Goal: Information Seeking & Learning: Learn about a topic

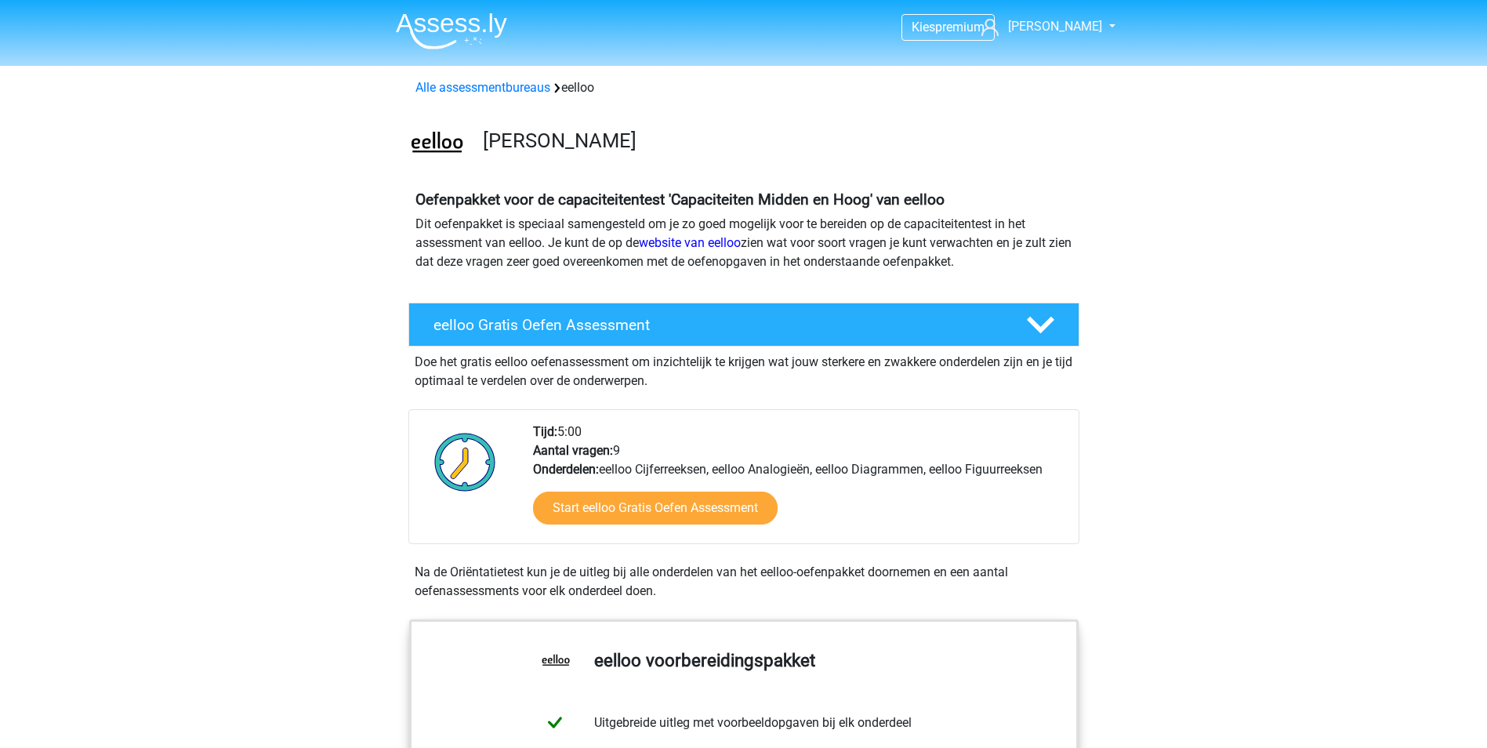
scroll to position [1332, 0]
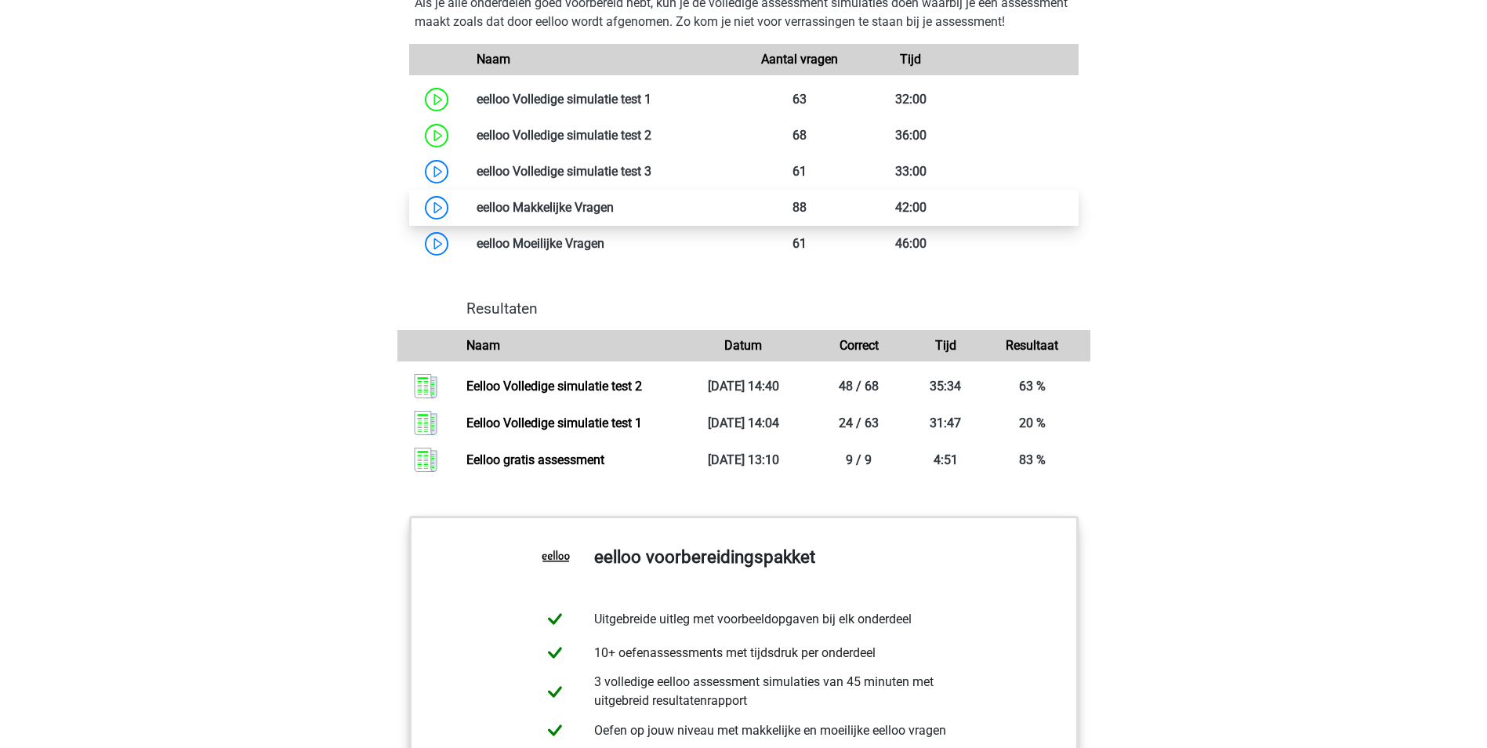
click at [614, 215] on link at bounding box center [614, 207] width 0 height 15
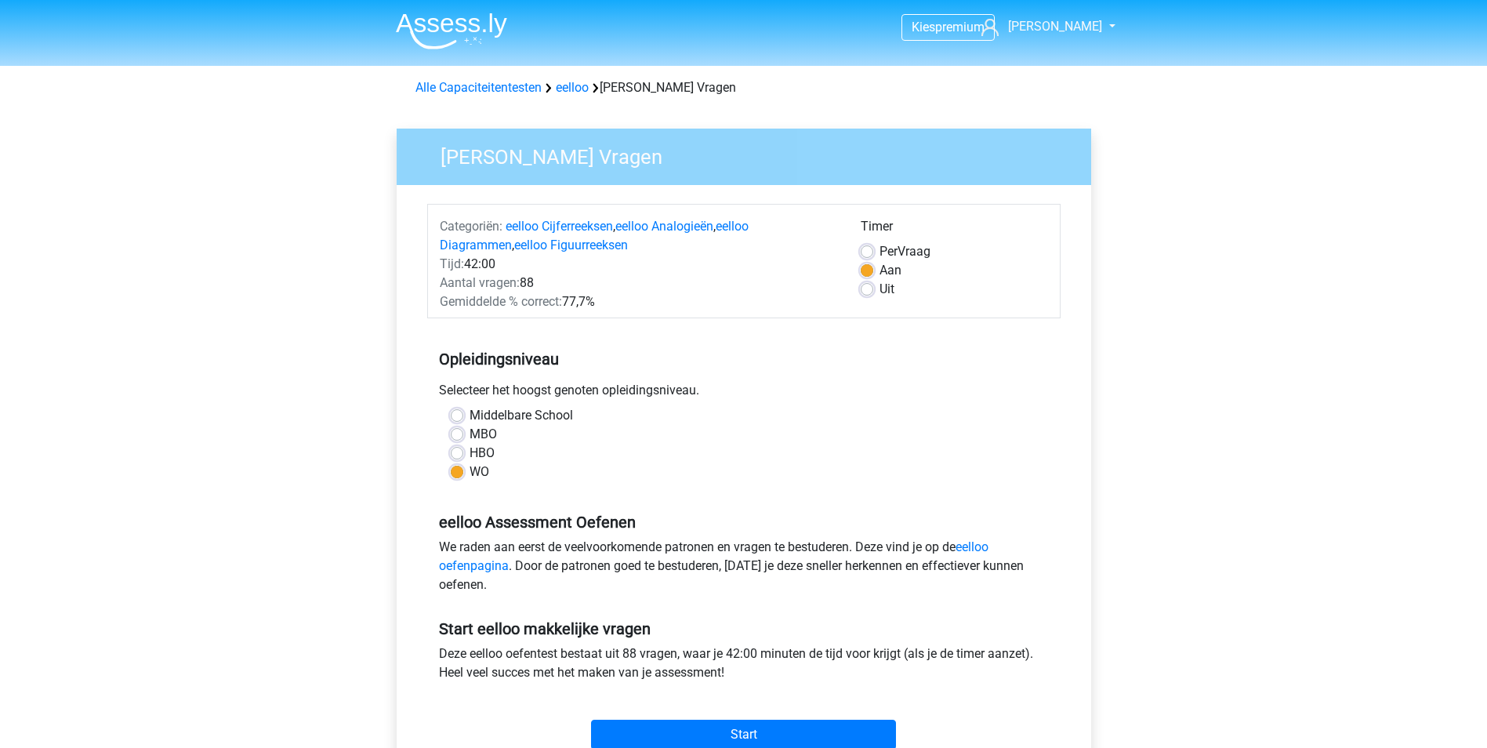
scroll to position [313, 0]
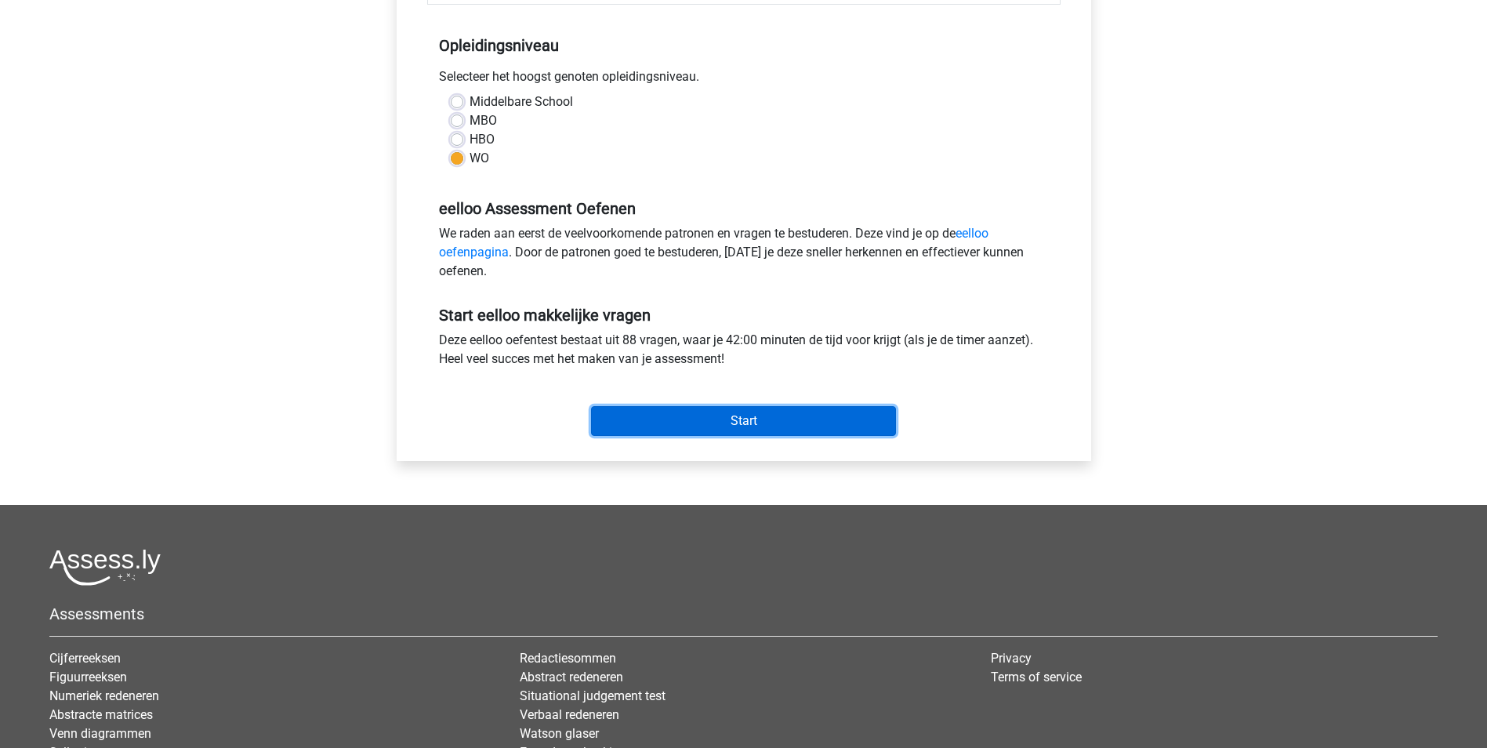
click at [752, 418] on input "Start" at bounding box center [743, 421] width 305 height 30
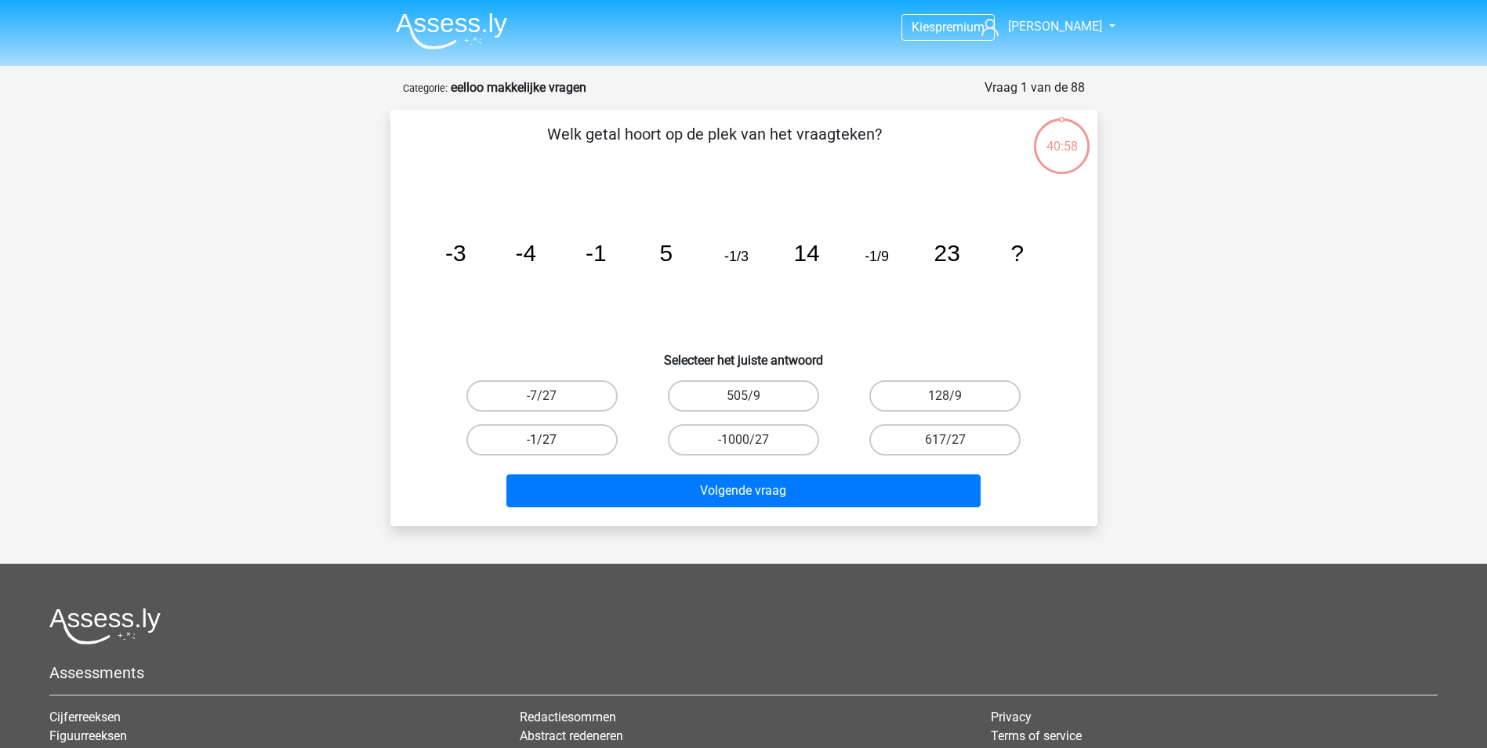
click at [563, 436] on label "-1/27" at bounding box center [541, 439] width 151 height 31
click at [552, 440] on input "-1/27" at bounding box center [547, 445] width 10 height 10
radio input "true"
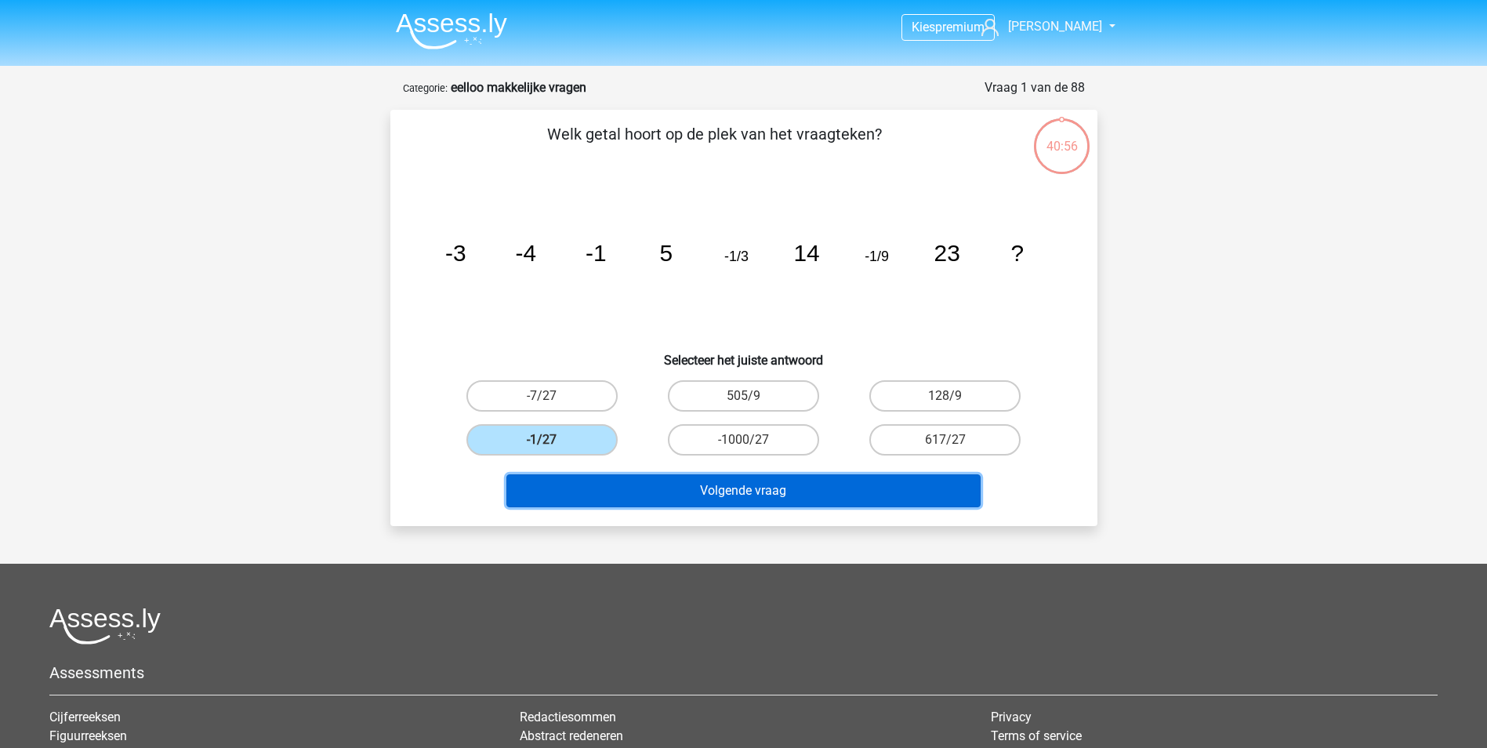
click at [683, 487] on button "Volgende vraag" at bounding box center [743, 490] width 474 height 33
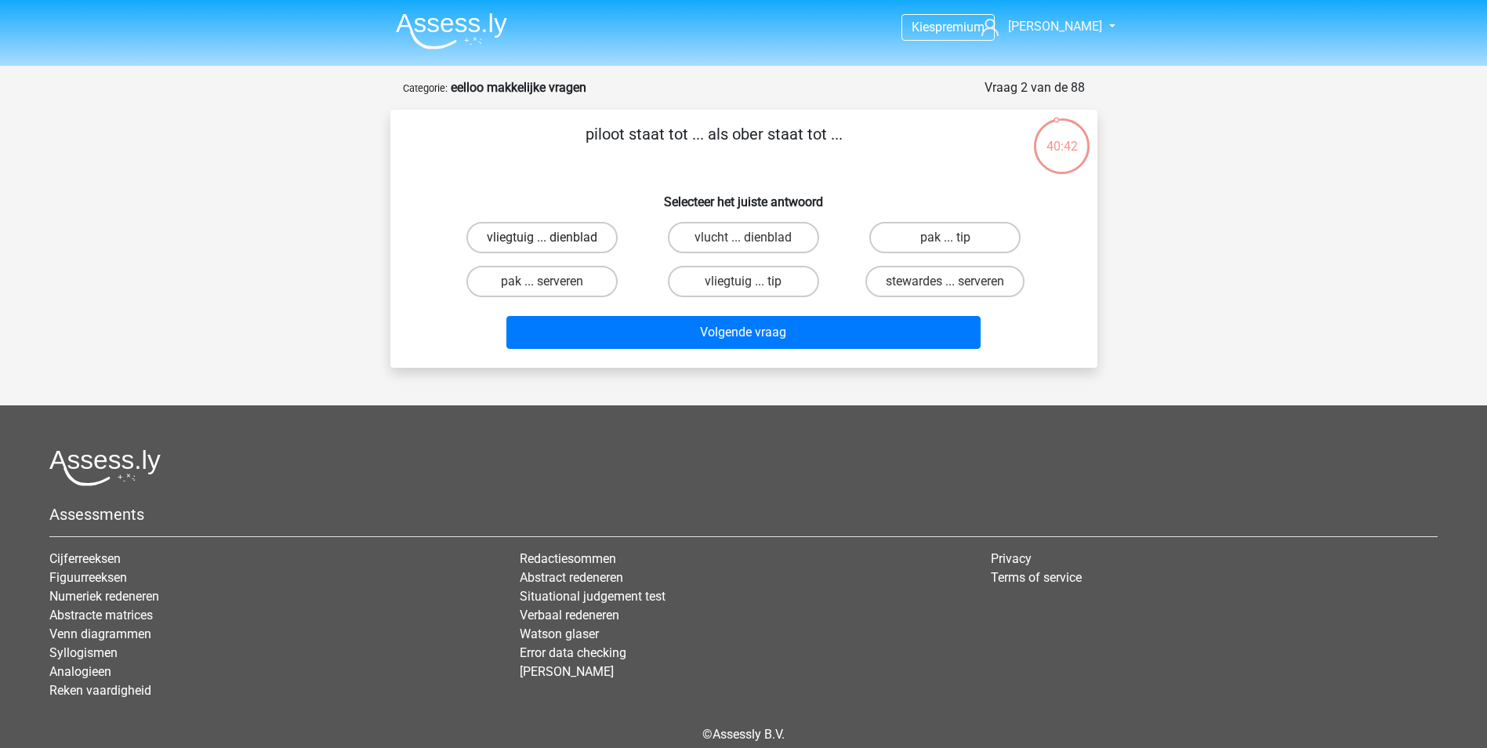
click at [590, 227] on label "vliegtuig ... dienblad" at bounding box center [541, 237] width 151 height 31
click at [552, 237] on input "vliegtuig ... dienblad" at bounding box center [547, 242] width 10 height 10
radio input "true"
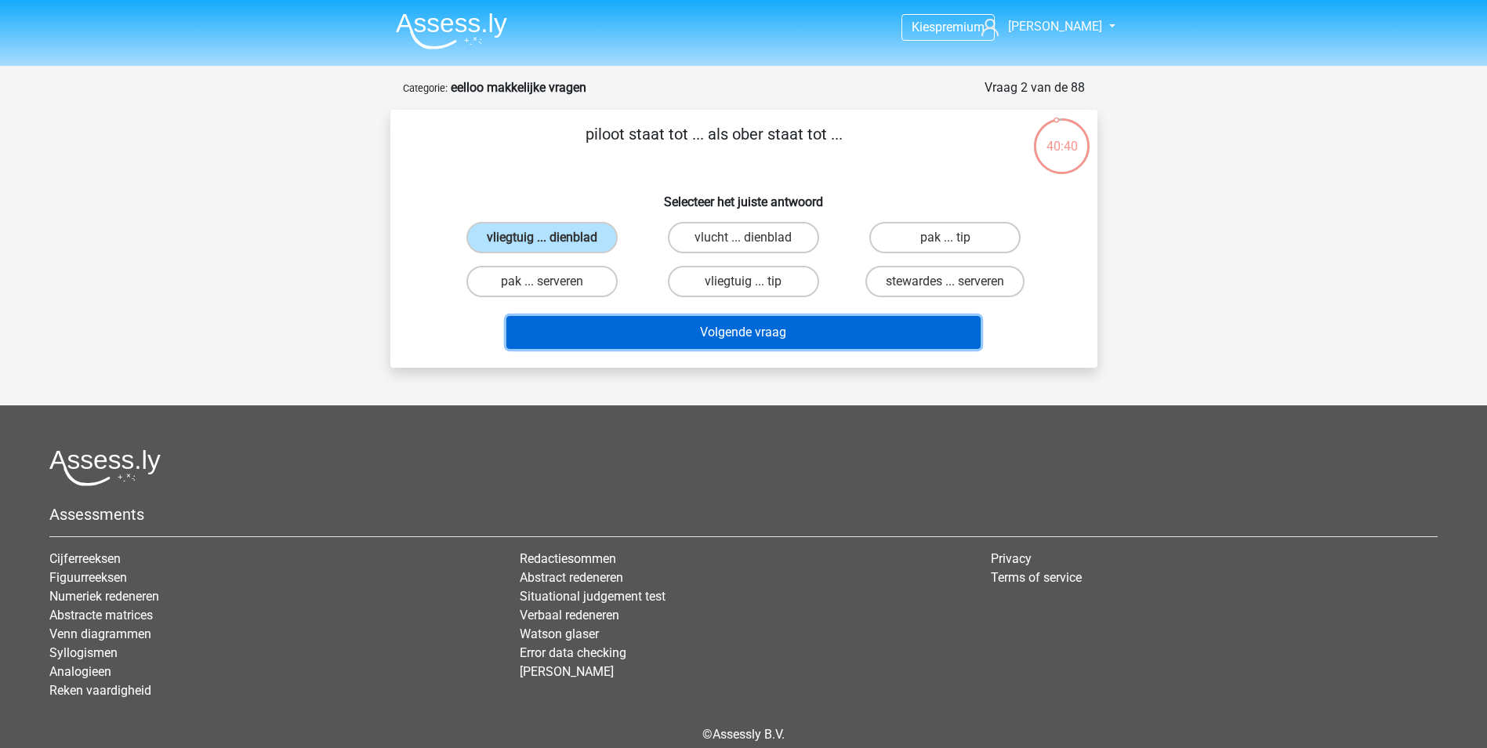
click at [668, 324] on button "Volgende vraag" at bounding box center [743, 332] width 474 height 33
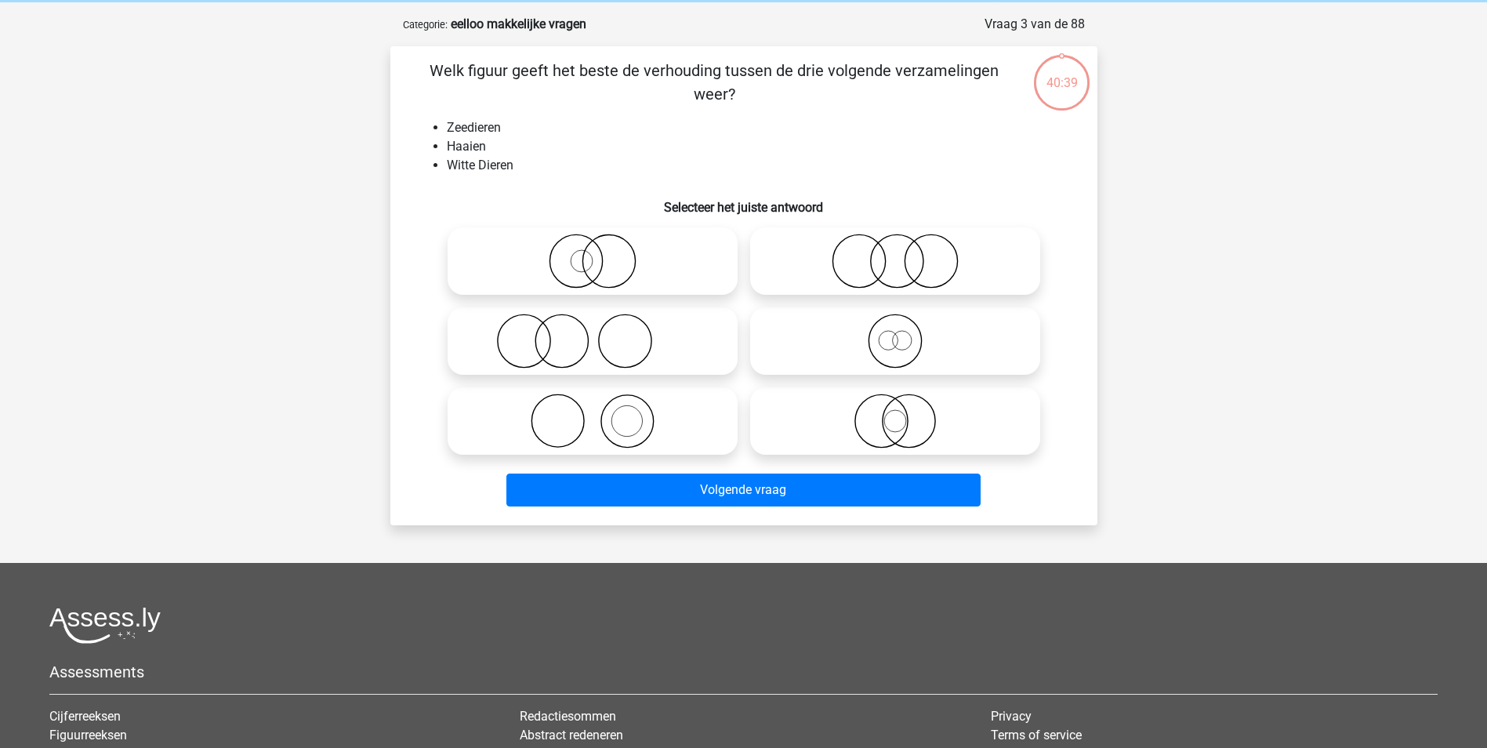
scroll to position [78, 0]
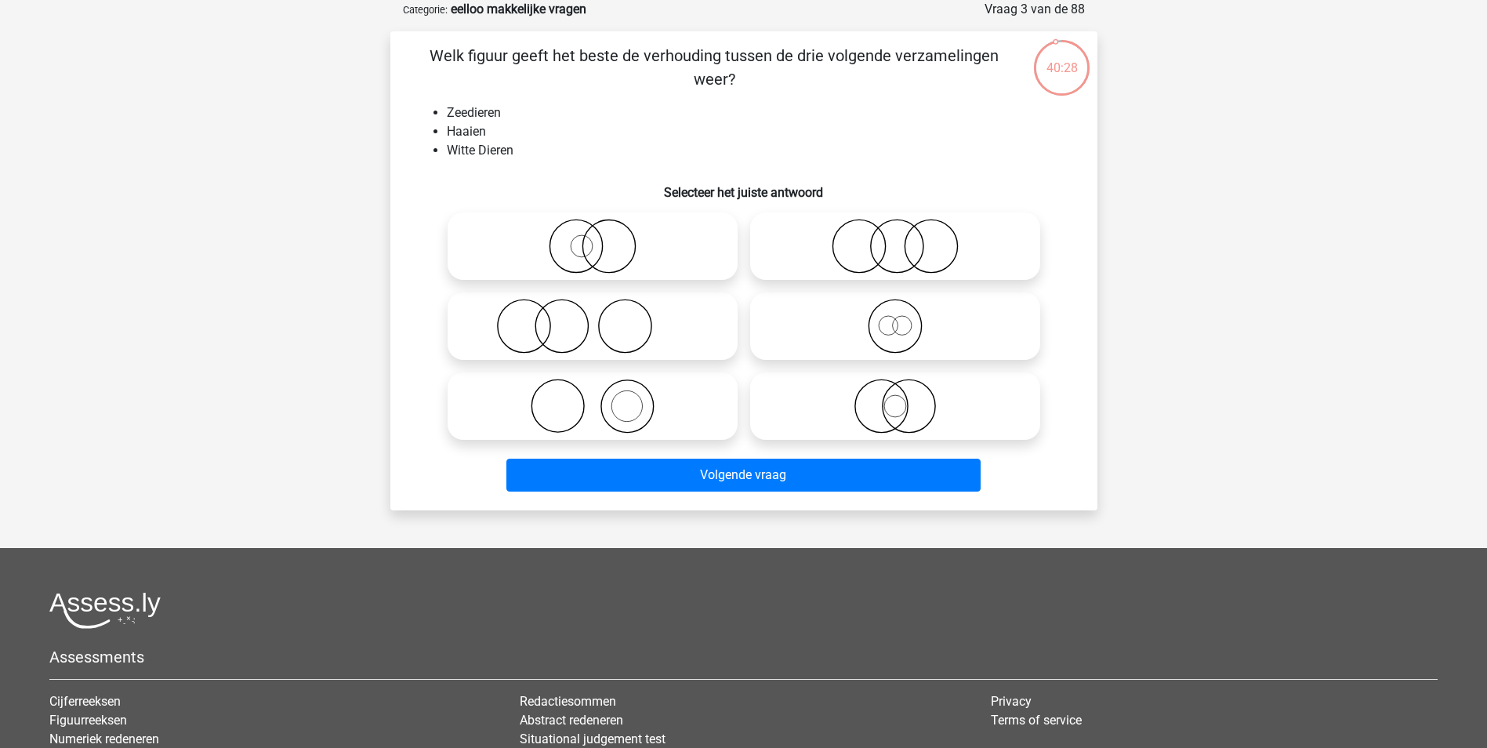
click at [657, 247] on icon at bounding box center [592, 246] width 277 height 55
click at [603, 238] on input "radio" at bounding box center [597, 233] width 10 height 10
radio input "true"
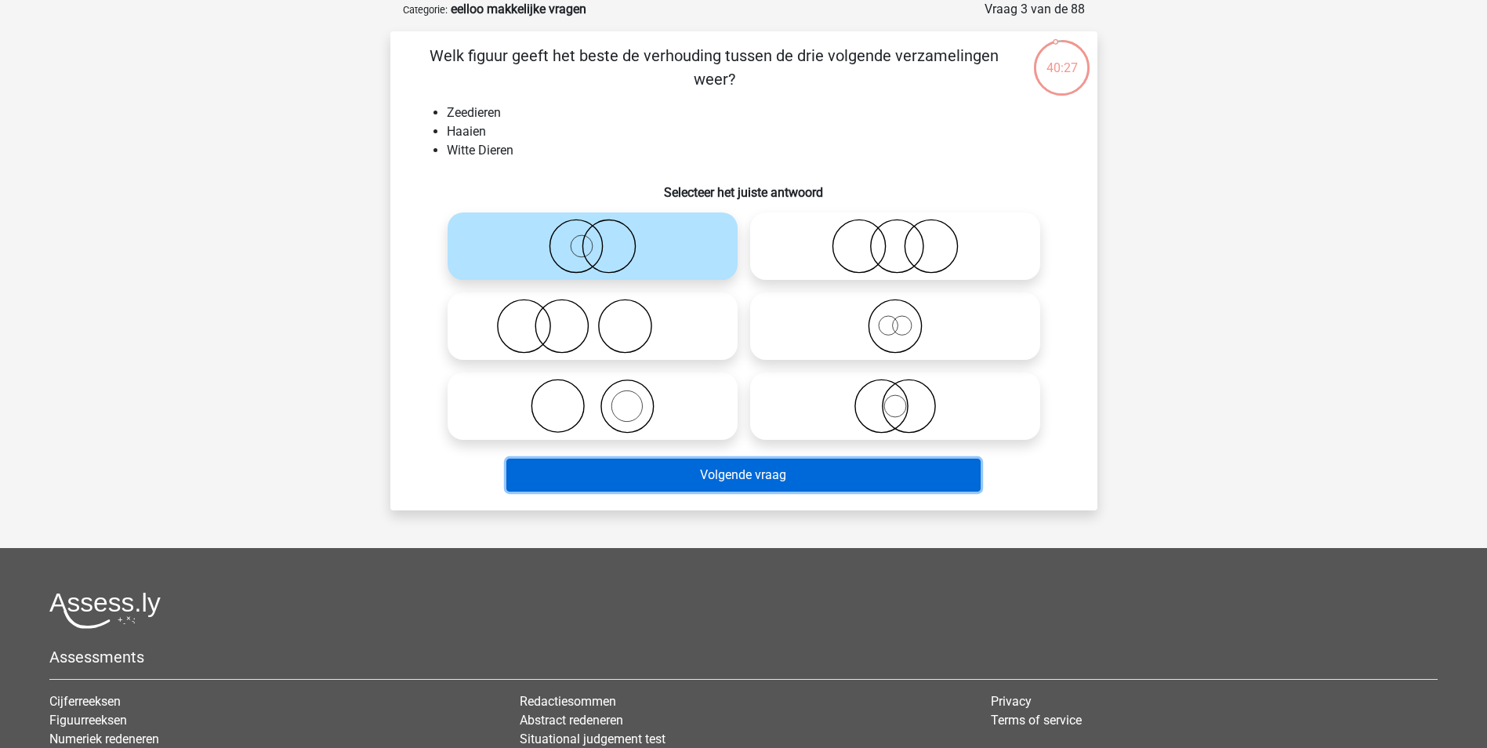
click at [706, 476] on button "Volgende vraag" at bounding box center [743, 474] width 474 height 33
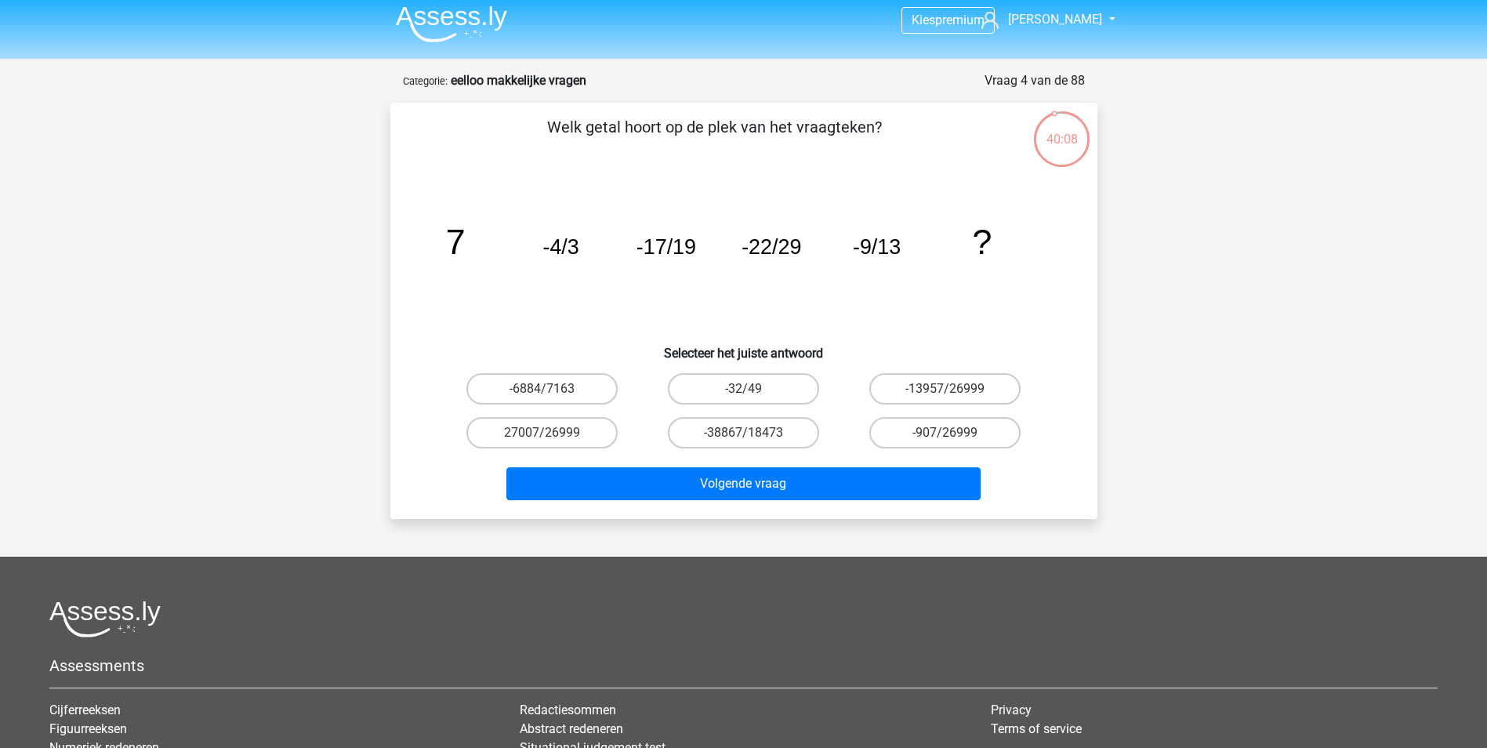
scroll to position [0, 0]
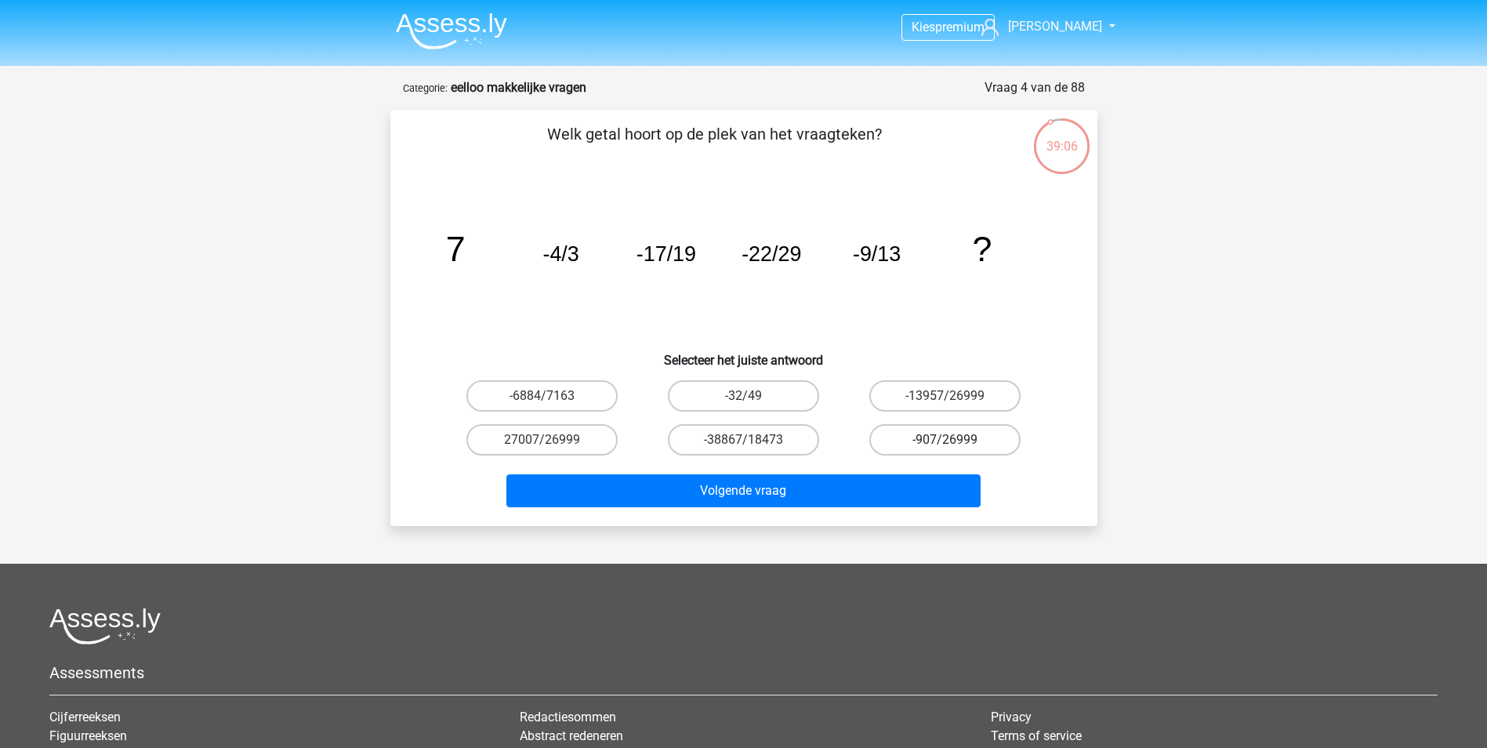
click at [981, 449] on label "-907/26999" at bounding box center [944, 439] width 151 height 31
click at [955, 449] on input "-907/26999" at bounding box center [950, 445] width 10 height 10
radio input "true"
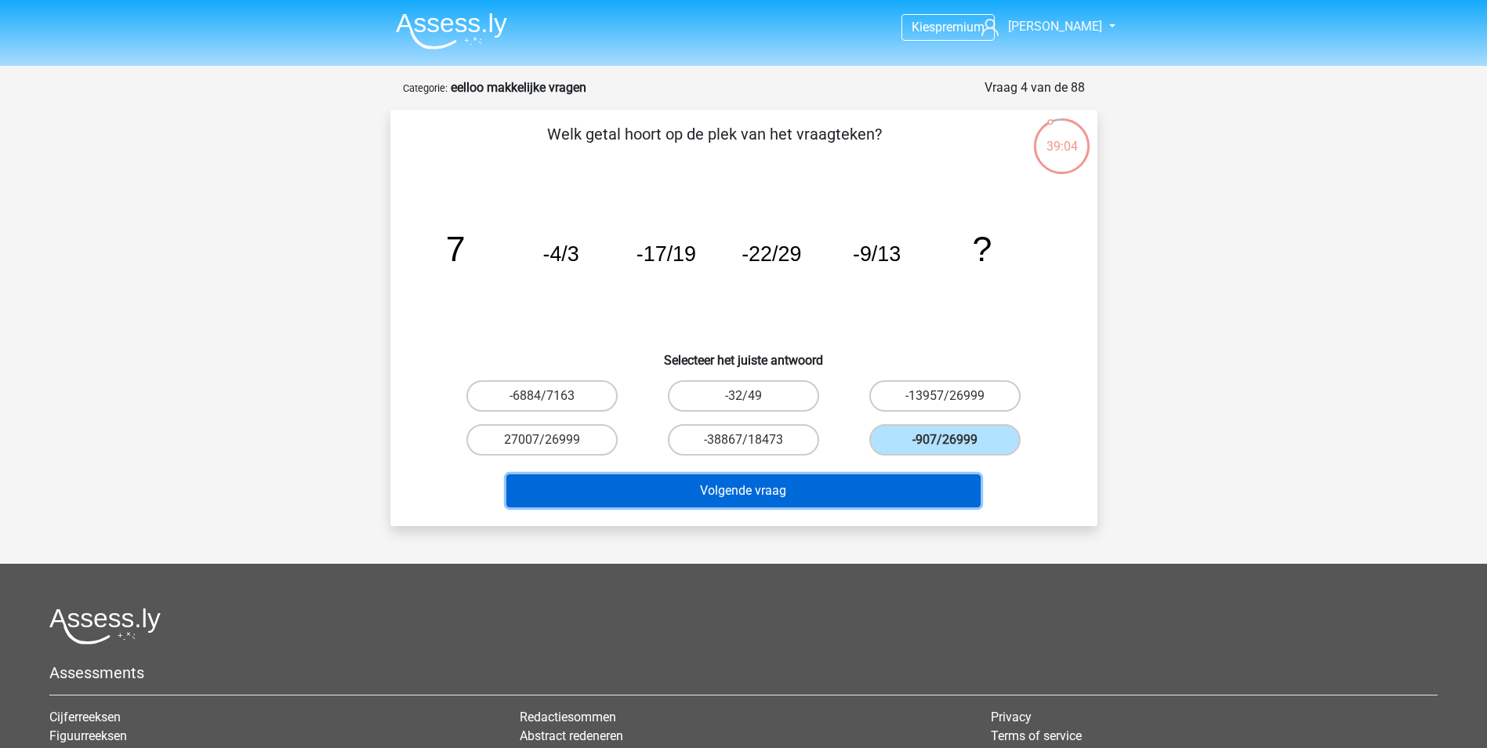
click at [877, 485] on button "Volgende vraag" at bounding box center [743, 490] width 474 height 33
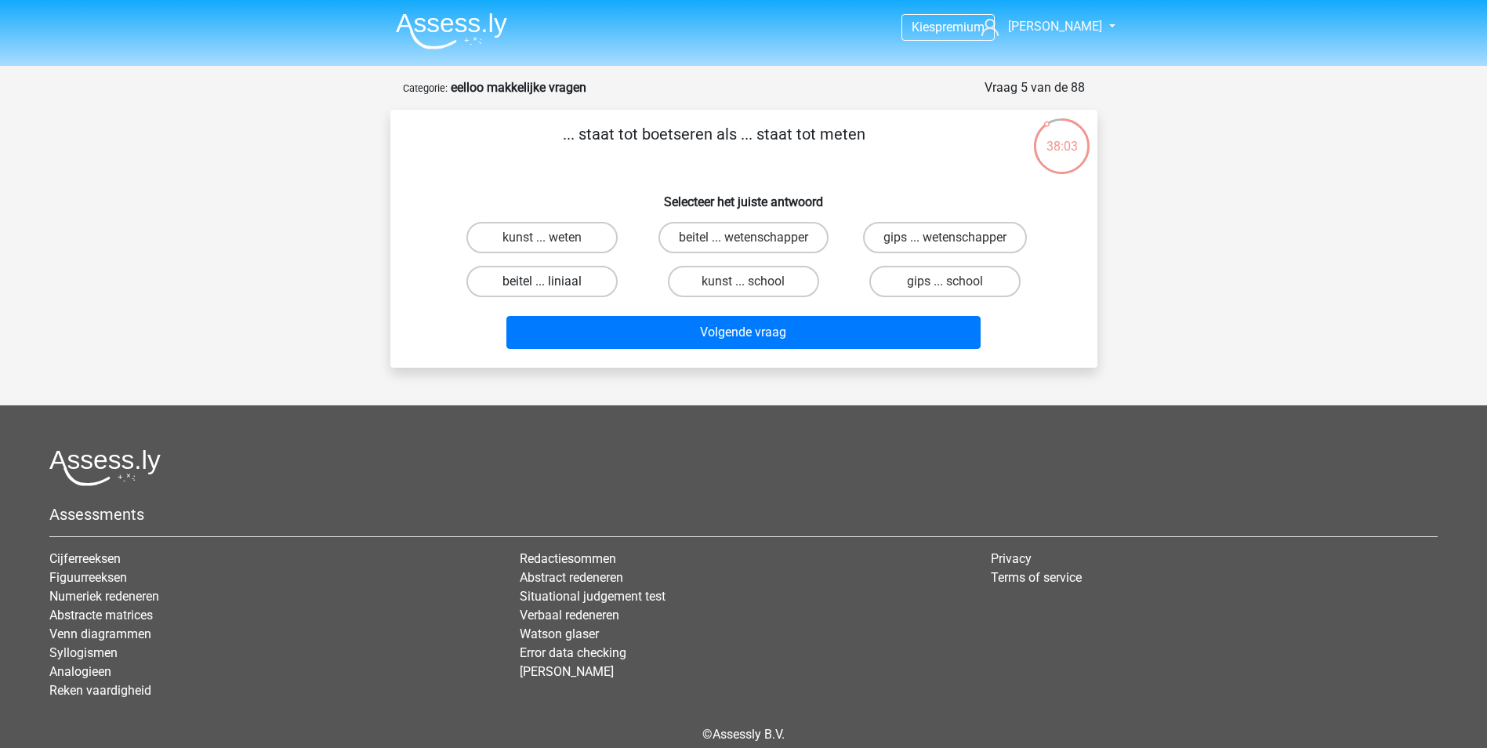
click at [596, 277] on label "beitel ... liniaal" at bounding box center [541, 281] width 151 height 31
click at [552, 281] on input "beitel ... liniaal" at bounding box center [547, 286] width 10 height 10
radio input "true"
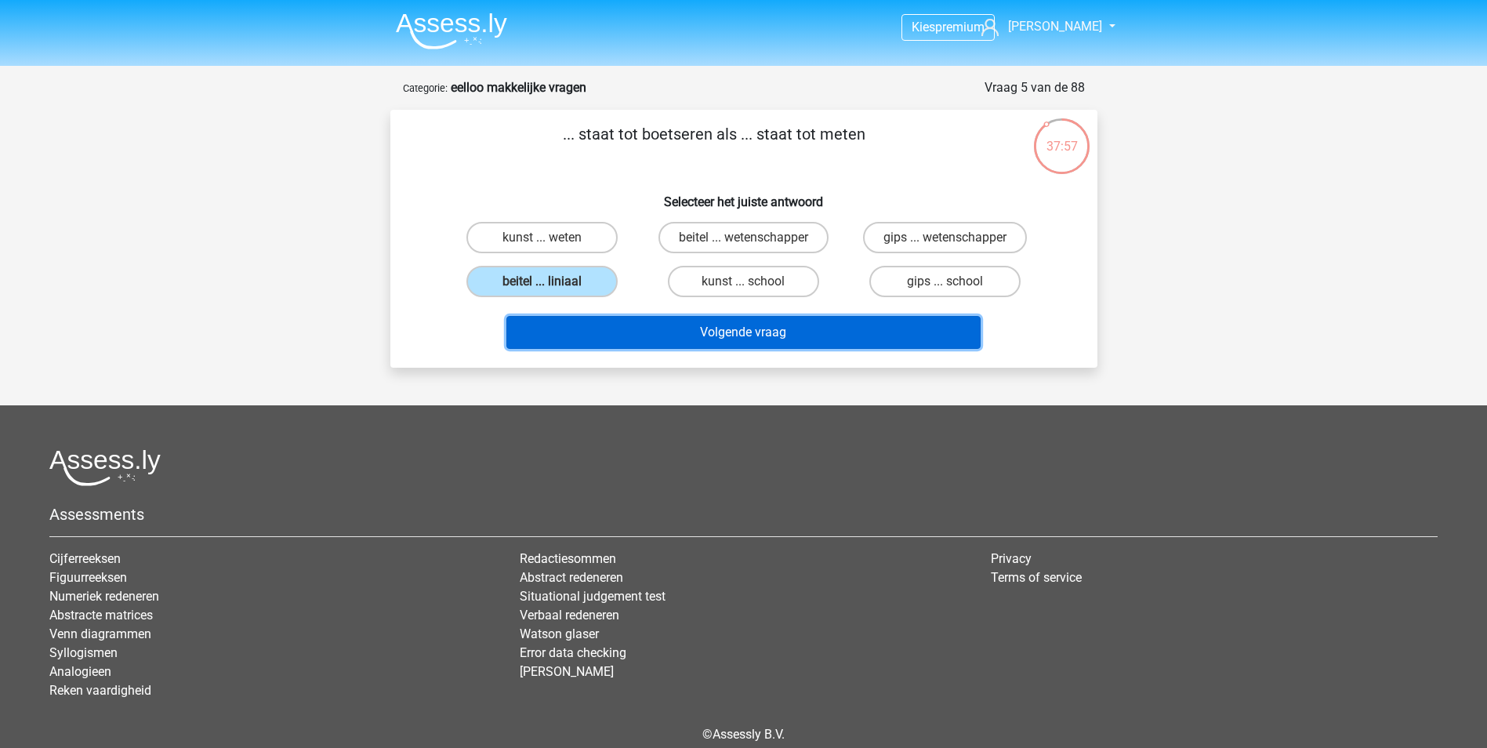
click at [665, 331] on button "Volgende vraag" at bounding box center [743, 332] width 474 height 33
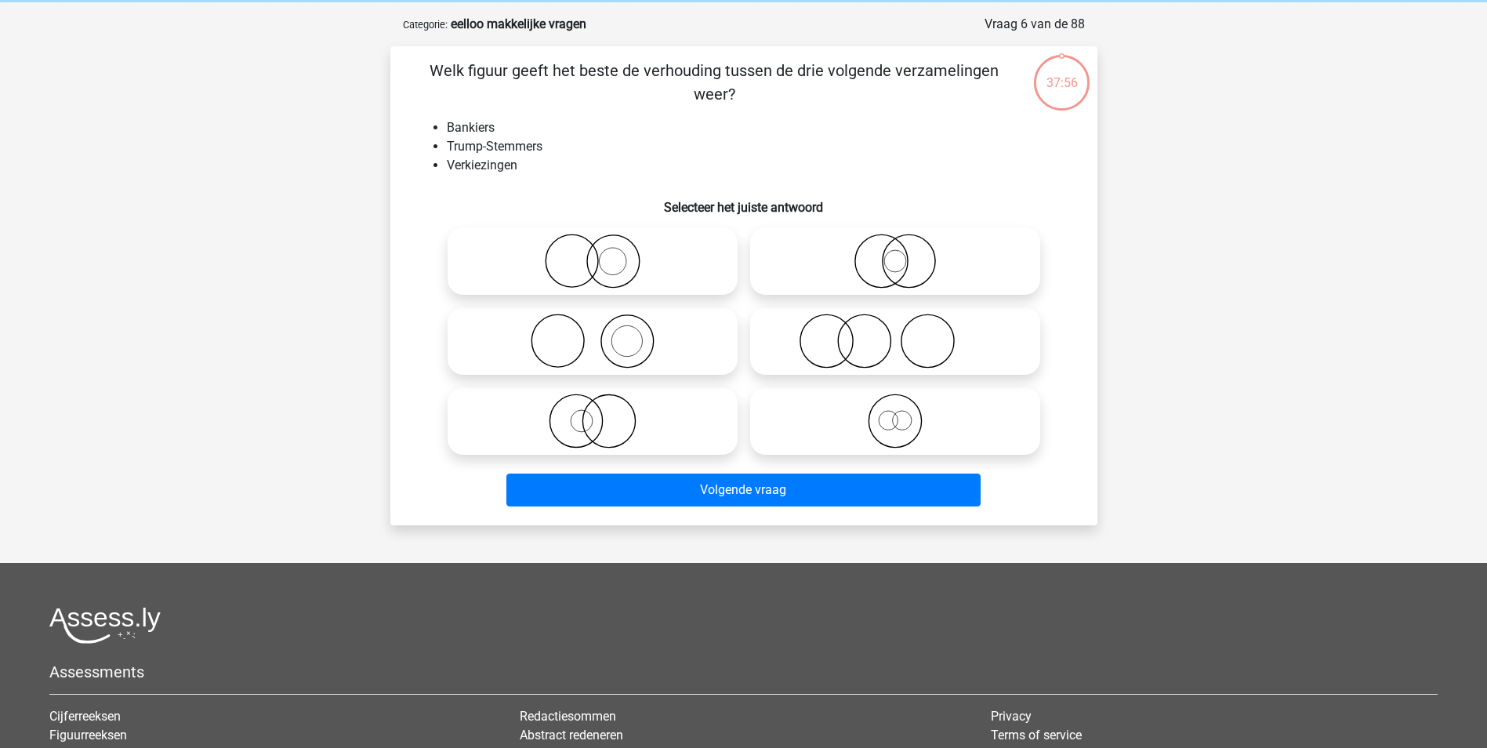
scroll to position [78, 0]
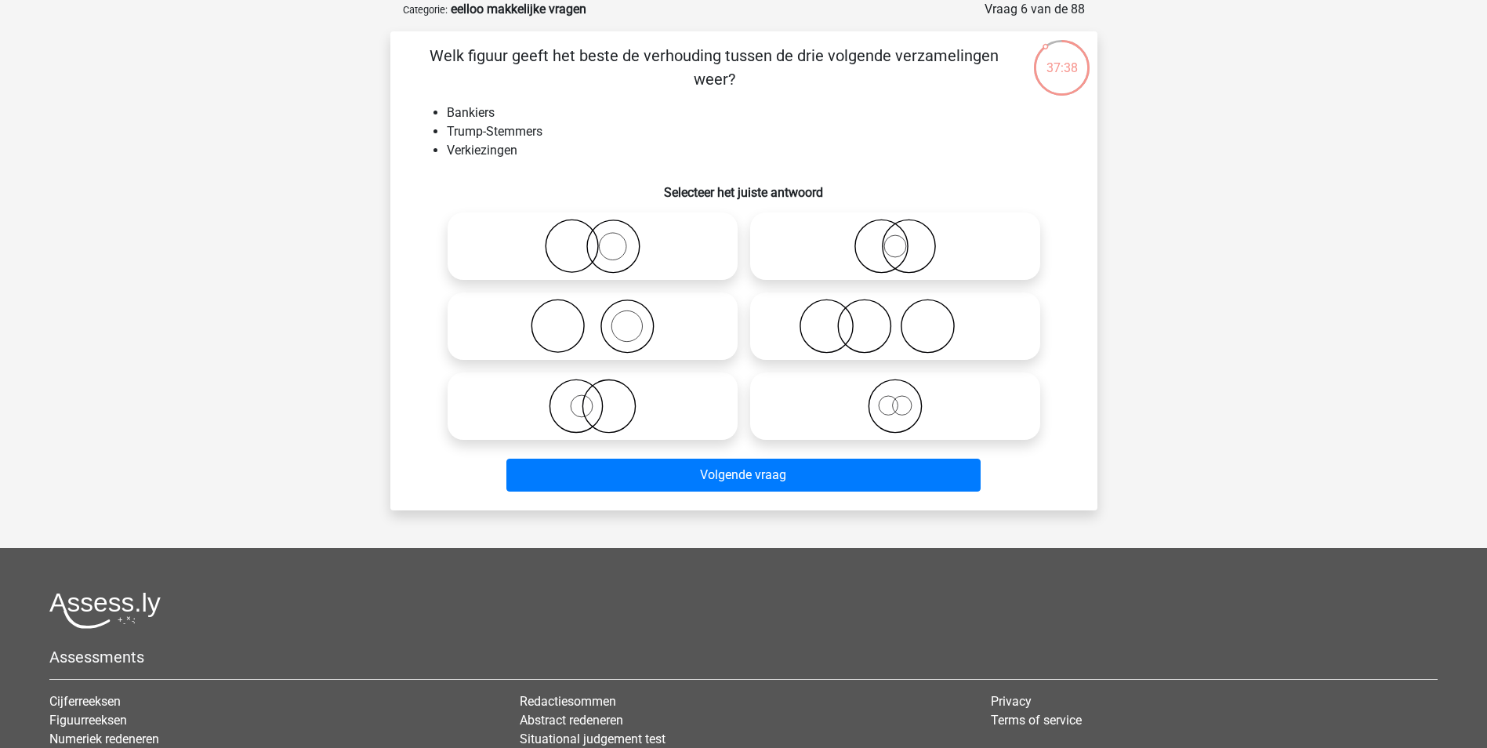
click at [821, 319] on icon at bounding box center [894, 326] width 277 height 55
click at [895, 318] on input "radio" at bounding box center [900, 313] width 10 height 10
radio input "true"
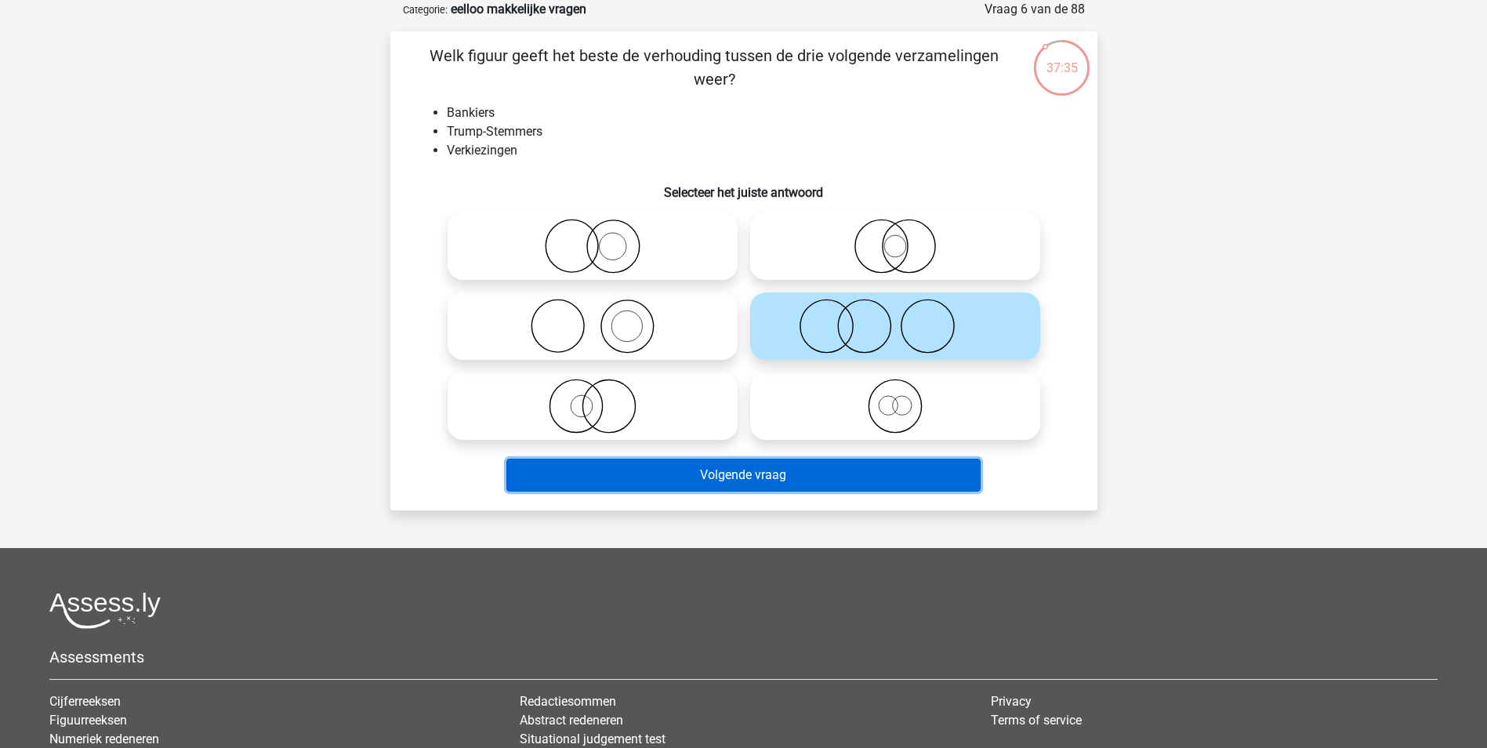
click at [773, 468] on button "Volgende vraag" at bounding box center [743, 474] width 474 height 33
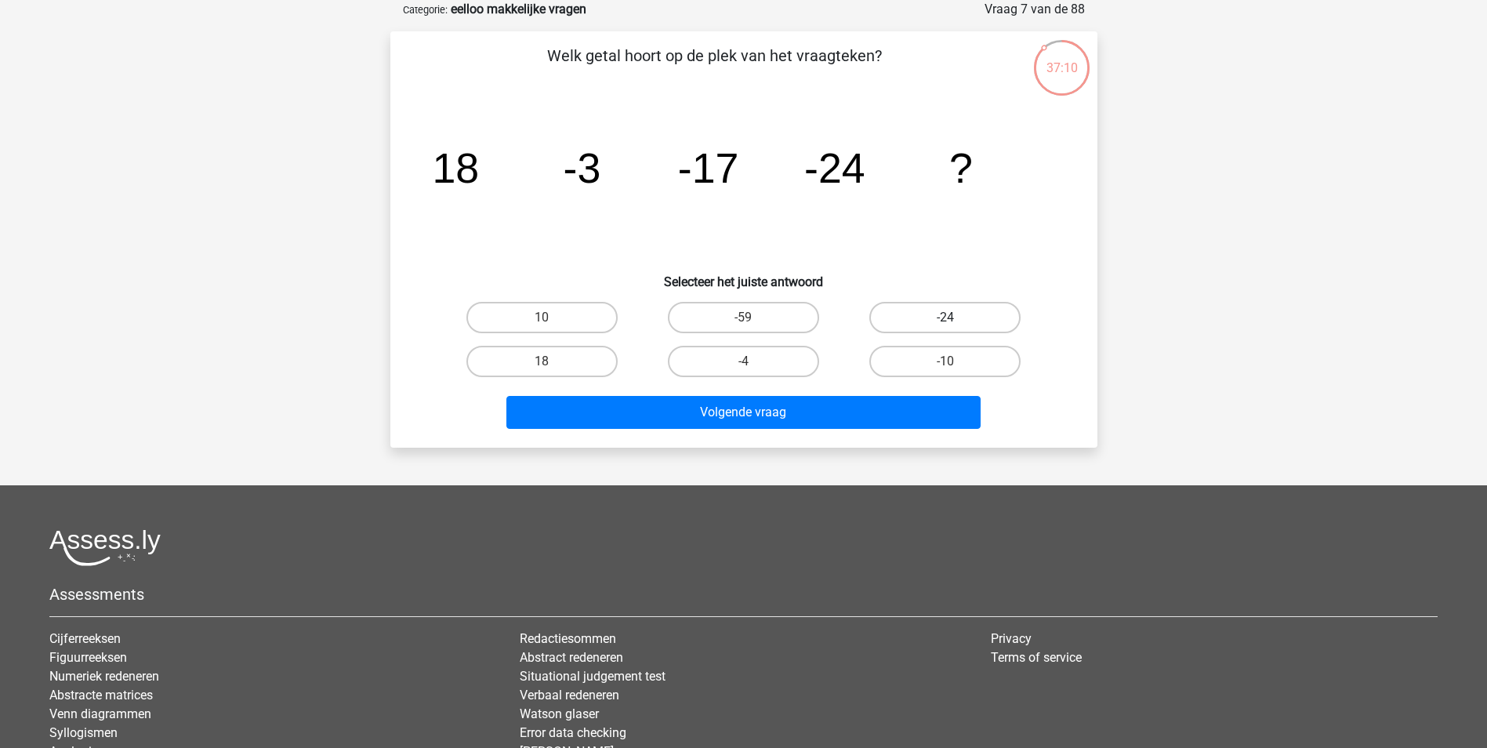
click at [907, 314] on label "-24" at bounding box center [944, 317] width 151 height 31
click at [945, 317] on input "-24" at bounding box center [950, 322] width 10 height 10
radio input "true"
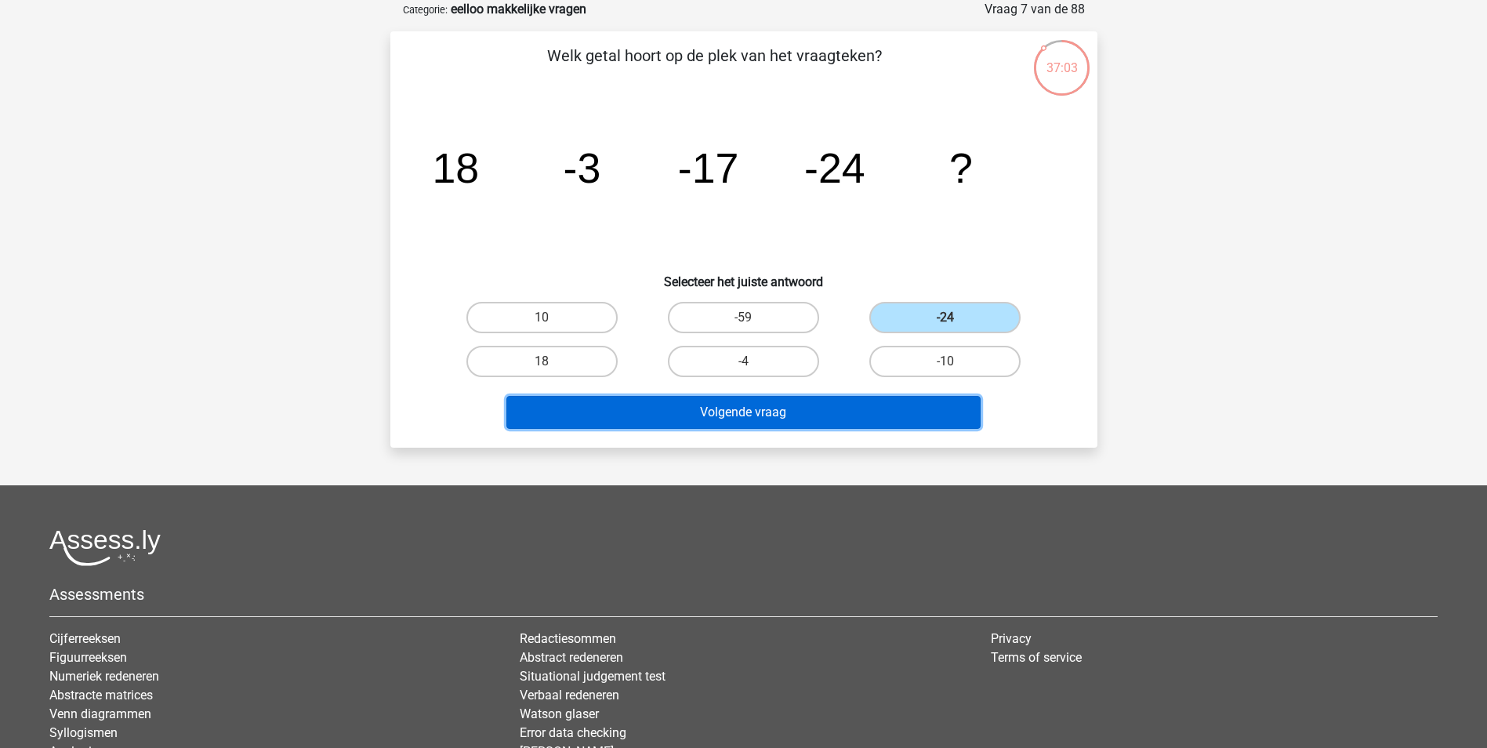
click at [870, 417] on button "Volgende vraag" at bounding box center [743, 412] width 474 height 33
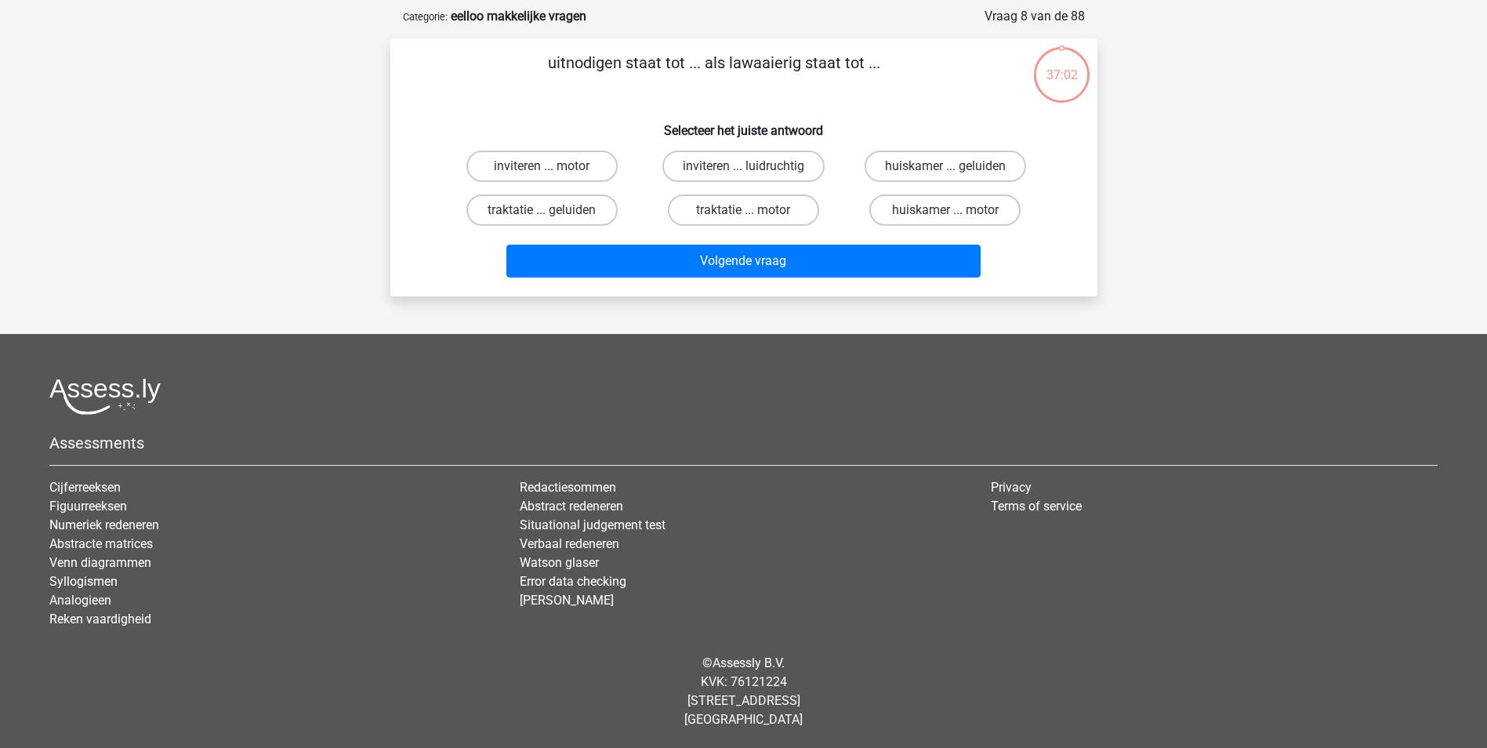
scroll to position [71, 0]
click at [816, 161] on label "inviteren ... luidruchtig" at bounding box center [743, 165] width 162 height 31
click at [753, 166] on input "inviteren ... luidruchtig" at bounding box center [748, 171] width 10 height 10
radio input "true"
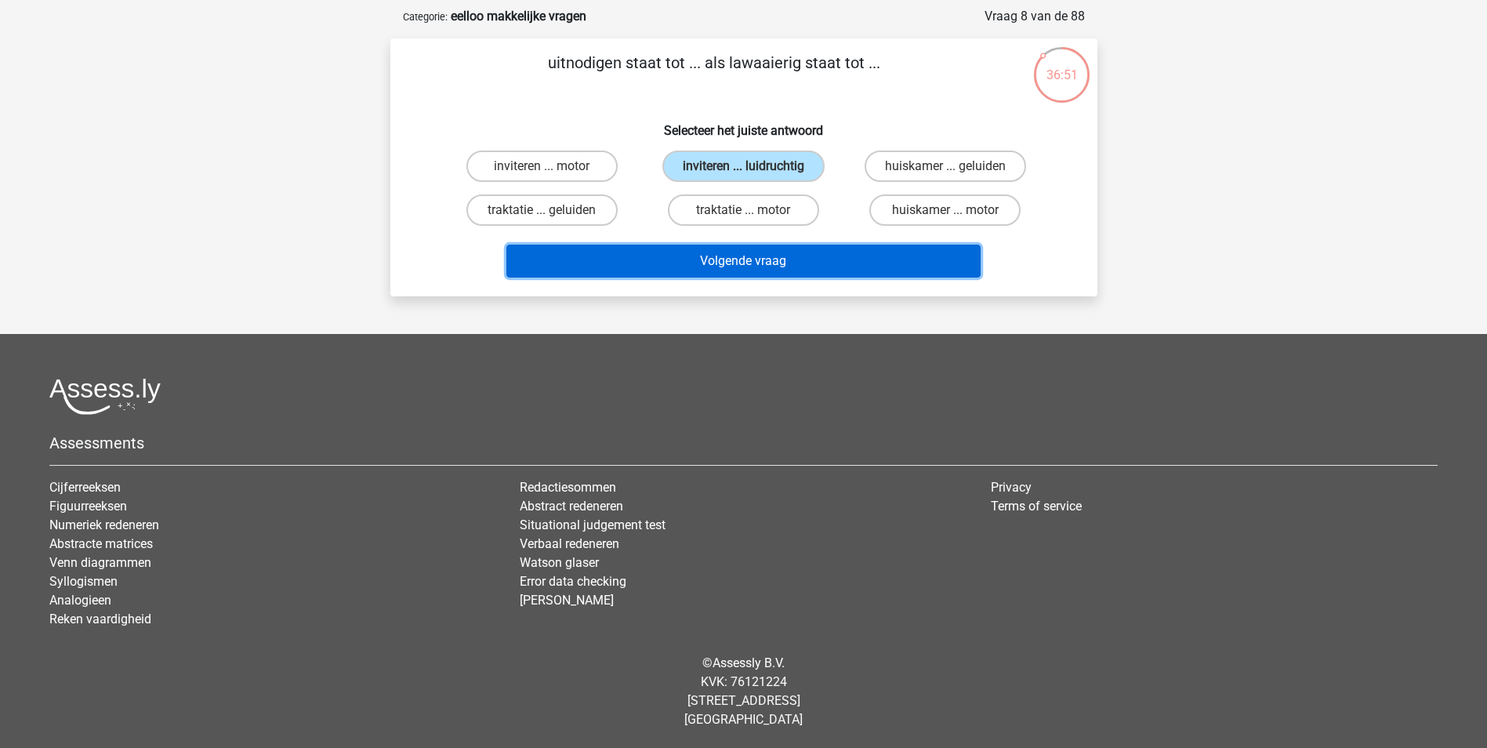
click at [852, 256] on button "Volgende vraag" at bounding box center [743, 261] width 474 height 33
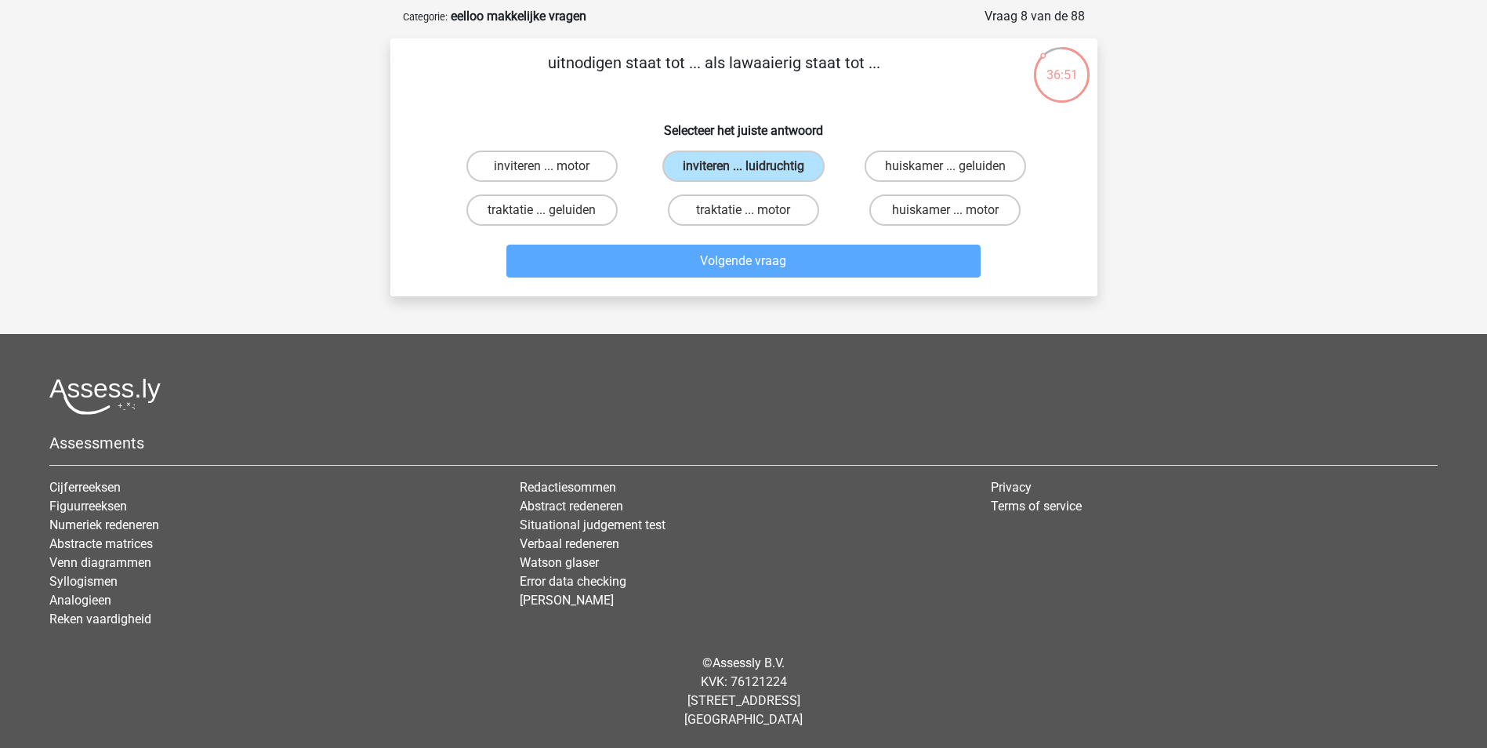
scroll to position [78, 0]
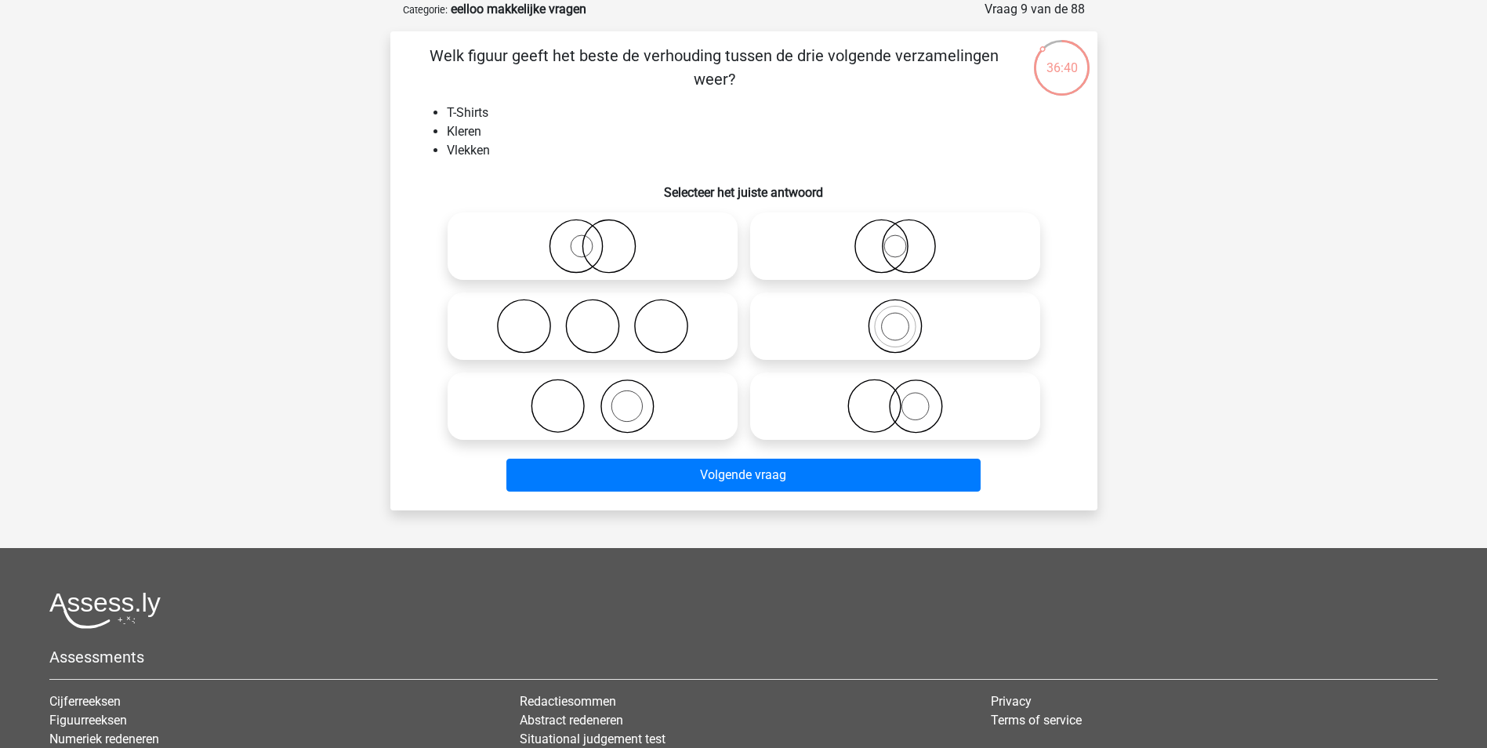
click at [592, 248] on circle at bounding box center [582, 246] width 22 height 22
click at [592, 238] on input "radio" at bounding box center [597, 233] width 10 height 10
radio input "true"
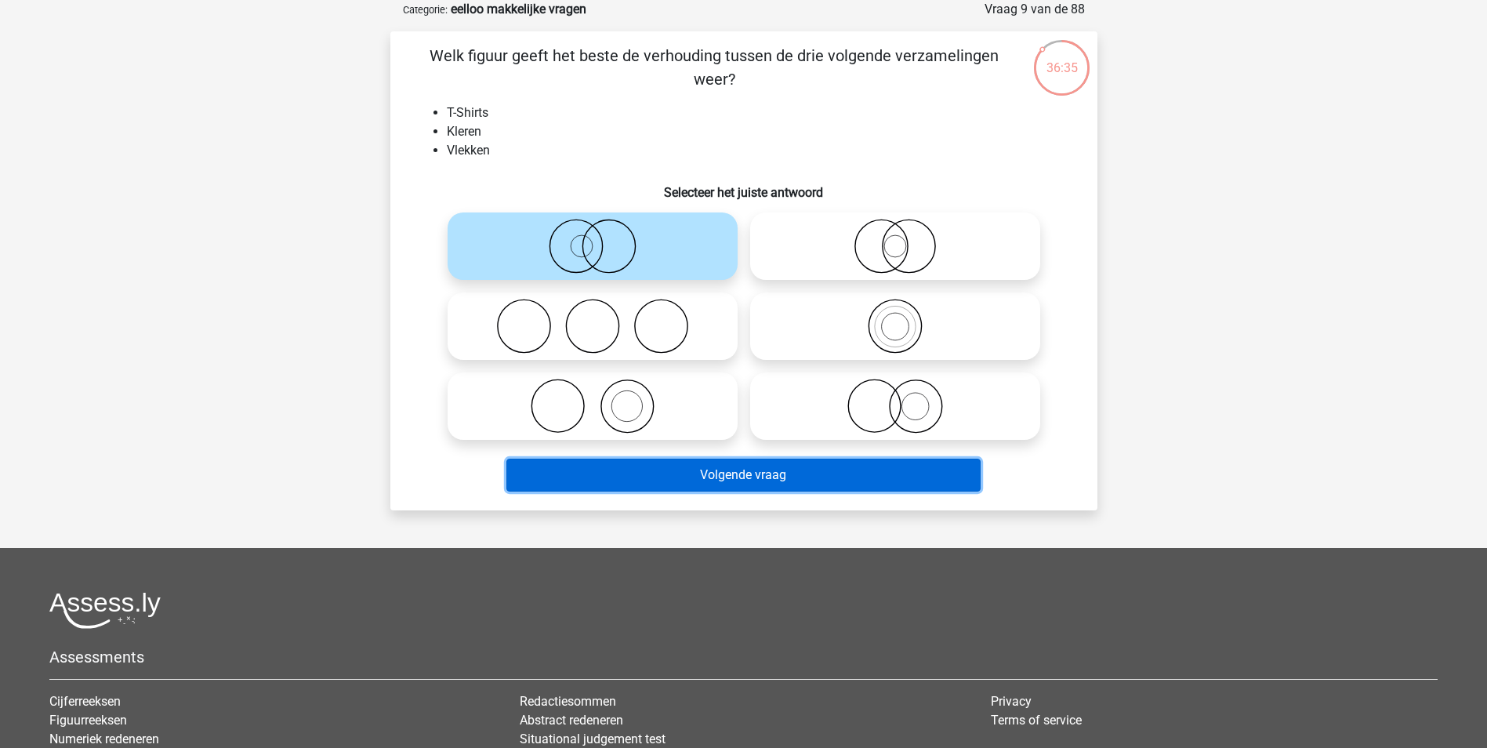
click at [747, 484] on button "Volgende vraag" at bounding box center [743, 474] width 474 height 33
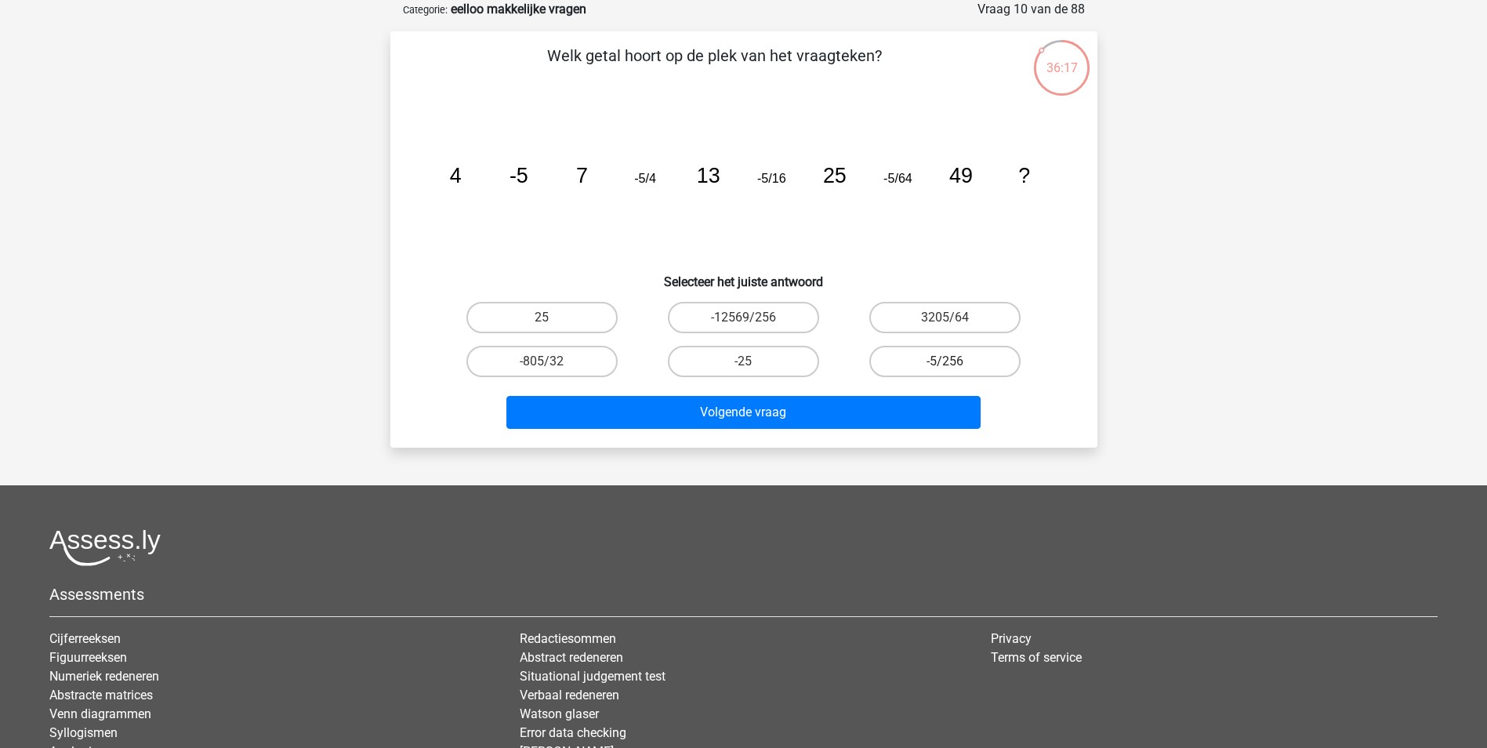
click at [955, 372] on label "-5/256" at bounding box center [944, 361] width 151 height 31
click at [955, 371] on input "-5/256" at bounding box center [950, 366] width 10 height 10
radio input "true"
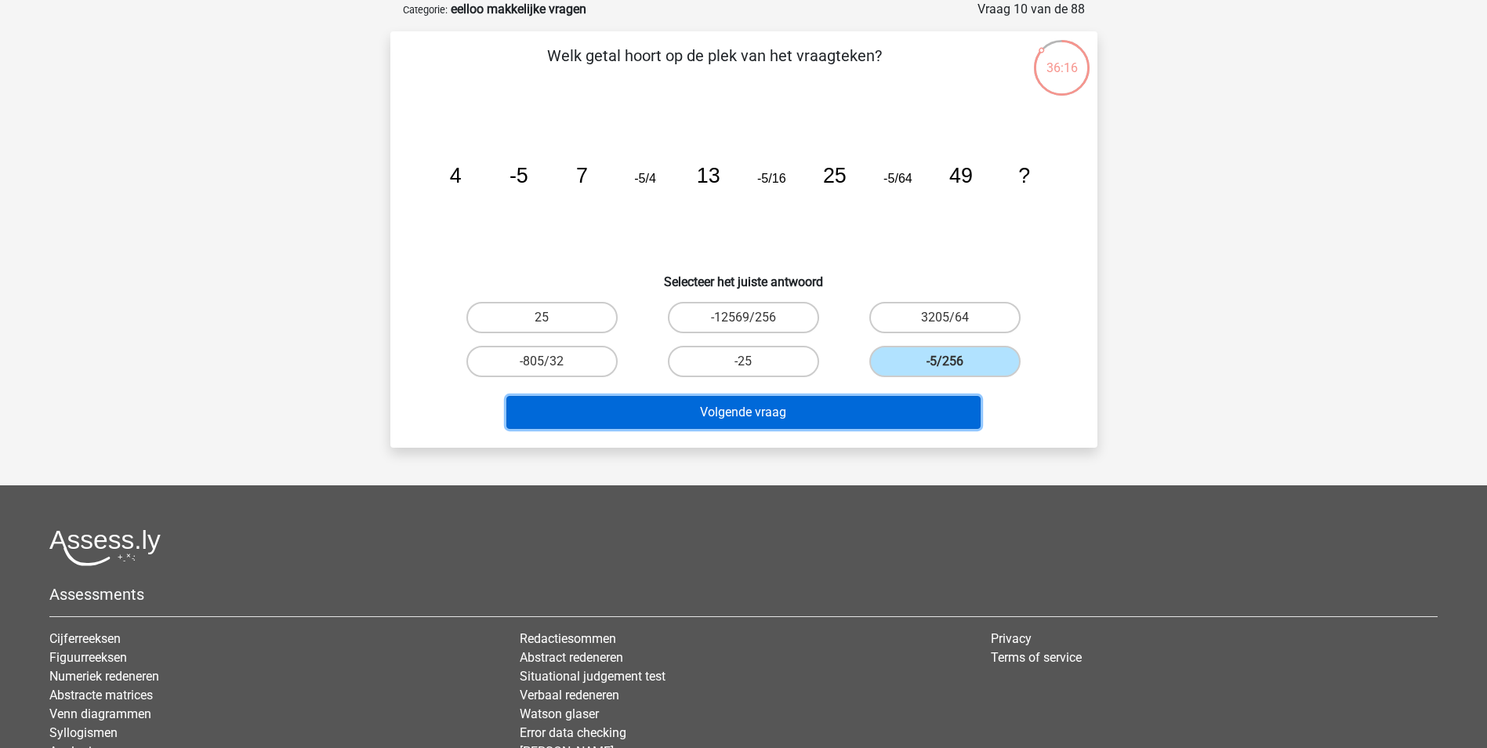
click at [935, 418] on button "Volgende vraag" at bounding box center [743, 412] width 474 height 33
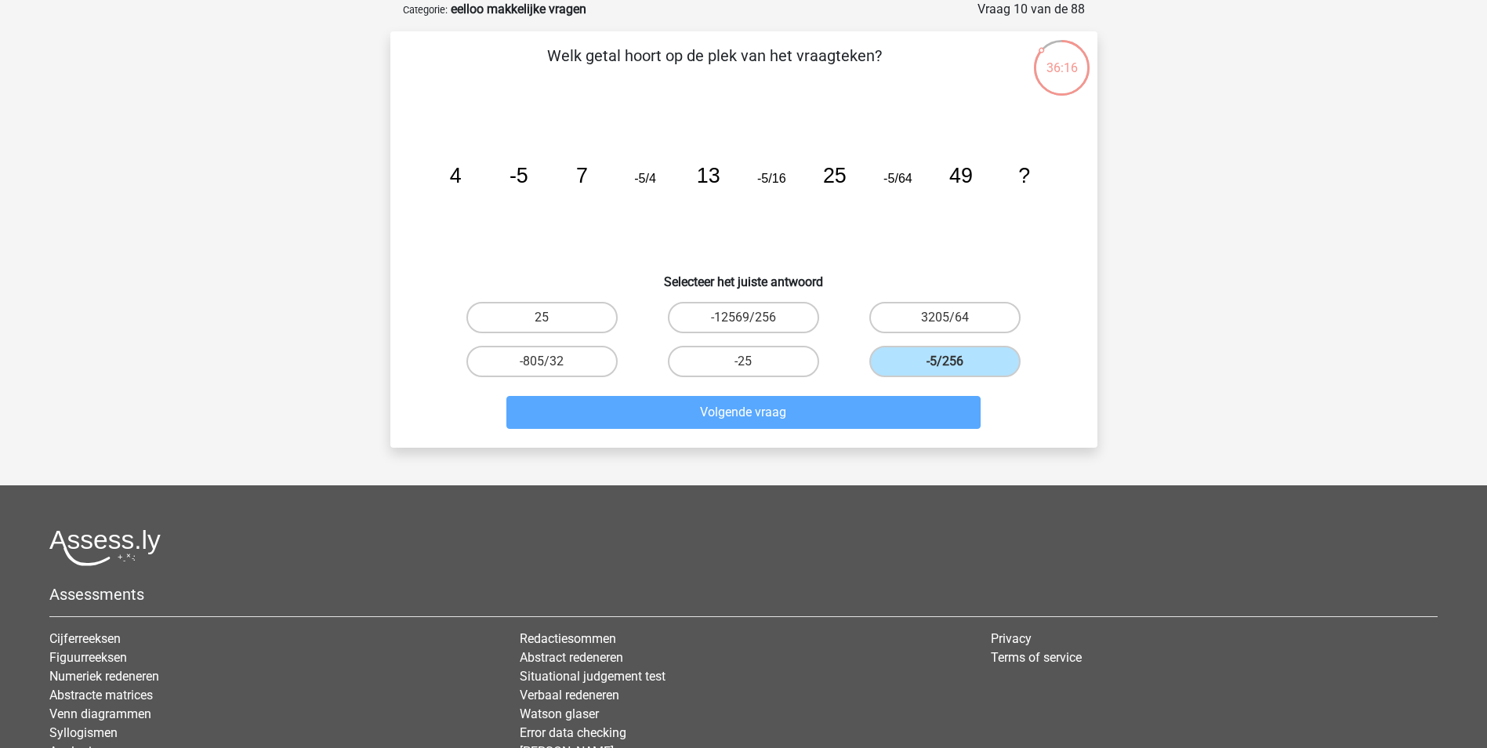
scroll to position [71, 0]
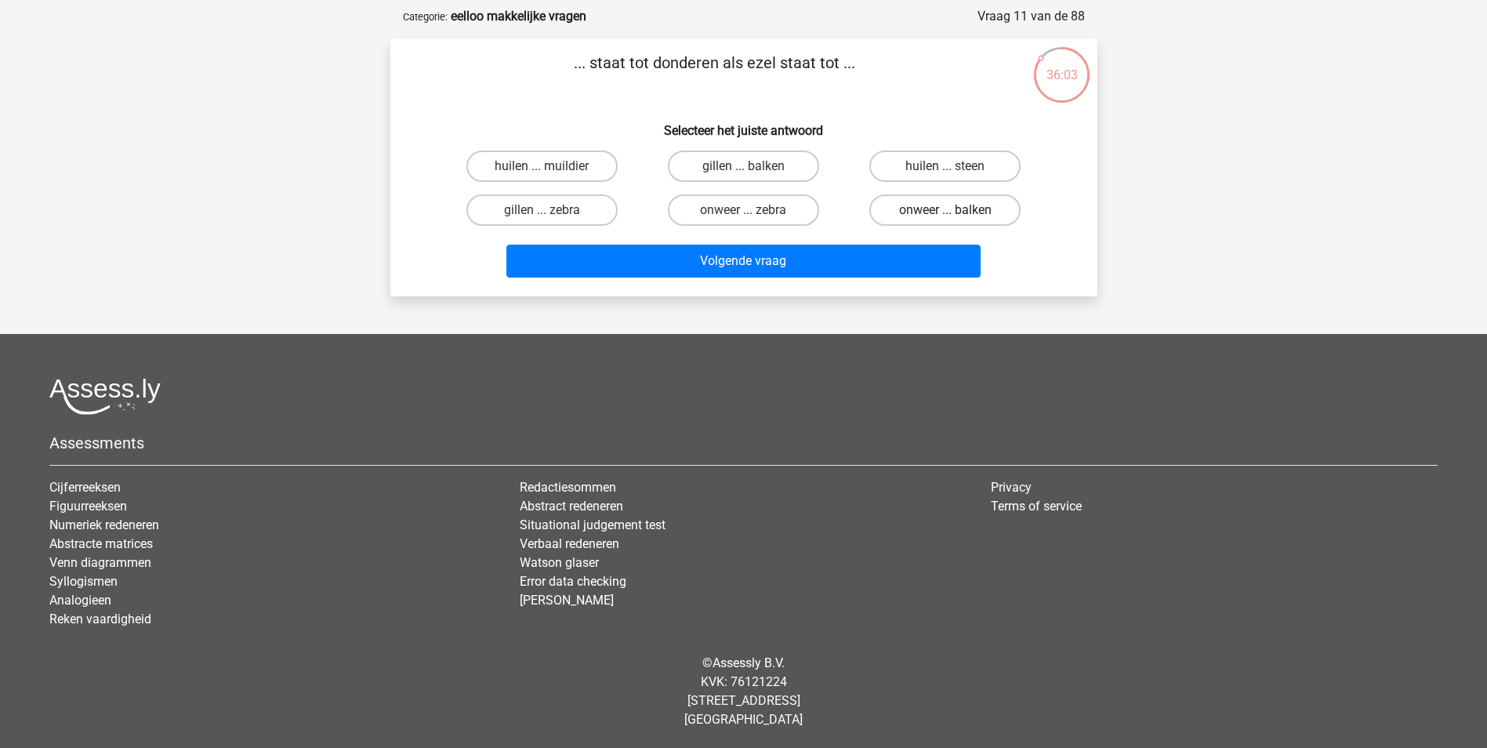
click at [955, 207] on label "onweer ... balken" at bounding box center [944, 209] width 151 height 31
click at [955, 210] on input "onweer ... balken" at bounding box center [950, 215] width 10 height 10
radio input "true"
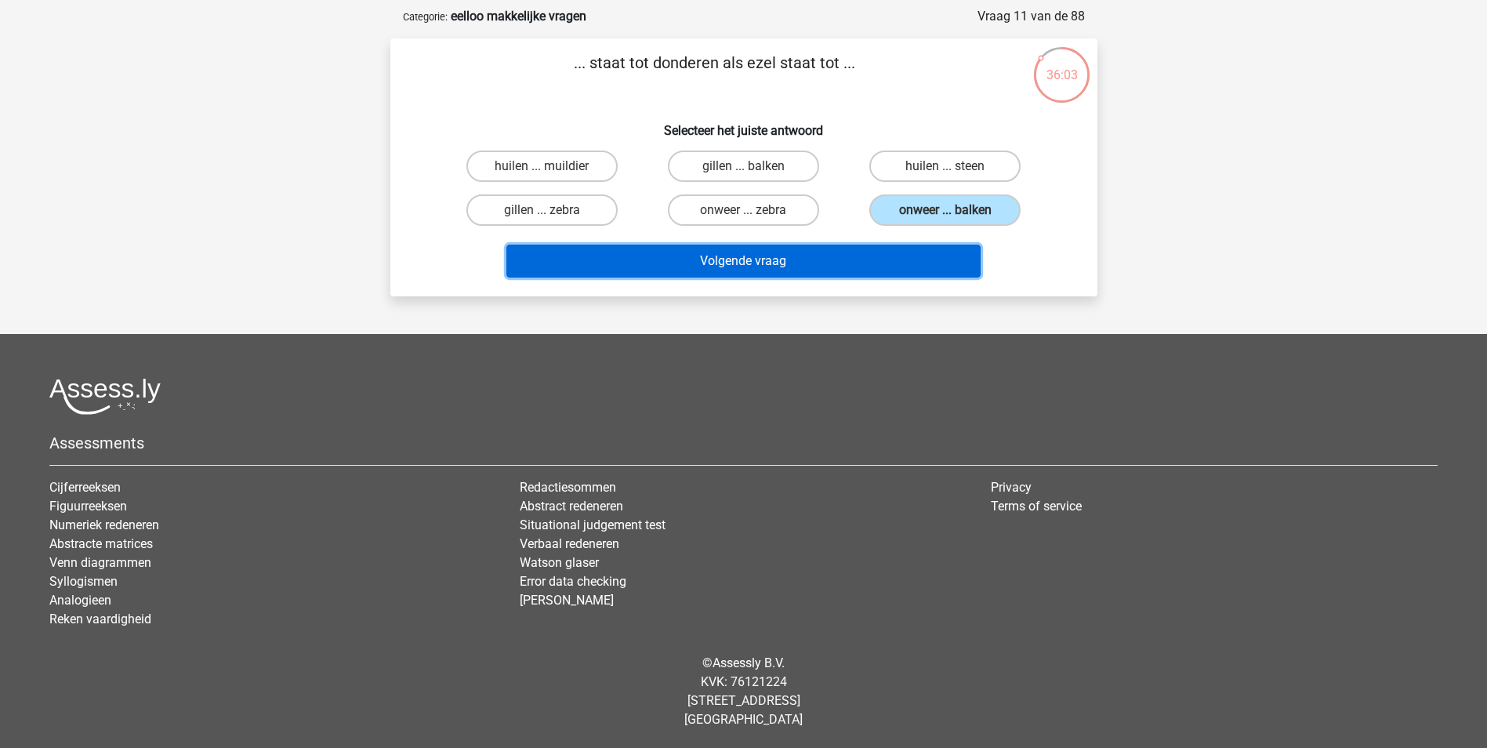
click at [903, 258] on button "Volgende vraag" at bounding box center [743, 261] width 474 height 33
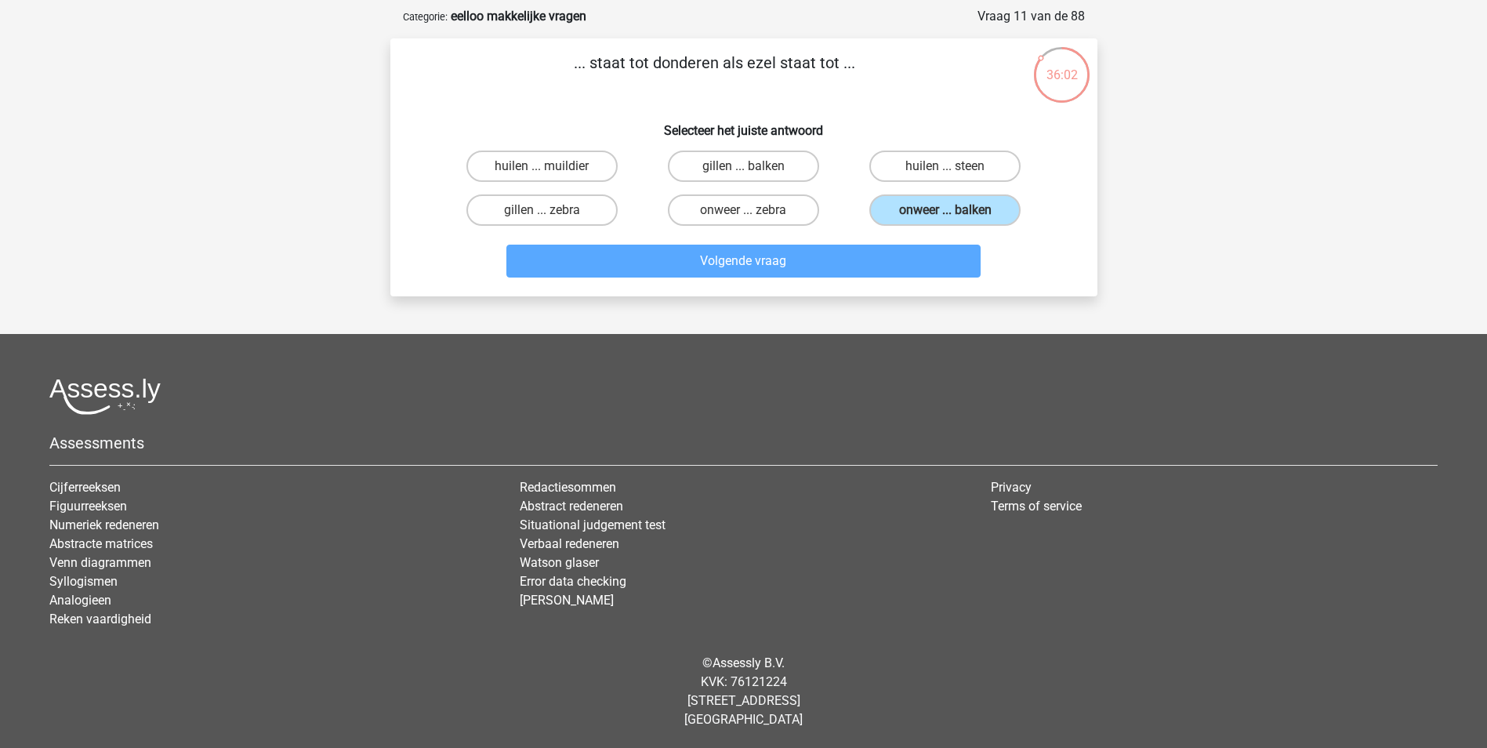
scroll to position [78, 0]
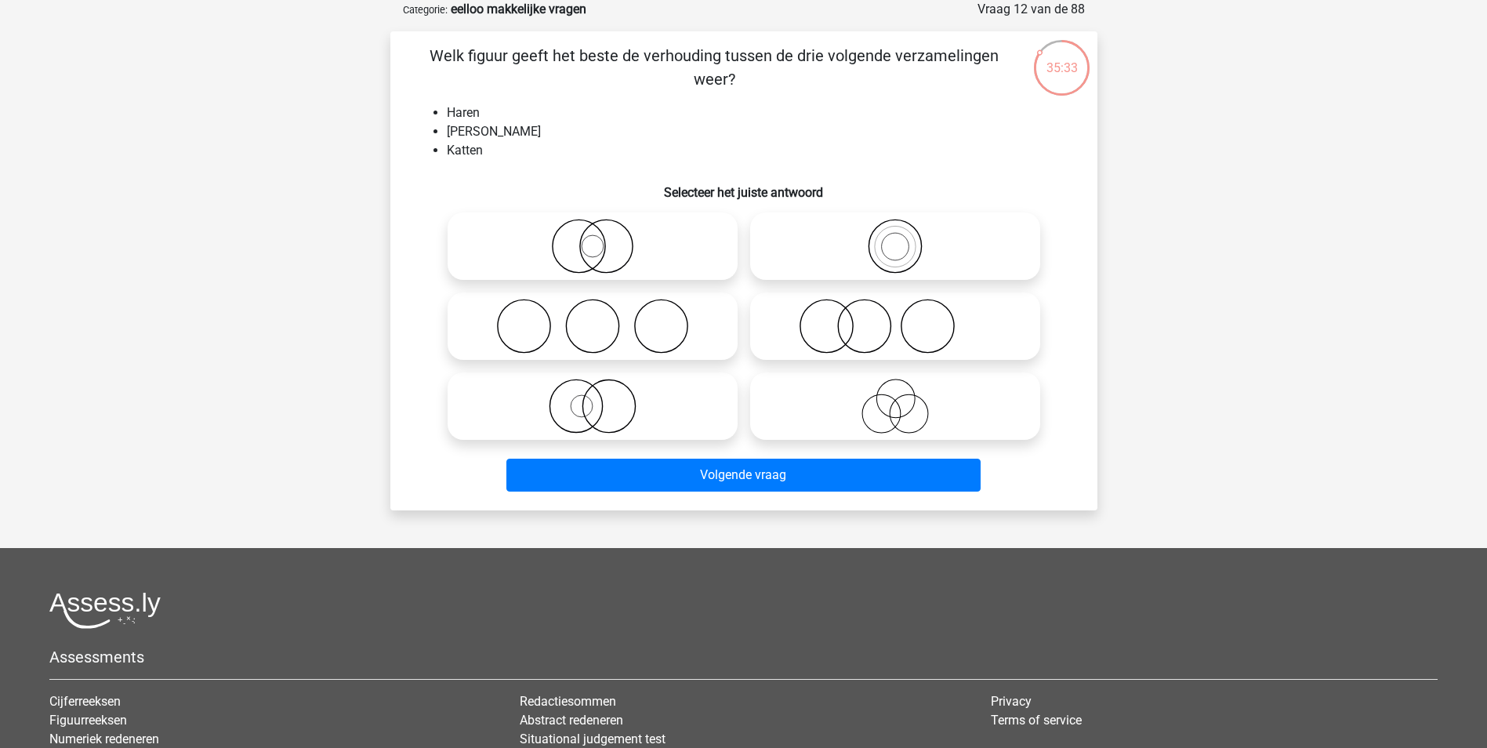
click at [712, 82] on p "Welk figuur geeft het beste de verhouding tussen de drie volgende verzamelingen…" at bounding box center [714, 67] width 598 height 47
drag, startPoint x: 712, startPoint y: 82, endPoint x: 768, endPoint y: 143, distance: 82.6
click at [768, 143] on li "Katten" at bounding box center [759, 150] width 625 height 19
click at [866, 330] on icon at bounding box center [894, 326] width 277 height 55
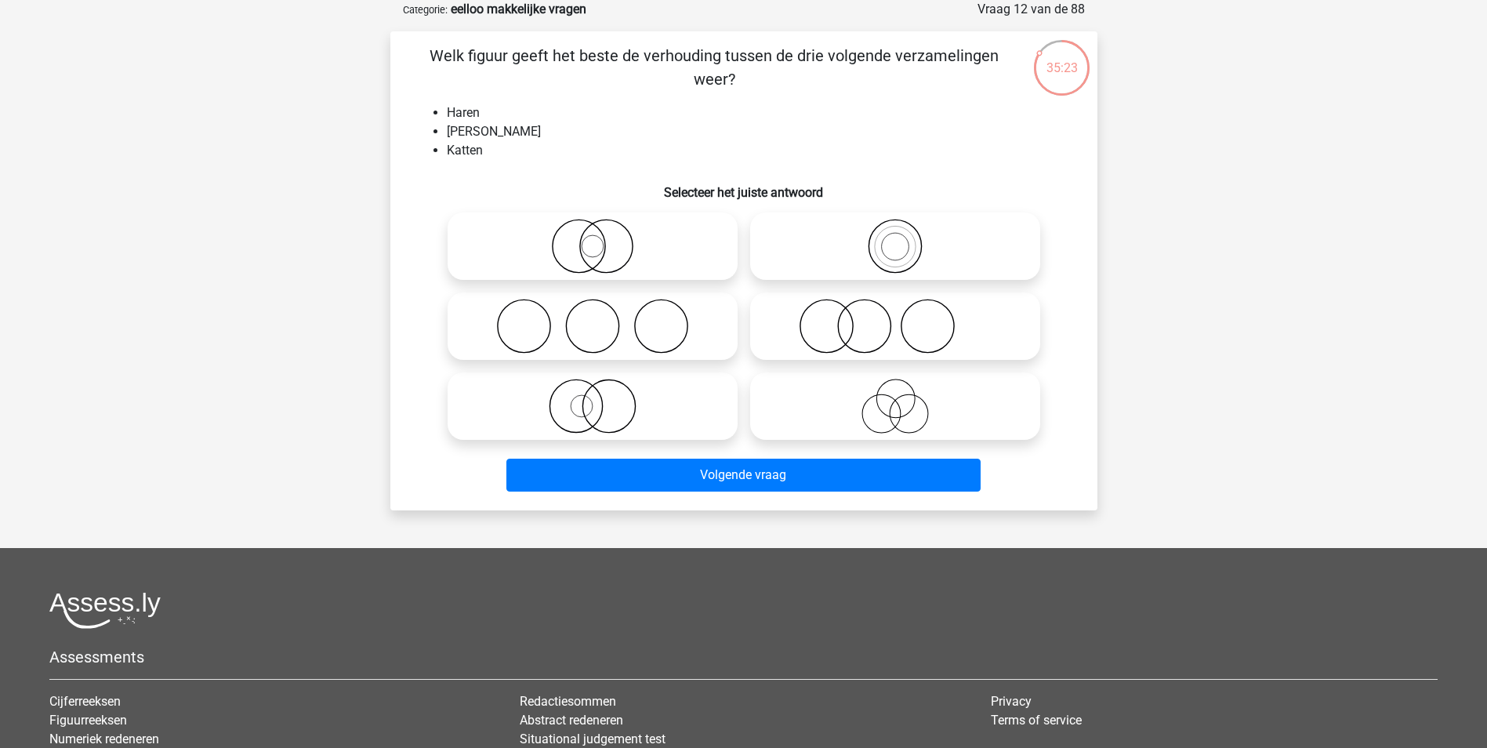
click at [895, 318] on input "radio" at bounding box center [900, 313] width 10 height 10
radio input "true"
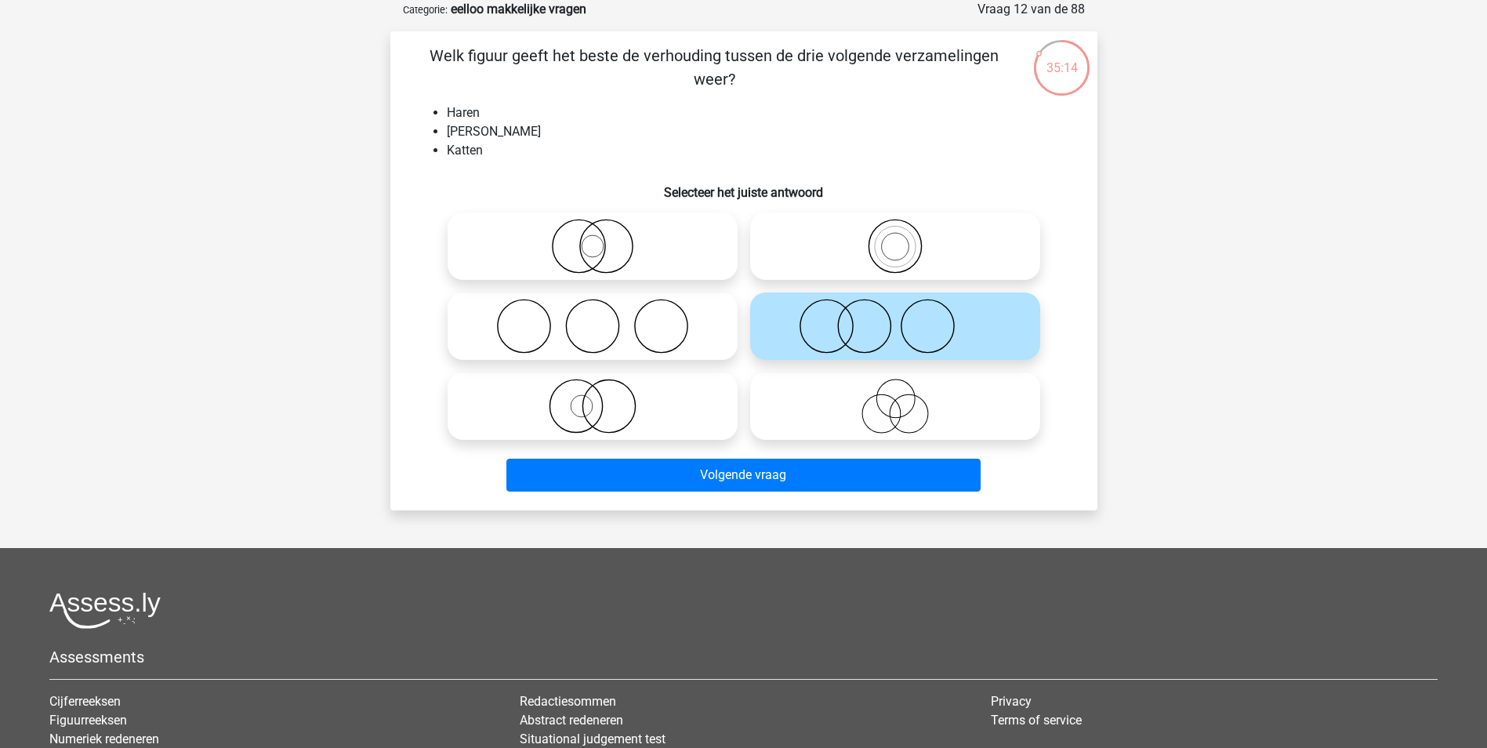
click at [941, 398] on icon at bounding box center [894, 406] width 277 height 55
click at [905, 398] on input "radio" at bounding box center [900, 393] width 10 height 10
radio input "true"
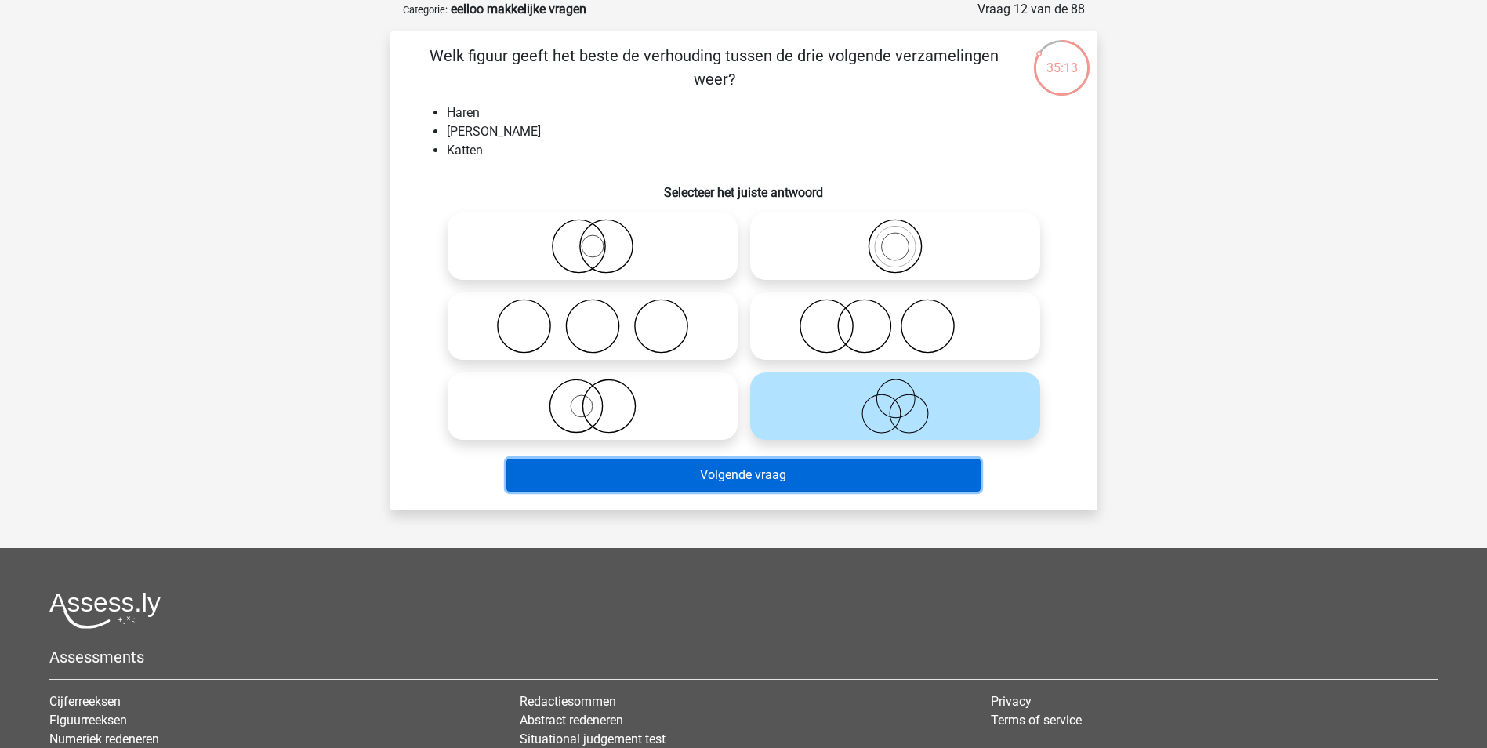
click at [845, 470] on button "Volgende vraag" at bounding box center [743, 474] width 474 height 33
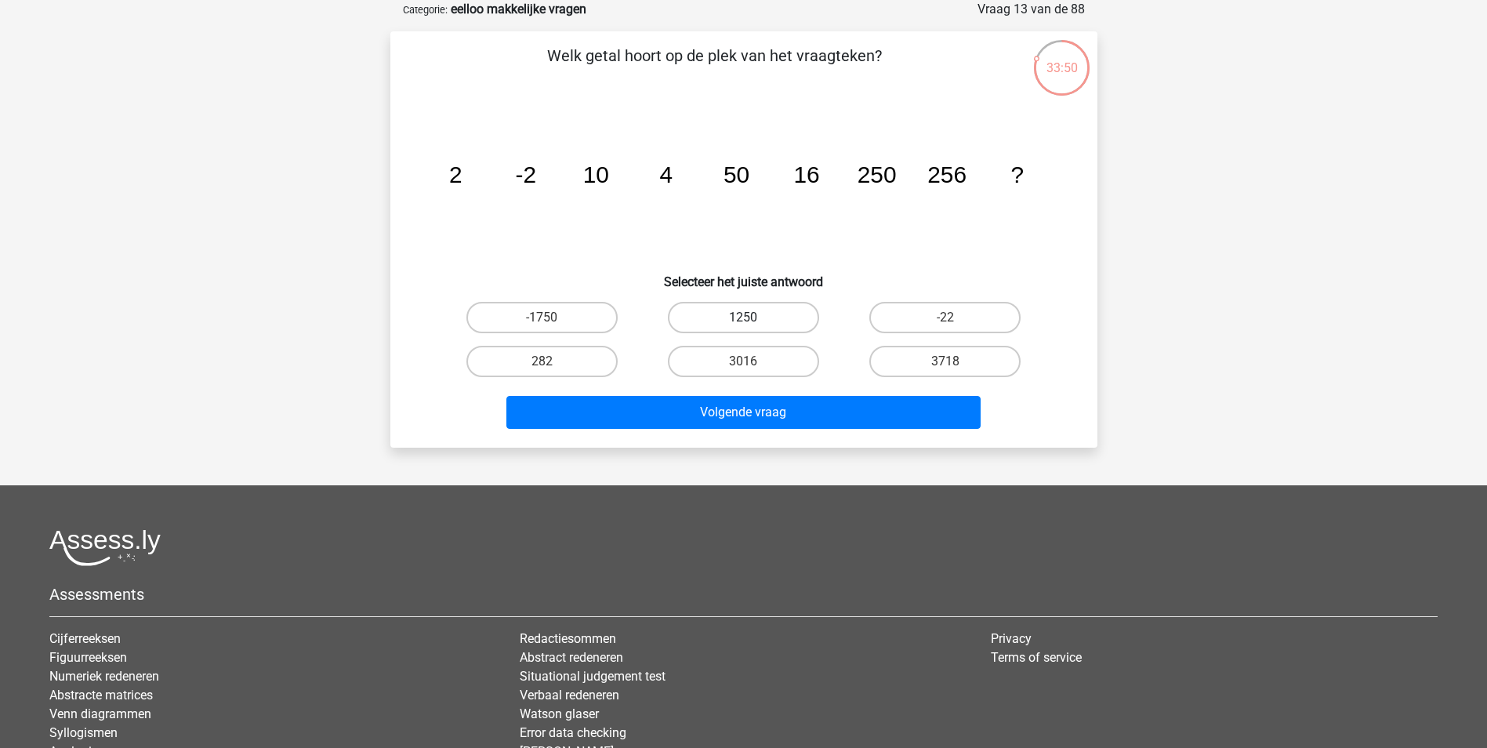
click at [756, 325] on label "1250" at bounding box center [743, 317] width 151 height 31
click at [753, 325] on input "1250" at bounding box center [748, 322] width 10 height 10
radio input "true"
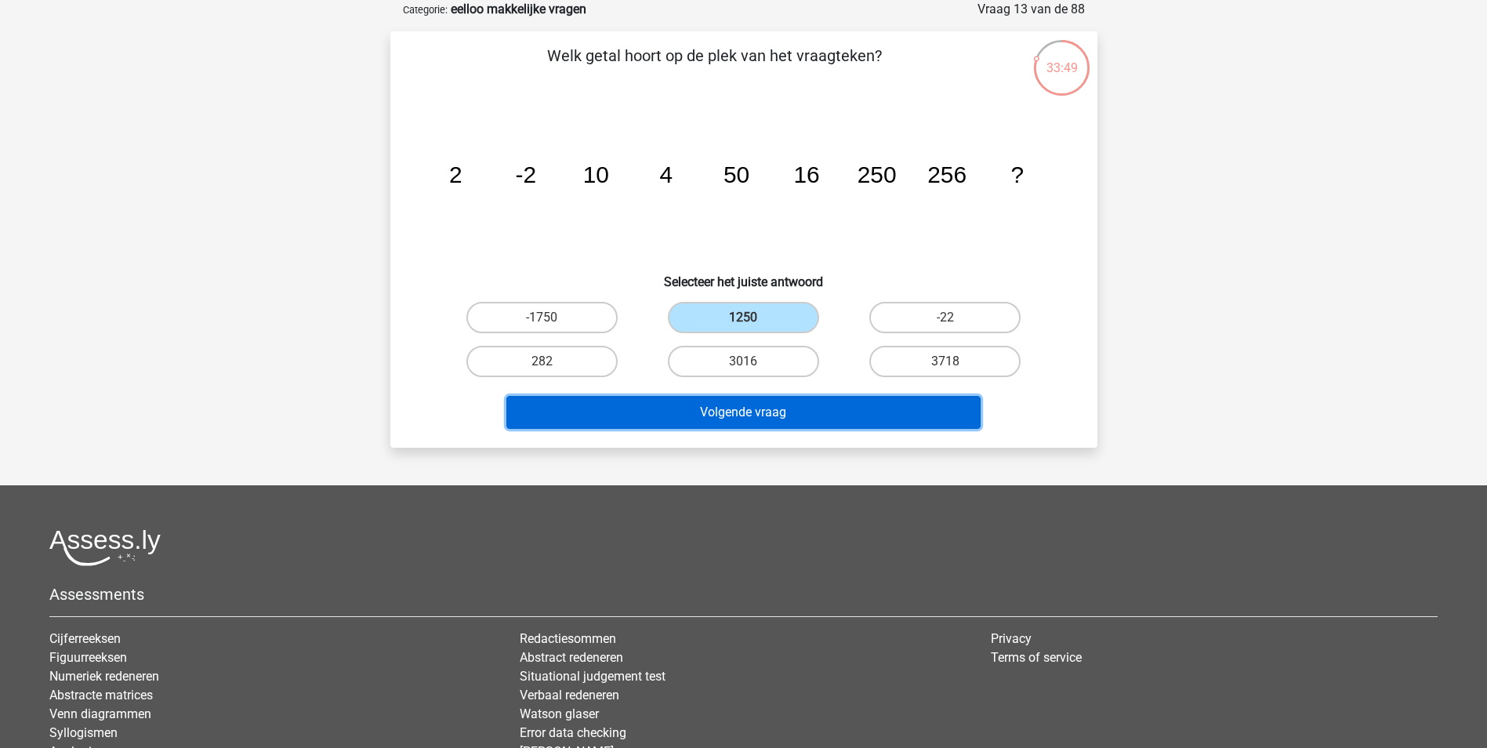
click at [754, 405] on button "Volgende vraag" at bounding box center [743, 412] width 474 height 33
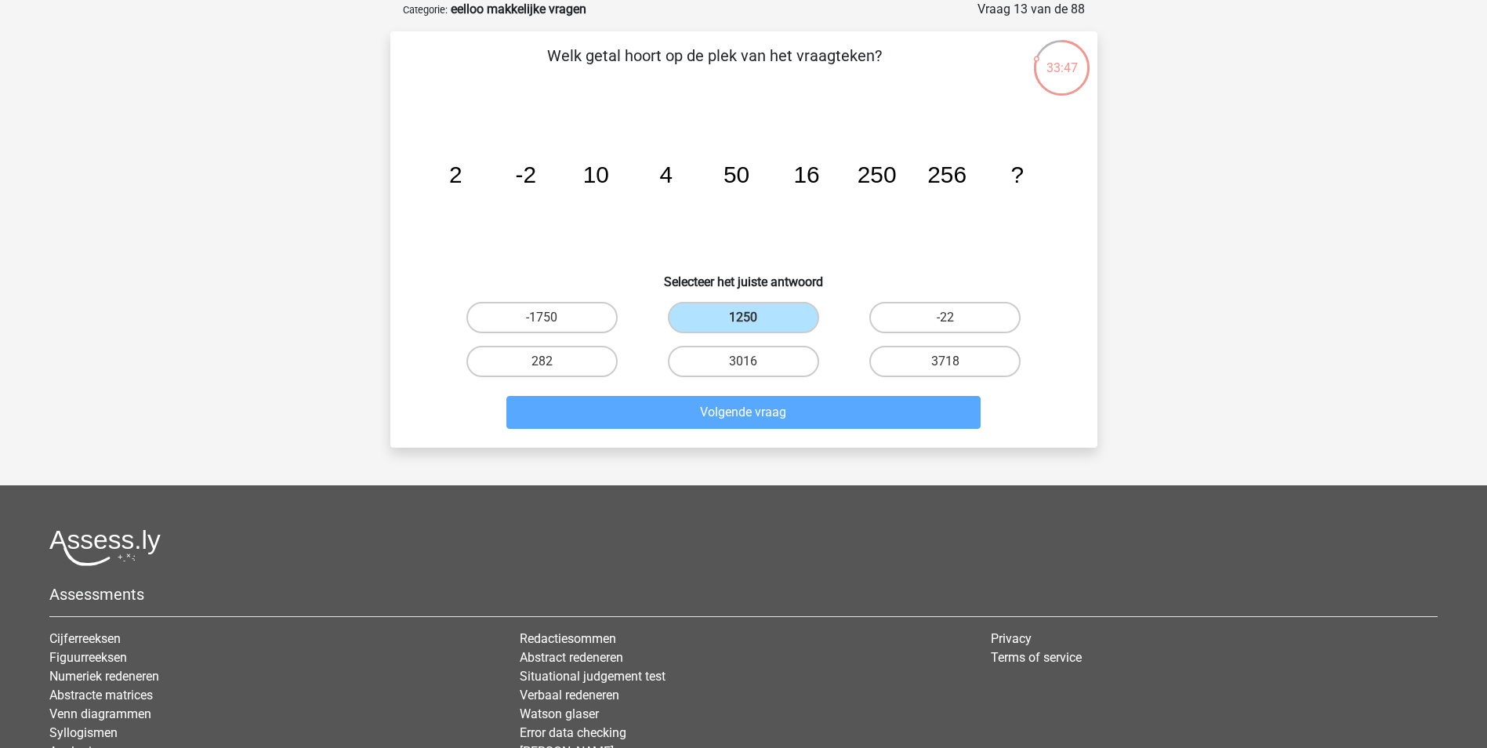
scroll to position [71, 0]
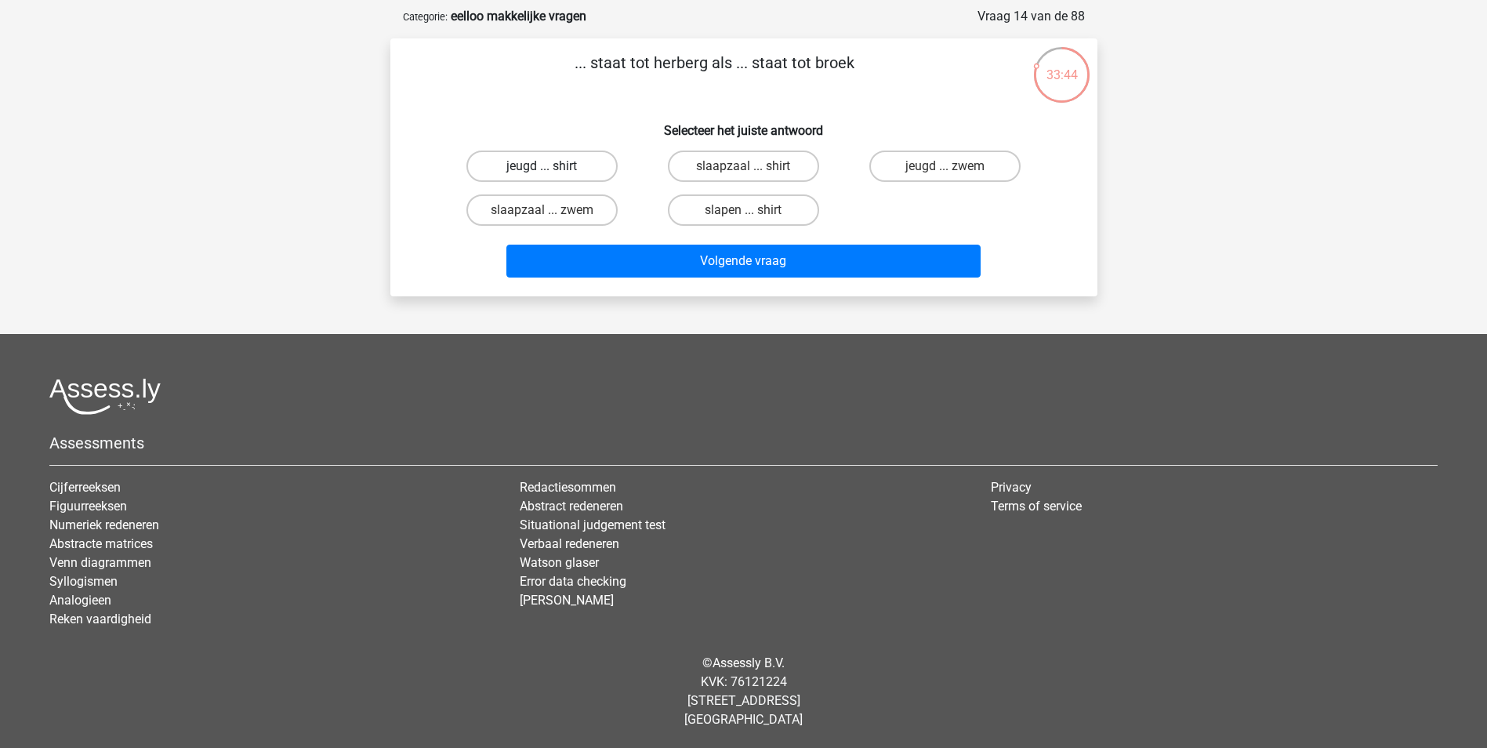
click at [573, 165] on label "jeugd ... shirt" at bounding box center [541, 165] width 151 height 31
click at [552, 166] on input "jeugd ... shirt" at bounding box center [547, 171] width 10 height 10
radio input "true"
click at [928, 160] on label "jeugd ... zwem" at bounding box center [944, 165] width 151 height 31
click at [945, 166] on input "jeugd ... zwem" at bounding box center [950, 171] width 10 height 10
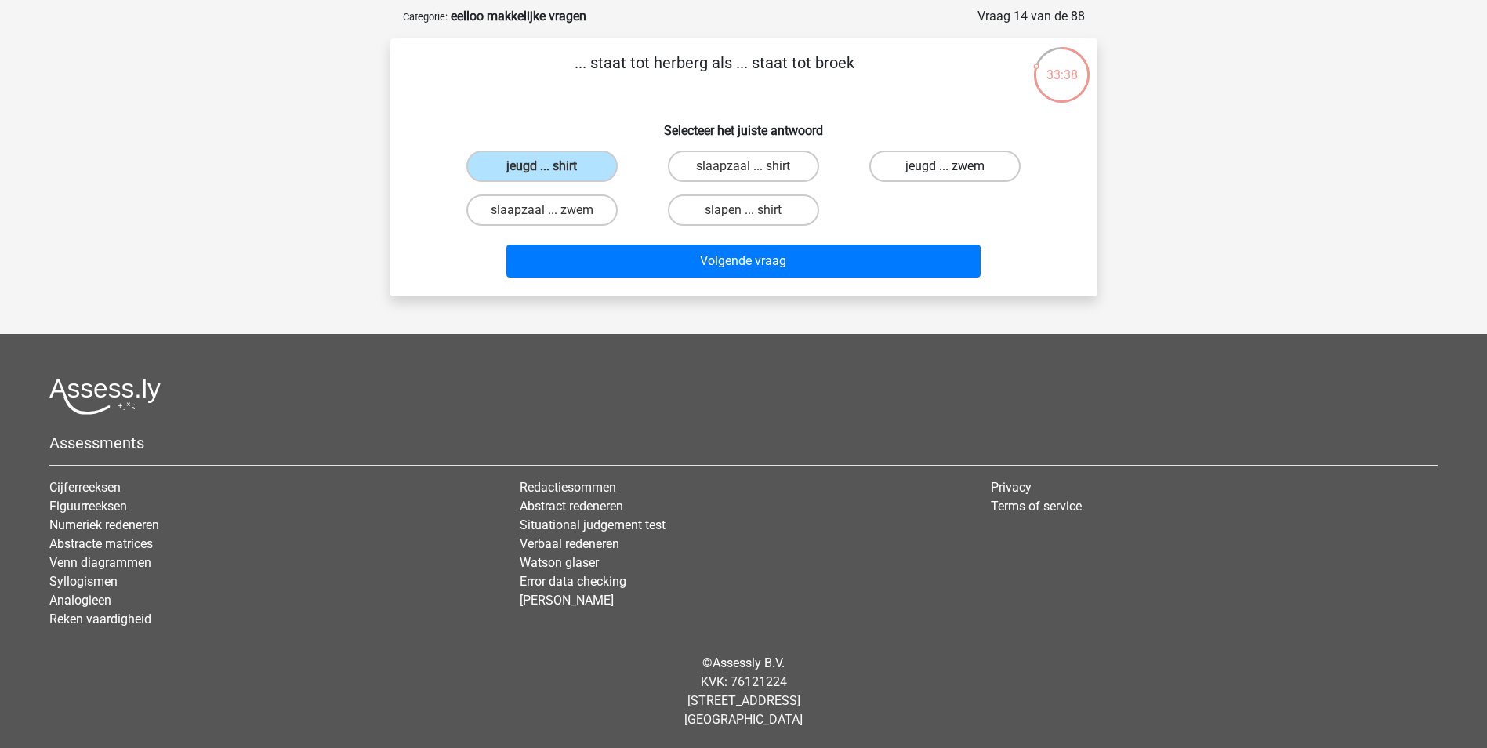
radio input "true"
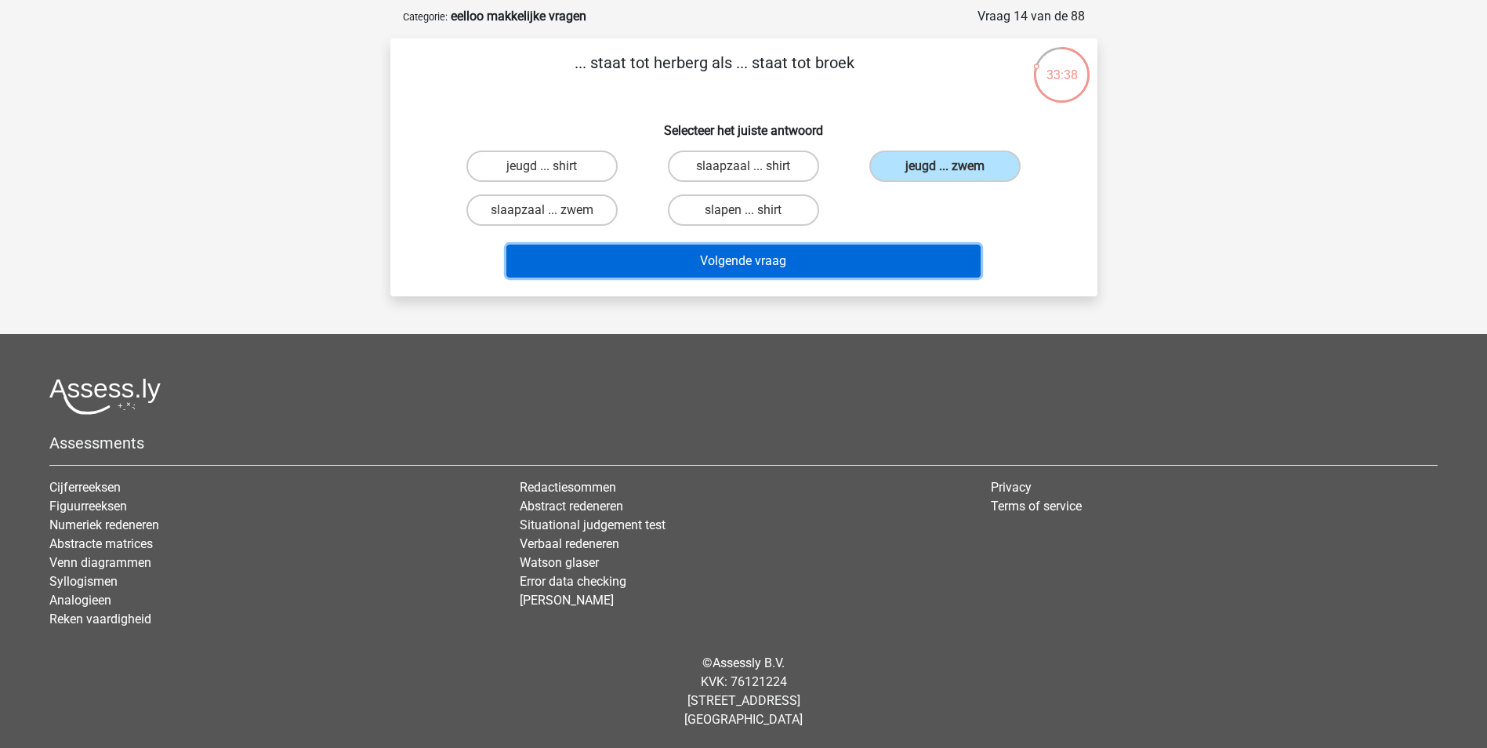
click at [884, 248] on button "Volgende vraag" at bounding box center [743, 261] width 474 height 33
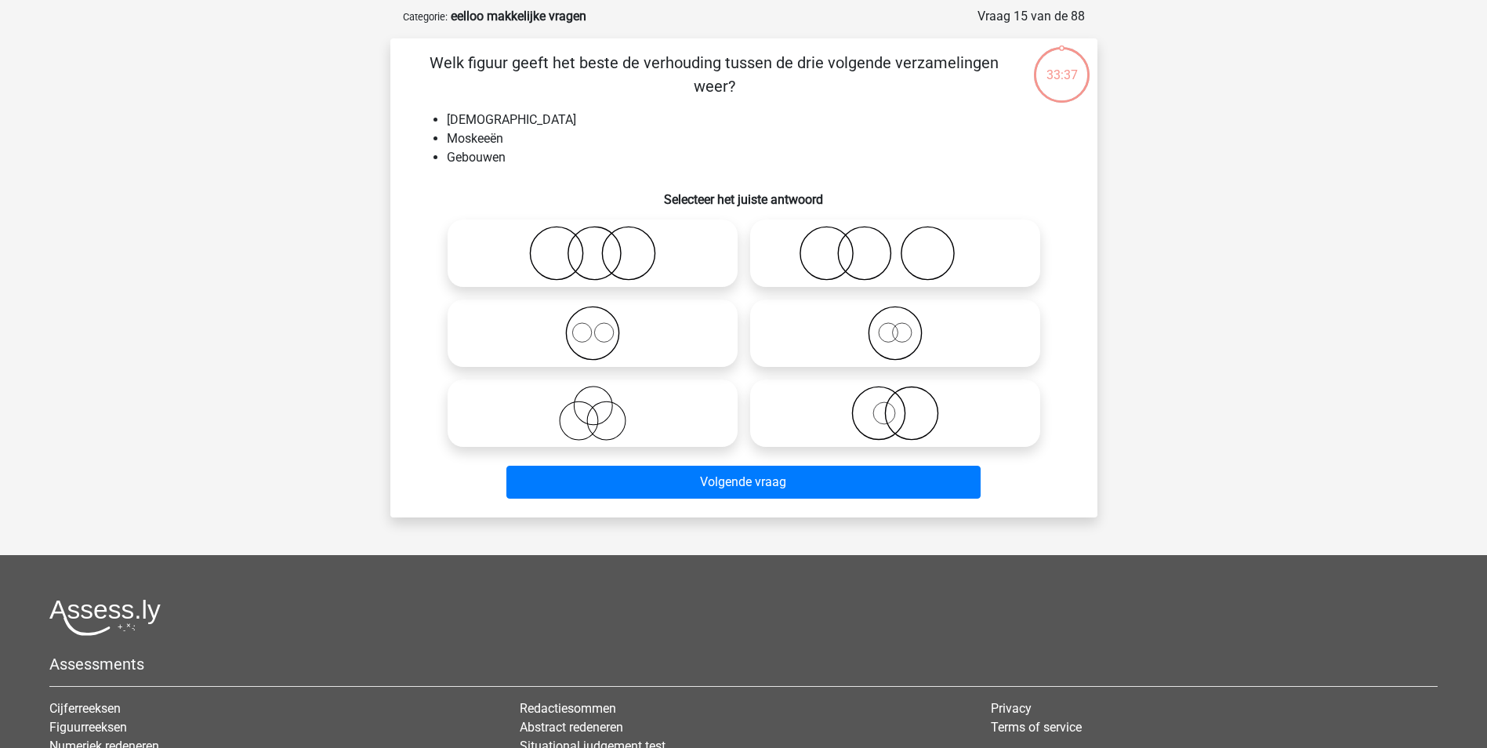
scroll to position [78, 0]
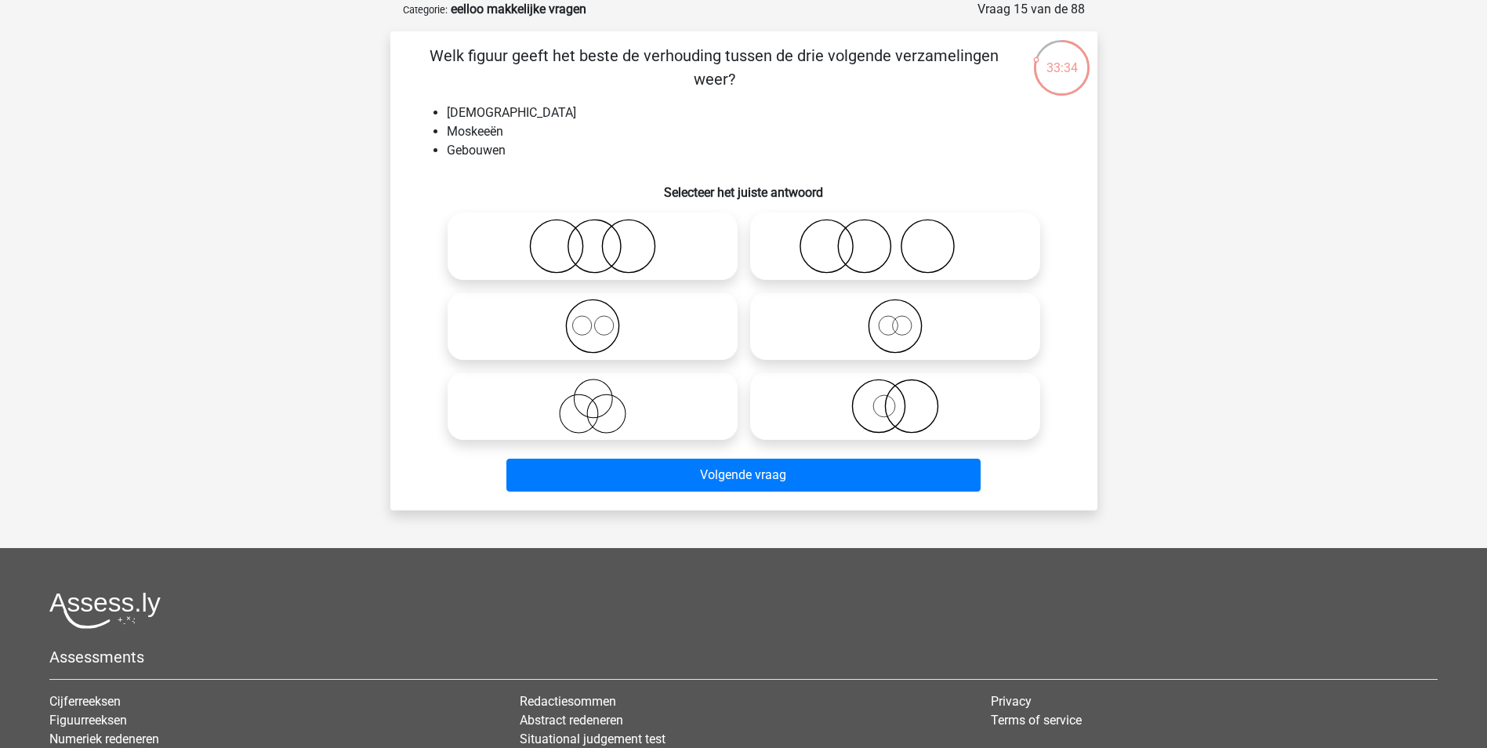
click at [616, 59] on p "Welk figuur geeft het beste de verhouding tussen de drie volgende verzamelingen…" at bounding box center [714, 67] width 598 height 47
click at [685, 71] on p "Welk figuur geeft het beste de verhouding tussen de drie volgende verzamelingen…" at bounding box center [714, 67] width 598 height 47
click at [629, 327] on icon at bounding box center [592, 326] width 277 height 55
click at [603, 318] on input "radio" at bounding box center [597, 313] width 10 height 10
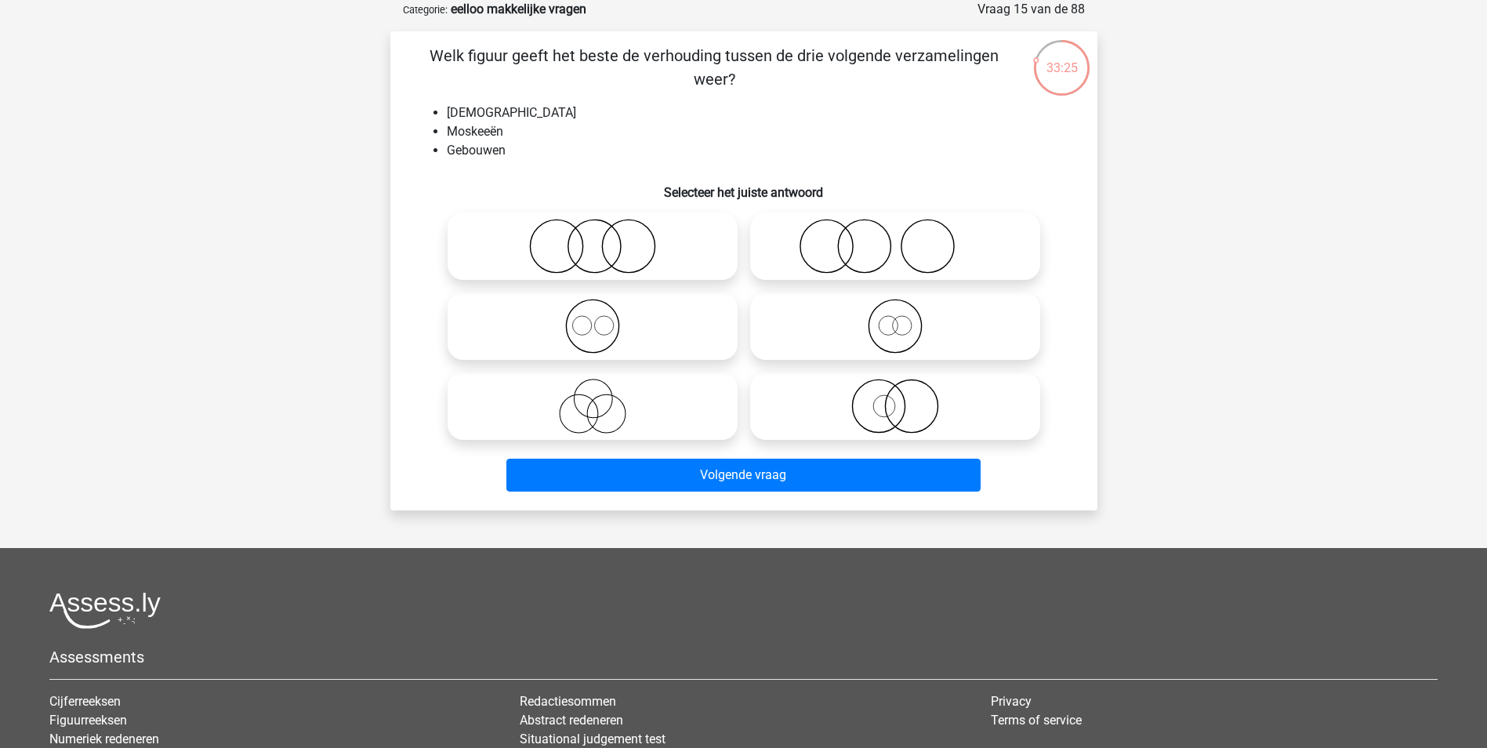
radio input "true"
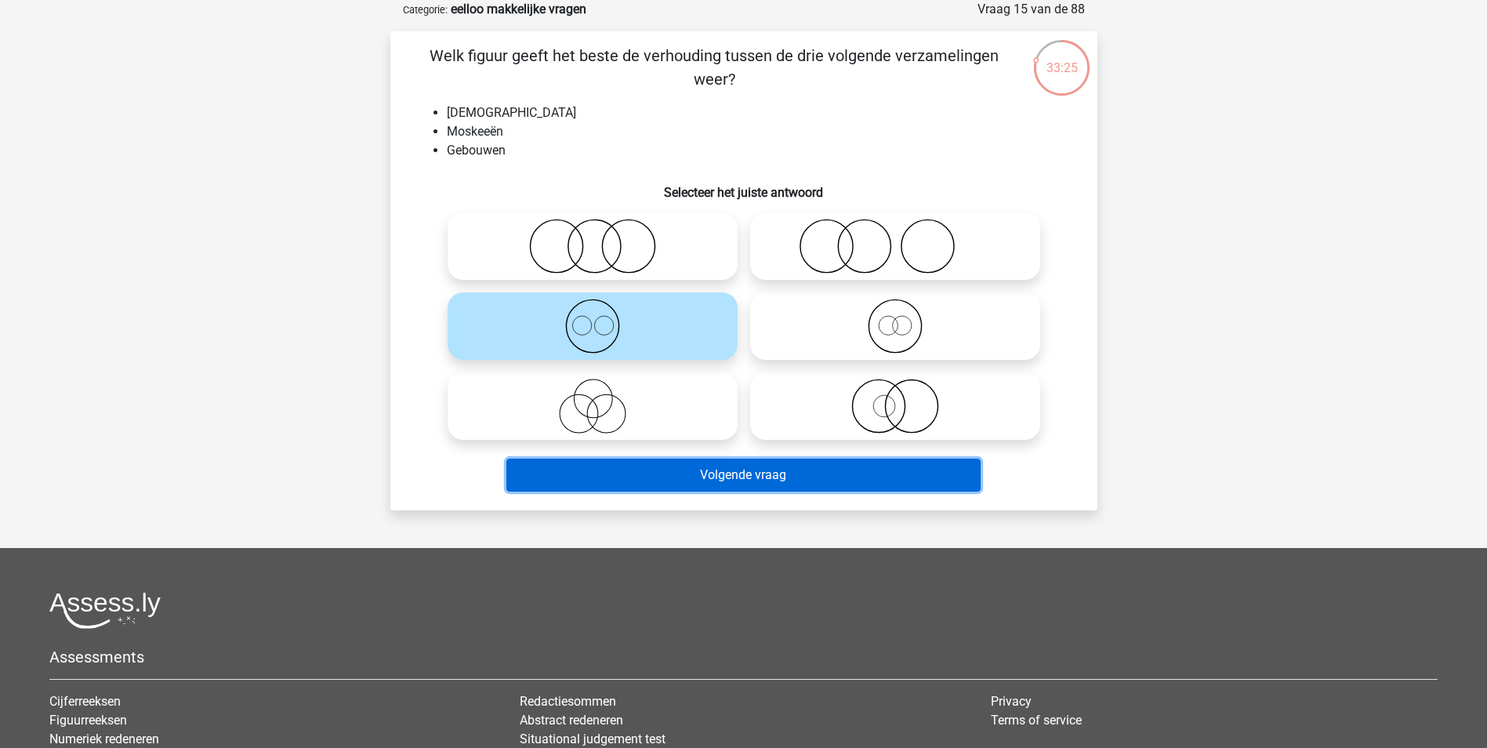
click at [759, 480] on button "Volgende vraag" at bounding box center [743, 474] width 474 height 33
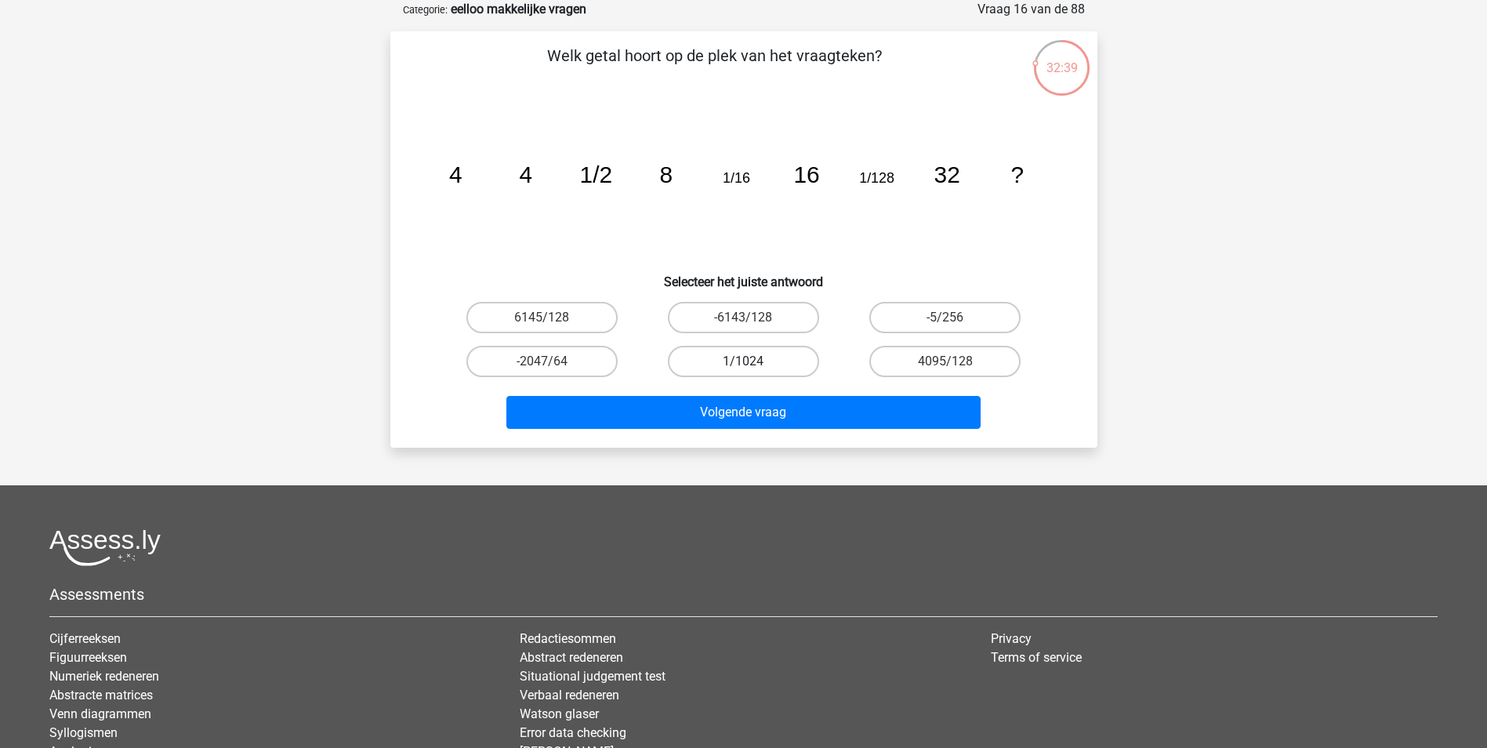
click at [734, 370] on label "1/1024" at bounding box center [743, 361] width 151 height 31
click at [743, 370] on input "1/1024" at bounding box center [748, 366] width 10 height 10
radio input "true"
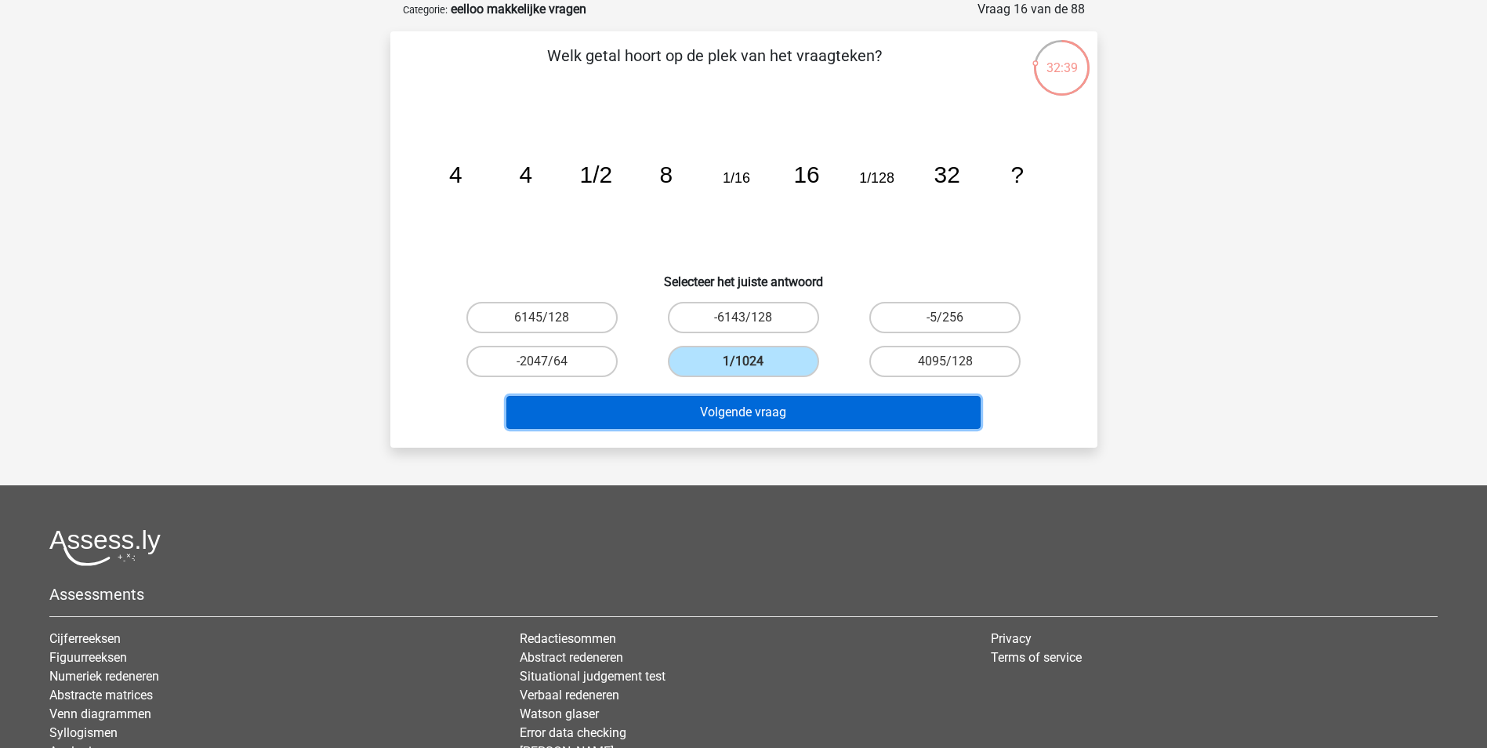
click at [733, 419] on button "Volgende vraag" at bounding box center [743, 412] width 474 height 33
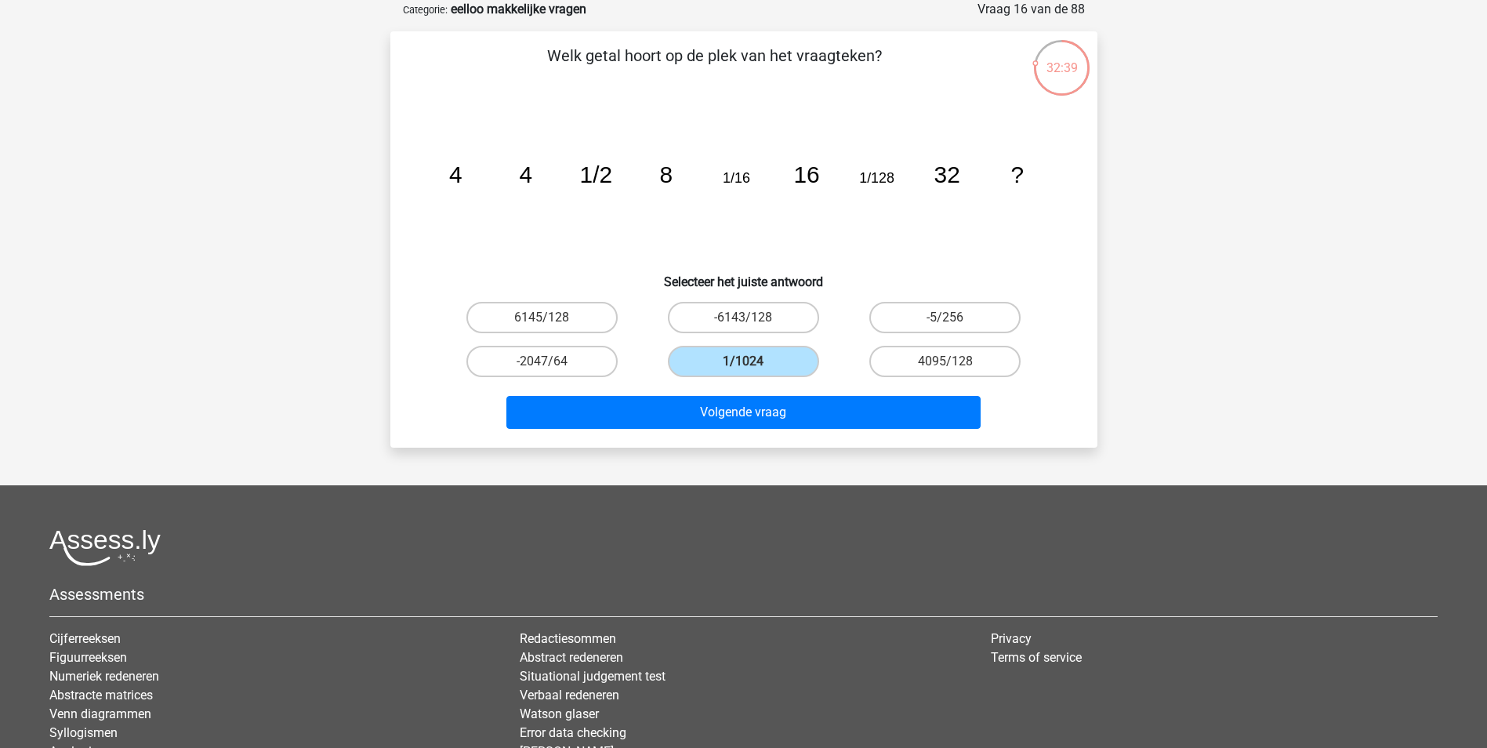
scroll to position [71, 0]
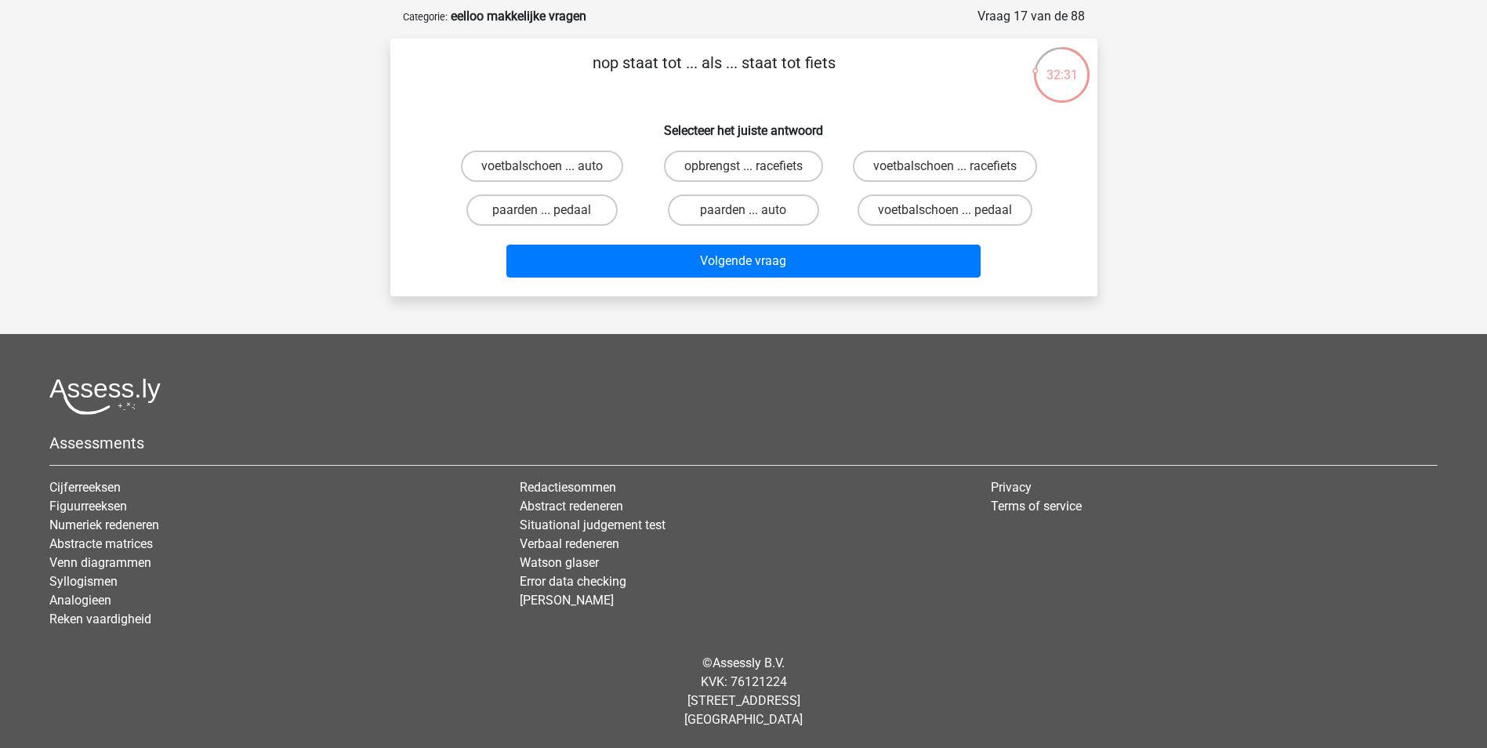
click at [785, 67] on p "nop staat tot ... als ... staat tot fiets" at bounding box center [714, 74] width 598 height 47
drag, startPoint x: 785, startPoint y: 67, endPoint x: 780, endPoint y: 103, distance: 36.5
click at [780, 103] on div "nop staat tot ... als ... staat tot fiets Selecteer het juiste antwoord voetbal…" at bounding box center [744, 167] width 694 height 233
click at [1010, 211] on label "voetbalschoen ... pedaal" at bounding box center [944, 209] width 175 height 31
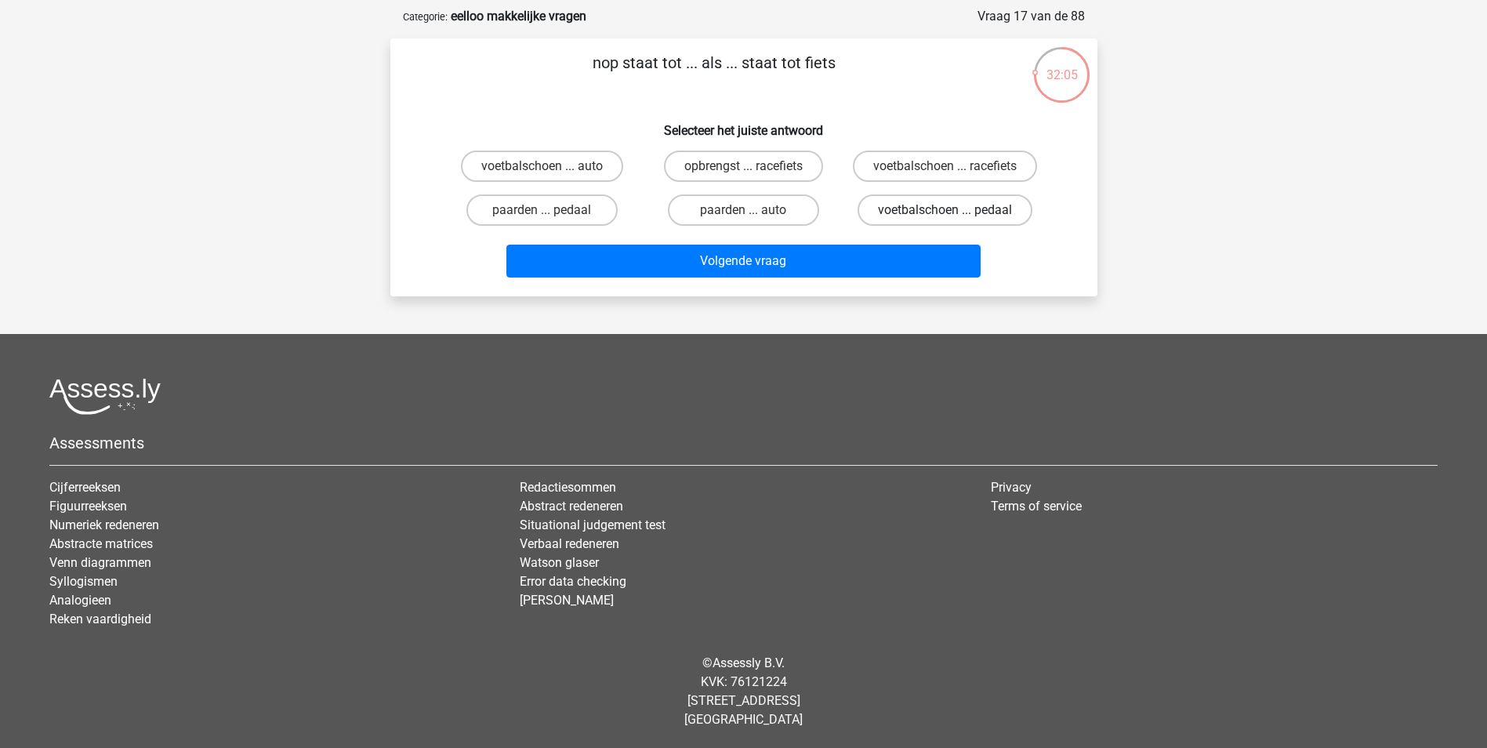
click at [955, 211] on input "voetbalschoen ... pedaal" at bounding box center [950, 215] width 10 height 10
radio input "true"
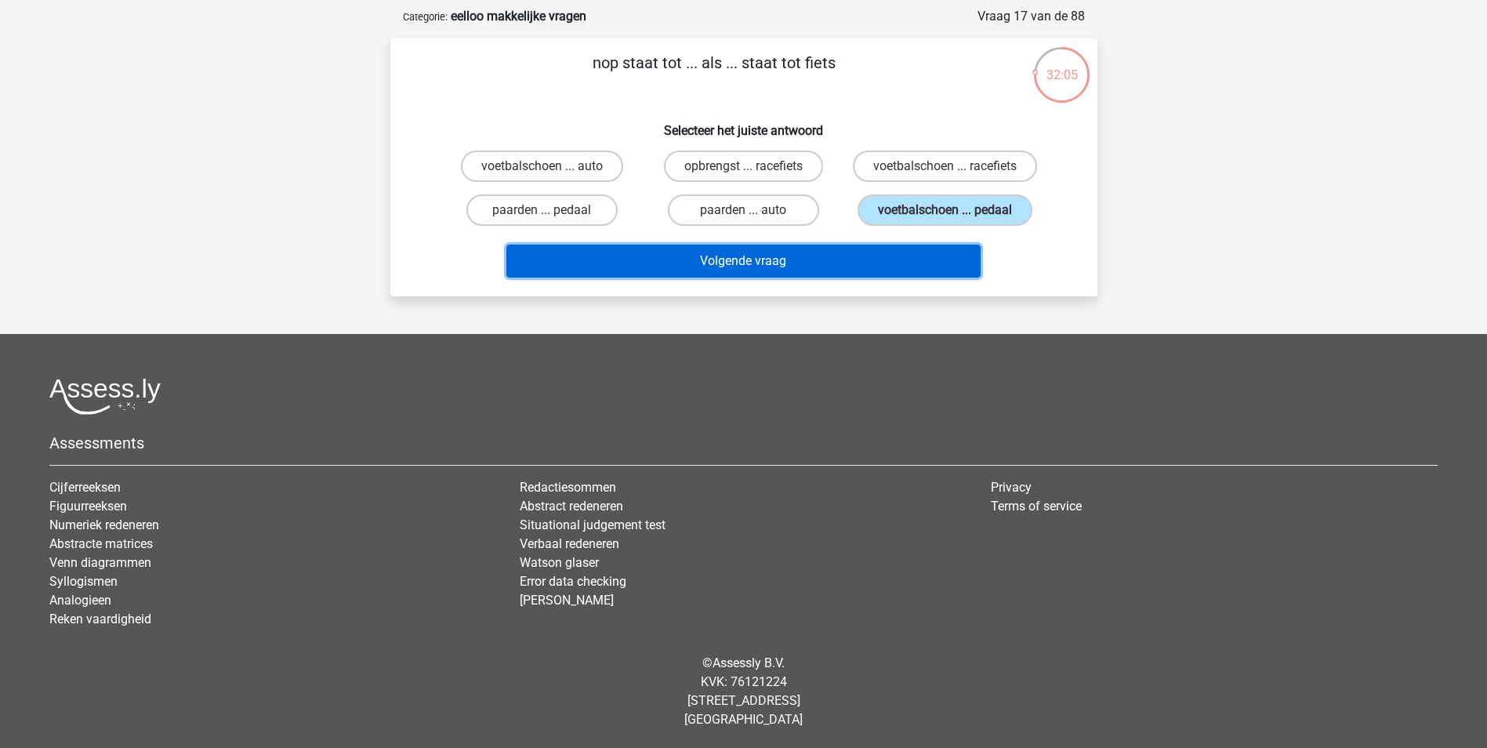
click at [932, 257] on button "Volgende vraag" at bounding box center [743, 261] width 474 height 33
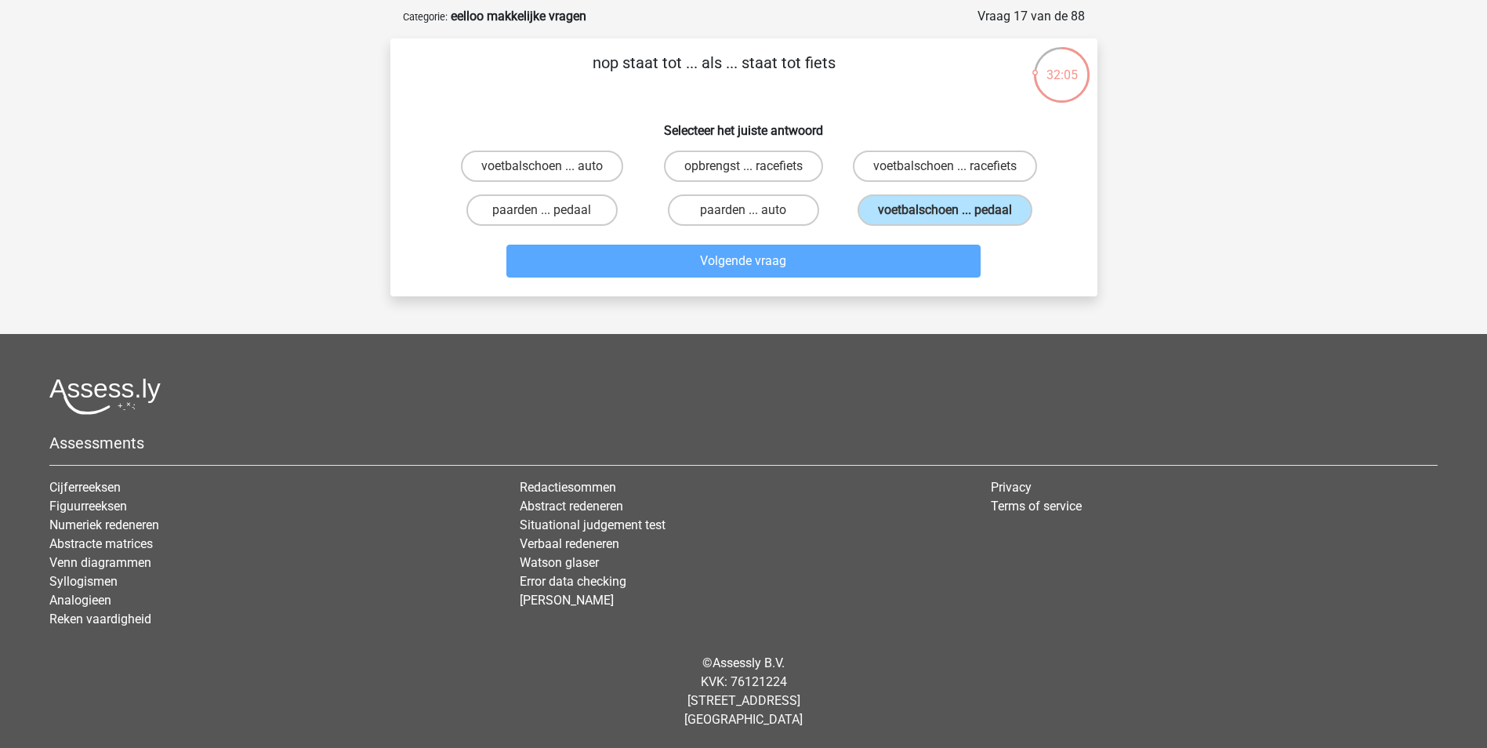
scroll to position [78, 0]
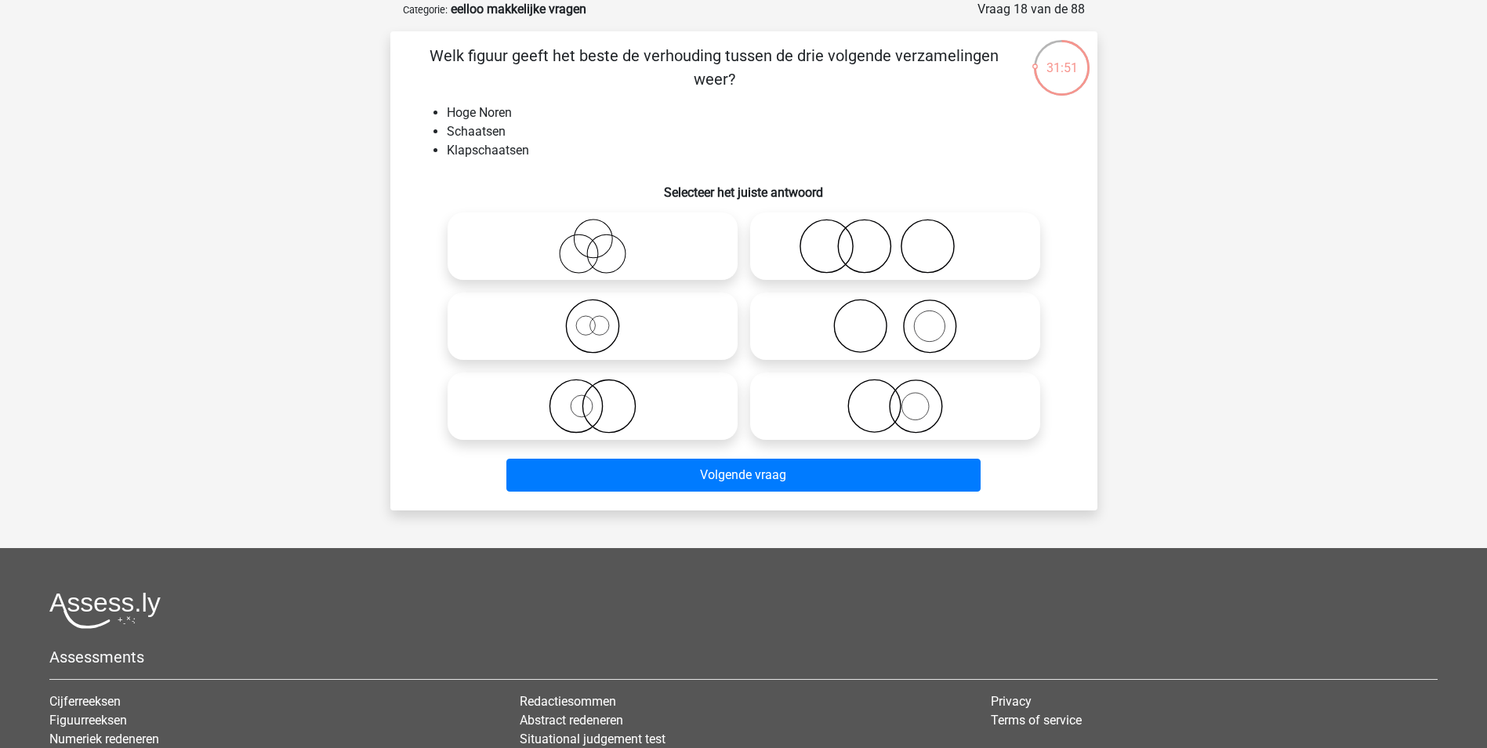
click at [622, 326] on icon at bounding box center [592, 326] width 277 height 55
click at [603, 318] on input "radio" at bounding box center [597, 313] width 10 height 10
radio input "true"
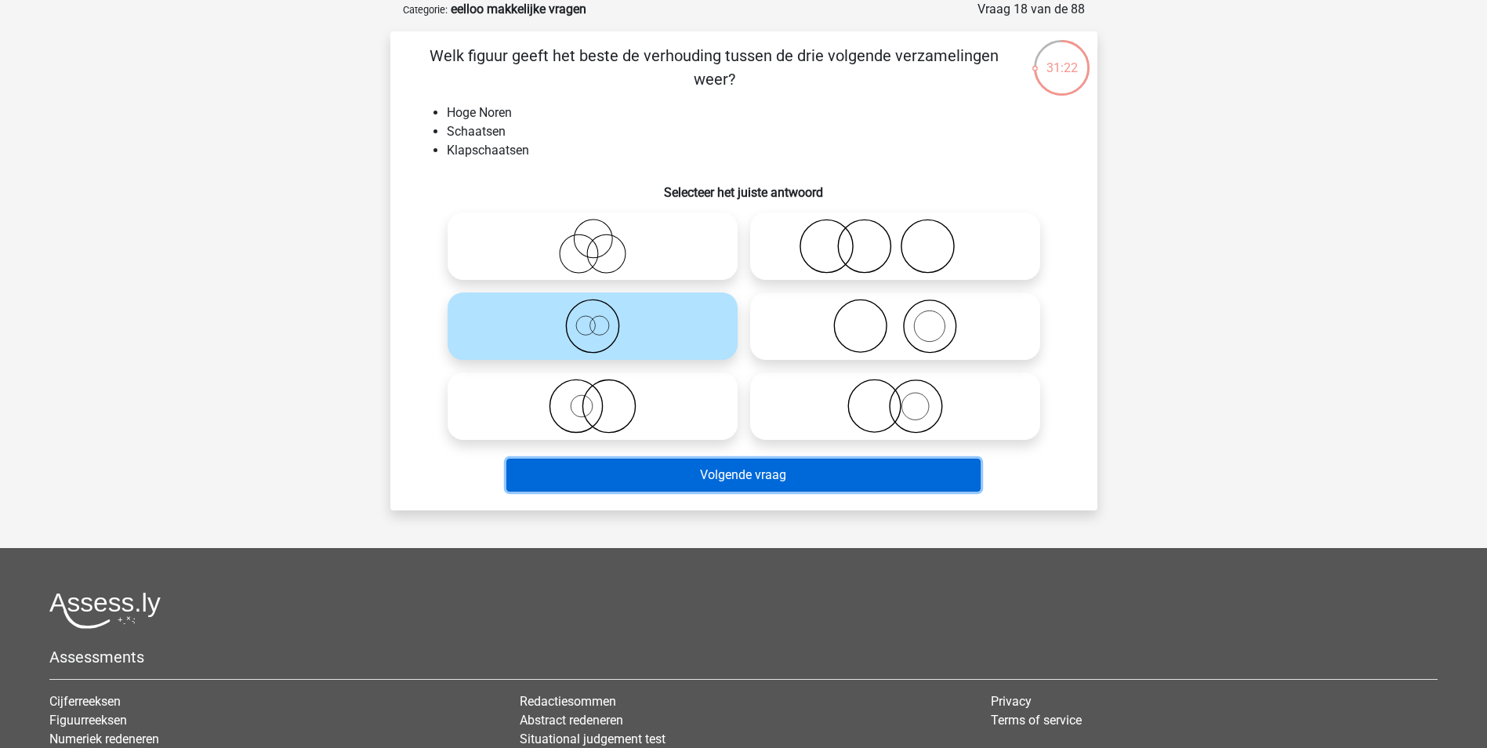
click at [701, 480] on button "Volgende vraag" at bounding box center [743, 474] width 474 height 33
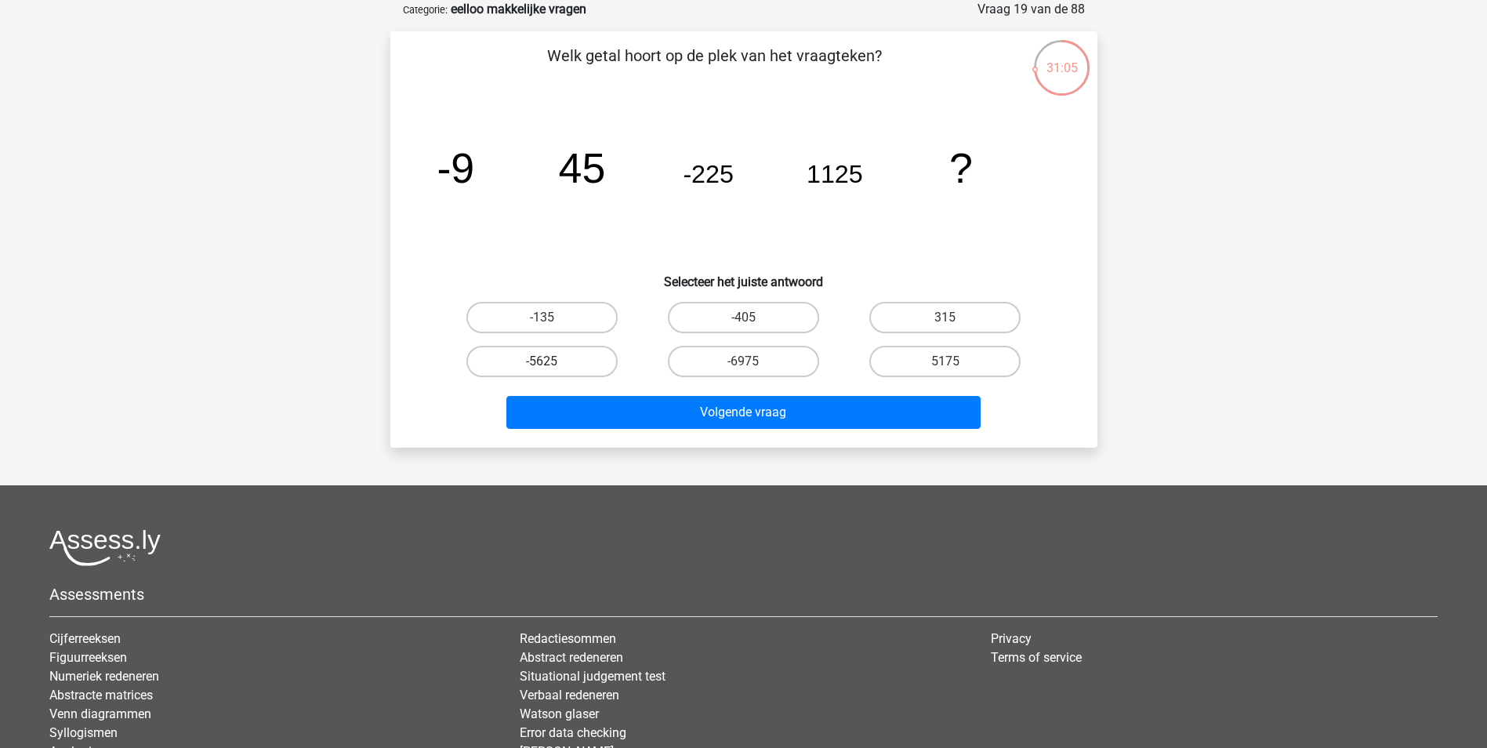
click at [596, 372] on label "-5625" at bounding box center [541, 361] width 151 height 31
click at [552, 371] on input "-5625" at bounding box center [547, 366] width 10 height 10
radio input "true"
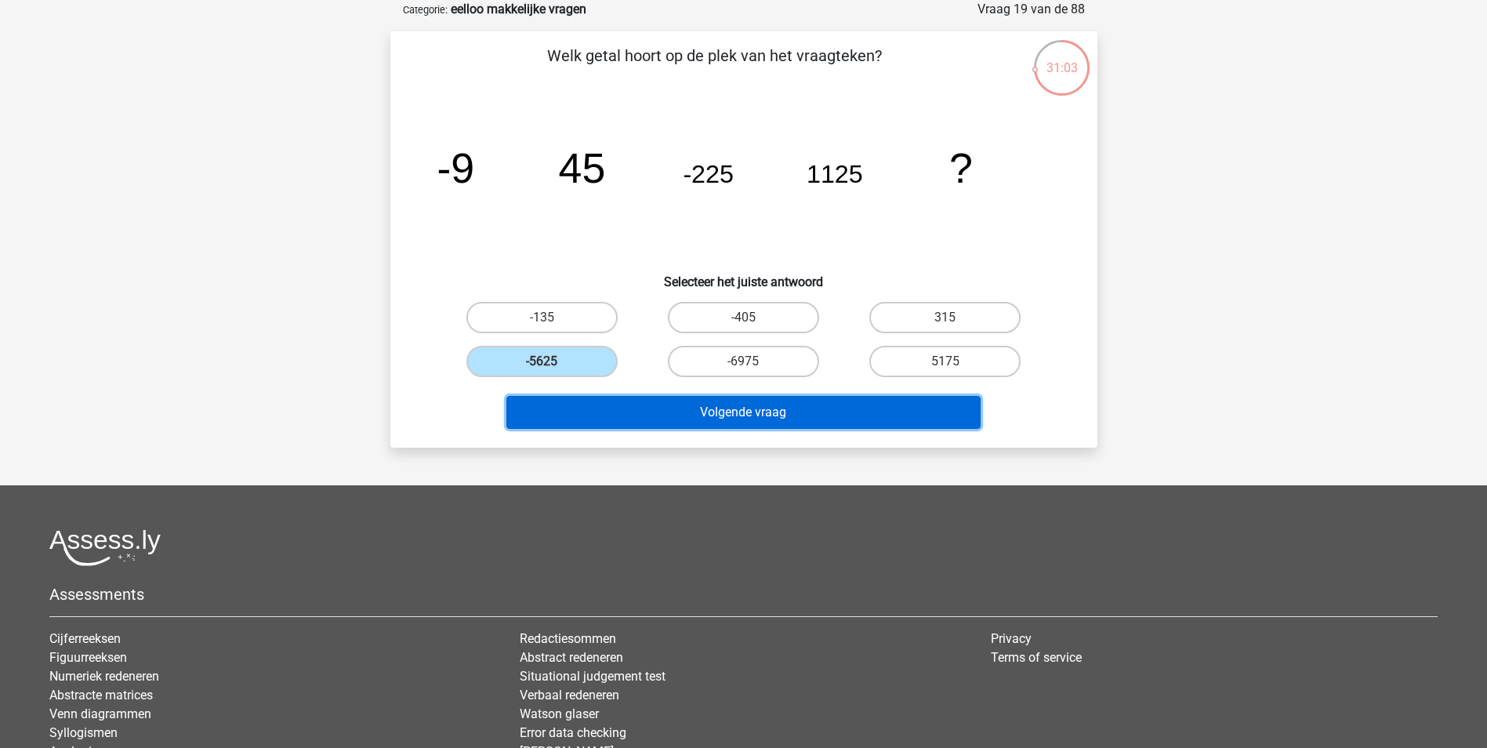
click at [669, 423] on button "Volgende vraag" at bounding box center [743, 412] width 474 height 33
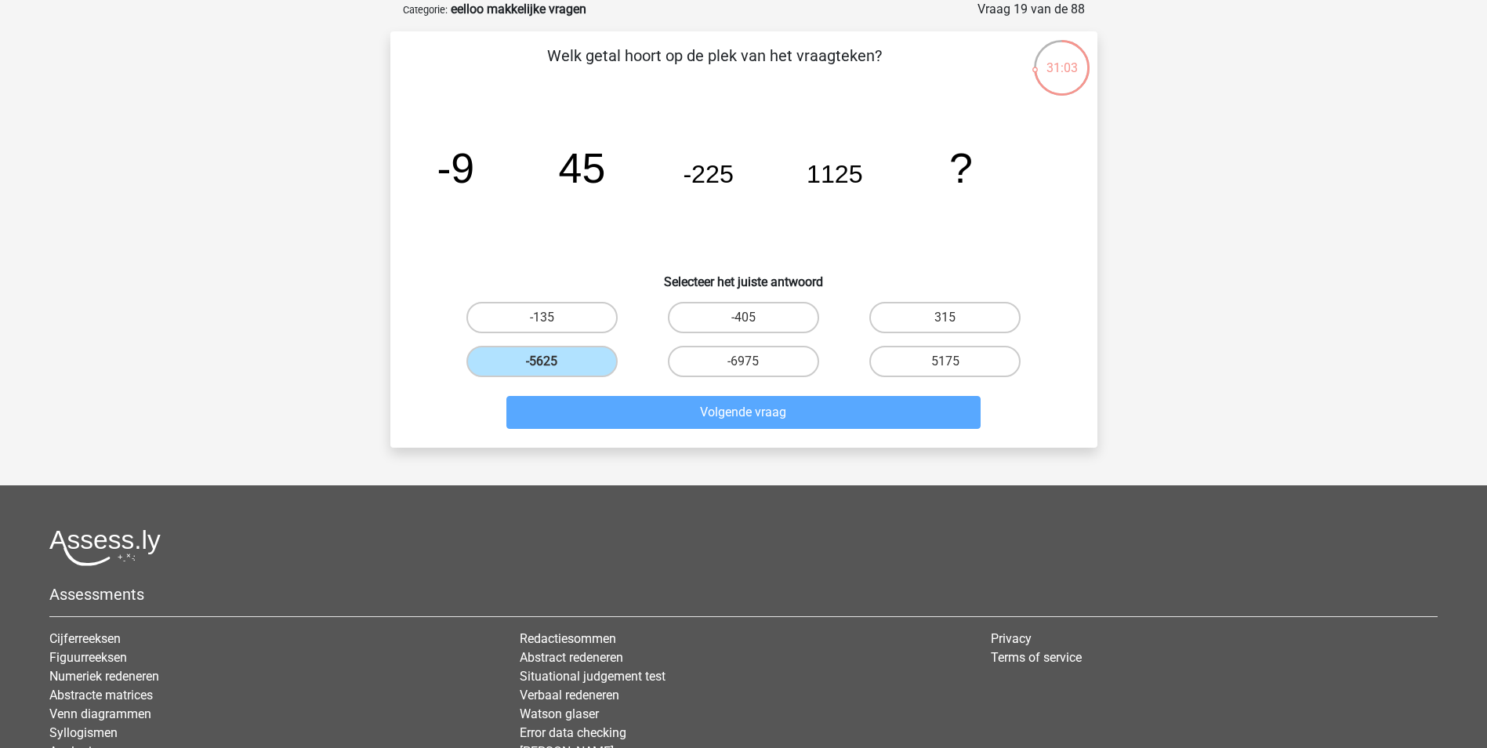
scroll to position [71, 0]
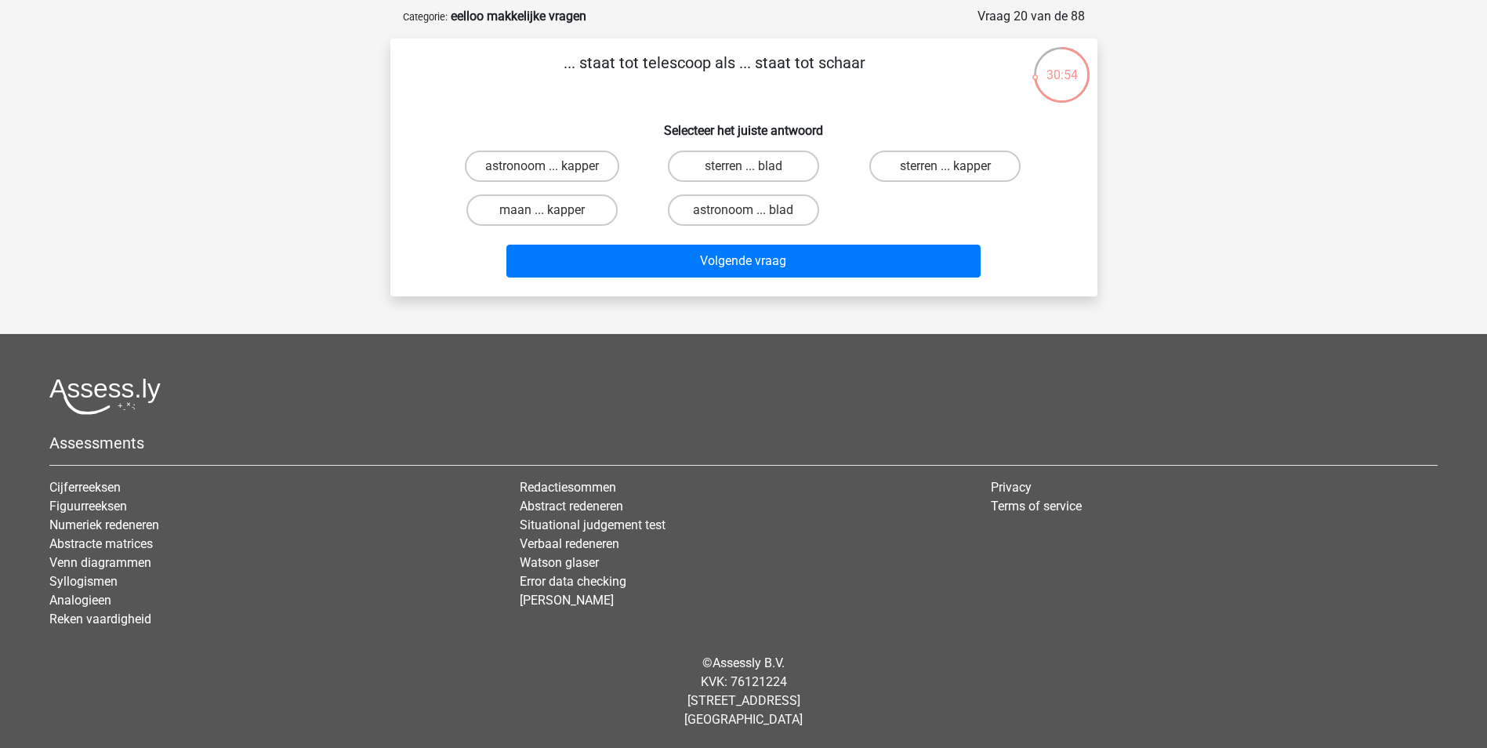
click at [547, 167] on input "astronoom ... kapper" at bounding box center [547, 171] width 10 height 10
radio input "true"
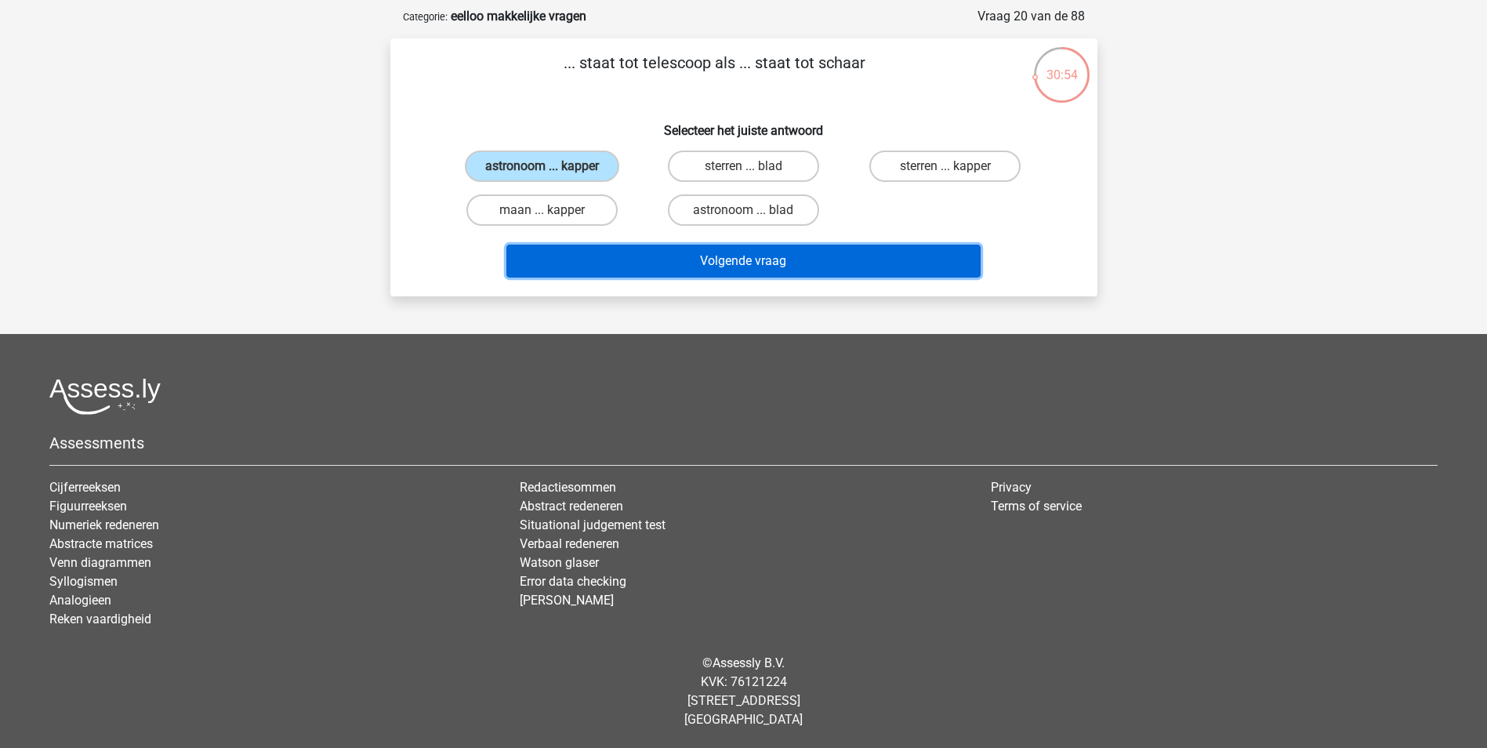
click at [670, 264] on button "Volgende vraag" at bounding box center [743, 261] width 474 height 33
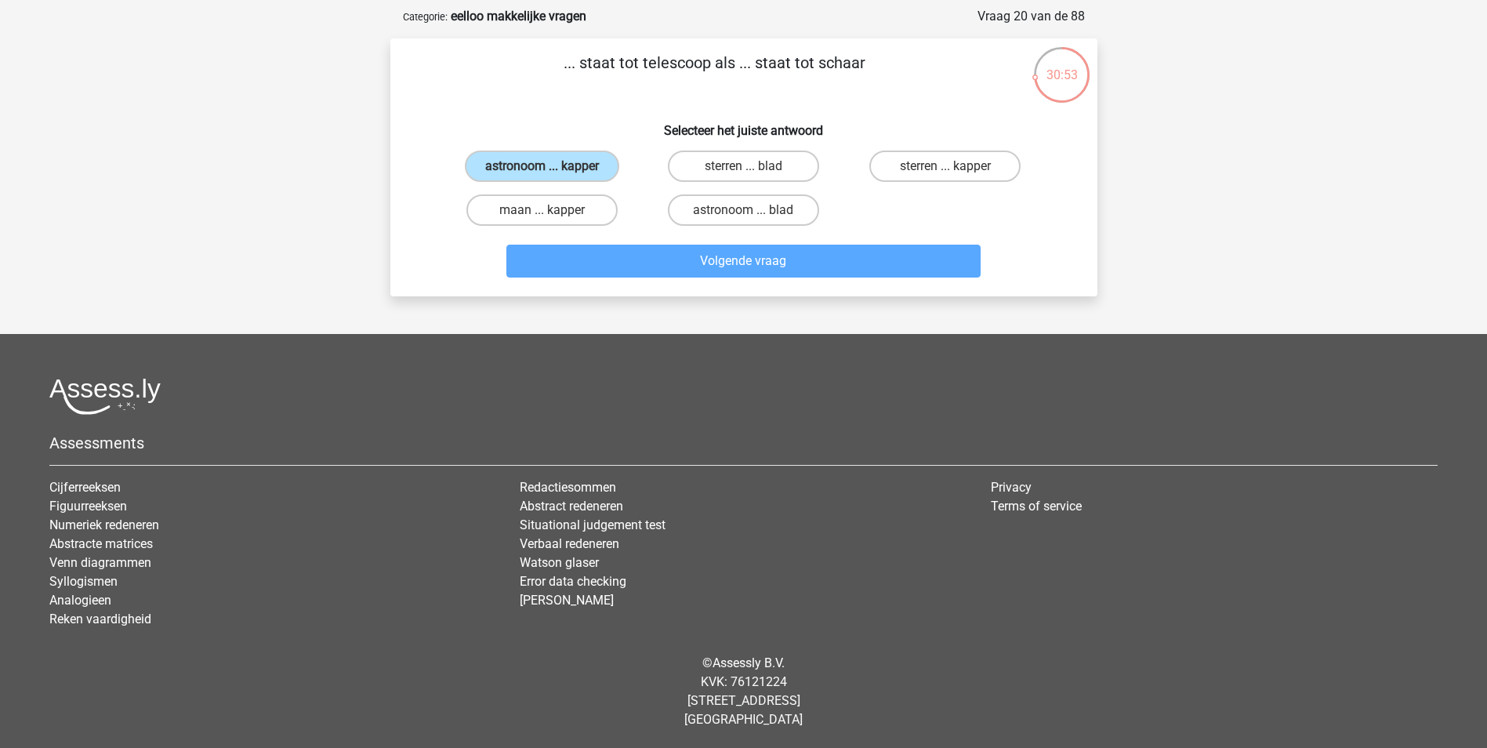
scroll to position [78, 0]
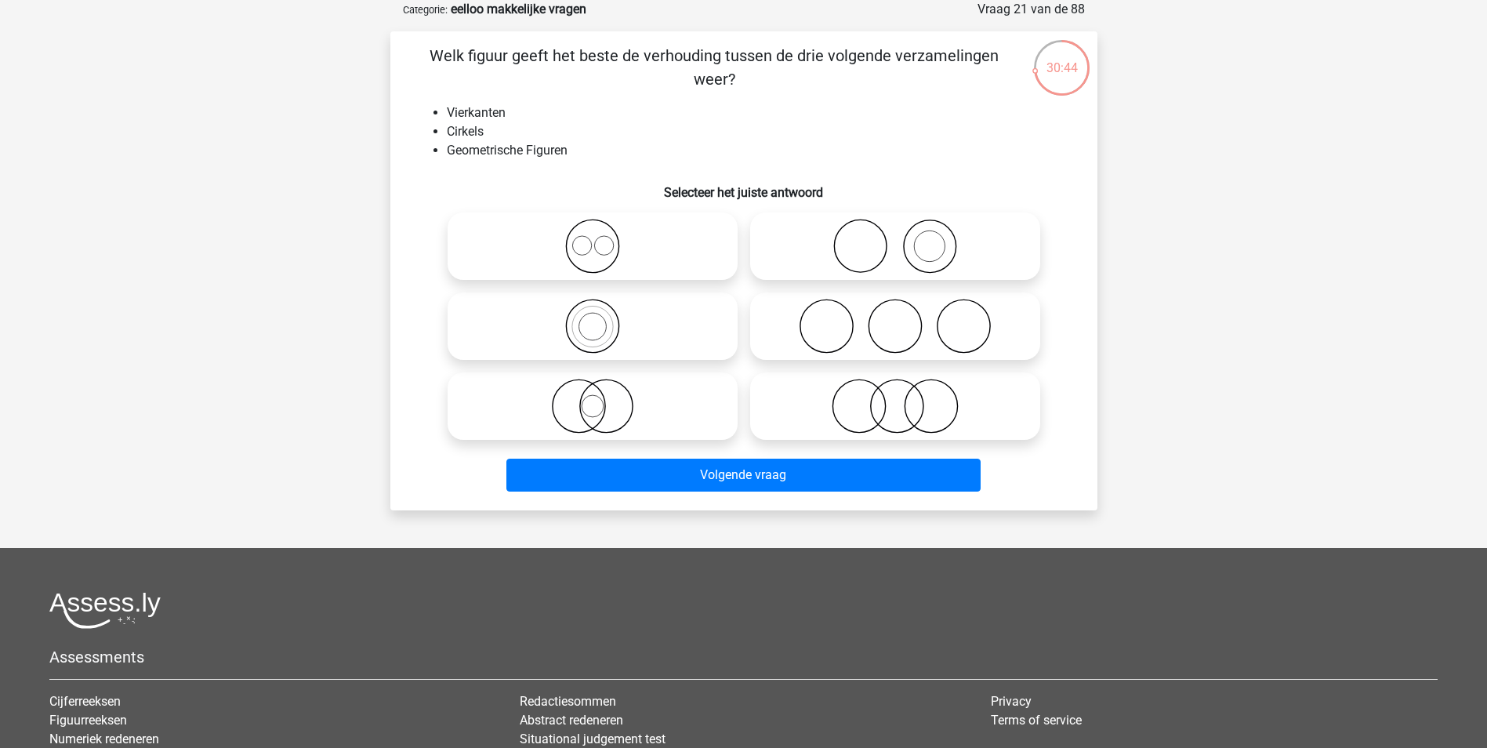
click at [661, 241] on icon at bounding box center [592, 246] width 277 height 55
click at [603, 238] on input "radio" at bounding box center [597, 233] width 10 height 10
radio input "true"
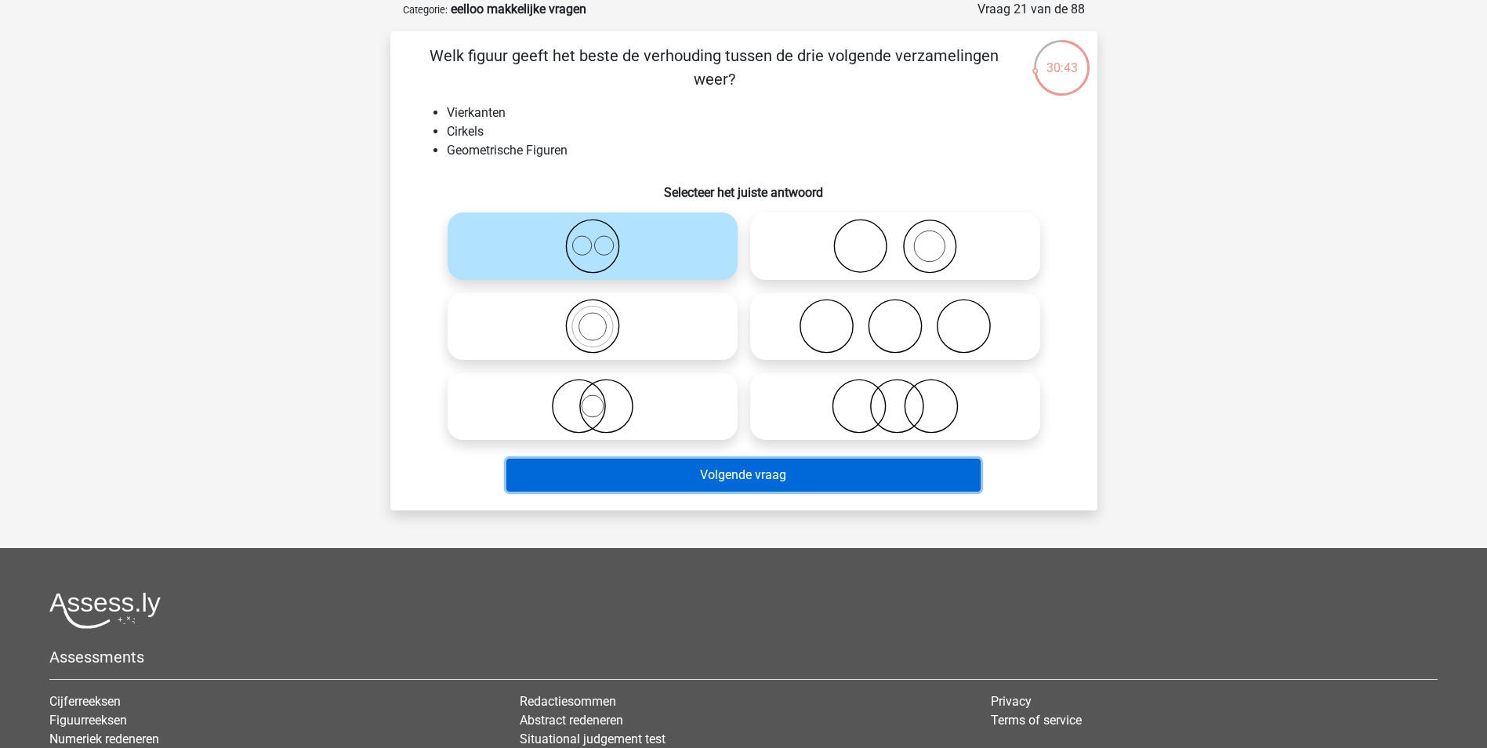
click at [726, 473] on button "Volgende vraag" at bounding box center [743, 474] width 474 height 33
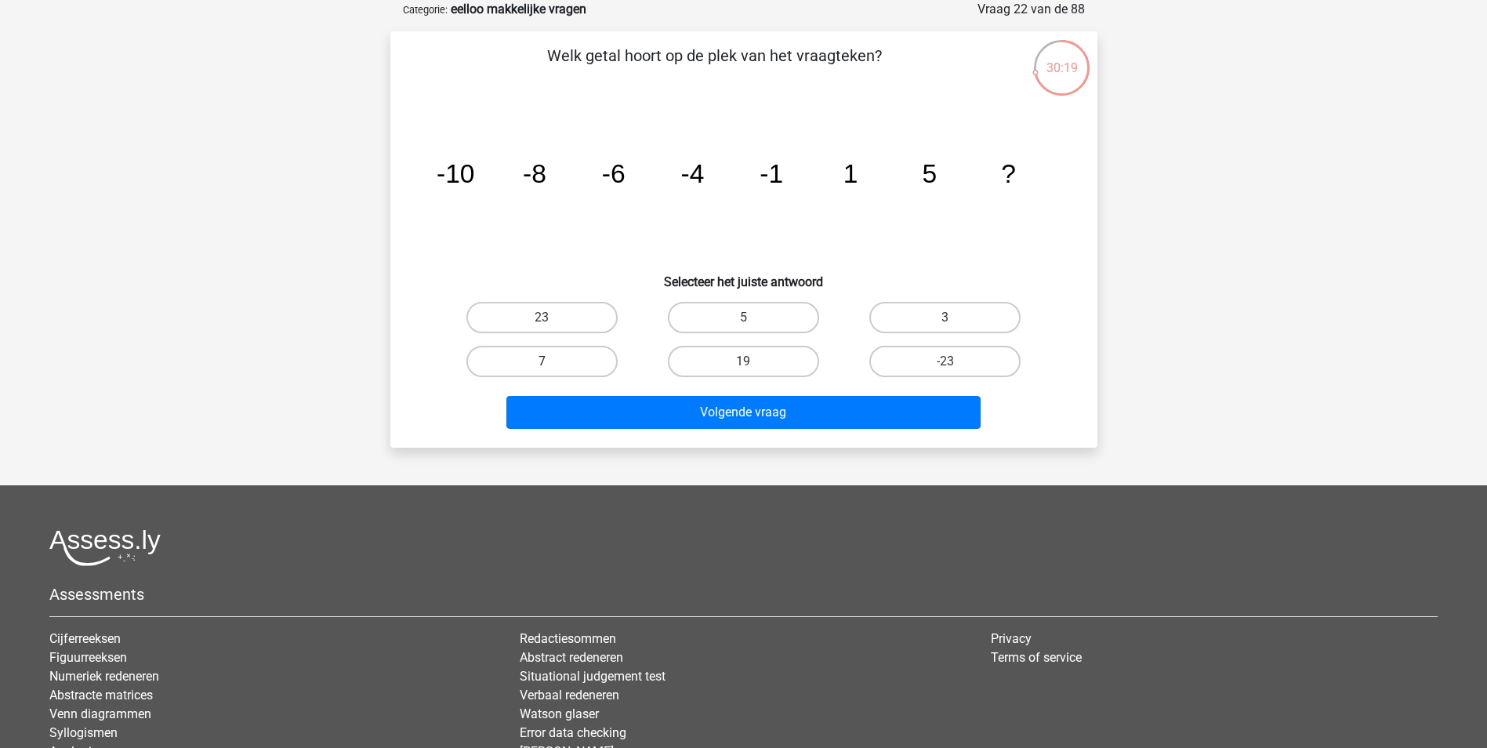
click at [590, 369] on label "7" at bounding box center [541, 361] width 151 height 31
click at [552, 369] on input "7" at bounding box center [547, 366] width 10 height 10
radio input "true"
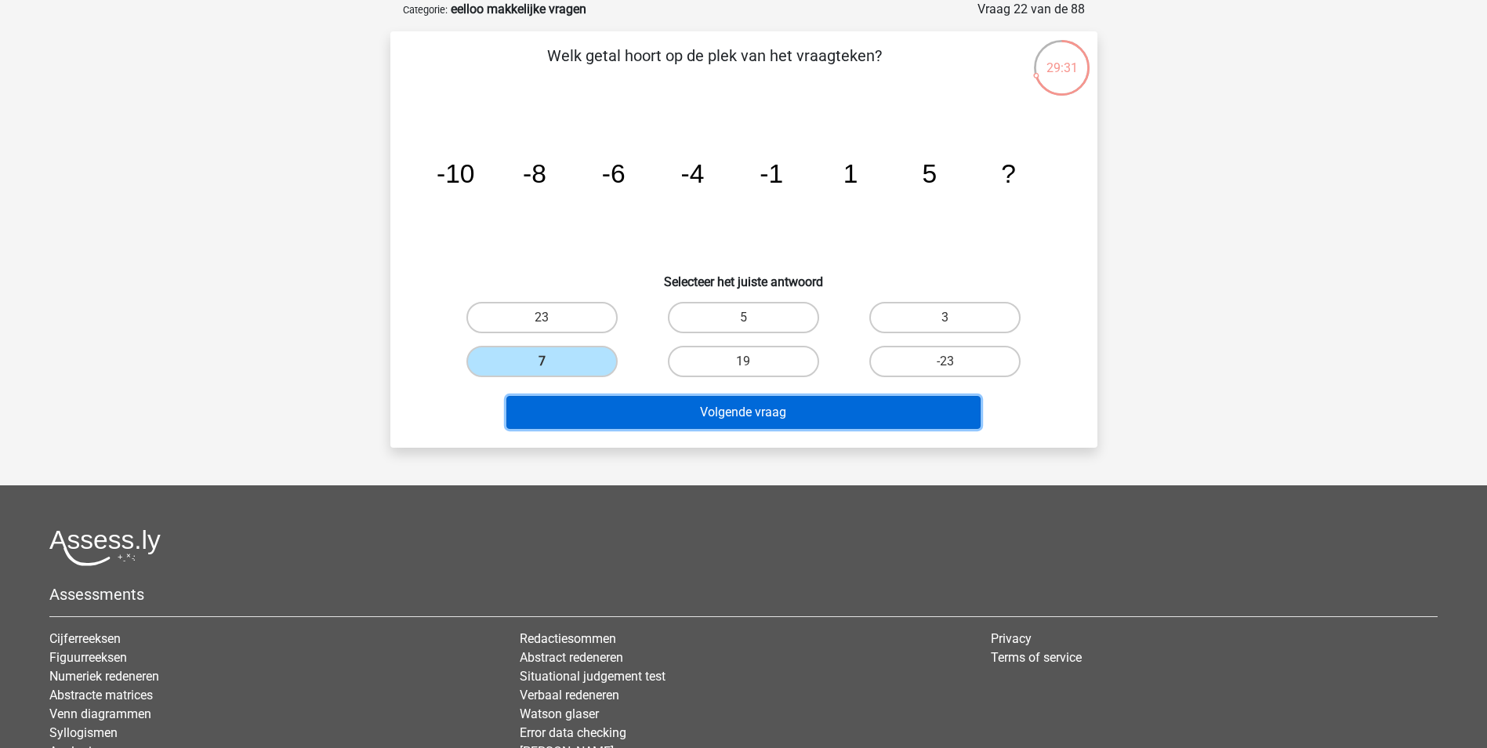
click at [779, 410] on button "Volgende vraag" at bounding box center [743, 412] width 474 height 33
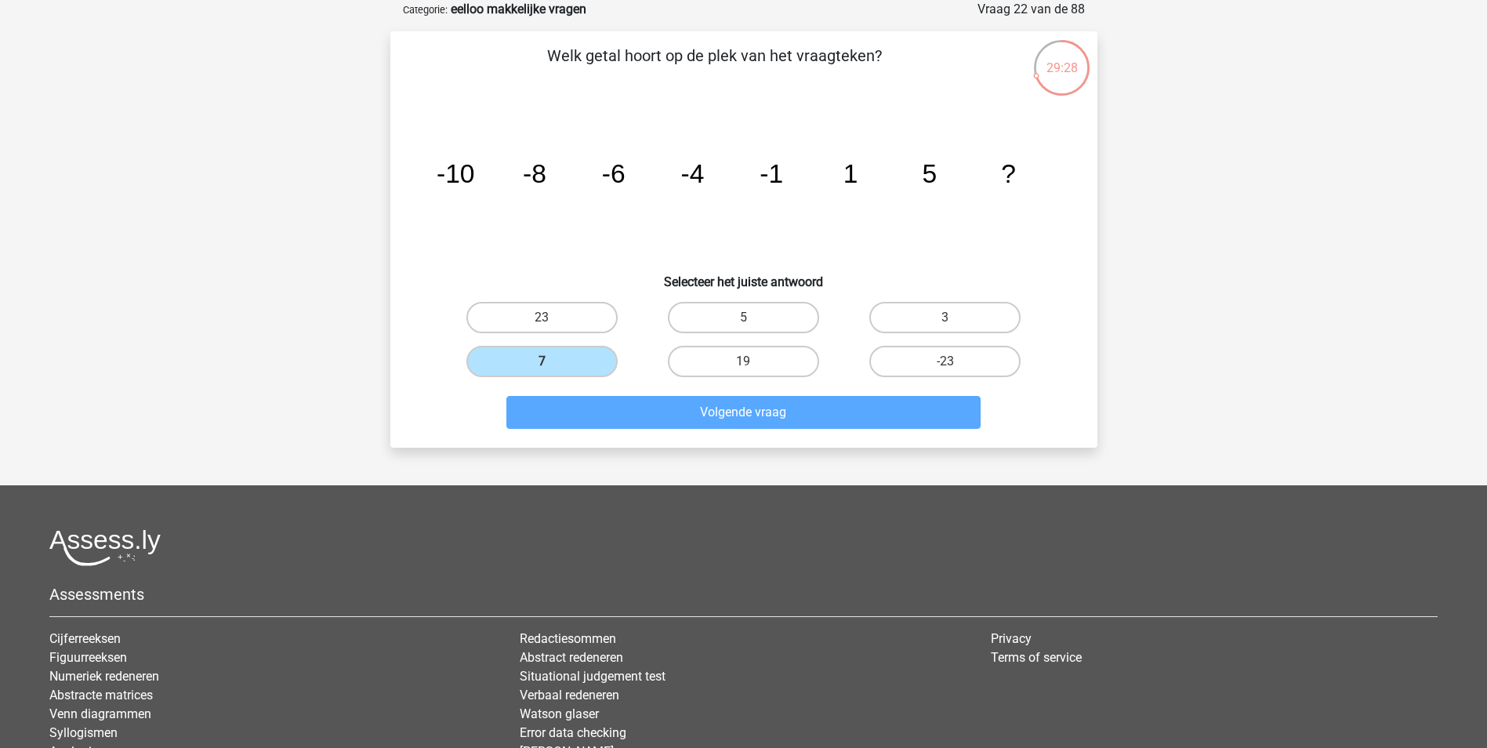
scroll to position [71, 0]
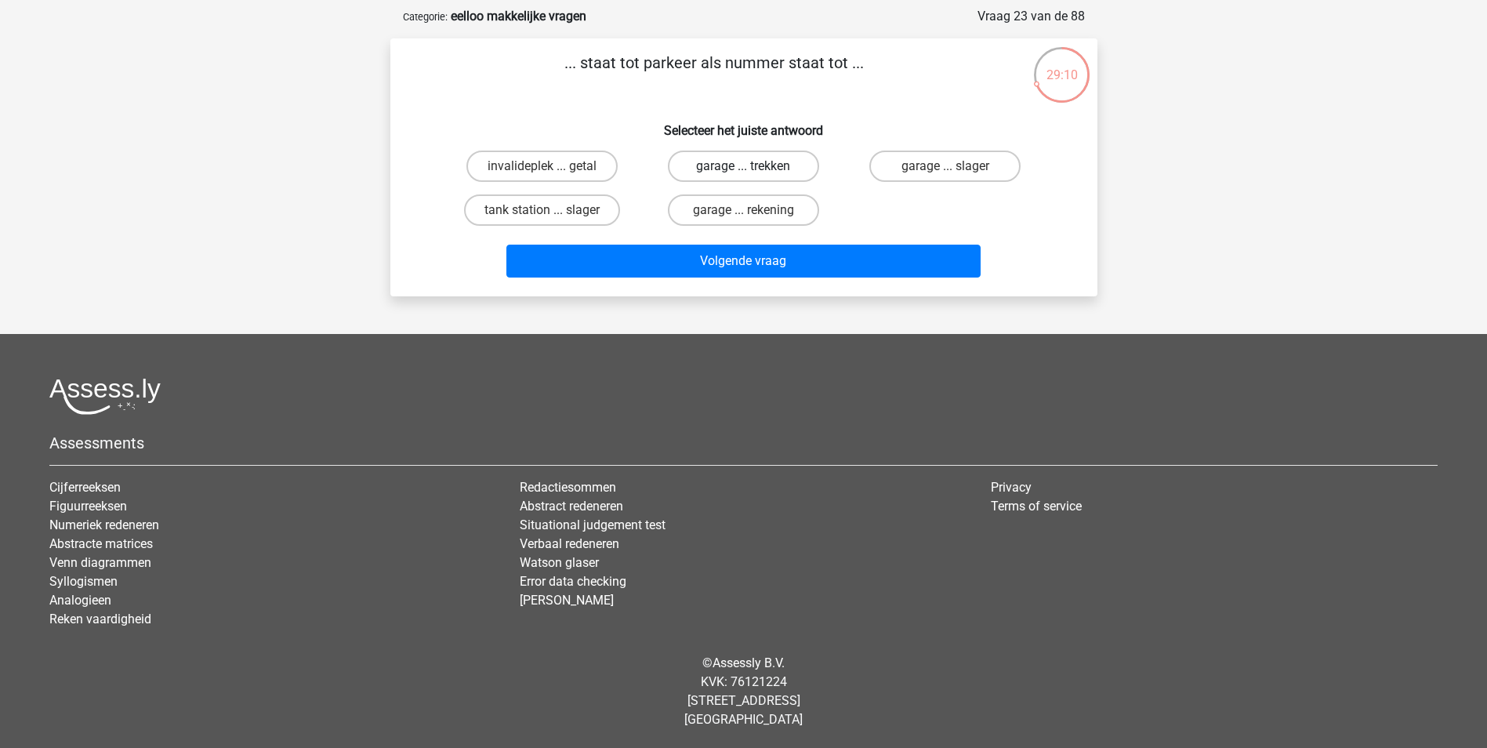
click at [792, 165] on label "garage ... trekken" at bounding box center [743, 165] width 151 height 31
click at [753, 166] on input "garage ... trekken" at bounding box center [748, 171] width 10 height 10
radio input "true"
click at [770, 208] on label "garage ... rekening" at bounding box center [743, 209] width 151 height 31
click at [753, 210] on input "garage ... rekening" at bounding box center [748, 215] width 10 height 10
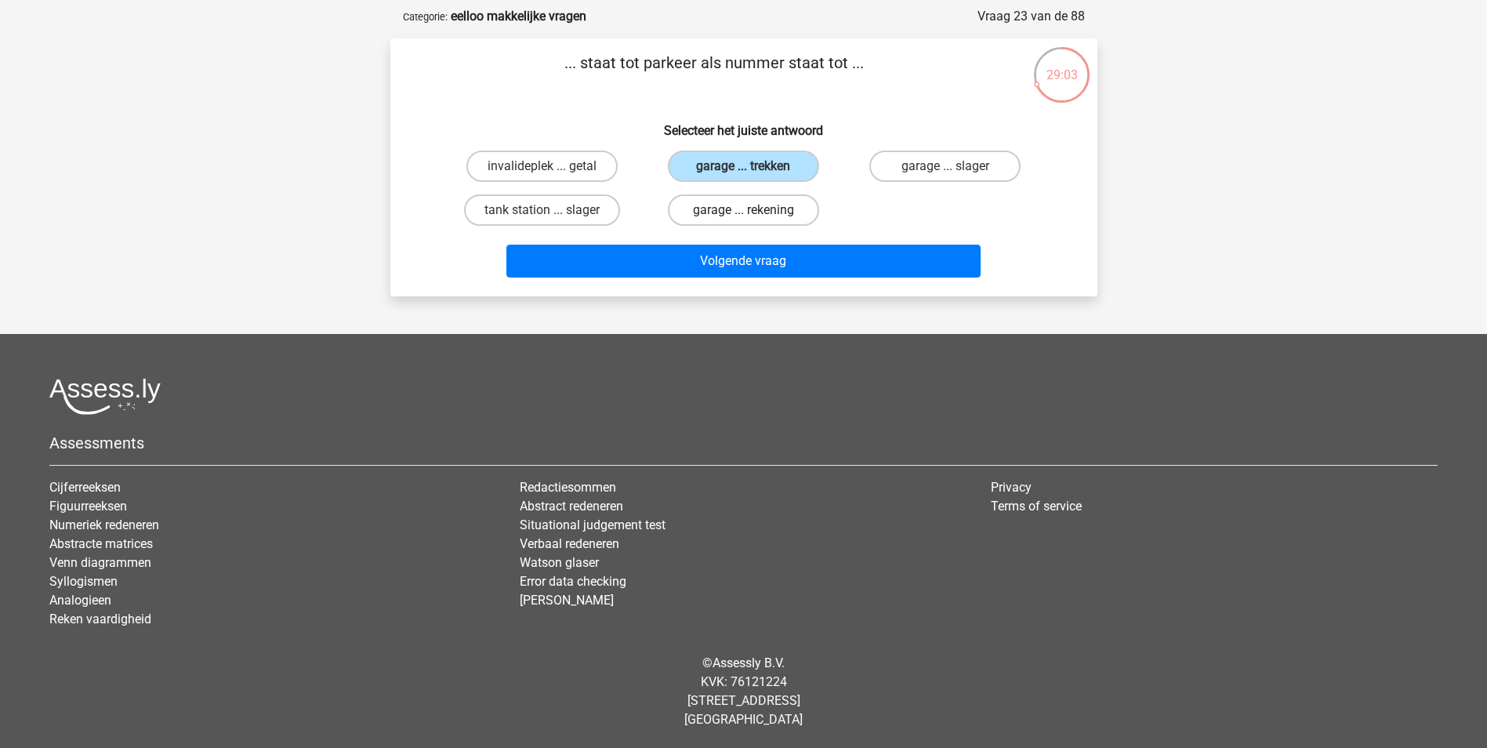
radio input "true"
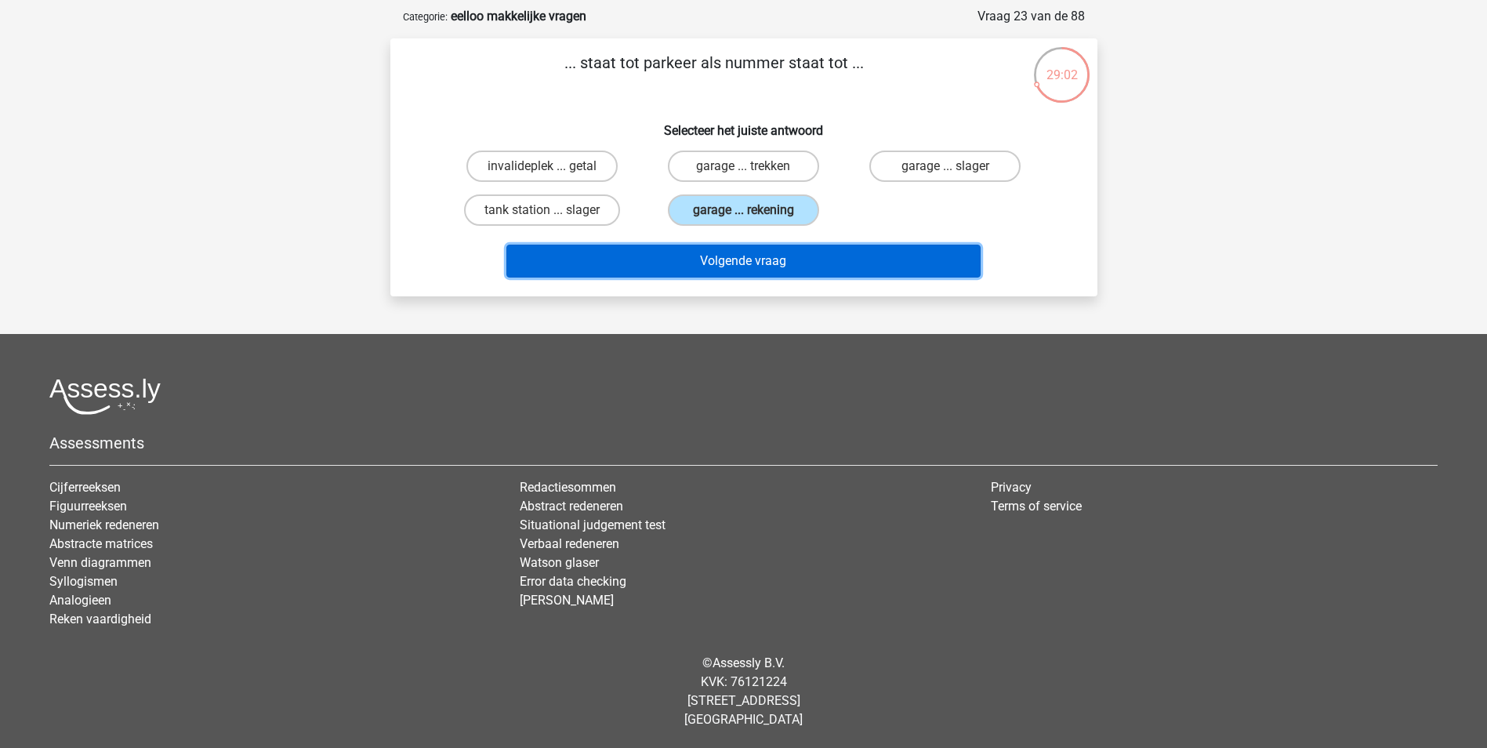
click at [766, 248] on button "Volgende vraag" at bounding box center [743, 261] width 474 height 33
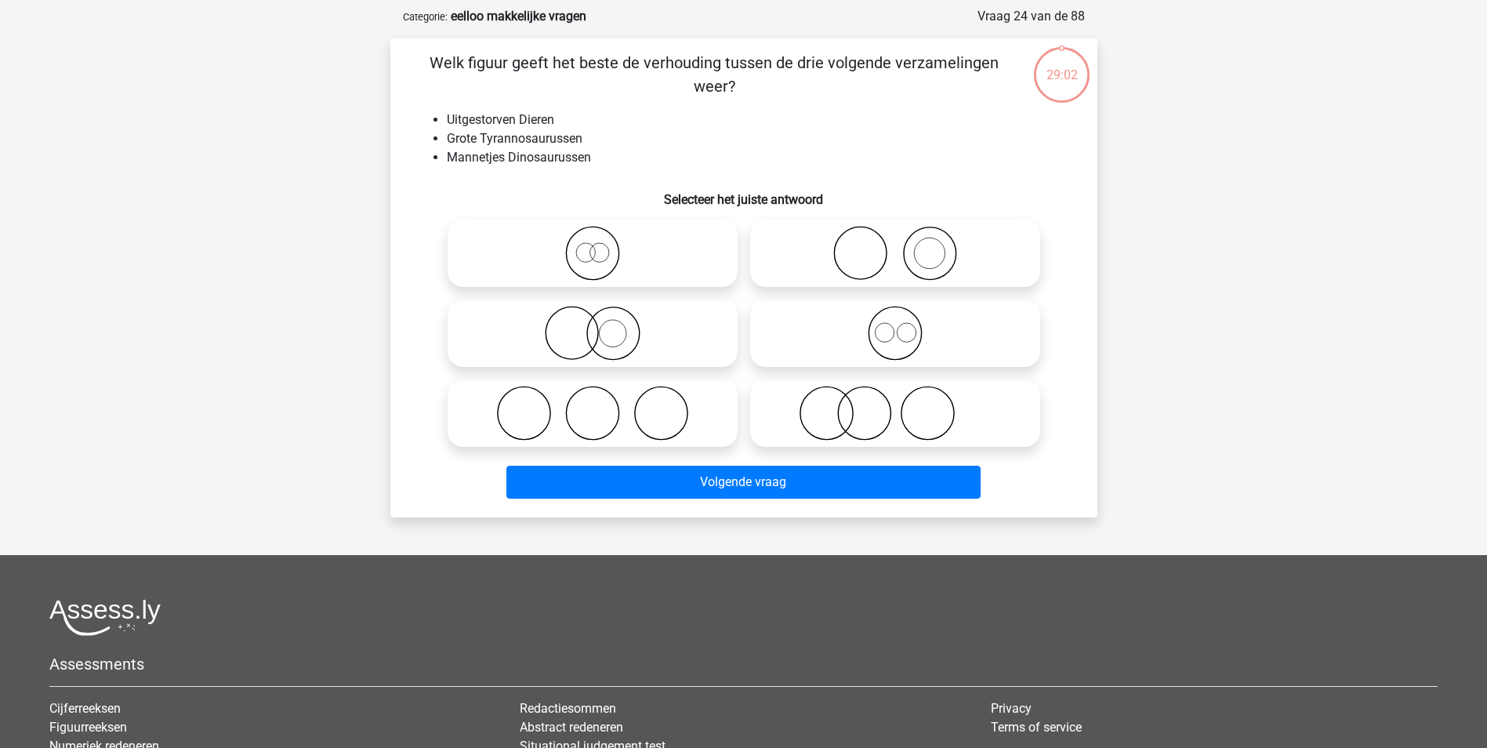
scroll to position [78, 0]
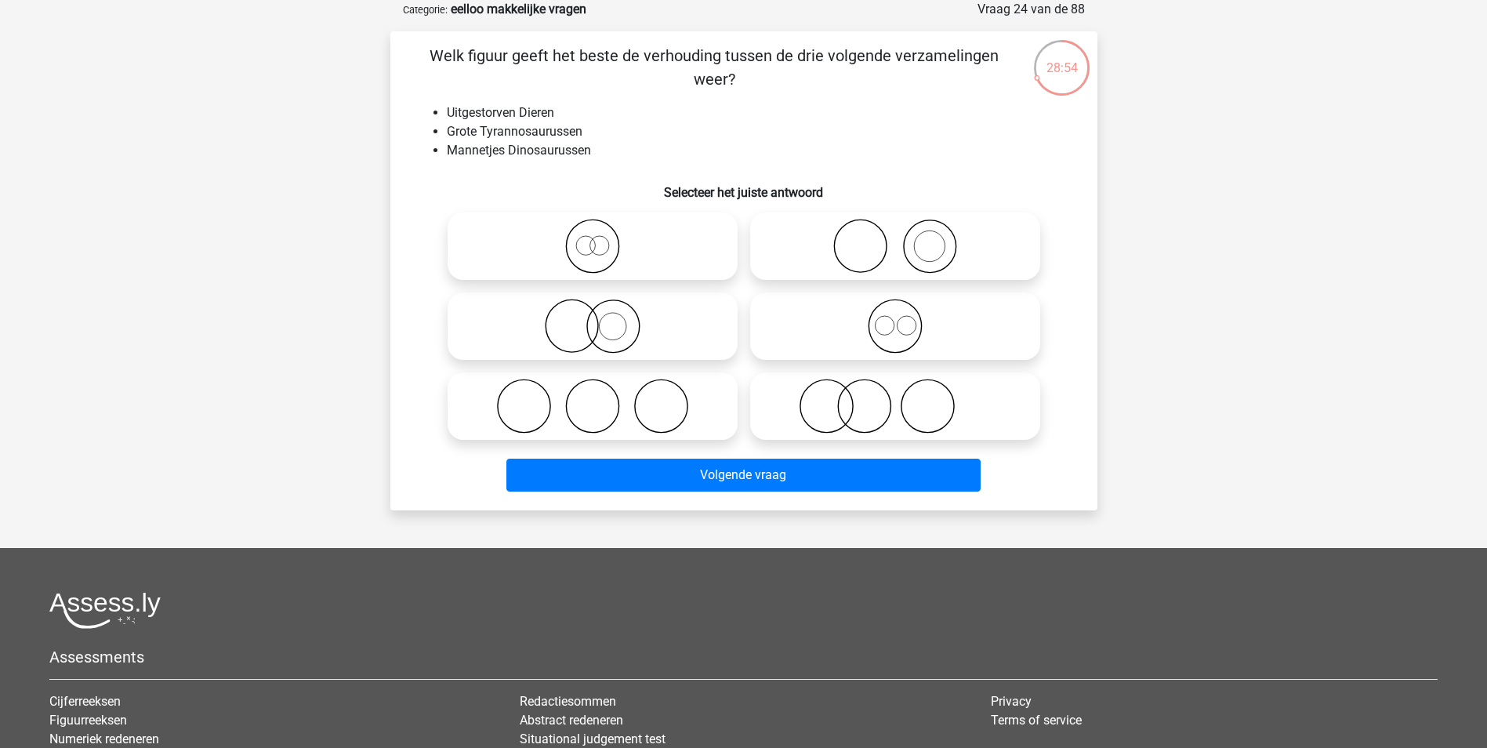
click at [648, 255] on icon at bounding box center [592, 246] width 277 height 55
click at [603, 238] on input "radio" at bounding box center [597, 233] width 10 height 10
radio input "true"
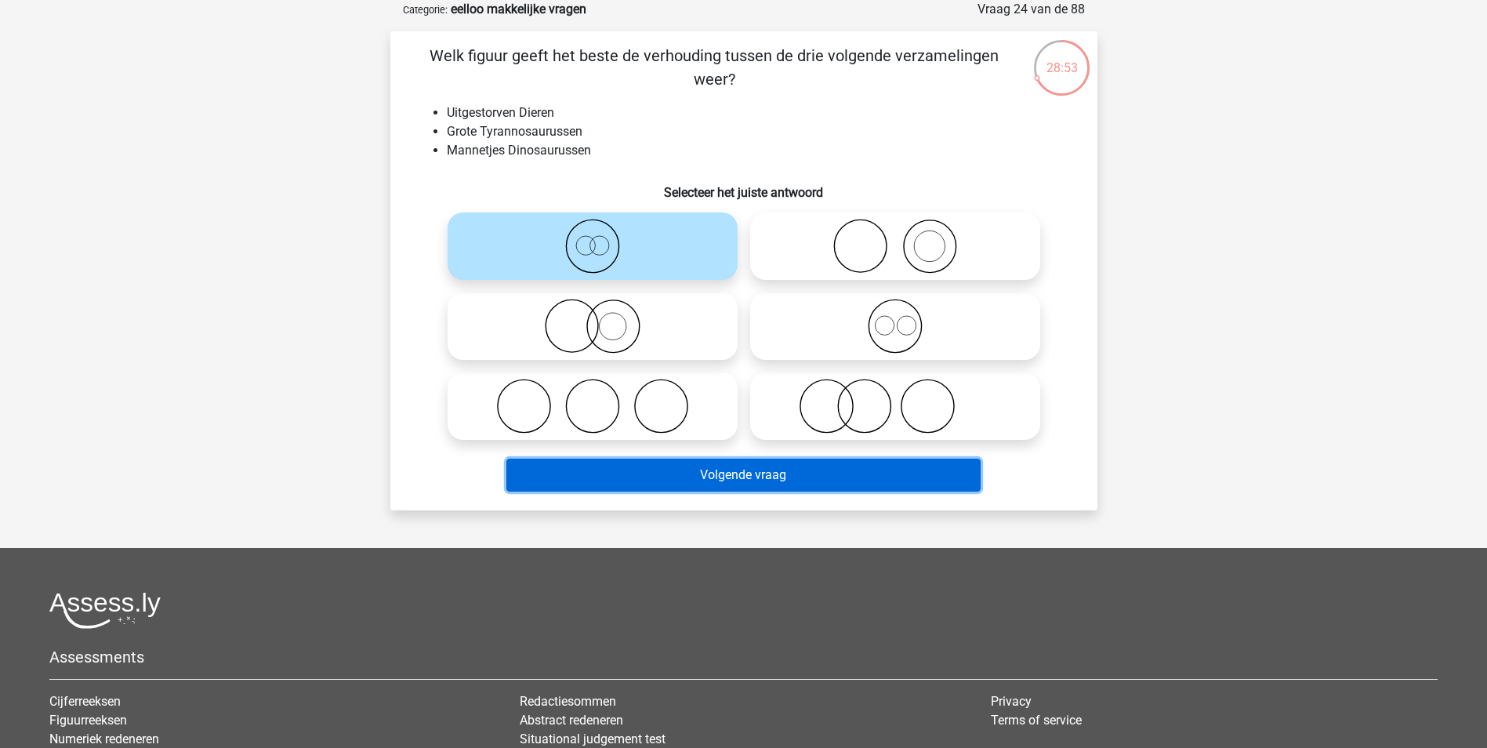
click at [813, 476] on button "Volgende vraag" at bounding box center [743, 474] width 474 height 33
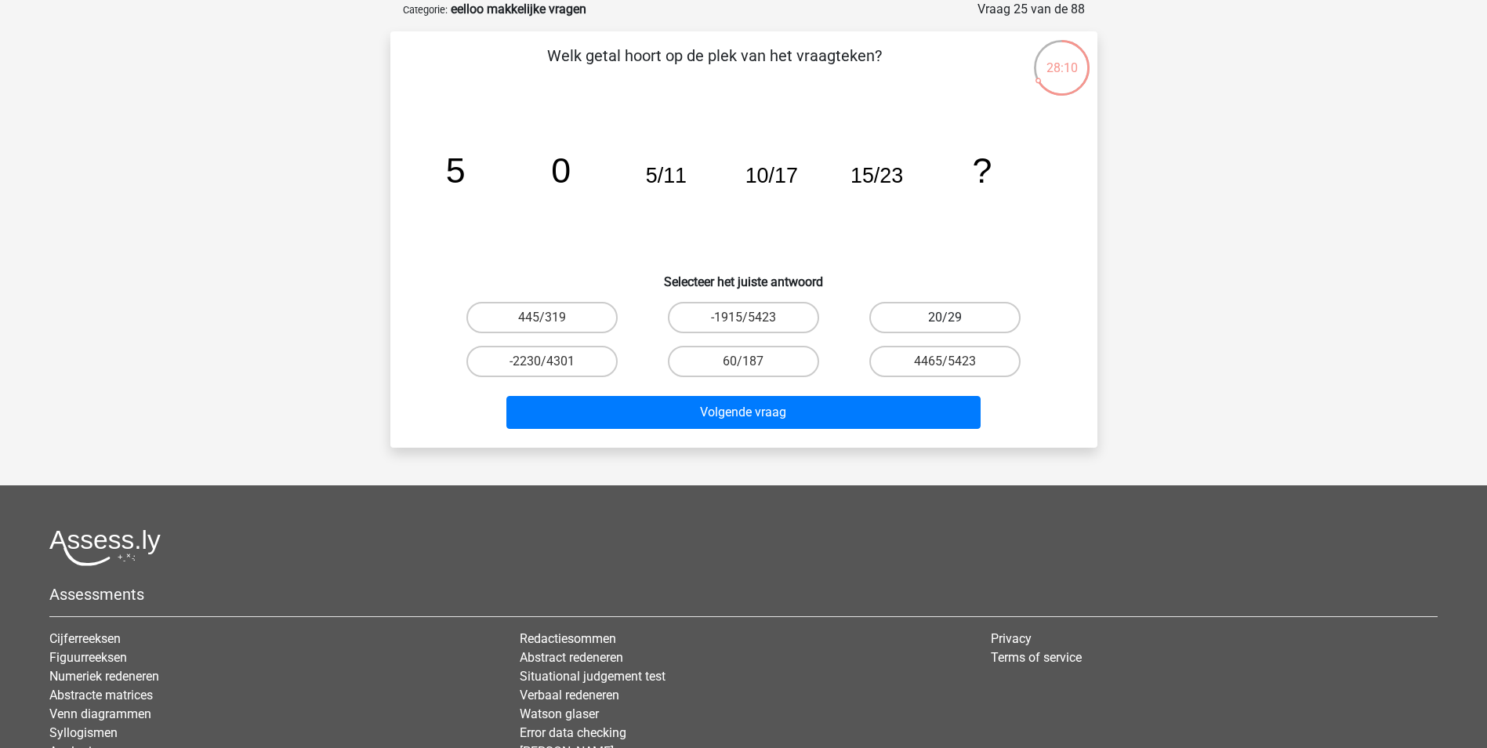
click at [955, 316] on label "20/29" at bounding box center [944, 317] width 151 height 31
click at [955, 317] on input "20/29" at bounding box center [950, 322] width 10 height 10
radio input "true"
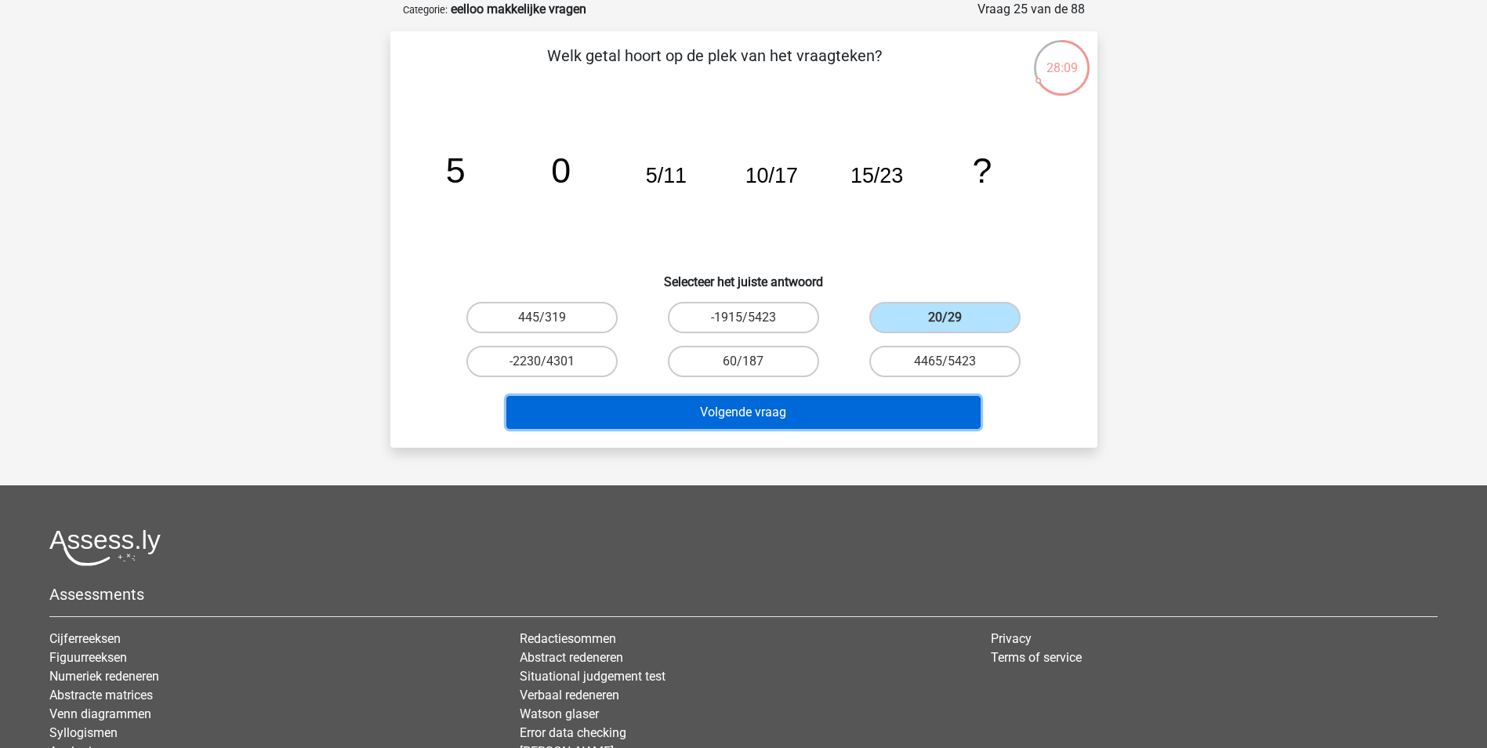
click at [907, 404] on button "Volgende vraag" at bounding box center [743, 412] width 474 height 33
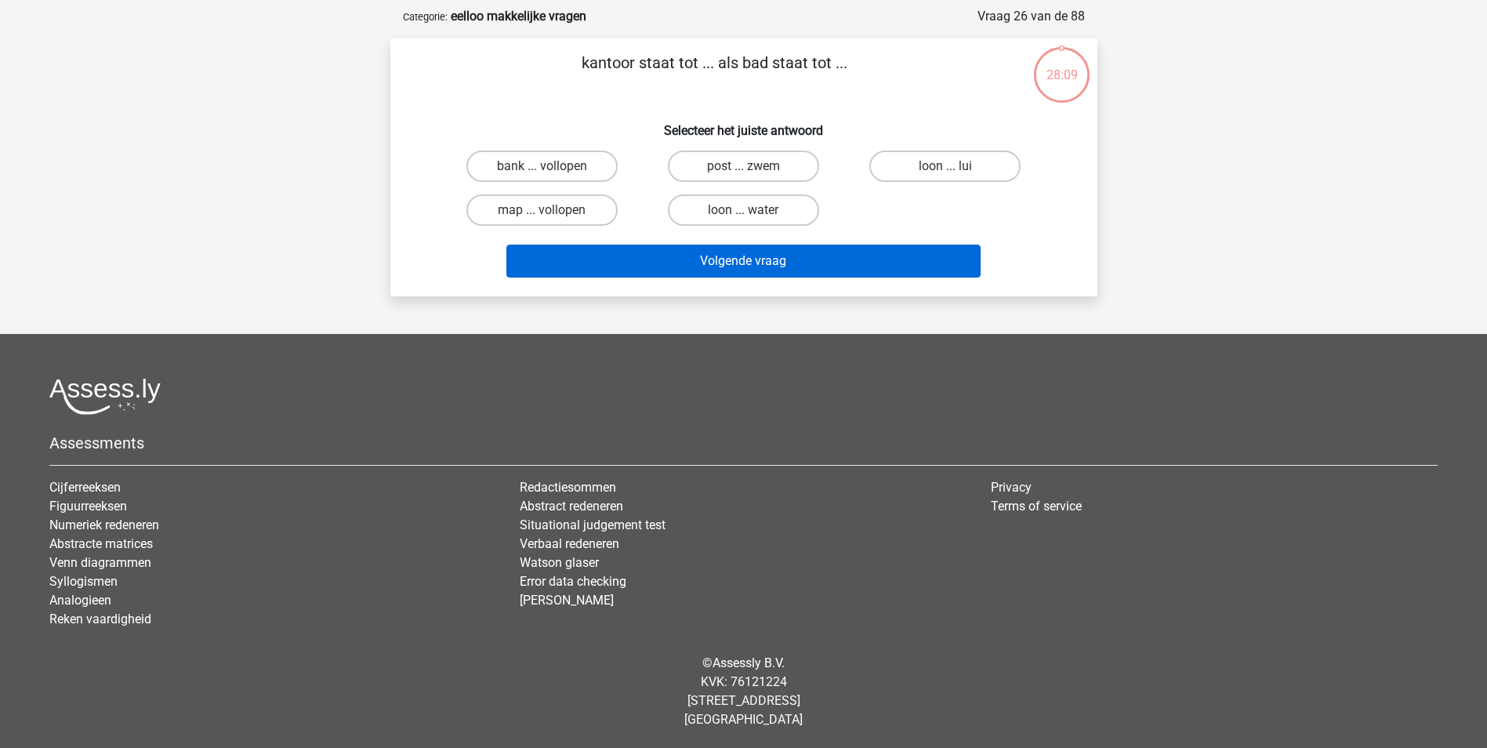
scroll to position [71, 0]
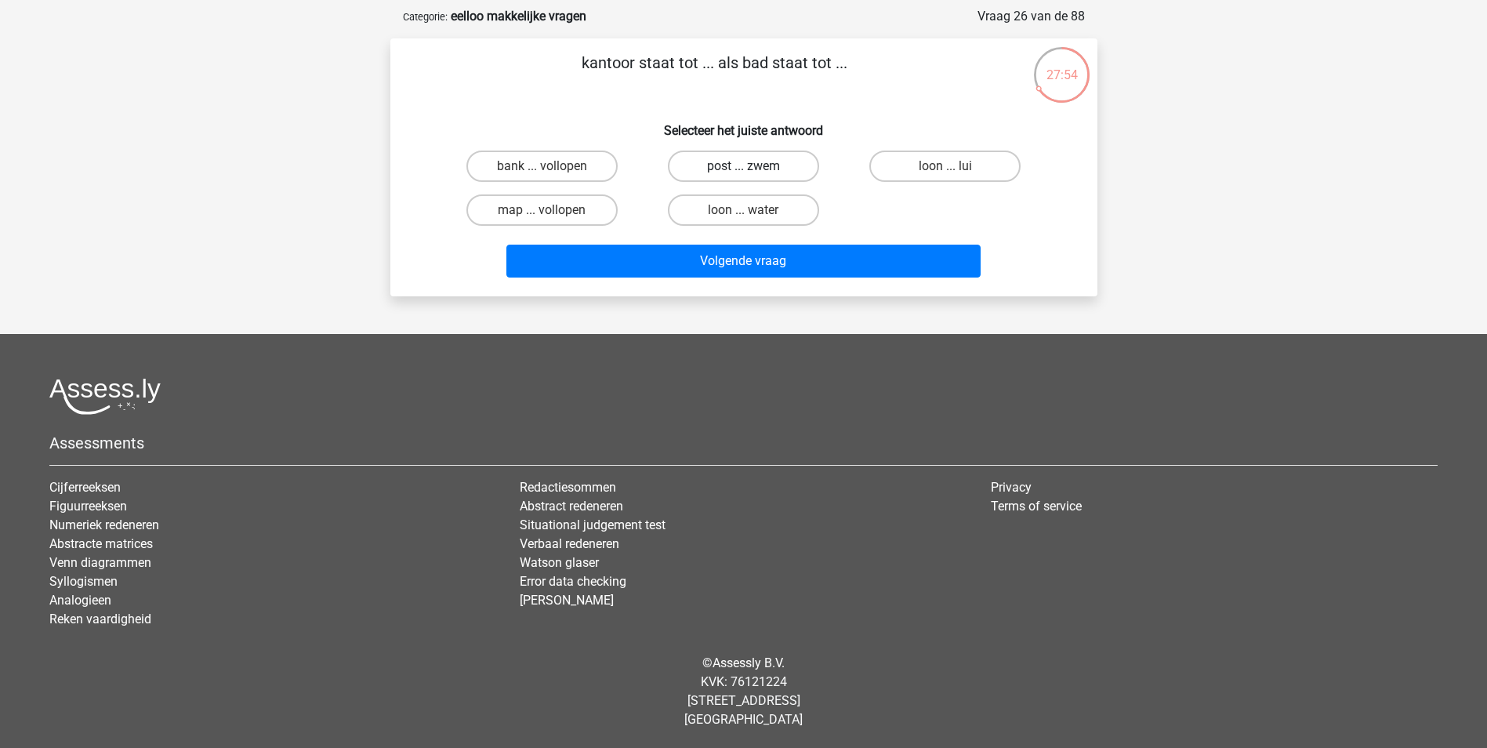
click at [726, 171] on label "post ... zwem" at bounding box center [743, 165] width 151 height 31
click at [743, 171] on input "post ... zwem" at bounding box center [748, 171] width 10 height 10
radio input "true"
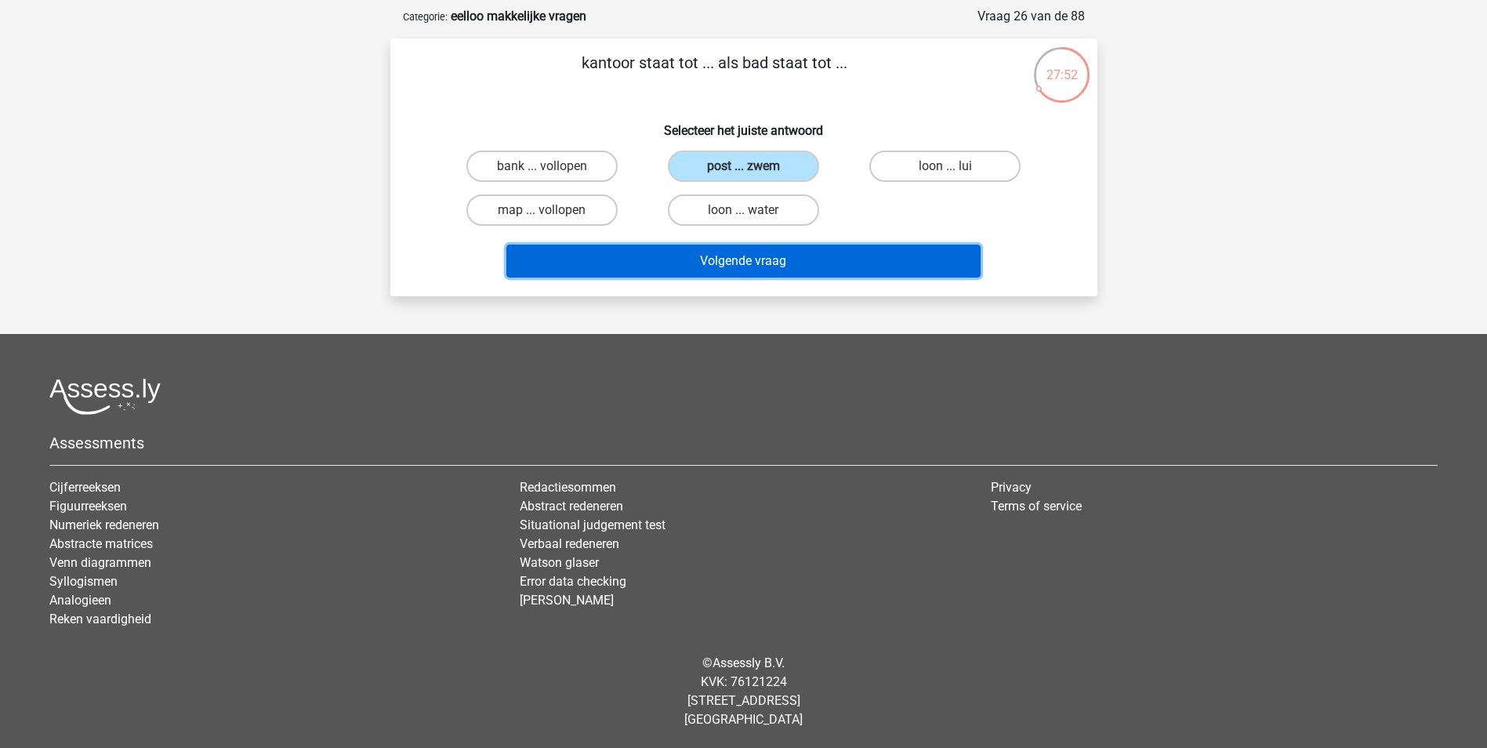
click at [718, 254] on button "Volgende vraag" at bounding box center [743, 261] width 474 height 33
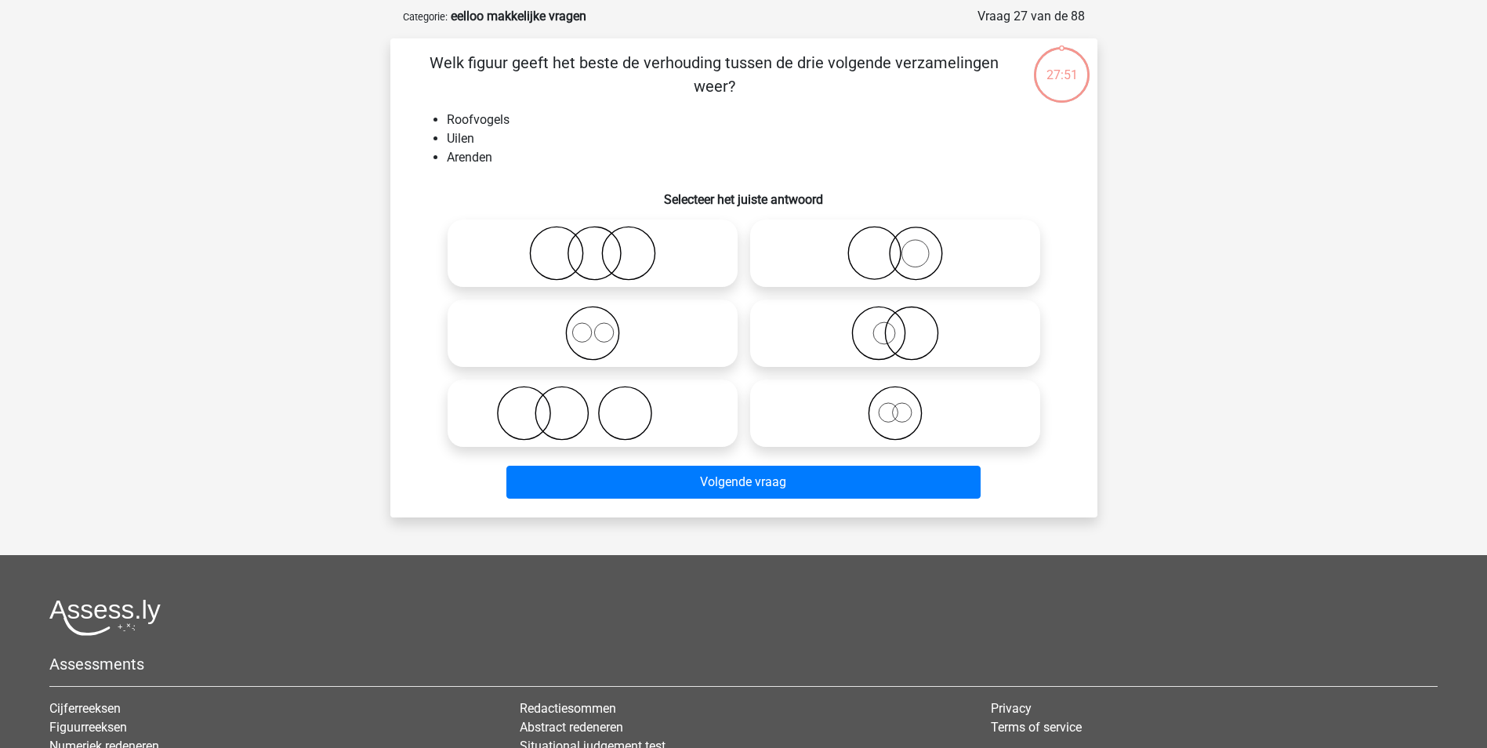
scroll to position [78, 0]
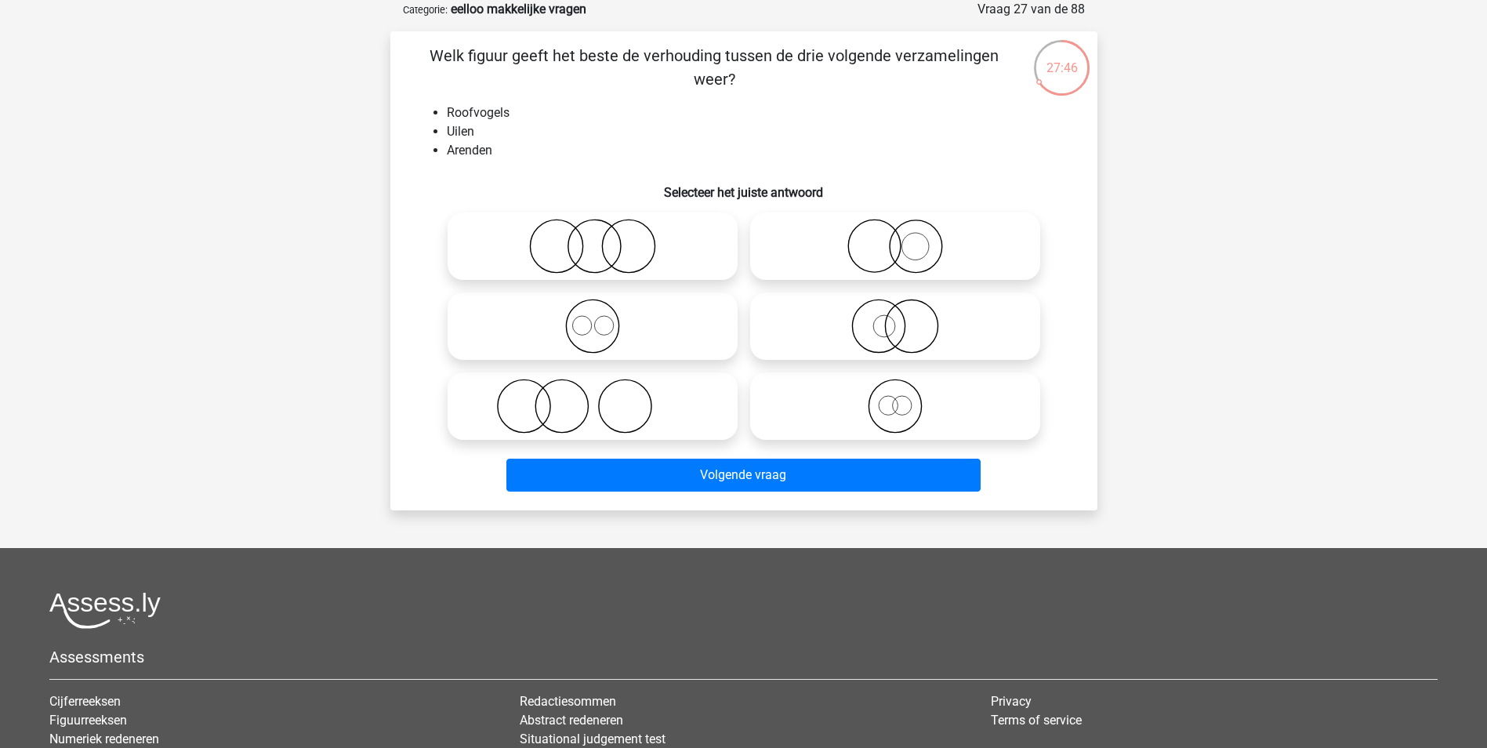
click at [672, 310] on icon at bounding box center [592, 326] width 277 height 55
click at [603, 310] on input "radio" at bounding box center [597, 313] width 10 height 10
radio input "true"
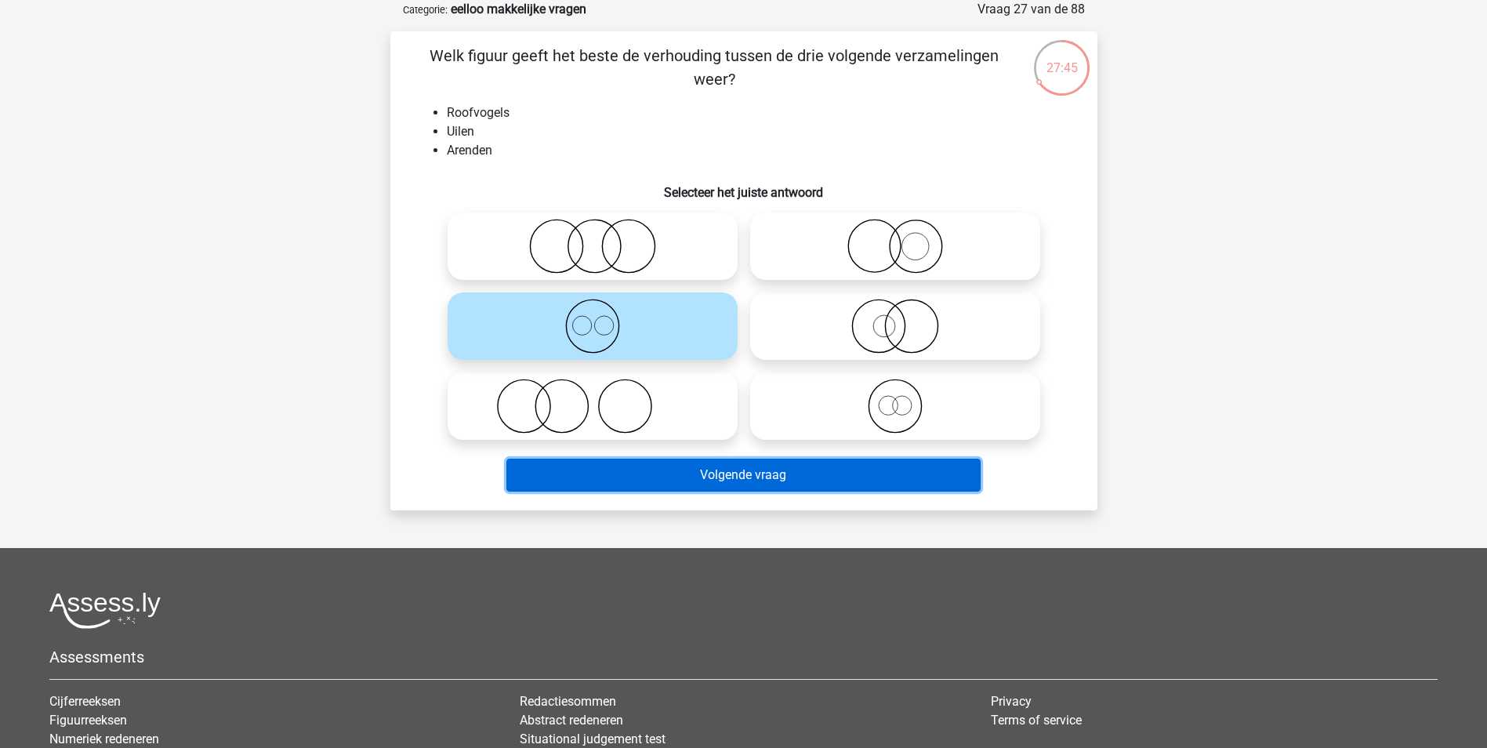
click at [738, 477] on button "Volgende vraag" at bounding box center [743, 474] width 474 height 33
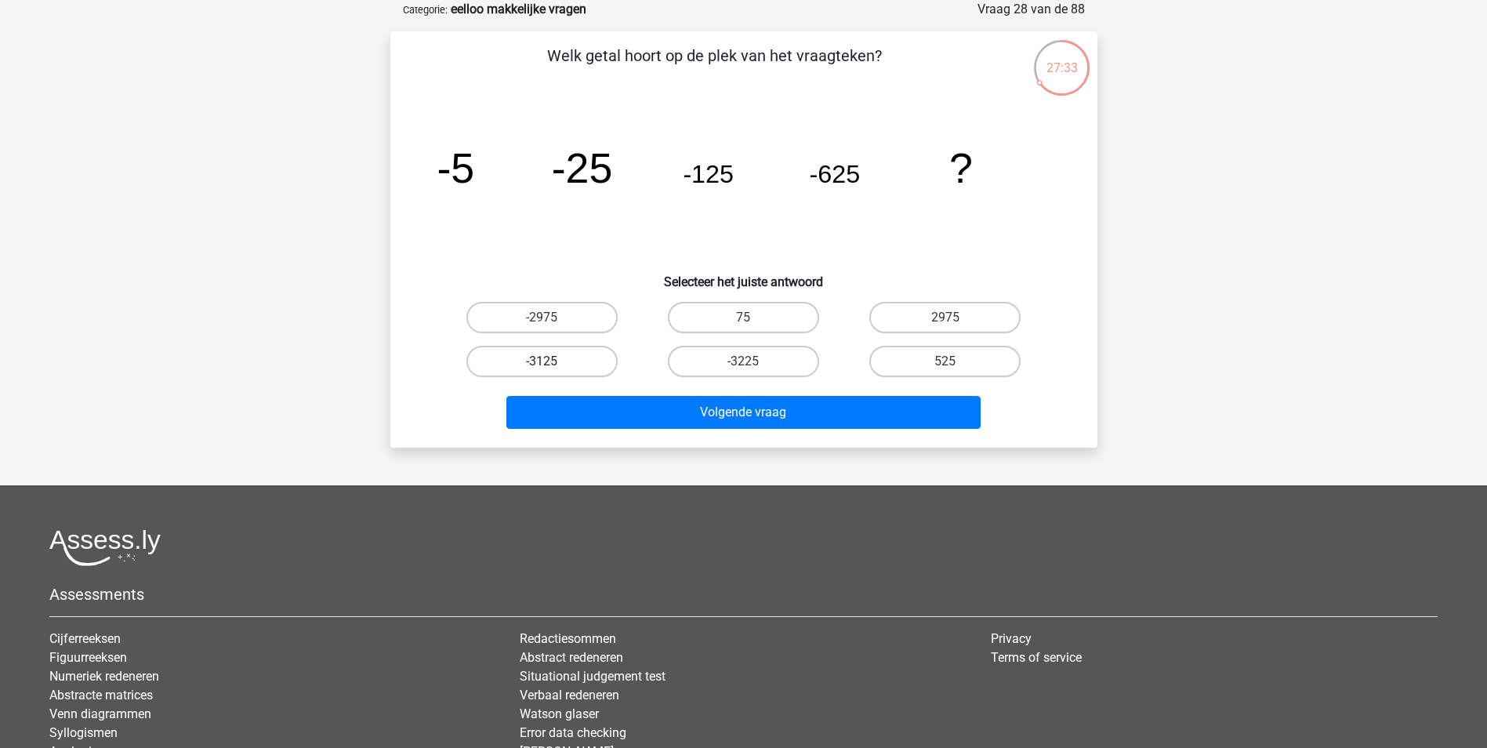
click at [555, 357] on label "-3125" at bounding box center [541, 361] width 151 height 31
click at [552, 361] on input "-3125" at bounding box center [547, 366] width 10 height 10
radio input "true"
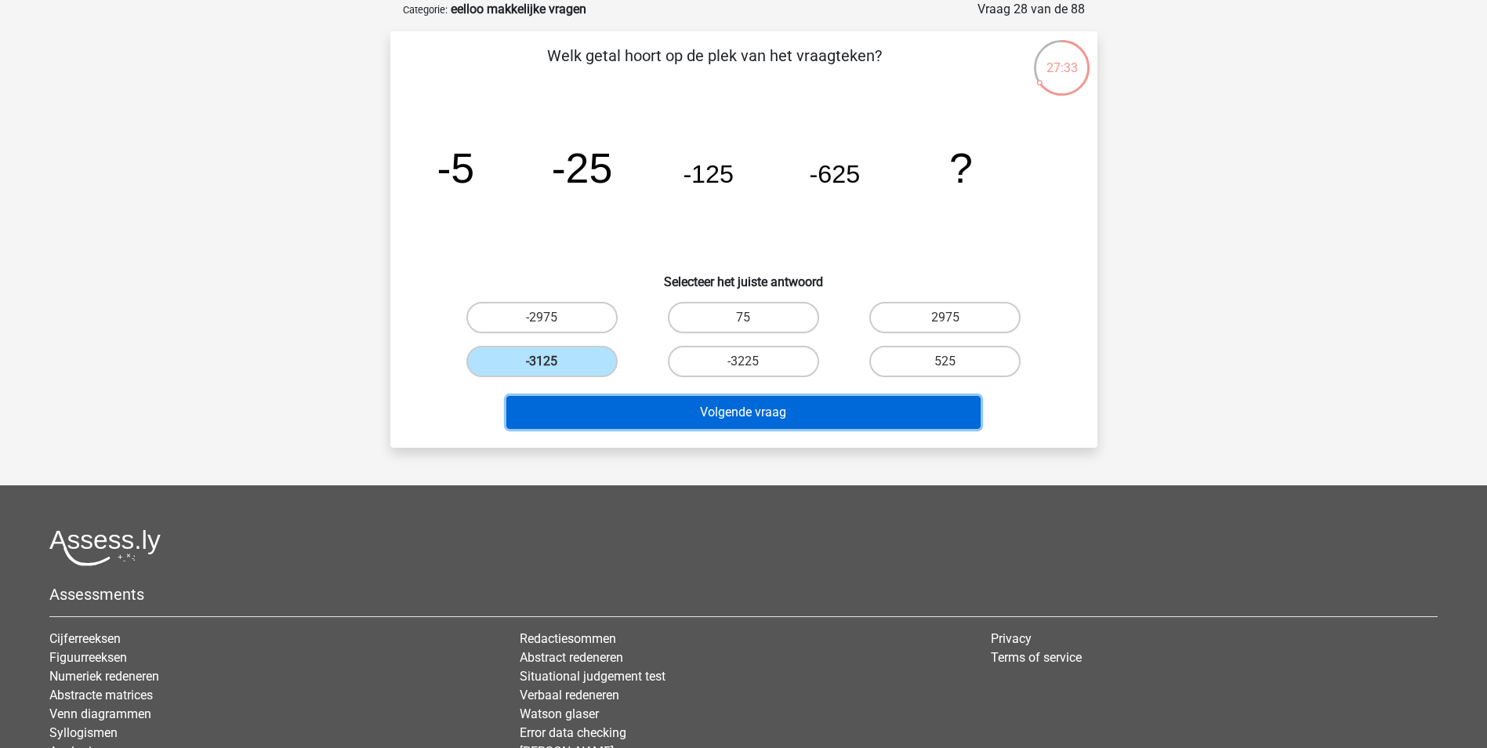
click at [671, 405] on button "Volgende vraag" at bounding box center [743, 412] width 474 height 33
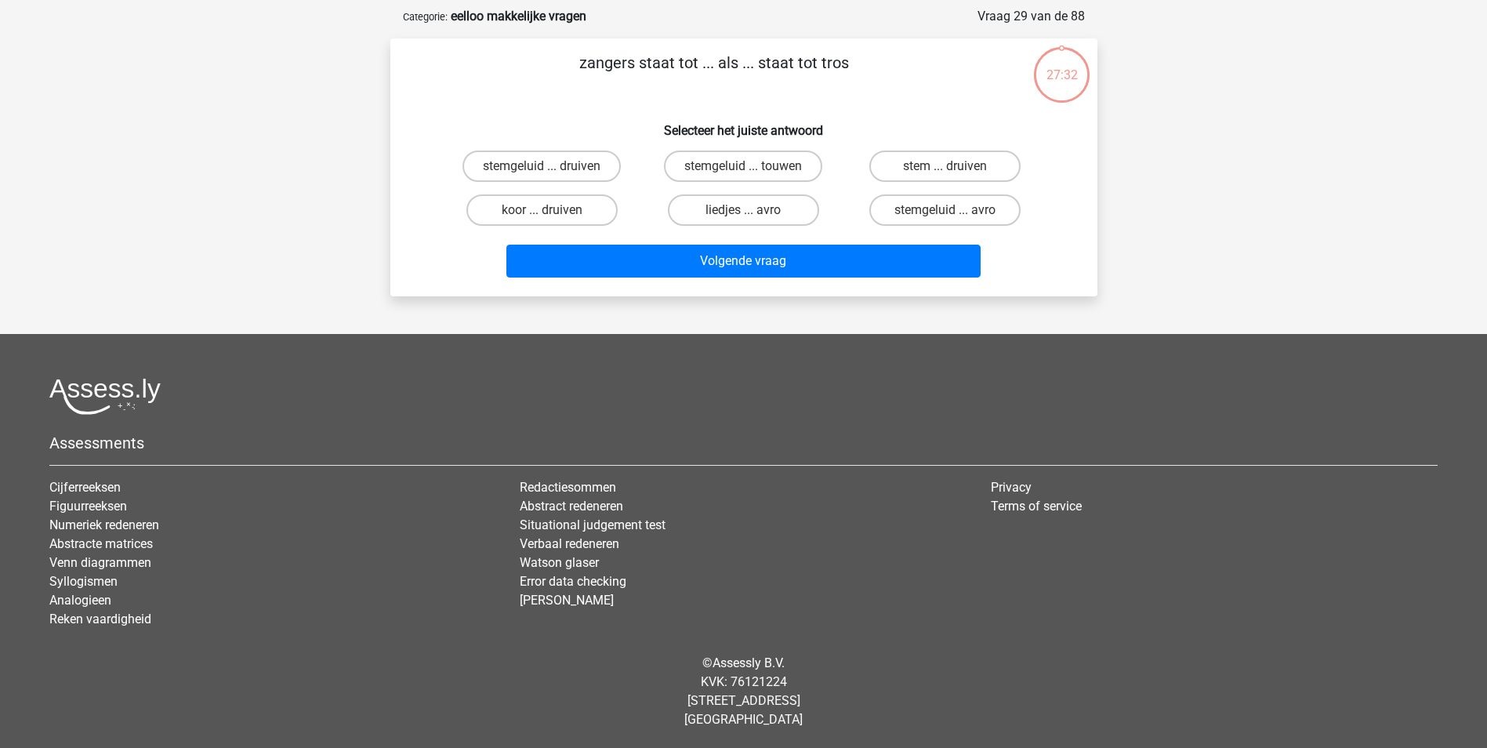
scroll to position [71, 0]
click at [775, 67] on p "zangers staat tot ... als ... staat tot tros" at bounding box center [714, 74] width 598 height 47
drag, startPoint x: 775, startPoint y: 67, endPoint x: 740, endPoint y: 91, distance: 42.8
click at [740, 91] on p "zangers staat tot ... als ... staat tot tros" at bounding box center [714, 74] width 598 height 47
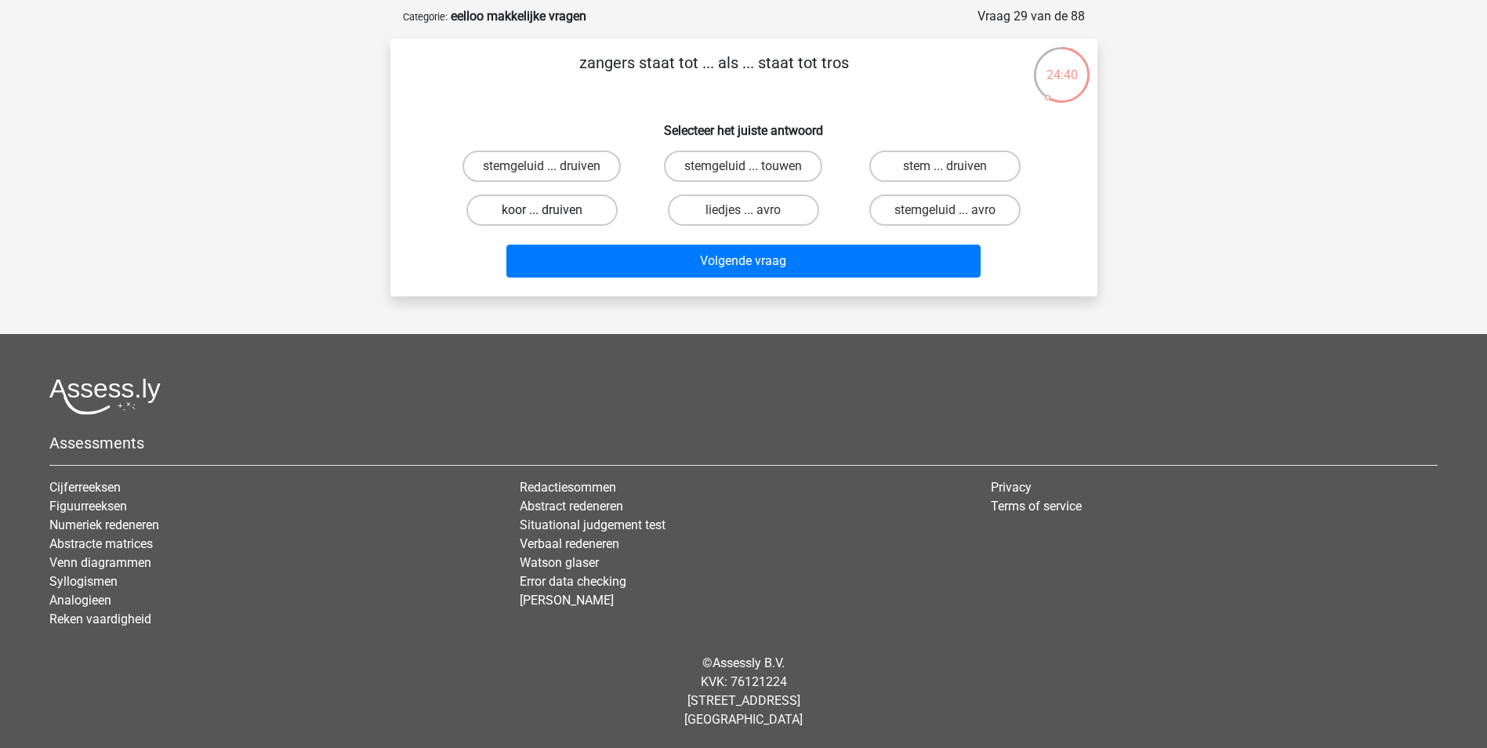
click at [603, 203] on label "koor ... druiven" at bounding box center [541, 209] width 151 height 31
click at [552, 210] on input "koor ... druiven" at bounding box center [547, 215] width 10 height 10
radio input "true"
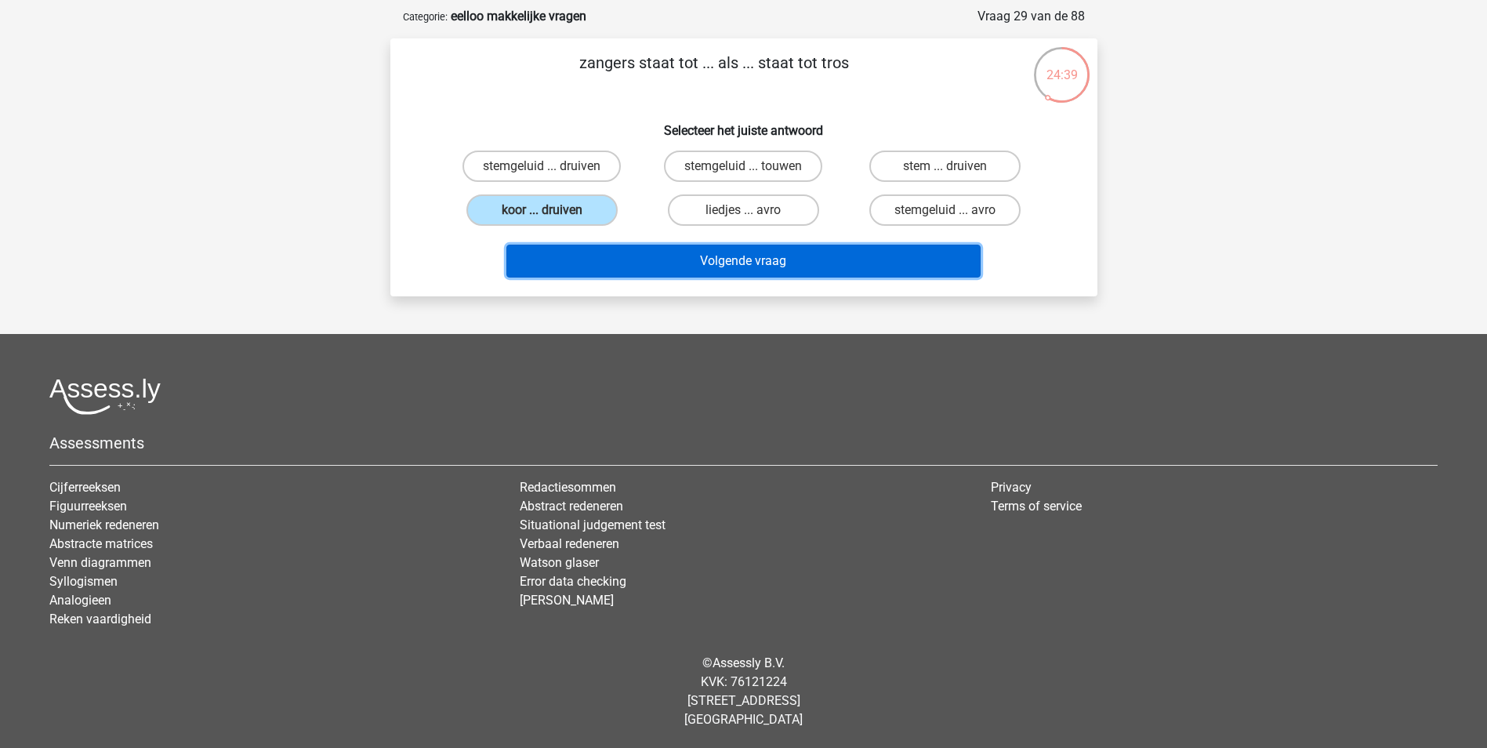
click at [726, 251] on button "Volgende vraag" at bounding box center [743, 261] width 474 height 33
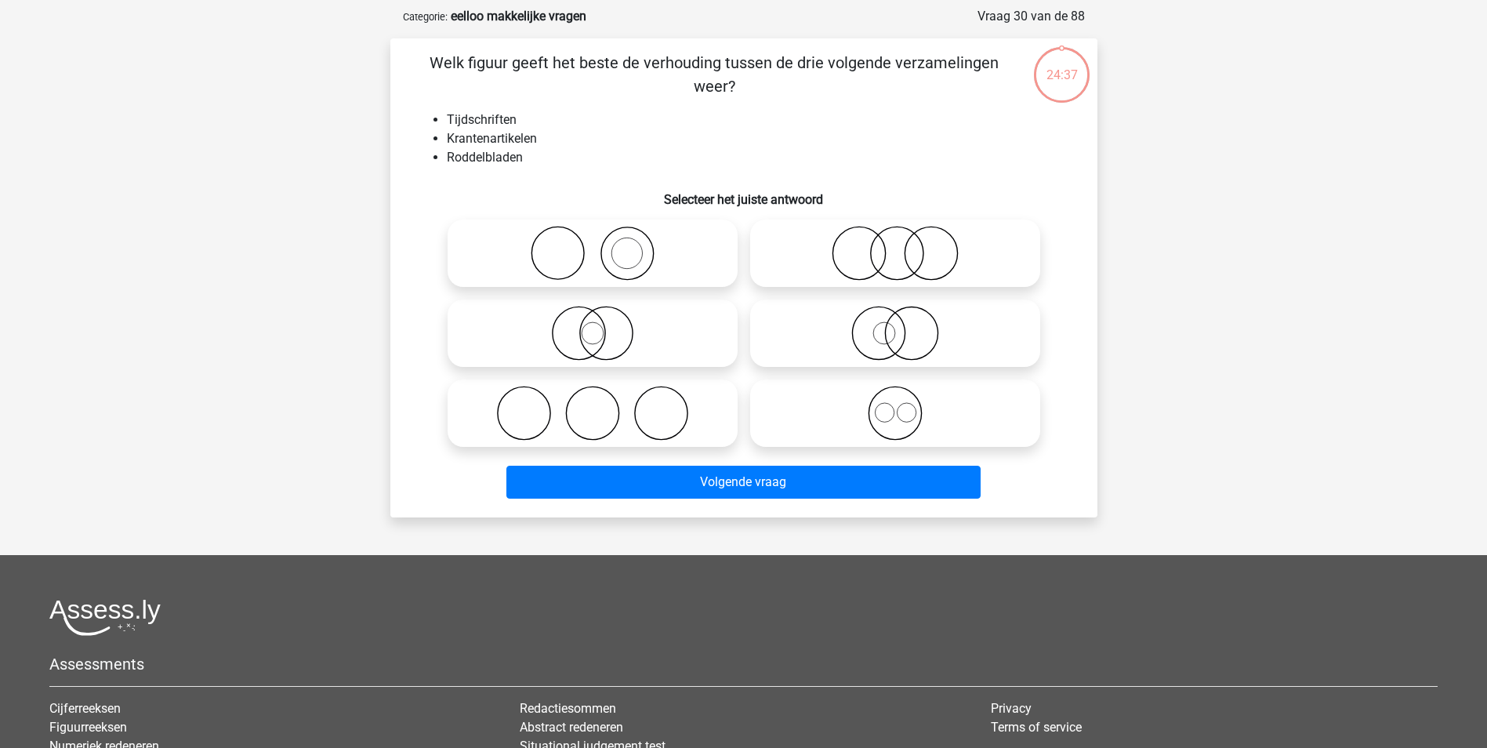
scroll to position [78, 0]
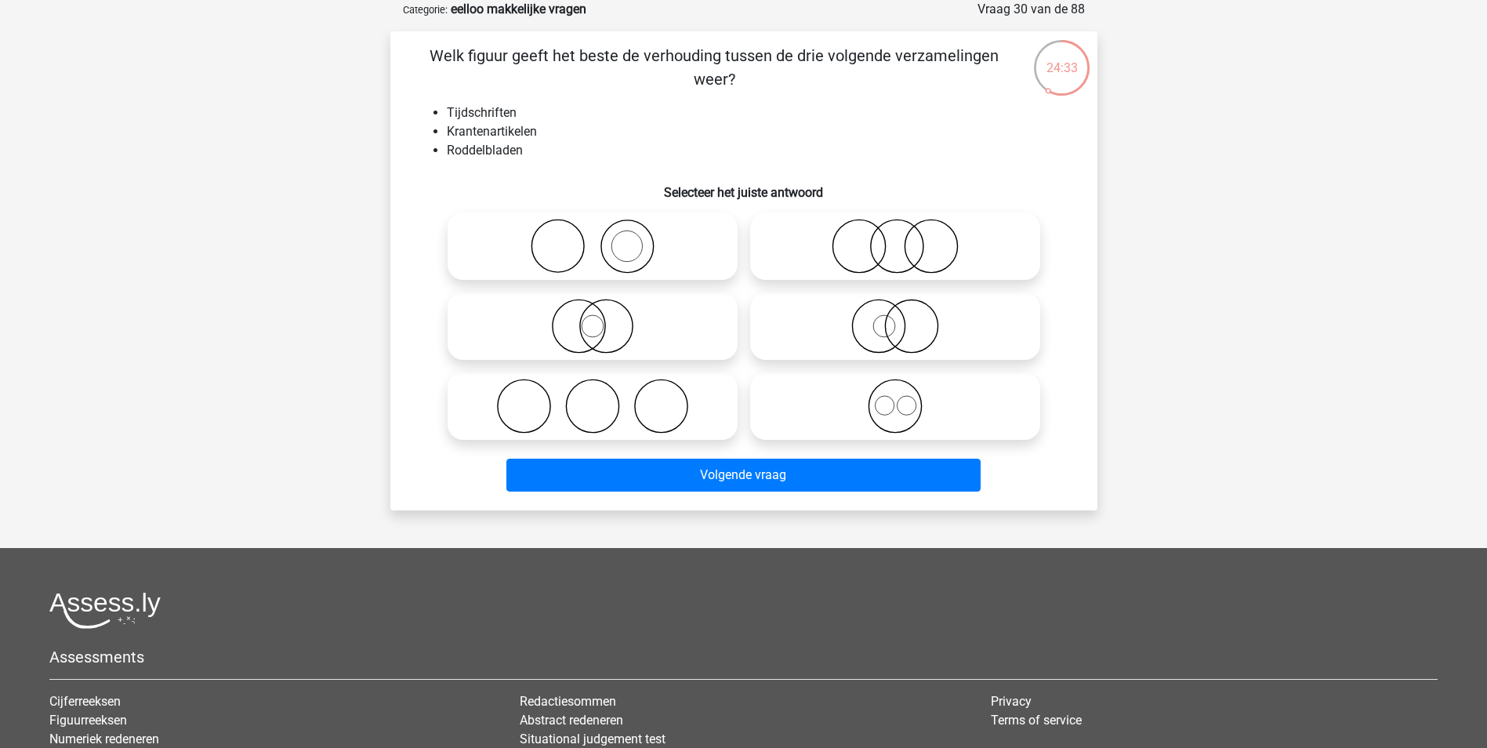
click at [677, 415] on icon at bounding box center [592, 406] width 277 height 55
click at [603, 398] on input "radio" at bounding box center [597, 393] width 10 height 10
radio input "true"
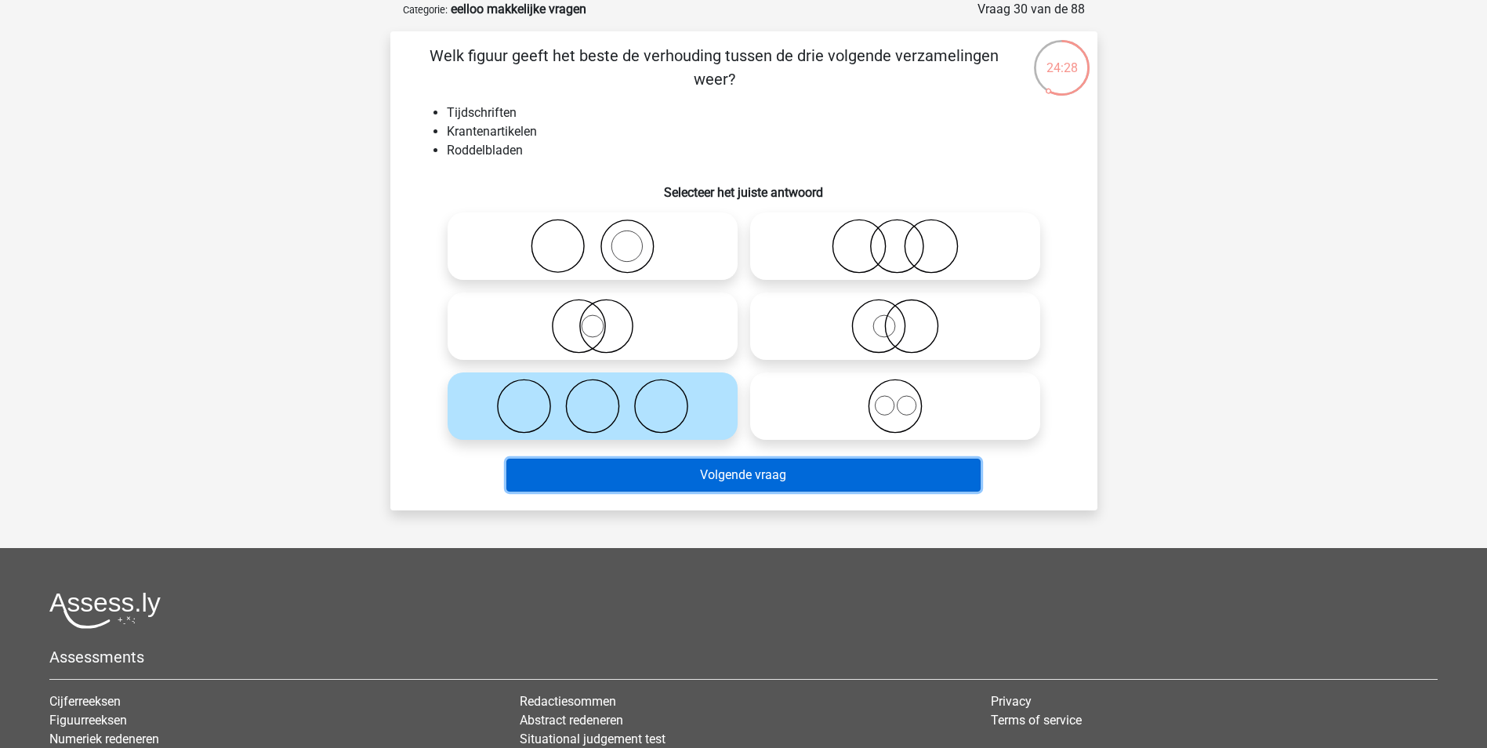
click at [694, 468] on button "Volgende vraag" at bounding box center [743, 474] width 474 height 33
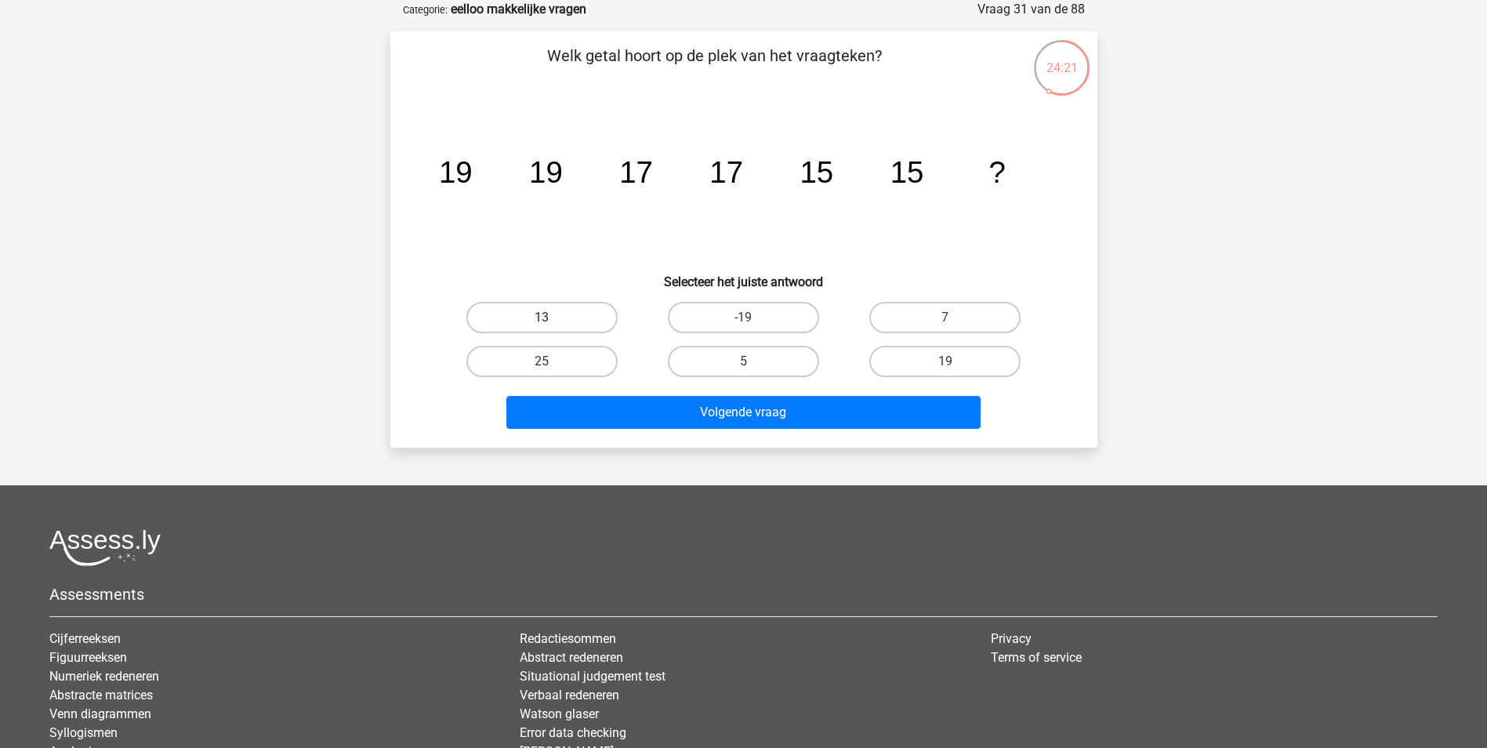
click at [585, 324] on label "13" at bounding box center [541, 317] width 151 height 31
click at [552, 324] on input "13" at bounding box center [547, 322] width 10 height 10
radio input "true"
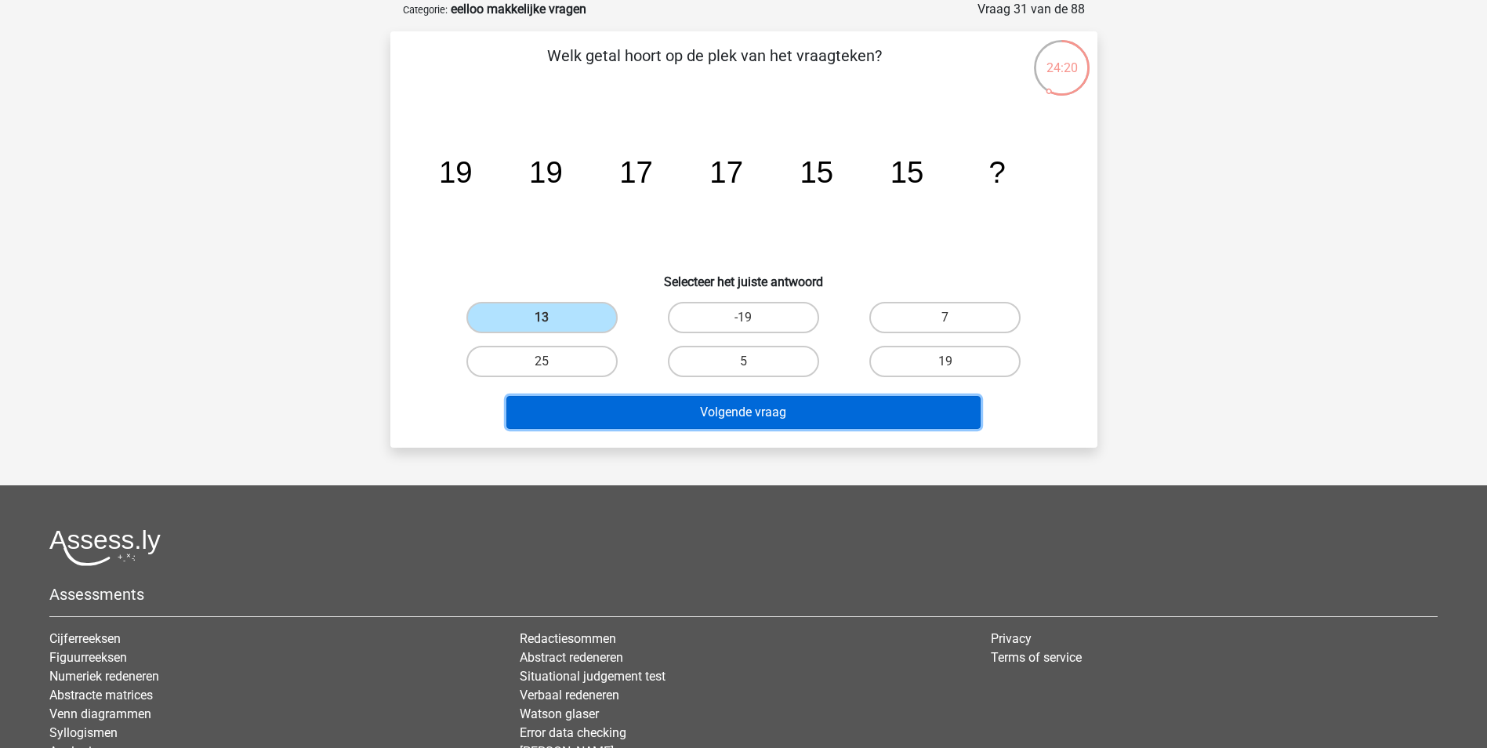
click at [726, 411] on button "Volgende vraag" at bounding box center [743, 412] width 474 height 33
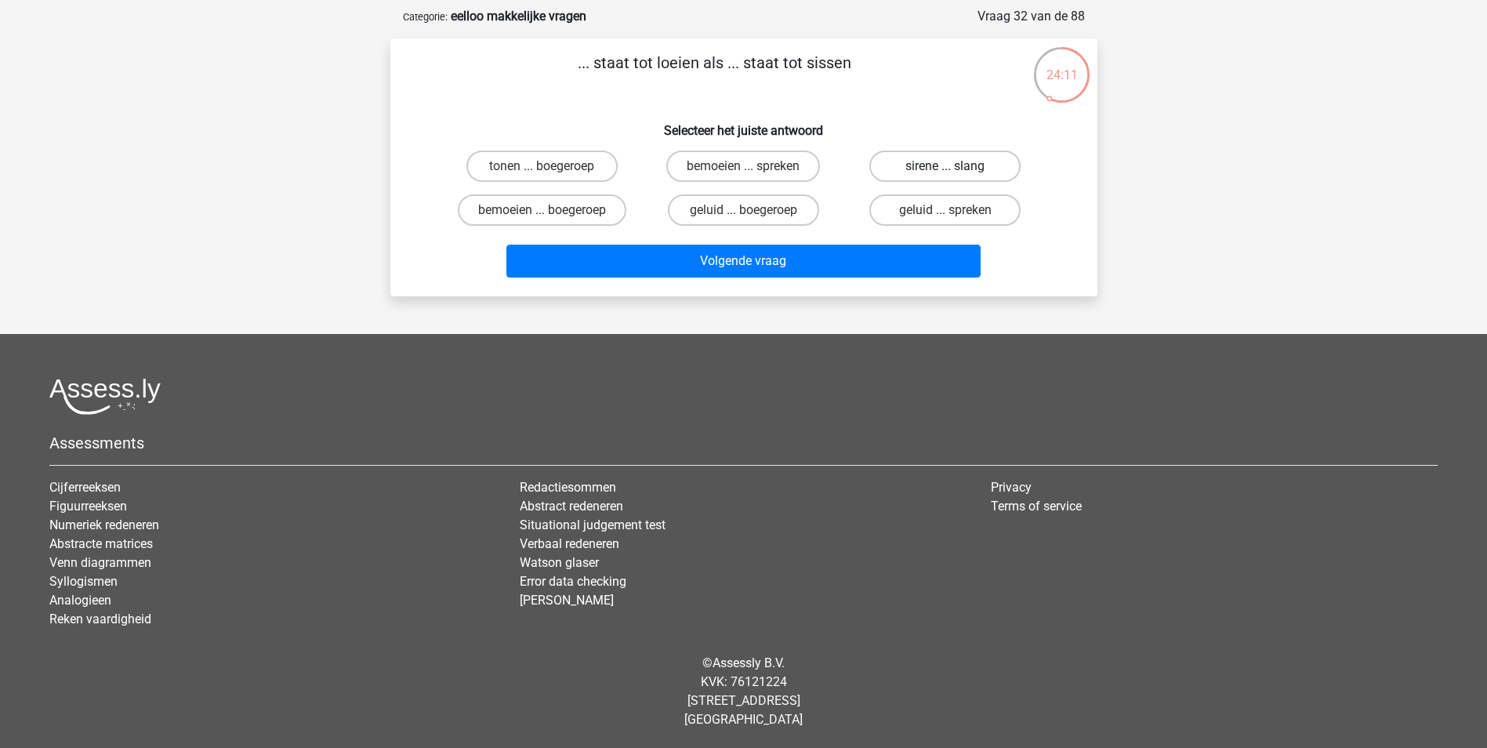
click at [940, 159] on label "sirene ... slang" at bounding box center [944, 165] width 151 height 31
click at [945, 166] on input "sirene ... slang" at bounding box center [950, 171] width 10 height 10
radio input "true"
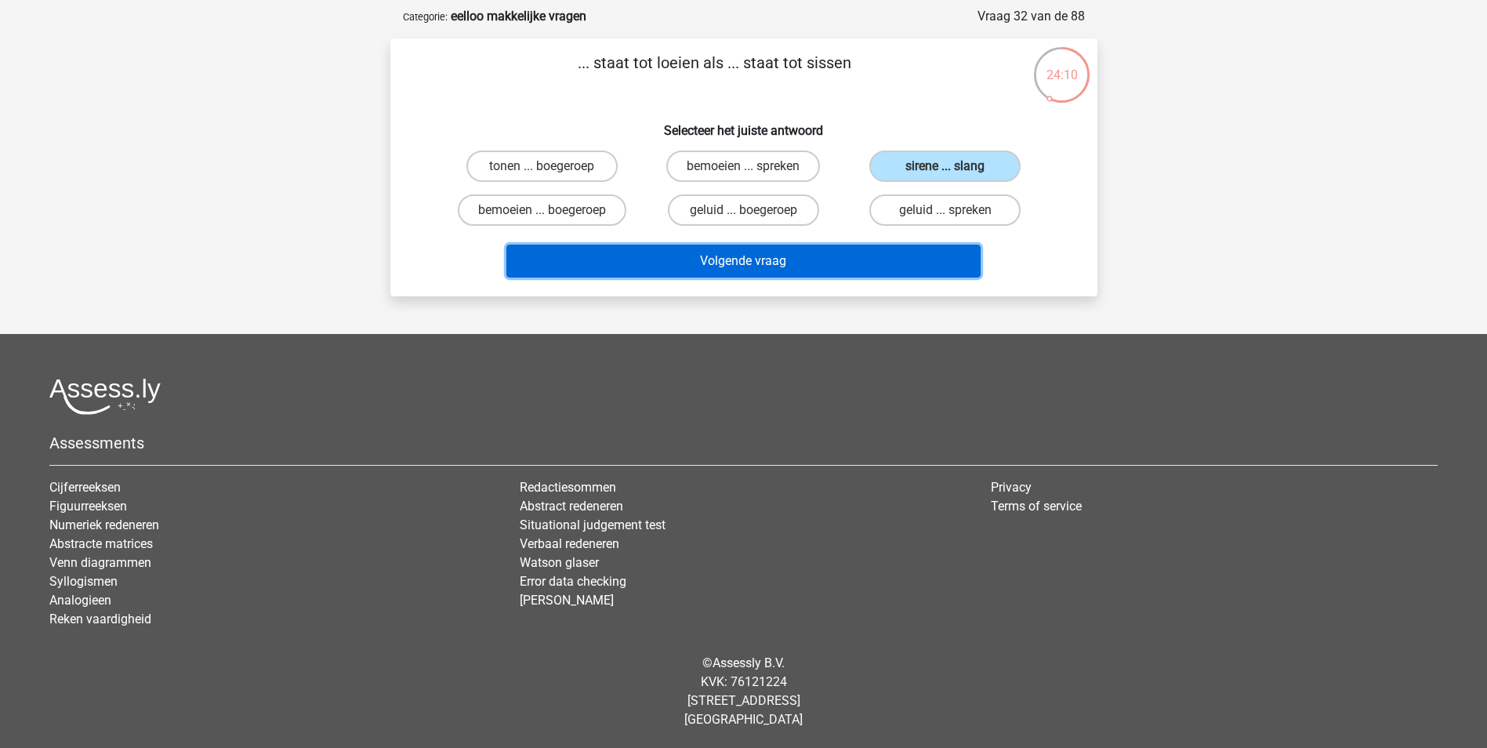
click at [883, 254] on button "Volgende vraag" at bounding box center [743, 261] width 474 height 33
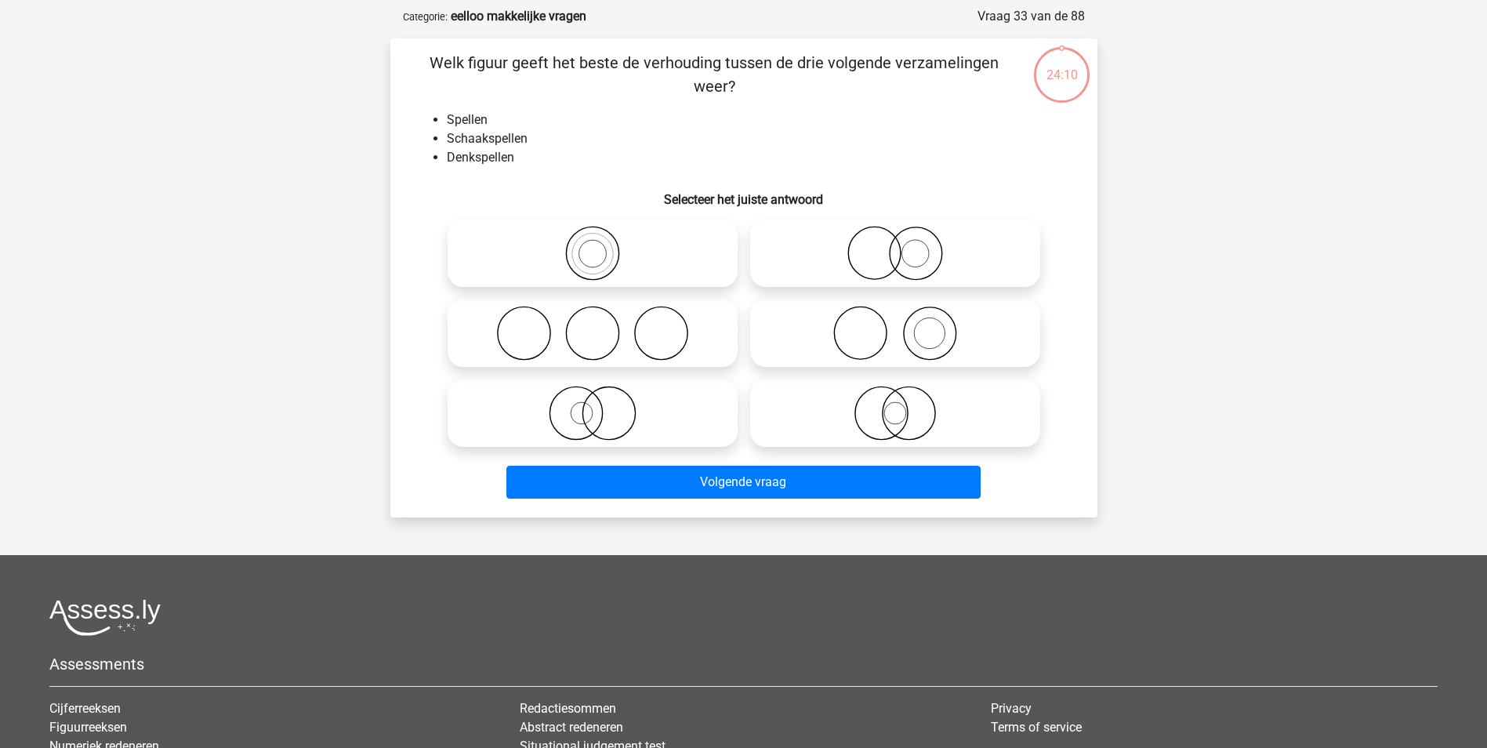
scroll to position [78, 0]
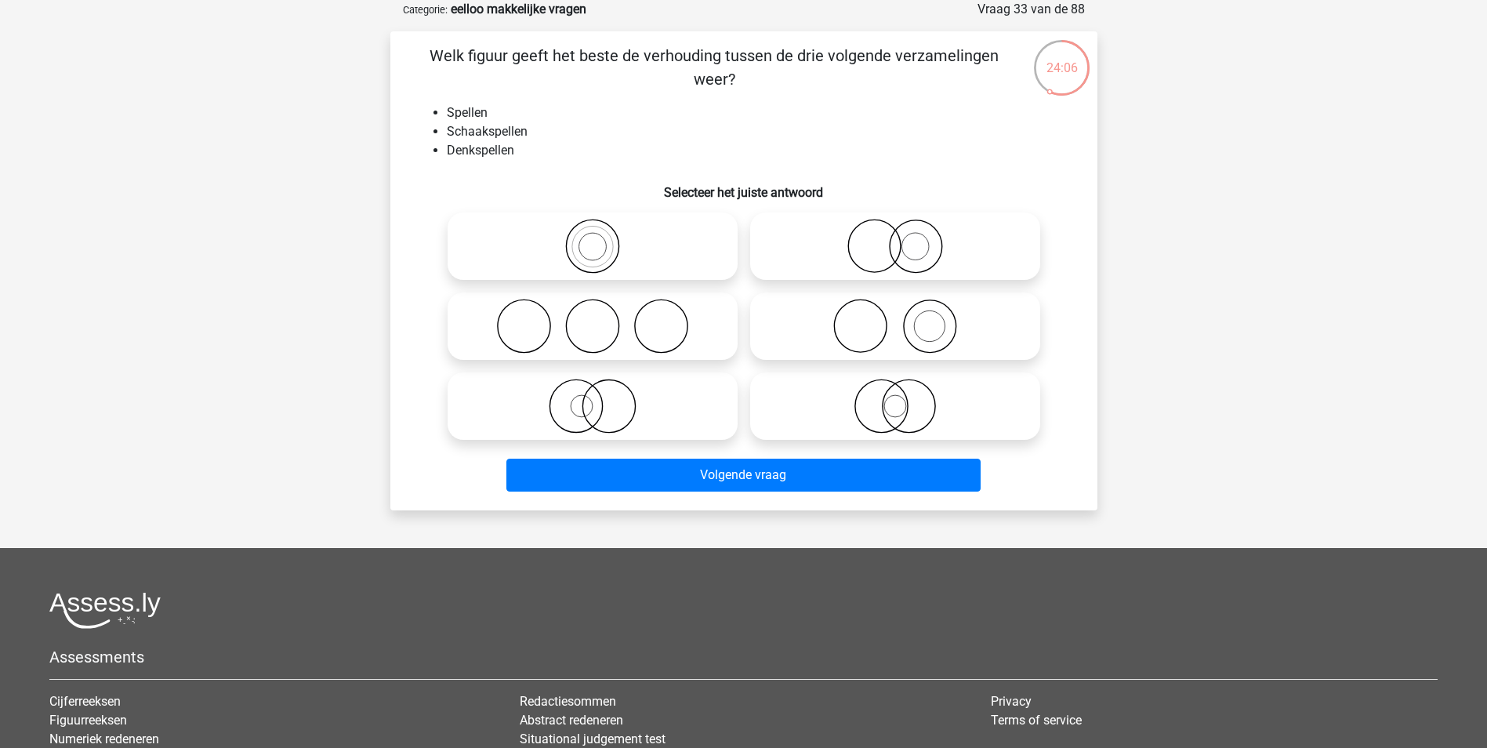
click at [641, 245] on icon at bounding box center [592, 246] width 277 height 55
click at [603, 238] on input "radio" at bounding box center [597, 233] width 10 height 10
radio input "true"
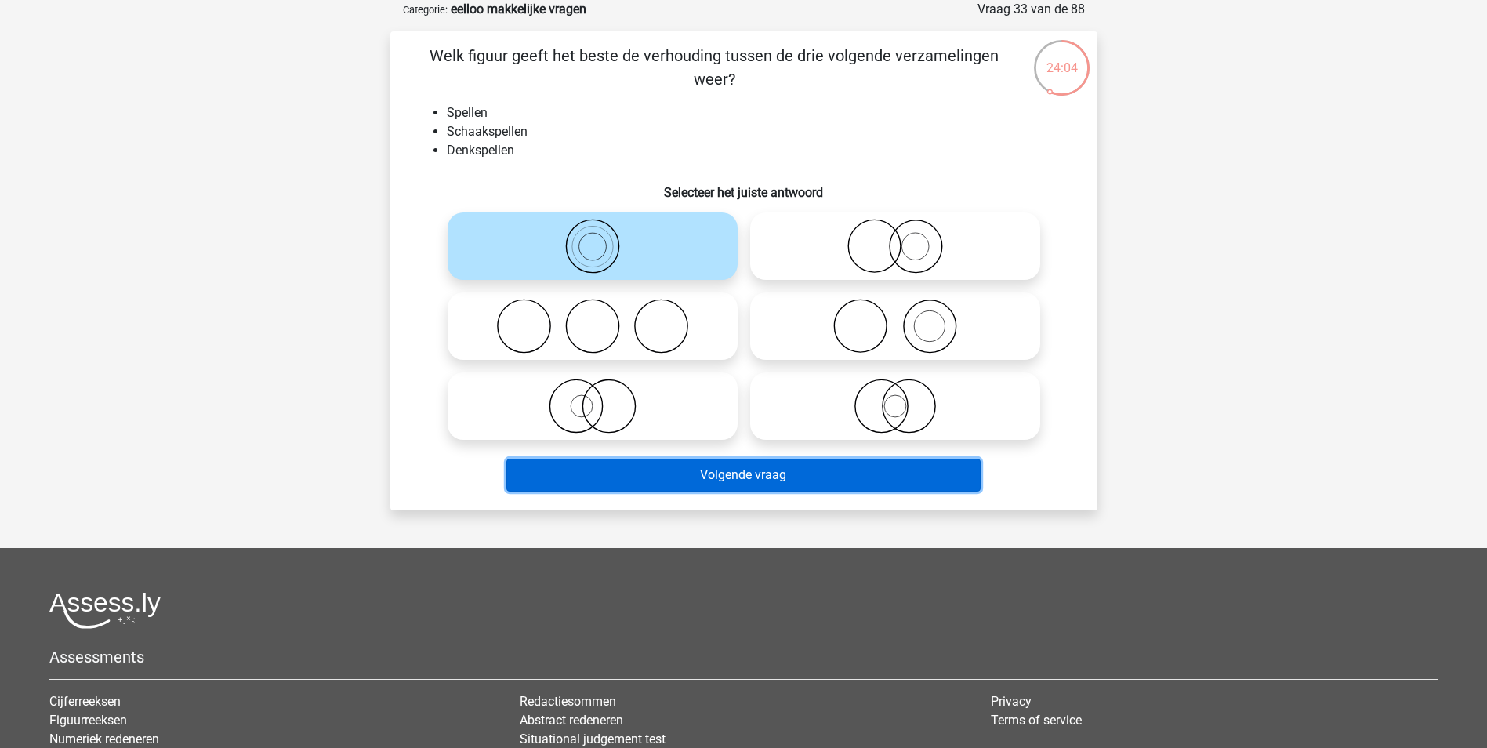
click at [725, 469] on button "Volgende vraag" at bounding box center [743, 474] width 474 height 33
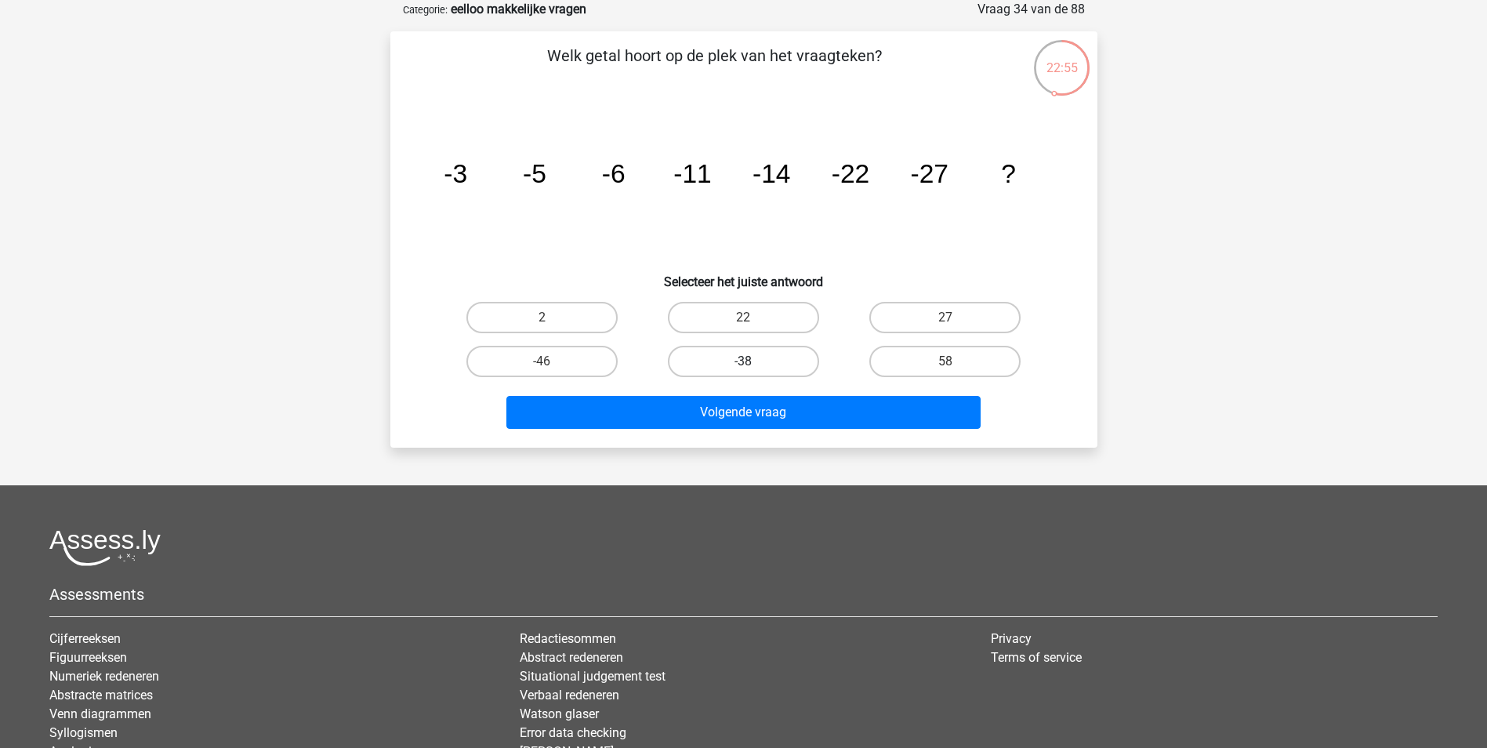
click at [774, 356] on label "-38" at bounding box center [743, 361] width 151 height 31
click at [753, 361] on input "-38" at bounding box center [748, 366] width 10 height 10
radio input "true"
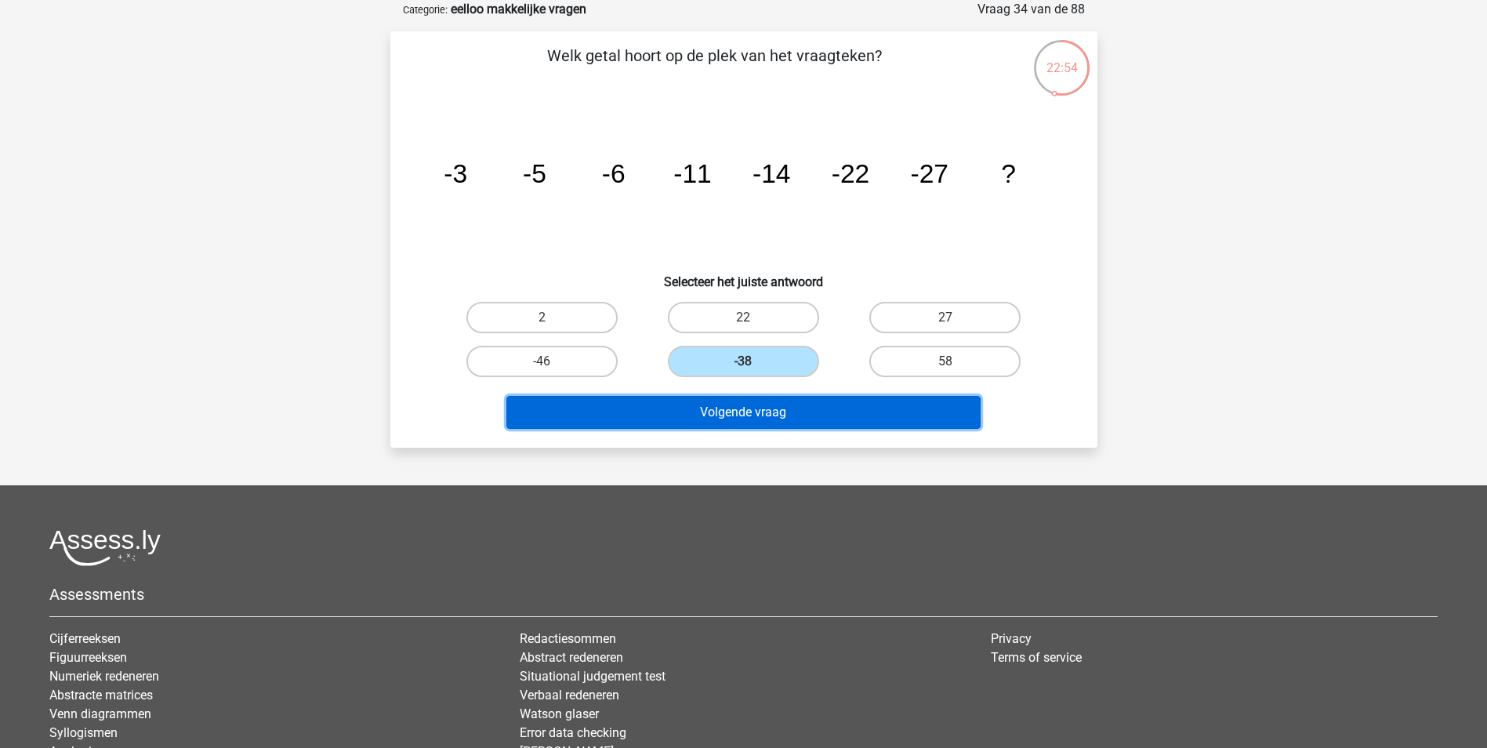
click at [759, 416] on button "Volgende vraag" at bounding box center [743, 412] width 474 height 33
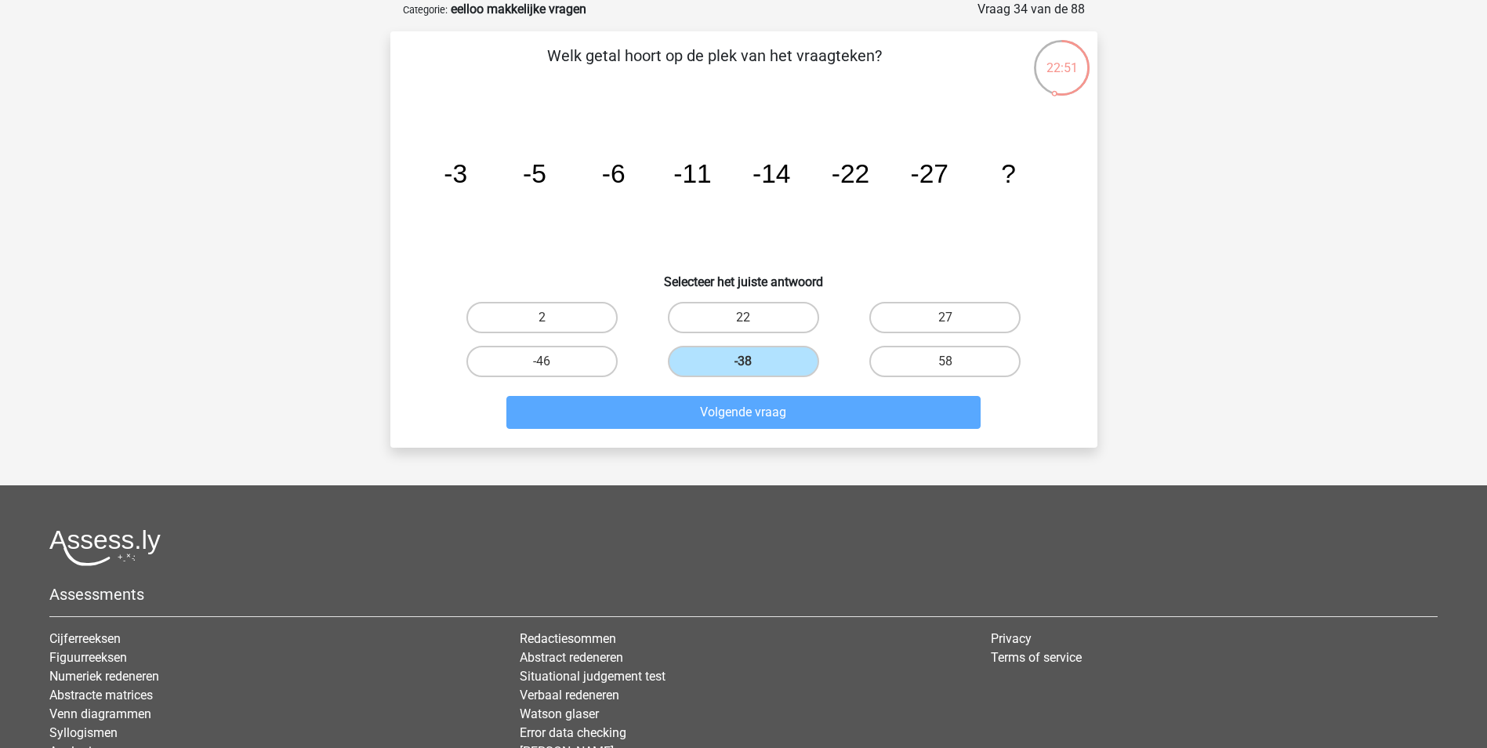
scroll to position [71, 0]
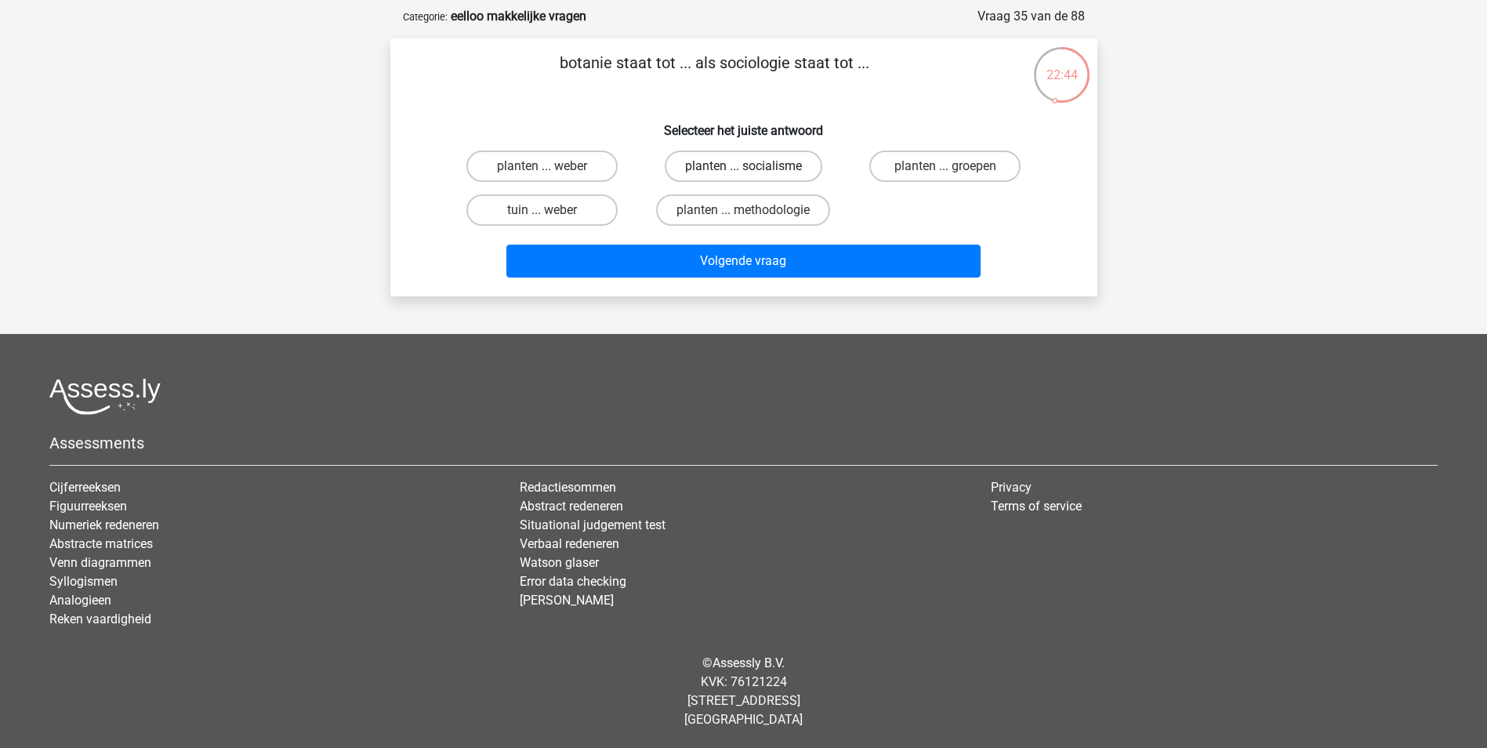
click at [755, 165] on label "planten ... socialisme" at bounding box center [744, 165] width 158 height 31
click at [753, 166] on input "planten ... socialisme" at bounding box center [748, 171] width 10 height 10
radio input "true"
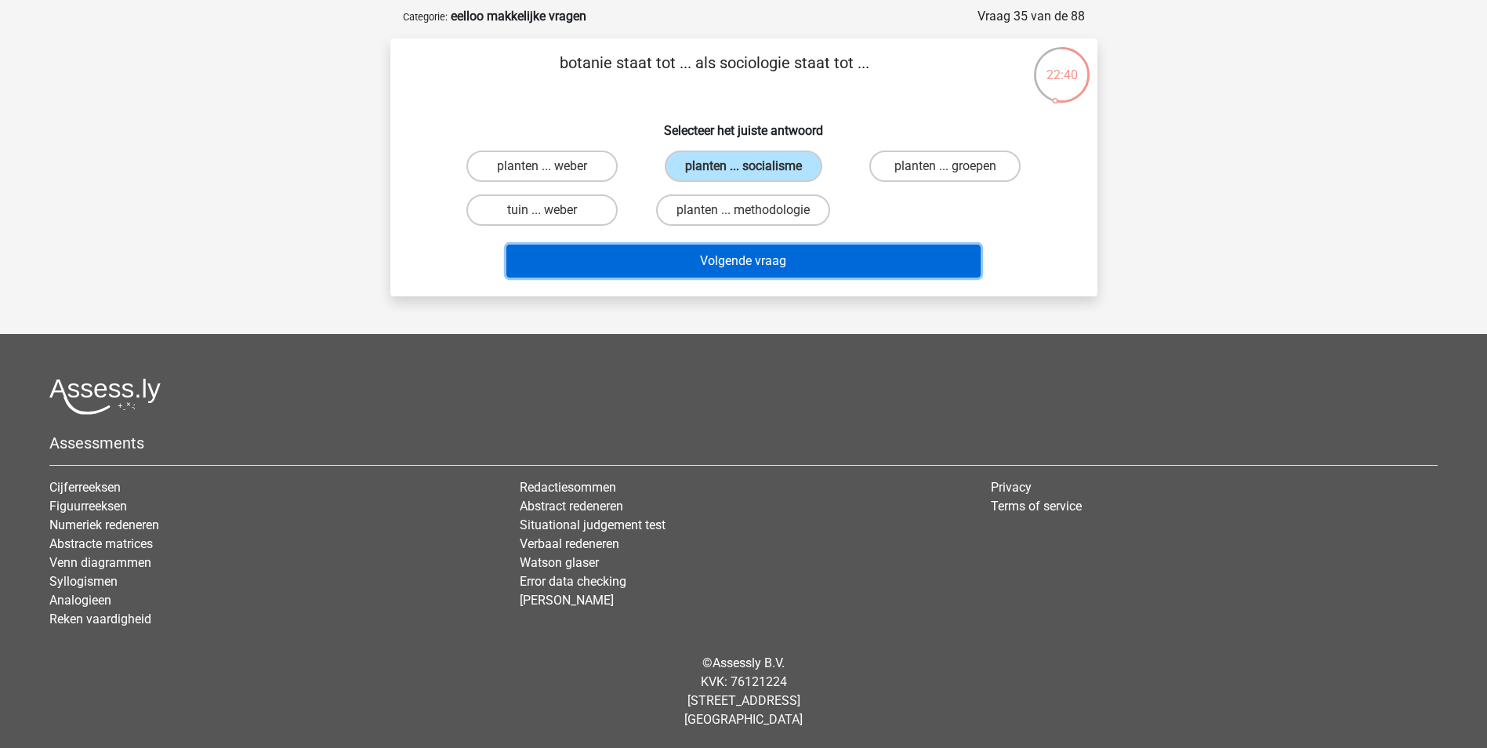
click at [751, 266] on button "Volgende vraag" at bounding box center [743, 261] width 474 height 33
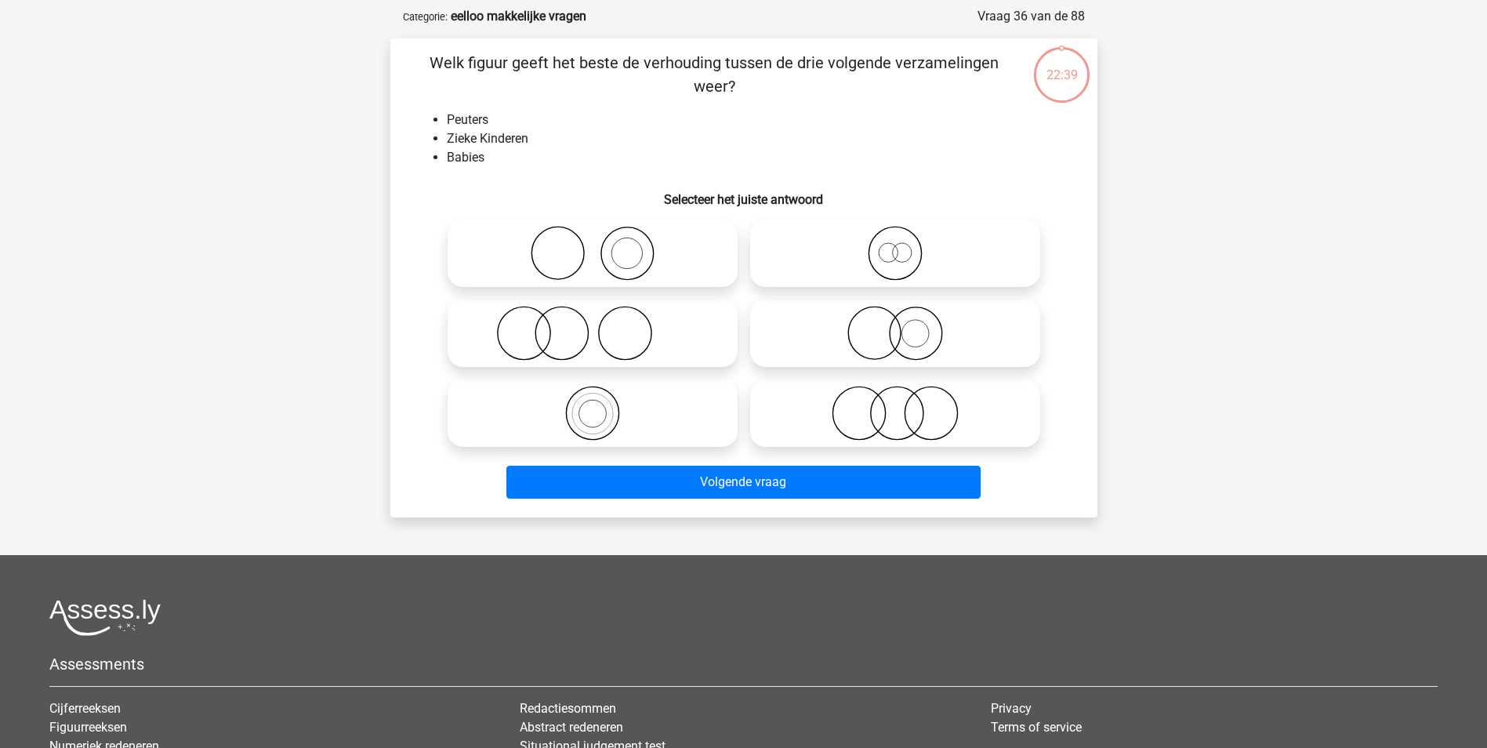
scroll to position [78, 0]
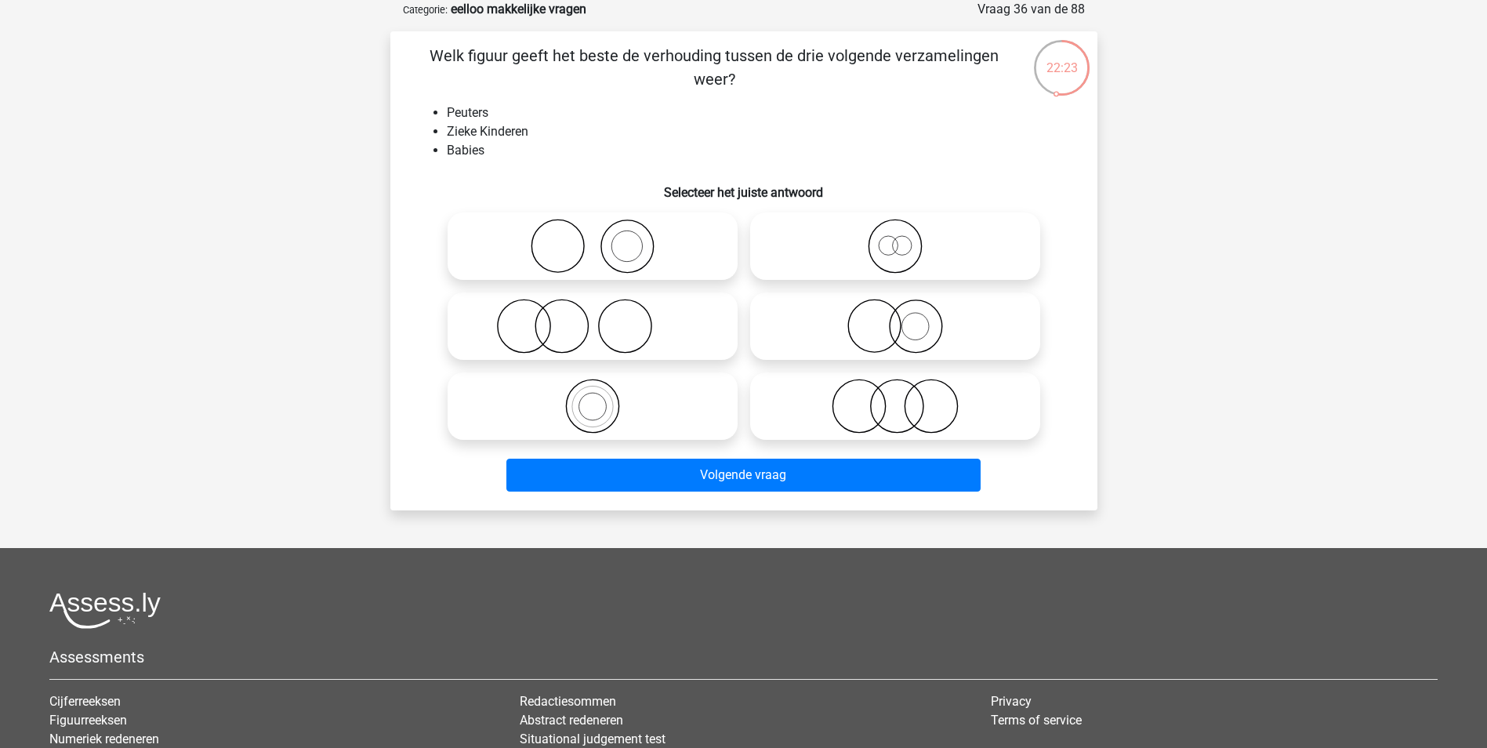
click at [929, 411] on icon at bounding box center [894, 406] width 277 height 55
click at [905, 398] on input "radio" at bounding box center [900, 393] width 10 height 10
radio input "true"
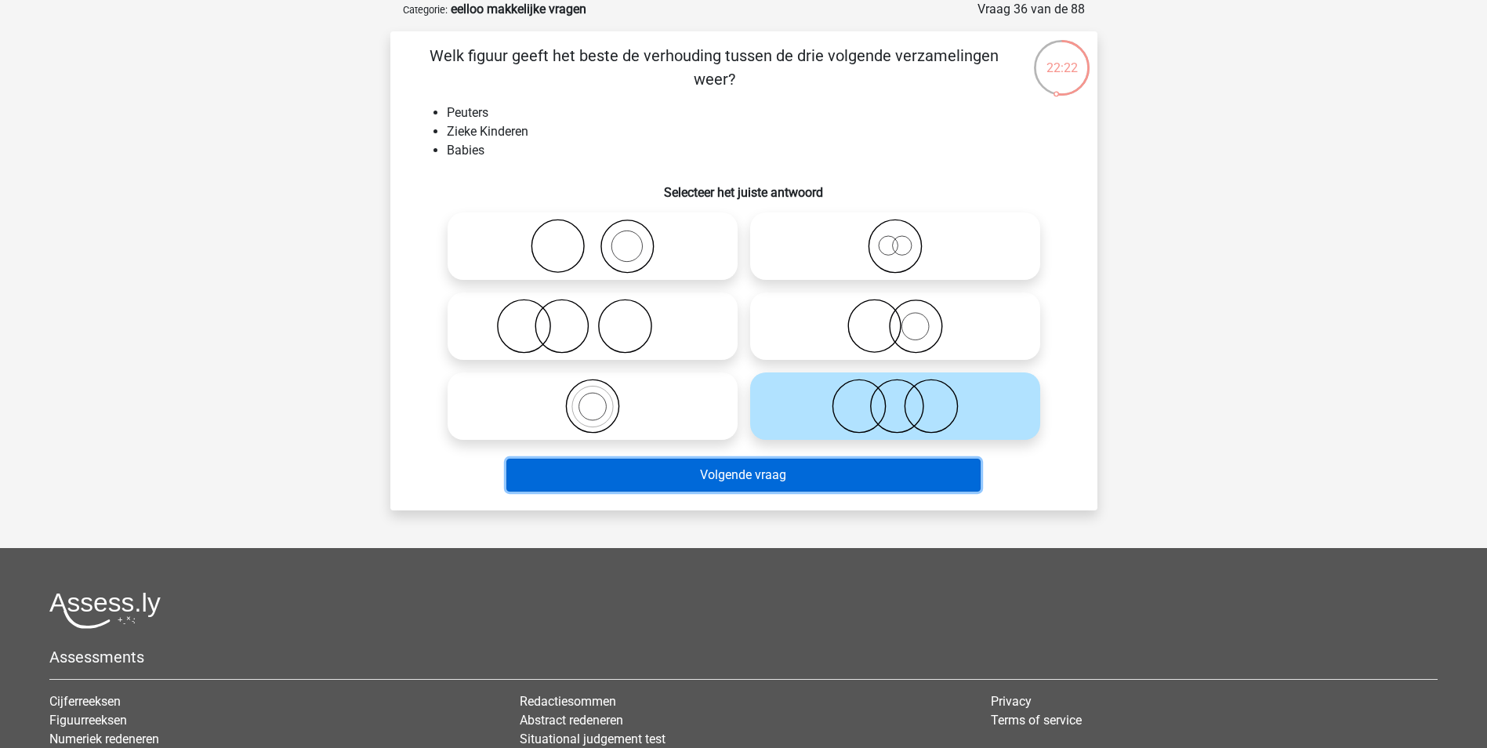
click at [885, 479] on button "Volgende vraag" at bounding box center [743, 474] width 474 height 33
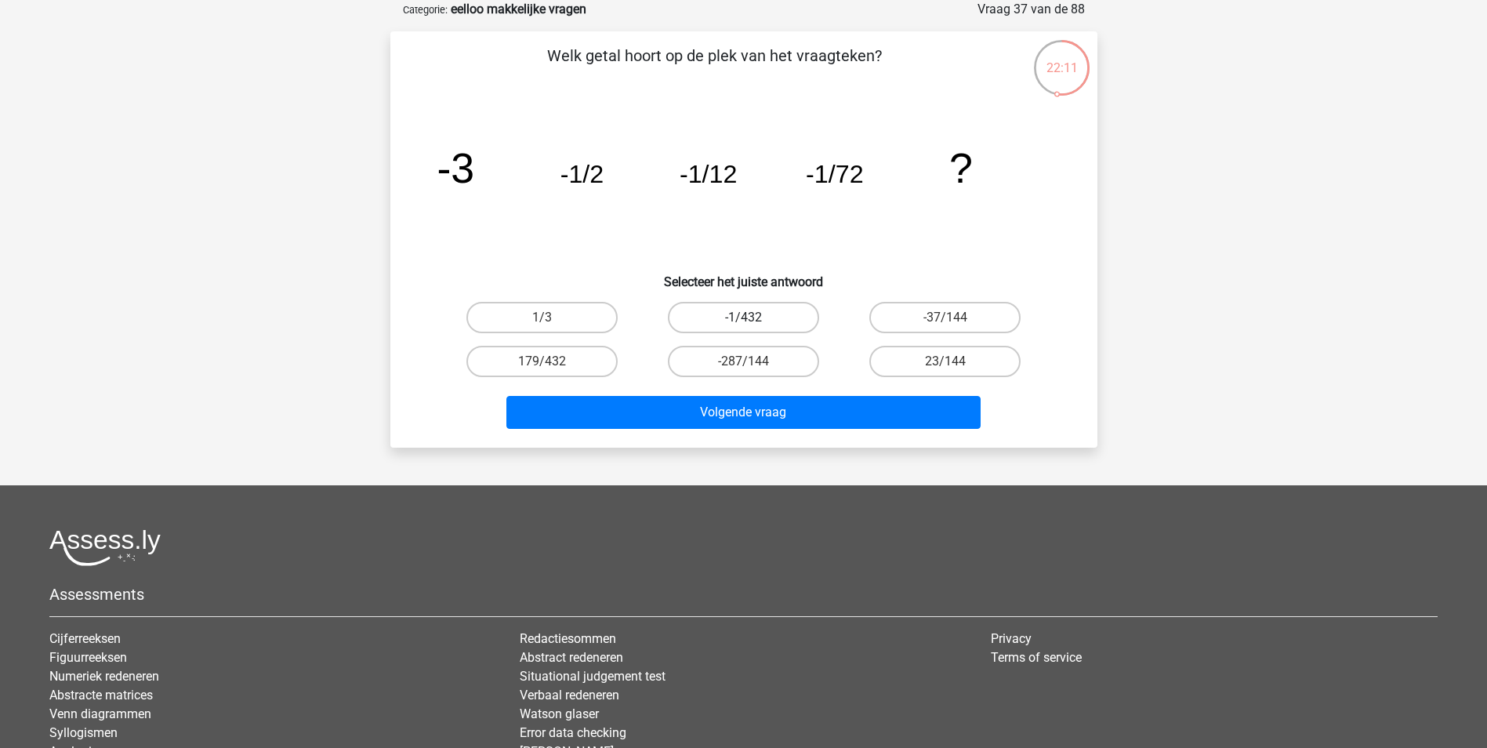
click at [781, 318] on label "-1/432" at bounding box center [743, 317] width 151 height 31
click at [753, 318] on input "-1/432" at bounding box center [748, 322] width 10 height 10
radio input "true"
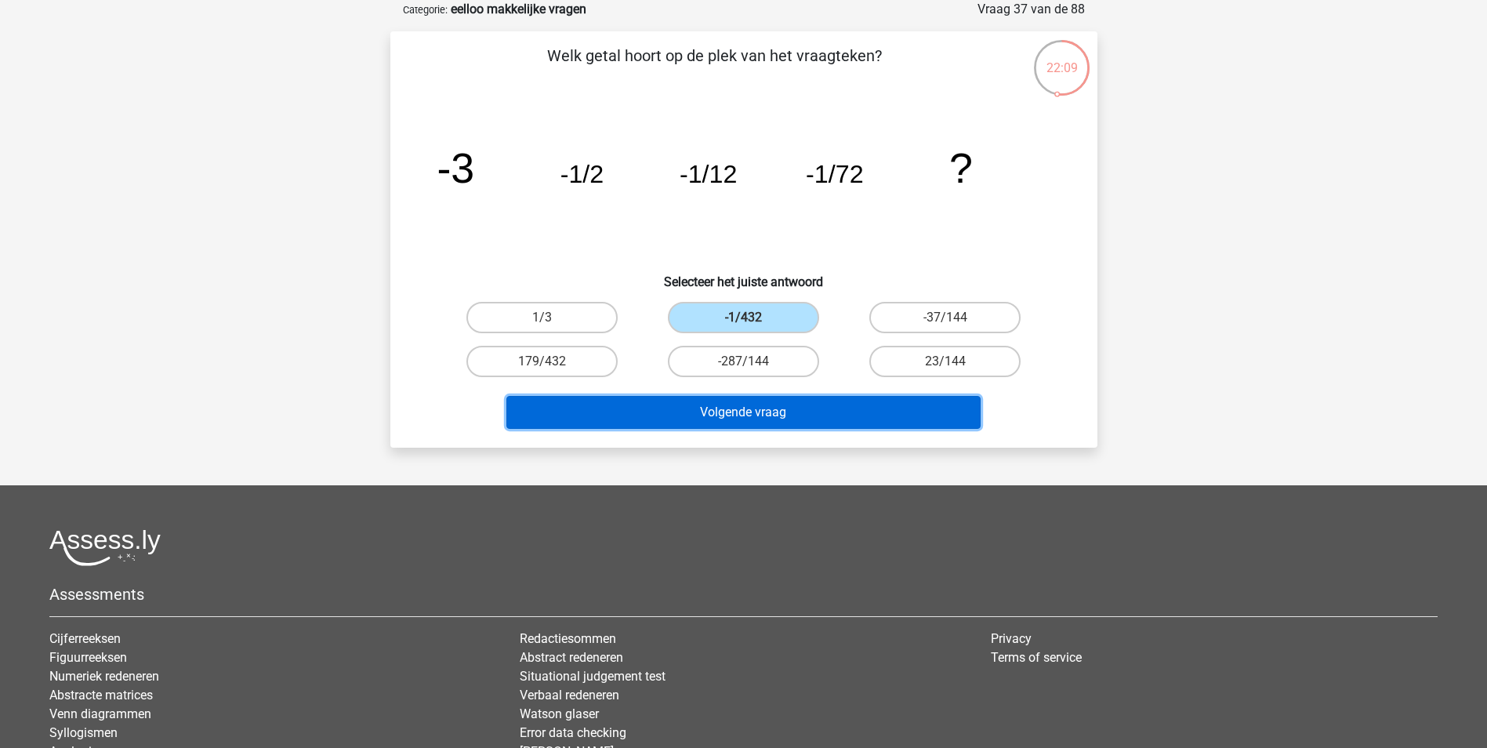
click at [762, 406] on button "Volgende vraag" at bounding box center [743, 412] width 474 height 33
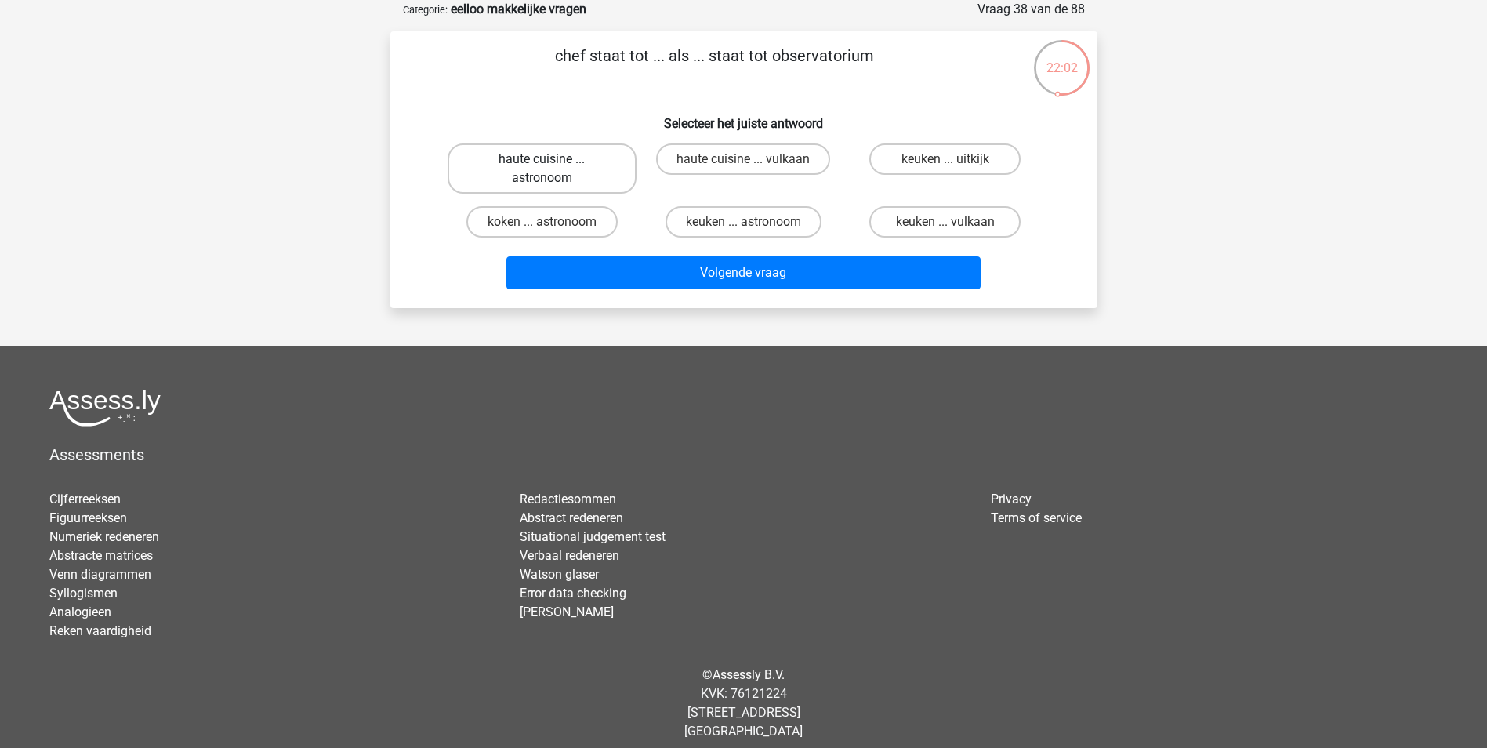
click at [614, 179] on label "haute cuisine ... astronoom" at bounding box center [541, 168] width 189 height 50
click at [552, 169] on input "haute cuisine ... astronoom" at bounding box center [547, 164] width 10 height 10
radio input "true"
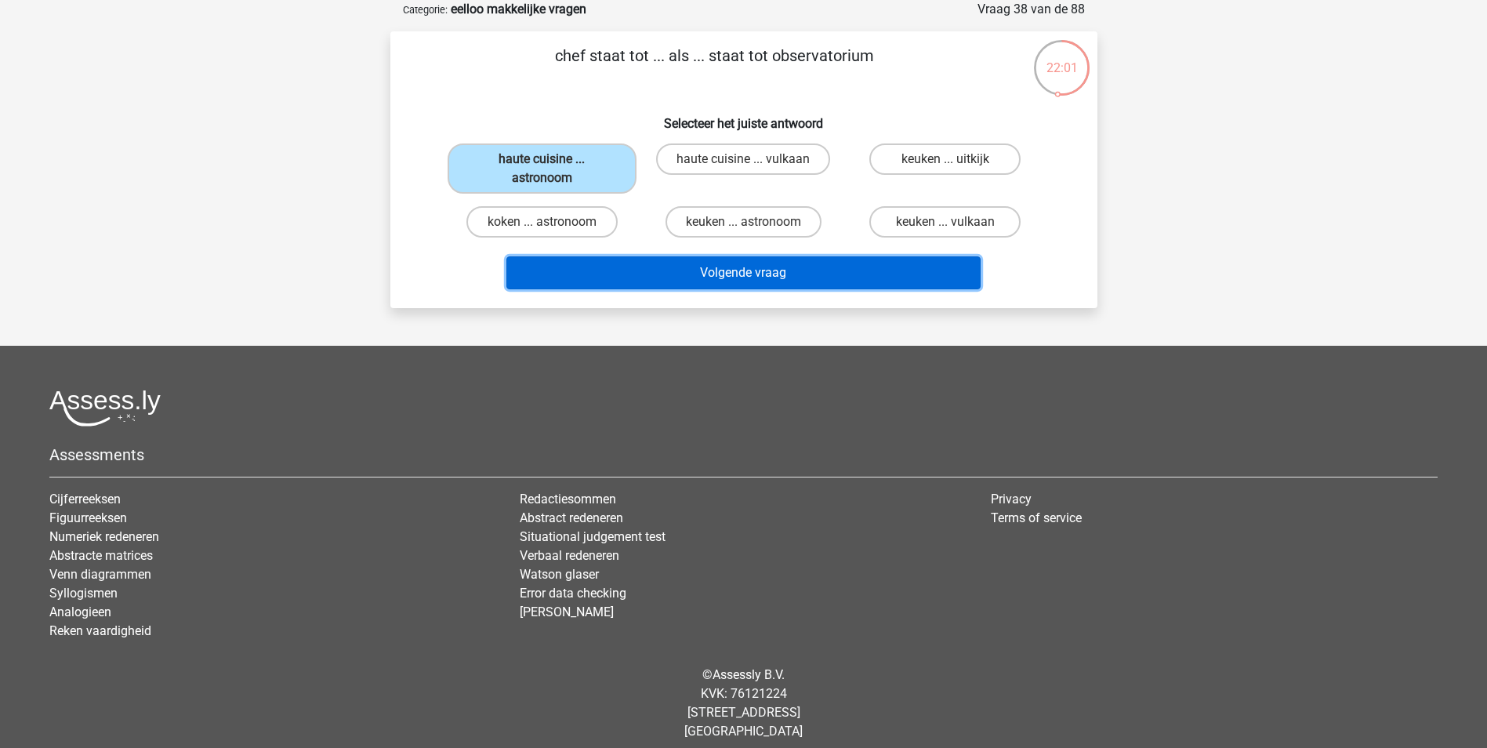
click at [731, 275] on button "Volgende vraag" at bounding box center [743, 272] width 474 height 33
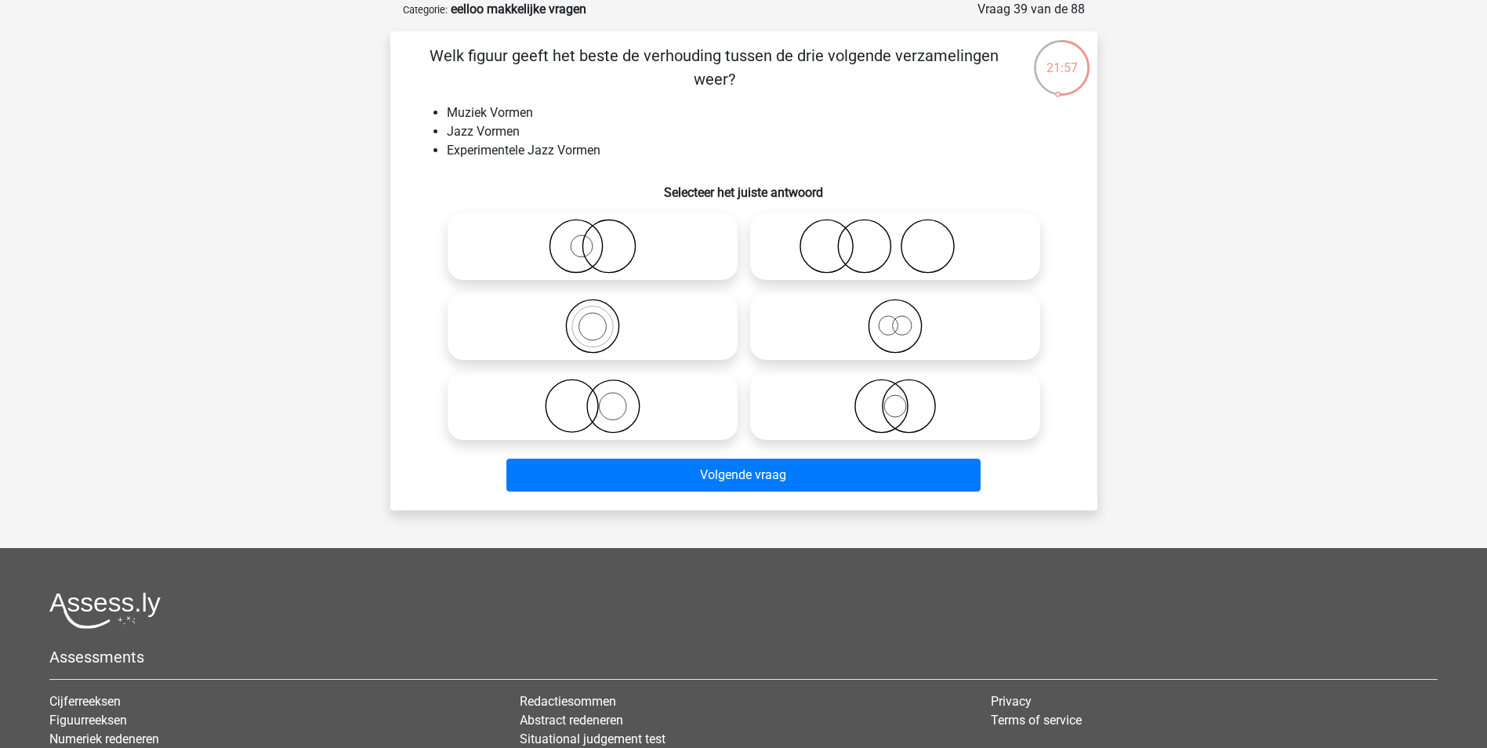
click at [640, 316] on icon at bounding box center [592, 326] width 277 height 55
click at [603, 316] on input "radio" at bounding box center [597, 313] width 10 height 10
radio input "true"
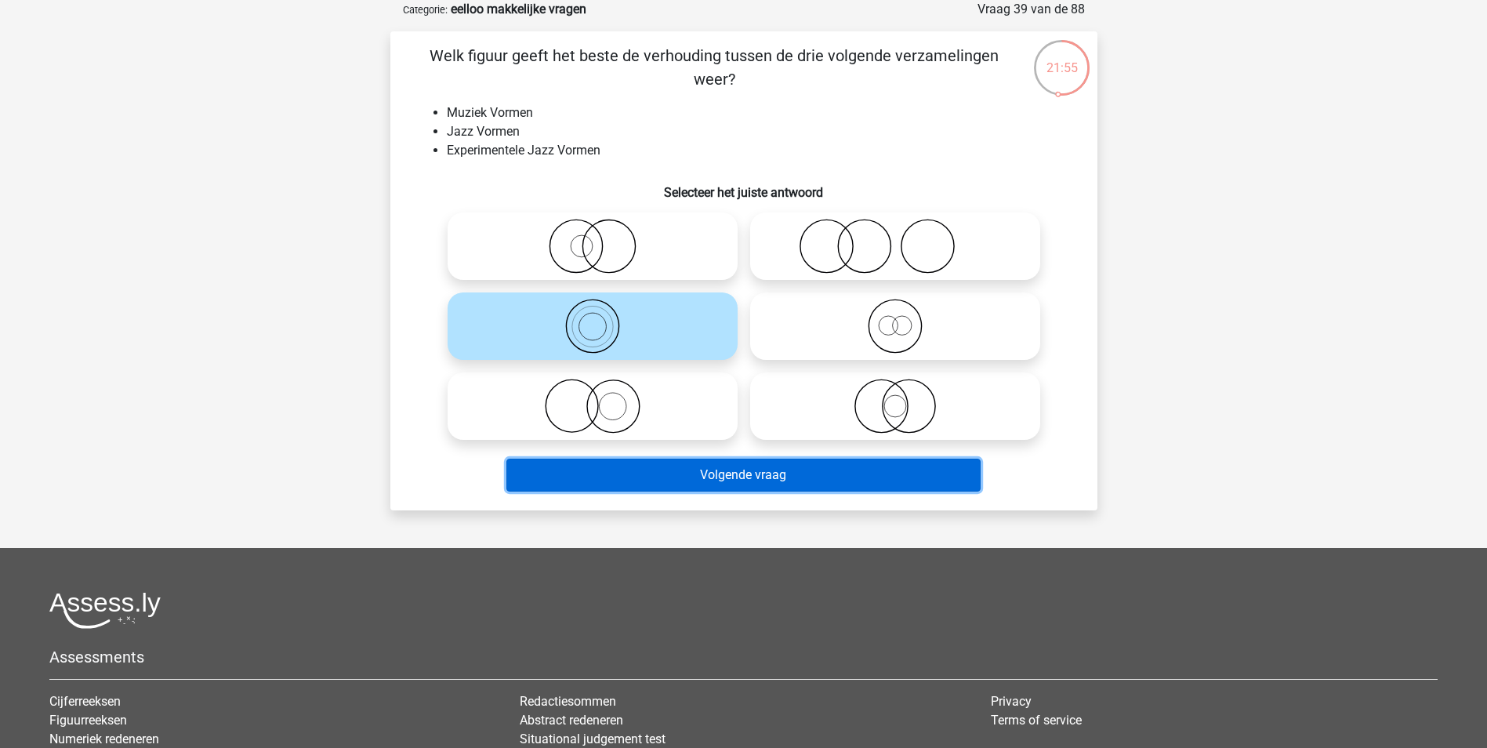
click at [730, 483] on button "Volgende vraag" at bounding box center [743, 474] width 474 height 33
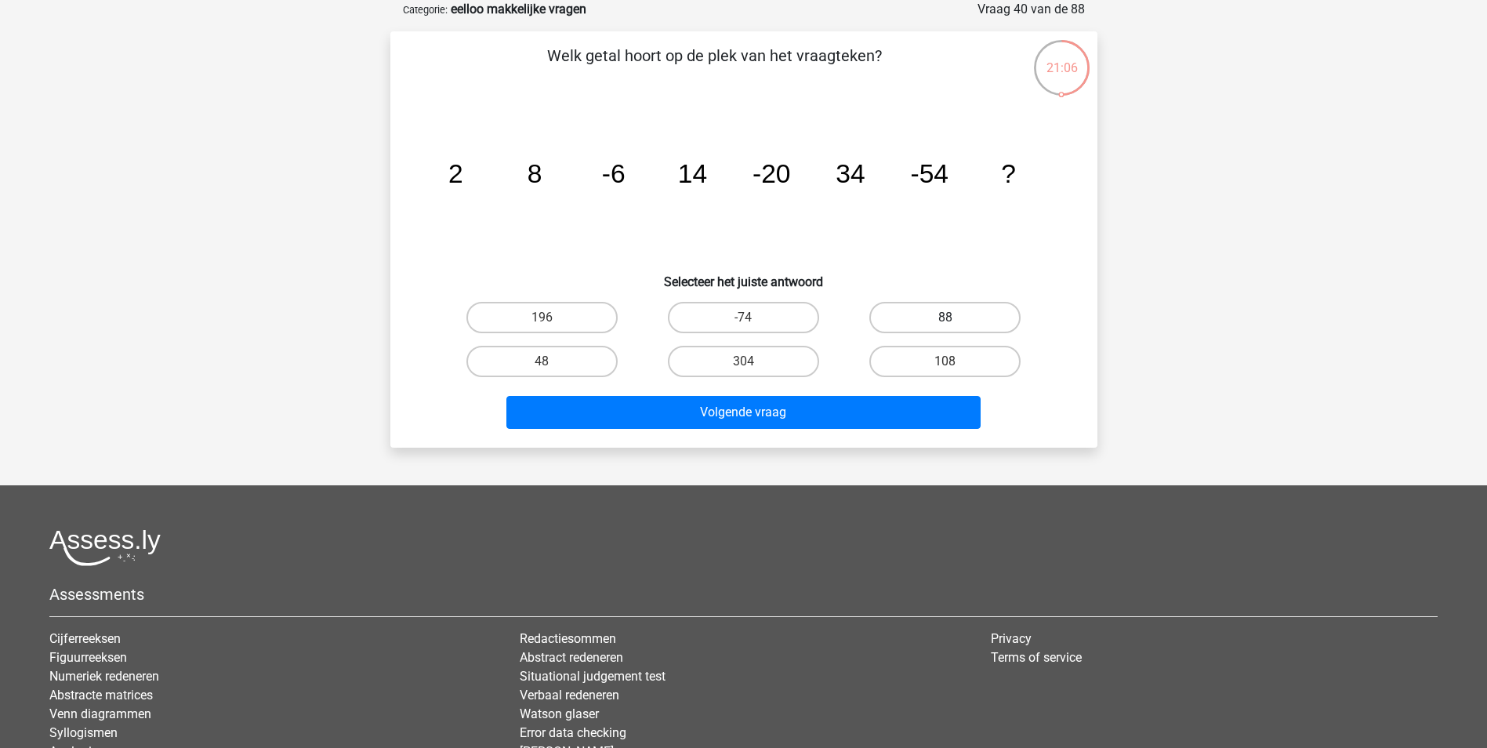
click at [978, 311] on label "88" at bounding box center [944, 317] width 151 height 31
click at [955, 317] on input "88" at bounding box center [950, 322] width 10 height 10
radio input "true"
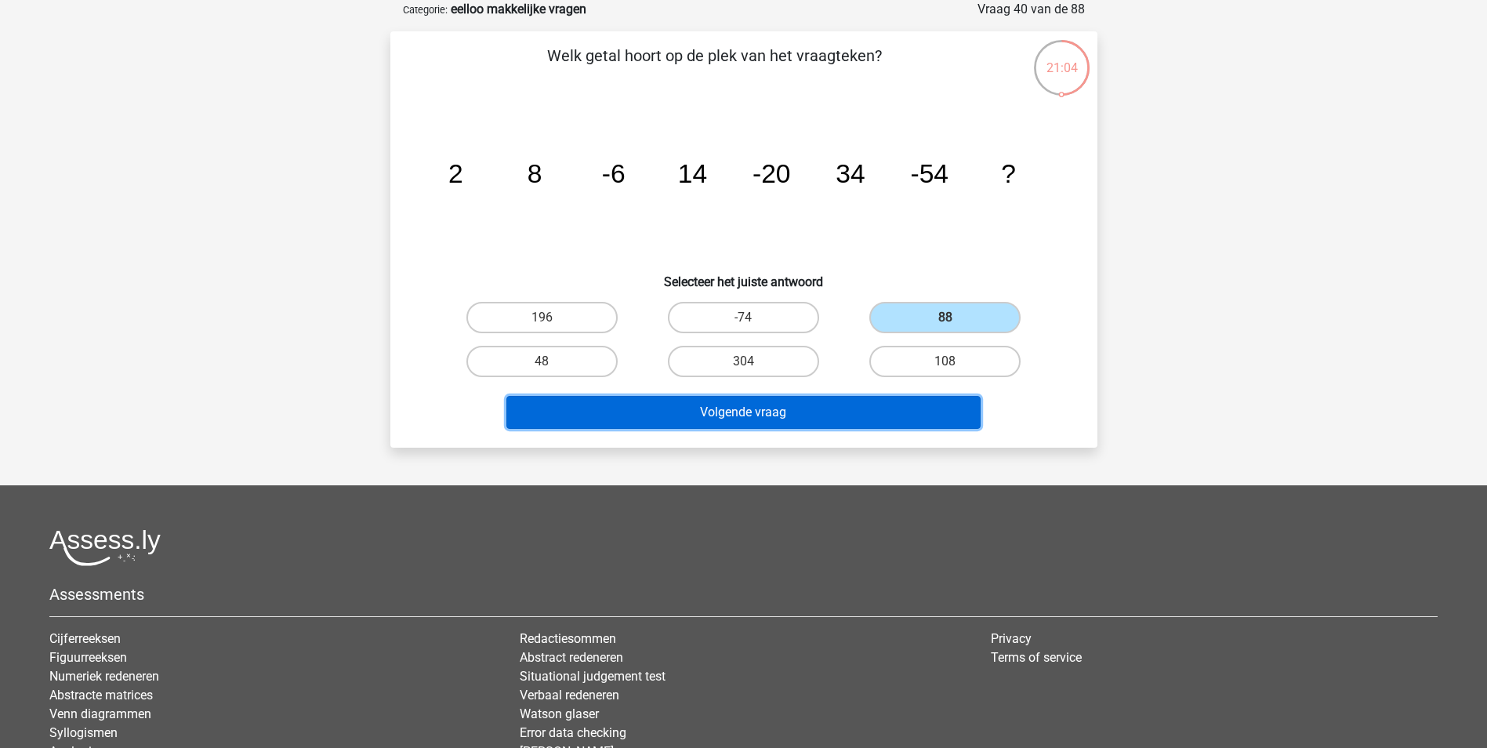
click at [884, 418] on button "Volgende vraag" at bounding box center [743, 412] width 474 height 33
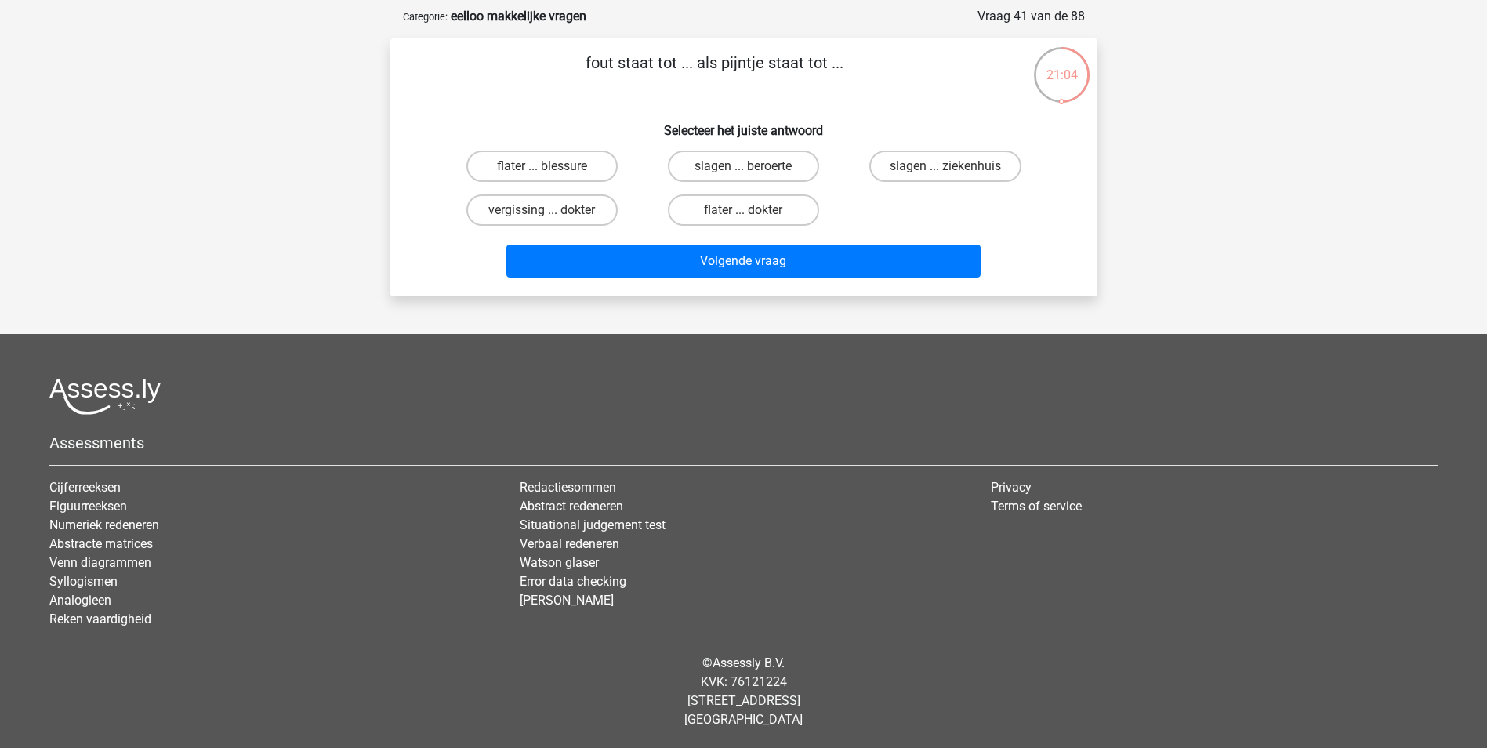
scroll to position [71, 0]
click at [578, 168] on label "flater ... blessure" at bounding box center [541, 165] width 151 height 31
click at [552, 168] on input "flater ... blessure" at bounding box center [547, 171] width 10 height 10
radio input "true"
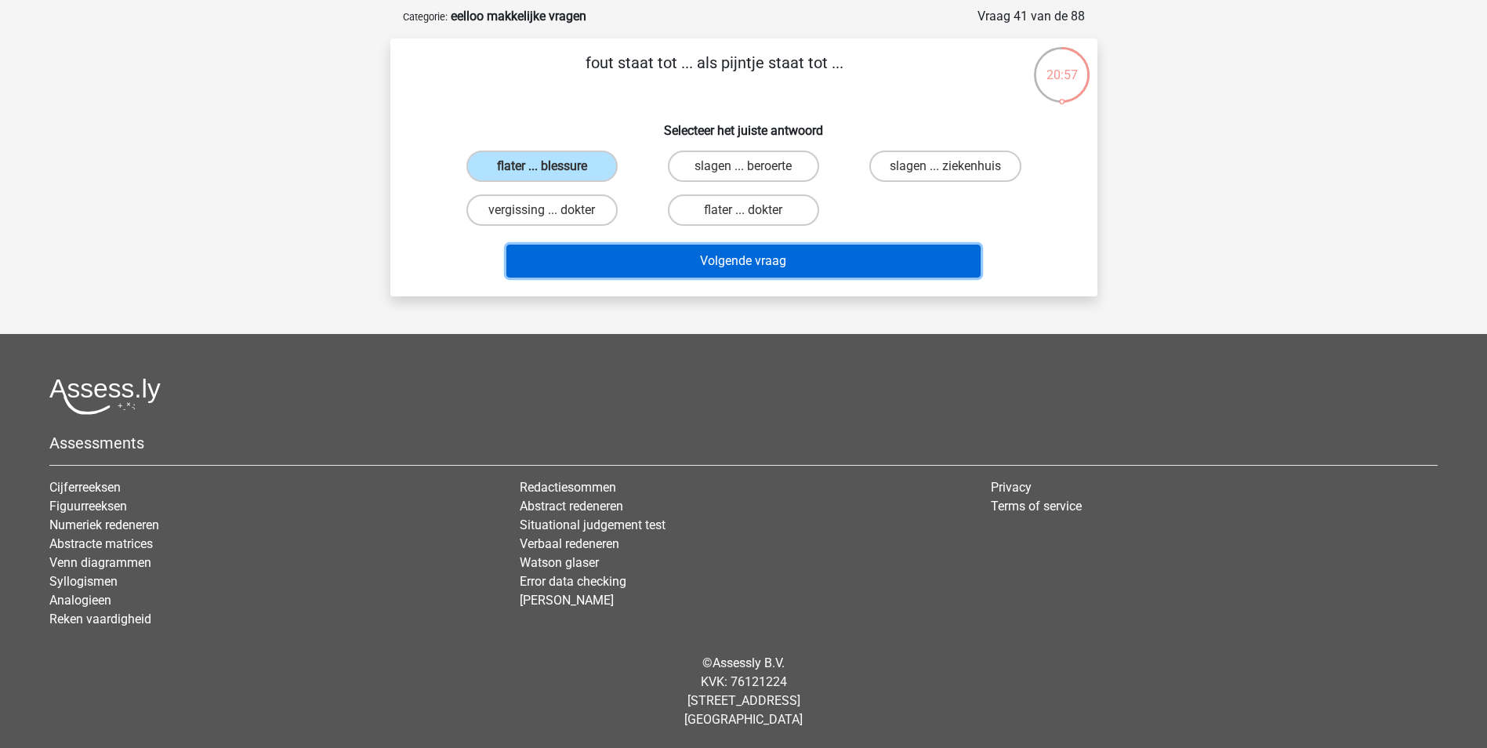
click at [752, 253] on button "Volgende vraag" at bounding box center [743, 261] width 474 height 33
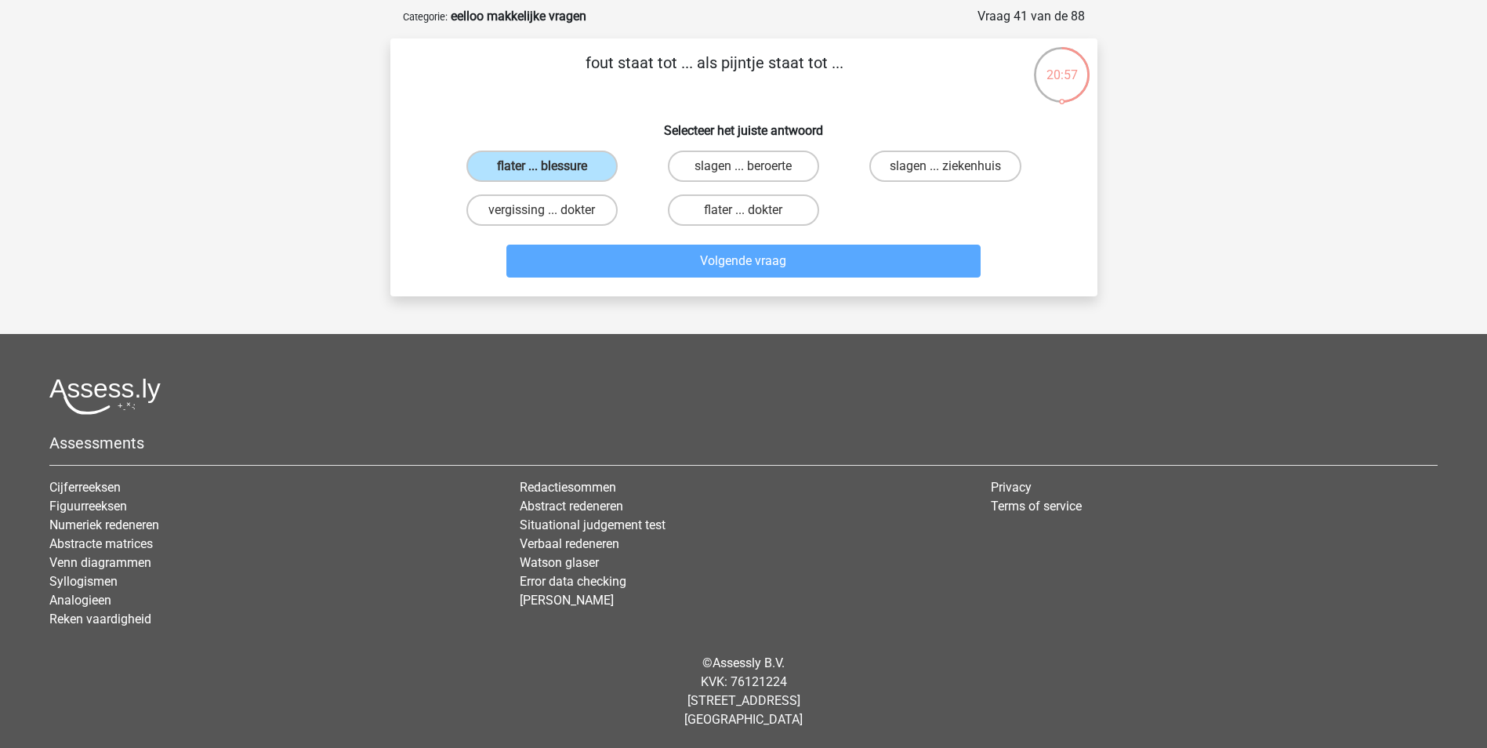
scroll to position [78, 0]
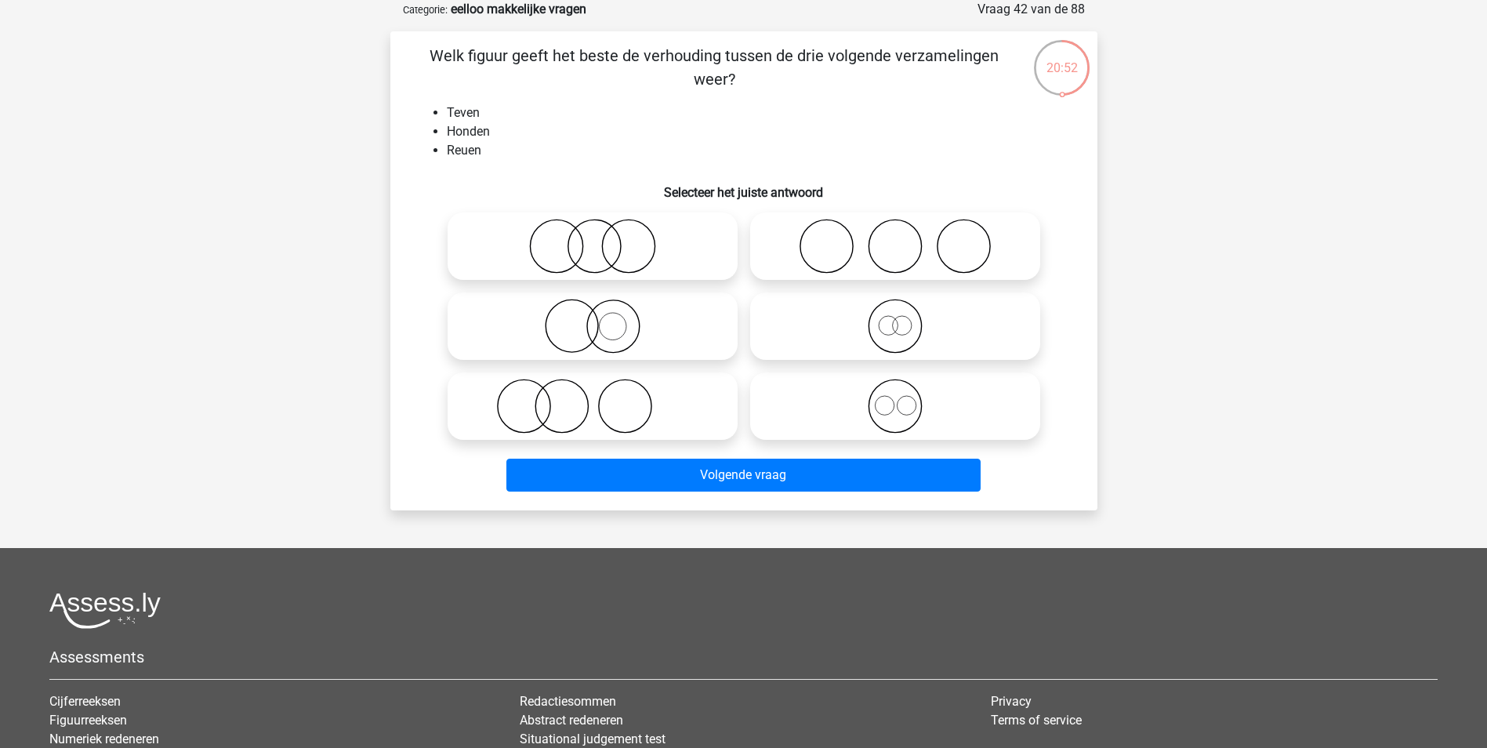
click at [903, 409] on icon at bounding box center [894, 406] width 277 height 55
click at [903, 398] on input "radio" at bounding box center [900, 393] width 10 height 10
radio input "true"
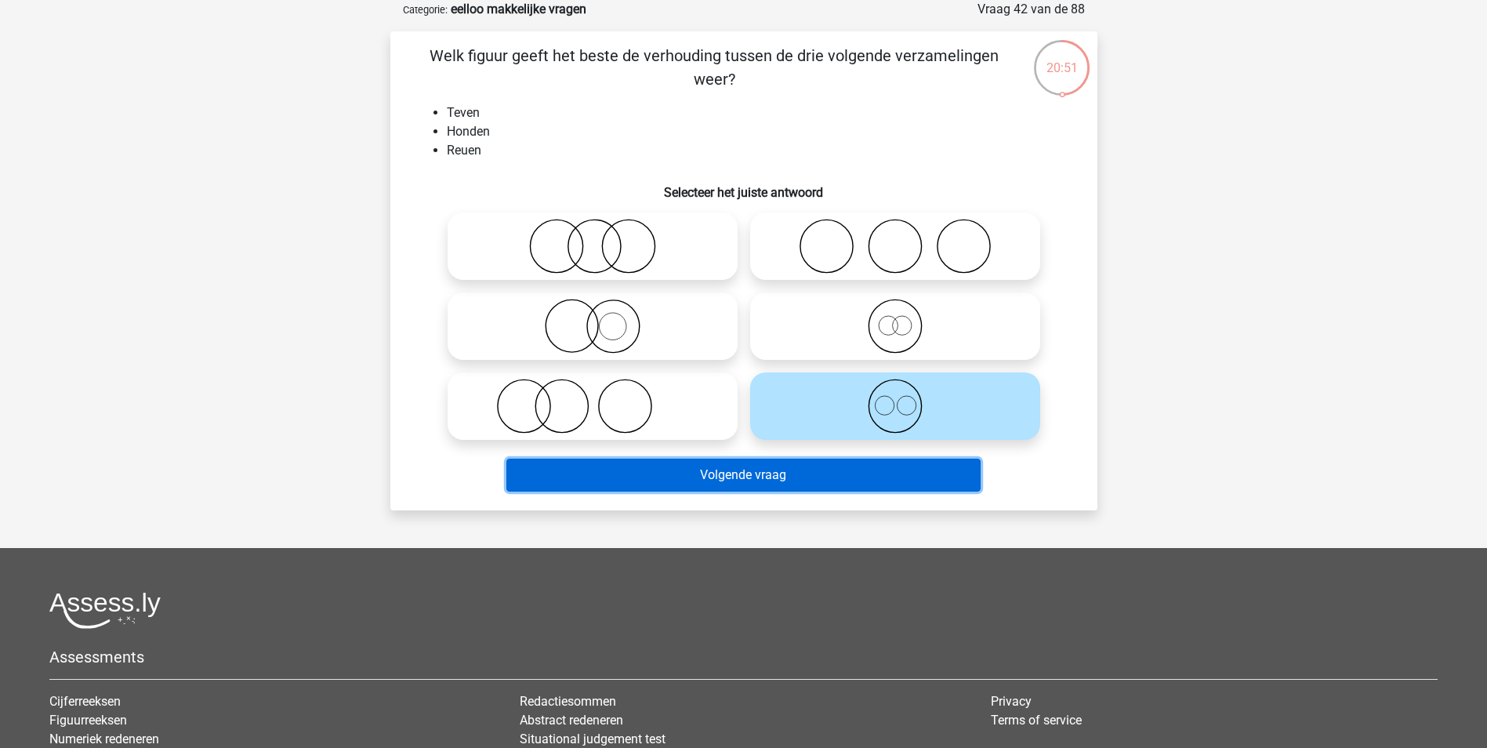
click at [880, 472] on button "Volgende vraag" at bounding box center [743, 474] width 474 height 33
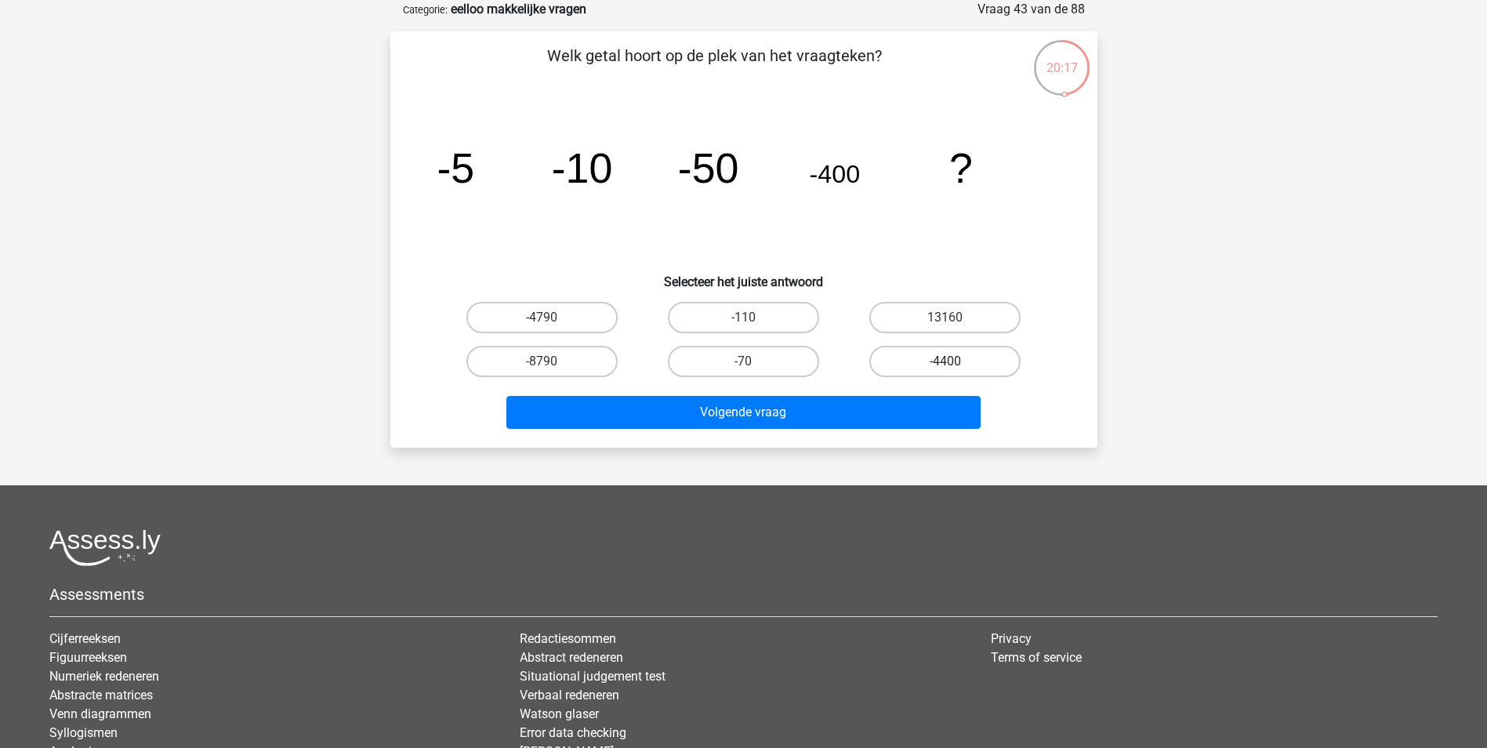
click at [988, 371] on label "-4400" at bounding box center [944, 361] width 151 height 31
click at [955, 371] on input "-4400" at bounding box center [950, 366] width 10 height 10
radio input "true"
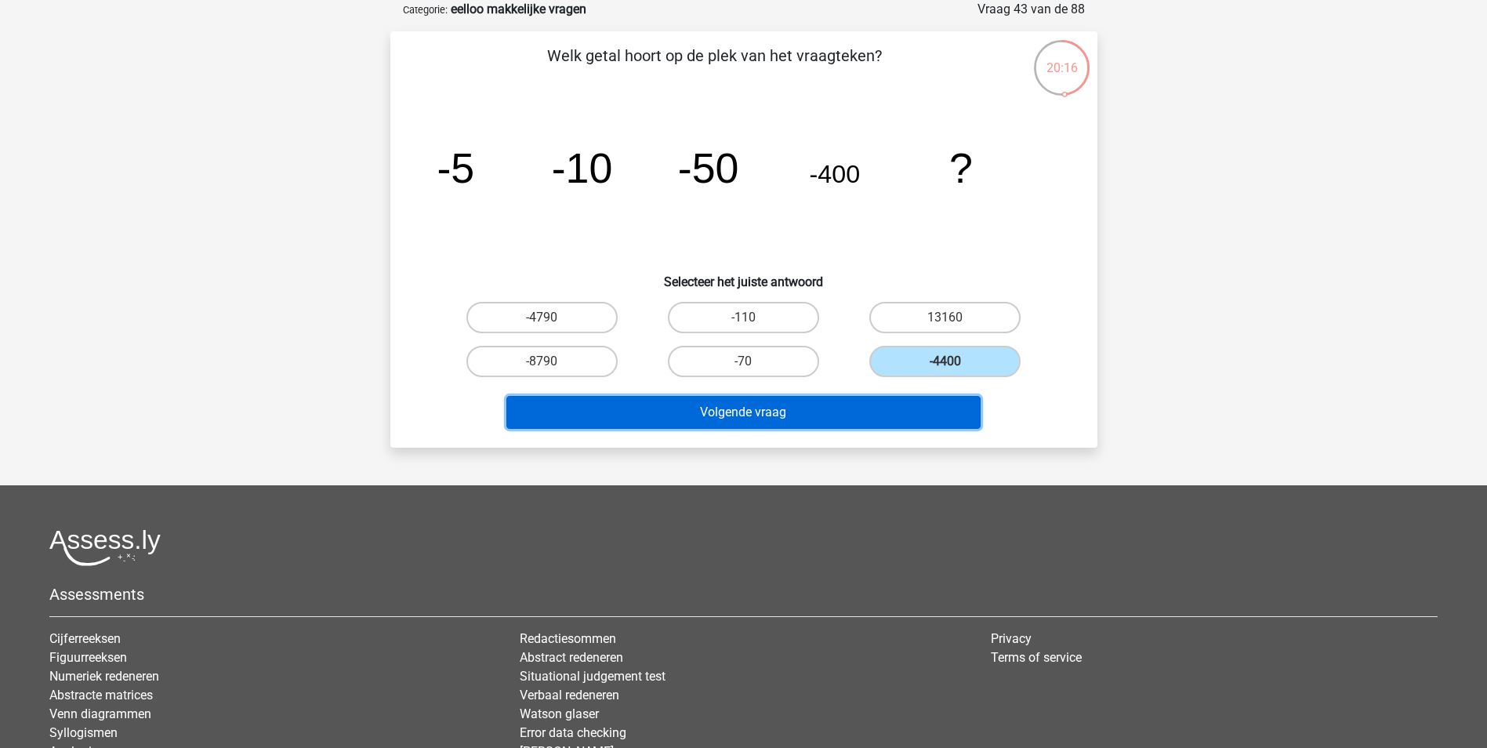
click at [905, 417] on button "Volgende vraag" at bounding box center [743, 412] width 474 height 33
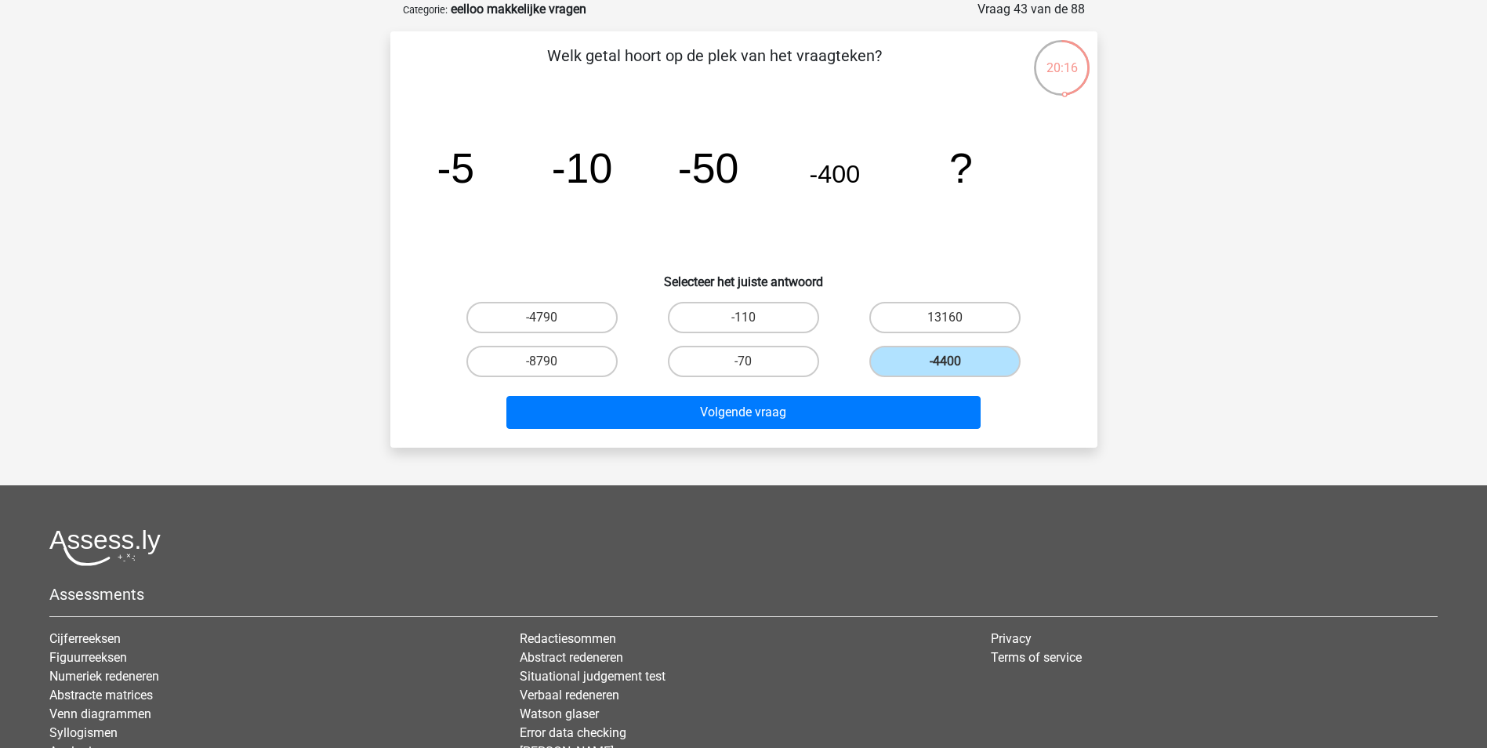
scroll to position [71, 0]
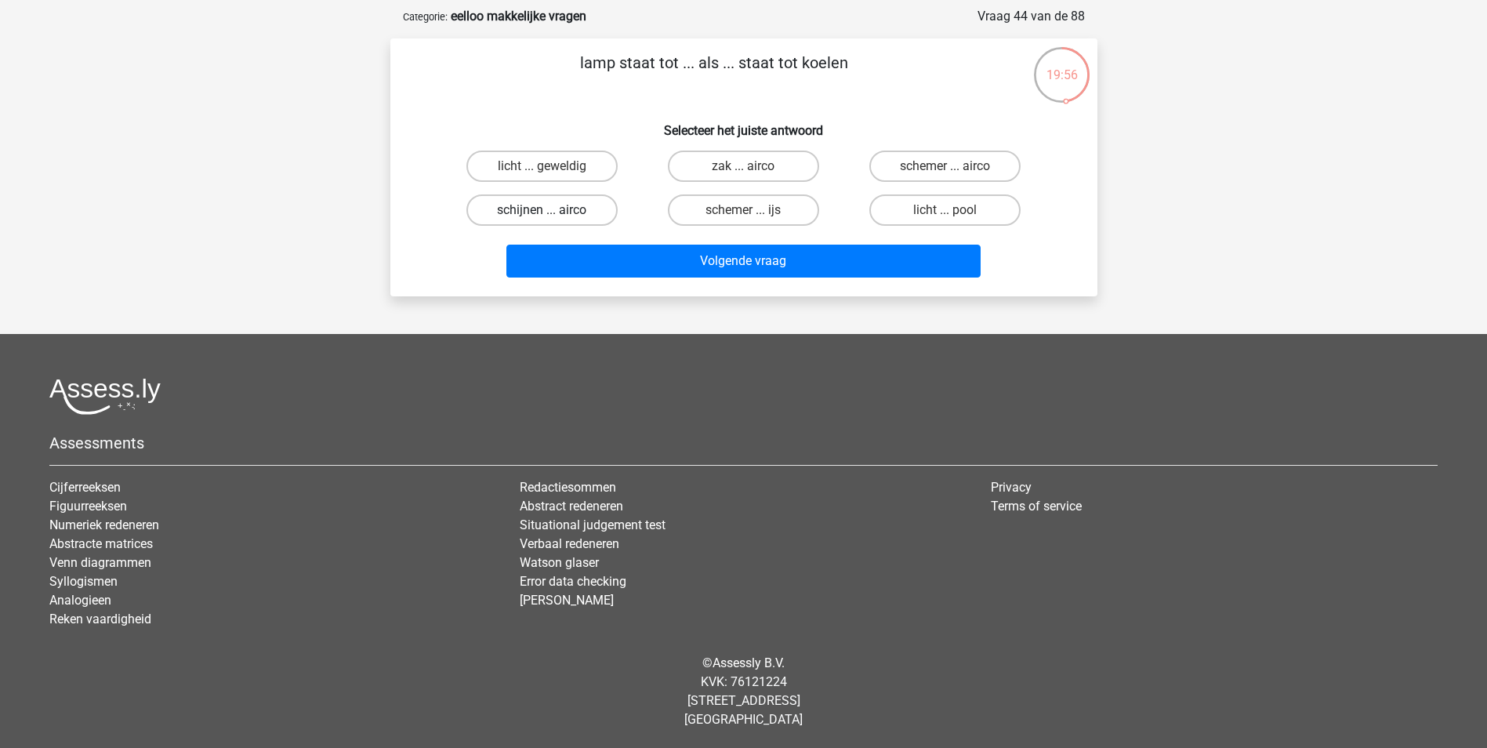
click at [595, 209] on label "schijnen ... airco" at bounding box center [541, 209] width 151 height 31
click at [552, 210] on input "schijnen ... airco" at bounding box center [547, 215] width 10 height 10
radio input "true"
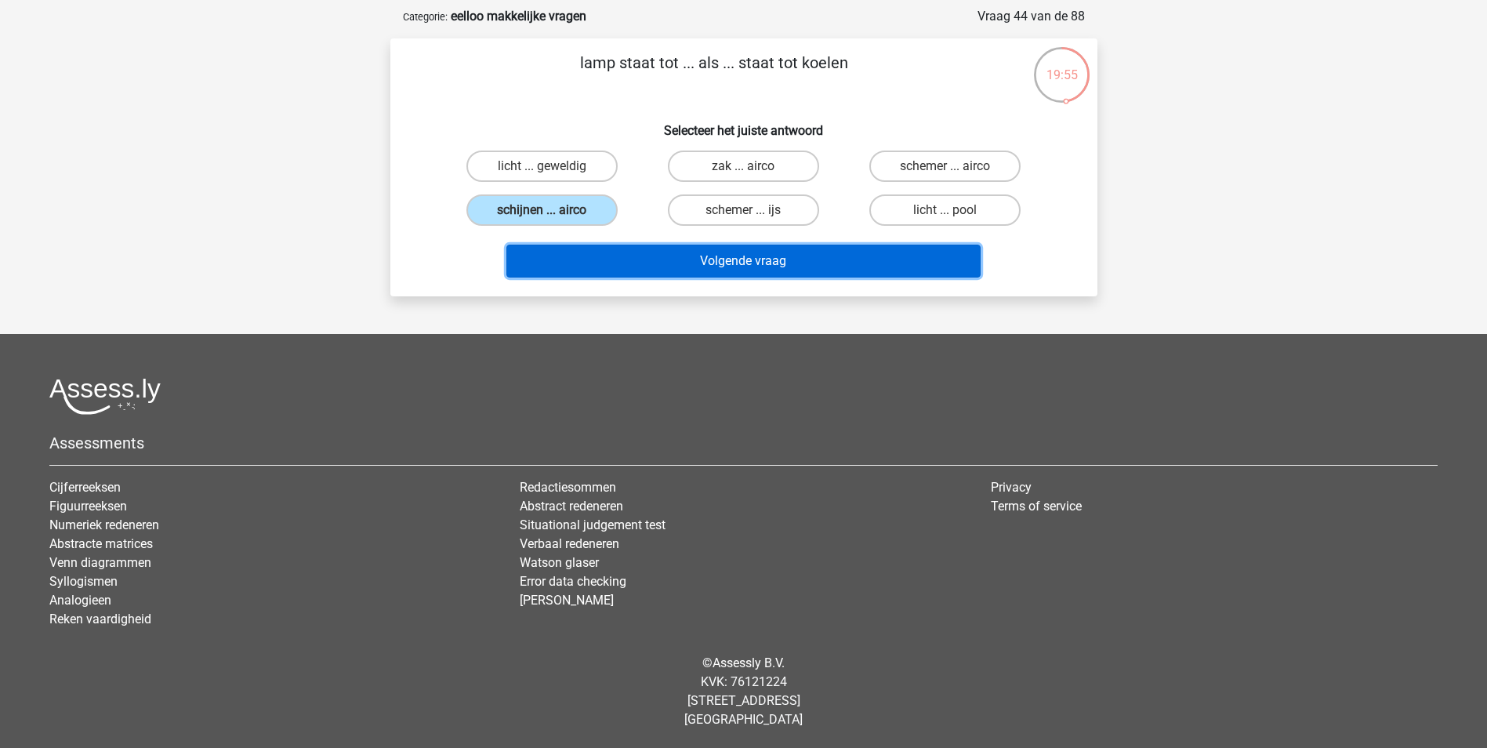
click at [766, 259] on button "Volgende vraag" at bounding box center [743, 261] width 474 height 33
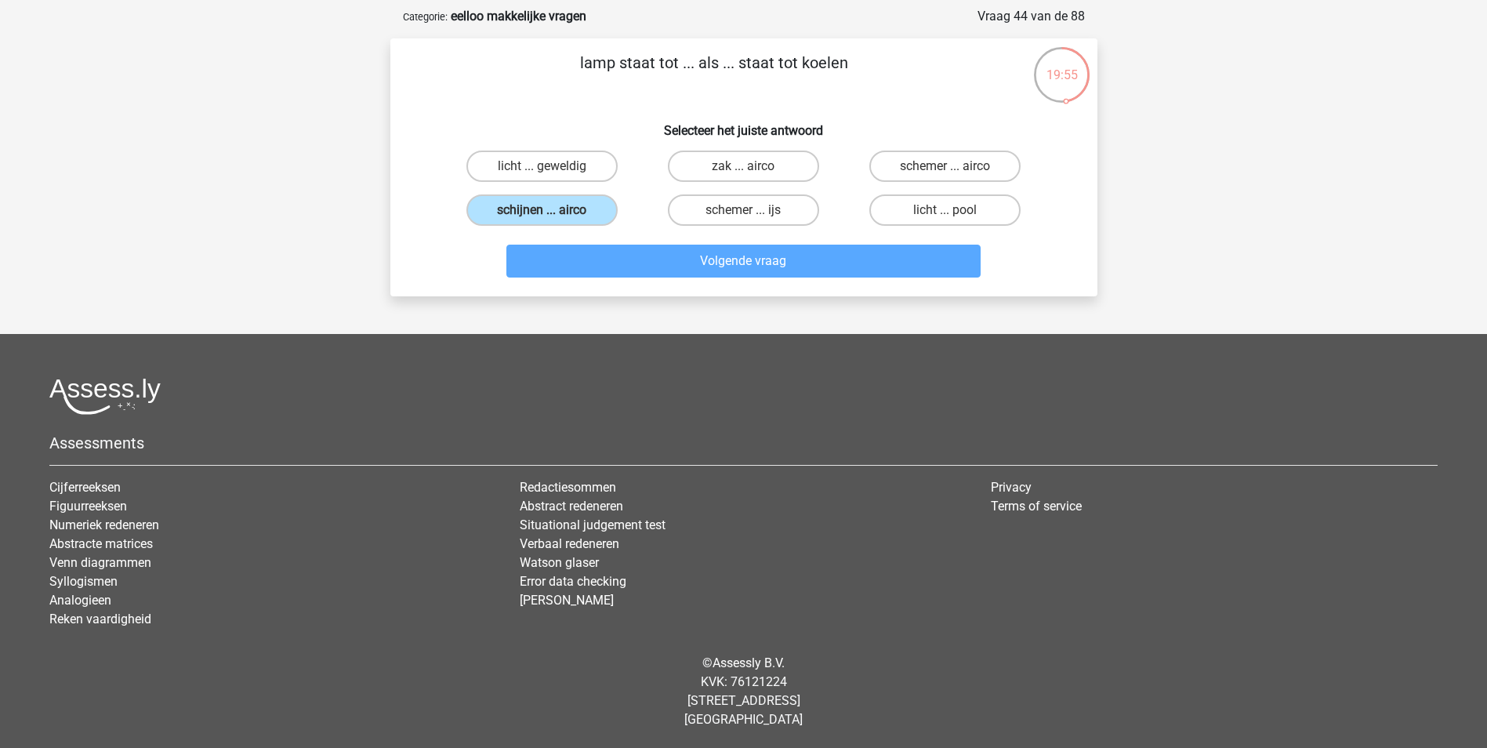
scroll to position [78, 0]
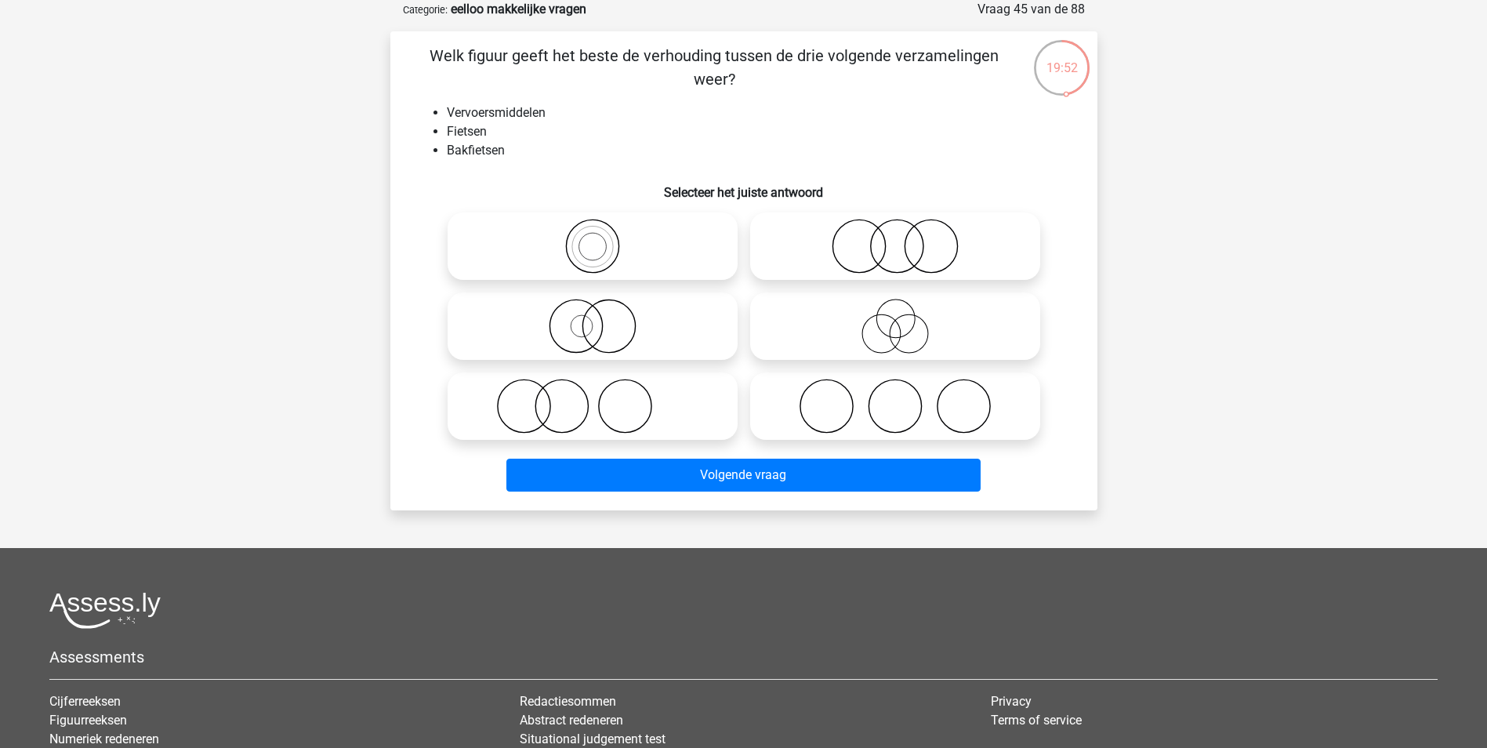
click at [655, 253] on icon at bounding box center [592, 246] width 277 height 55
click at [603, 238] on input "radio" at bounding box center [597, 233] width 10 height 10
radio input "true"
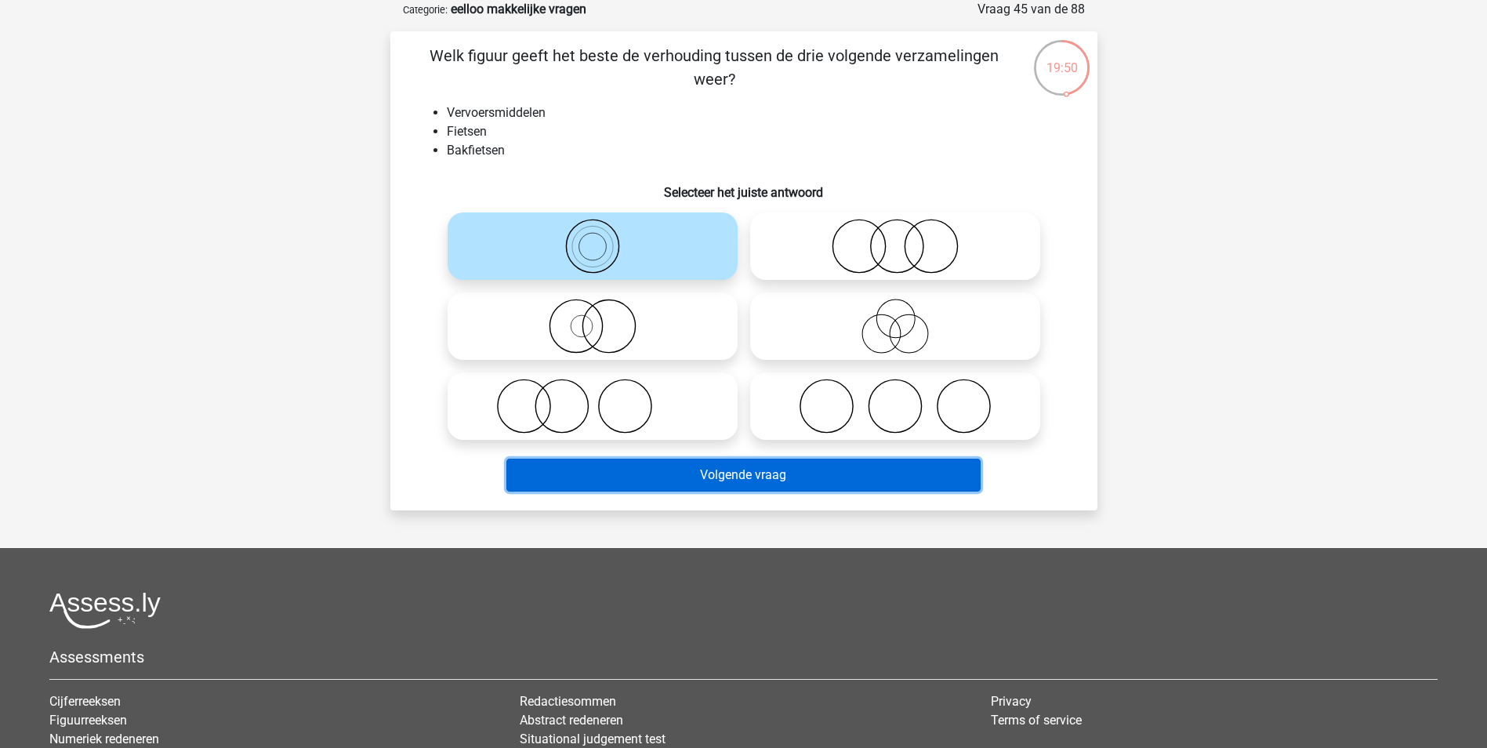
click at [801, 479] on button "Volgende vraag" at bounding box center [743, 474] width 474 height 33
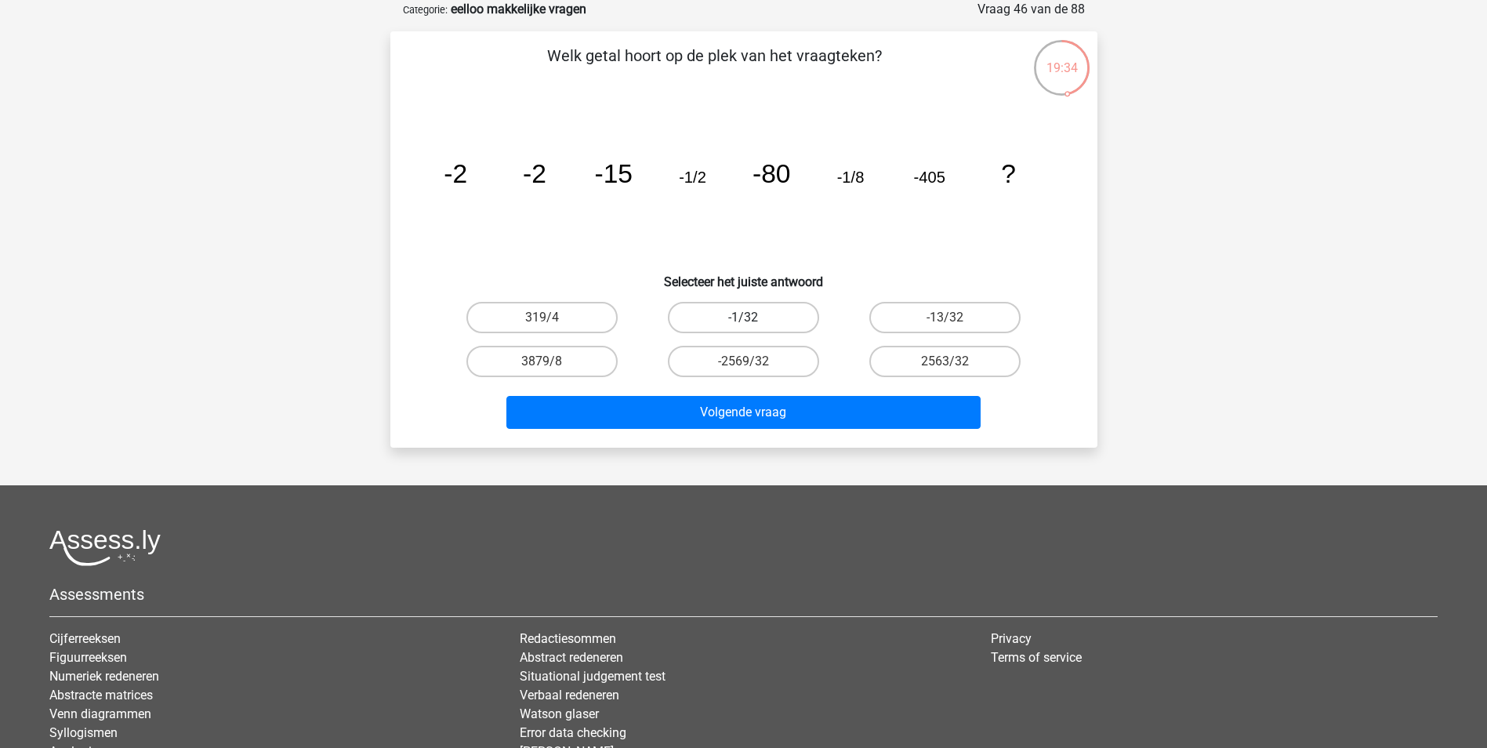
click at [781, 319] on label "-1/32" at bounding box center [743, 317] width 151 height 31
click at [753, 319] on input "-1/32" at bounding box center [748, 322] width 10 height 10
radio input "true"
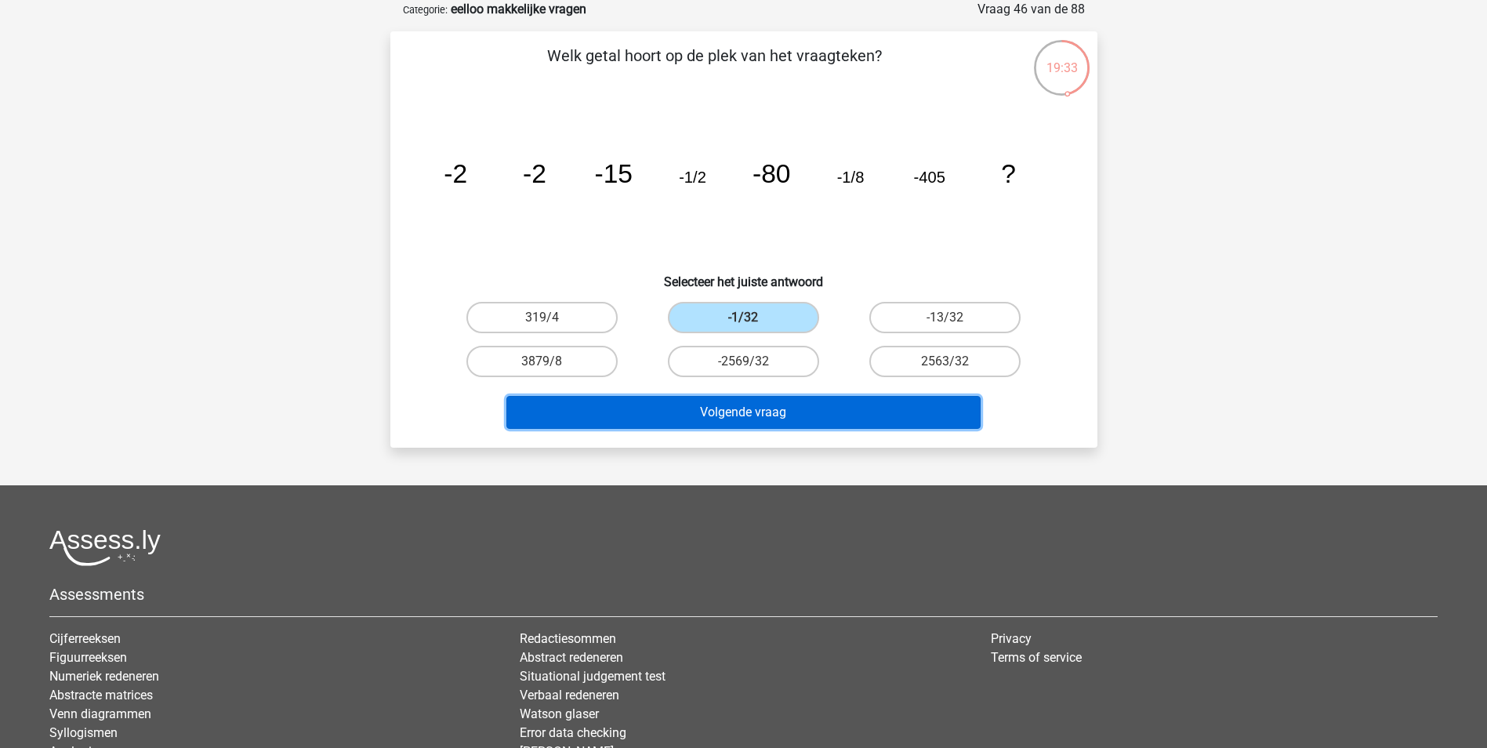
click at [843, 406] on button "Volgende vraag" at bounding box center [743, 412] width 474 height 33
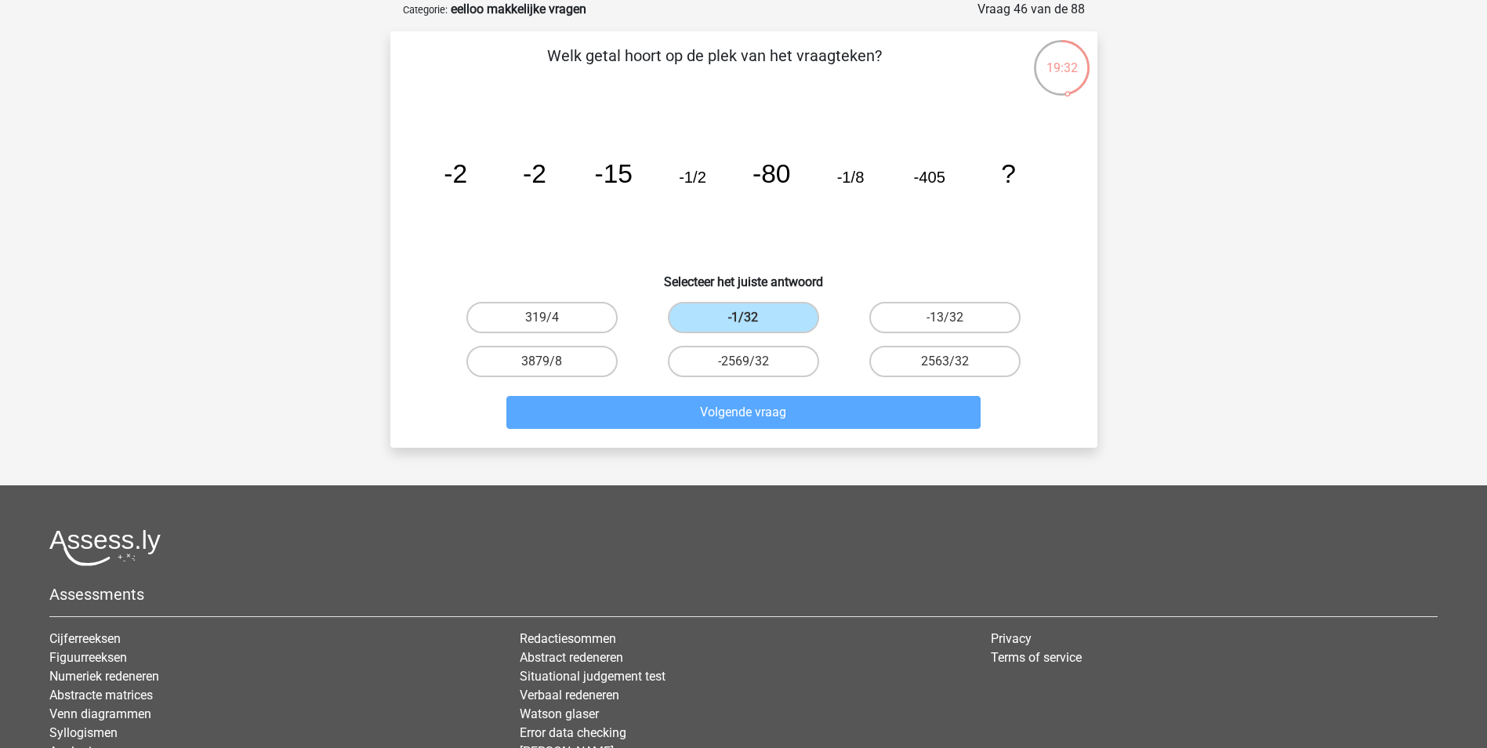
scroll to position [71, 0]
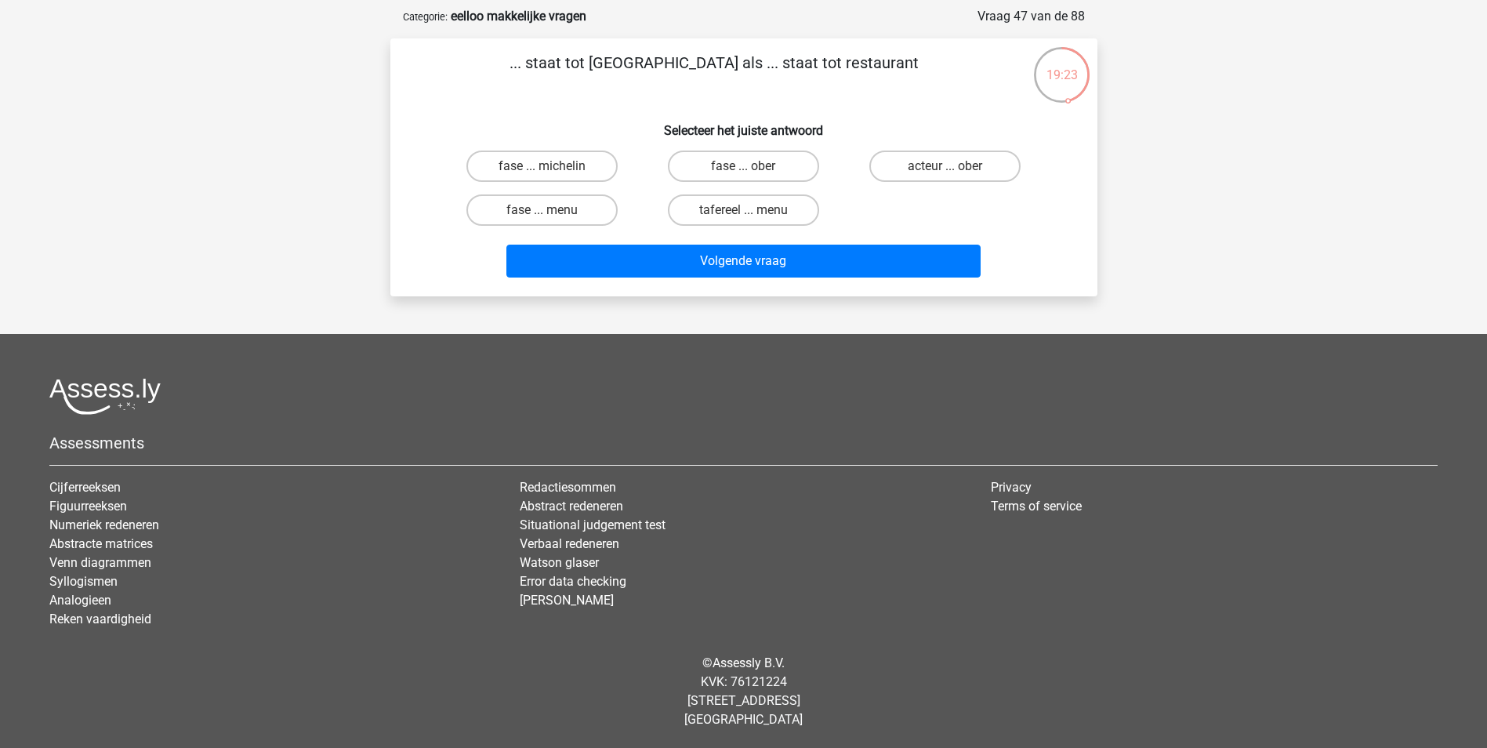
click at [946, 170] on input "acteur ... ober" at bounding box center [950, 171] width 10 height 10
radio input "true"
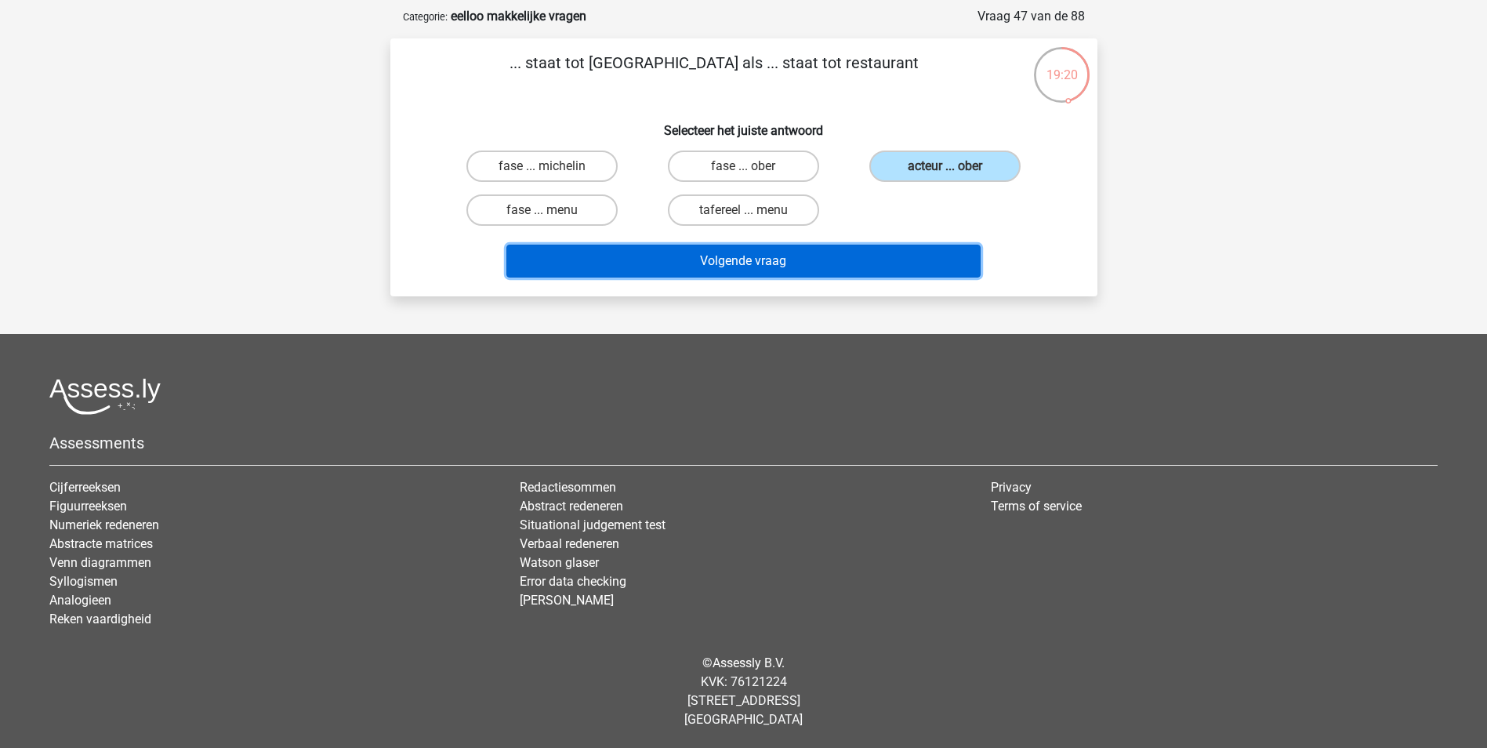
click at [886, 257] on button "Volgende vraag" at bounding box center [743, 261] width 474 height 33
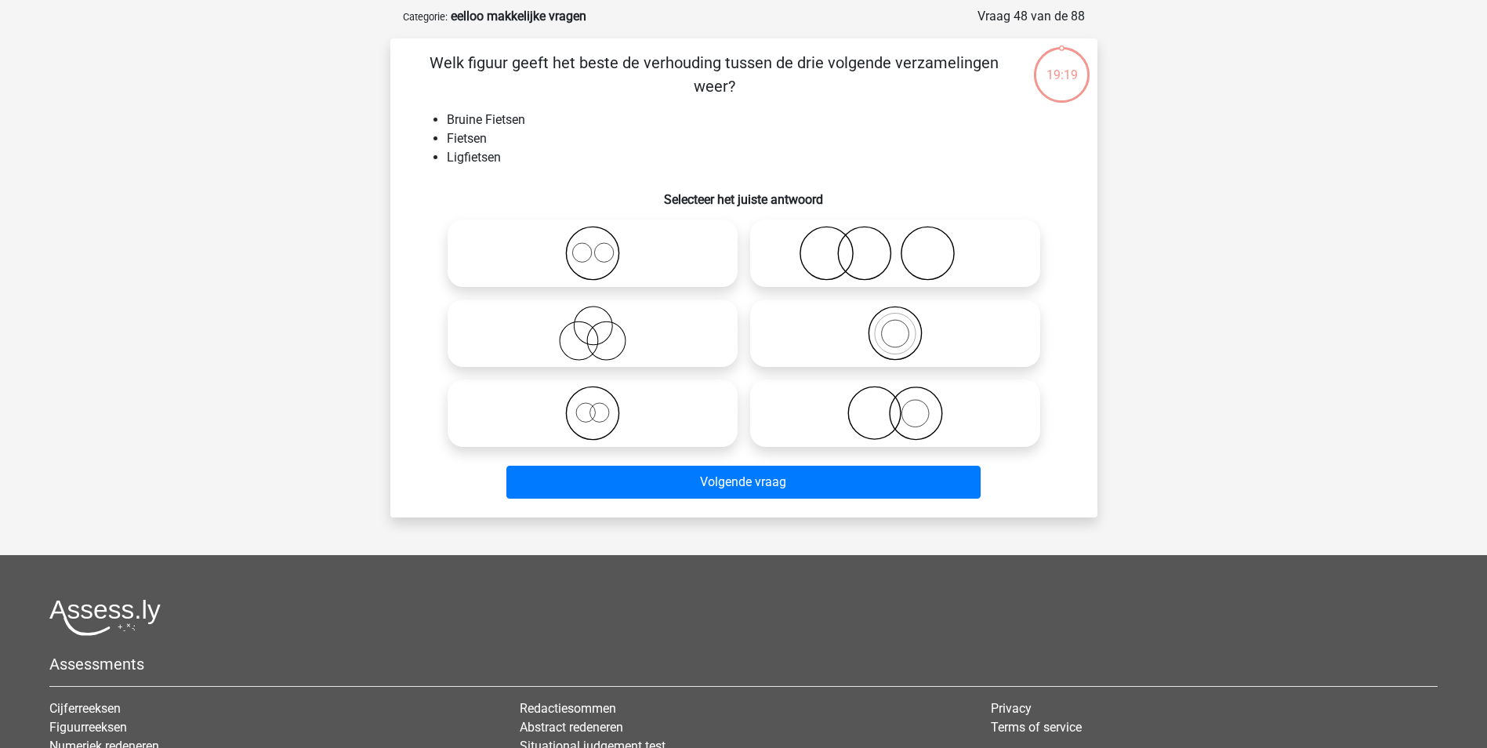
scroll to position [78, 0]
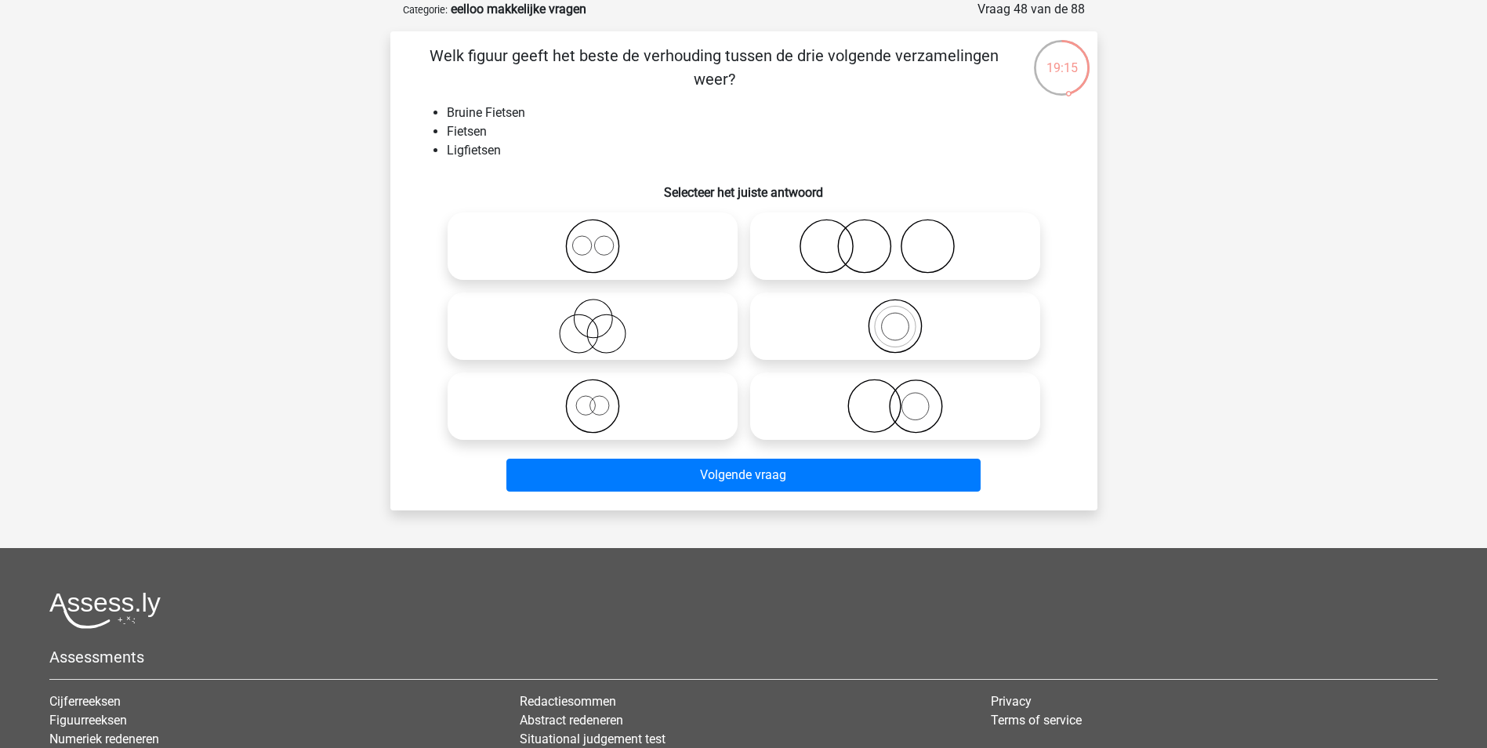
click at [641, 249] on icon at bounding box center [592, 246] width 277 height 55
click at [603, 238] on input "radio" at bounding box center [597, 233] width 10 height 10
radio input "true"
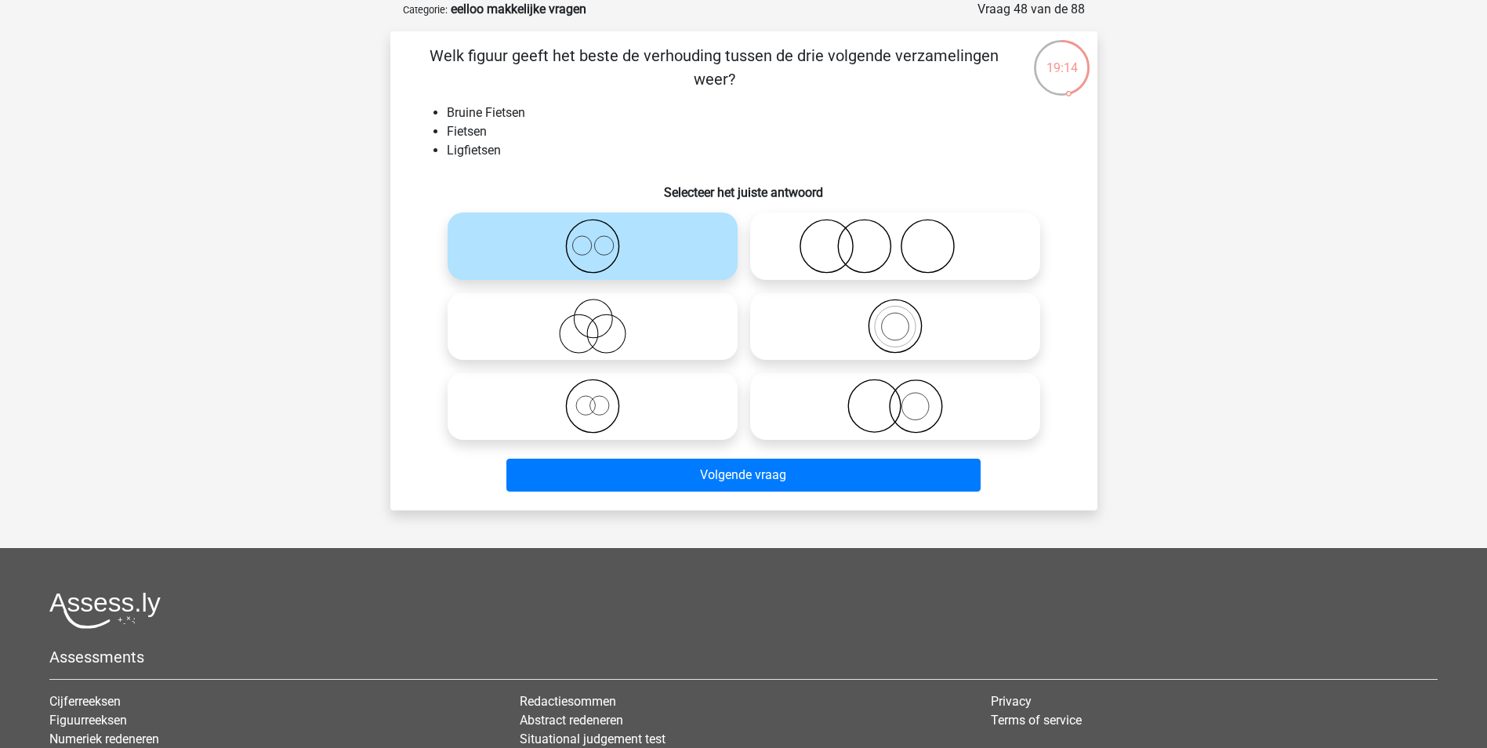
click at [643, 418] on icon at bounding box center [592, 406] width 277 height 55
click at [603, 398] on input "radio" at bounding box center [597, 393] width 10 height 10
radio input "true"
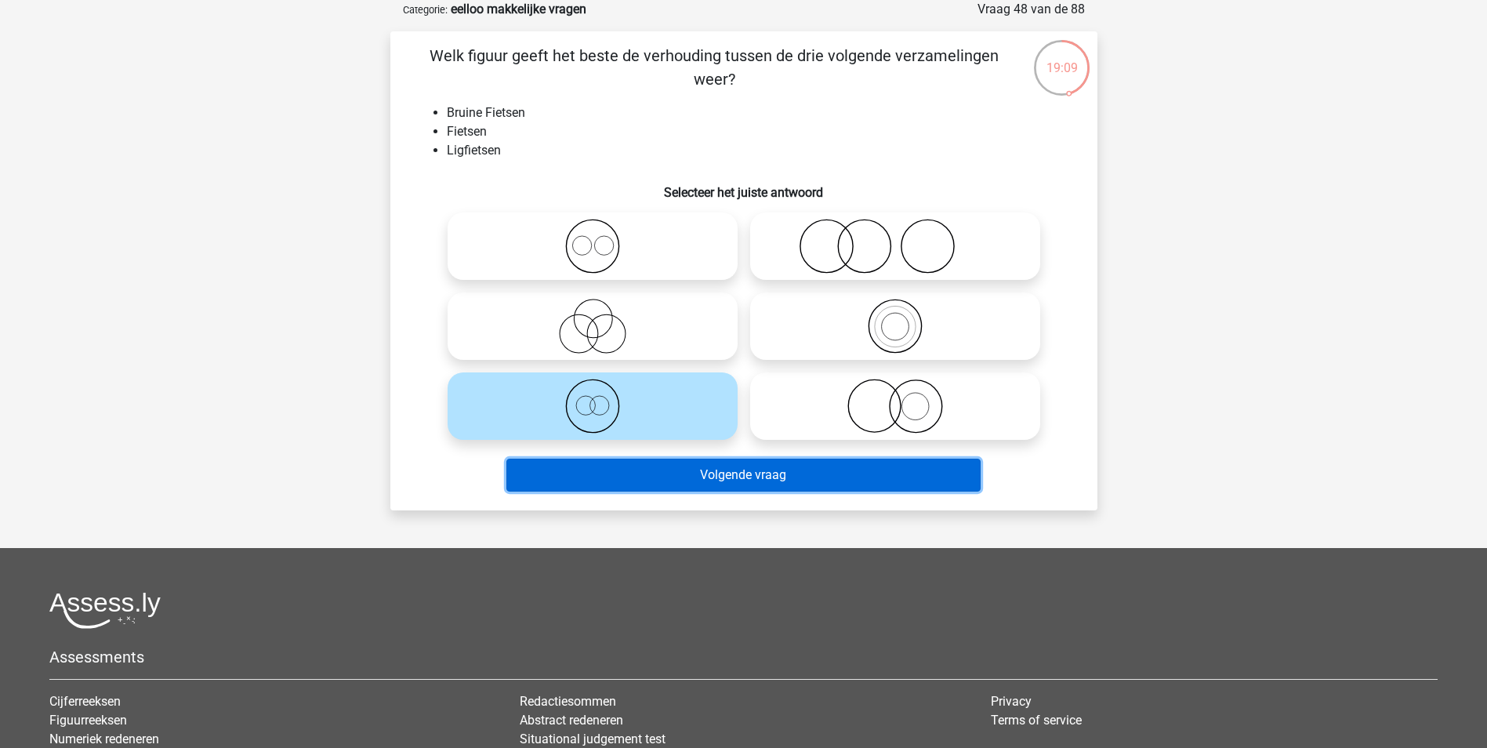
click at [712, 484] on button "Volgende vraag" at bounding box center [743, 474] width 474 height 33
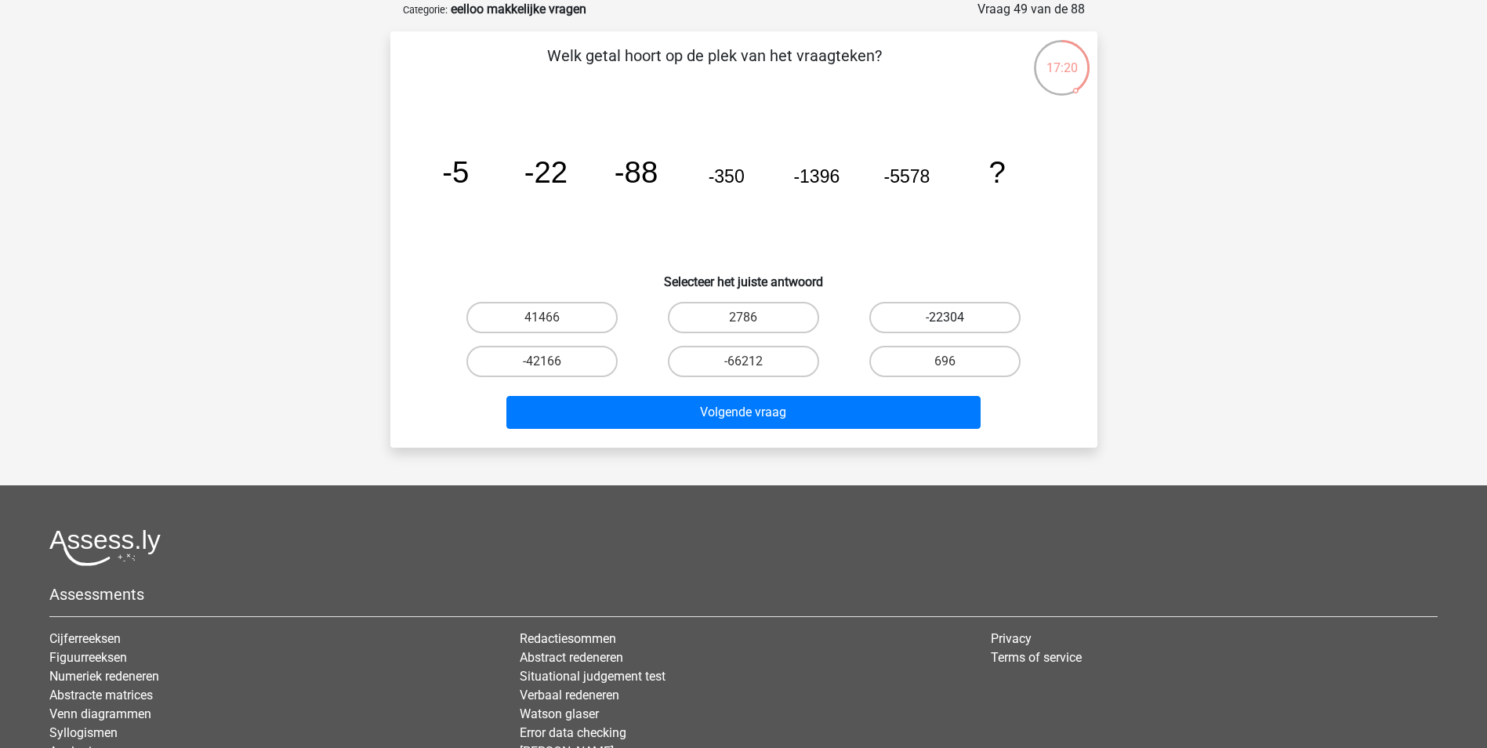
click at [961, 321] on label "-22304" at bounding box center [944, 317] width 151 height 31
click at [955, 321] on input "-22304" at bounding box center [950, 322] width 10 height 10
radio input "true"
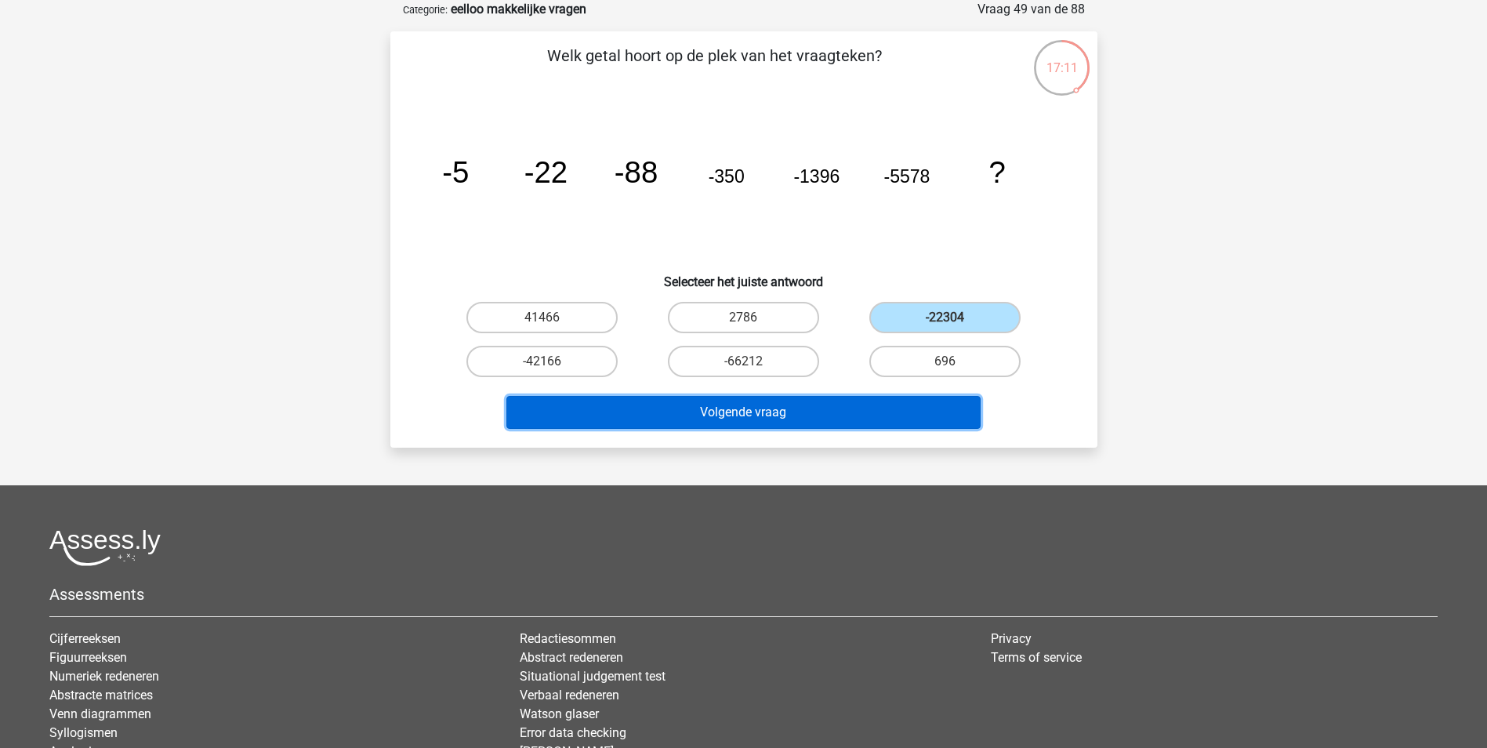
click at [837, 415] on button "Volgende vraag" at bounding box center [743, 412] width 474 height 33
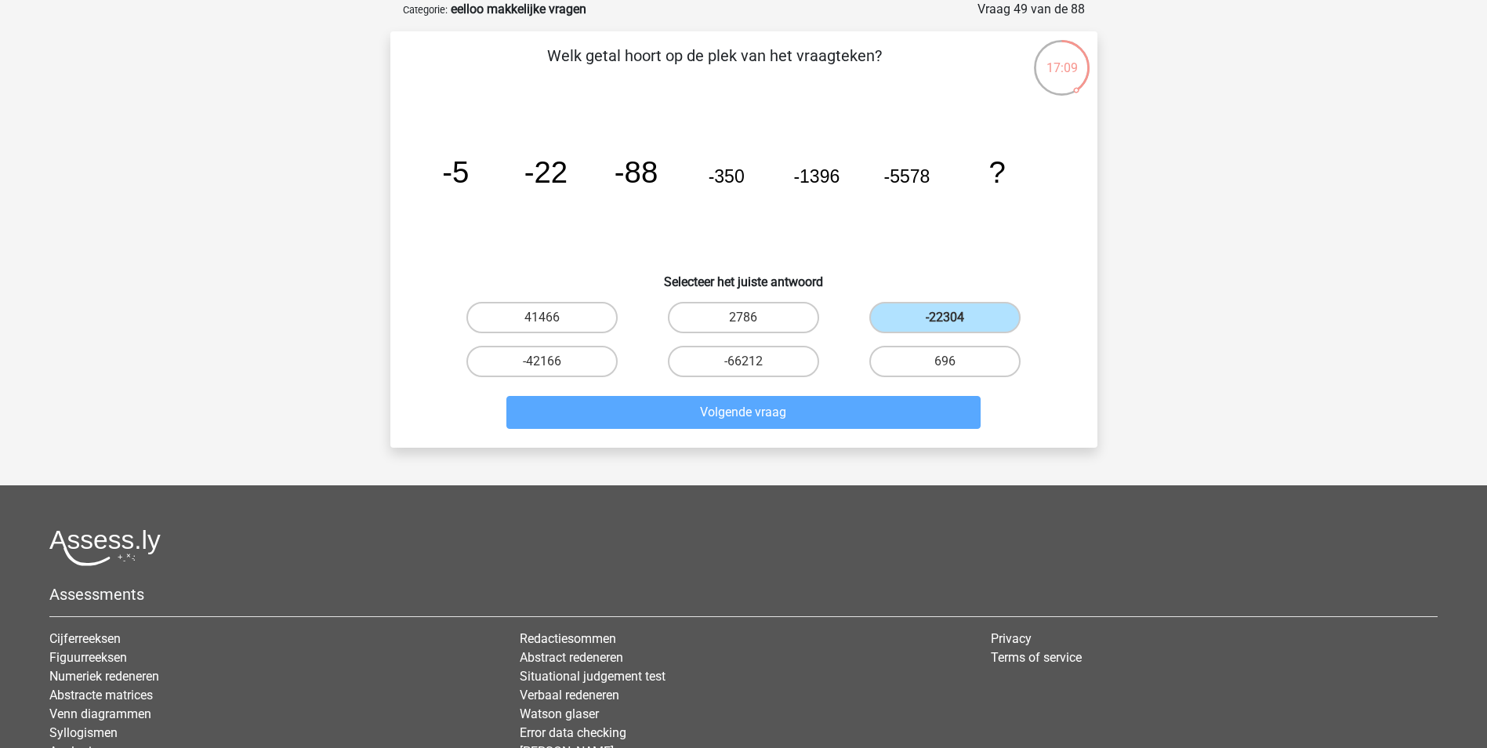
scroll to position [71, 0]
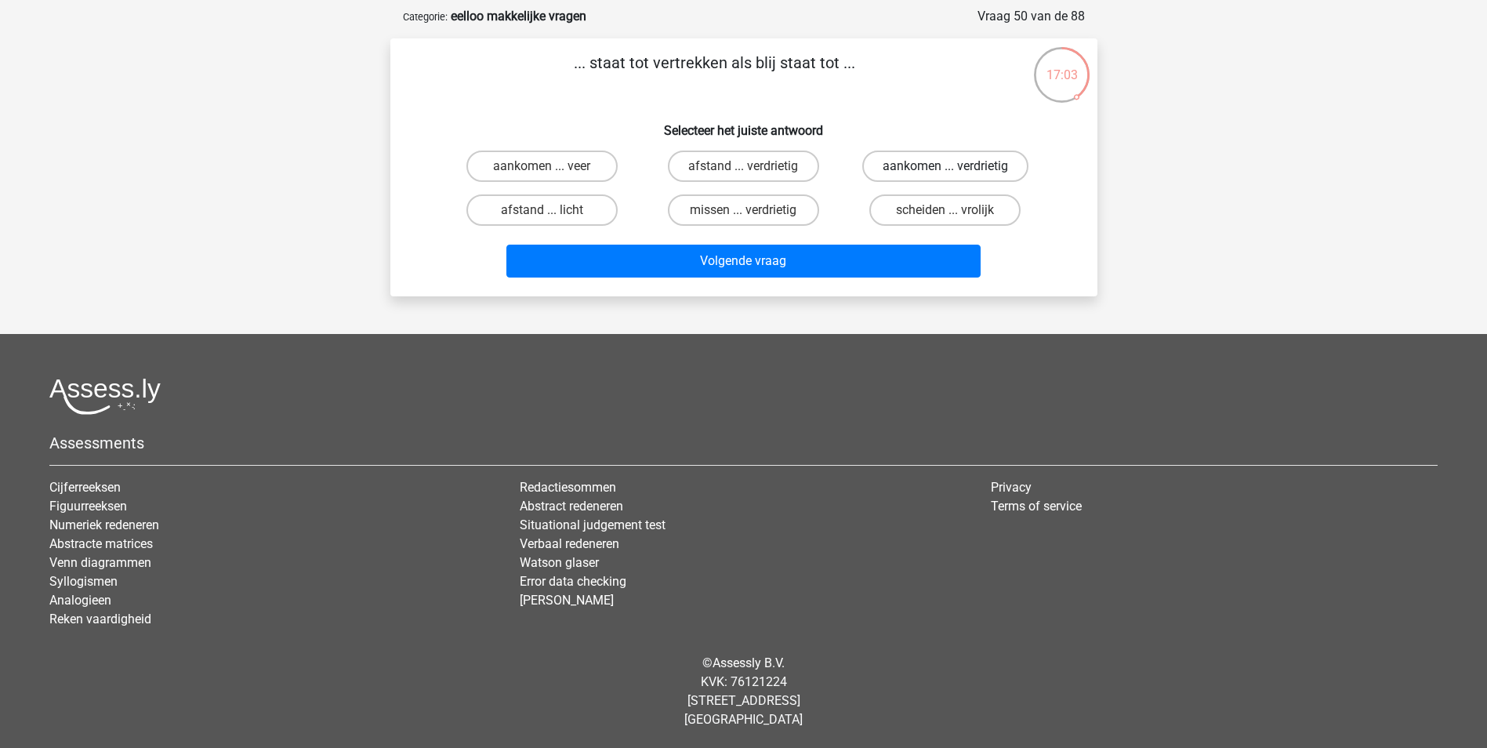
click at [960, 165] on label "aankomen ... verdrietig" at bounding box center [945, 165] width 166 height 31
click at [955, 166] on input "aankomen ... verdrietig" at bounding box center [950, 171] width 10 height 10
radio input "true"
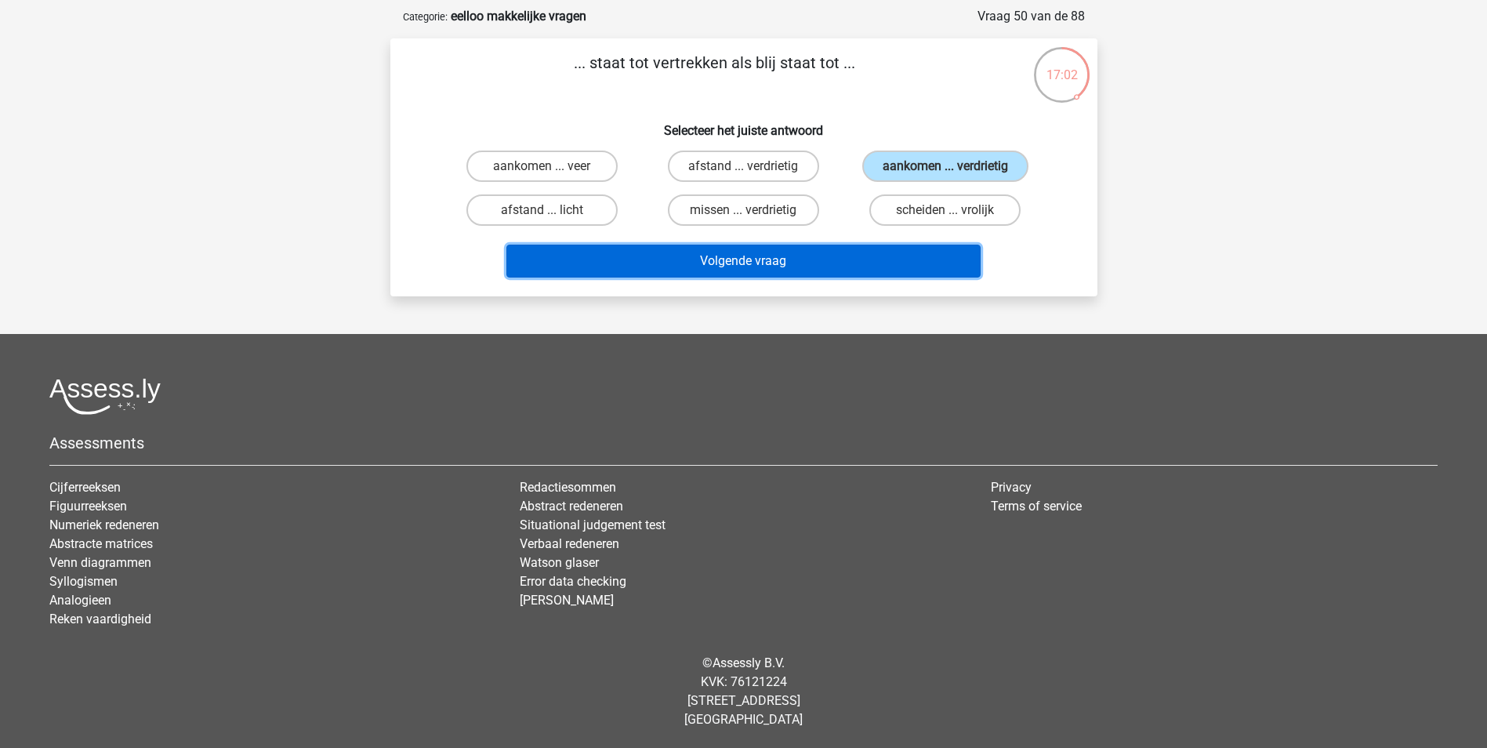
click at [887, 257] on button "Volgende vraag" at bounding box center [743, 261] width 474 height 33
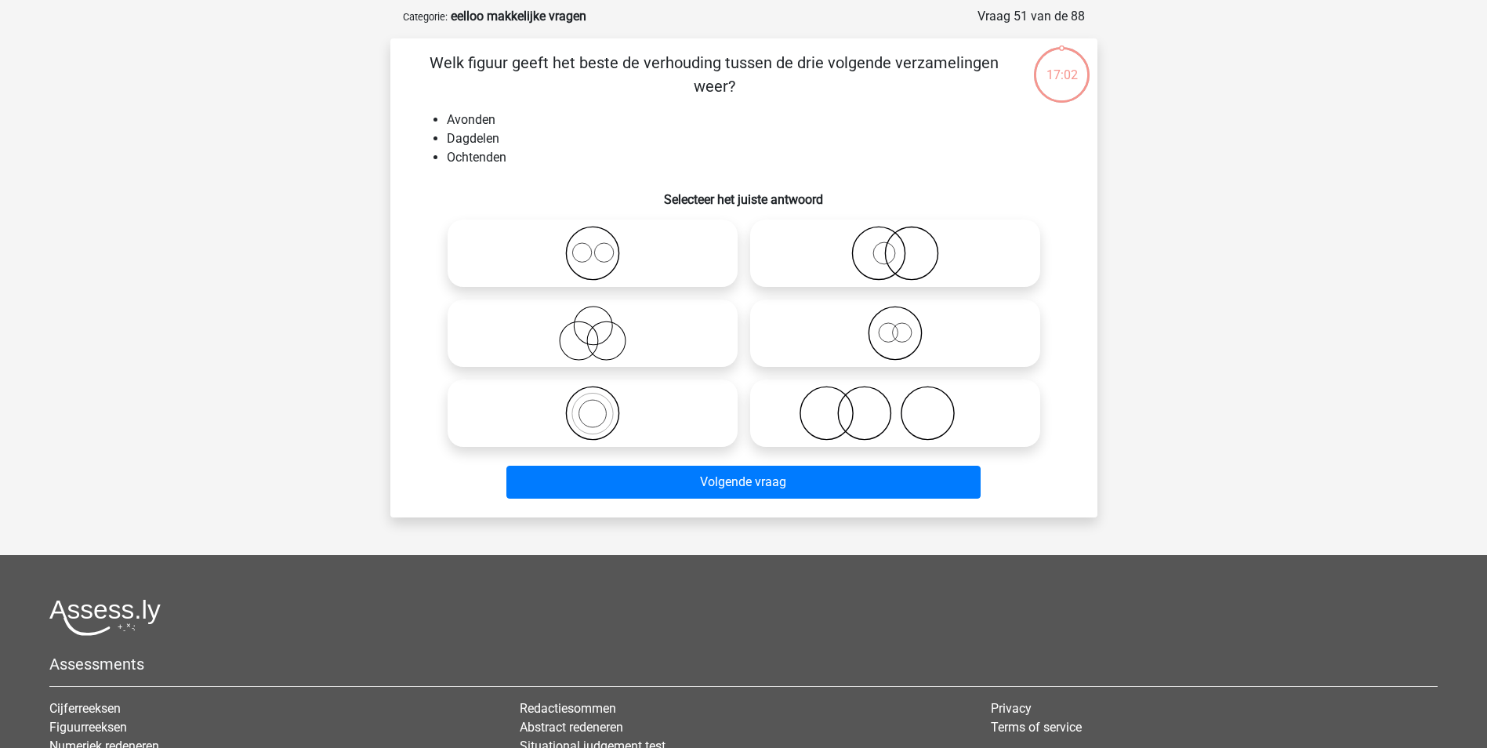
scroll to position [78, 0]
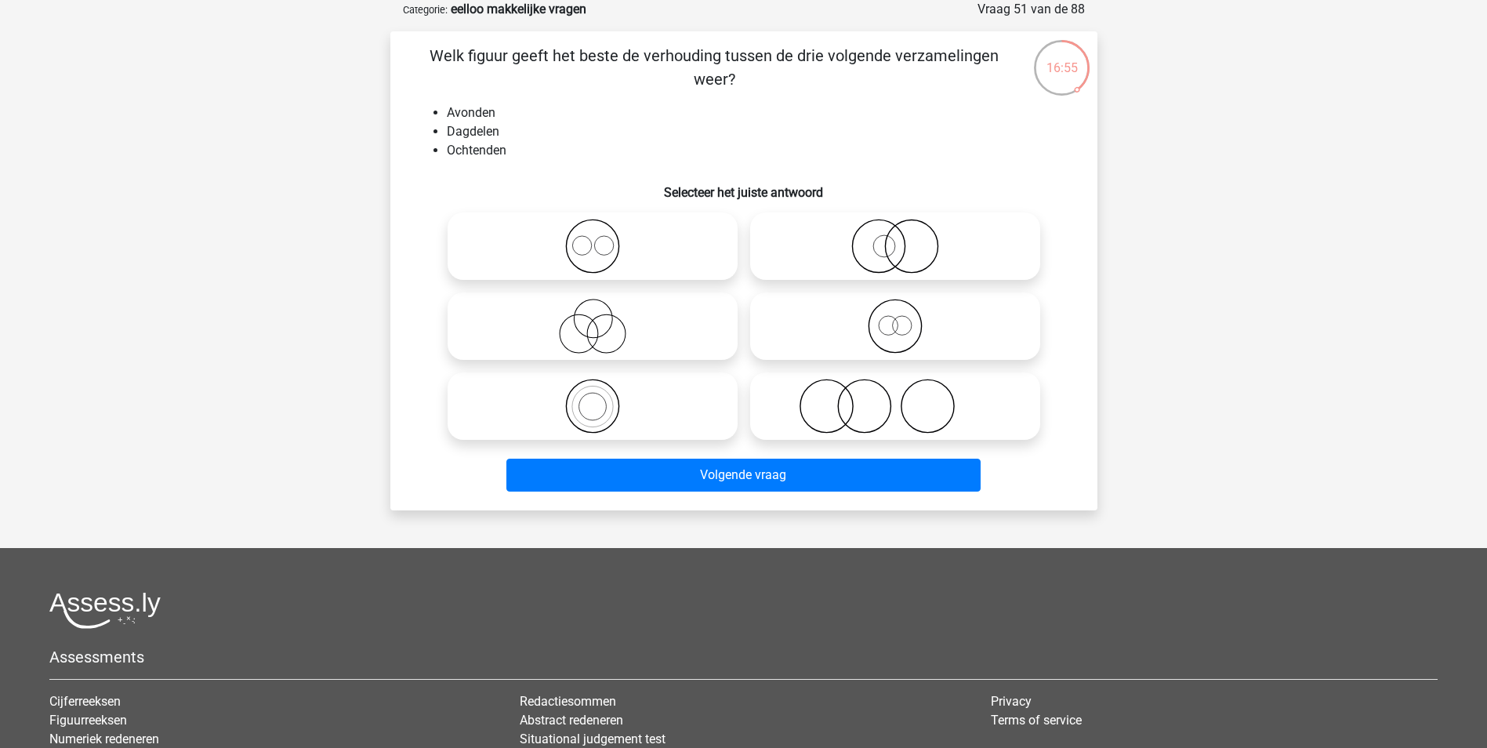
click at [839, 56] on p "Welk figuur geeft het beste de verhouding tussen de drie volgende verzamelingen…" at bounding box center [714, 67] width 598 height 47
drag, startPoint x: 839, startPoint y: 56, endPoint x: 826, endPoint y: 114, distance: 59.5
click at [826, 114] on li "Avonden" at bounding box center [759, 112] width 625 height 19
click at [647, 237] on icon at bounding box center [592, 246] width 277 height 55
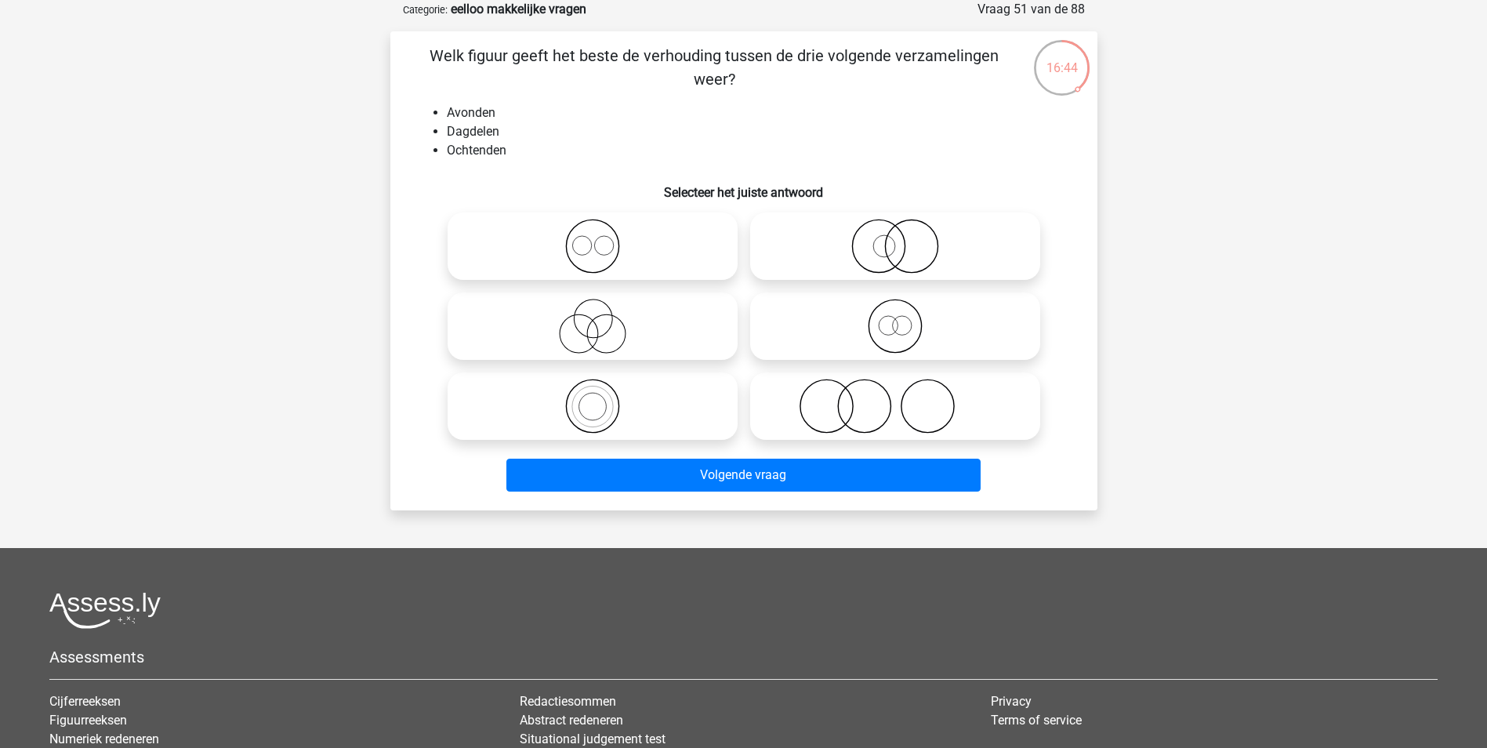
click at [603, 237] on input "radio" at bounding box center [597, 233] width 10 height 10
radio input "true"
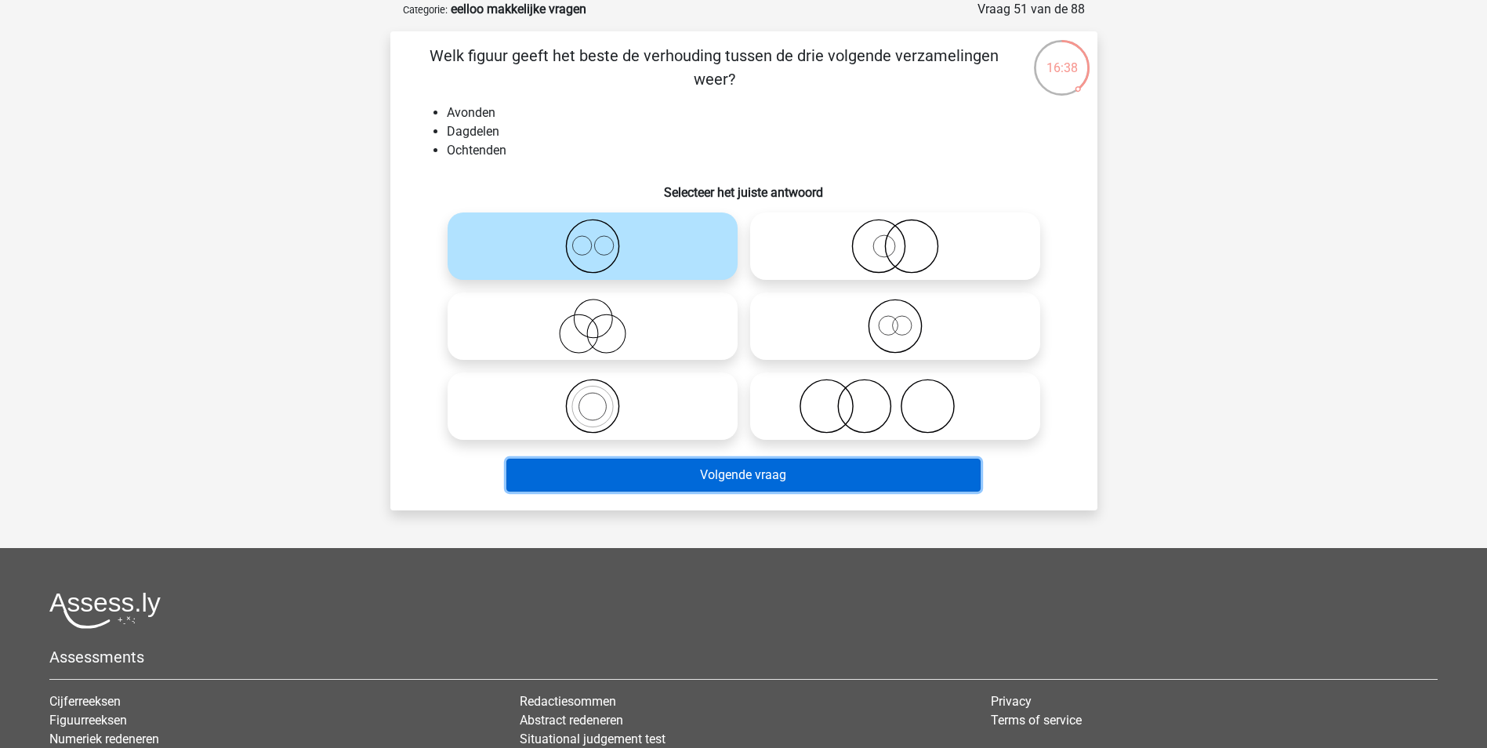
click at [724, 473] on button "Volgende vraag" at bounding box center [743, 474] width 474 height 33
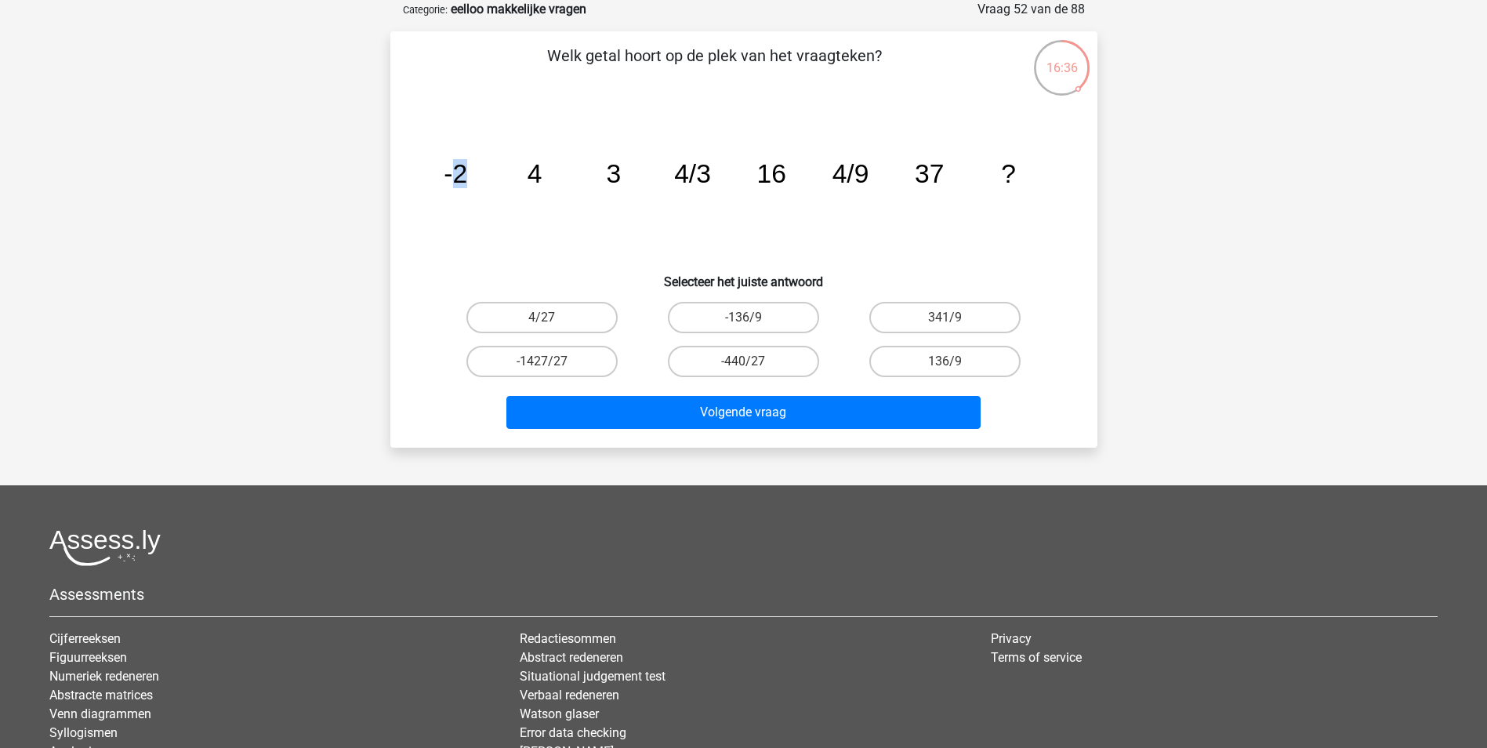
drag, startPoint x: 451, startPoint y: 175, endPoint x: 489, endPoint y: 176, distance: 37.6
click at [489, 176] on icon "image/svg+xml -2 4 3 4/3 16 4/9 37 ?" at bounding box center [744, 182] width 632 height 158
drag, startPoint x: 489, startPoint y: 176, endPoint x: 531, endPoint y: 241, distance: 77.8
click at [531, 241] on icon "image/svg+xml -2 4 3 4/3 16 4/9 37 ?" at bounding box center [744, 182] width 632 height 158
click at [592, 310] on label "4/27" at bounding box center [541, 317] width 151 height 31
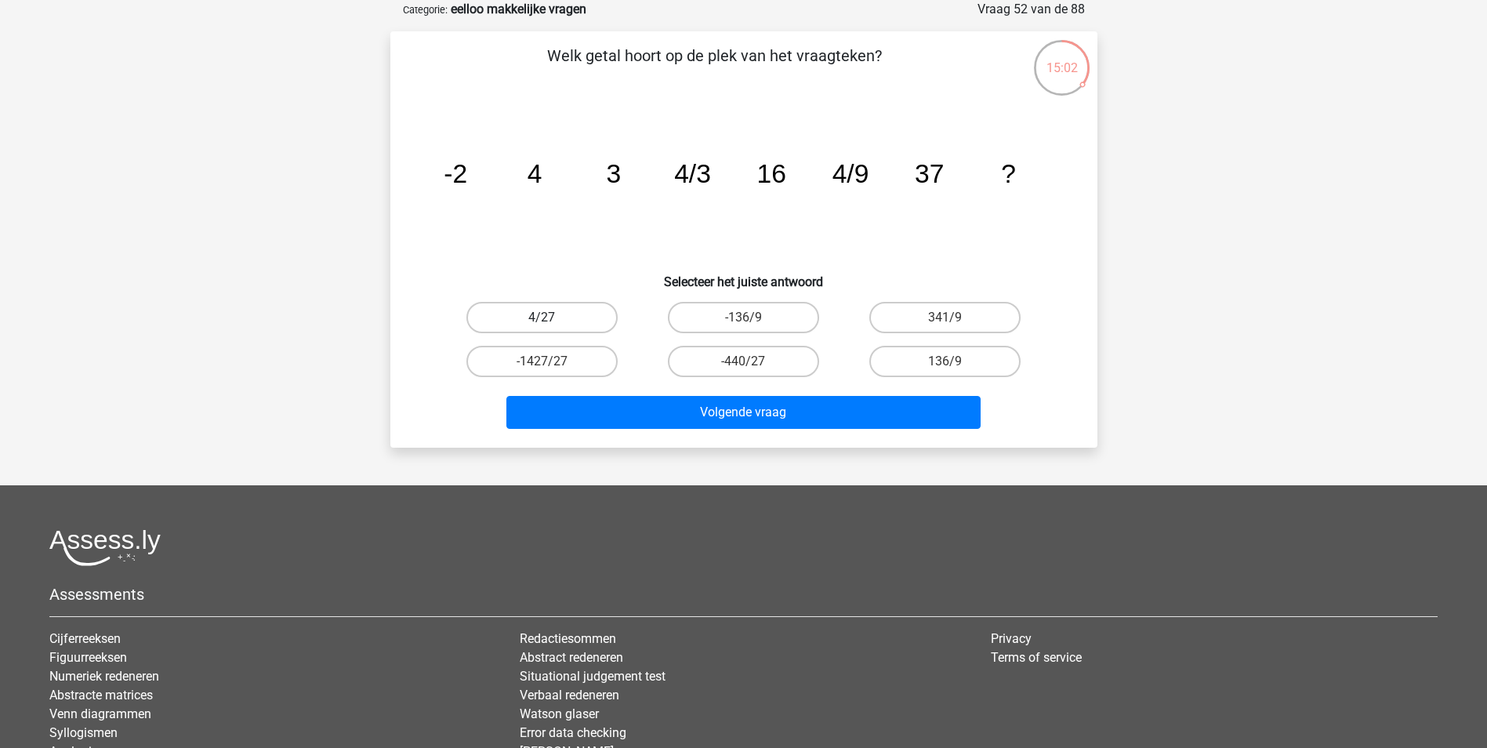
click at [552, 317] on input "4/27" at bounding box center [547, 322] width 10 height 10
radio input "true"
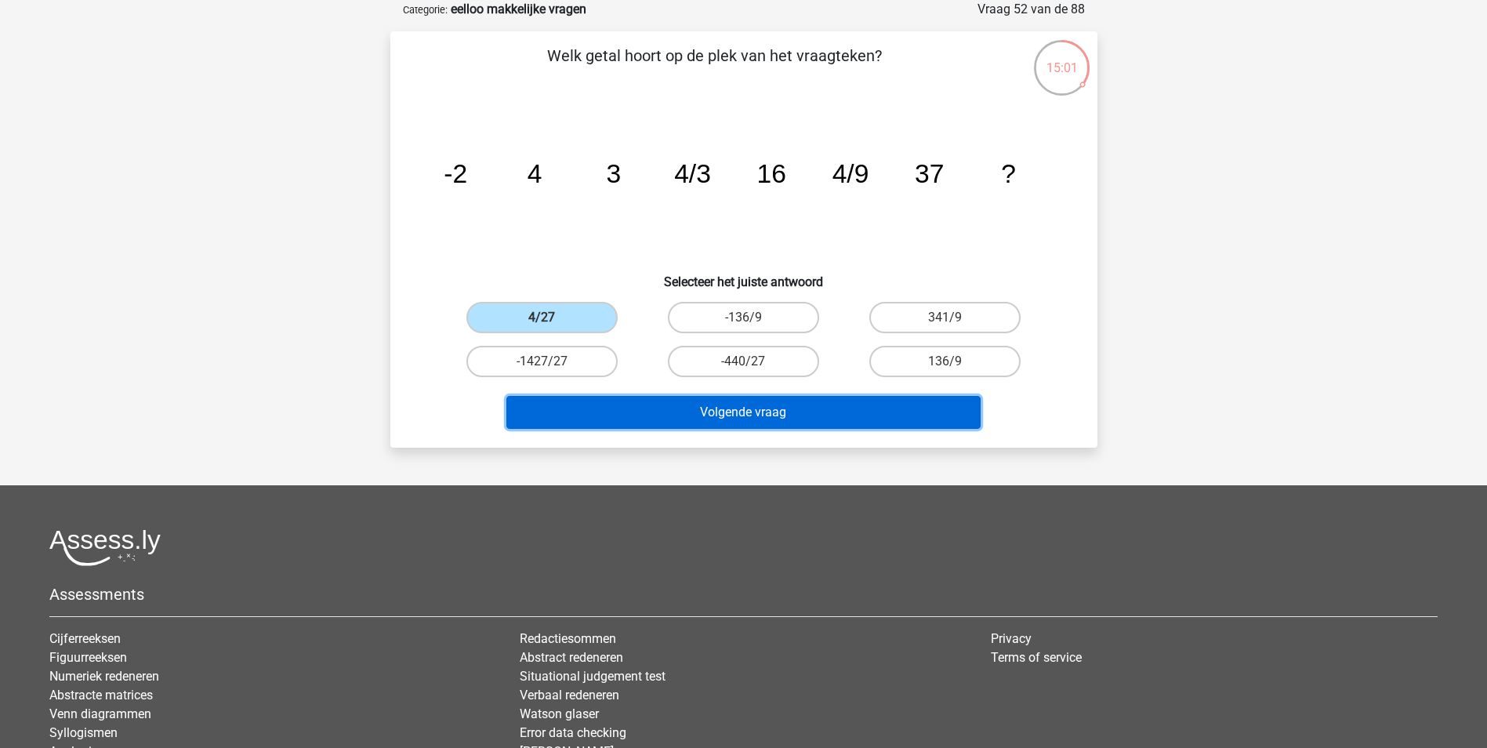
click at [800, 406] on button "Volgende vraag" at bounding box center [743, 412] width 474 height 33
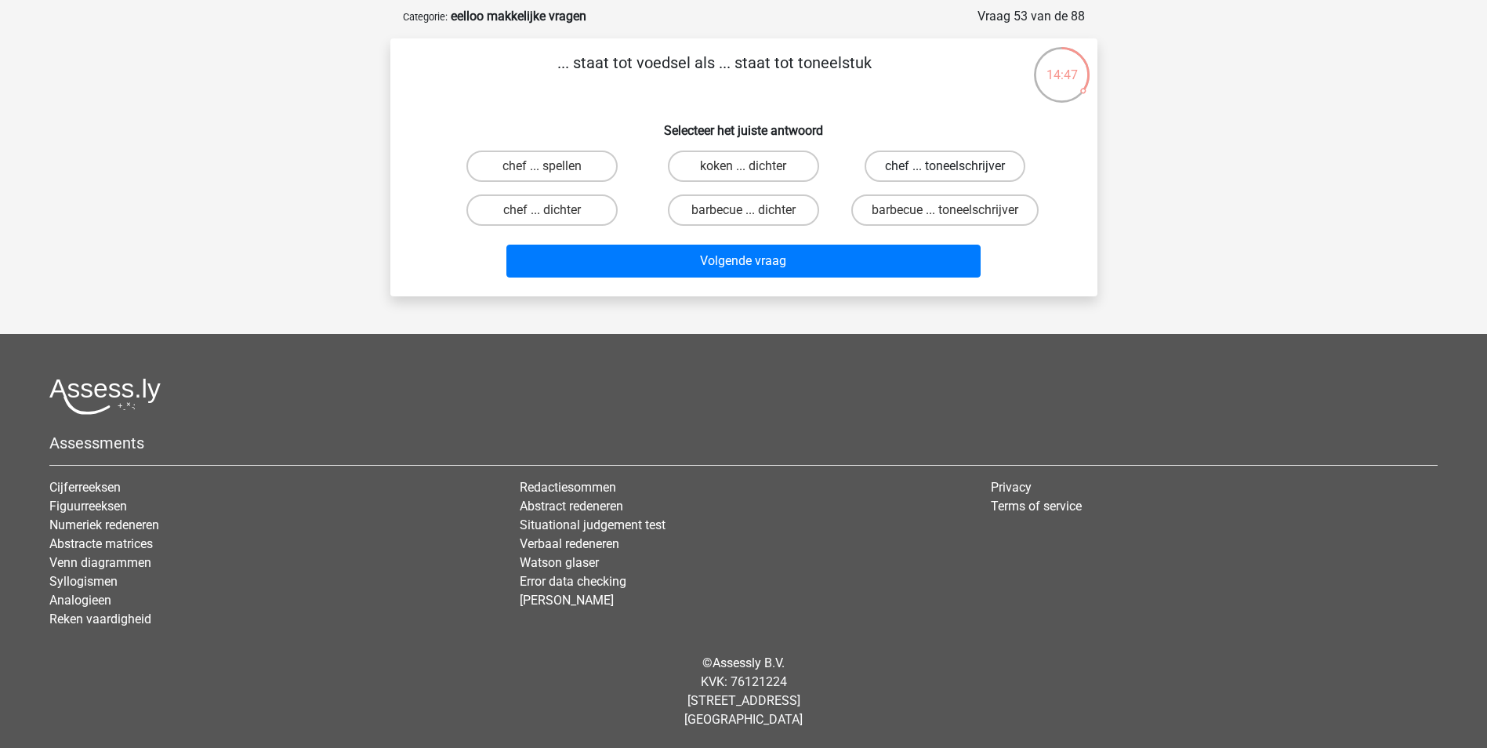
click at [961, 161] on label "chef ... toneelschrijver" at bounding box center [944, 165] width 161 height 31
click at [955, 166] on input "chef ... toneelschrijver" at bounding box center [950, 171] width 10 height 10
radio input "true"
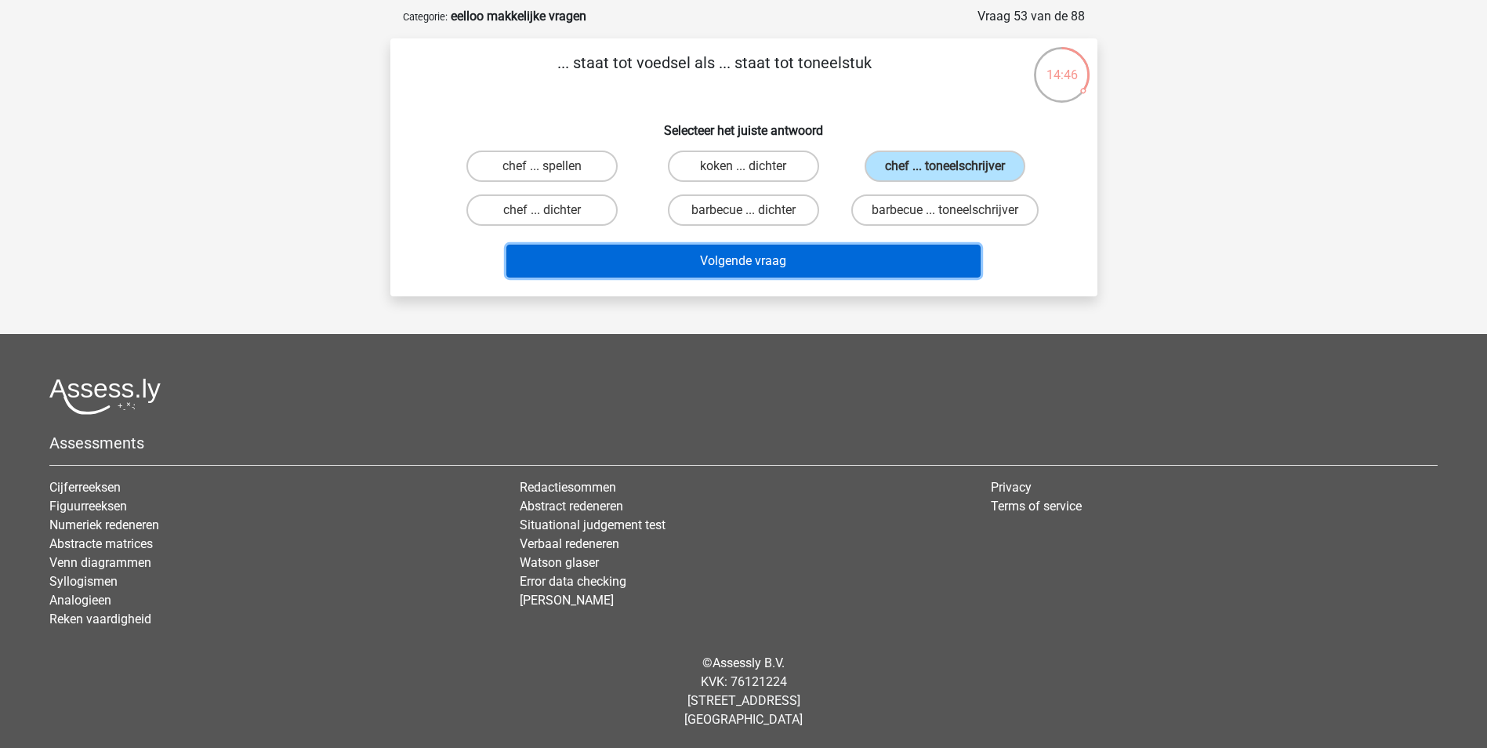
click at [762, 270] on button "Volgende vraag" at bounding box center [743, 261] width 474 height 33
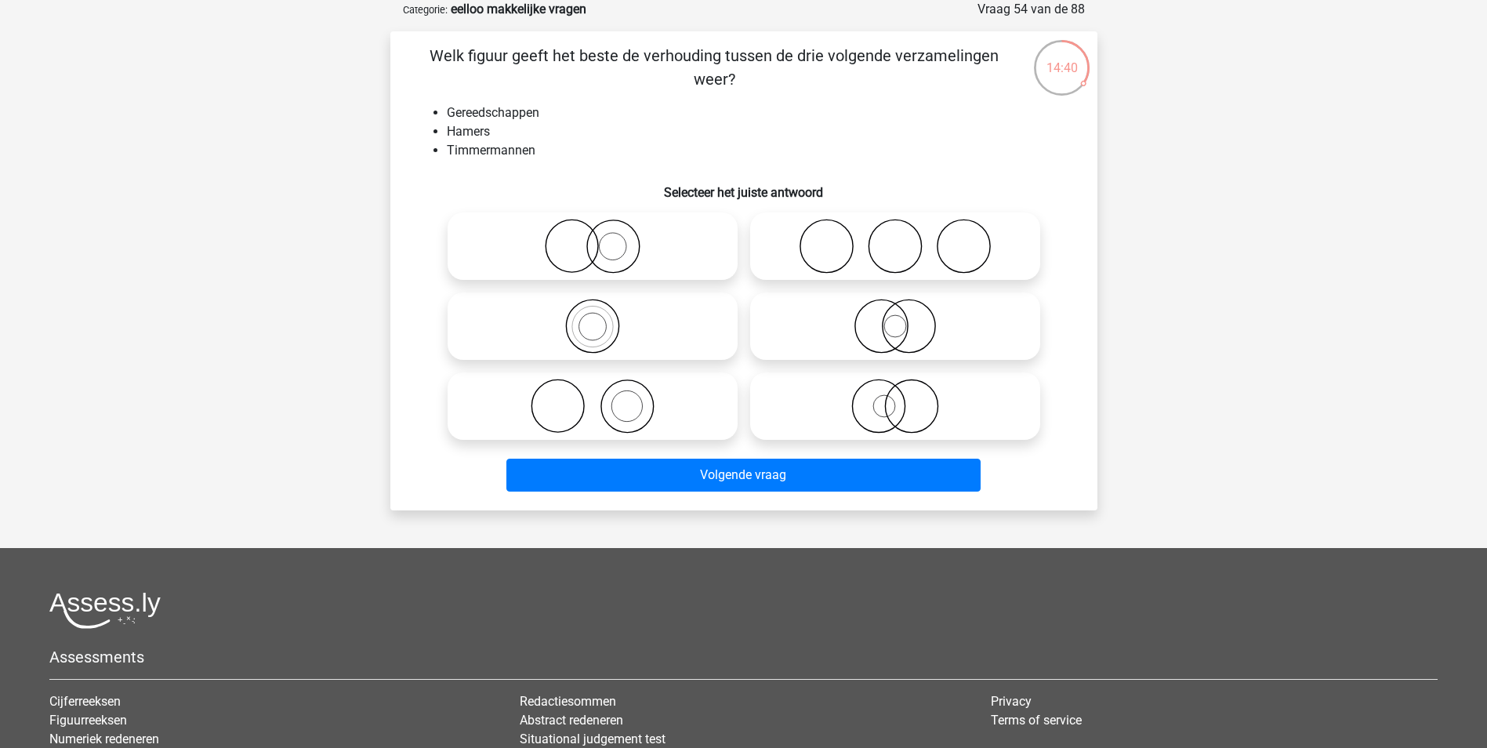
click at [650, 408] on icon at bounding box center [592, 406] width 277 height 55
click at [603, 398] on input "radio" at bounding box center [597, 393] width 10 height 10
radio input "true"
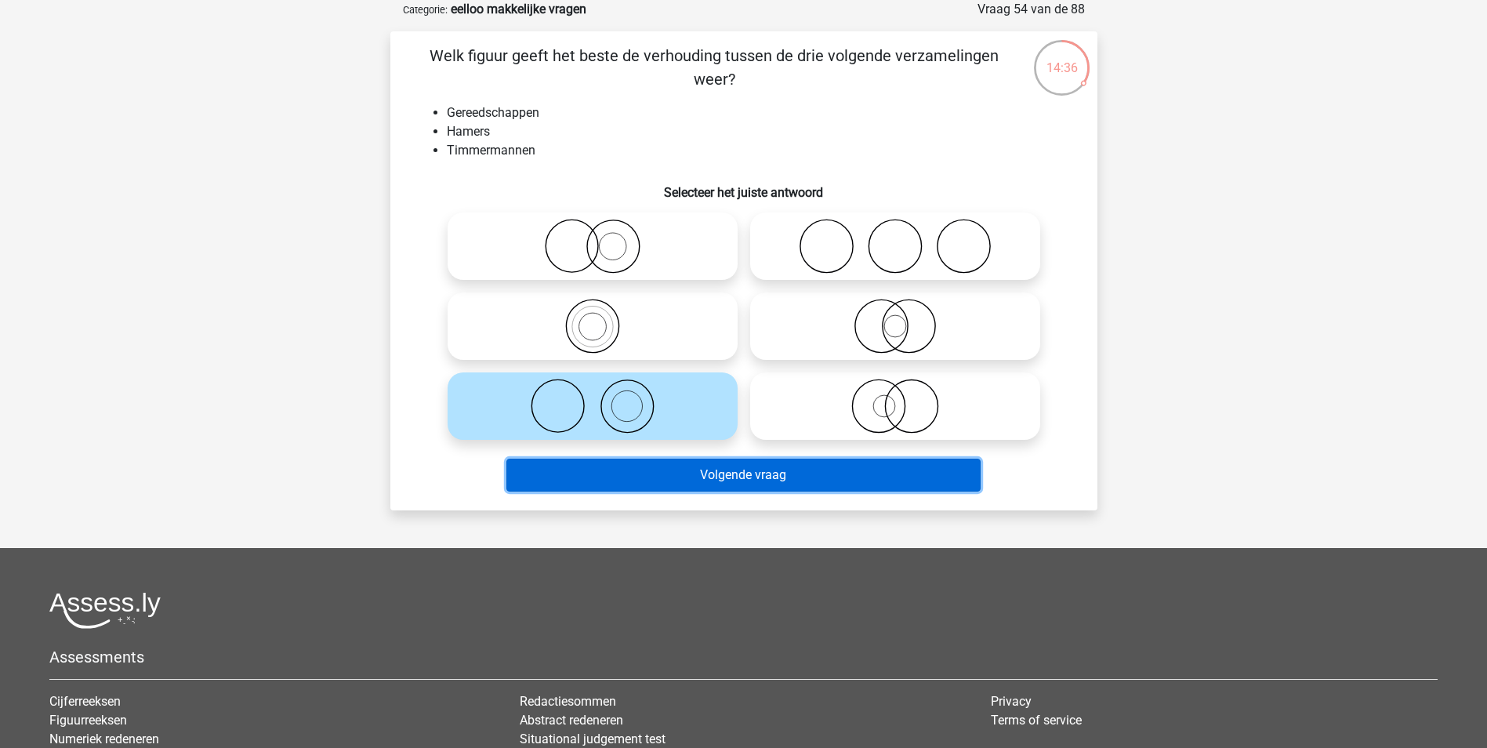
click at [756, 480] on button "Volgende vraag" at bounding box center [743, 474] width 474 height 33
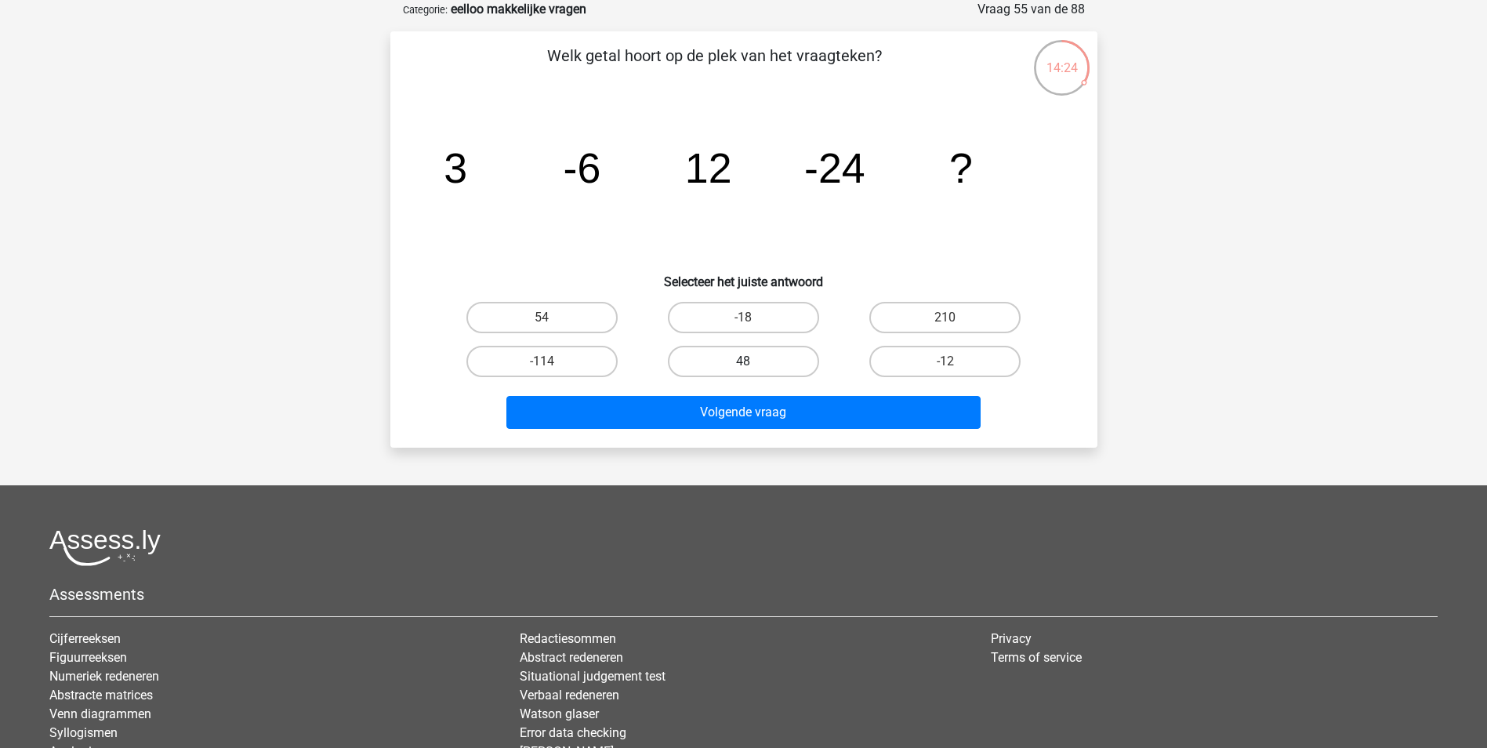
click at [756, 354] on label "48" at bounding box center [743, 361] width 151 height 31
click at [753, 361] on input "48" at bounding box center [748, 366] width 10 height 10
radio input "true"
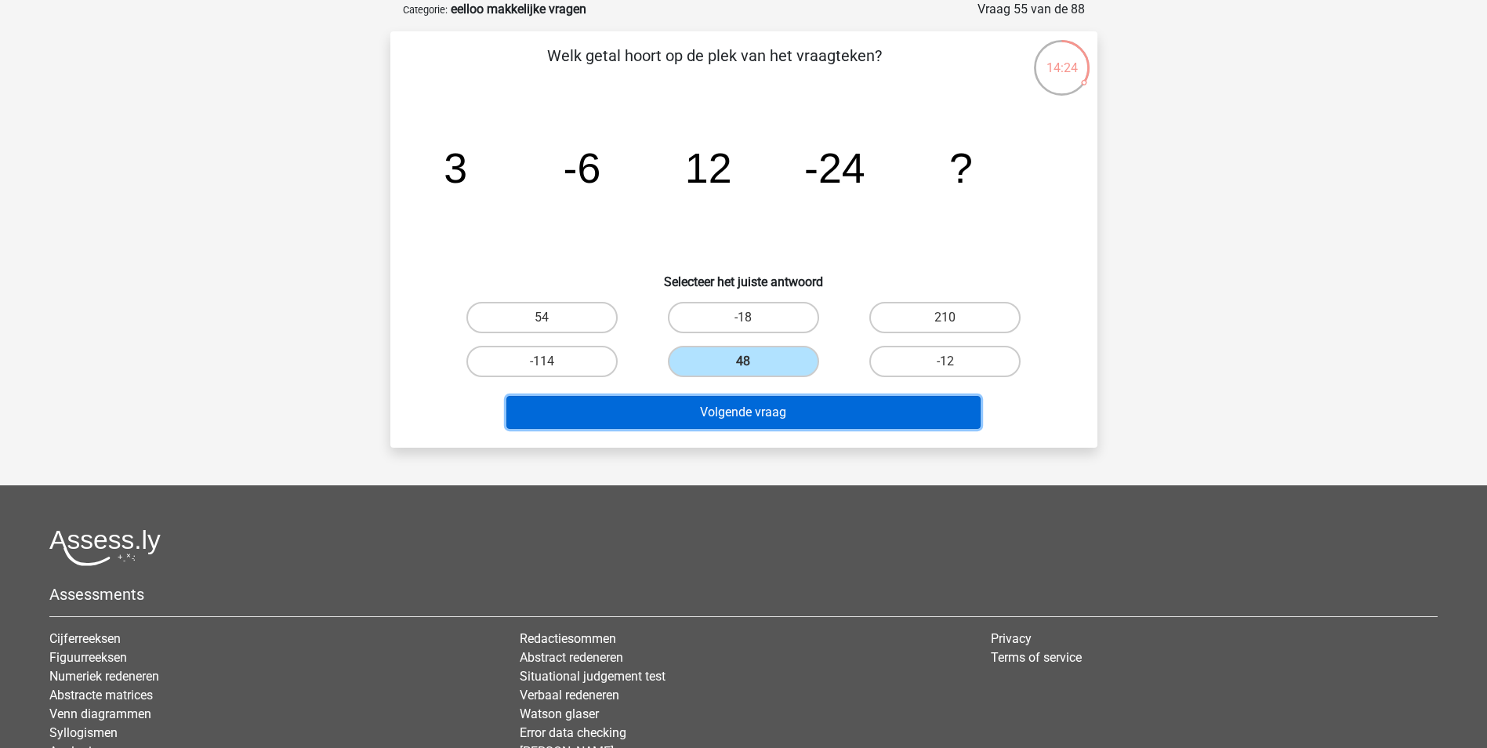
click at [781, 400] on button "Volgende vraag" at bounding box center [743, 412] width 474 height 33
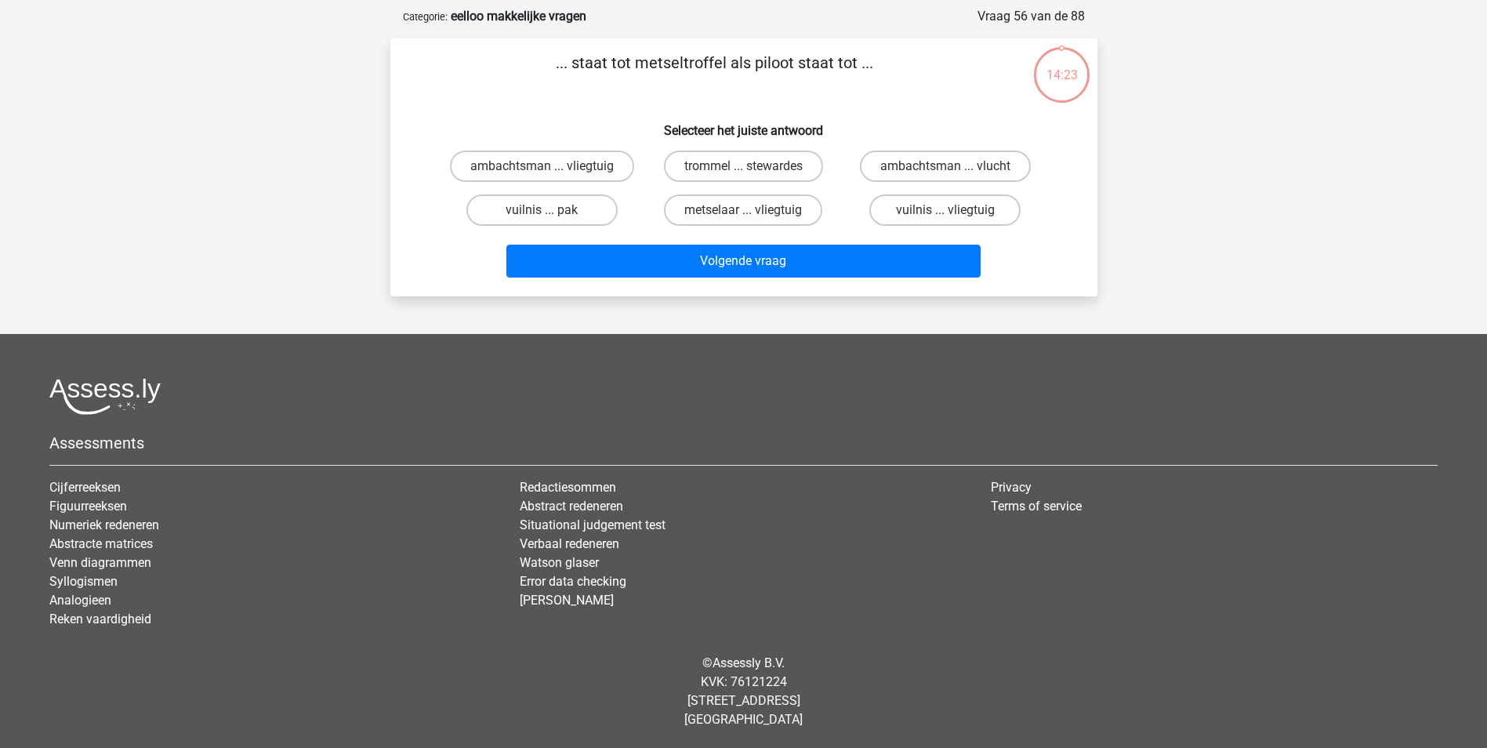
scroll to position [71, 0]
click at [673, 61] on p "... staat tot metseltroffel als piloot staat tot ..." at bounding box center [714, 74] width 598 height 47
click at [689, 60] on p "... staat tot metseltroffel als piloot staat tot ..." at bounding box center [714, 74] width 598 height 47
click at [734, 129] on h6 "Selecteer het juiste antwoord" at bounding box center [743, 123] width 657 height 27
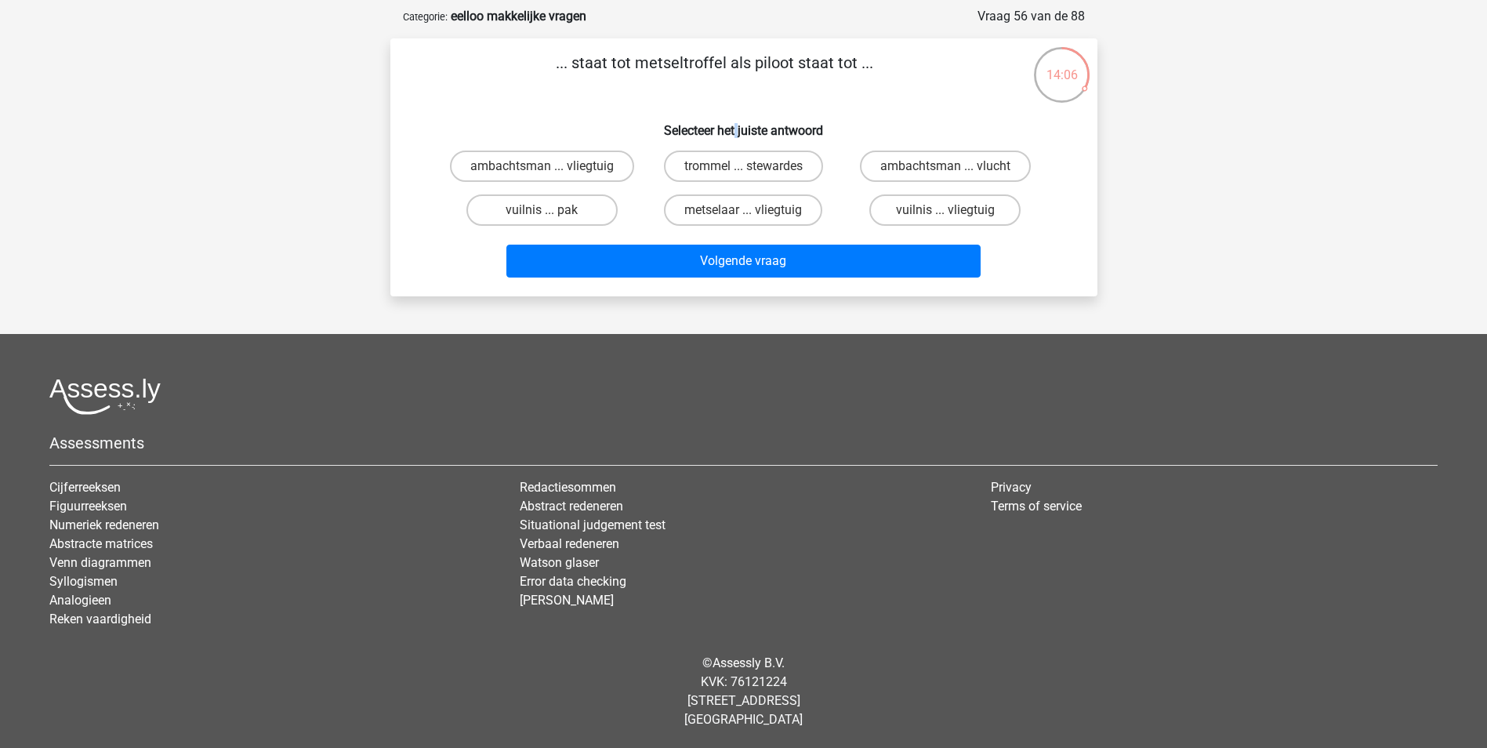
click at [734, 129] on h6 "Selecteer het juiste antwoord" at bounding box center [743, 123] width 657 height 27
click at [775, 129] on h6 "Selecteer het juiste antwoord" at bounding box center [743, 123] width 657 height 27
click at [1056, 73] on div "14:01" at bounding box center [1061, 64] width 59 height 39
drag, startPoint x: 1056, startPoint y: 73, endPoint x: 1024, endPoint y: 111, distance: 50.1
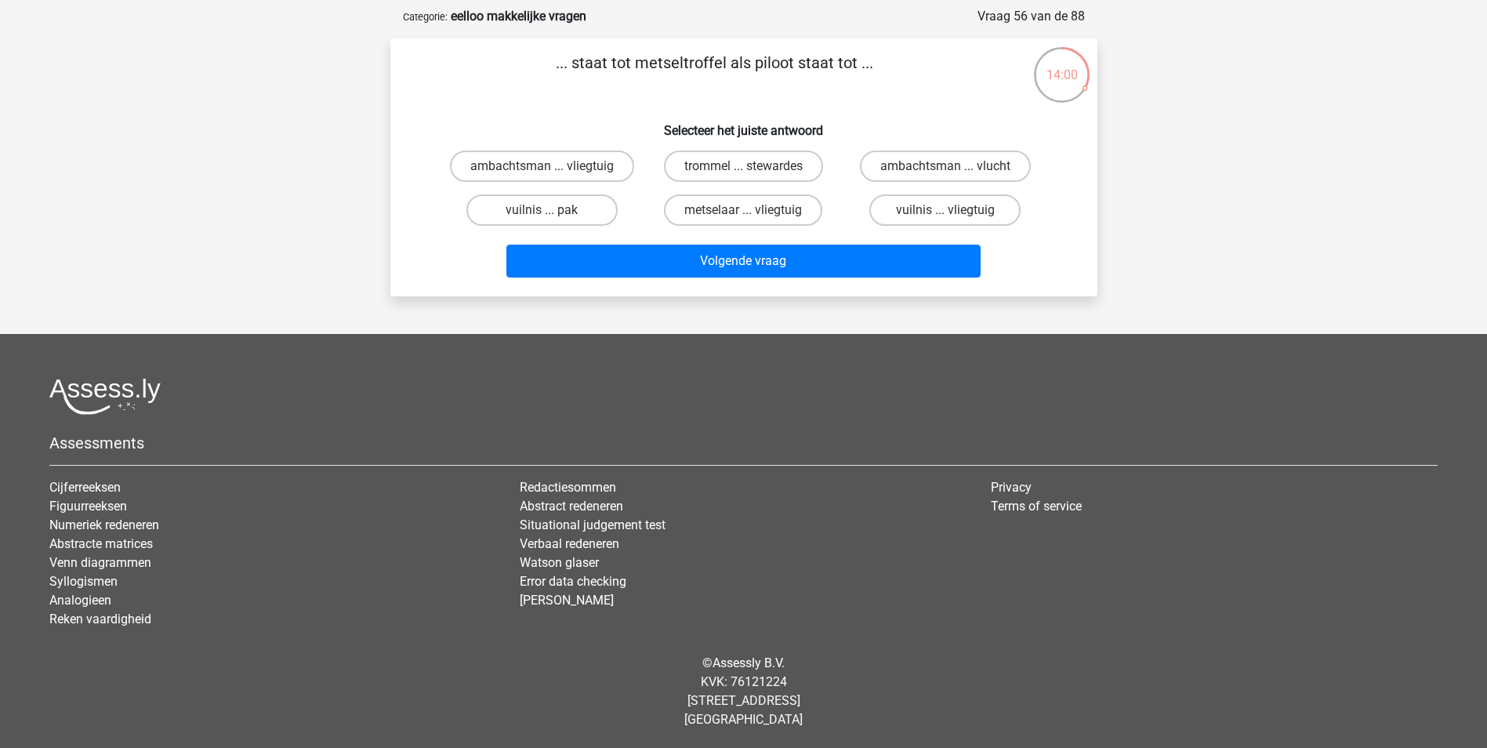
click at [1024, 111] on h6 "Selecteer het juiste antwoord" at bounding box center [743, 123] width 657 height 27
click at [816, 136] on h6 "Selecteer het juiste antwoord" at bounding box center [743, 123] width 657 height 27
drag, startPoint x: 816, startPoint y: 136, endPoint x: 852, endPoint y: 173, distance: 51.5
click at [852, 173] on div "ambachtsman ... vlucht" at bounding box center [944, 165] width 189 height 31
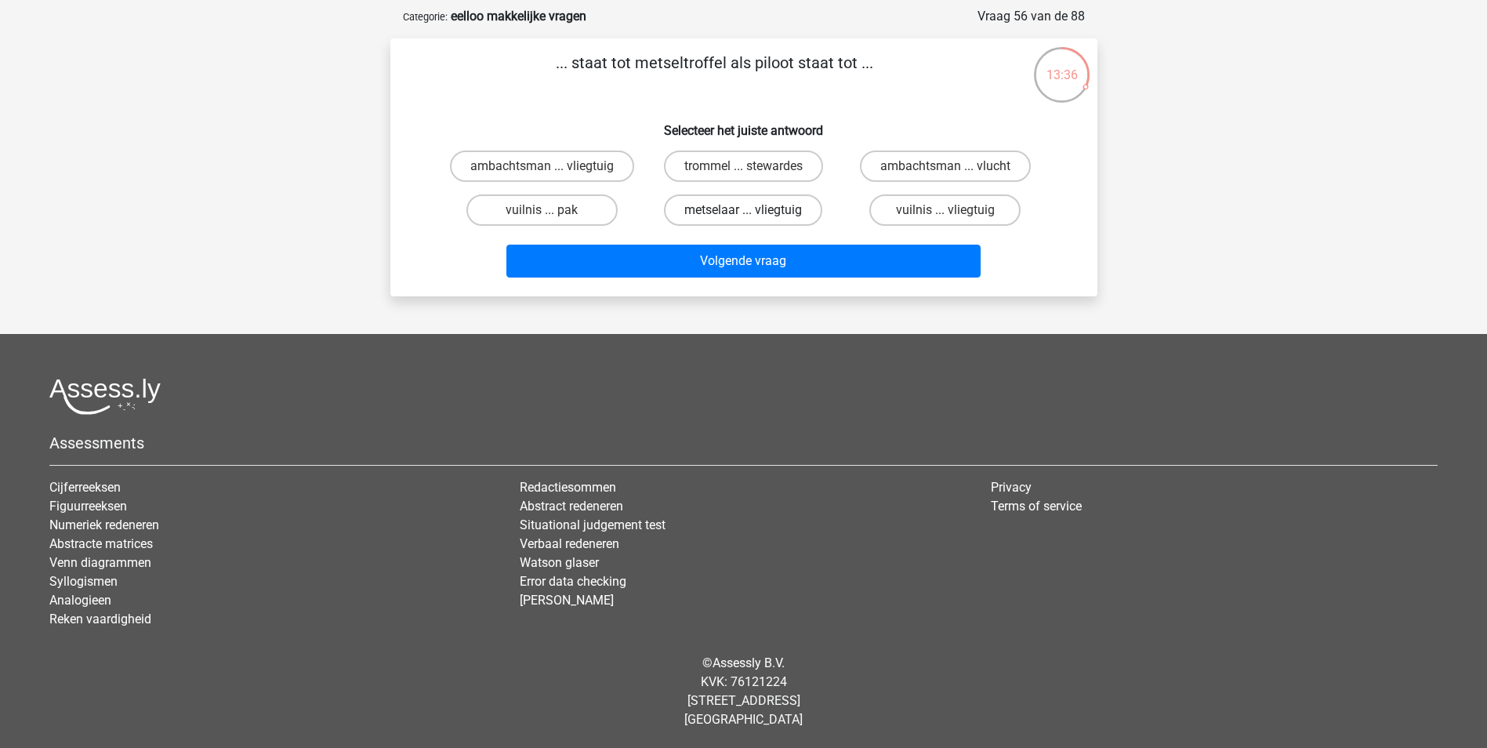
click at [741, 210] on label "metselaar ... vliegtuig" at bounding box center [743, 209] width 158 height 31
click at [743, 210] on input "metselaar ... vliegtuig" at bounding box center [748, 215] width 10 height 10
radio input "true"
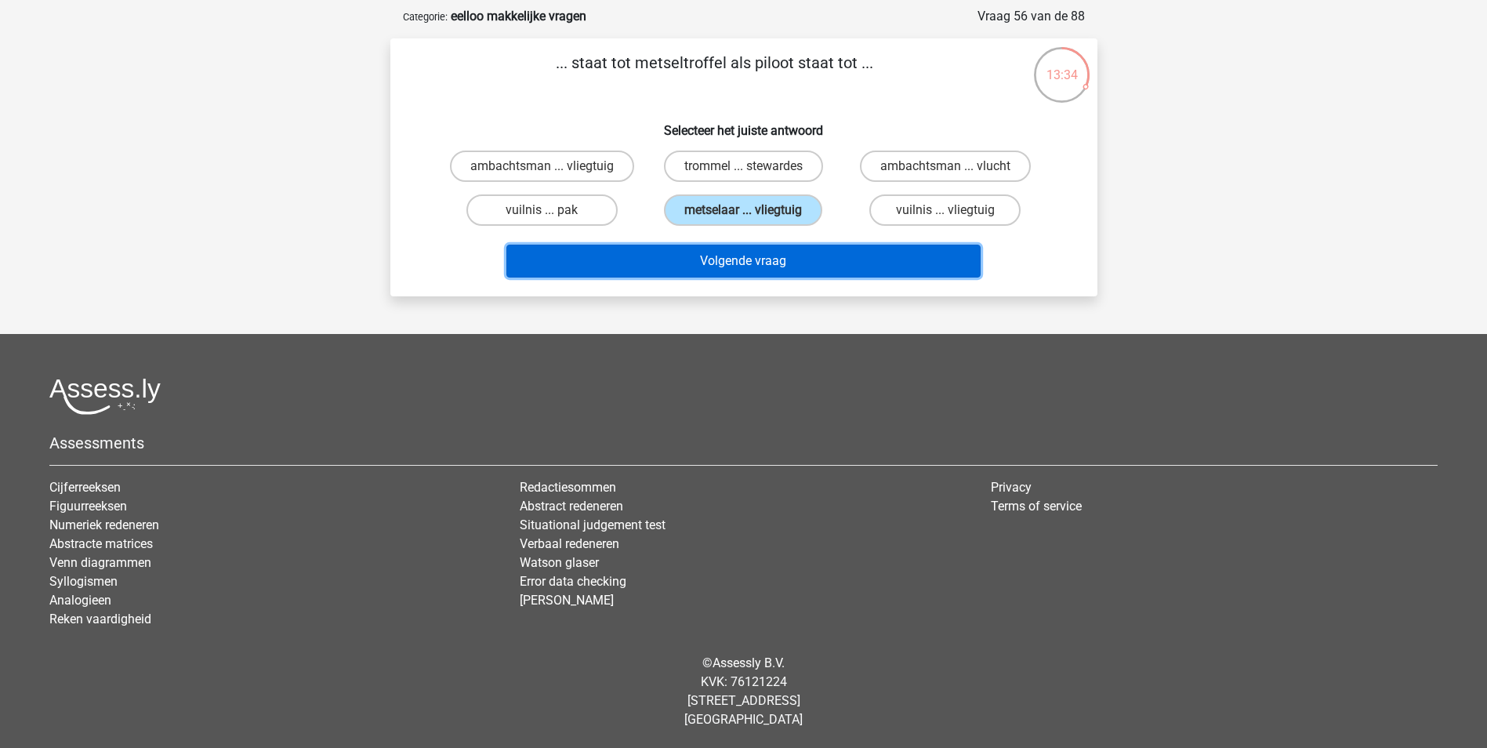
click at [784, 266] on button "Volgende vraag" at bounding box center [743, 261] width 474 height 33
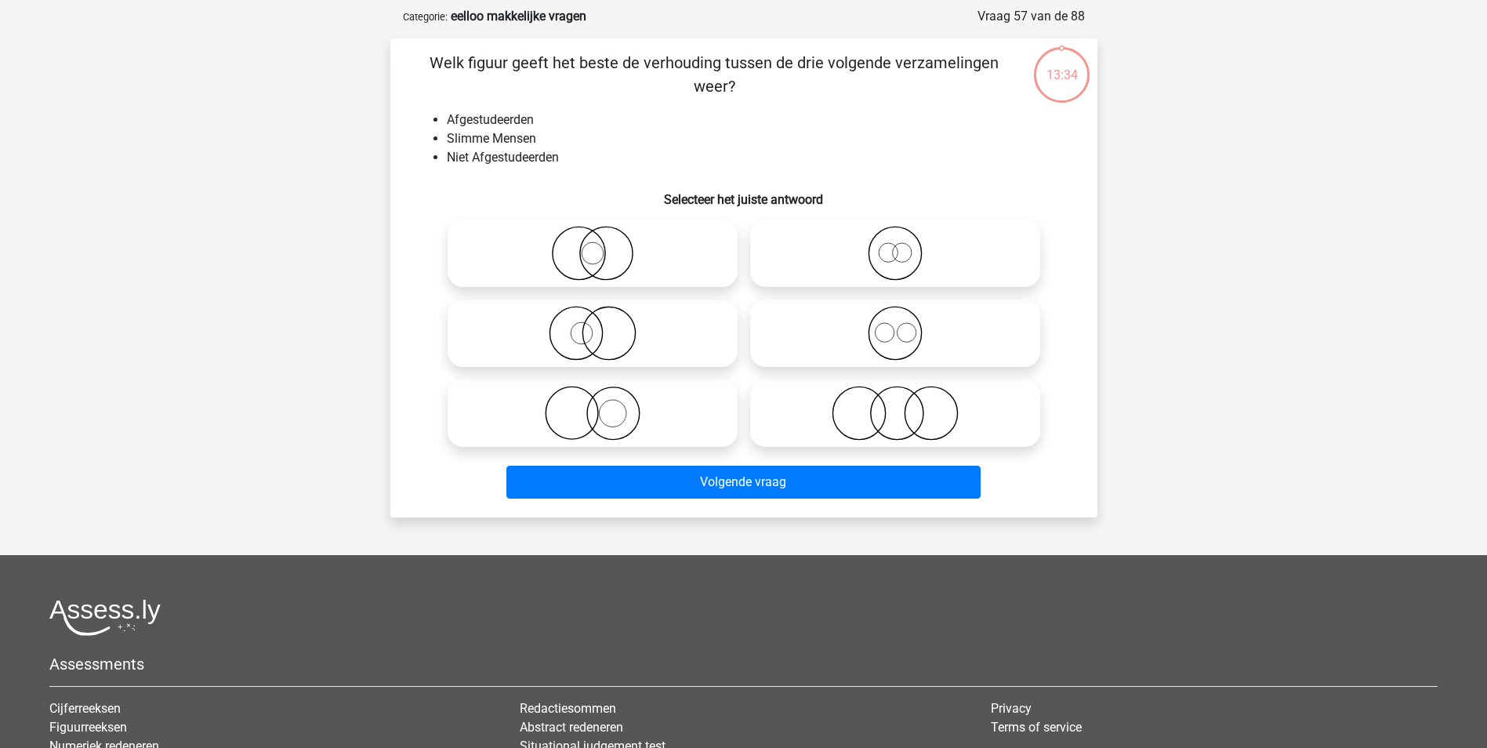
scroll to position [78, 0]
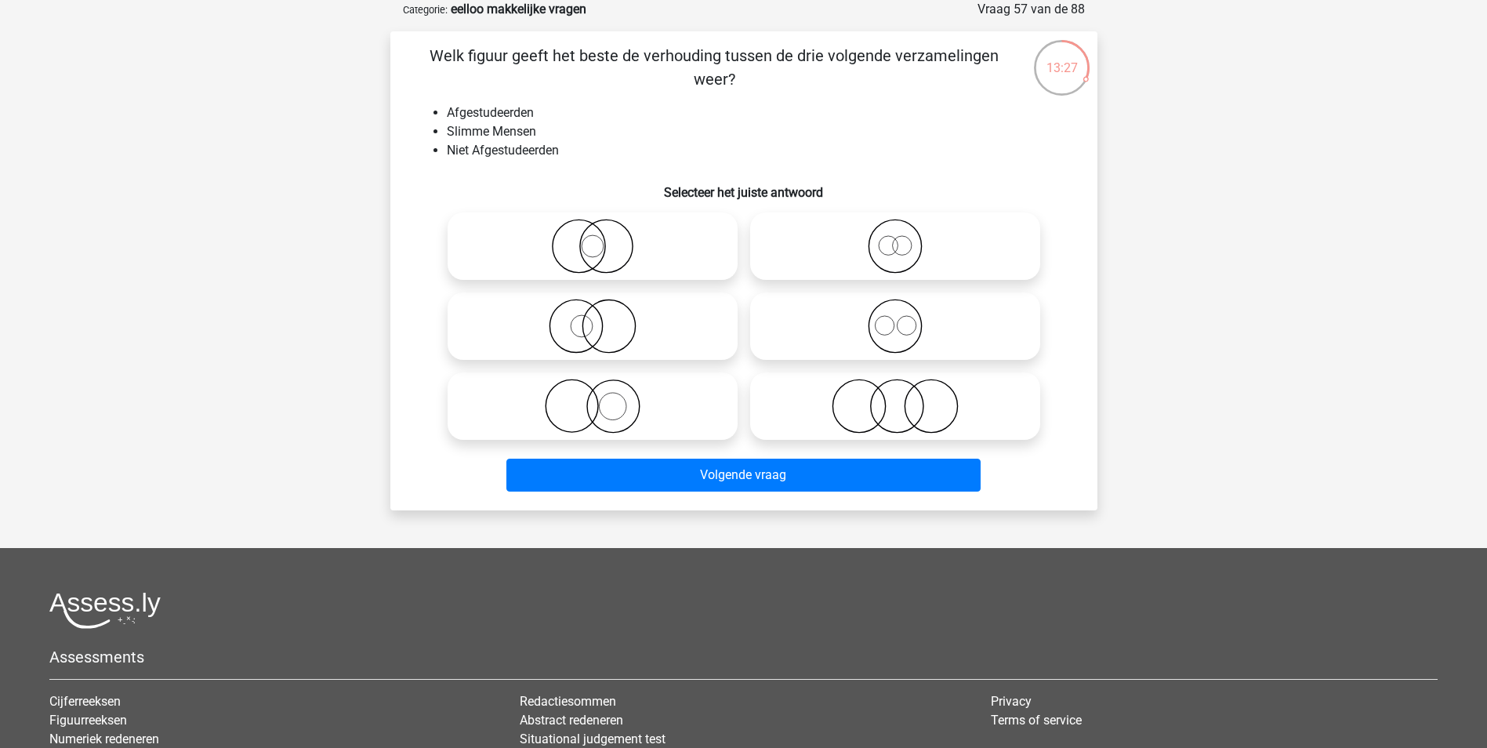
click at [900, 426] on icon at bounding box center [894, 406] width 277 height 55
click at [900, 398] on input "radio" at bounding box center [900, 393] width 10 height 10
radio input "true"
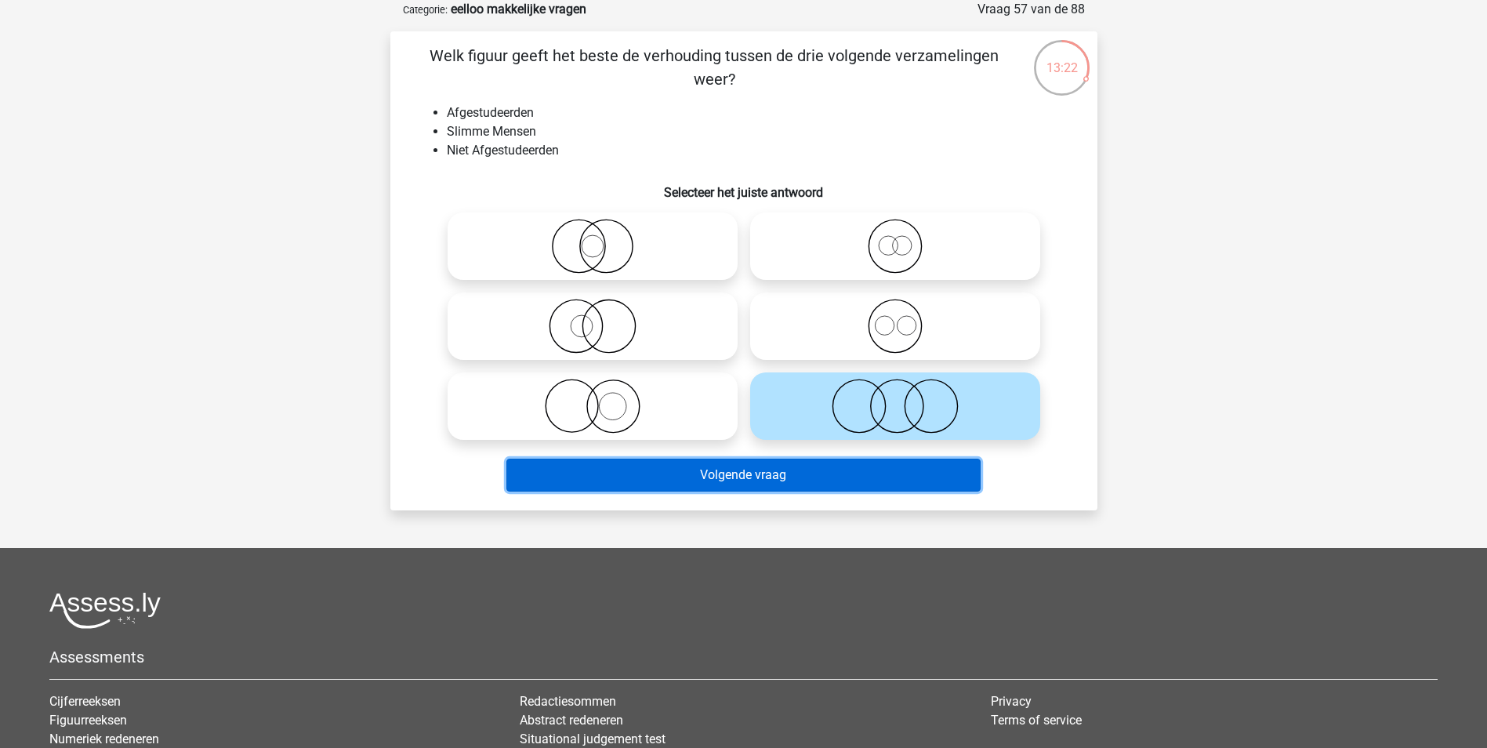
click at [887, 480] on button "Volgende vraag" at bounding box center [743, 474] width 474 height 33
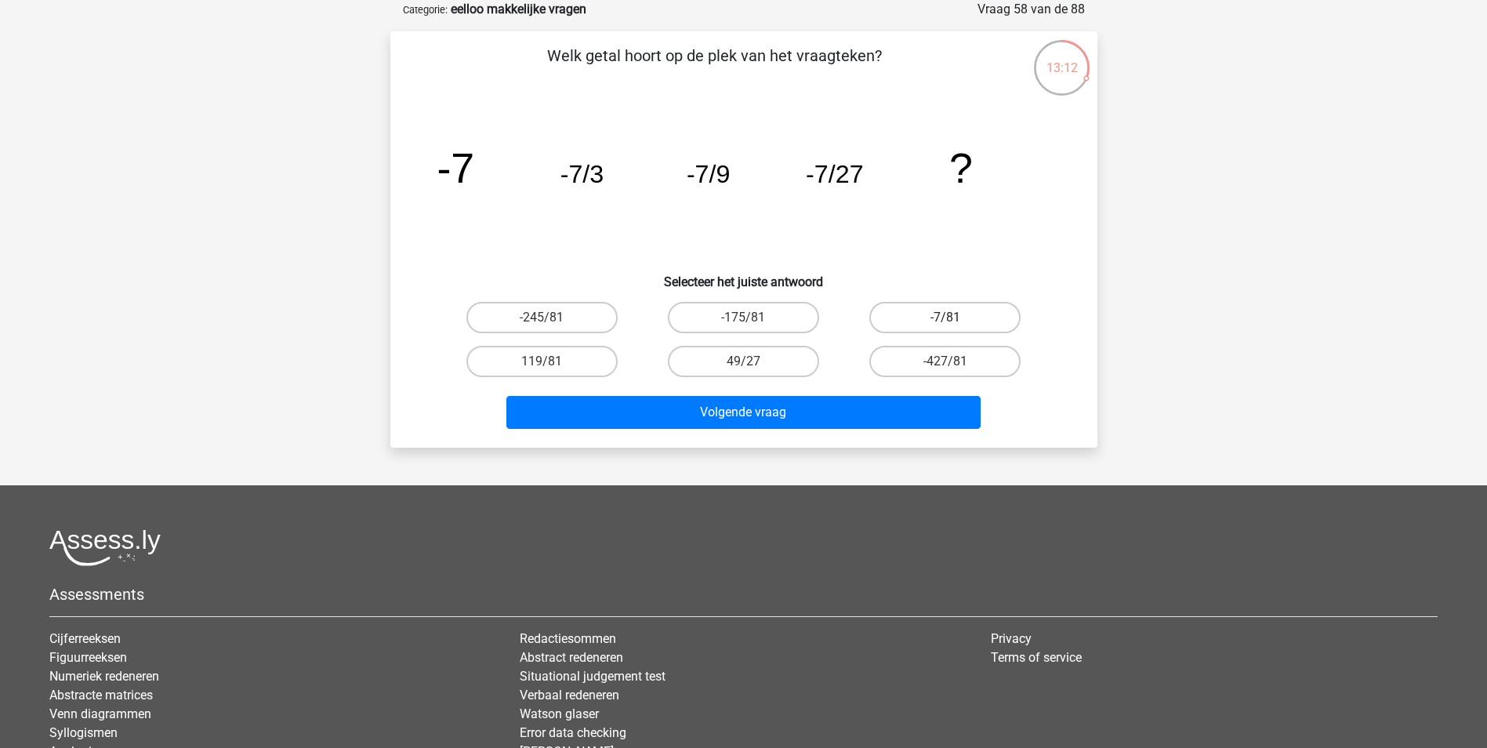
click at [939, 314] on label "-7/81" at bounding box center [944, 317] width 151 height 31
click at [945, 317] on input "-7/81" at bounding box center [950, 322] width 10 height 10
radio input "true"
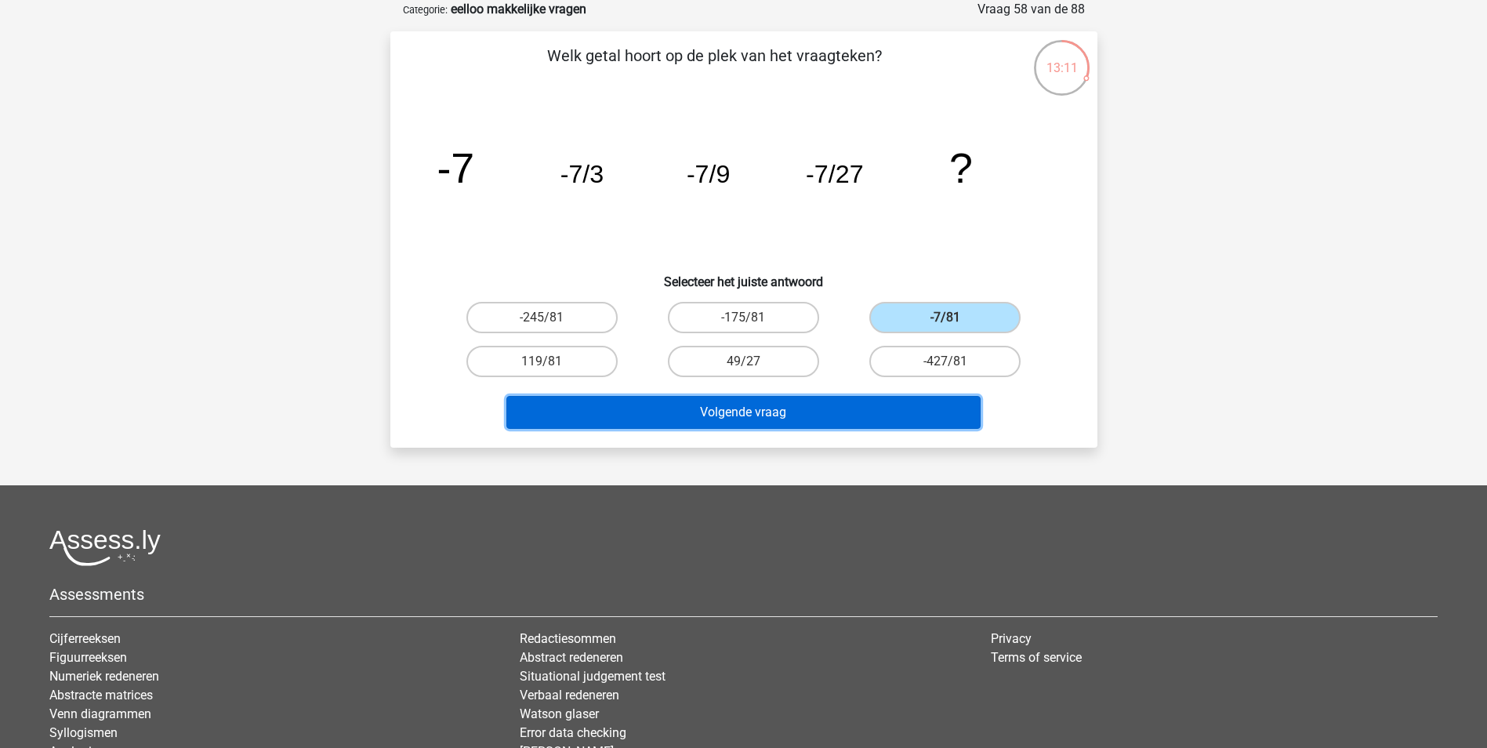
click at [893, 406] on button "Volgende vraag" at bounding box center [743, 412] width 474 height 33
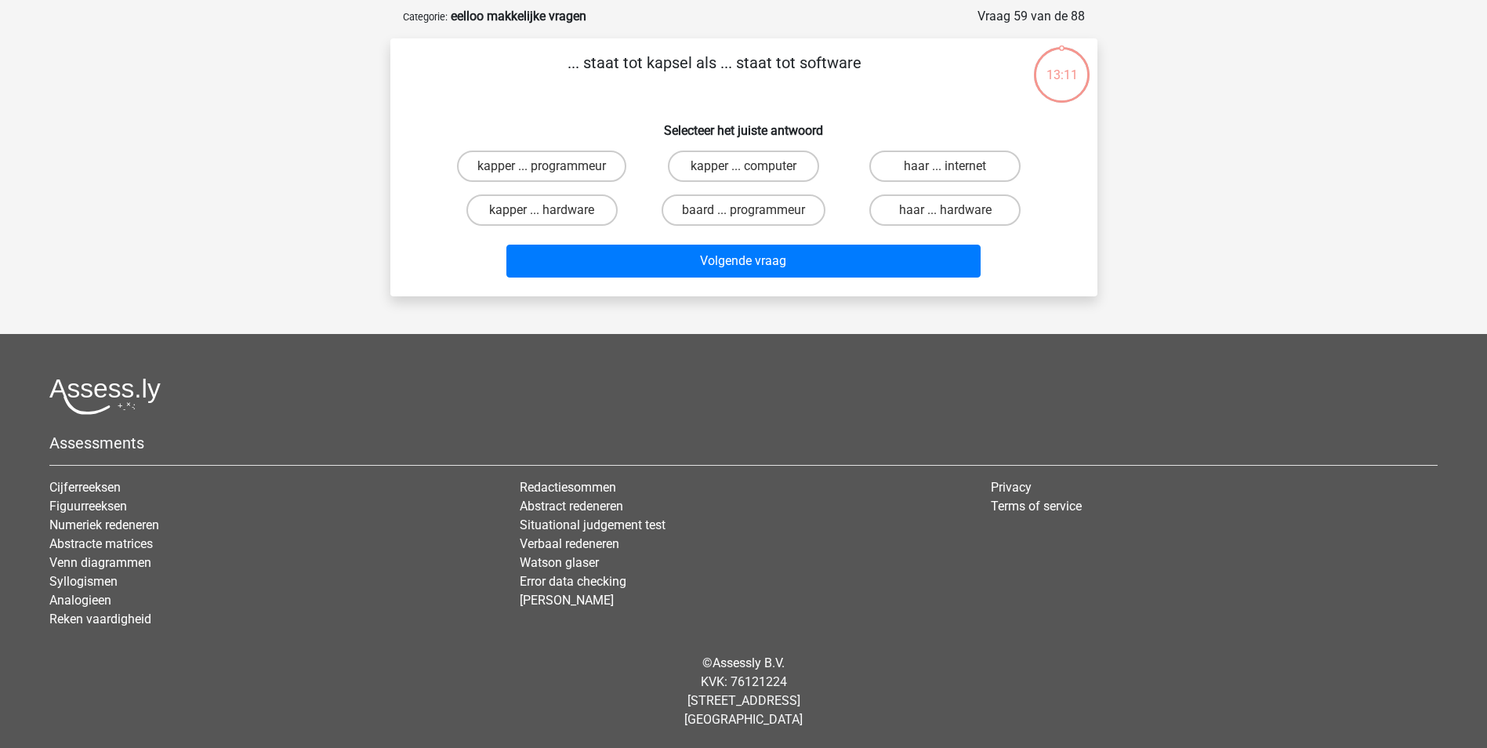
scroll to position [71, 0]
click at [566, 168] on label "kapper ... programmeur" at bounding box center [541, 165] width 169 height 31
click at [552, 168] on input "kapper ... programmeur" at bounding box center [547, 171] width 10 height 10
radio input "true"
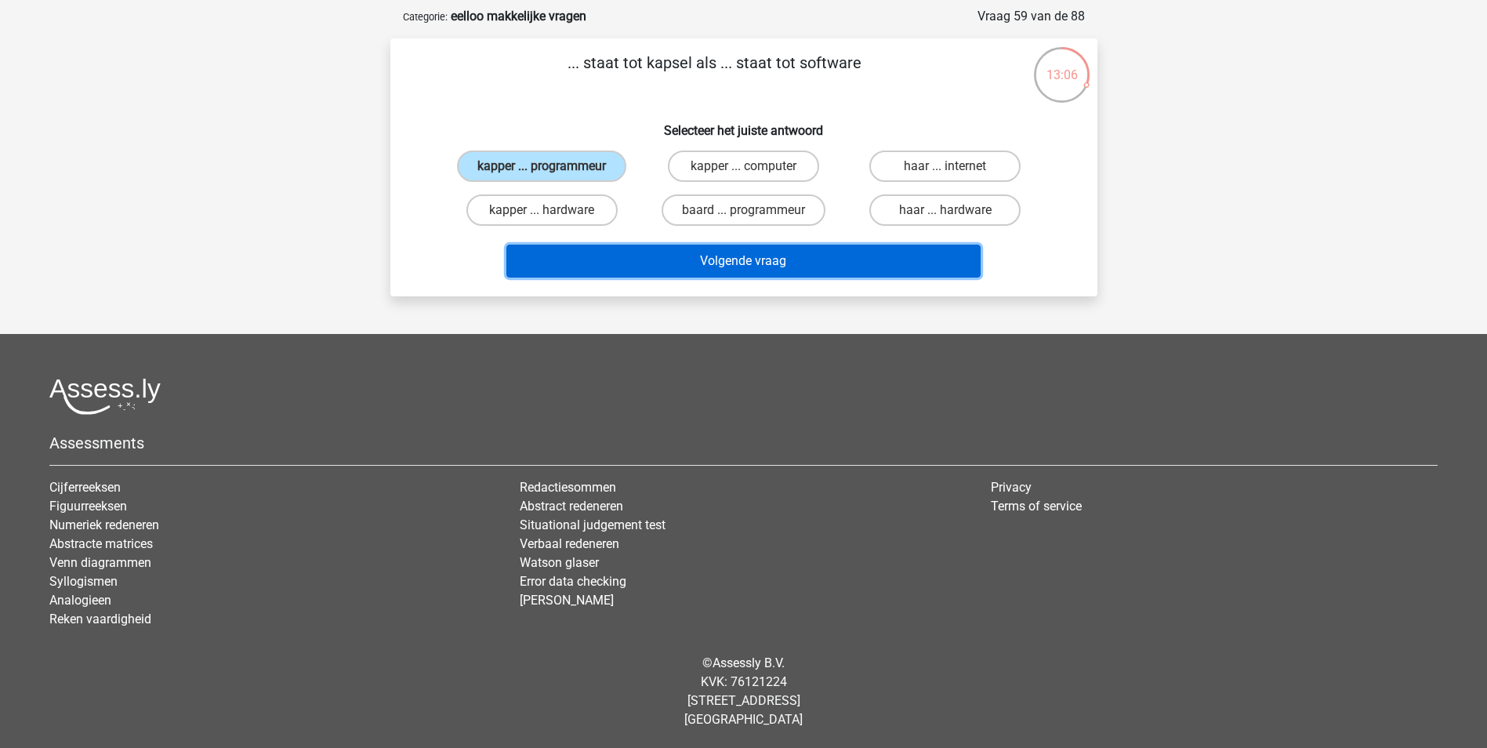
click at [682, 255] on button "Volgende vraag" at bounding box center [743, 261] width 474 height 33
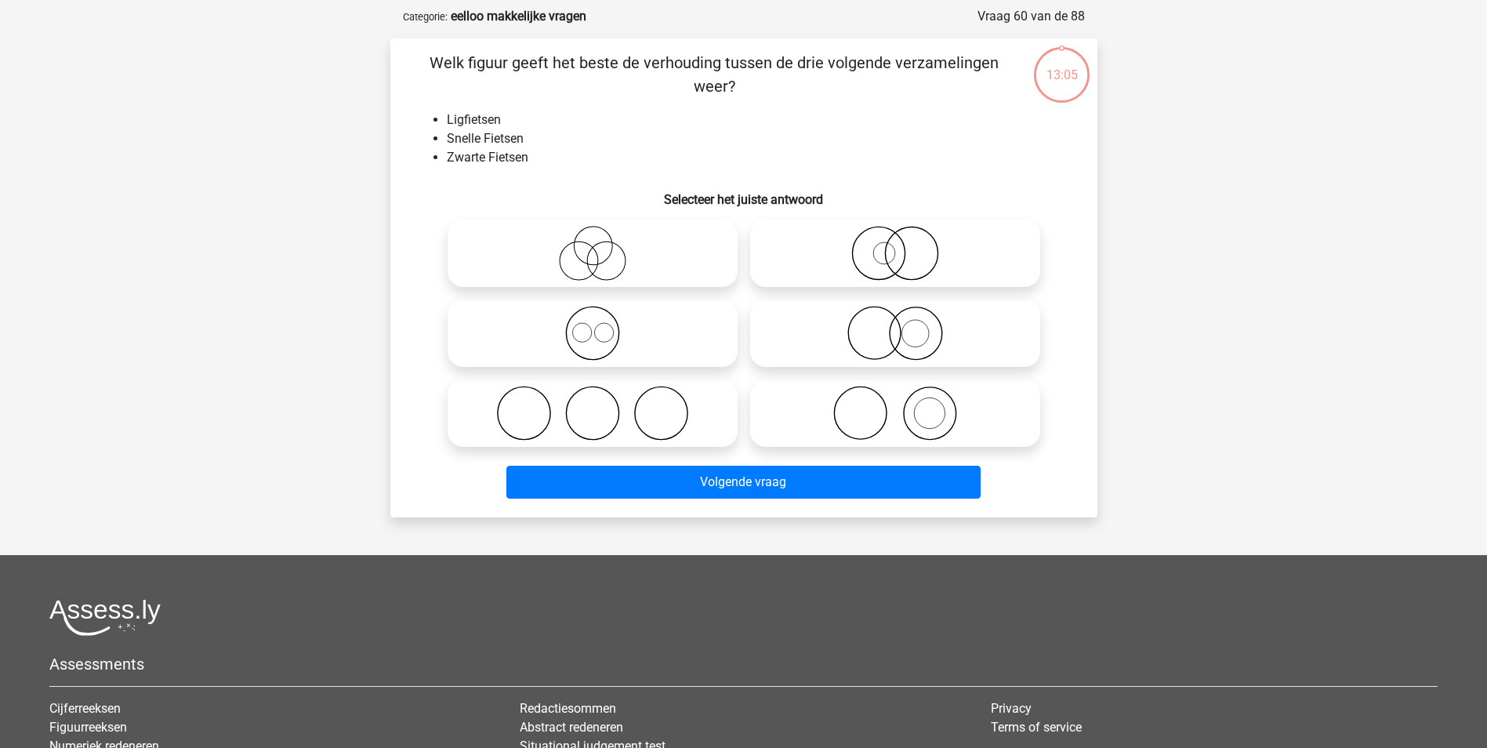
scroll to position [78, 0]
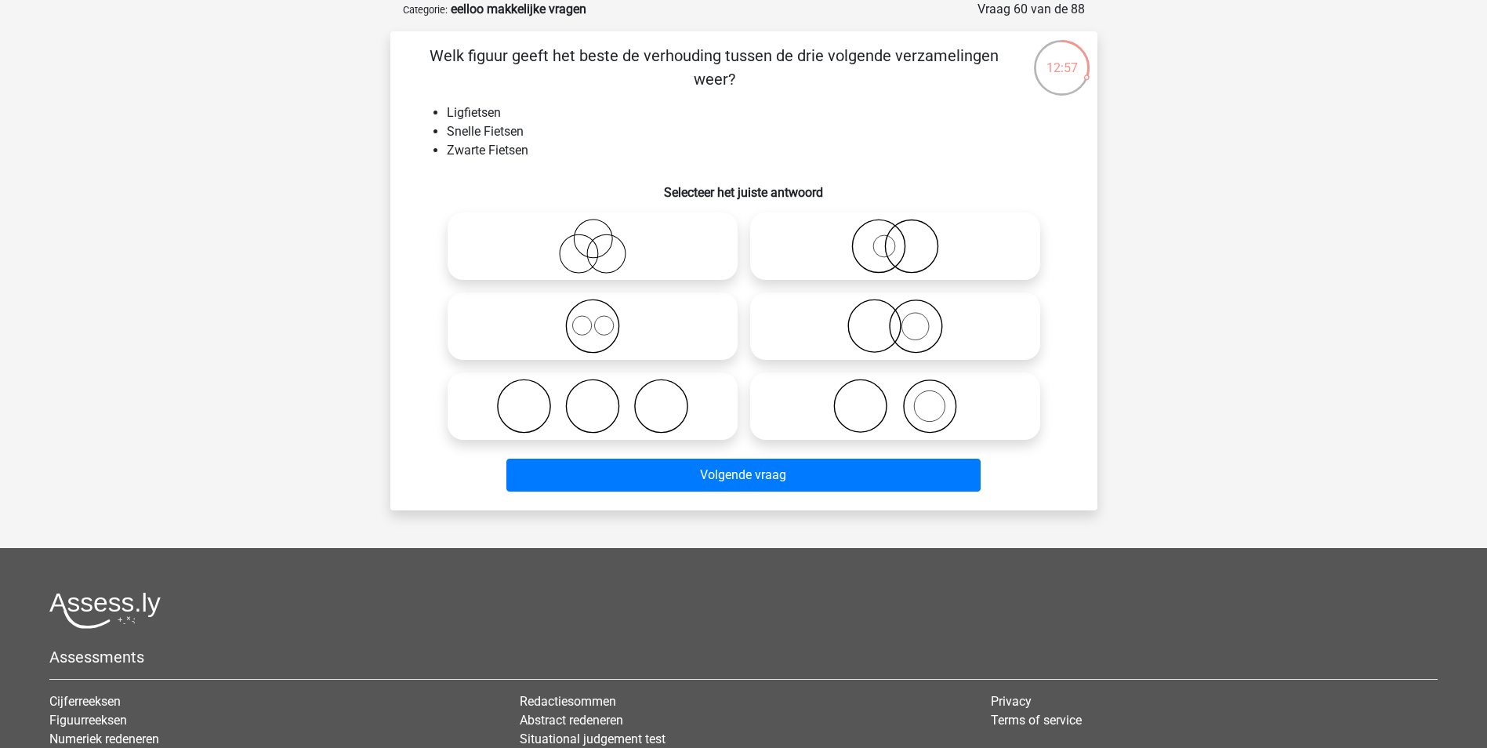
click at [691, 264] on icon at bounding box center [592, 246] width 277 height 55
click at [603, 238] on input "radio" at bounding box center [597, 233] width 10 height 10
radio input "true"
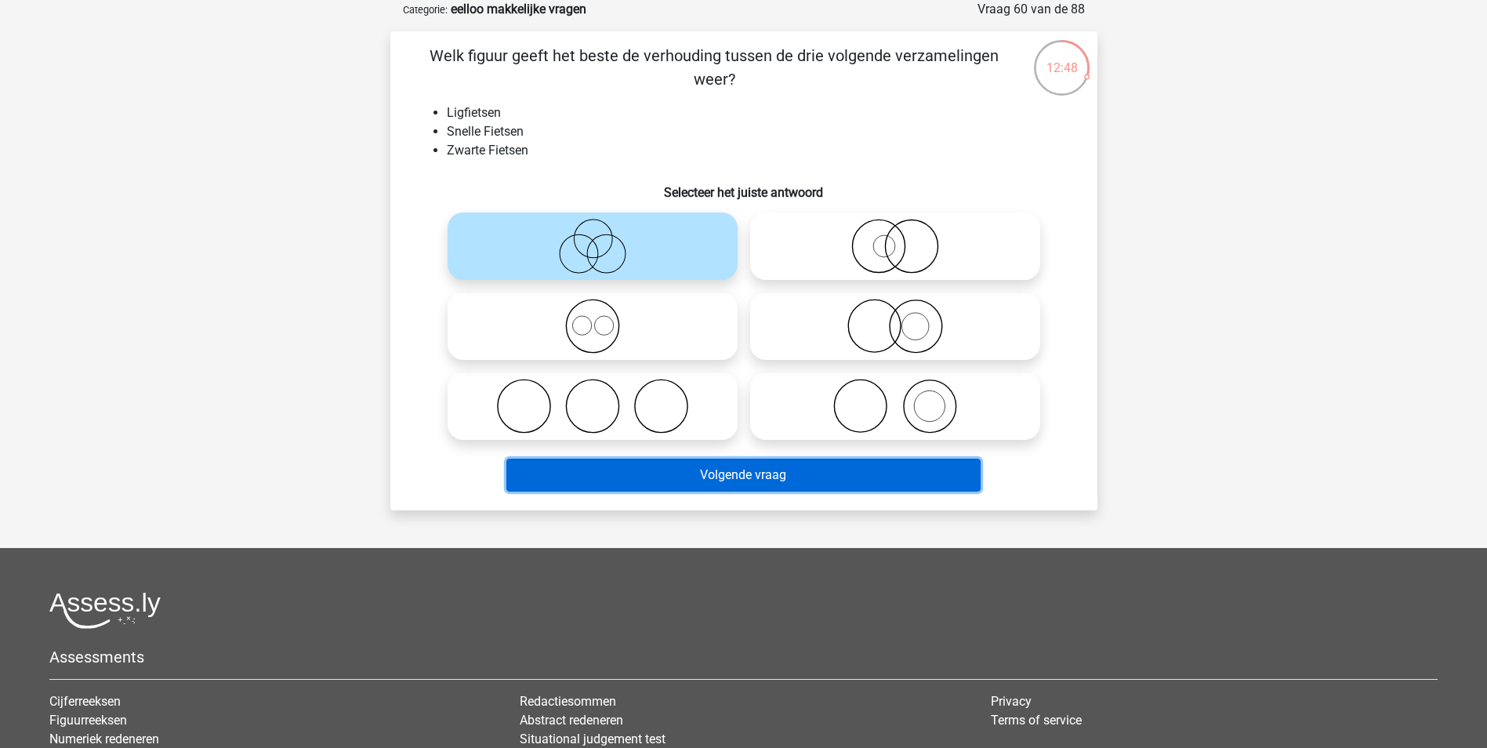
click at [739, 476] on button "Volgende vraag" at bounding box center [743, 474] width 474 height 33
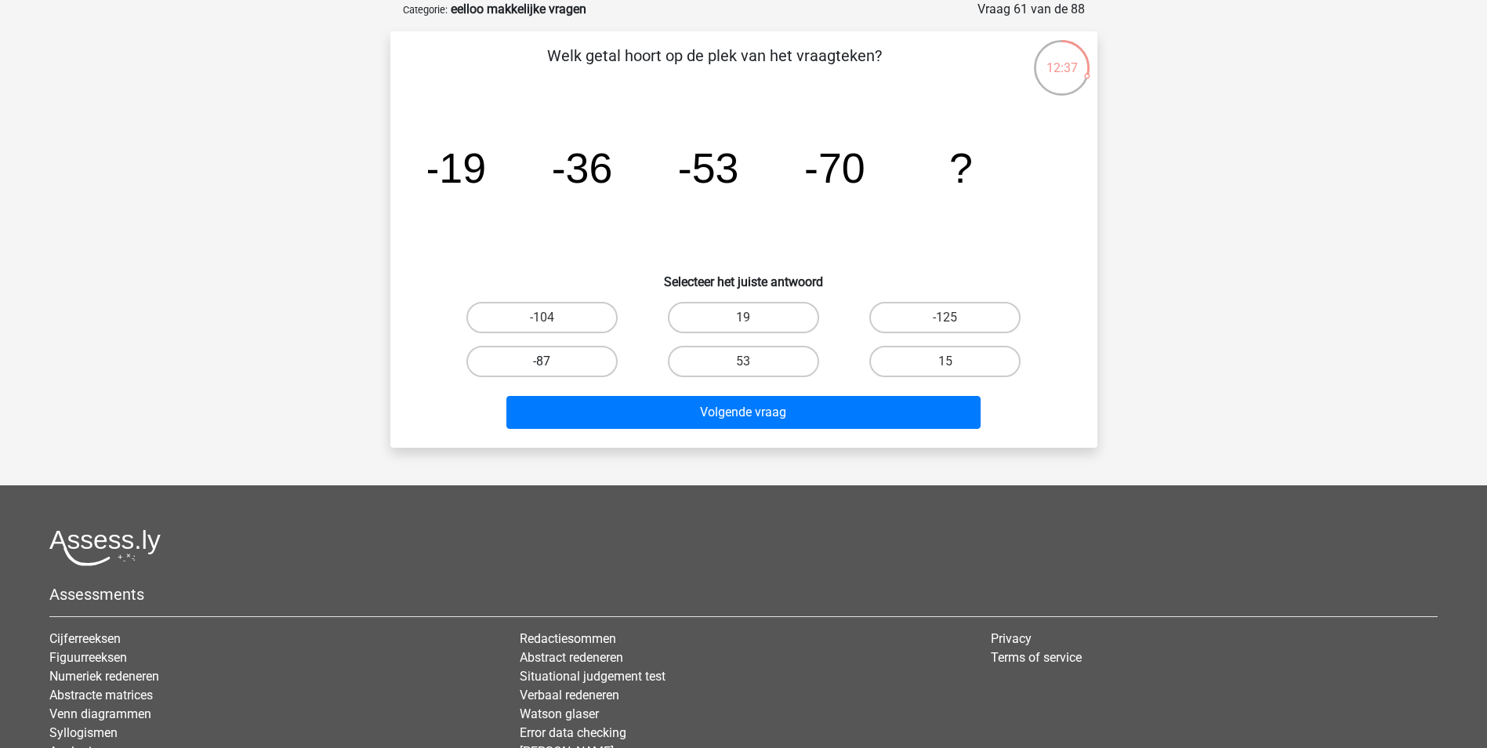
click at [596, 354] on label "-87" at bounding box center [541, 361] width 151 height 31
click at [552, 361] on input "-87" at bounding box center [547, 366] width 10 height 10
radio input "true"
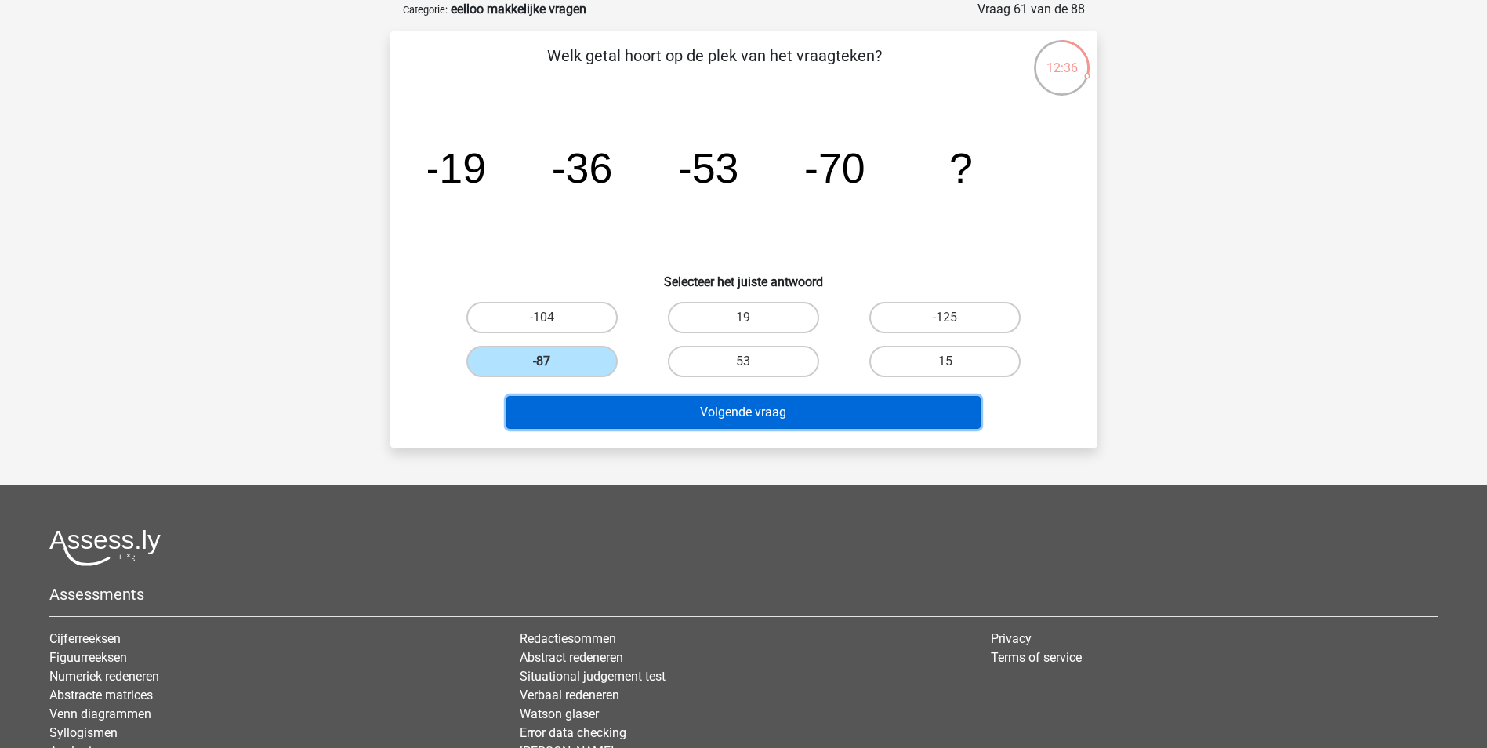
click at [606, 403] on button "Volgende vraag" at bounding box center [743, 412] width 474 height 33
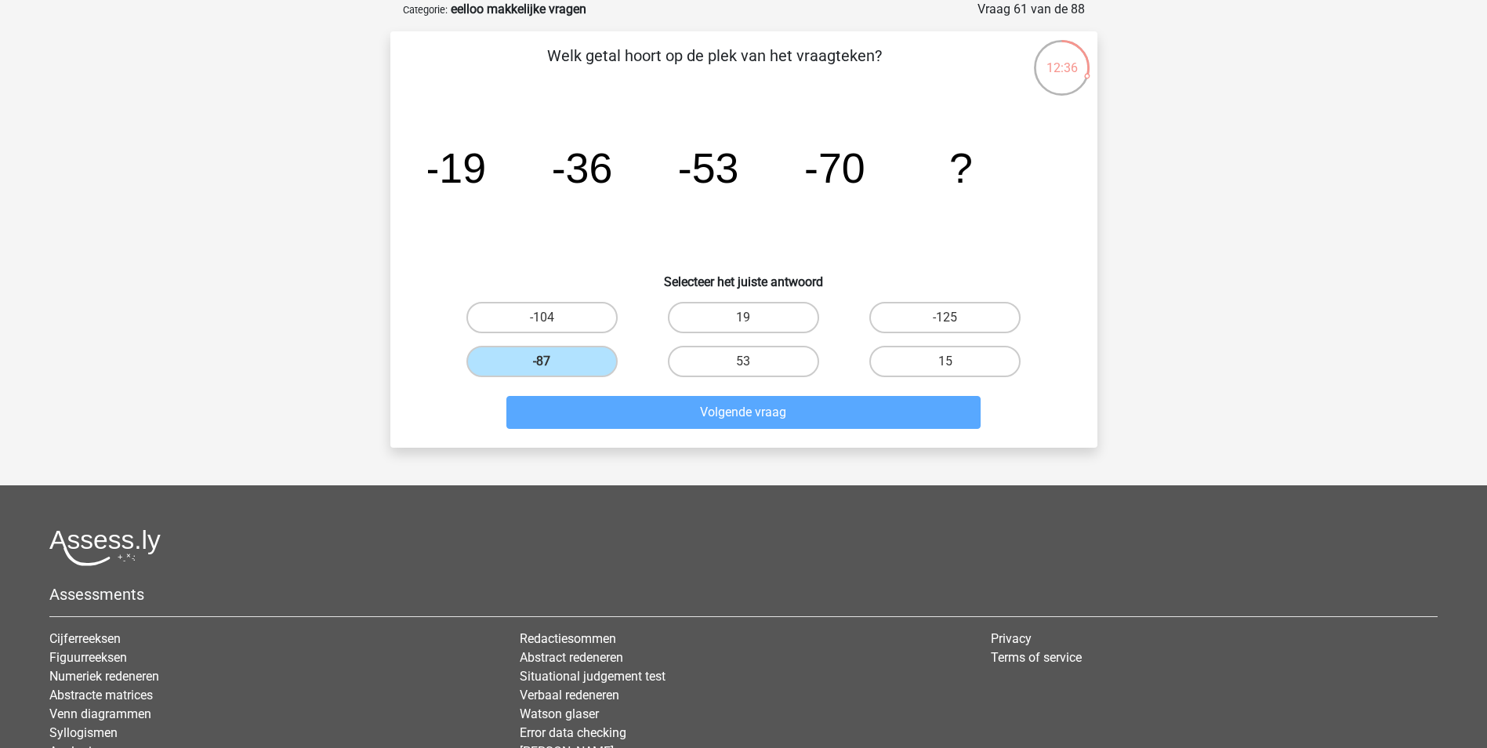
scroll to position [71, 0]
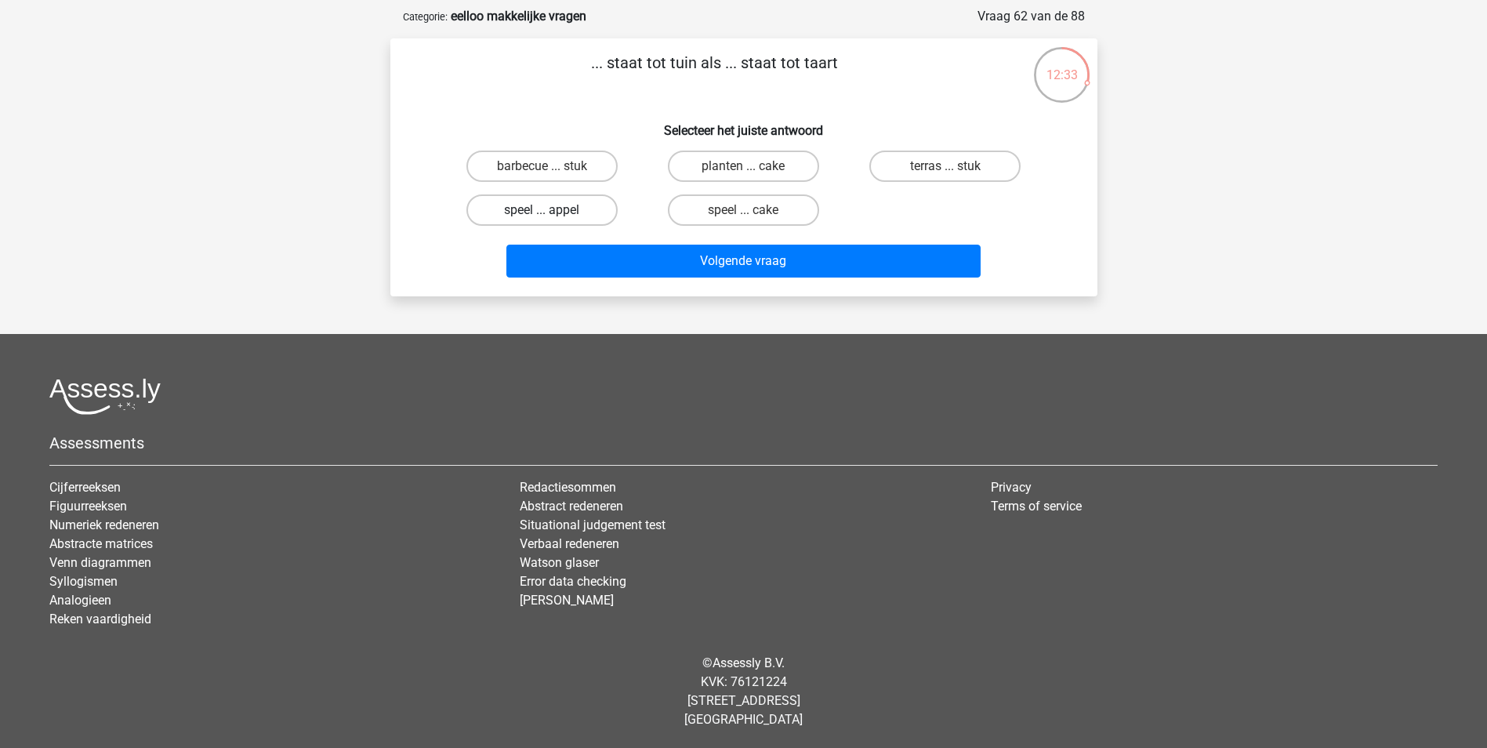
click at [560, 217] on label "speel ... appel" at bounding box center [541, 209] width 151 height 31
click at [552, 217] on input "speel ... appel" at bounding box center [547, 215] width 10 height 10
radio input "true"
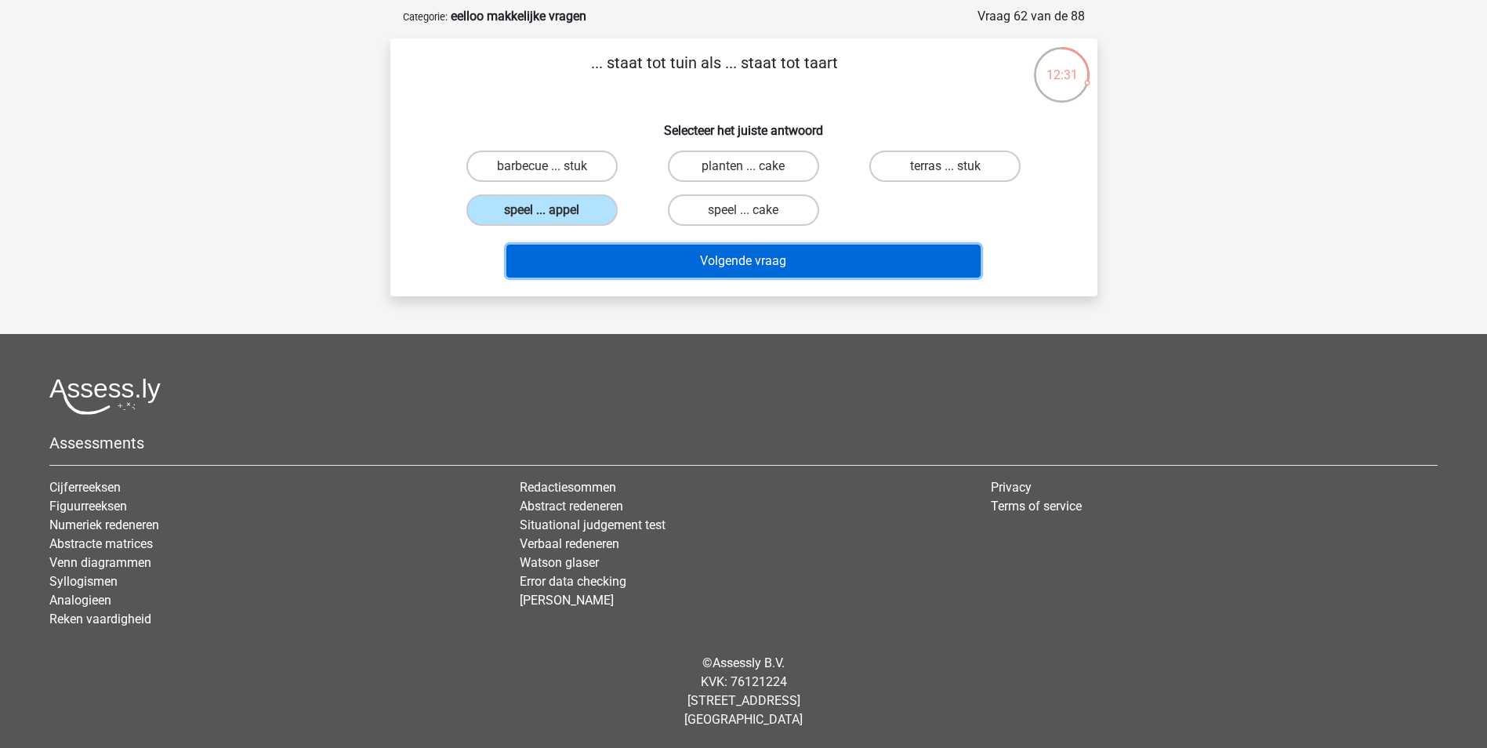
click at [707, 257] on button "Volgende vraag" at bounding box center [743, 261] width 474 height 33
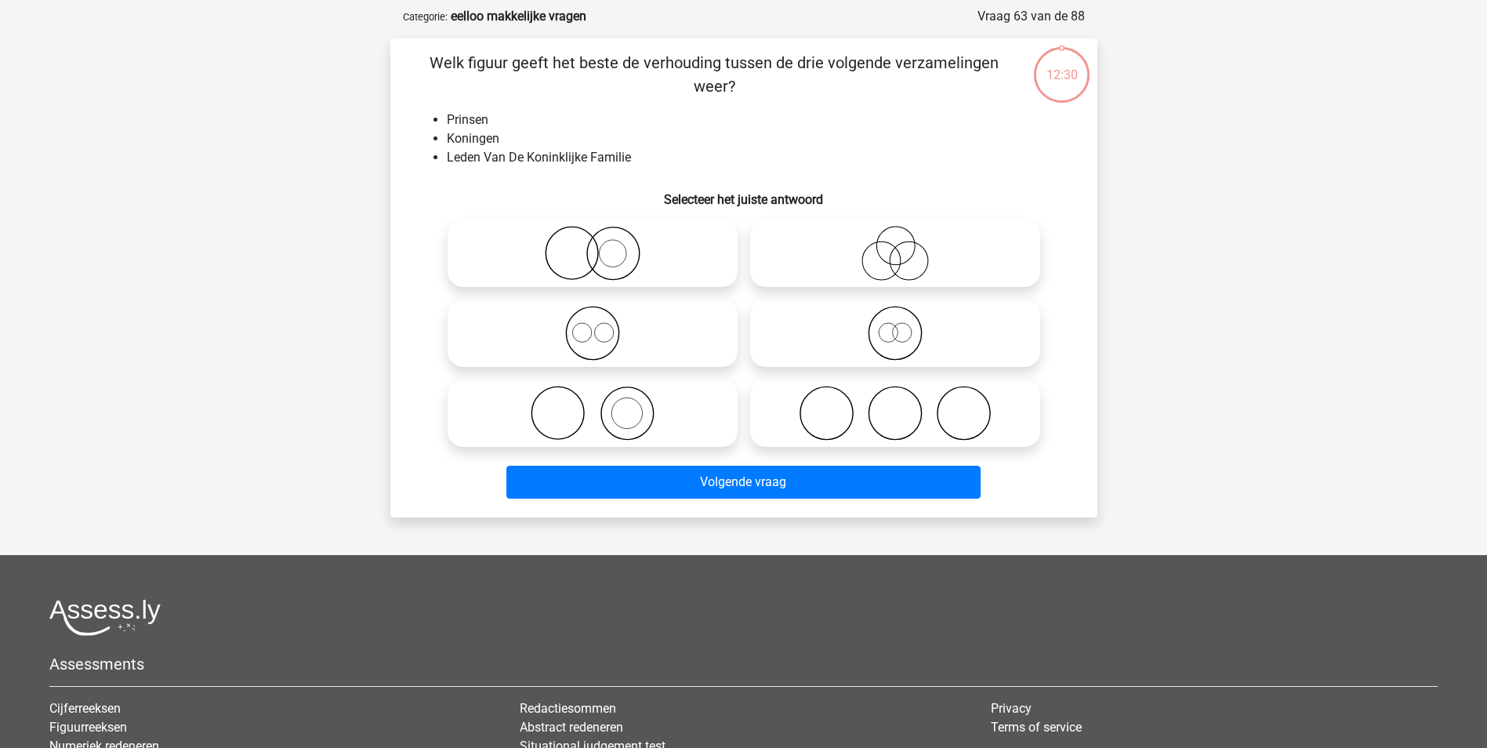
scroll to position [78, 0]
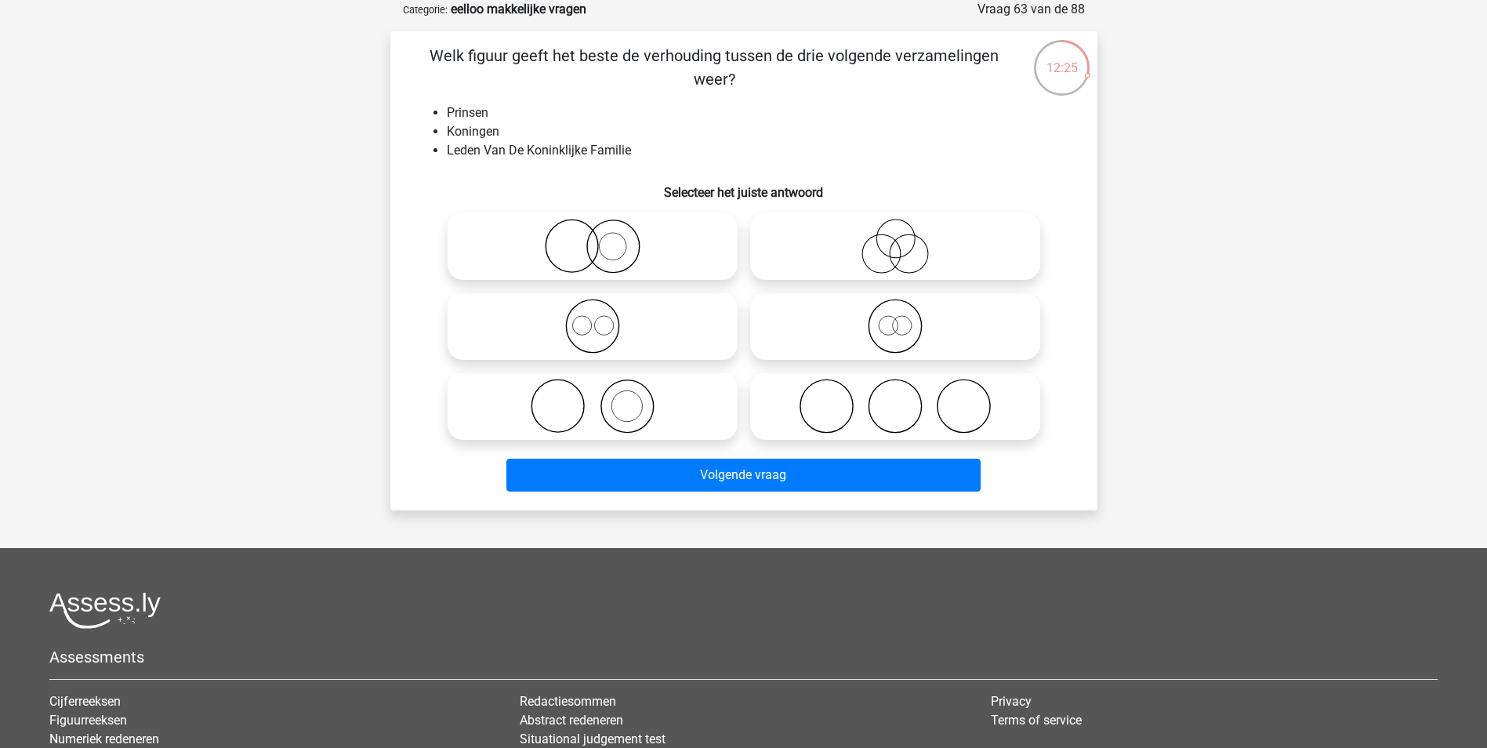
click at [613, 325] on circle at bounding box center [603, 325] width 19 height 19
click at [603, 318] on input "radio" at bounding box center [597, 313] width 10 height 10
radio input "true"
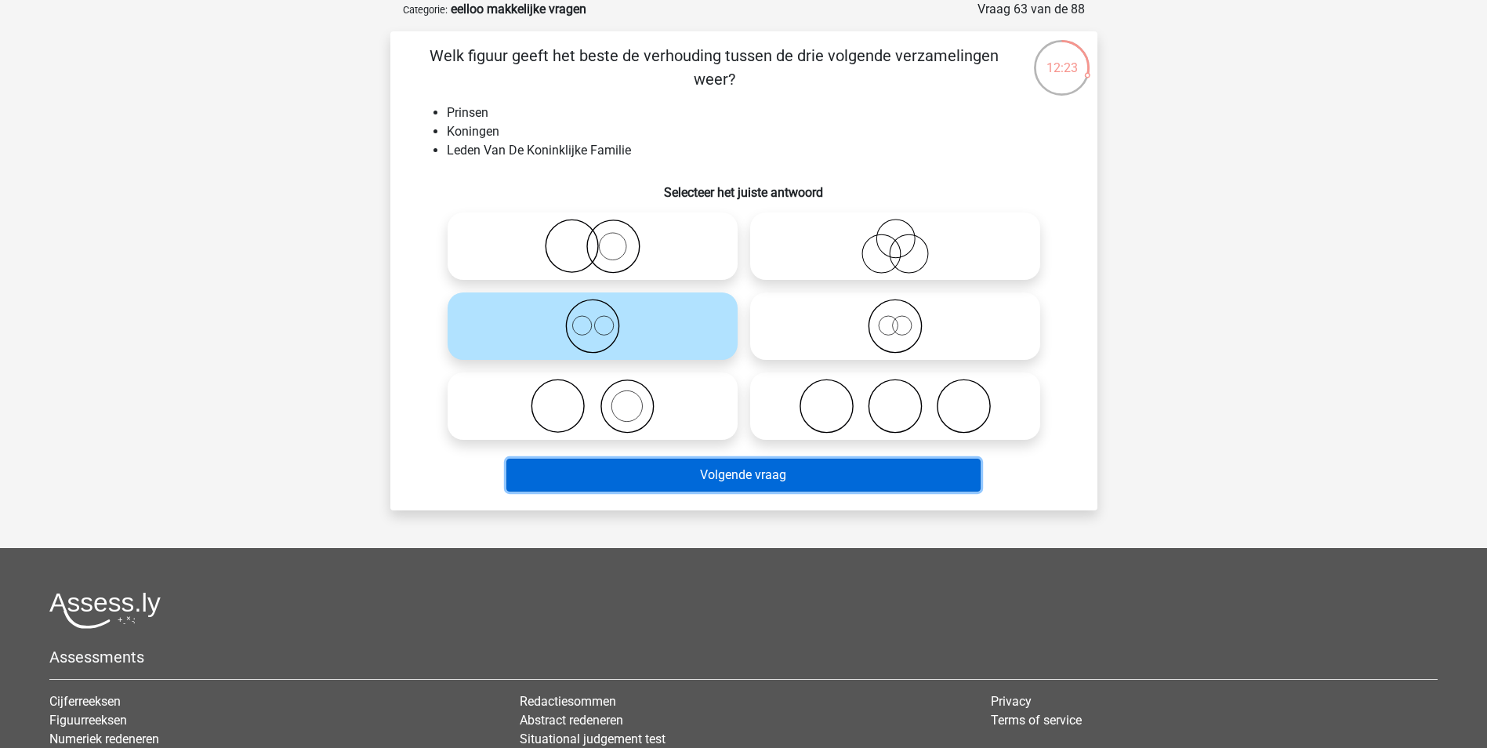
click at [735, 480] on button "Volgende vraag" at bounding box center [743, 474] width 474 height 33
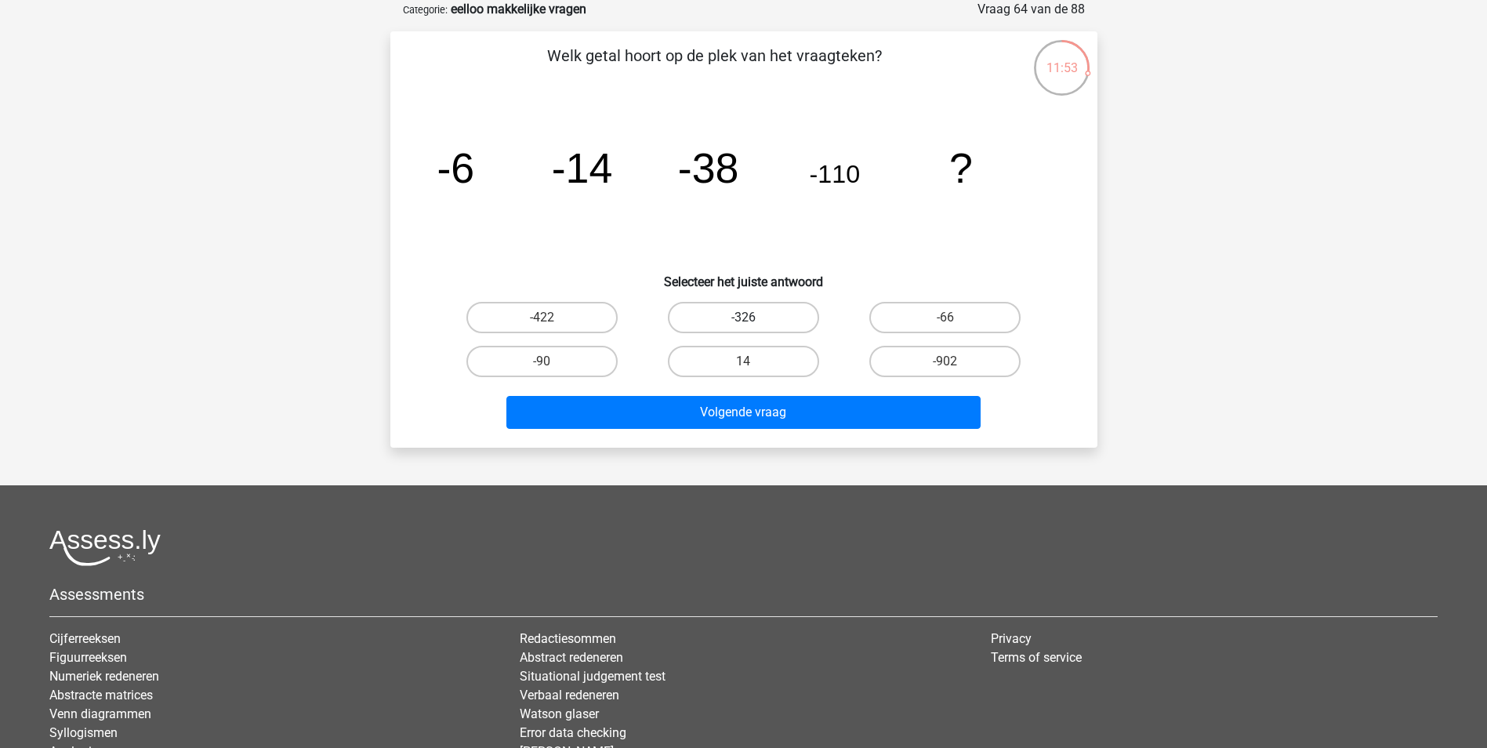
click at [802, 318] on label "-326" at bounding box center [743, 317] width 151 height 31
click at [753, 318] on input "-326" at bounding box center [748, 322] width 10 height 10
radio input "true"
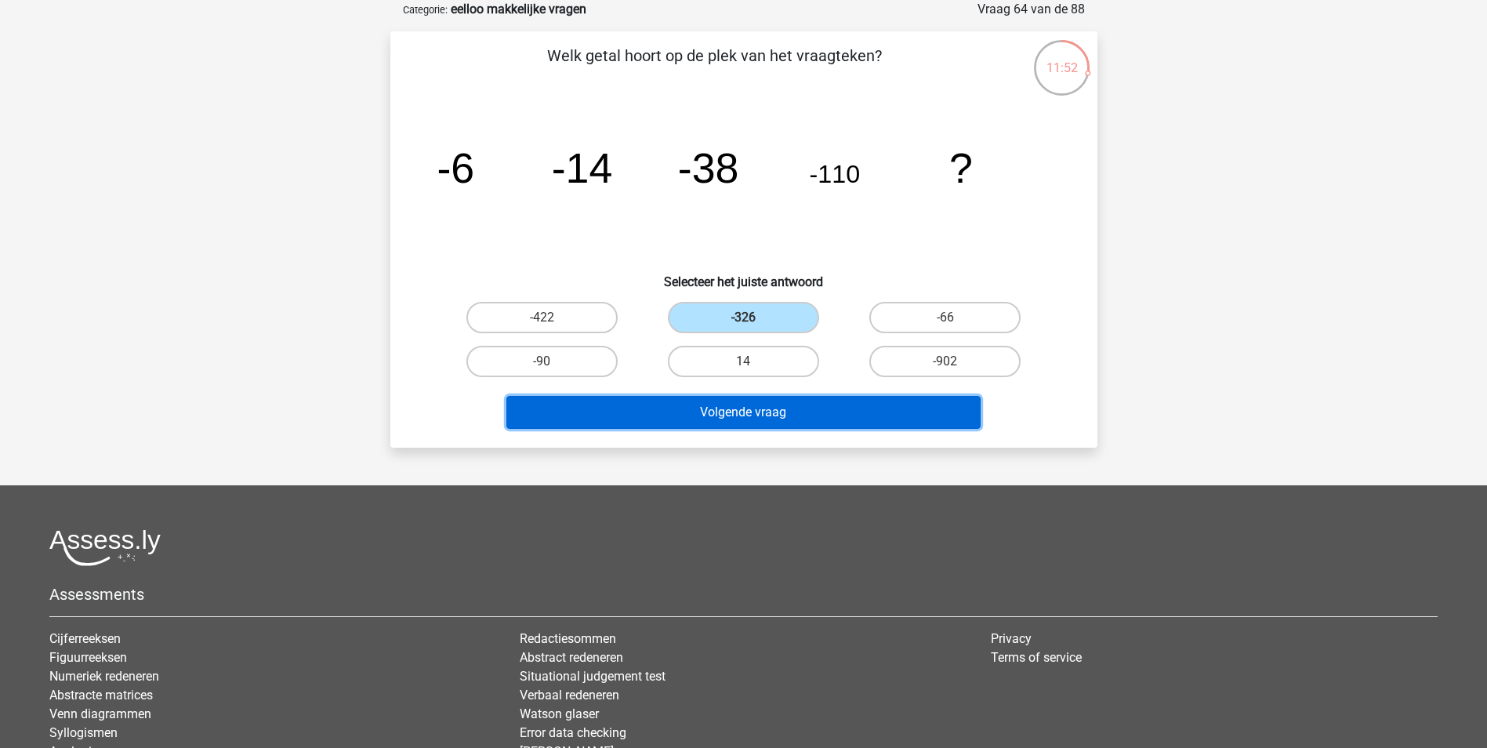
click at [810, 419] on button "Volgende vraag" at bounding box center [743, 412] width 474 height 33
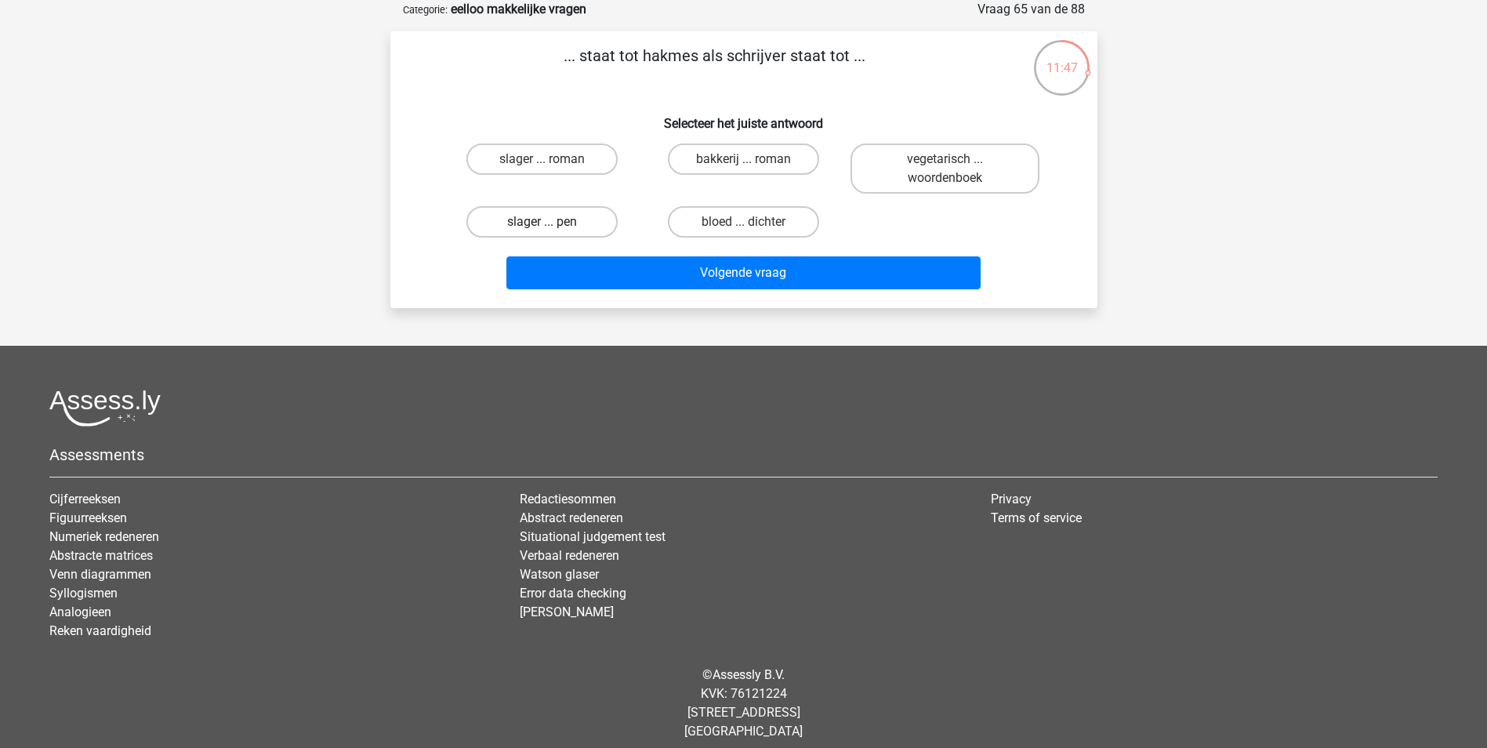
click at [558, 225] on label "slager ... pen" at bounding box center [541, 221] width 151 height 31
click at [552, 225] on input "slager ... pen" at bounding box center [547, 227] width 10 height 10
radio input "true"
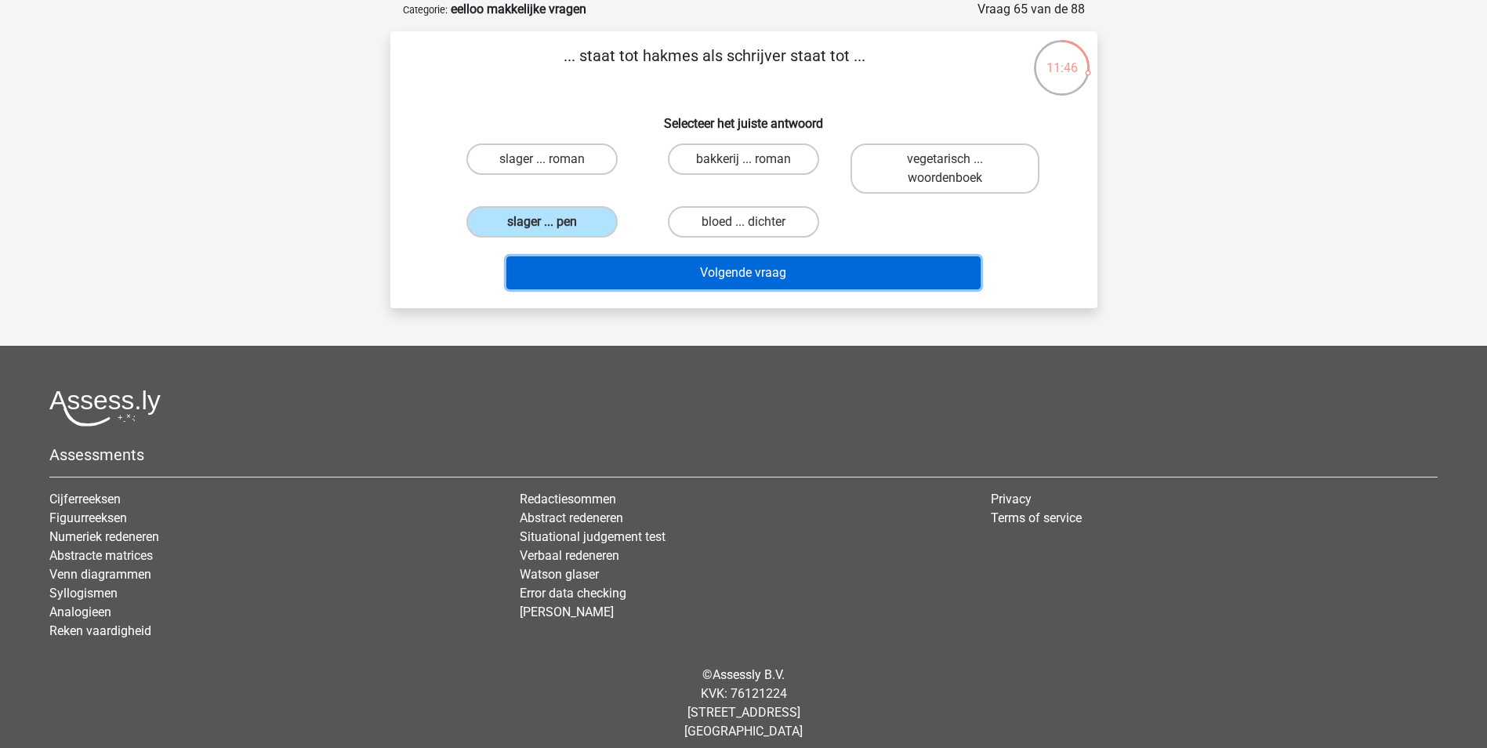
click at [737, 281] on button "Volgende vraag" at bounding box center [743, 272] width 474 height 33
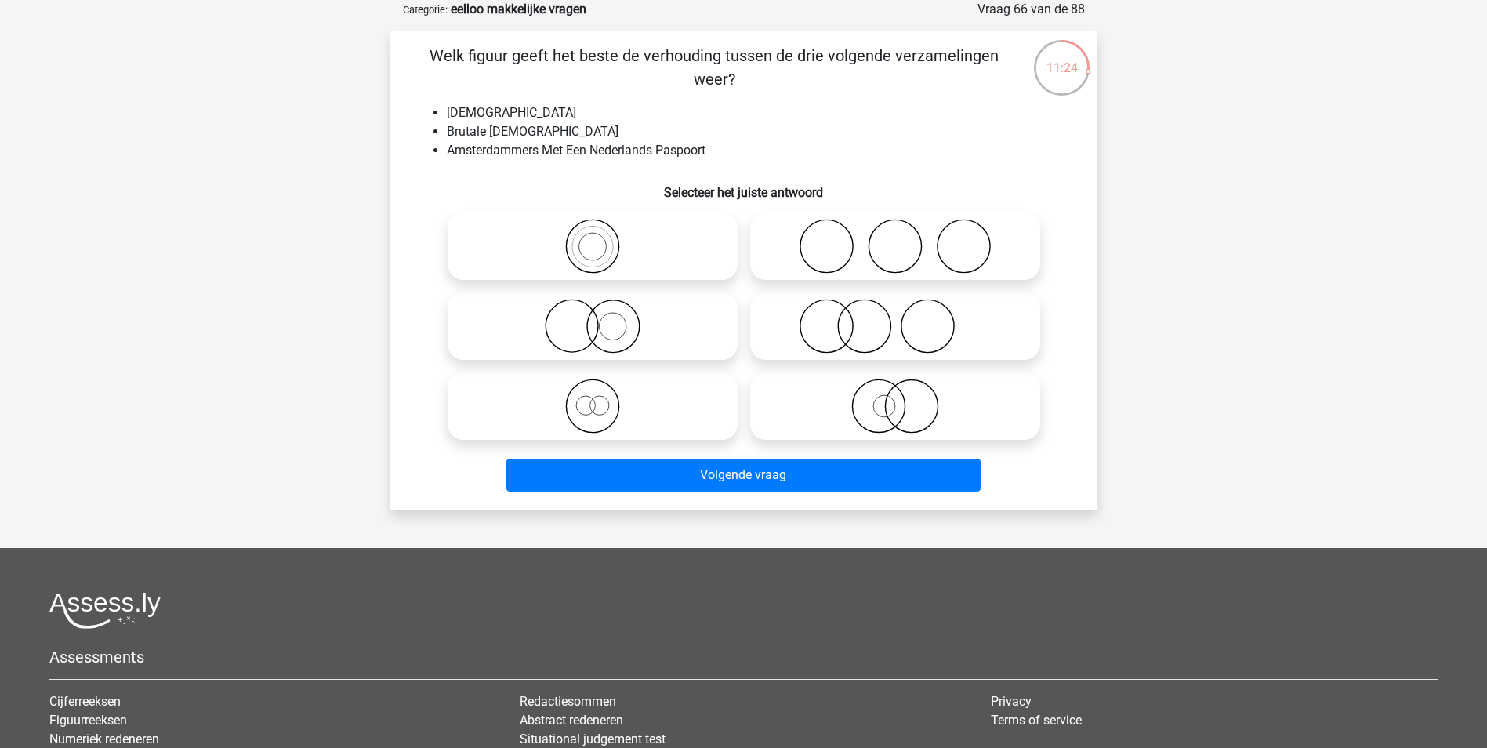
click at [645, 416] on icon at bounding box center [592, 406] width 277 height 55
click at [603, 398] on input "radio" at bounding box center [597, 393] width 10 height 10
radio input "true"
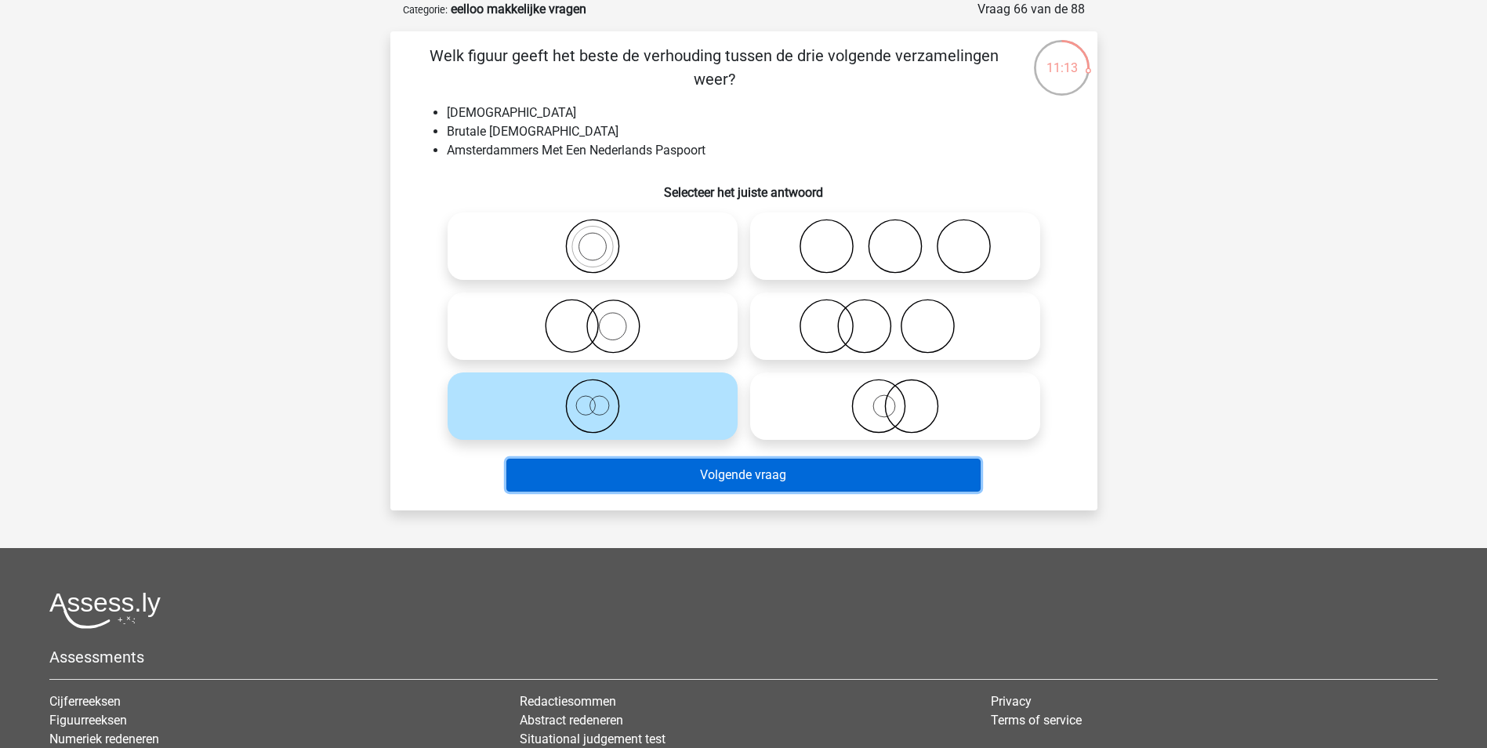
click at [736, 480] on button "Volgende vraag" at bounding box center [743, 474] width 474 height 33
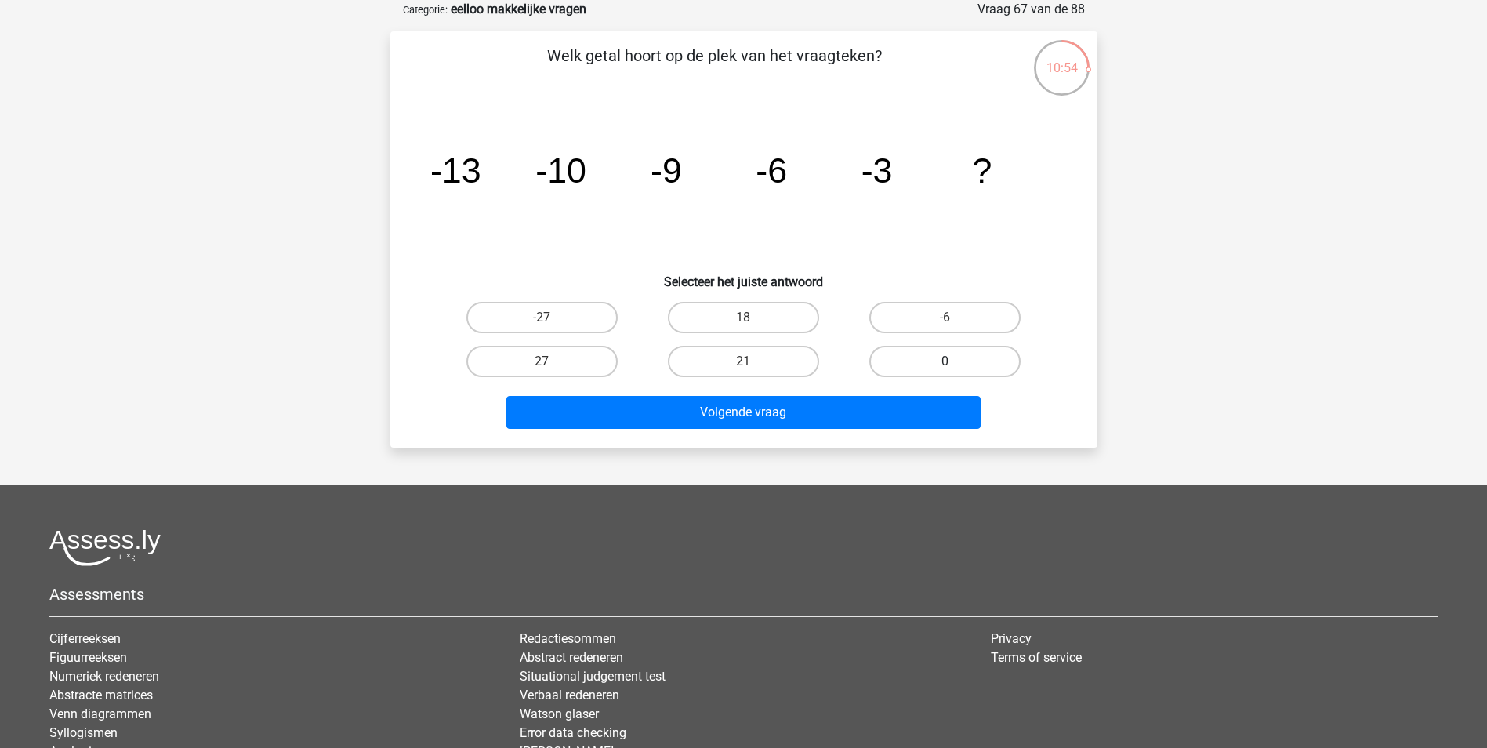
click at [918, 354] on label "0" at bounding box center [944, 361] width 151 height 31
click at [945, 361] on input "0" at bounding box center [950, 366] width 10 height 10
radio input "true"
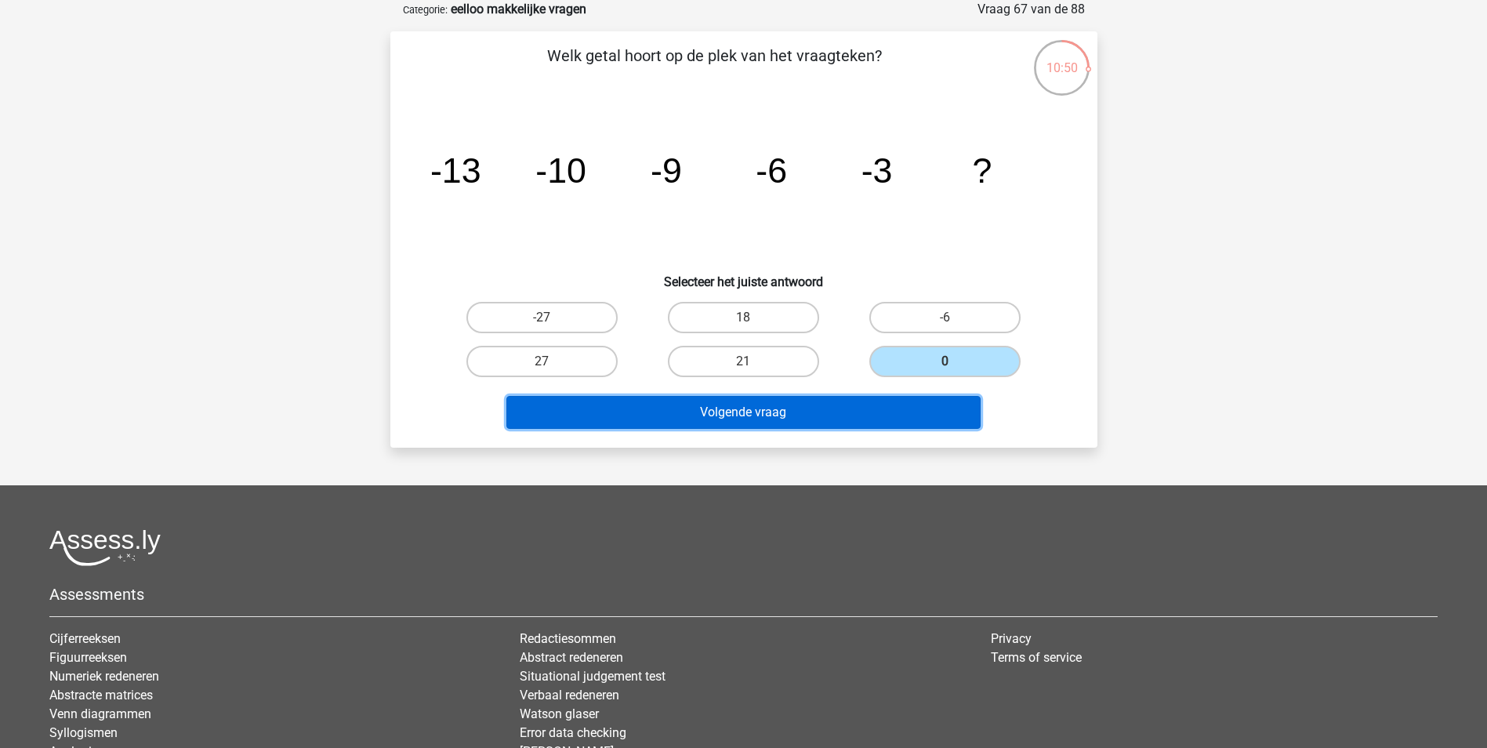
click at [869, 408] on button "Volgende vraag" at bounding box center [743, 412] width 474 height 33
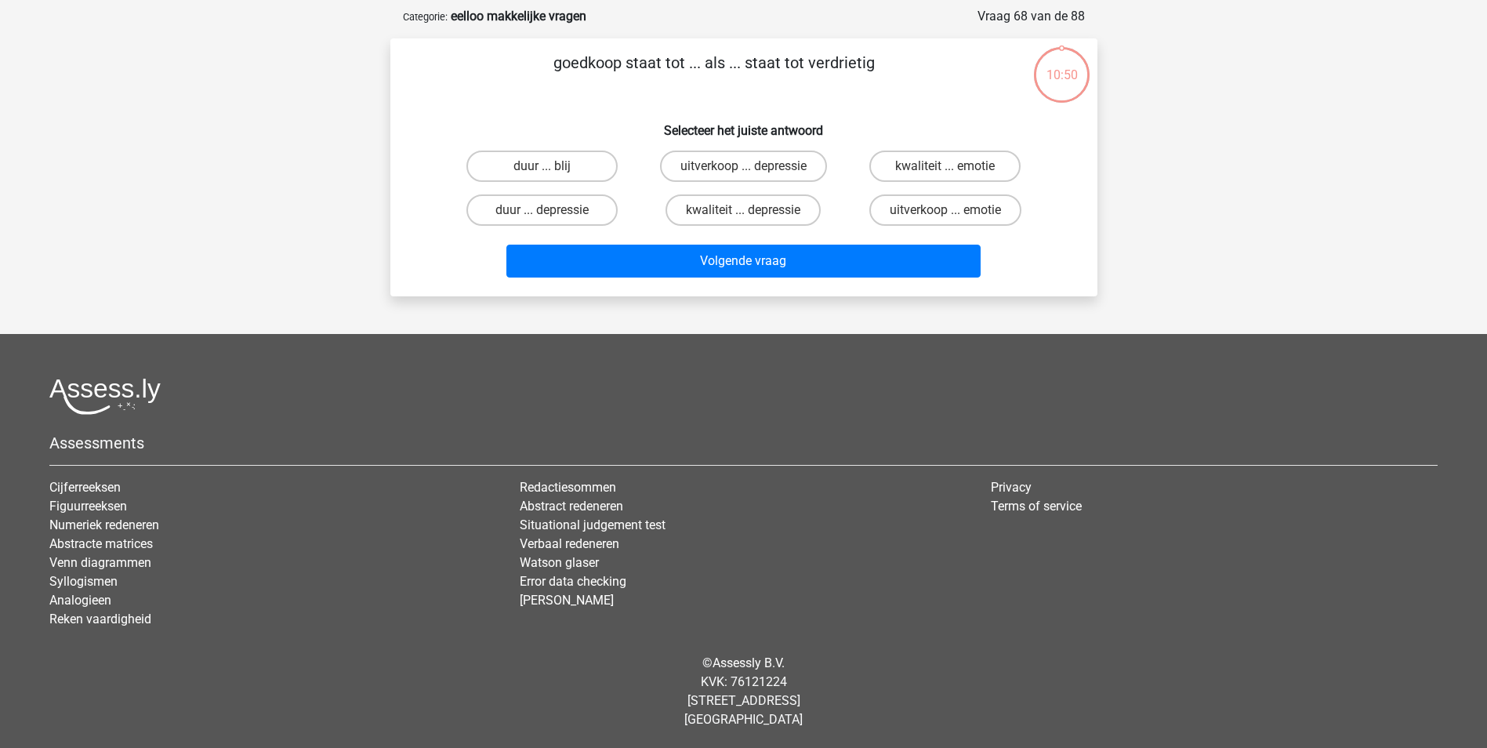
scroll to position [71, 0]
click at [600, 154] on label "duur ... blij" at bounding box center [541, 165] width 151 height 31
click at [552, 166] on input "duur ... blij" at bounding box center [547, 171] width 10 height 10
radio input "true"
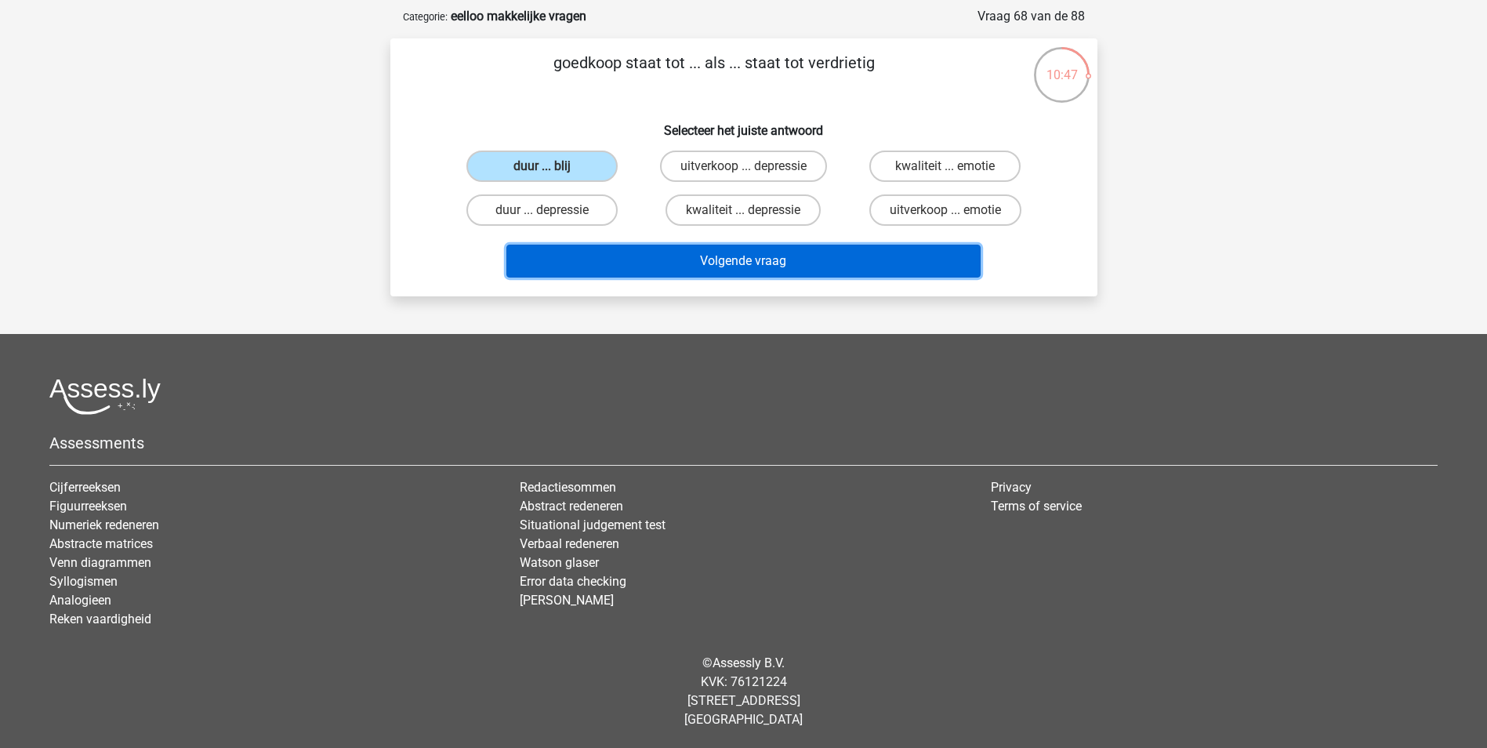
click at [705, 265] on button "Volgende vraag" at bounding box center [743, 261] width 474 height 33
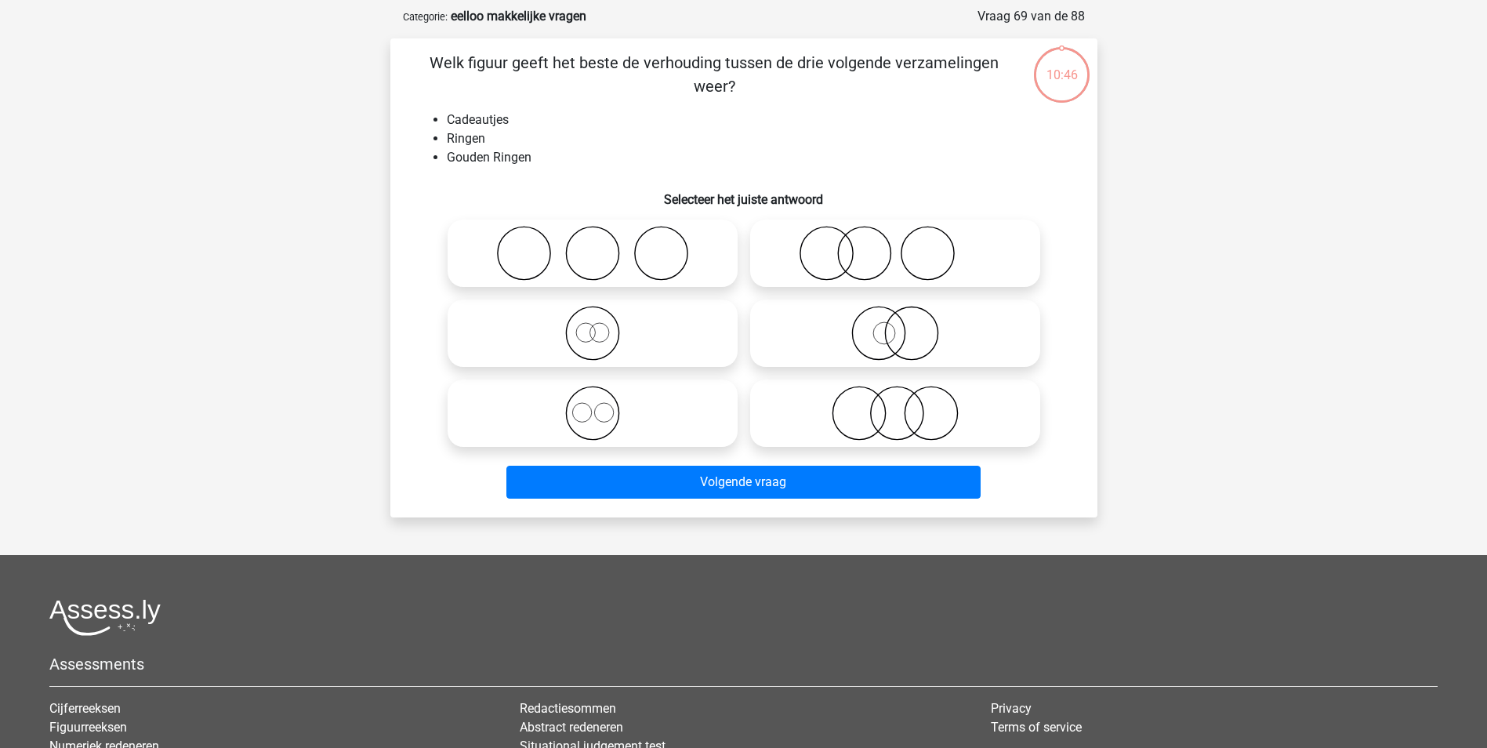
scroll to position [78, 0]
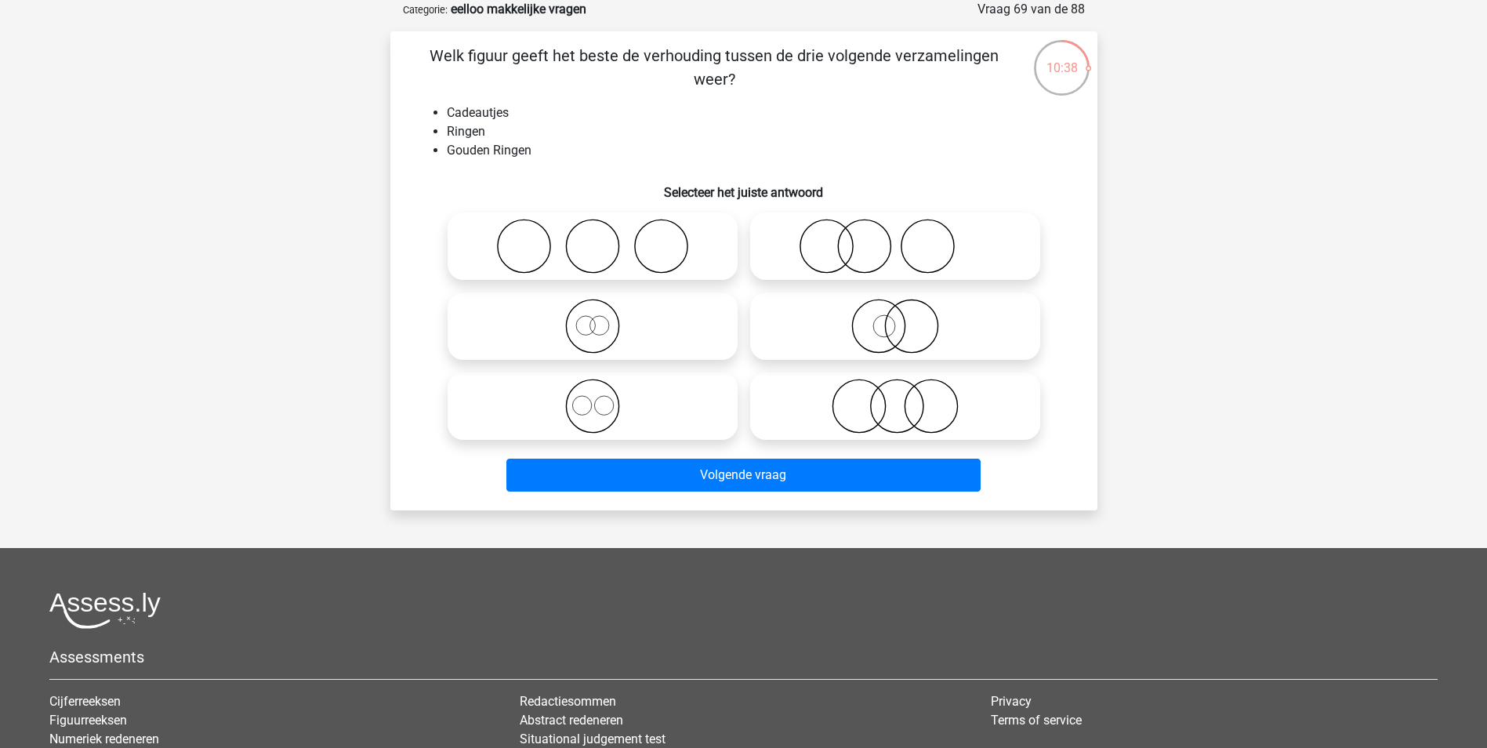
click at [960, 321] on icon at bounding box center [894, 326] width 277 height 55
click at [905, 318] on input "radio" at bounding box center [900, 313] width 10 height 10
radio input "true"
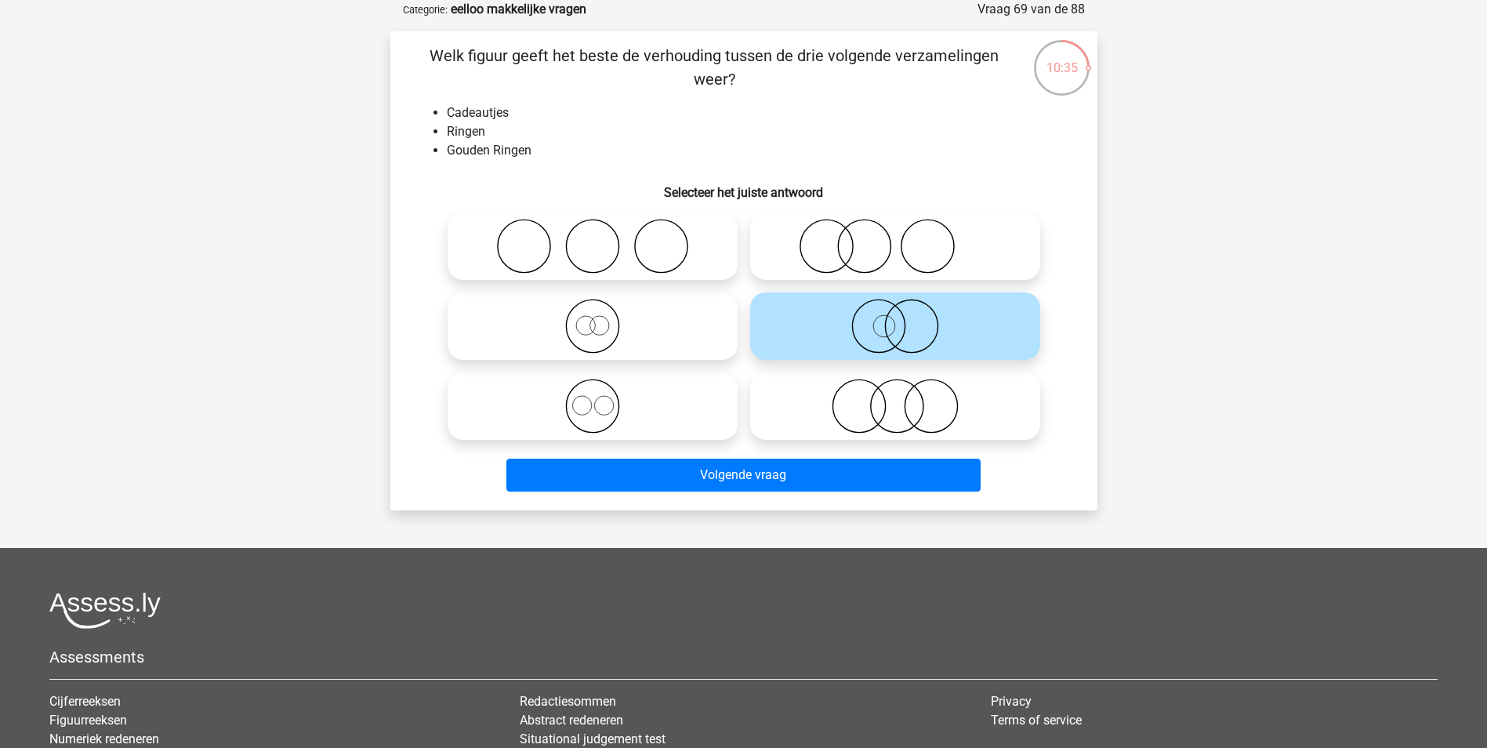
click at [925, 249] on icon at bounding box center [894, 246] width 277 height 55
click at [905, 238] on input "radio" at bounding box center [900, 233] width 10 height 10
radio input "true"
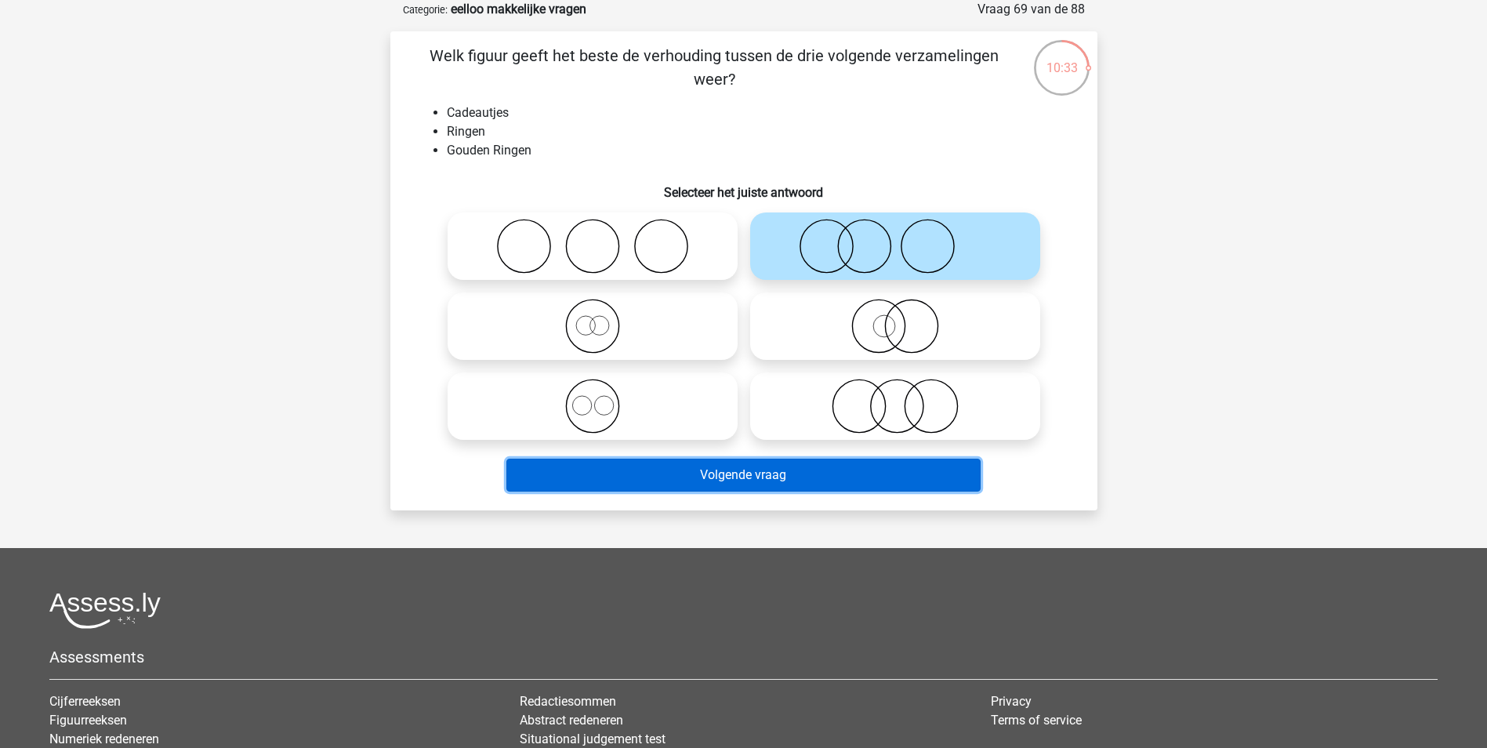
click at [853, 463] on button "Volgende vraag" at bounding box center [743, 474] width 474 height 33
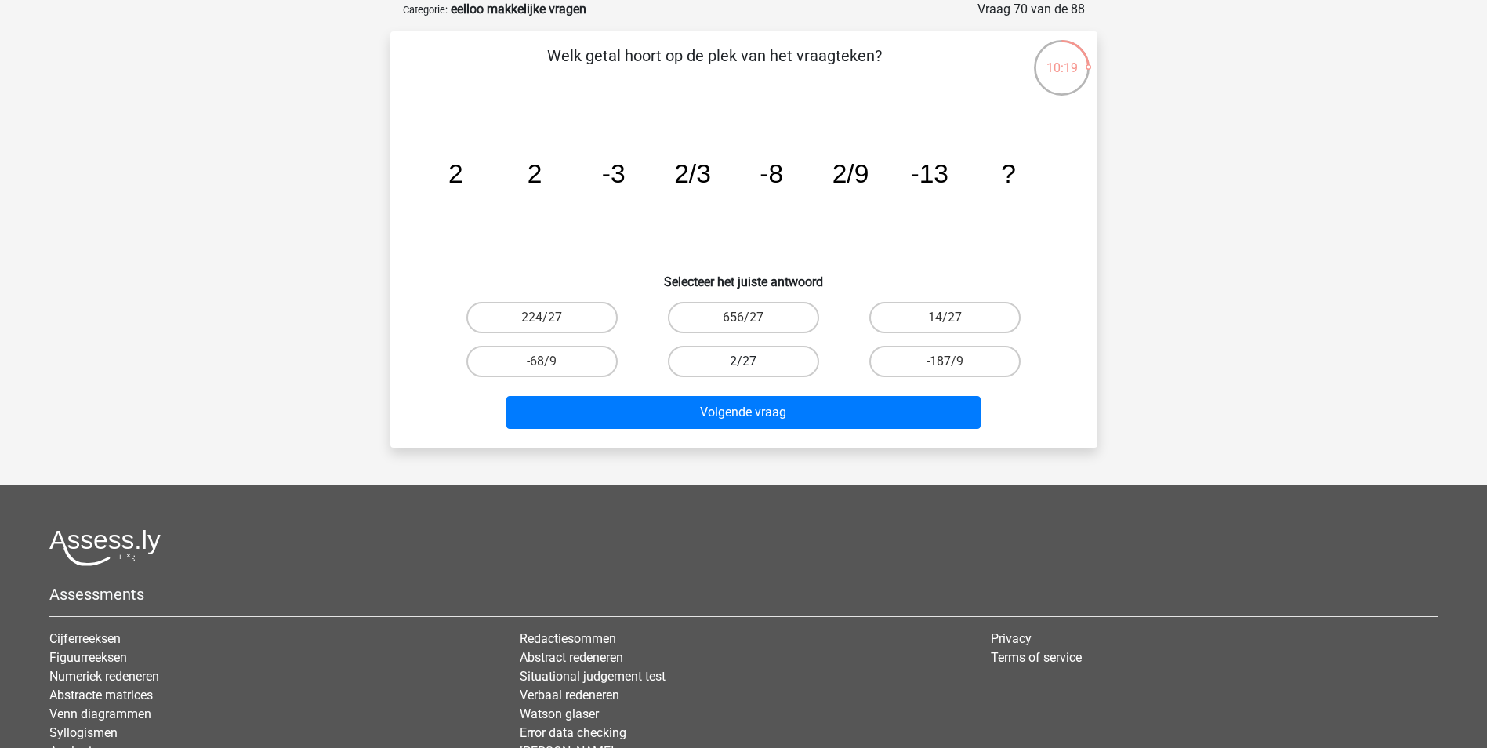
click at [716, 360] on label "2/27" at bounding box center [743, 361] width 151 height 31
click at [743, 361] on input "2/27" at bounding box center [748, 366] width 10 height 10
radio input "true"
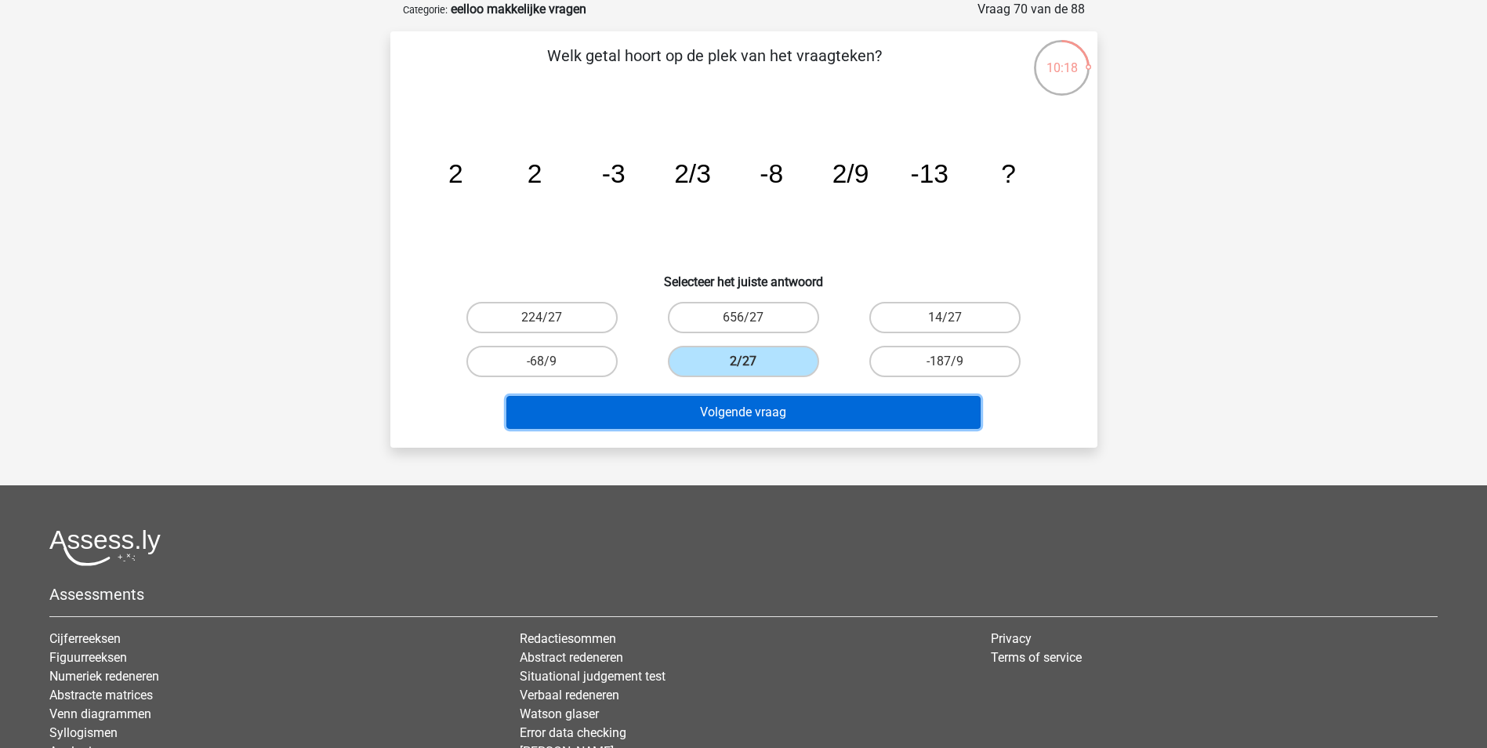
click at [747, 415] on button "Volgende vraag" at bounding box center [743, 412] width 474 height 33
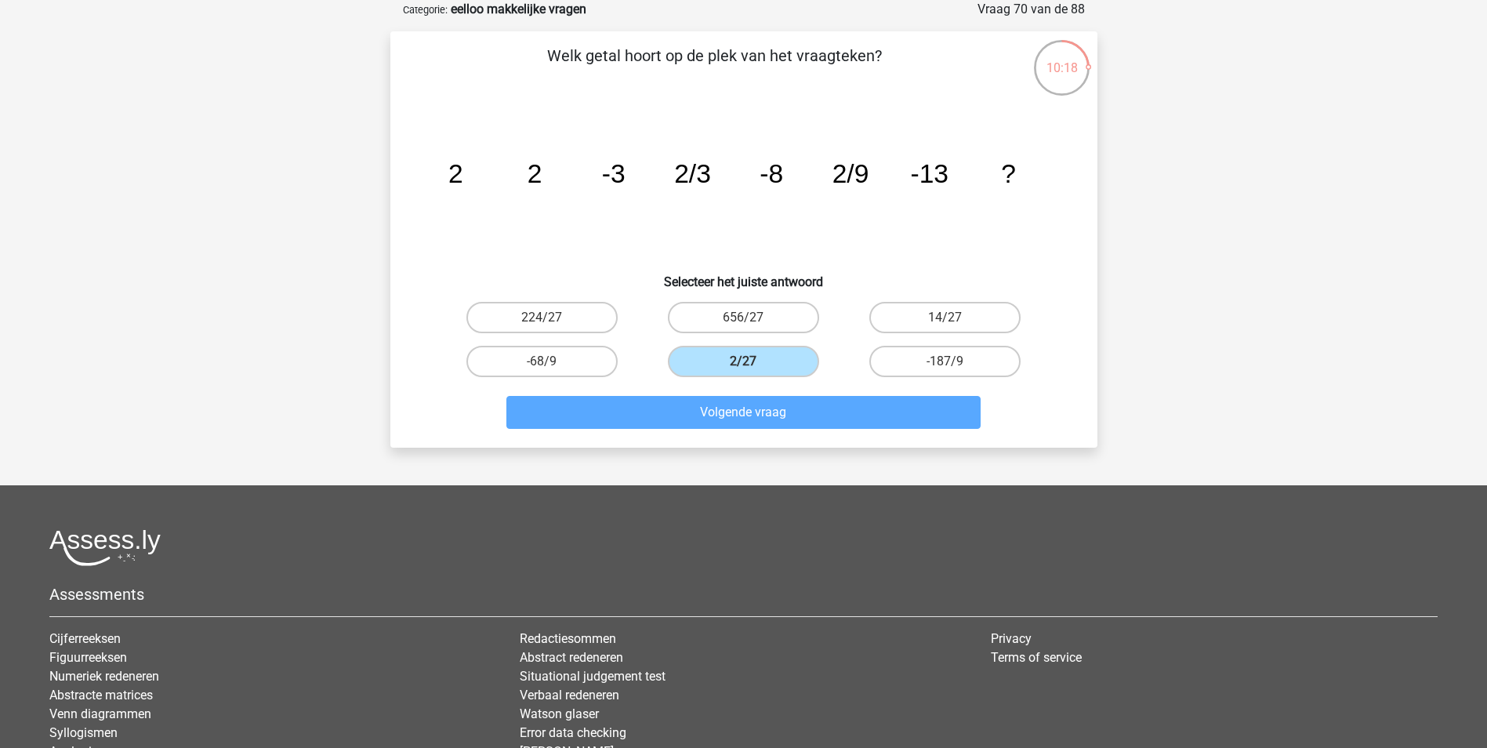
scroll to position [71, 0]
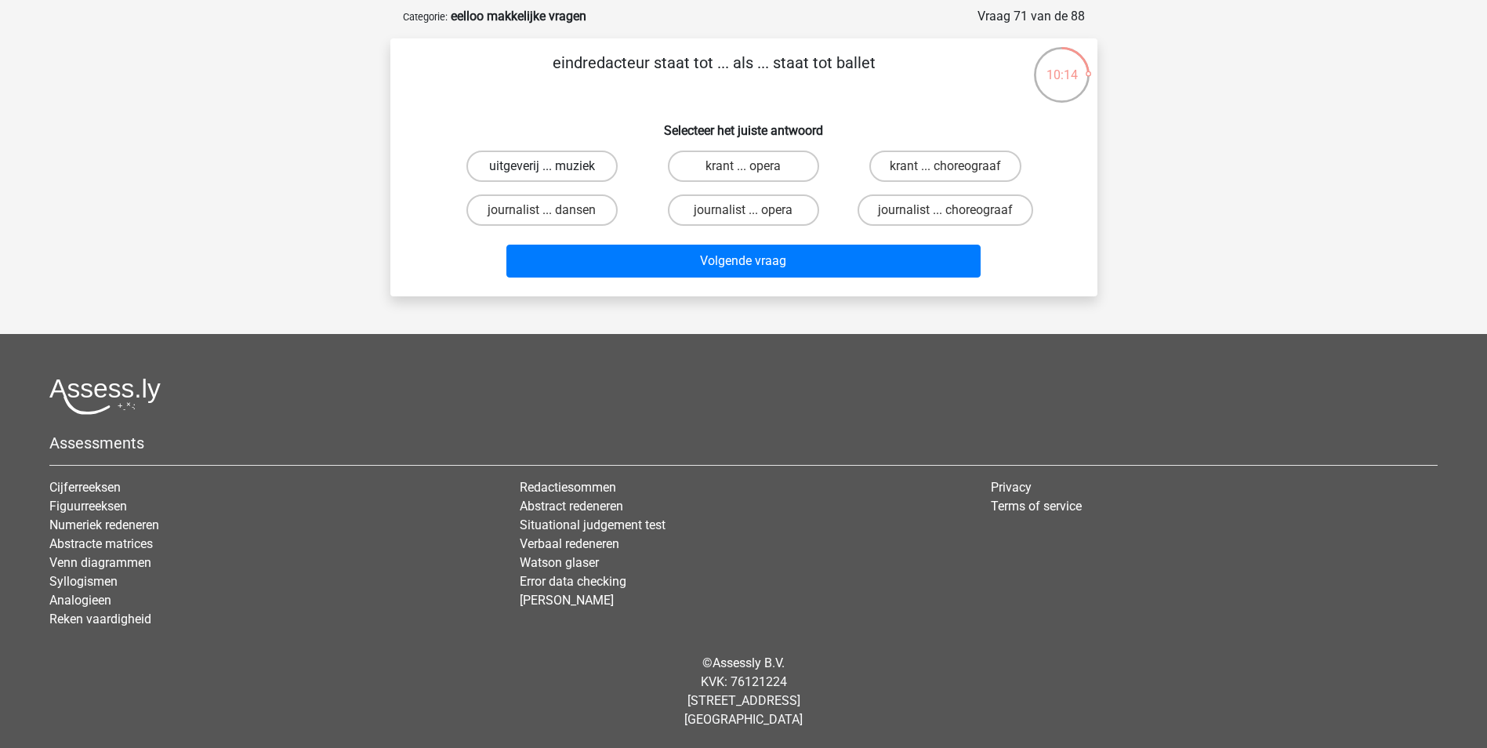
click at [607, 161] on label "uitgeverij ... muziek" at bounding box center [541, 165] width 151 height 31
click at [552, 166] on input "uitgeverij ... muziek" at bounding box center [547, 171] width 10 height 10
radio input "true"
click at [795, 172] on label "krant ... opera" at bounding box center [743, 165] width 151 height 31
click at [753, 172] on input "krant ... opera" at bounding box center [748, 171] width 10 height 10
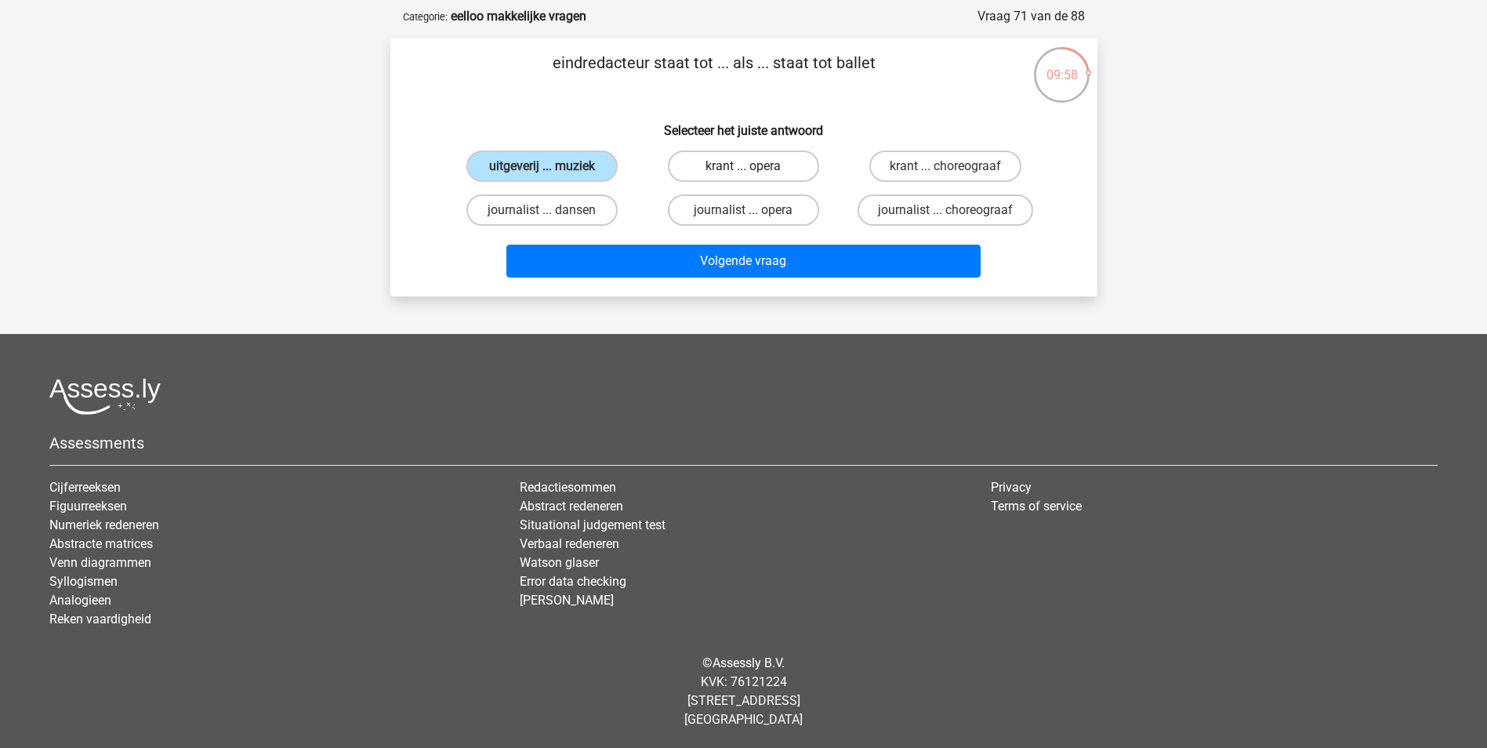
radio input "true"
click at [944, 165] on label "krant ... choreograaf" at bounding box center [945, 165] width 152 height 31
click at [945, 166] on input "krant ... choreograaf" at bounding box center [950, 171] width 10 height 10
radio input "true"
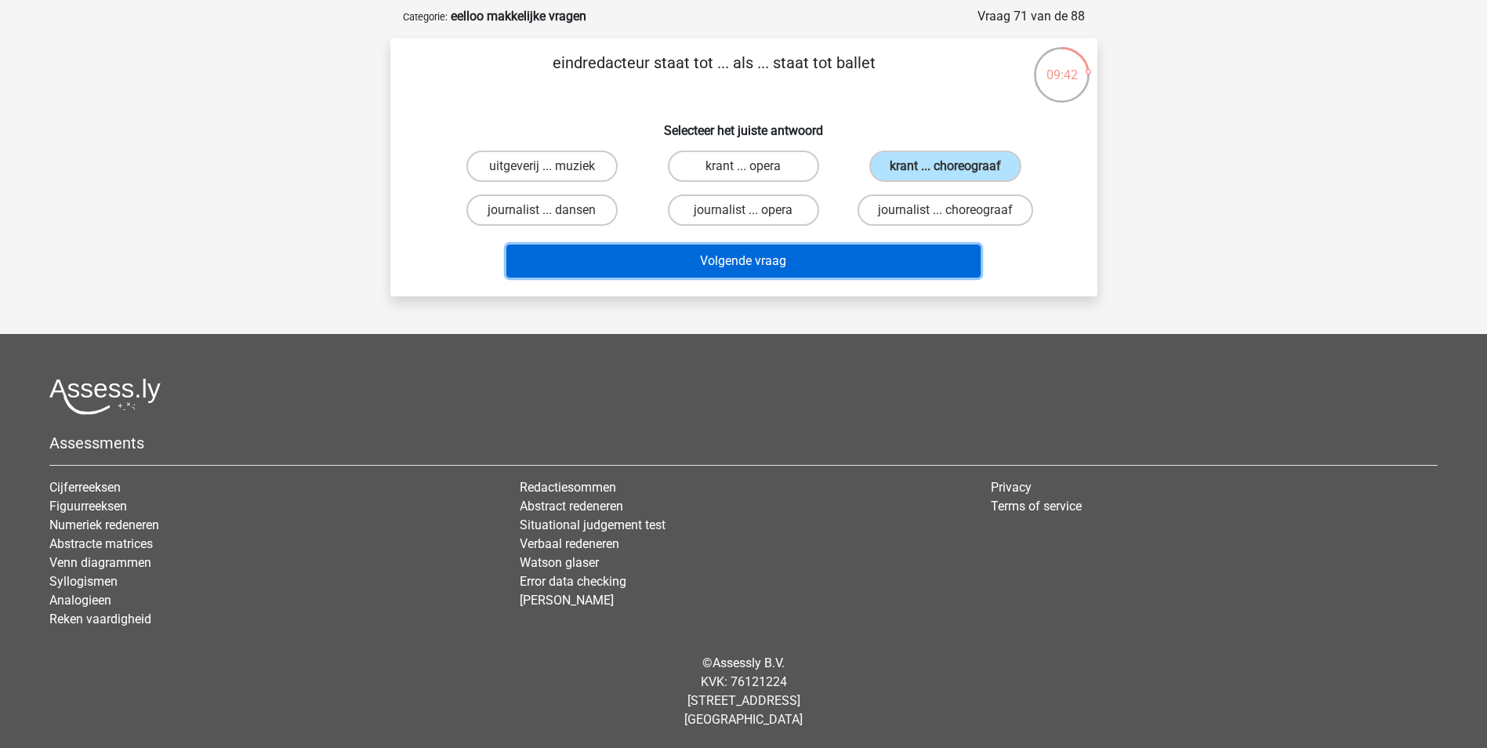
click at [900, 263] on button "Volgende vraag" at bounding box center [743, 261] width 474 height 33
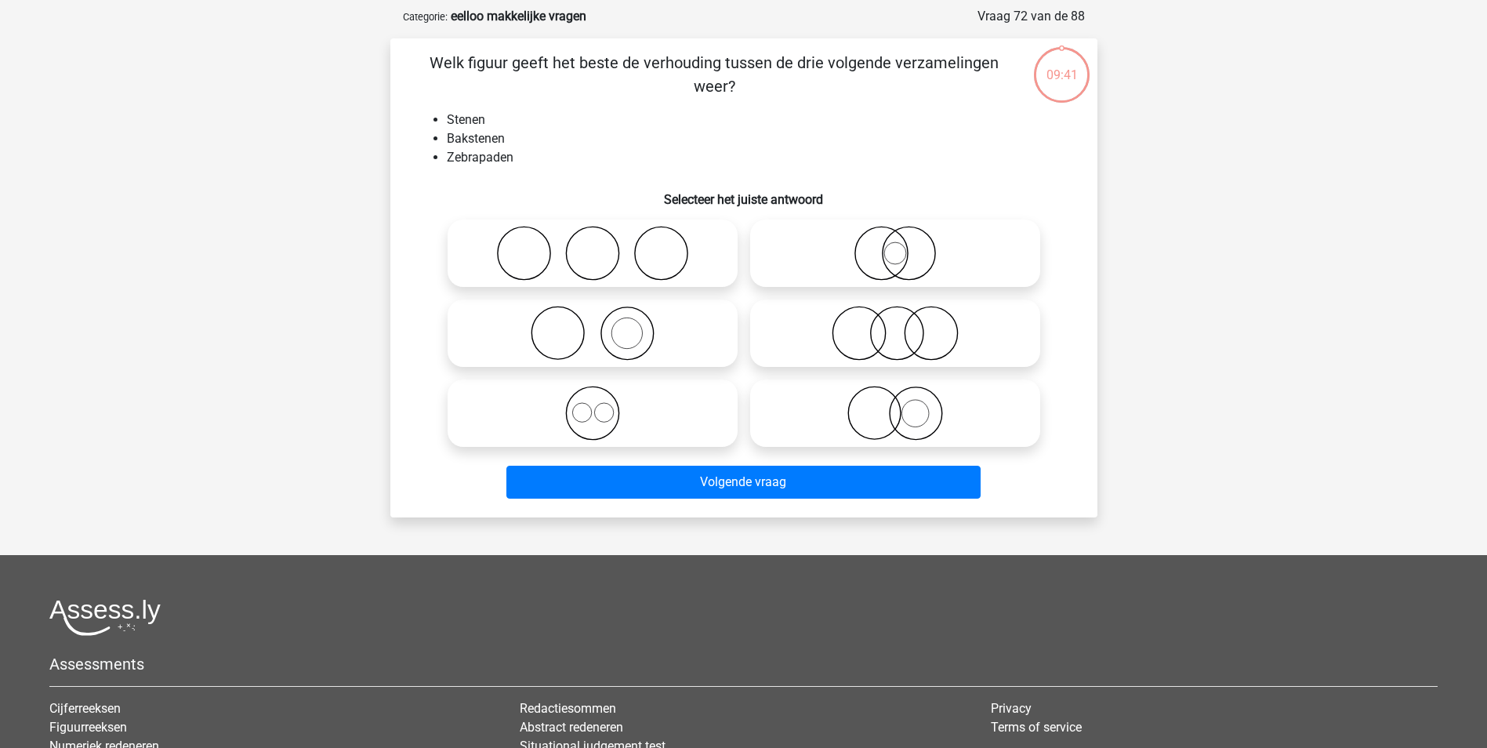
scroll to position [78, 0]
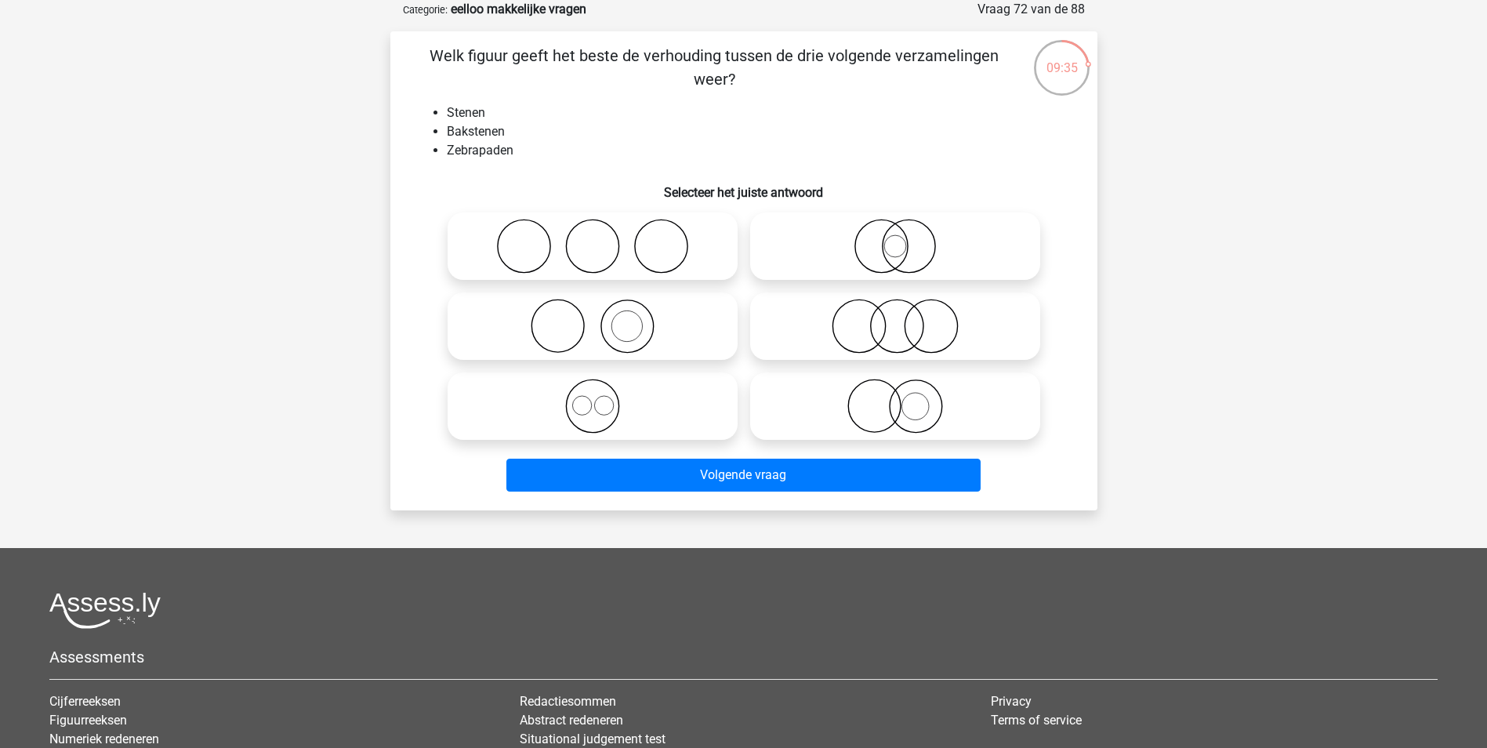
click at [645, 324] on icon at bounding box center [592, 326] width 277 height 55
click at [603, 318] on input "radio" at bounding box center [597, 313] width 10 height 10
radio input "true"
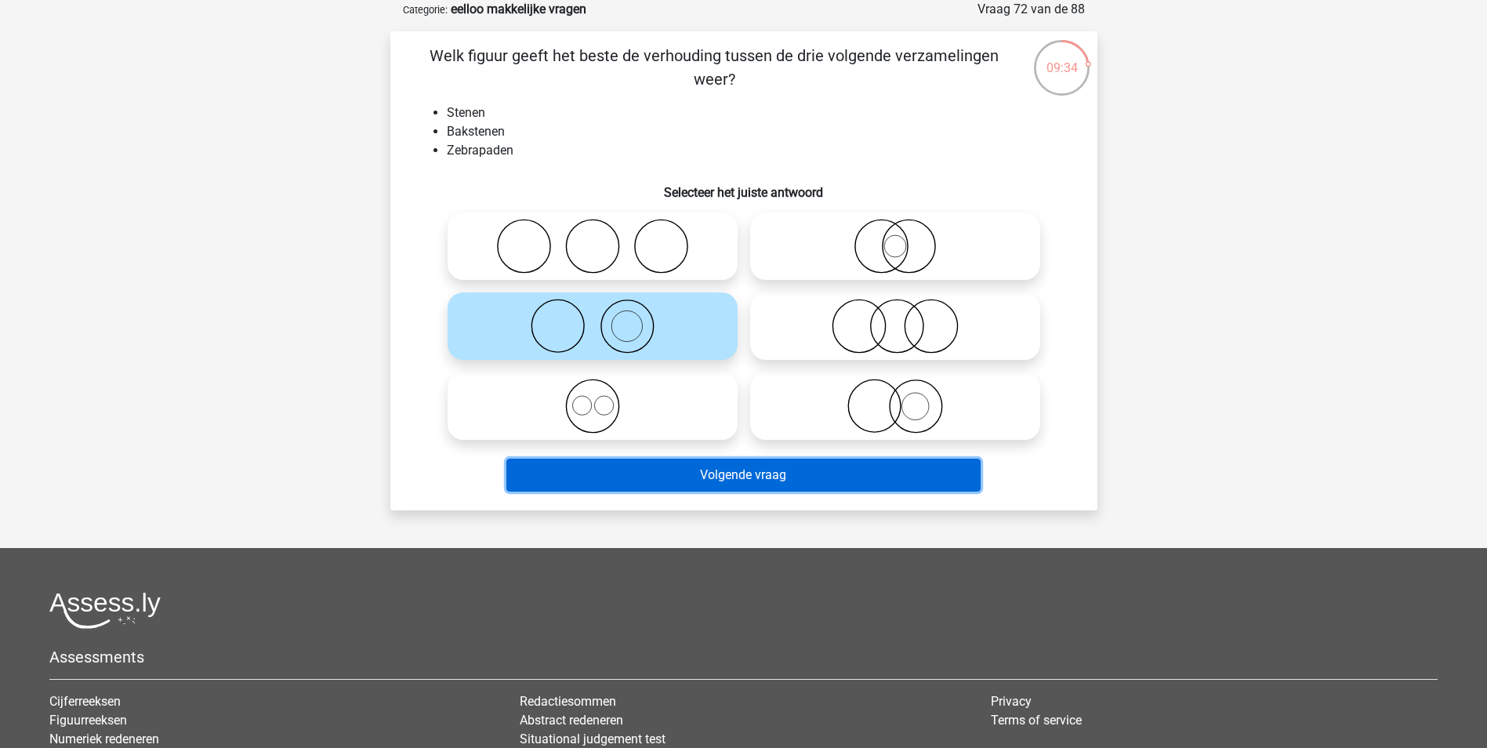
click at [694, 476] on button "Volgende vraag" at bounding box center [743, 474] width 474 height 33
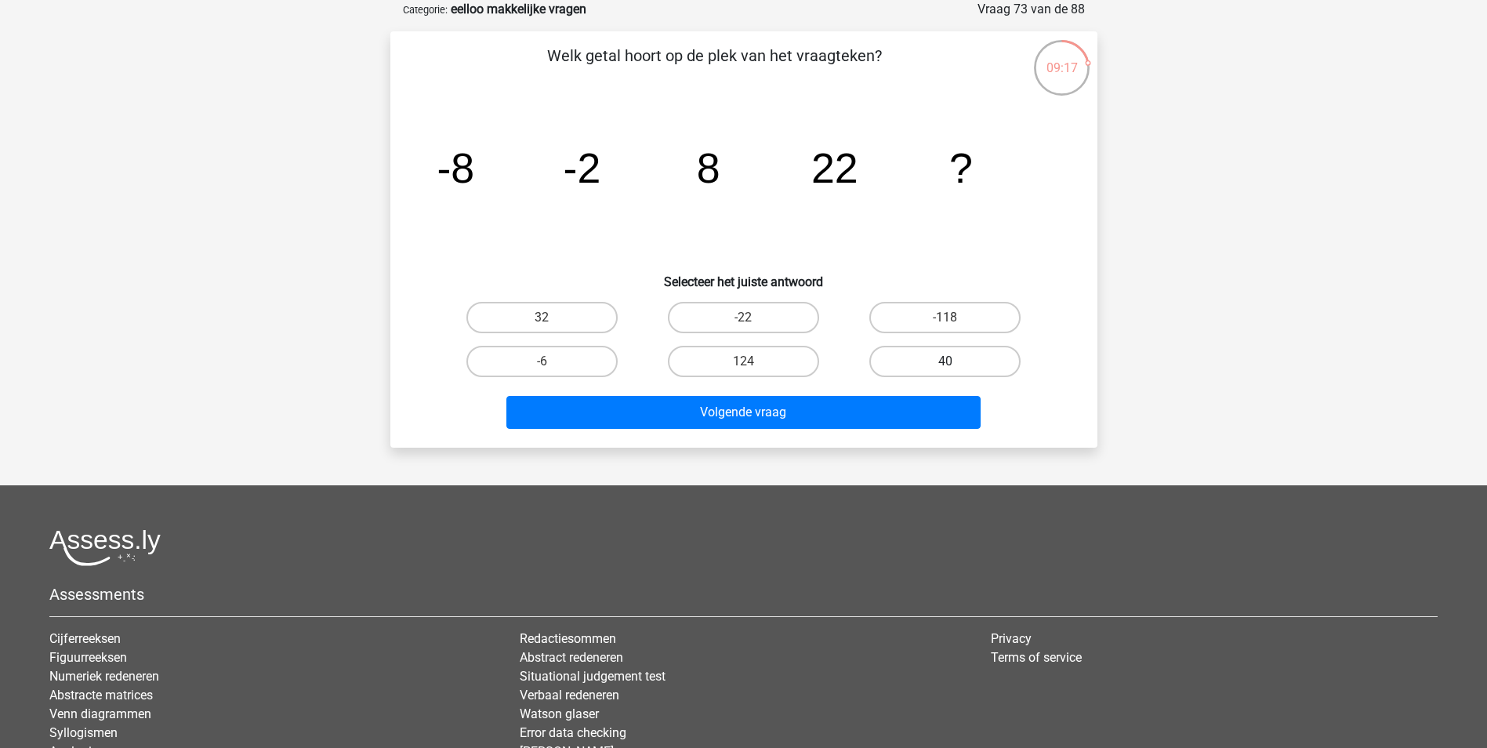
click at [972, 363] on label "40" at bounding box center [944, 361] width 151 height 31
click at [955, 363] on input "40" at bounding box center [950, 366] width 10 height 10
radio input "true"
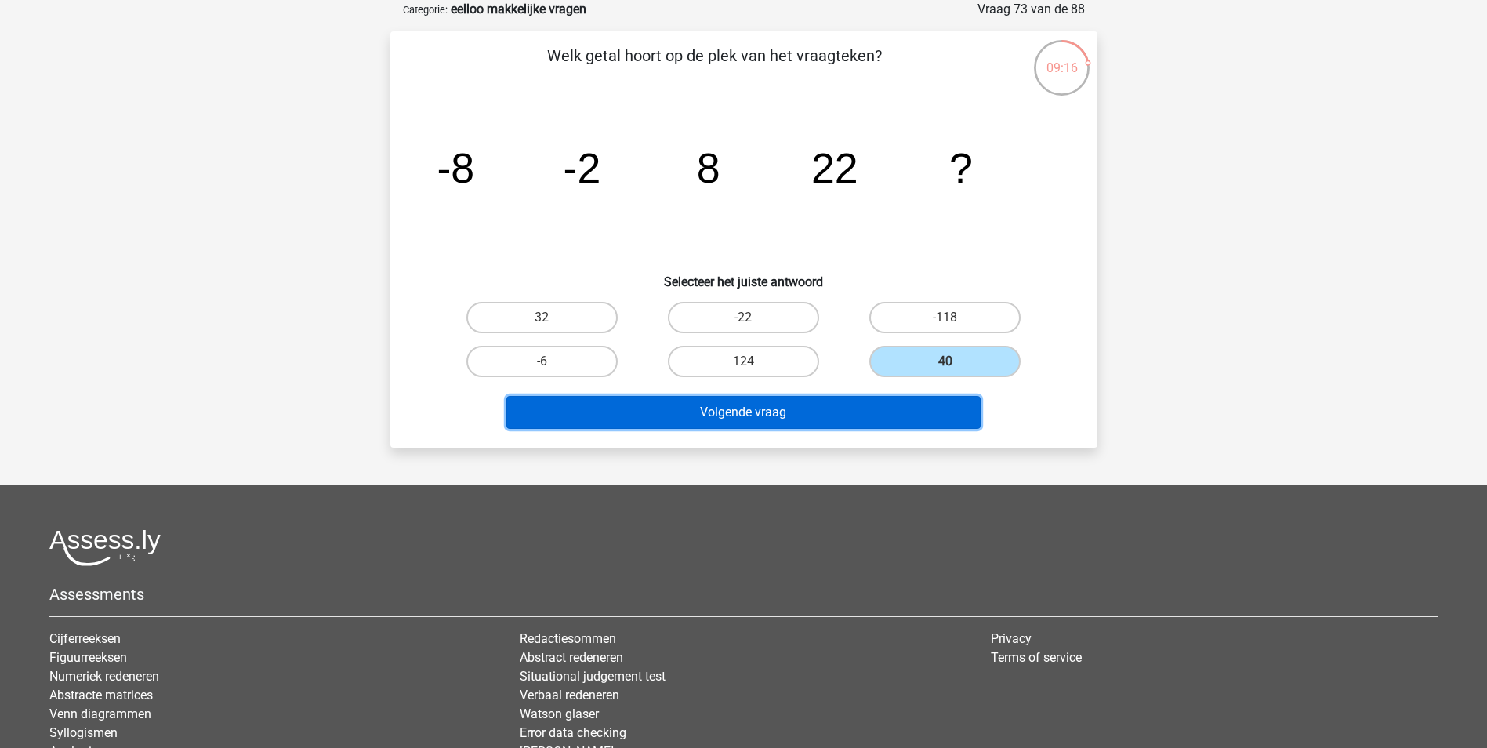
click at [931, 409] on button "Volgende vraag" at bounding box center [743, 412] width 474 height 33
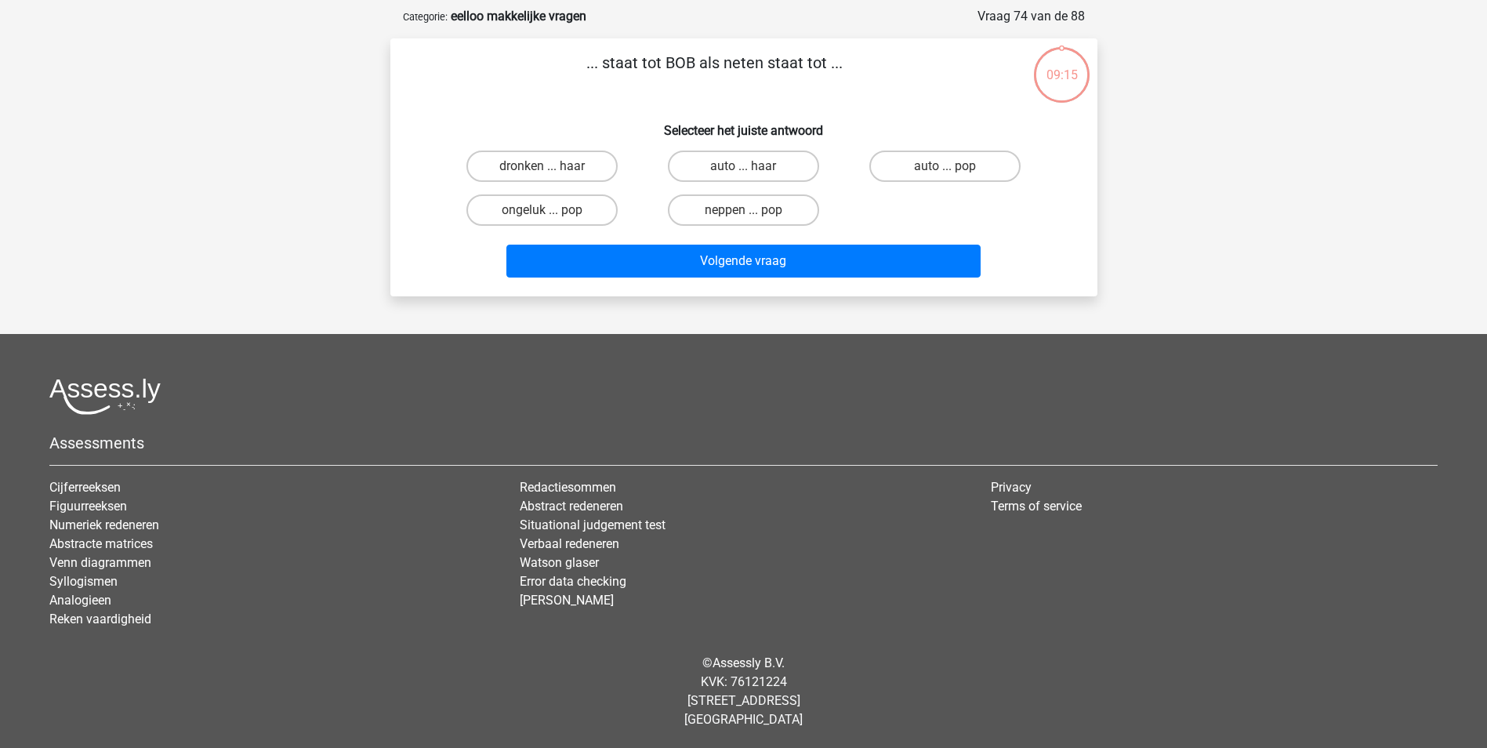
scroll to position [71, 0]
click at [557, 158] on label "dronken ... haar" at bounding box center [541, 165] width 151 height 31
click at [552, 166] on input "dronken ... haar" at bounding box center [547, 171] width 10 height 10
radio input "true"
click at [916, 173] on label "auto ... pop" at bounding box center [944, 165] width 151 height 31
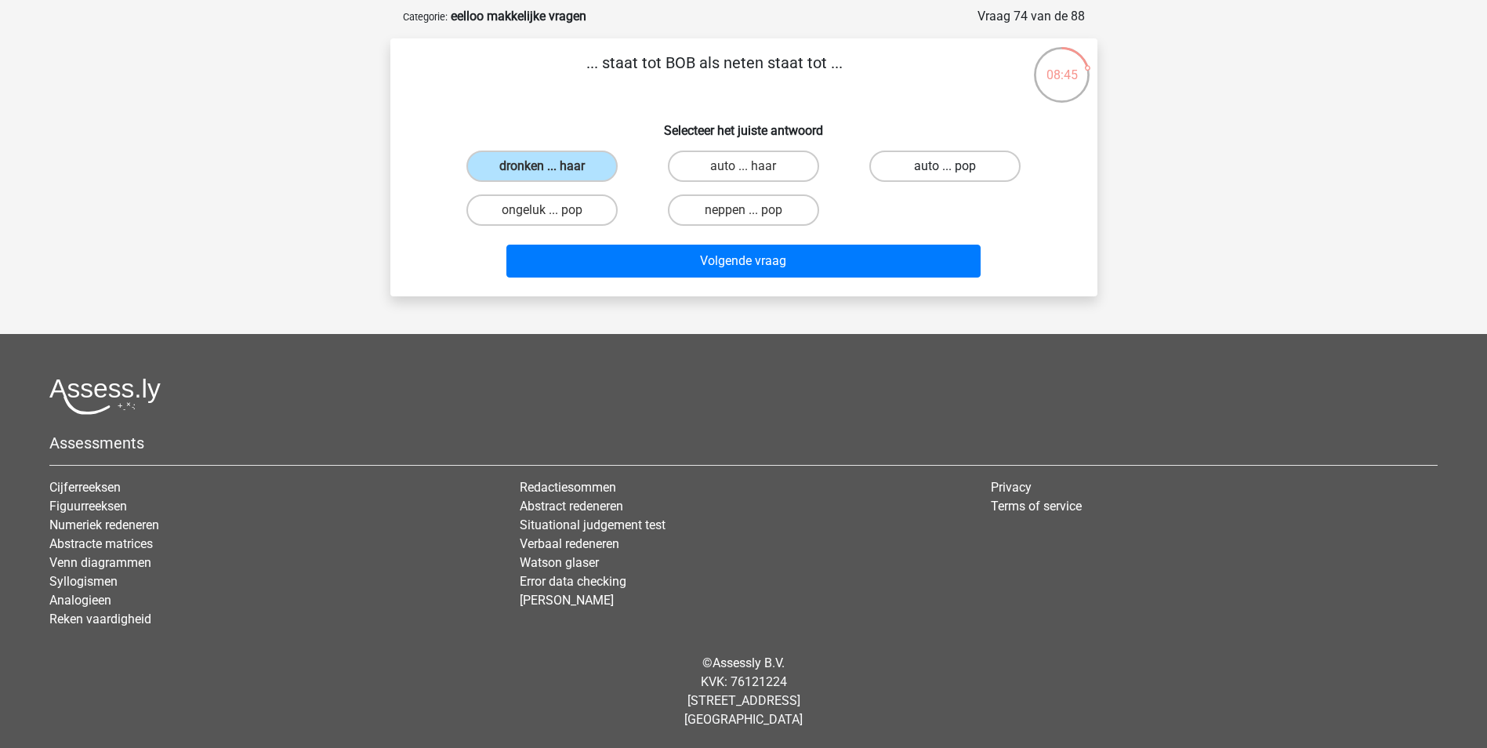
click at [945, 173] on input "auto ... pop" at bounding box center [950, 171] width 10 height 10
radio input "true"
click at [694, 172] on label "auto ... haar" at bounding box center [743, 165] width 151 height 31
click at [743, 172] on input "auto ... haar" at bounding box center [748, 171] width 10 height 10
radio input "true"
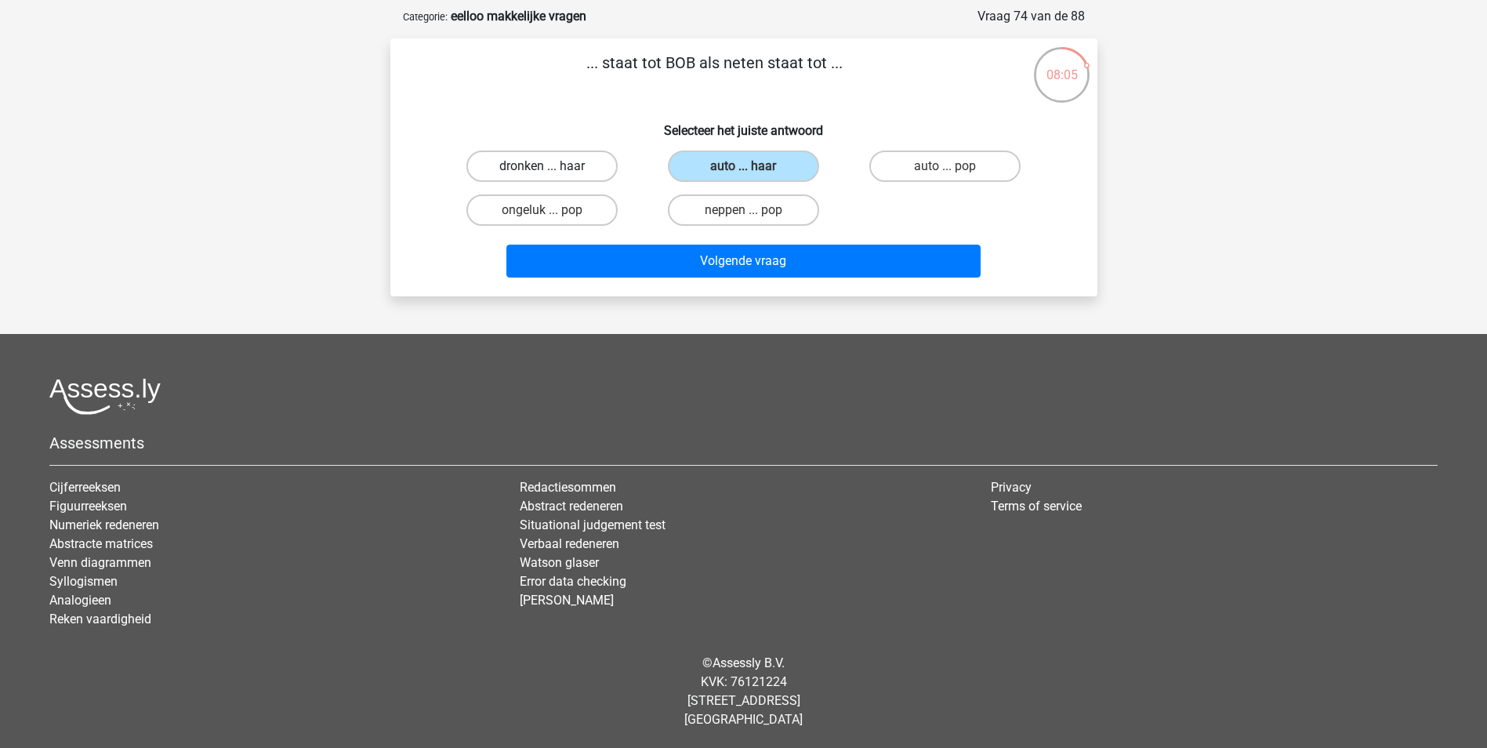
click at [559, 172] on label "dronken ... haar" at bounding box center [541, 165] width 151 height 31
click at [552, 172] on input "dronken ... haar" at bounding box center [547, 171] width 10 height 10
radio input "true"
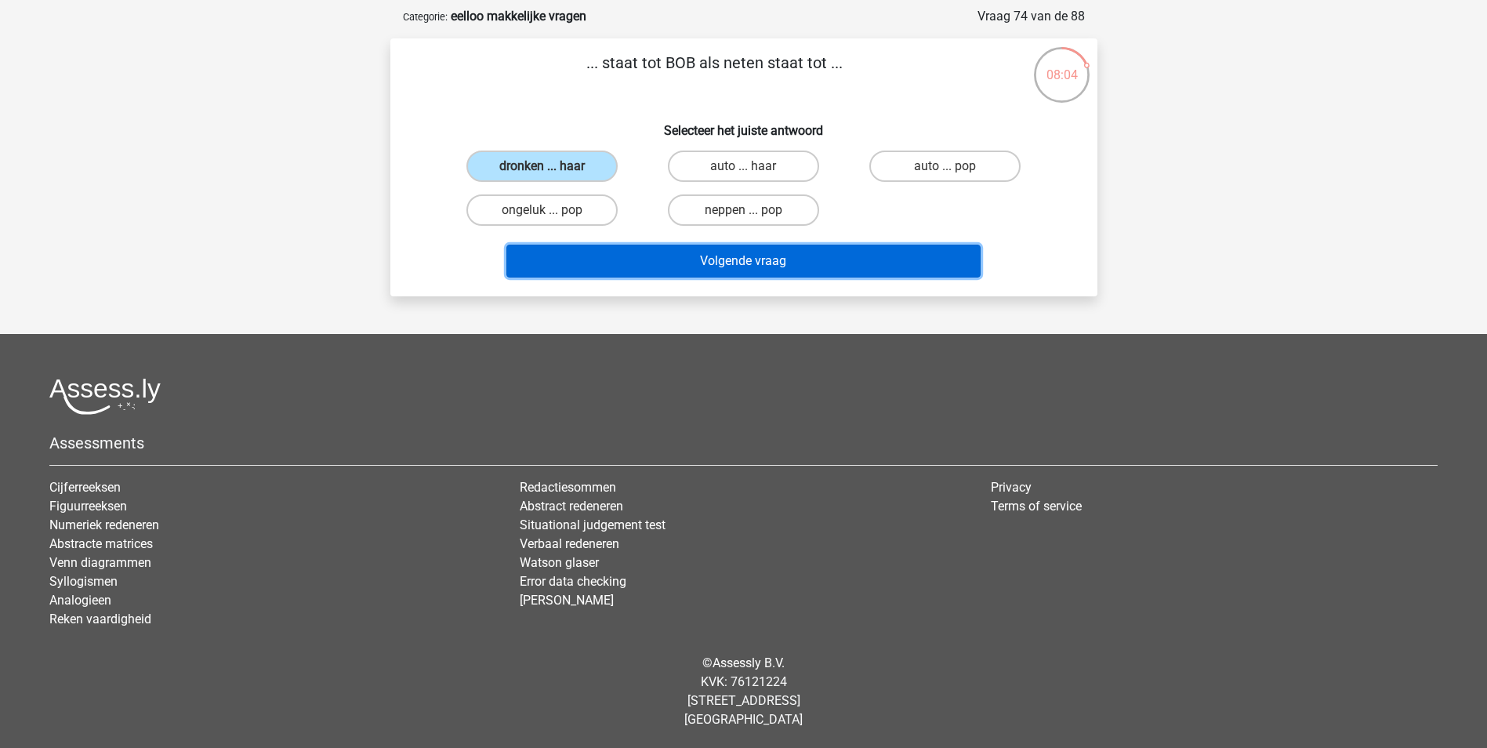
click at [792, 263] on button "Volgende vraag" at bounding box center [743, 261] width 474 height 33
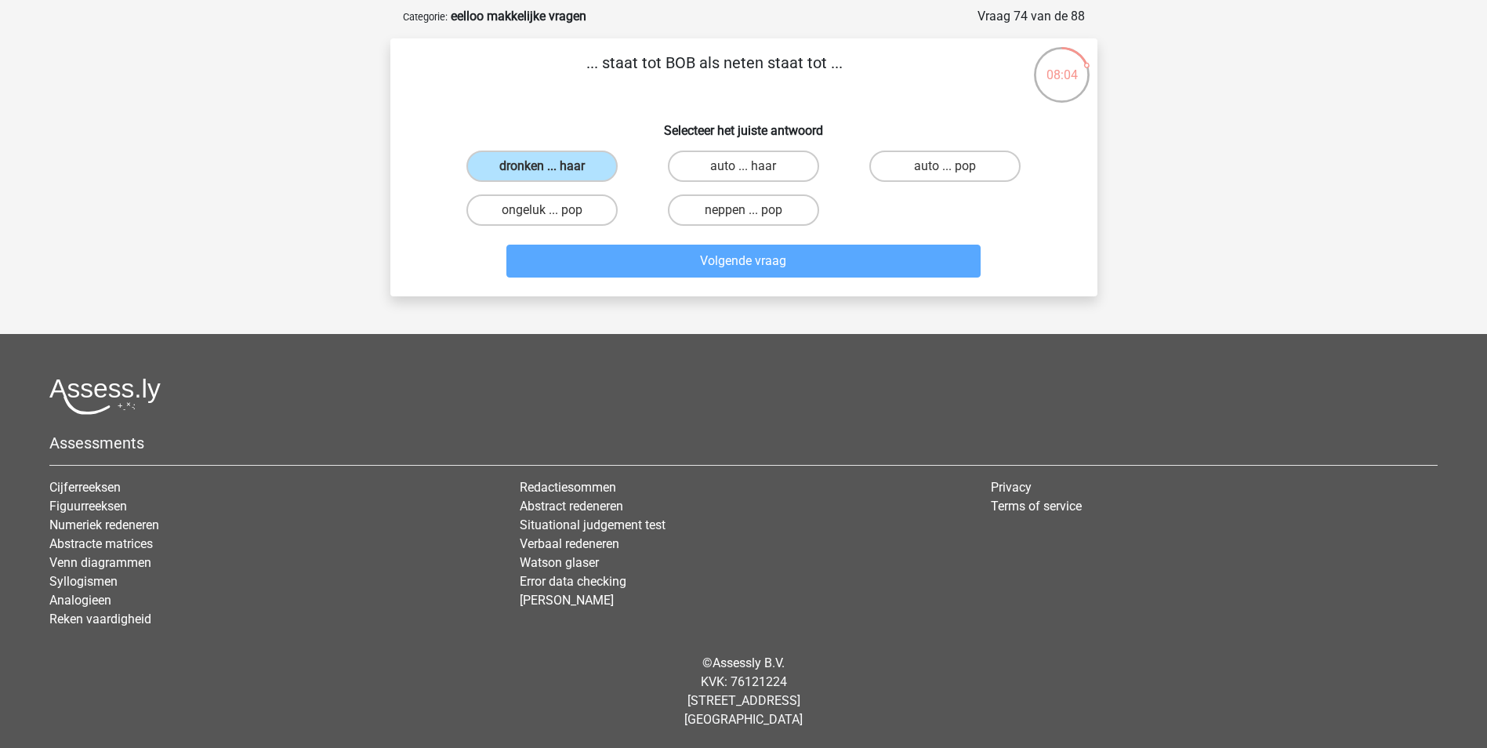
scroll to position [78, 0]
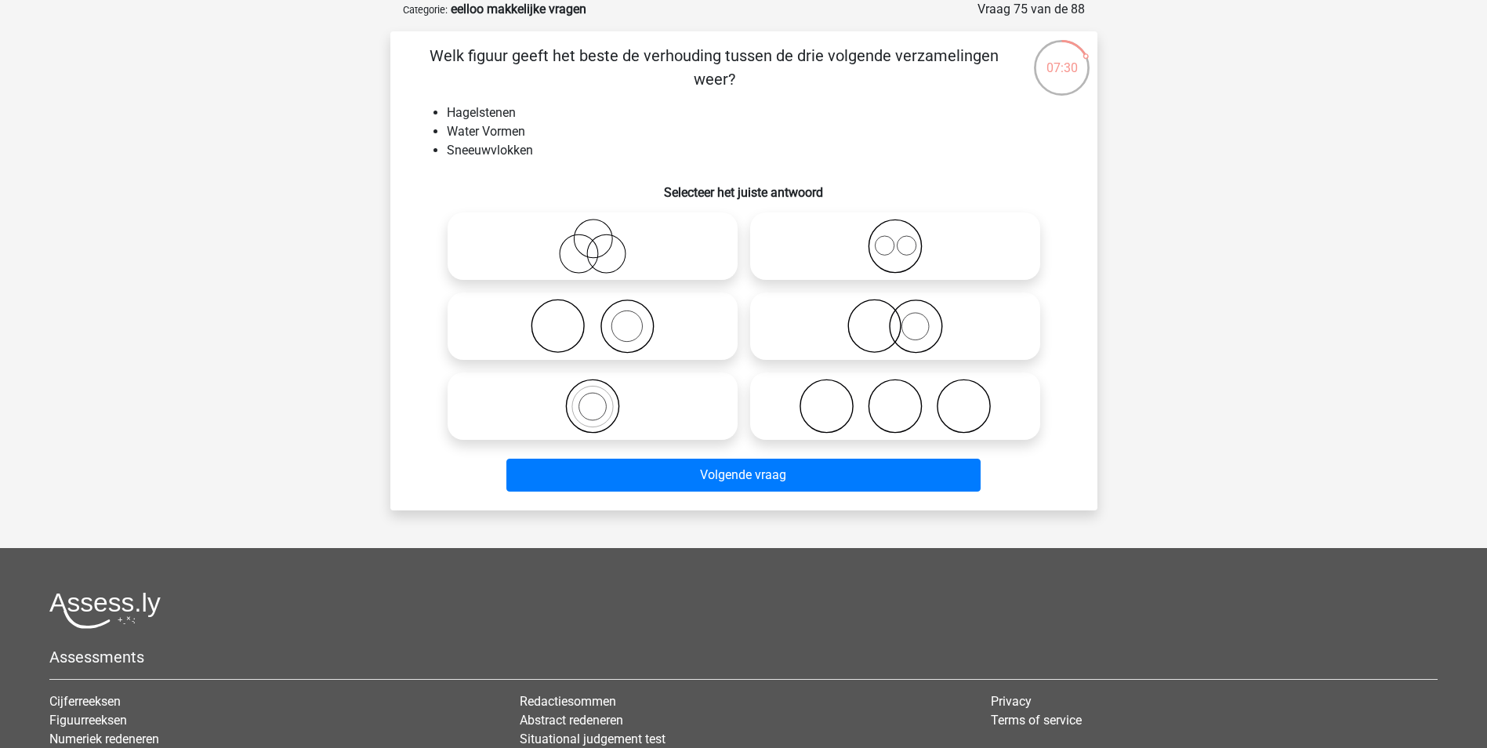
click at [875, 246] on icon at bounding box center [894, 246] width 277 height 55
click at [895, 238] on input "radio" at bounding box center [900, 233] width 10 height 10
radio input "true"
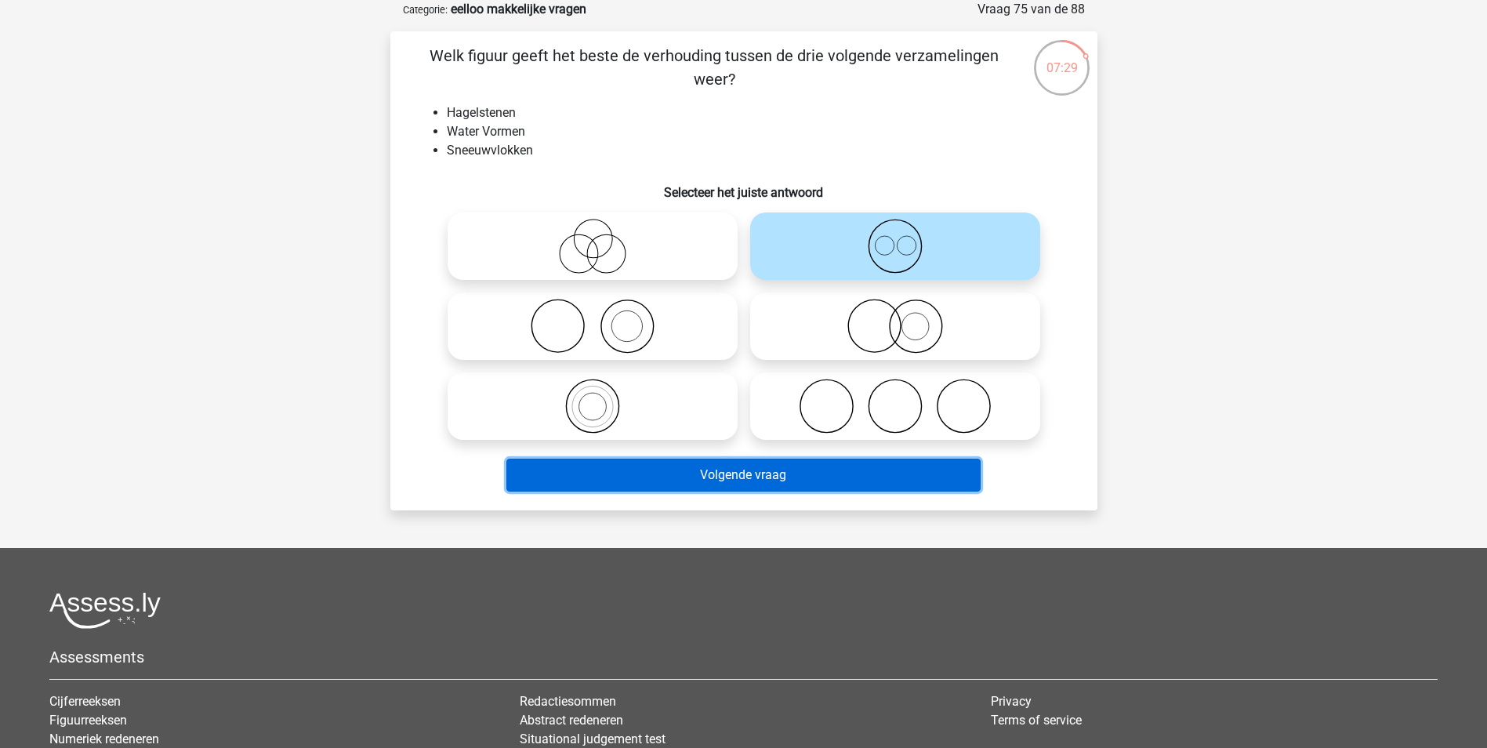
click at [807, 481] on button "Volgende vraag" at bounding box center [743, 474] width 474 height 33
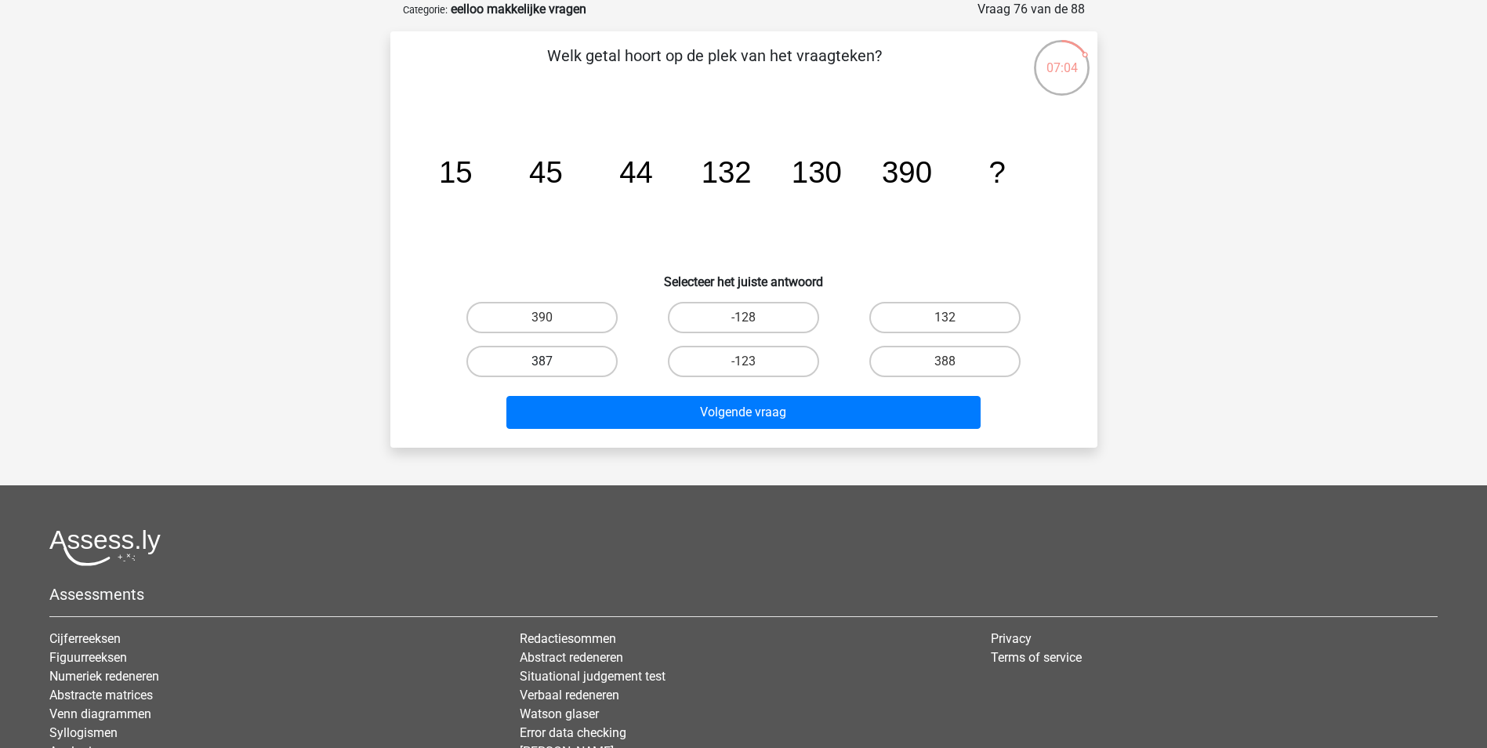
click at [568, 364] on label "387" at bounding box center [541, 361] width 151 height 31
click at [552, 364] on input "387" at bounding box center [547, 366] width 10 height 10
radio input "true"
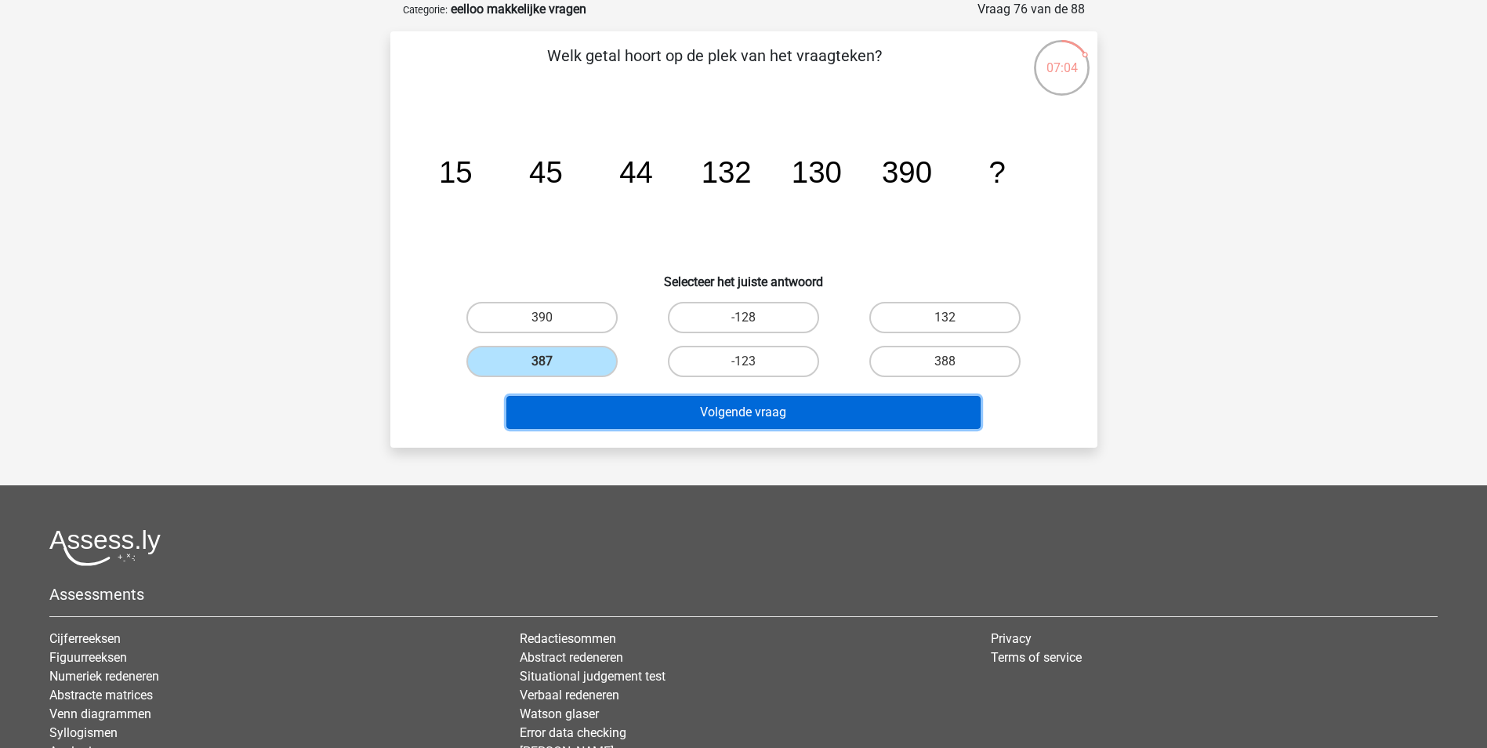
click at [630, 401] on button "Volgende vraag" at bounding box center [743, 412] width 474 height 33
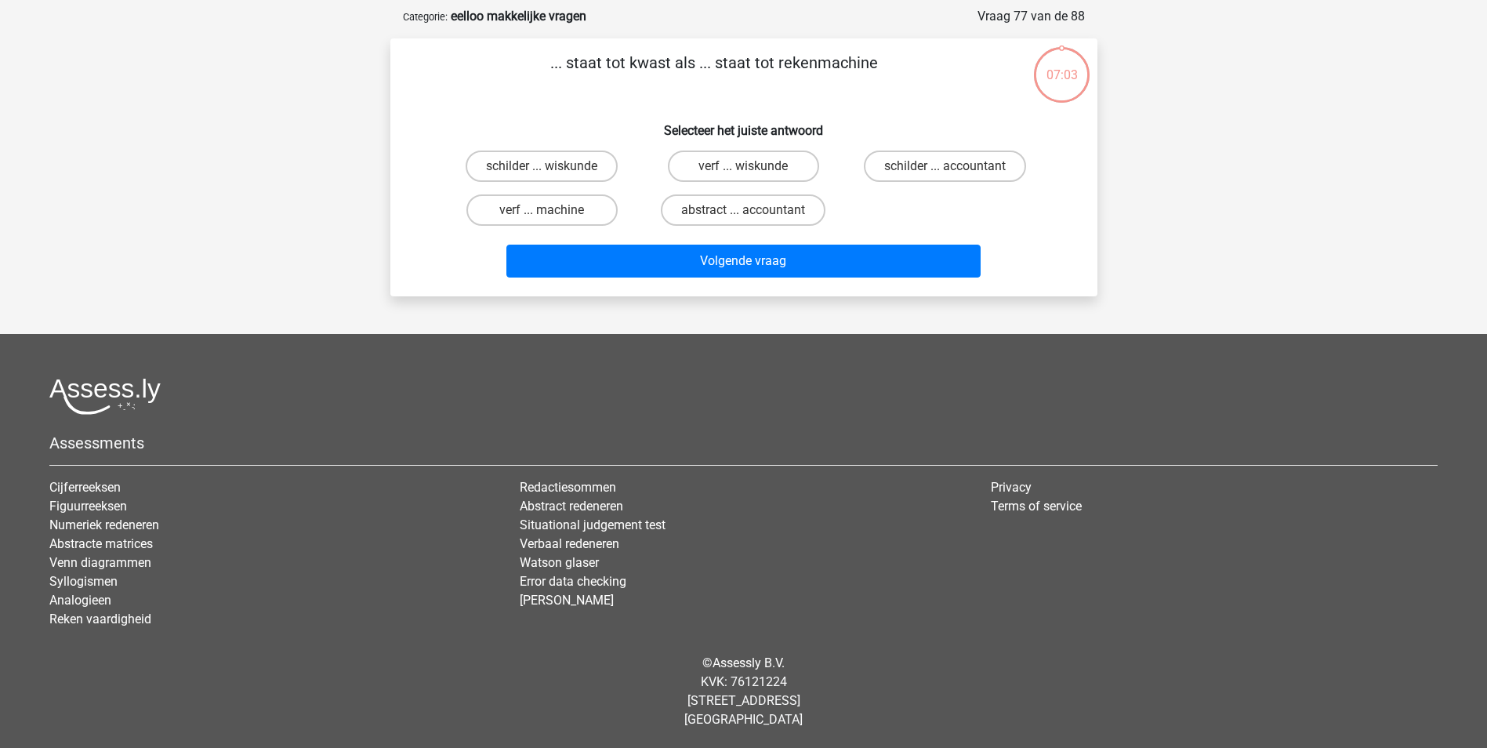
scroll to position [71, 0]
click at [969, 167] on label "schilder ... accountant" at bounding box center [945, 165] width 162 height 31
click at [955, 167] on input "schilder ... accountant" at bounding box center [950, 171] width 10 height 10
radio input "true"
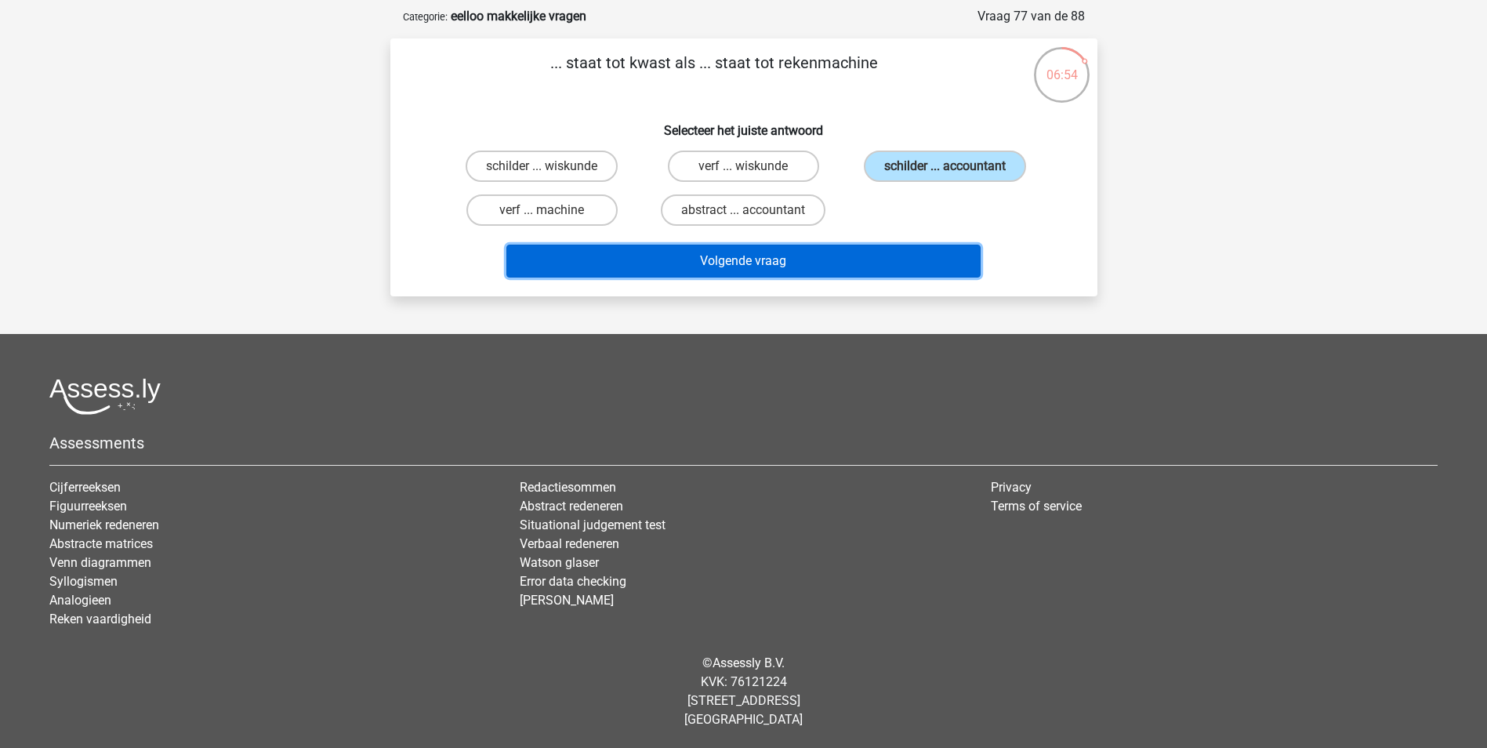
click at [924, 252] on button "Volgende vraag" at bounding box center [743, 261] width 474 height 33
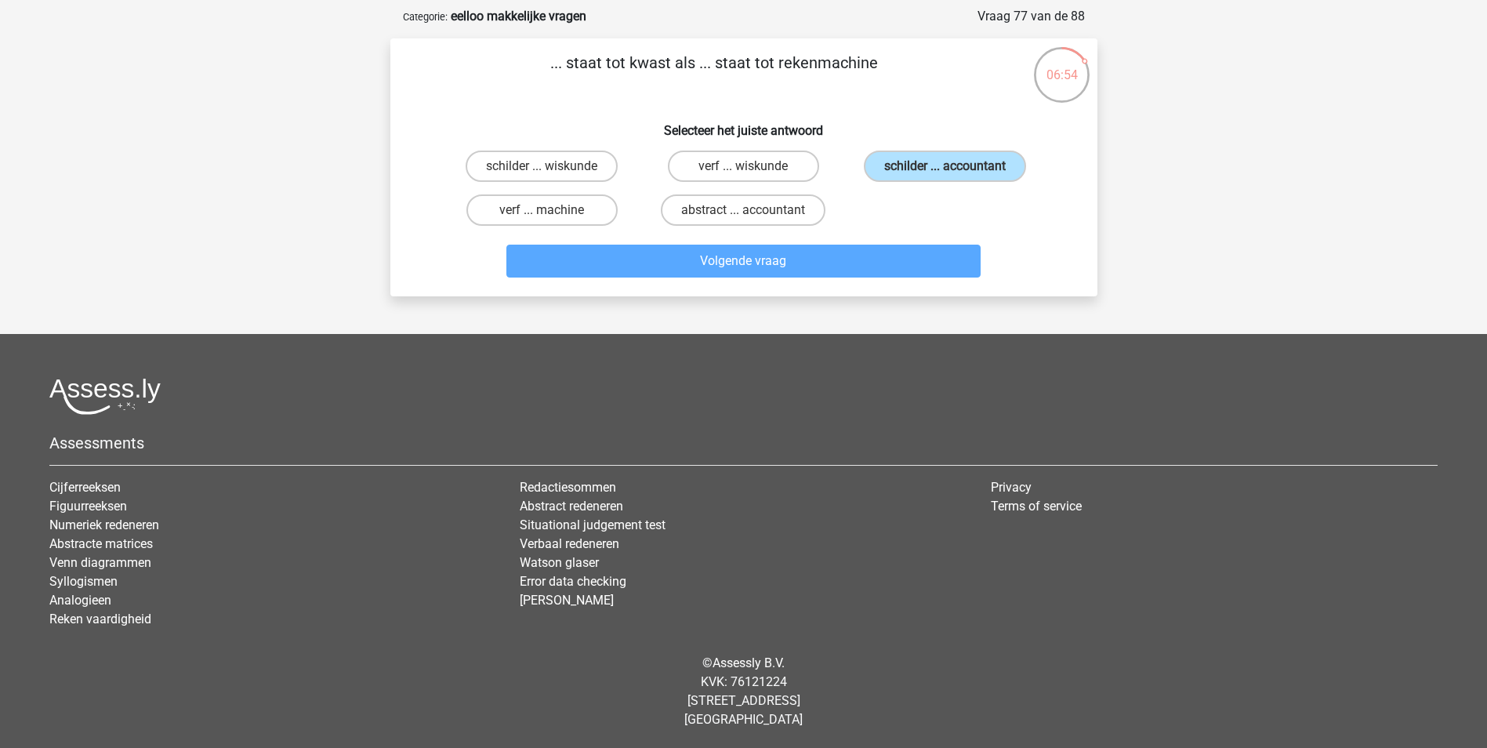
scroll to position [78, 0]
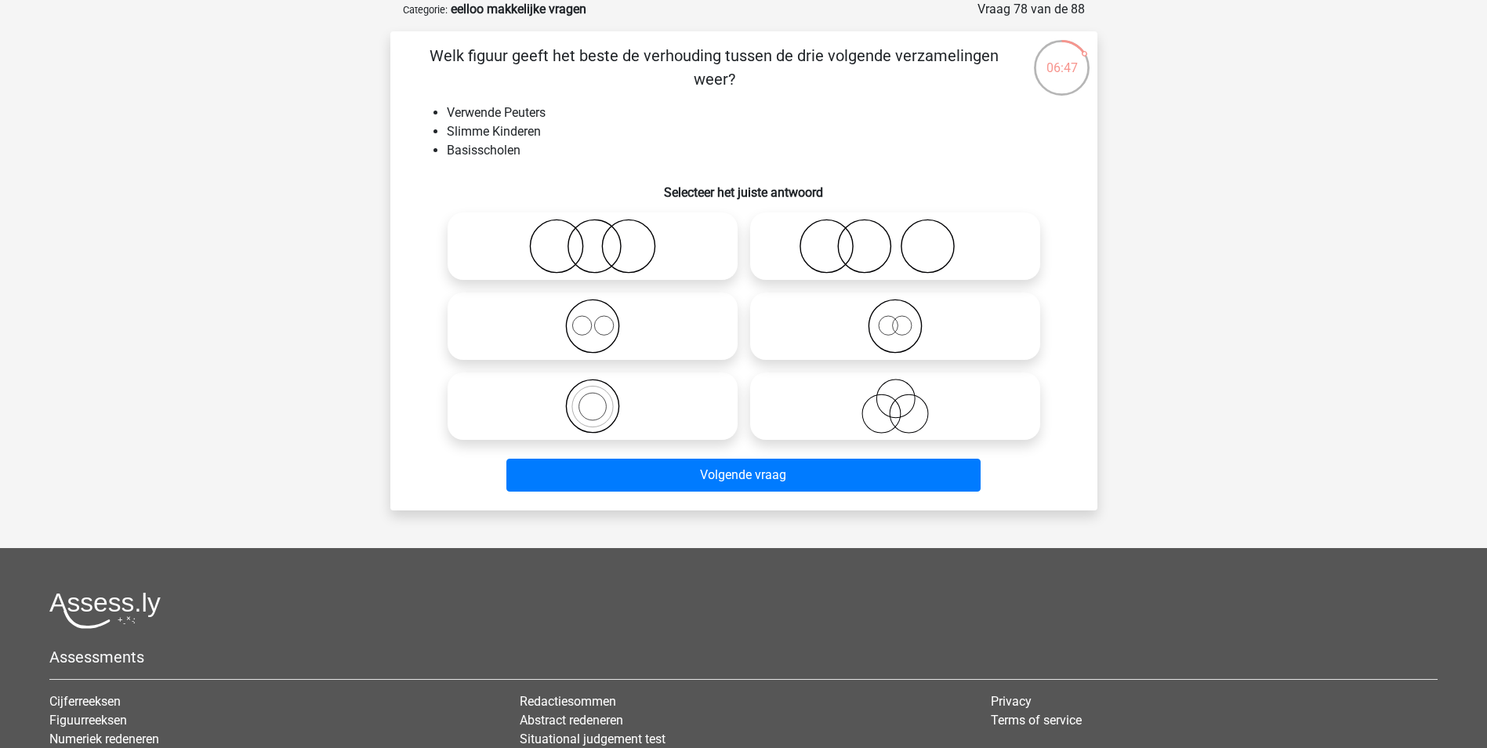
click at [878, 250] on icon at bounding box center [894, 246] width 277 height 55
click at [895, 238] on input "radio" at bounding box center [900, 233] width 10 height 10
radio input "true"
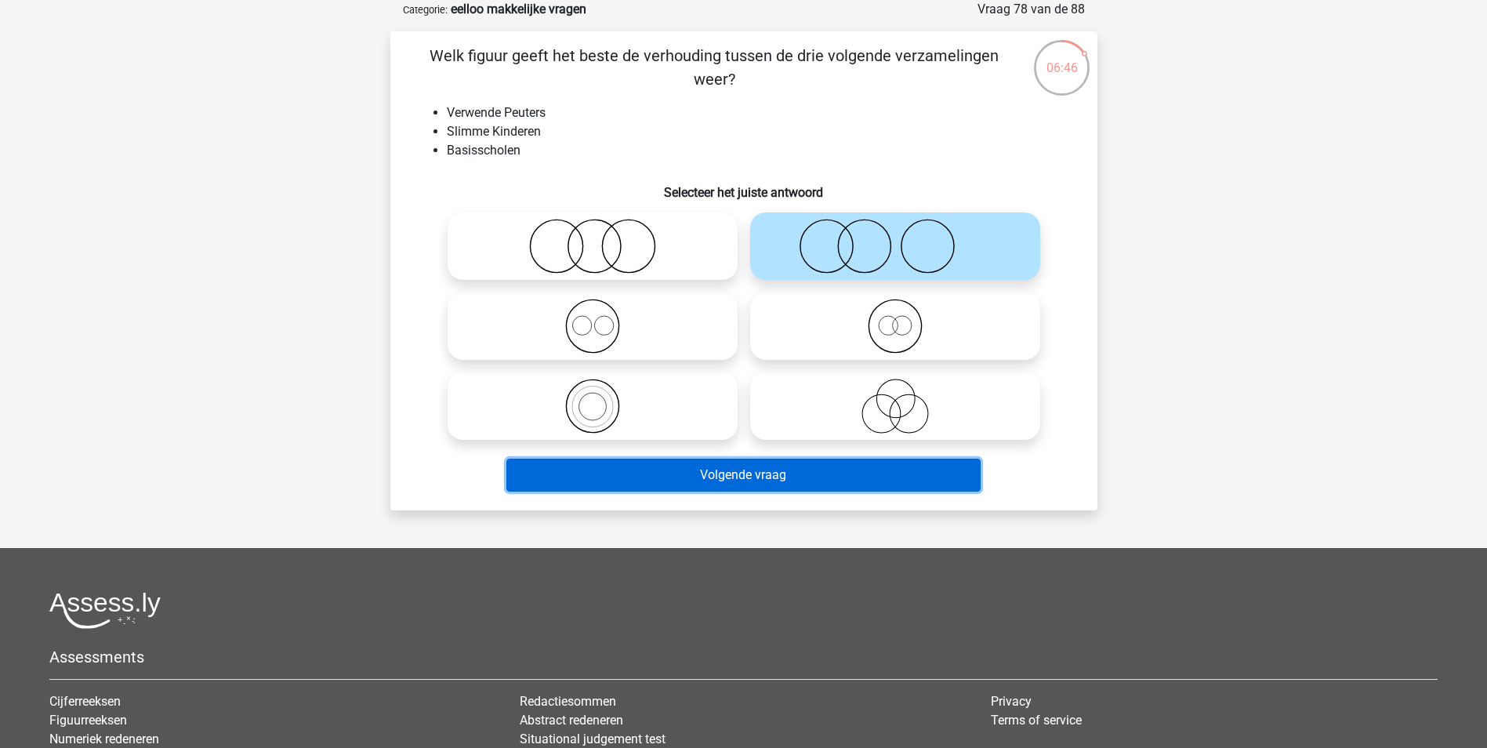
click at [845, 472] on button "Volgende vraag" at bounding box center [743, 474] width 474 height 33
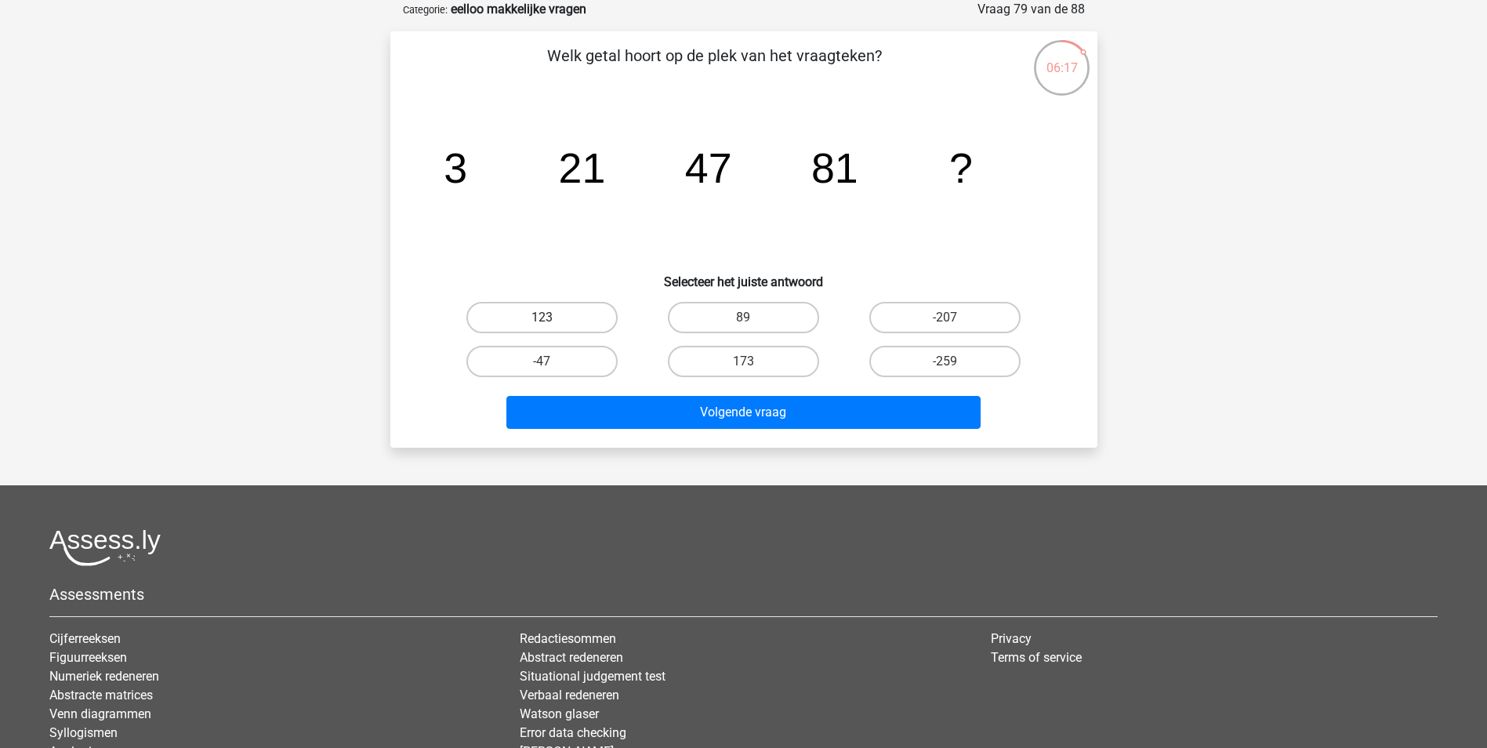
click at [562, 311] on label "123" at bounding box center [541, 317] width 151 height 31
click at [552, 317] on input "123" at bounding box center [547, 322] width 10 height 10
radio input "true"
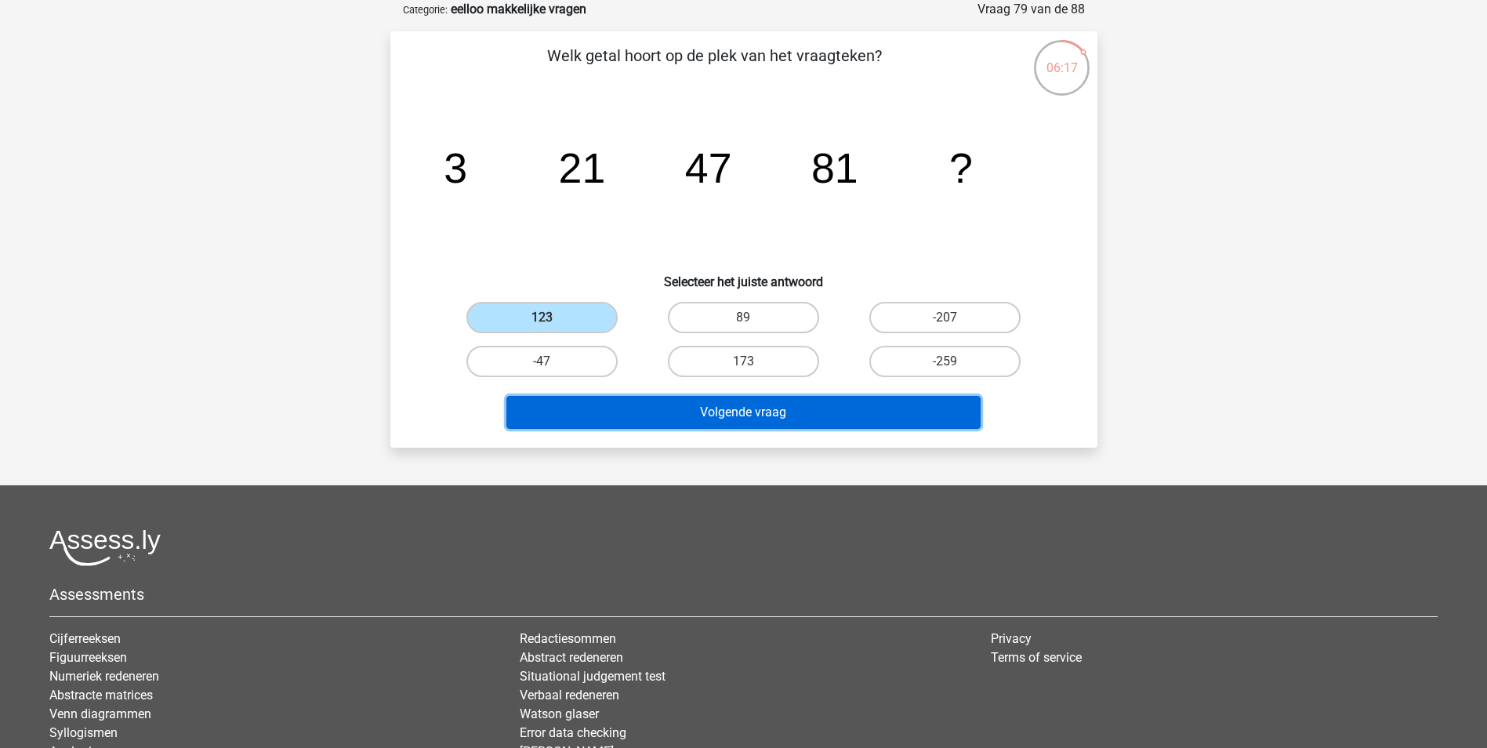
click at [651, 414] on button "Volgende vraag" at bounding box center [743, 412] width 474 height 33
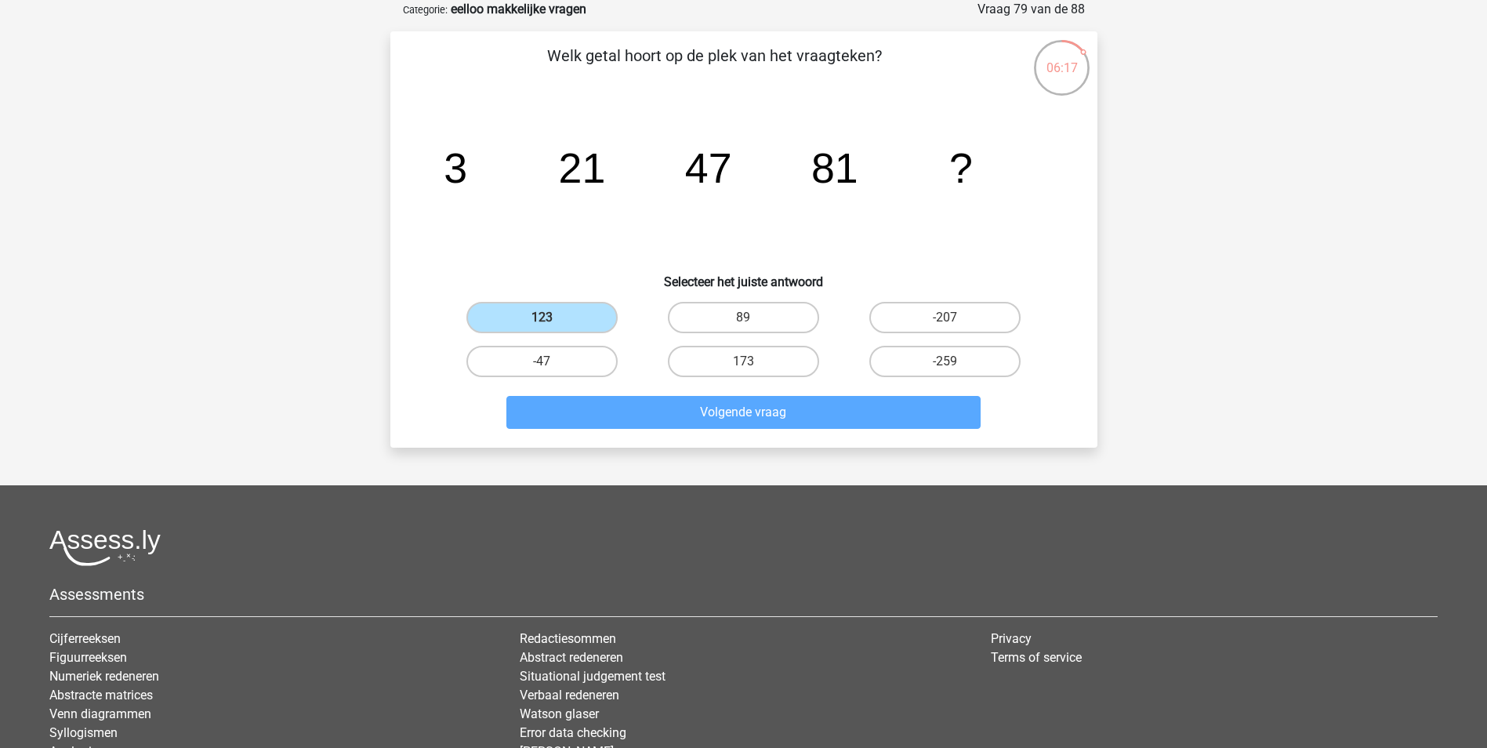
scroll to position [71, 0]
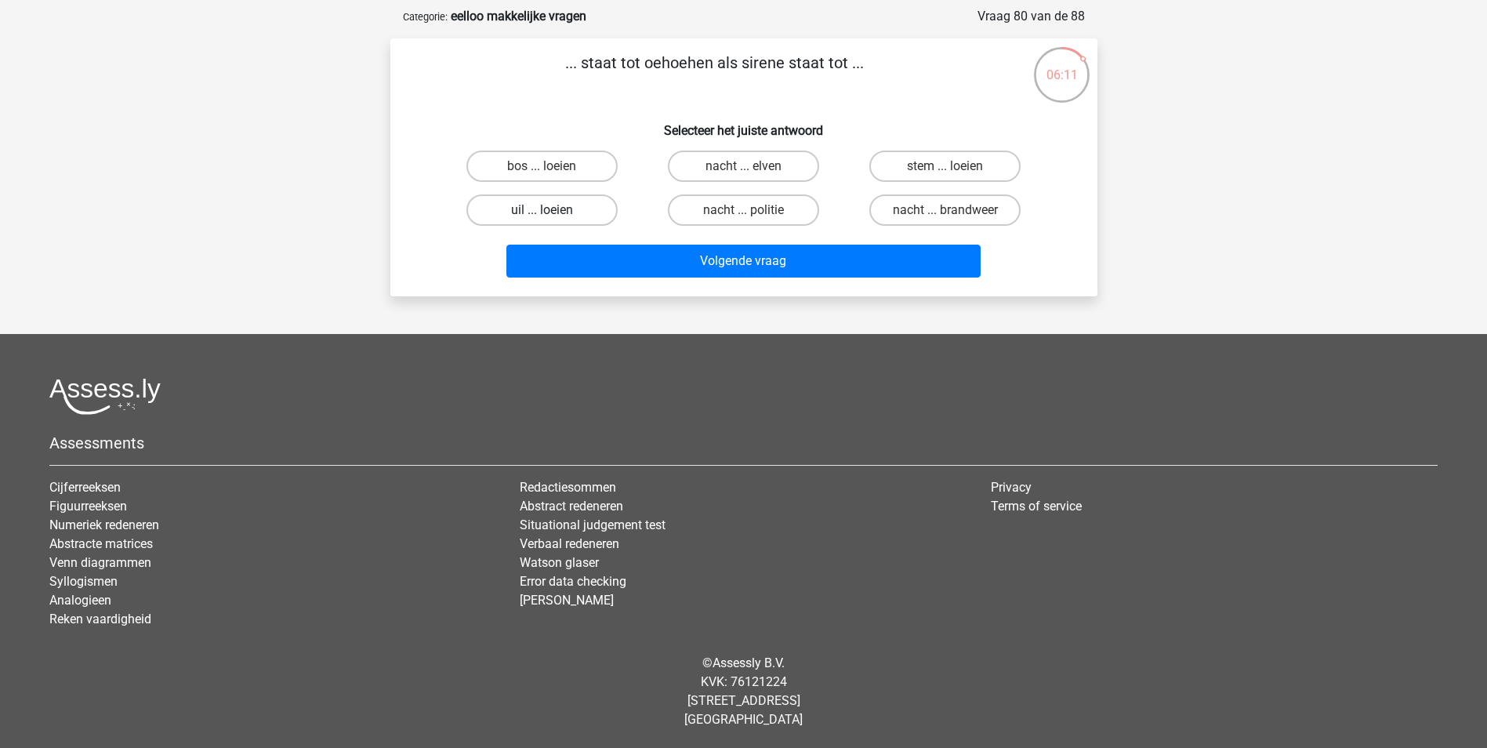
click at [566, 212] on label "uil ... loeien" at bounding box center [541, 209] width 151 height 31
click at [552, 212] on input "uil ... loeien" at bounding box center [547, 215] width 10 height 10
radio input "true"
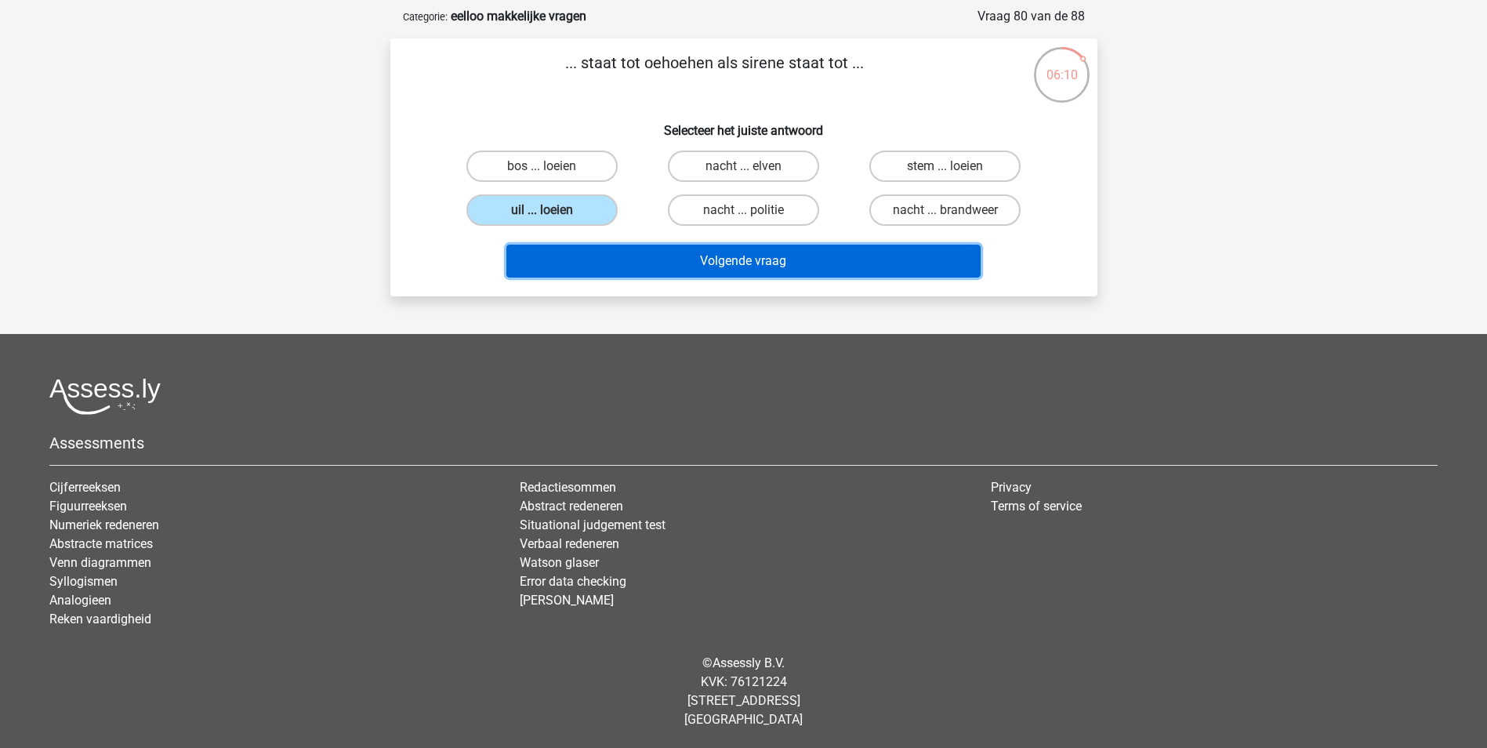
click at [775, 249] on button "Volgende vraag" at bounding box center [743, 261] width 474 height 33
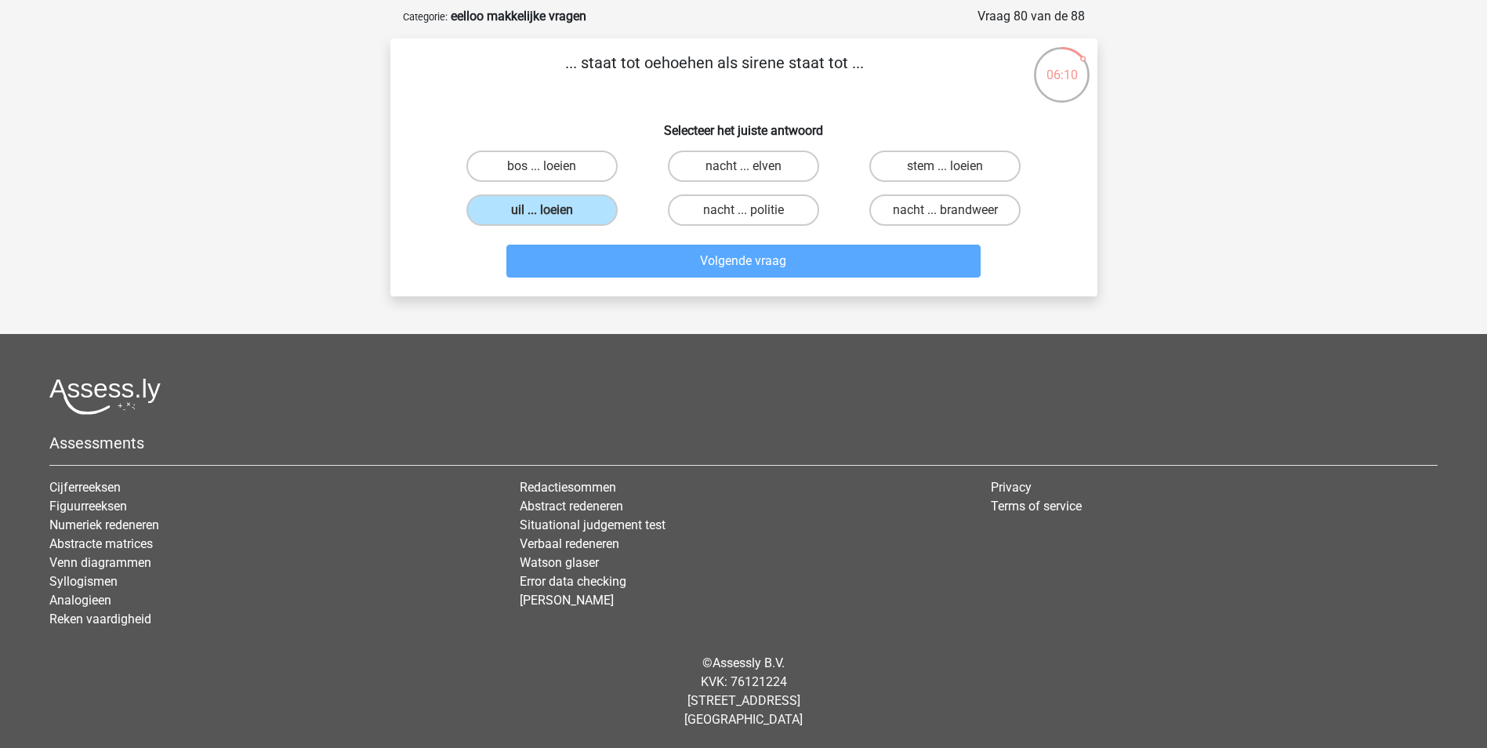
scroll to position [78, 0]
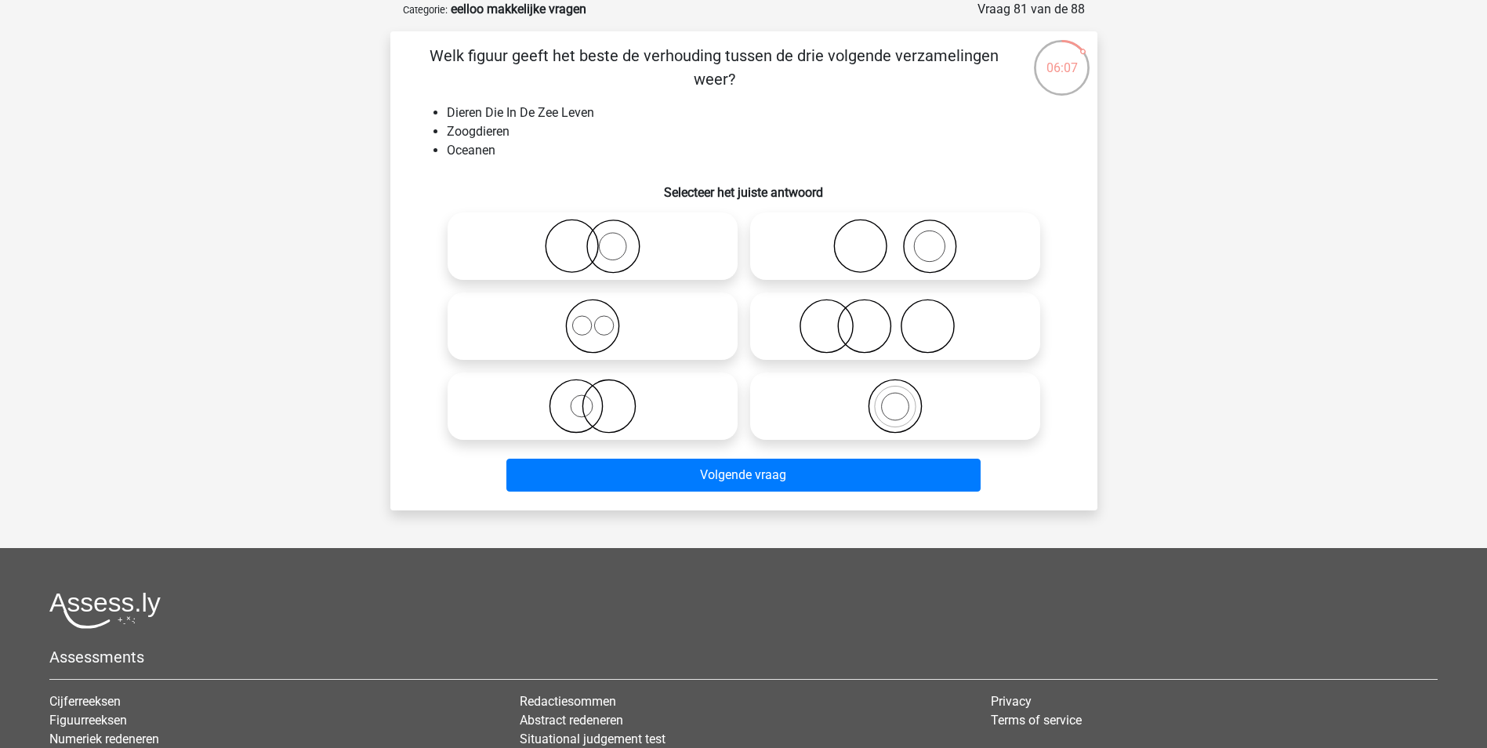
click at [486, 129] on li "Zoogdieren" at bounding box center [759, 131] width 625 height 19
click at [719, 152] on li "Oceanen" at bounding box center [759, 150] width 625 height 19
click at [899, 332] on icon at bounding box center [894, 326] width 277 height 55
click at [899, 318] on input "radio" at bounding box center [900, 313] width 10 height 10
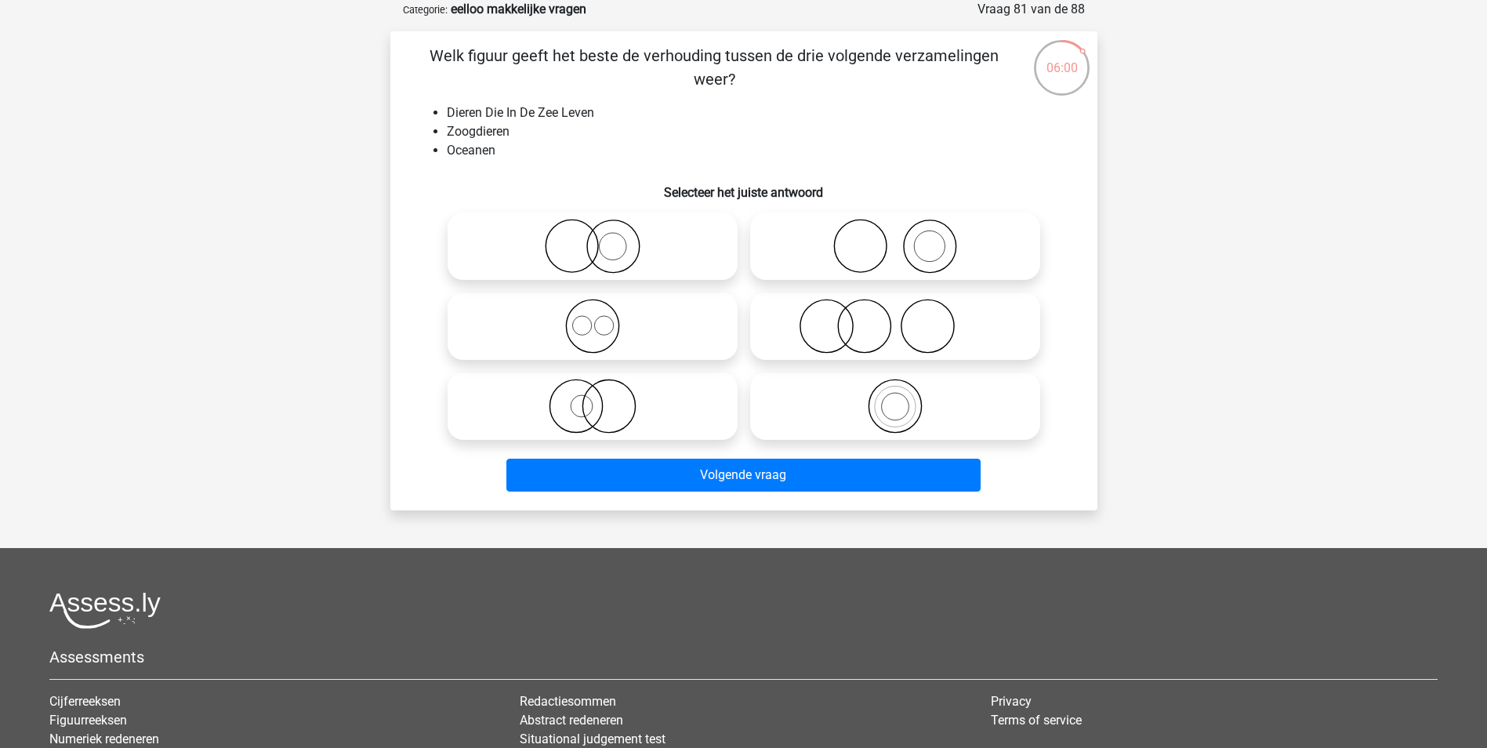
radio input "true"
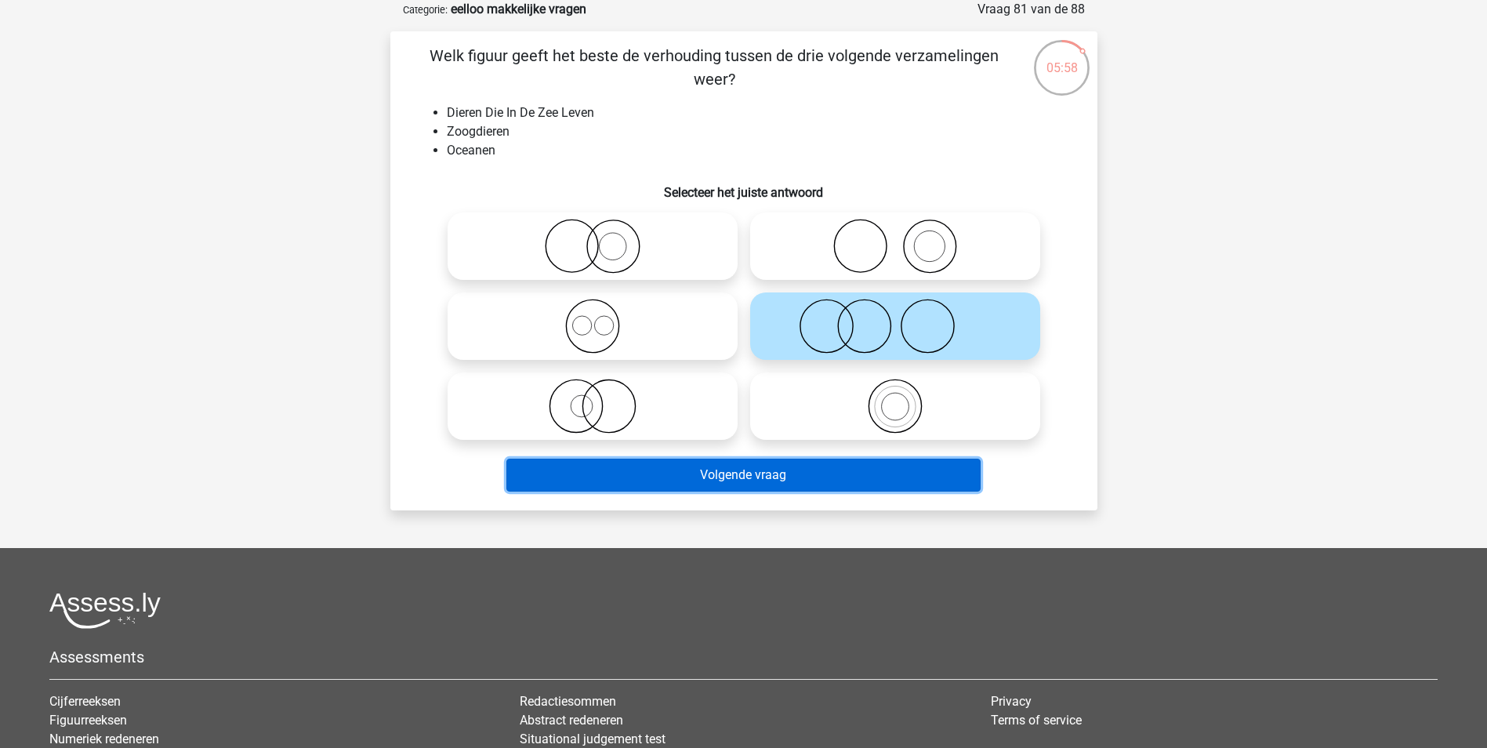
click at [828, 487] on button "Volgende vraag" at bounding box center [743, 474] width 474 height 33
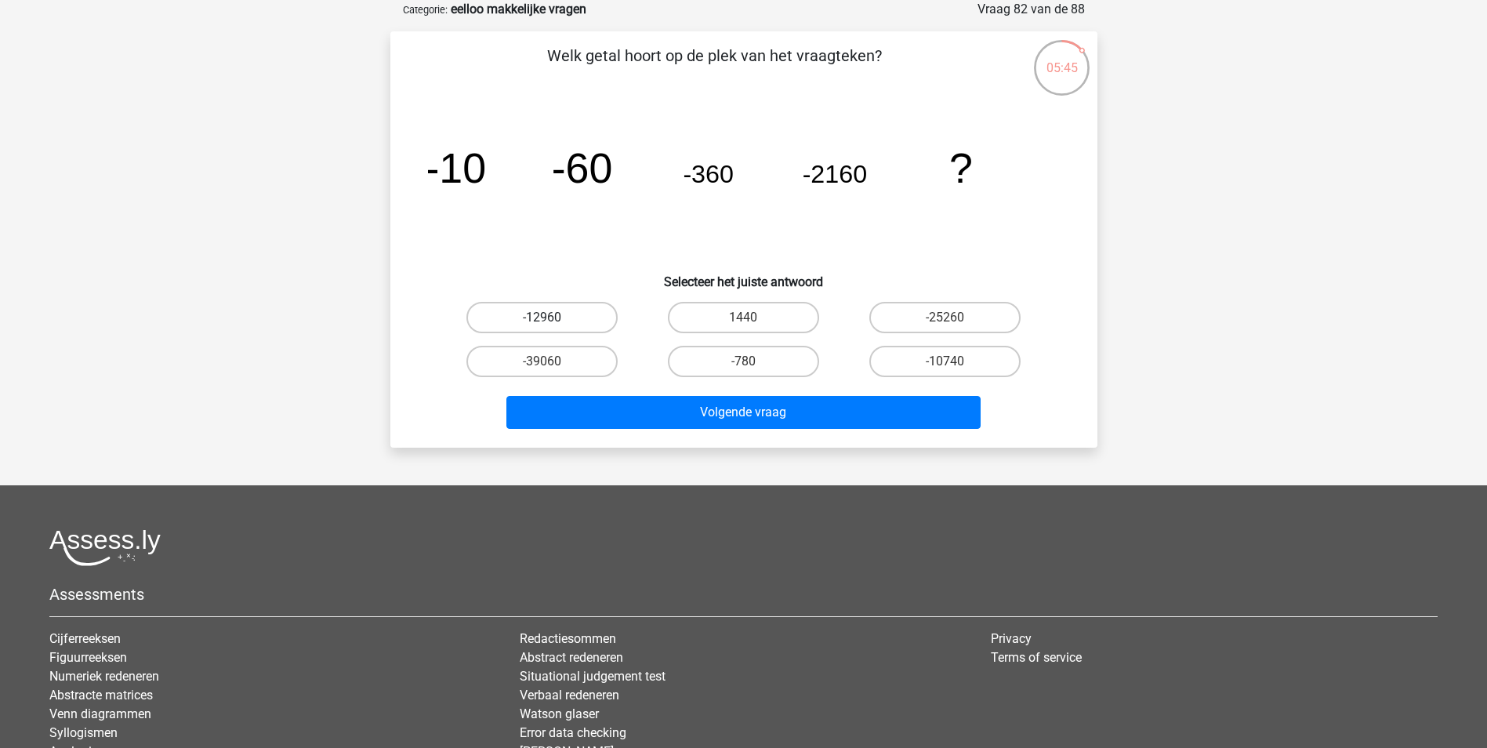
click at [590, 308] on label "-12960" at bounding box center [541, 317] width 151 height 31
click at [552, 317] on input "-12960" at bounding box center [547, 322] width 10 height 10
radio input "true"
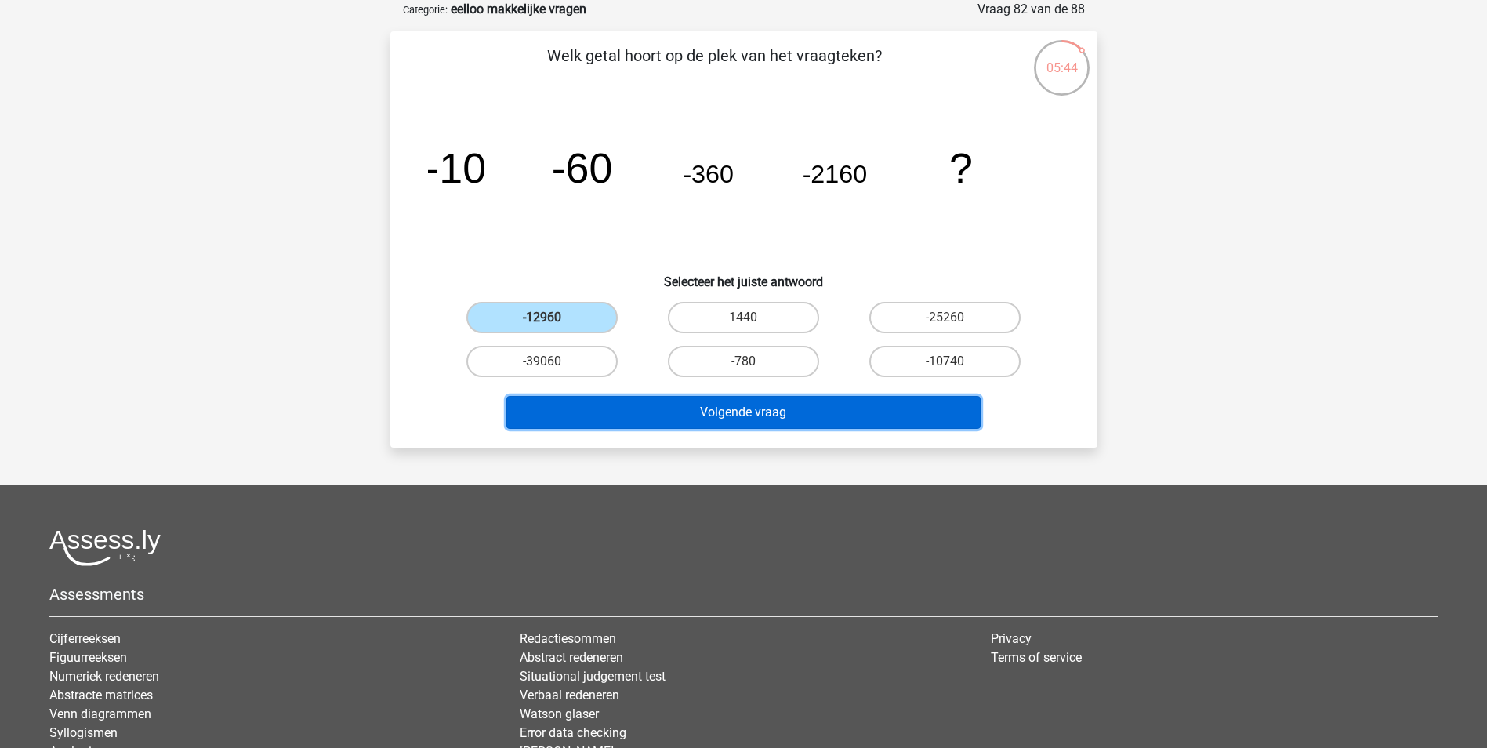
click at [809, 410] on button "Volgende vraag" at bounding box center [743, 412] width 474 height 33
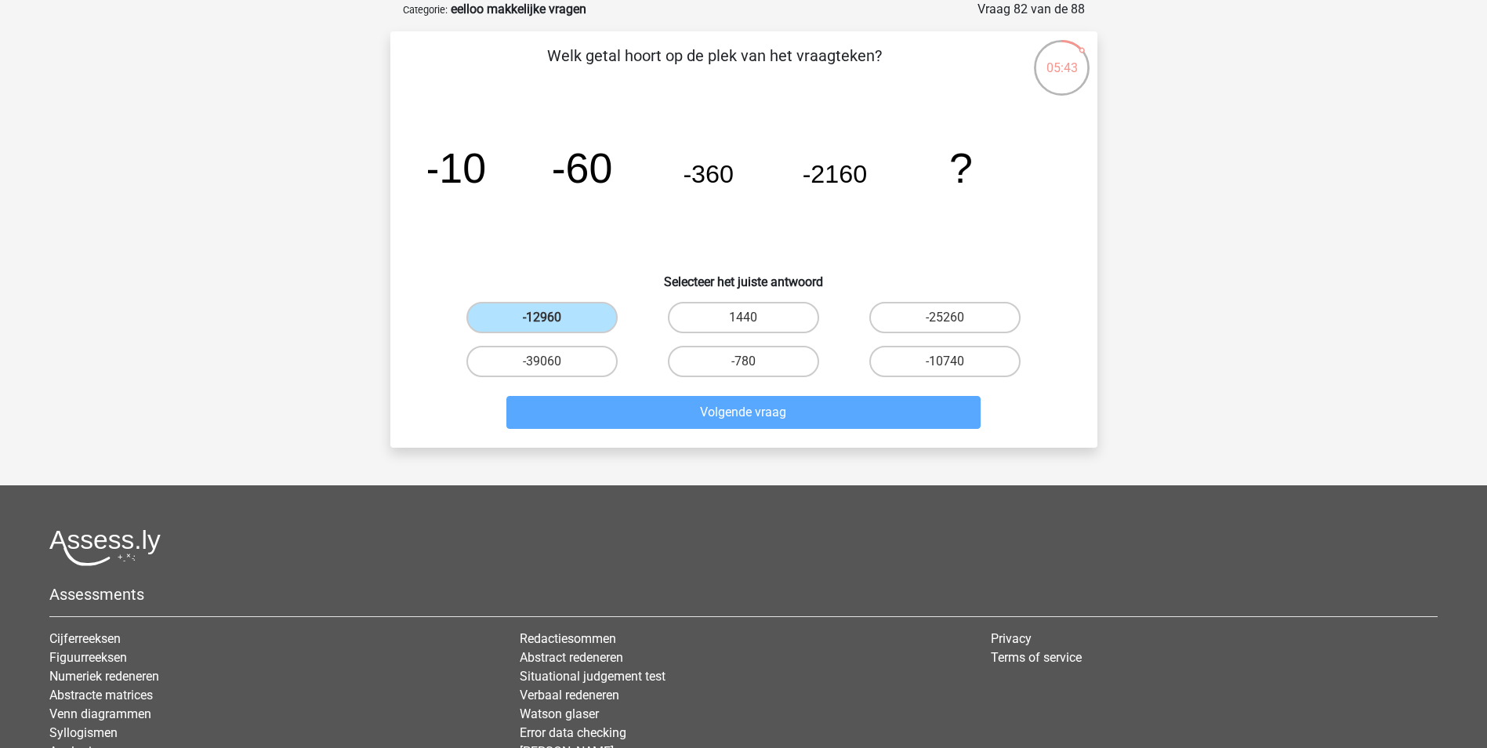
scroll to position [71, 0]
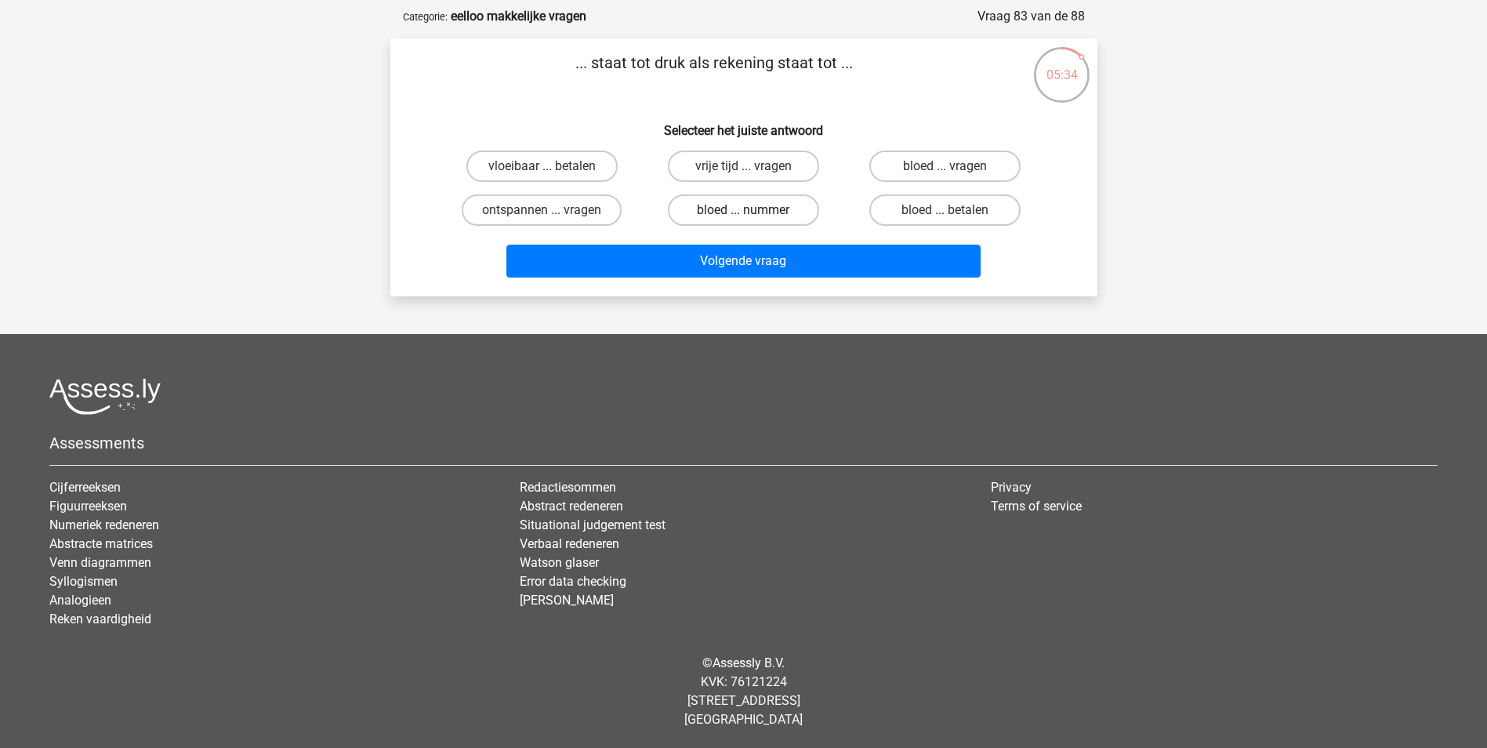
click at [777, 206] on label "bloed ... nummer" at bounding box center [743, 209] width 151 height 31
click at [753, 210] on input "bloed ... nummer" at bounding box center [748, 215] width 10 height 10
radio input "true"
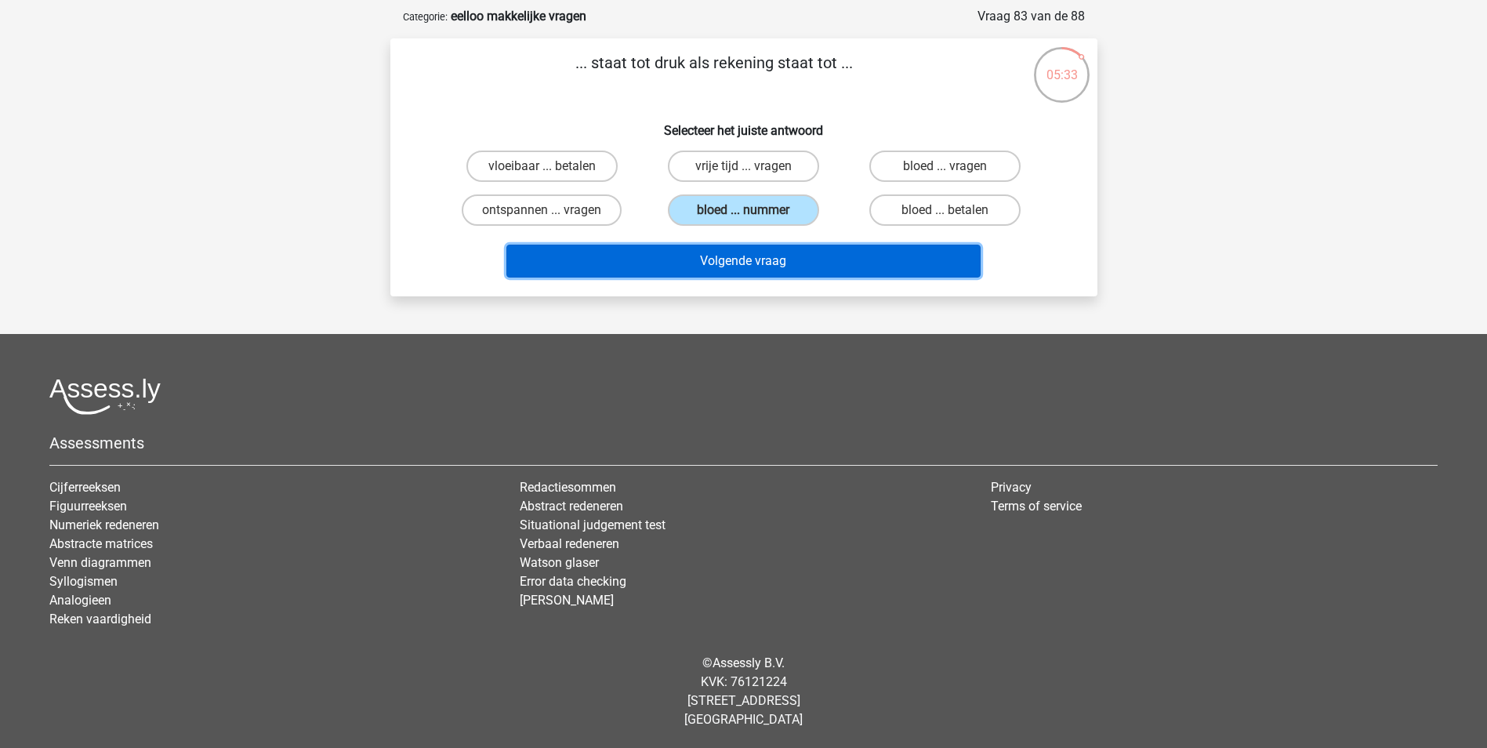
click at [788, 252] on button "Volgende vraag" at bounding box center [743, 261] width 474 height 33
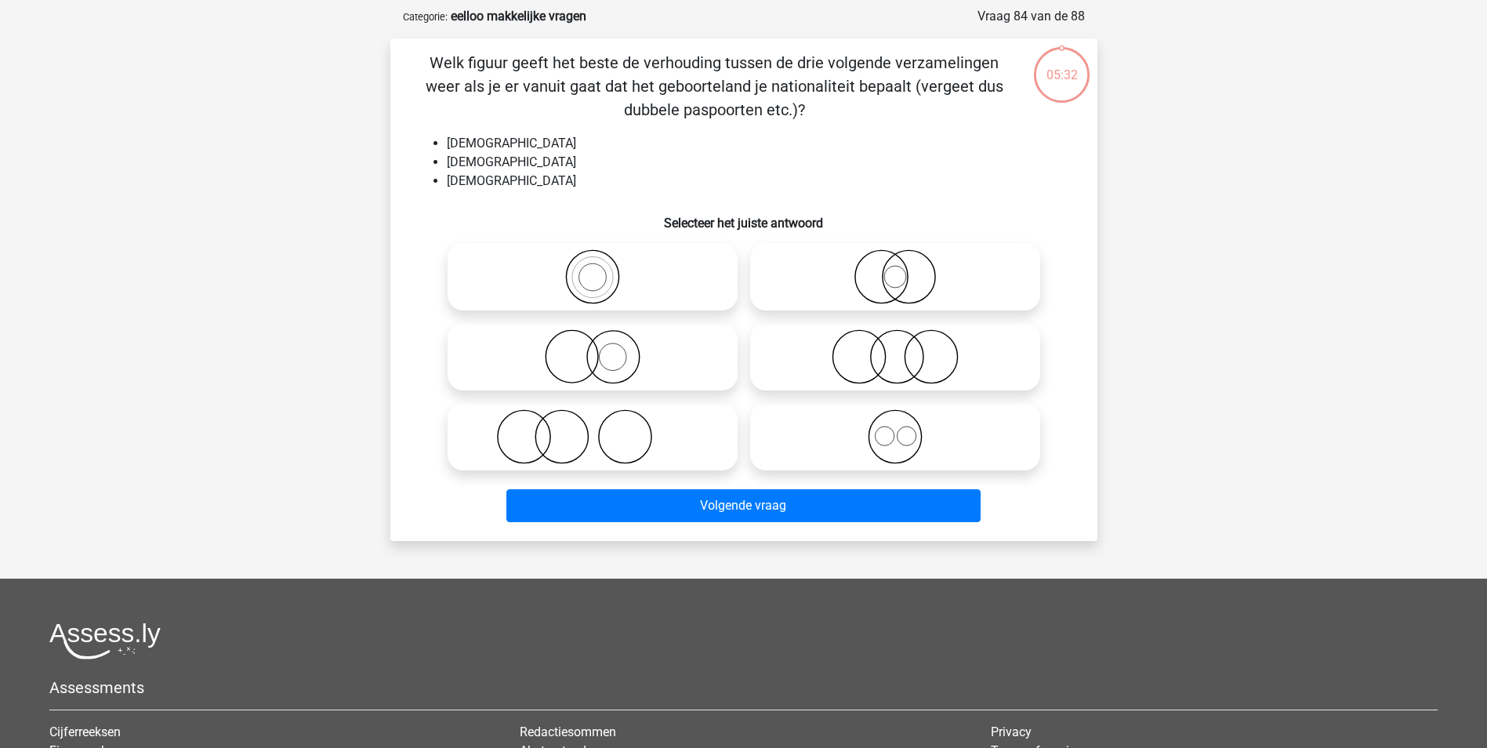
scroll to position [78, 0]
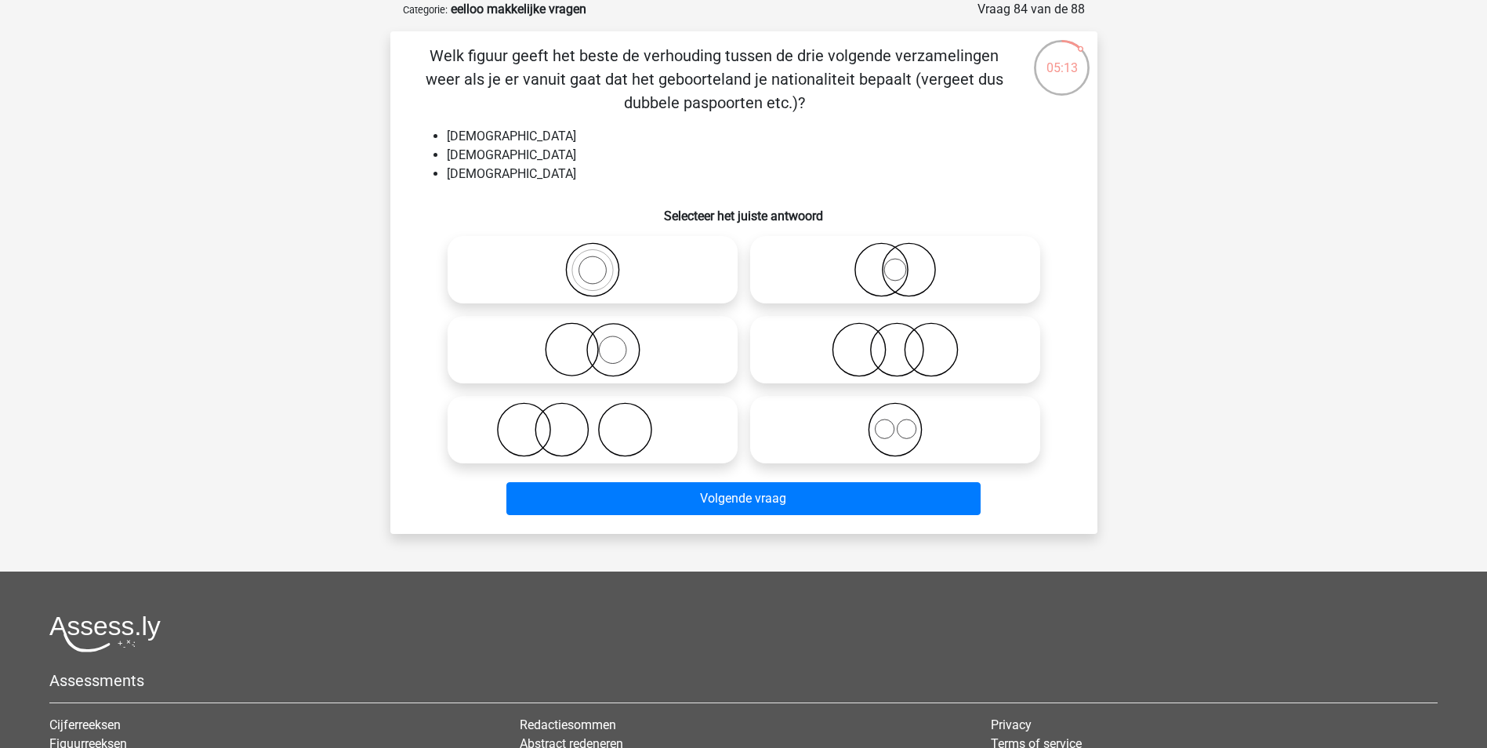
click at [991, 419] on icon at bounding box center [894, 429] width 277 height 55
click at [905, 419] on input "radio" at bounding box center [900, 416] width 10 height 10
radio input "true"
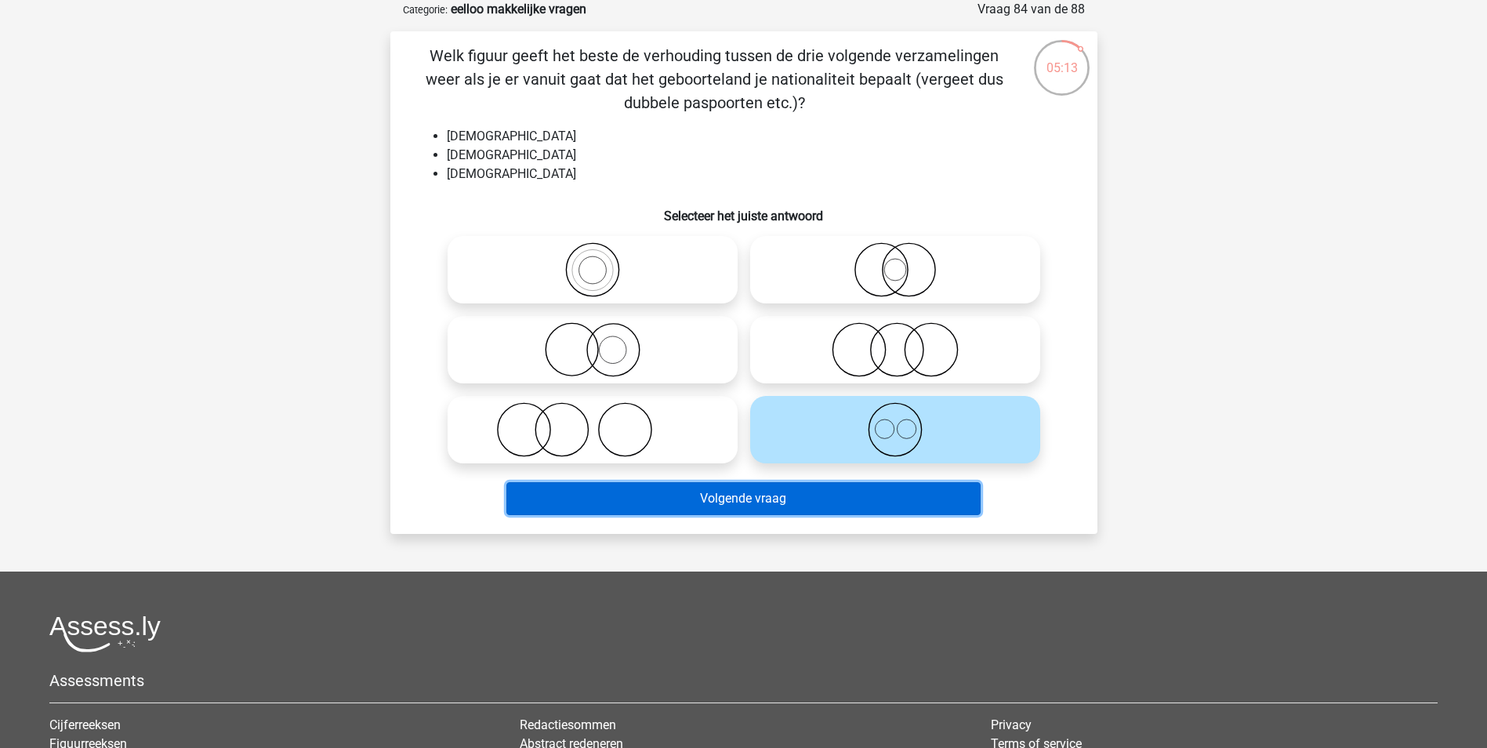
click at [903, 511] on button "Volgende vraag" at bounding box center [743, 498] width 474 height 33
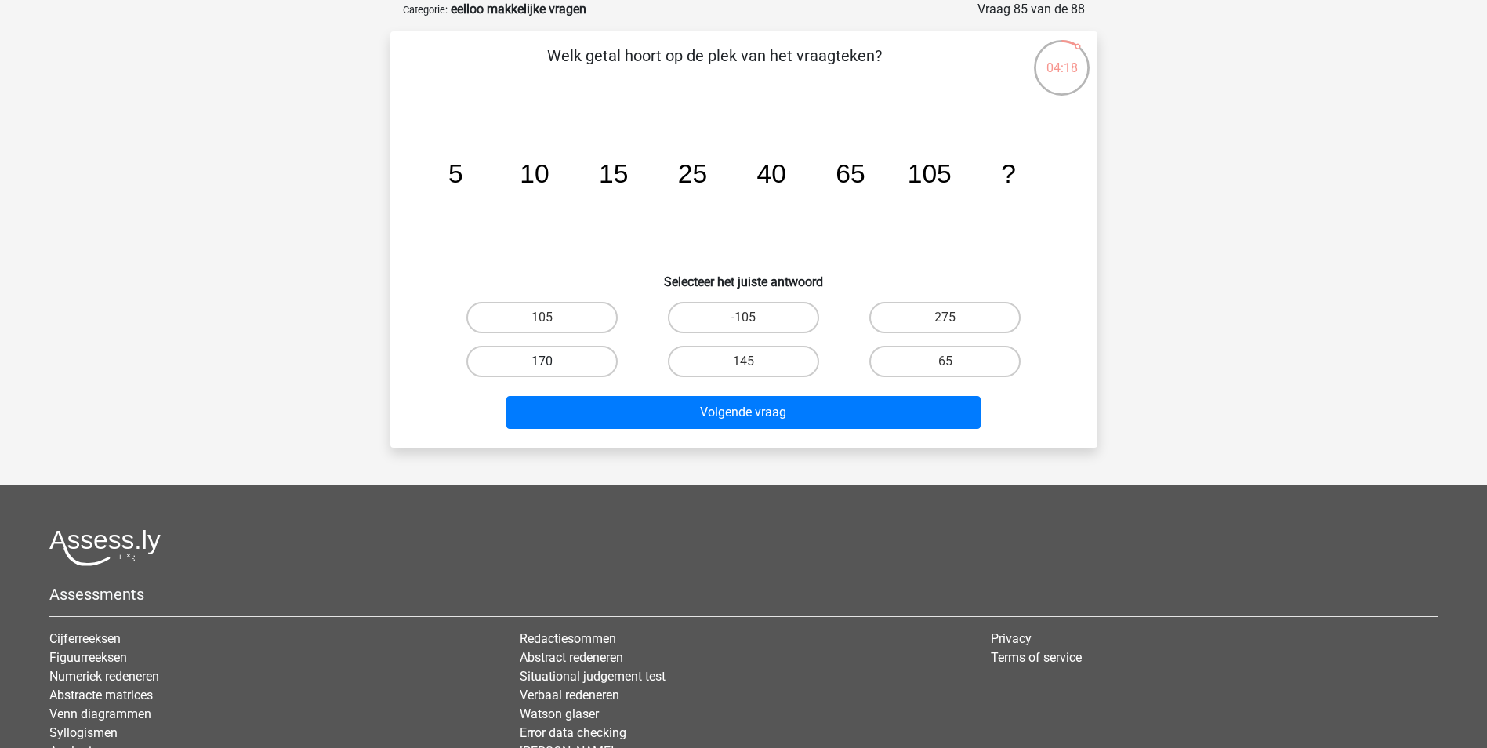
click at [603, 363] on label "170" at bounding box center [541, 361] width 151 height 31
click at [552, 363] on input "170" at bounding box center [547, 366] width 10 height 10
radio input "true"
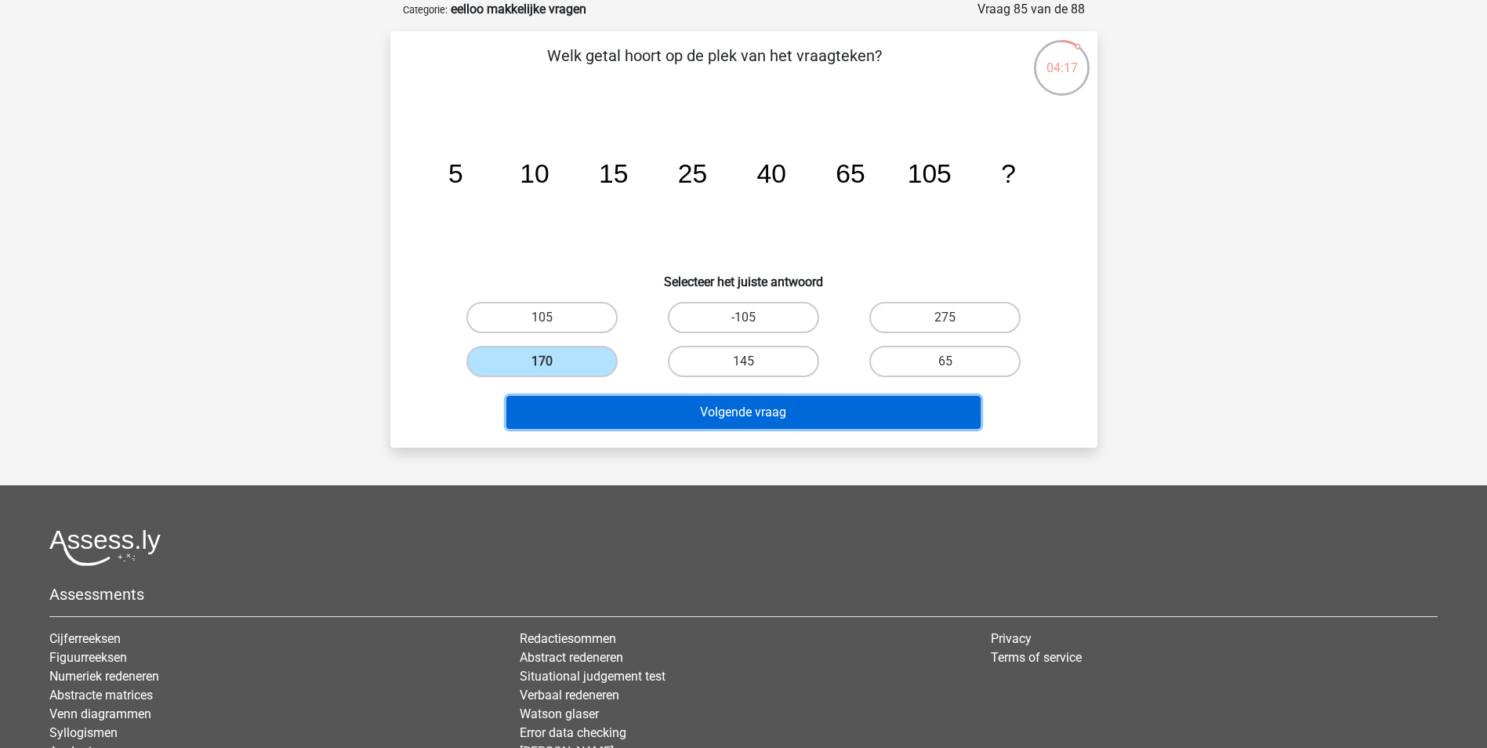
click at [688, 405] on button "Volgende vraag" at bounding box center [743, 412] width 474 height 33
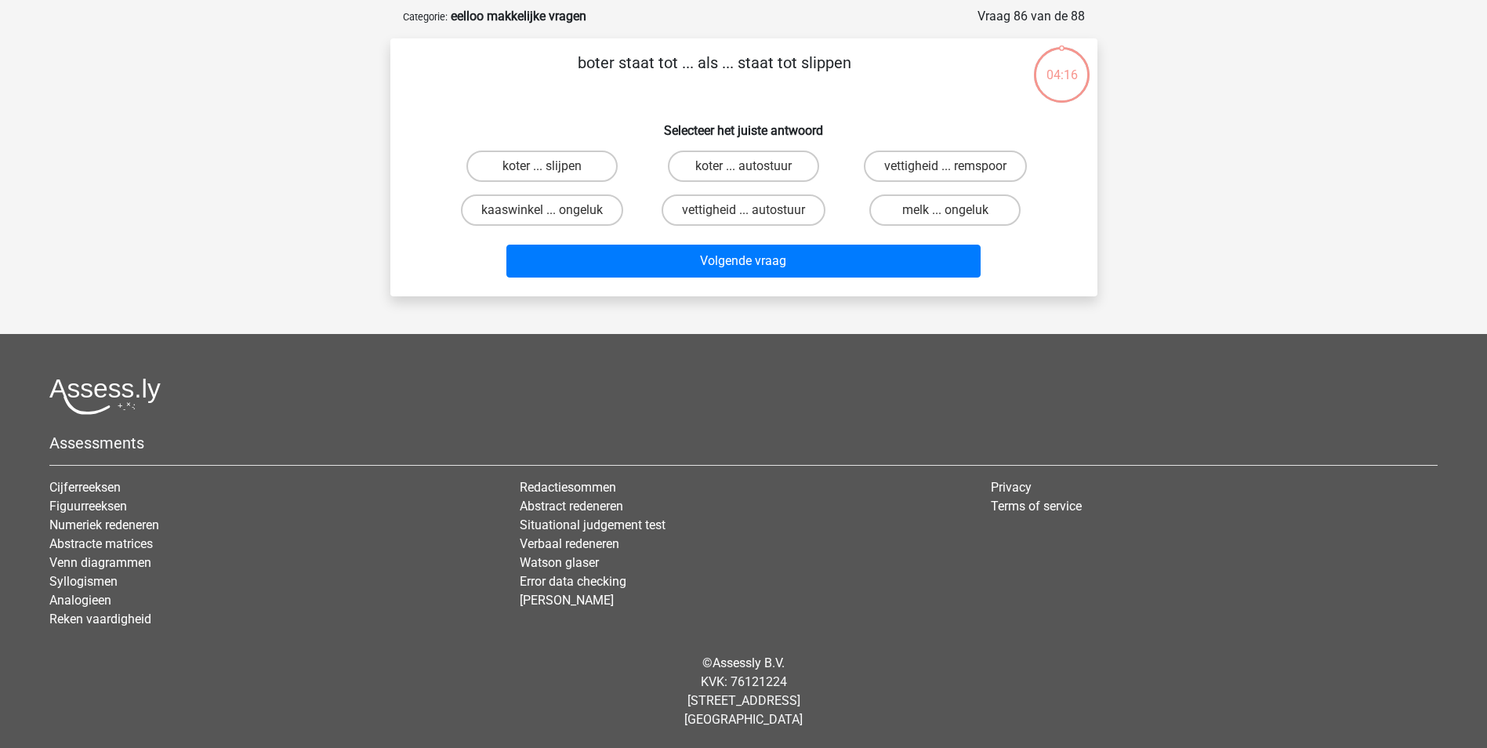
scroll to position [71, 0]
click at [938, 213] on label "melk ... ongeluk" at bounding box center [944, 209] width 151 height 31
click at [945, 213] on input "melk ... ongeluk" at bounding box center [950, 215] width 10 height 10
radio input "true"
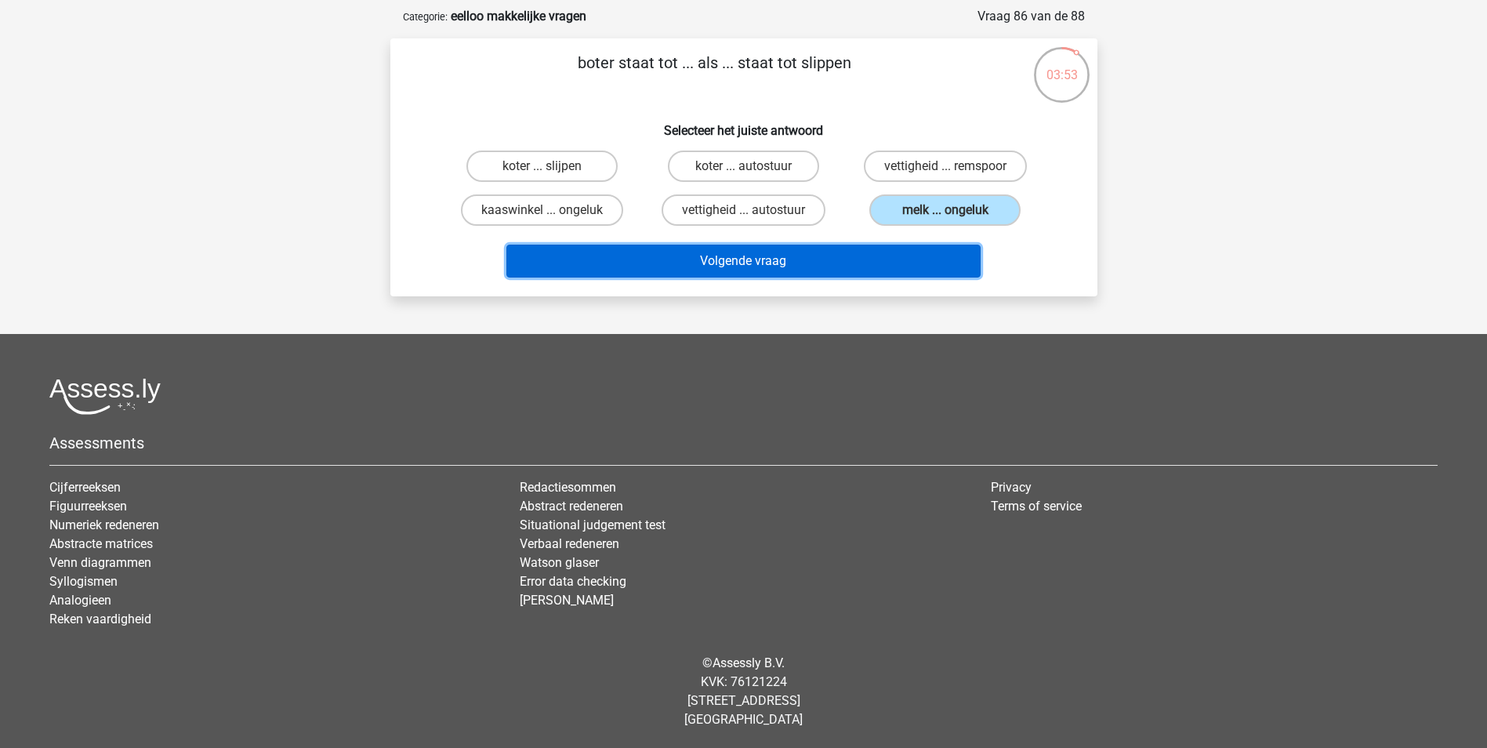
click at [921, 259] on button "Volgende vraag" at bounding box center [743, 261] width 474 height 33
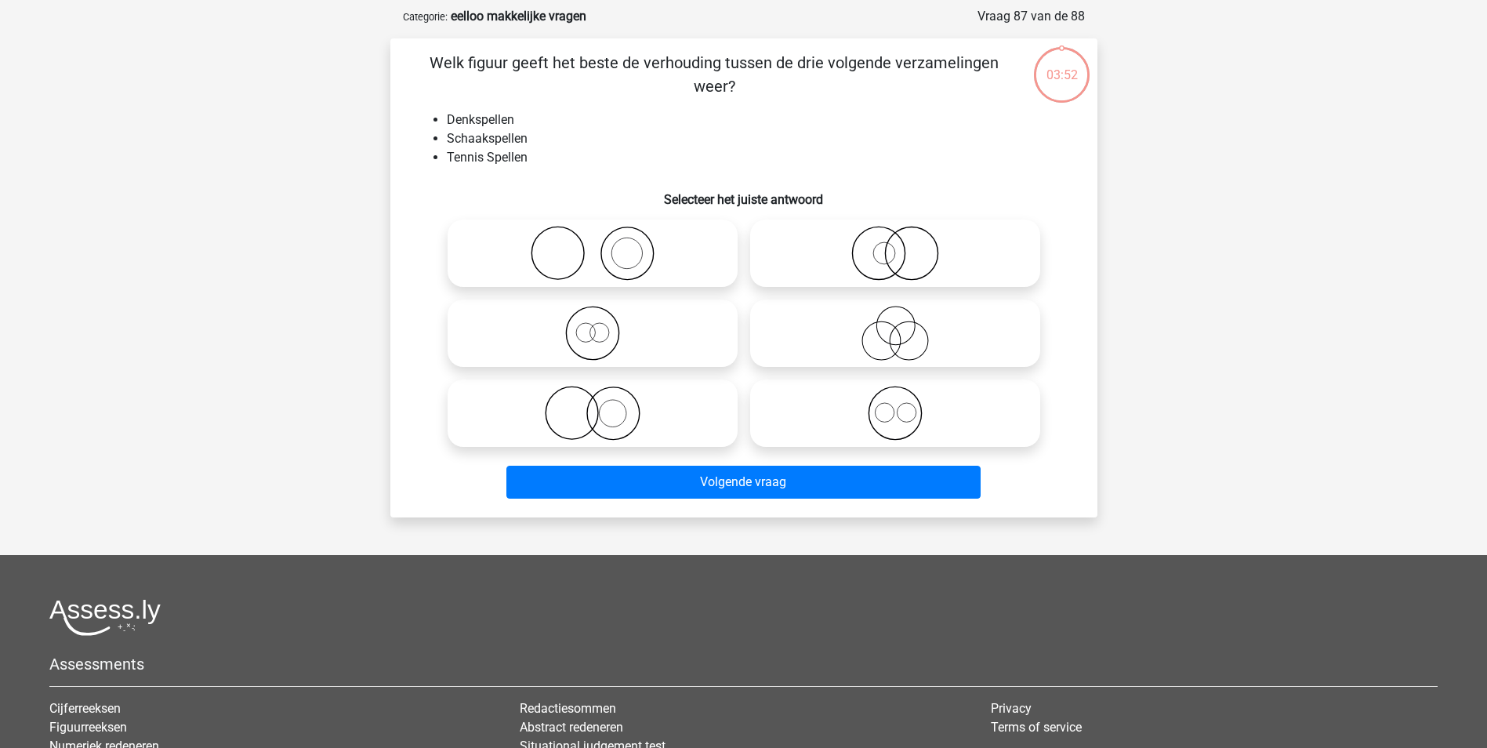
scroll to position [78, 0]
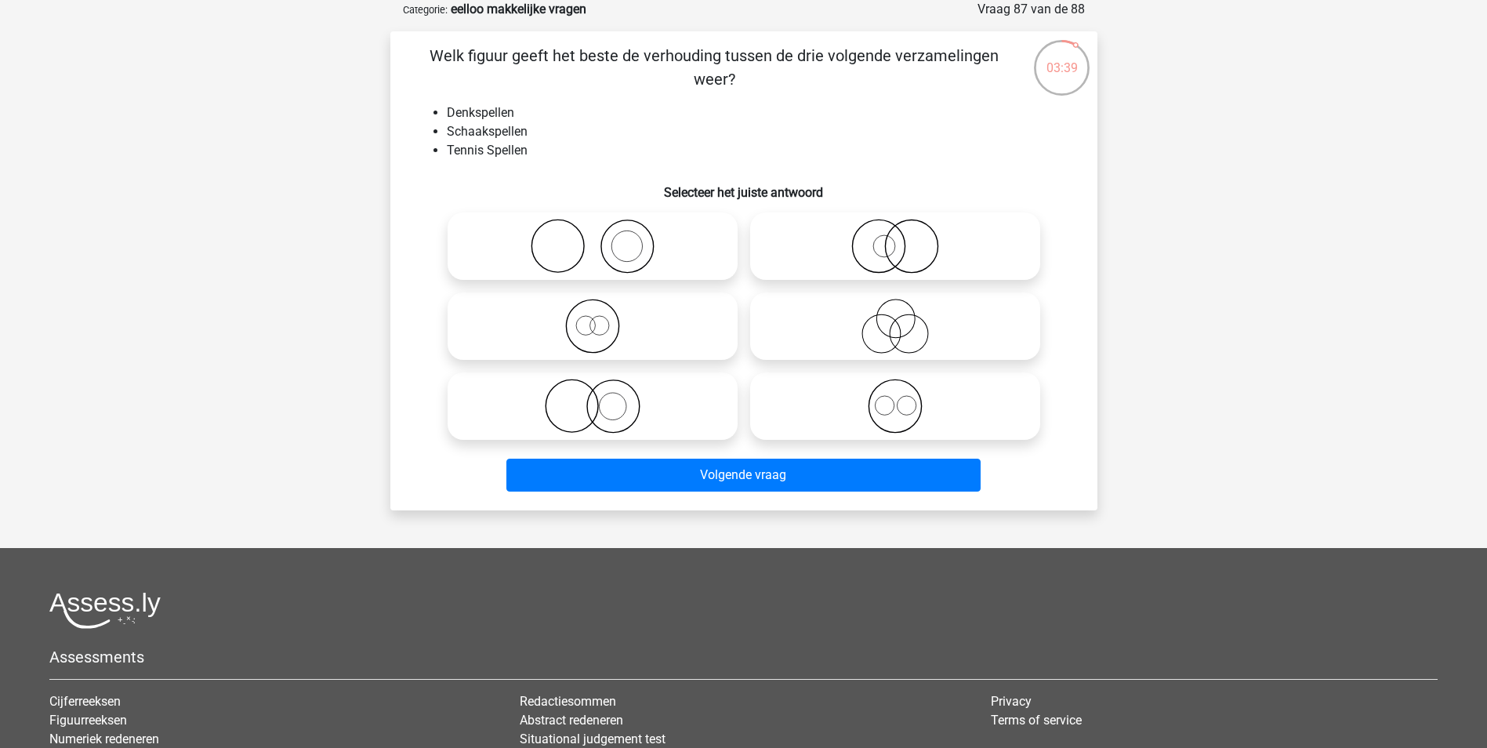
click at [657, 219] on icon at bounding box center [592, 246] width 277 height 55
click at [603, 228] on input "radio" at bounding box center [597, 233] width 10 height 10
radio input "true"
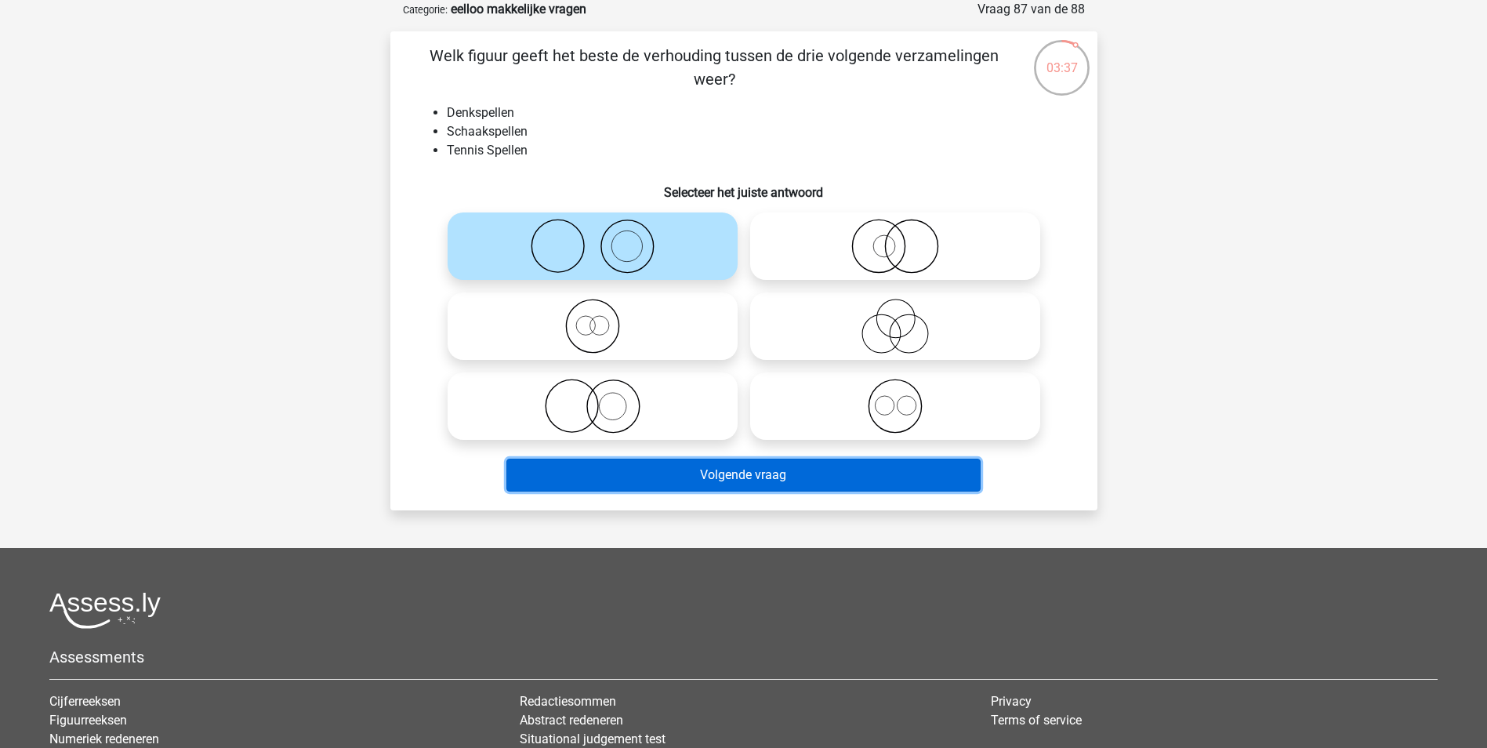
click at [862, 473] on button "Volgende vraag" at bounding box center [743, 474] width 474 height 33
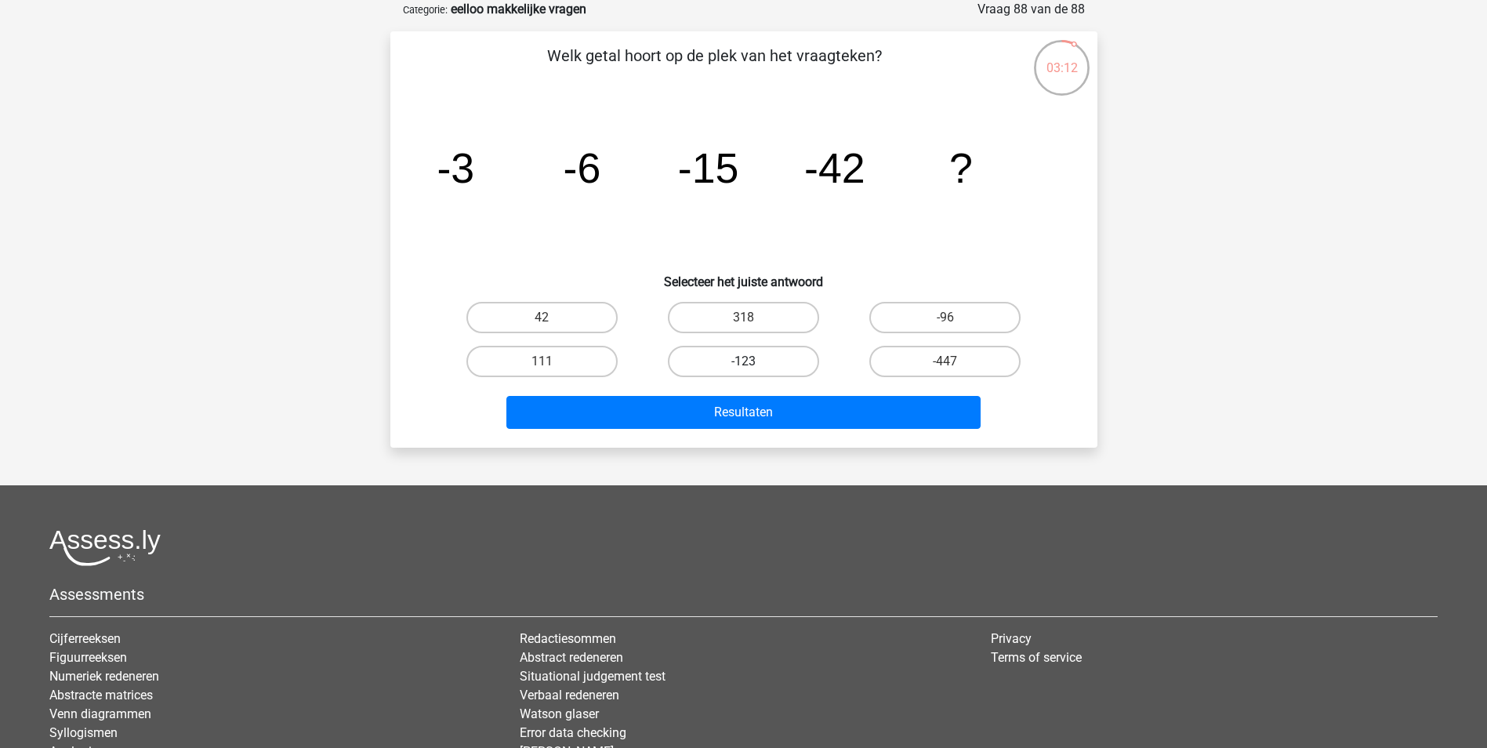
click at [769, 358] on label "-123" at bounding box center [743, 361] width 151 height 31
click at [753, 361] on input "-123" at bounding box center [748, 366] width 10 height 10
radio input "true"
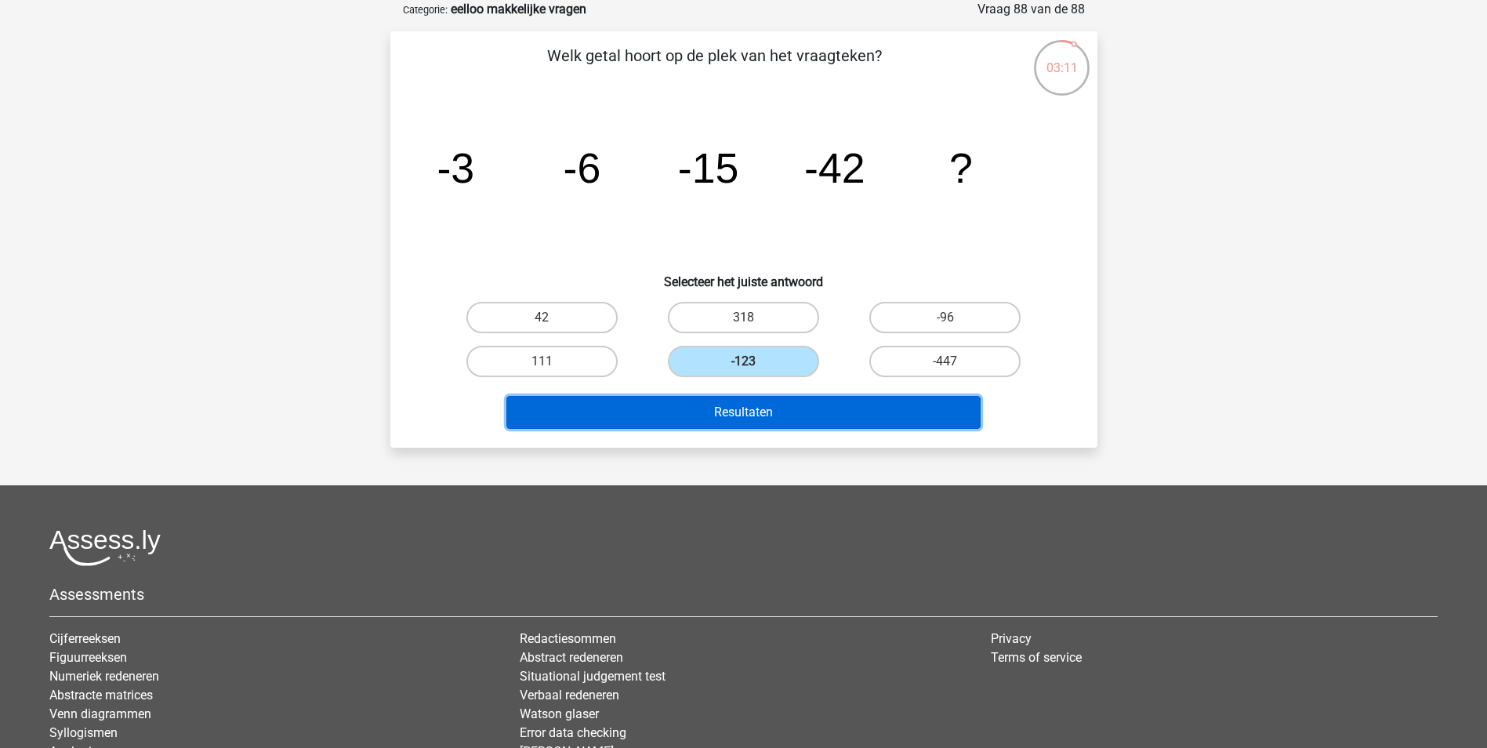
click at [789, 416] on button "Resultaten" at bounding box center [743, 412] width 474 height 33
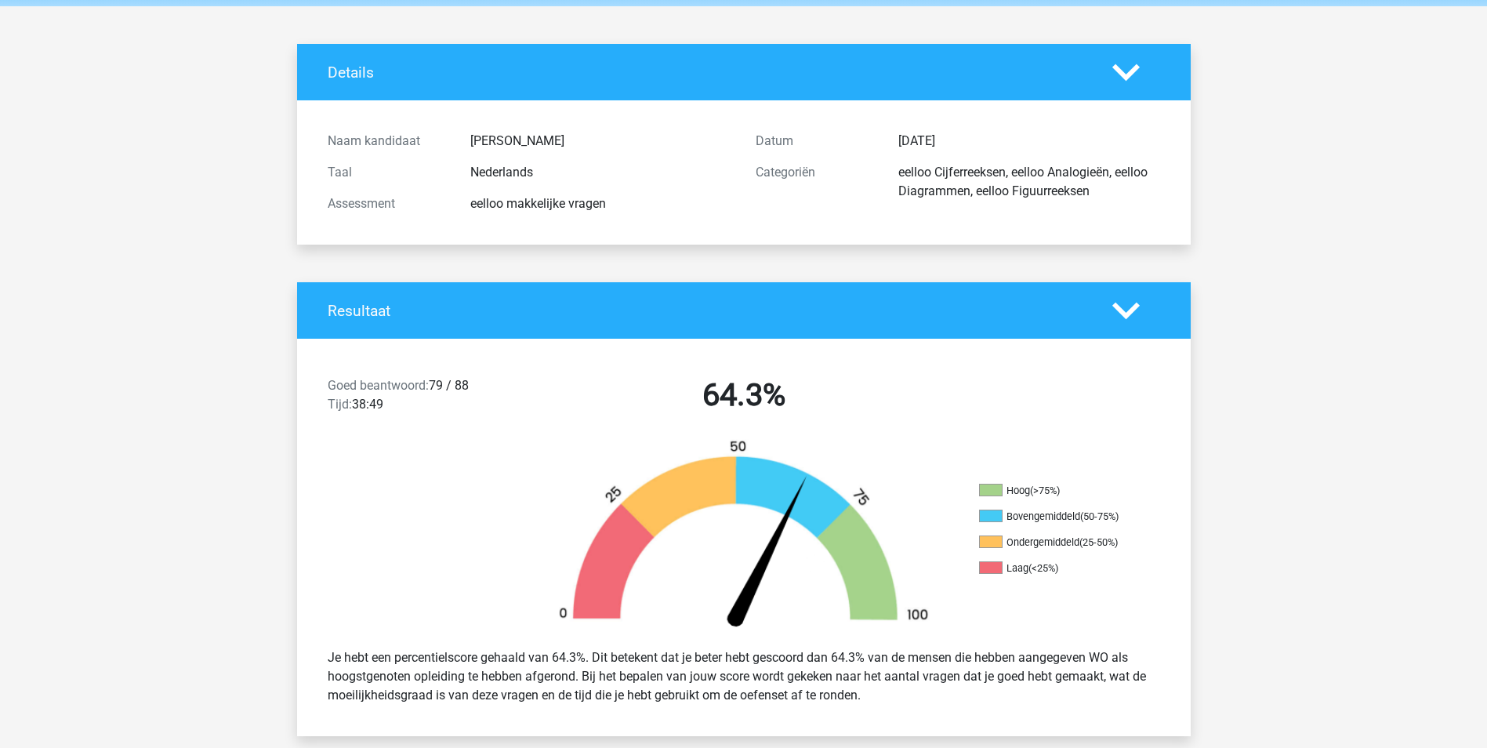
scroll to position [235, 0]
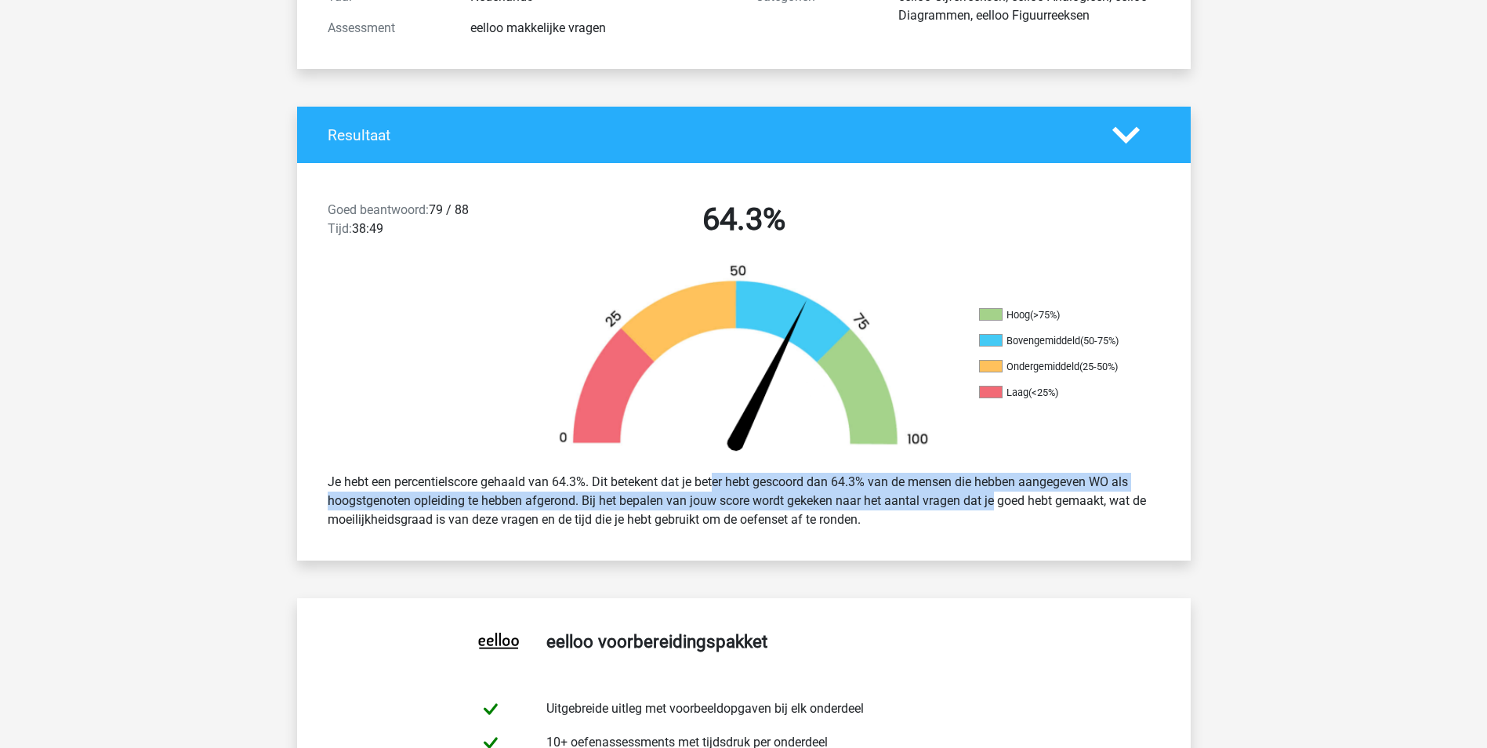
drag, startPoint x: 674, startPoint y: 487, endPoint x: 951, endPoint y: 502, distance: 277.9
click at [951, 502] on div "Je hebt een percentielscore gehaald van 64.3%. Dit betekent dat je beter hebt g…" at bounding box center [744, 500] width 856 height 69
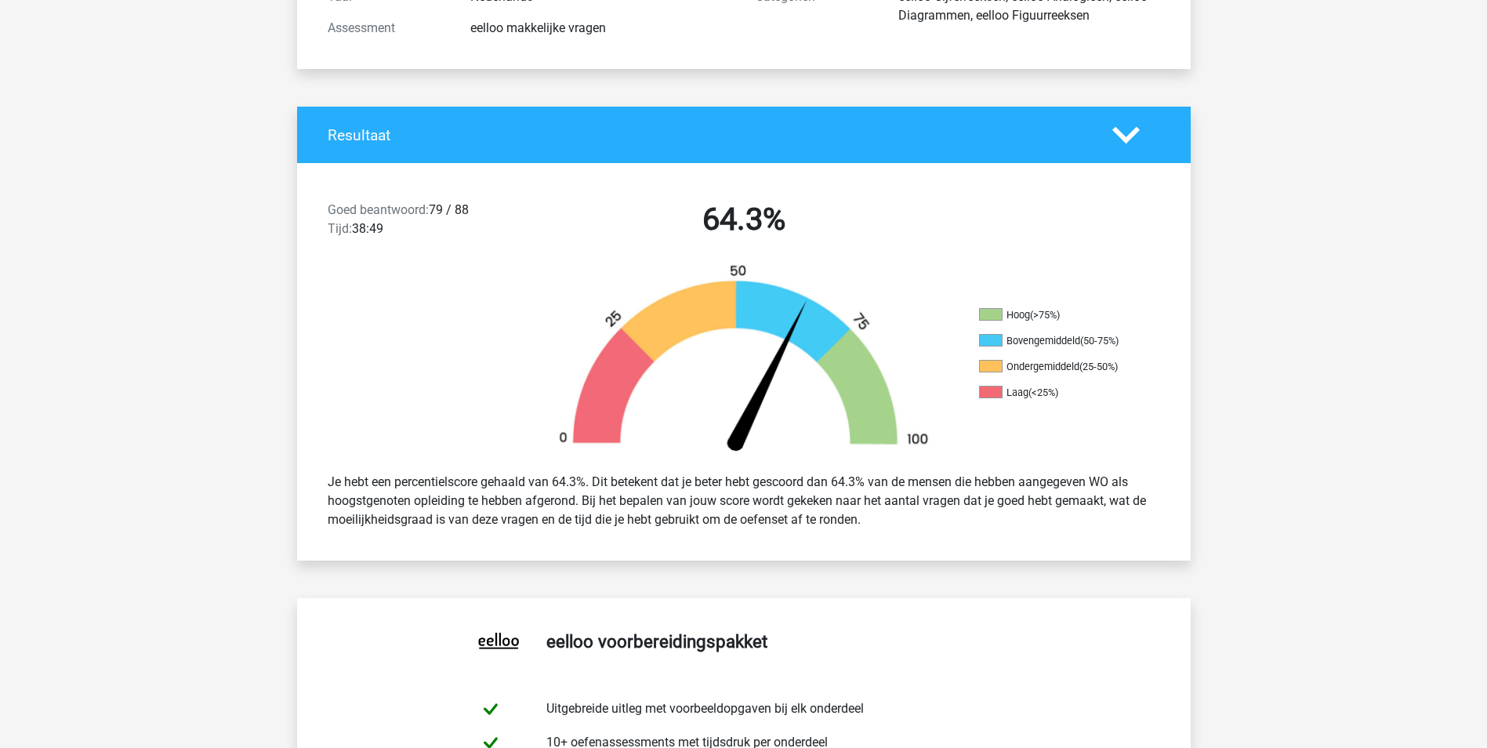
drag, startPoint x: 951, startPoint y: 502, endPoint x: 951, endPoint y: 525, distance: 22.7
click at [951, 525] on div "Je hebt een percentielscore gehaald van 64.3%. Dit betekent dat je beter hebt g…" at bounding box center [744, 500] width 856 height 69
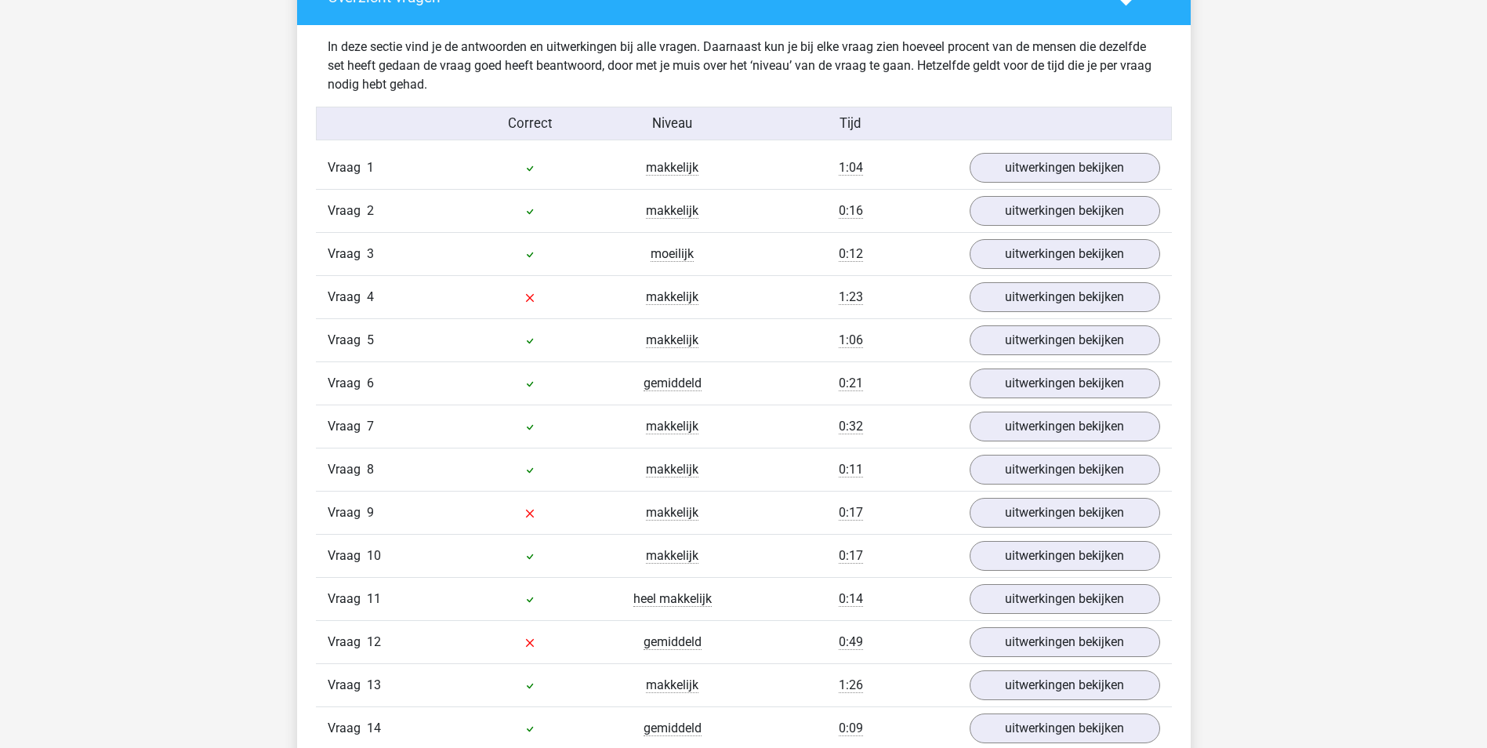
scroll to position [1646, 0]
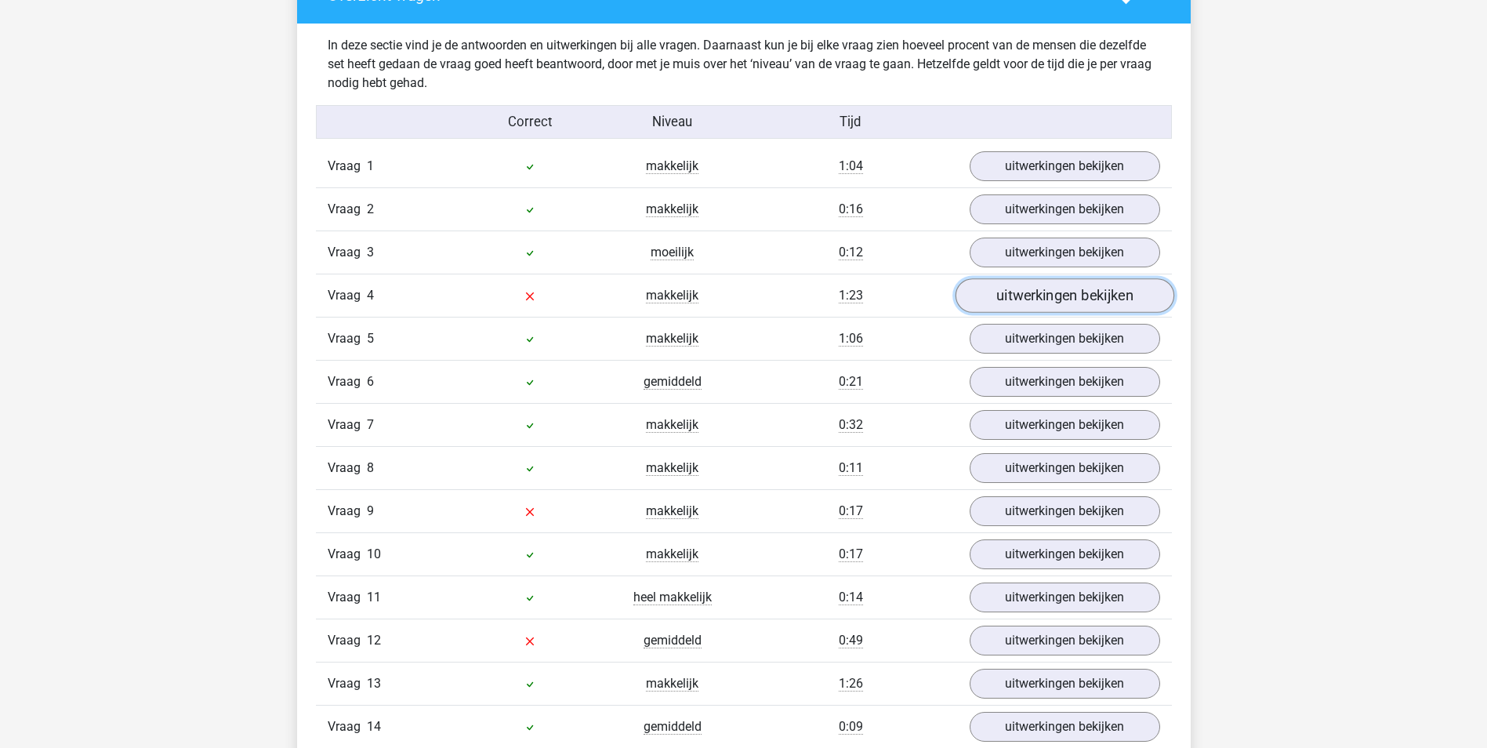
click at [1034, 287] on link "uitwerkingen bekijken" at bounding box center [1064, 296] width 219 height 34
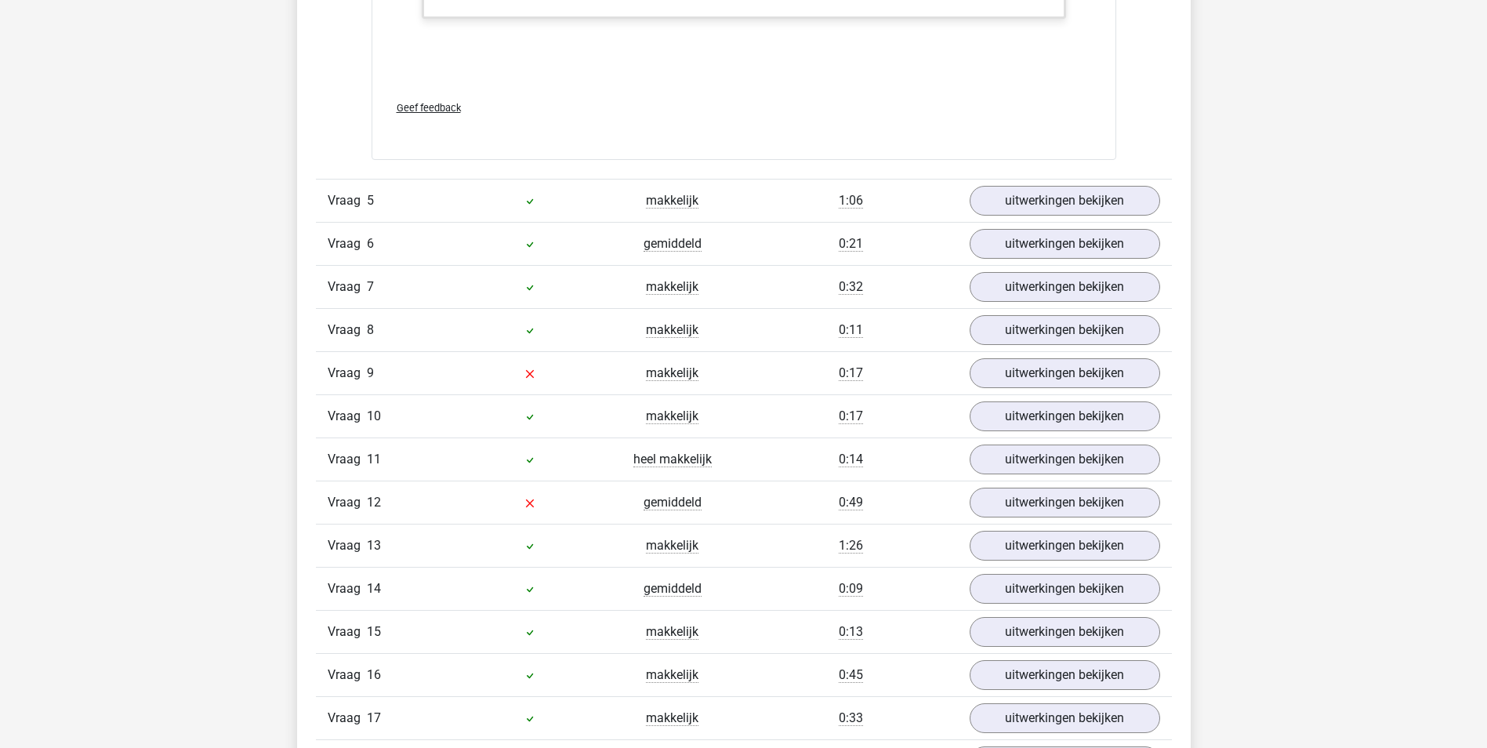
scroll to position [2743, 0]
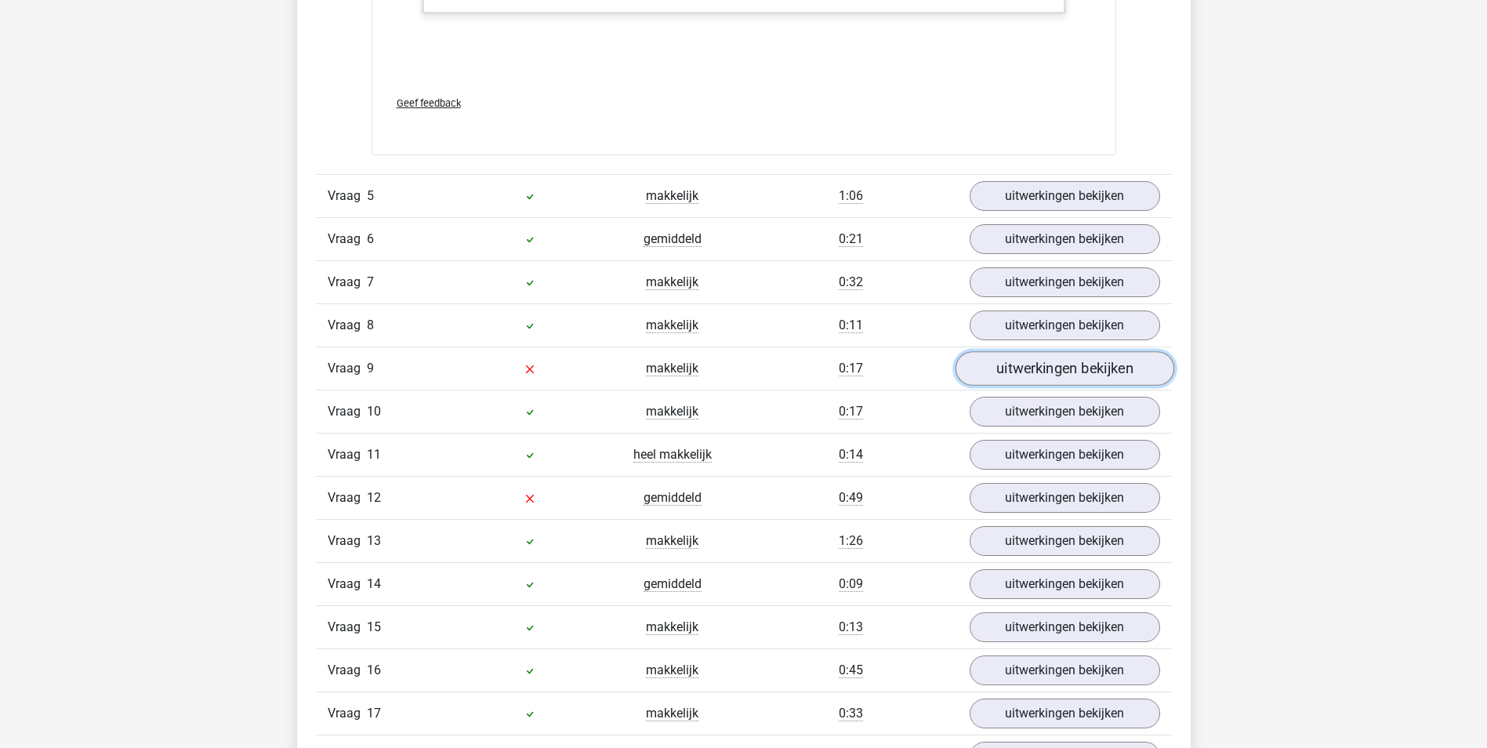
click at [1076, 371] on link "uitwerkingen bekijken" at bounding box center [1064, 368] width 219 height 34
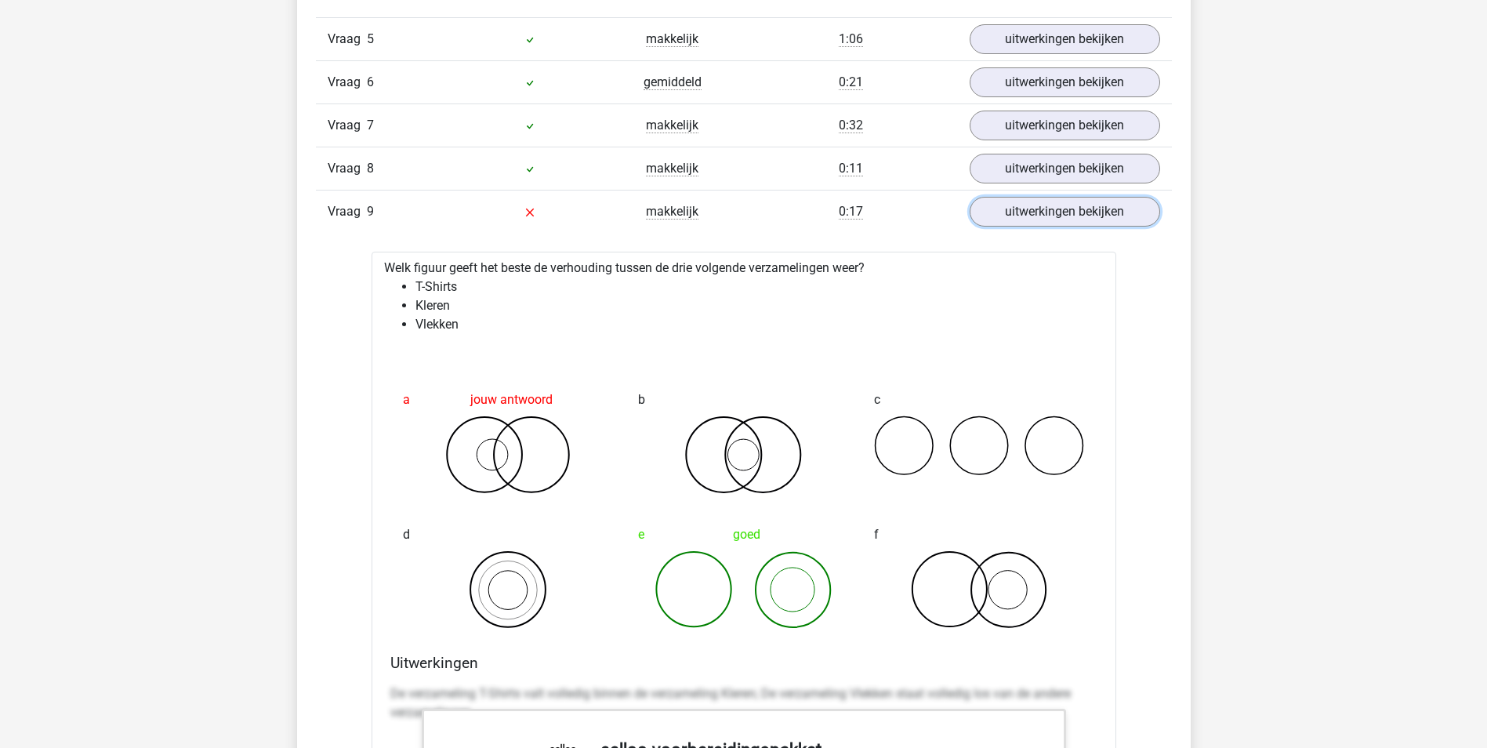
scroll to position [2978, 0]
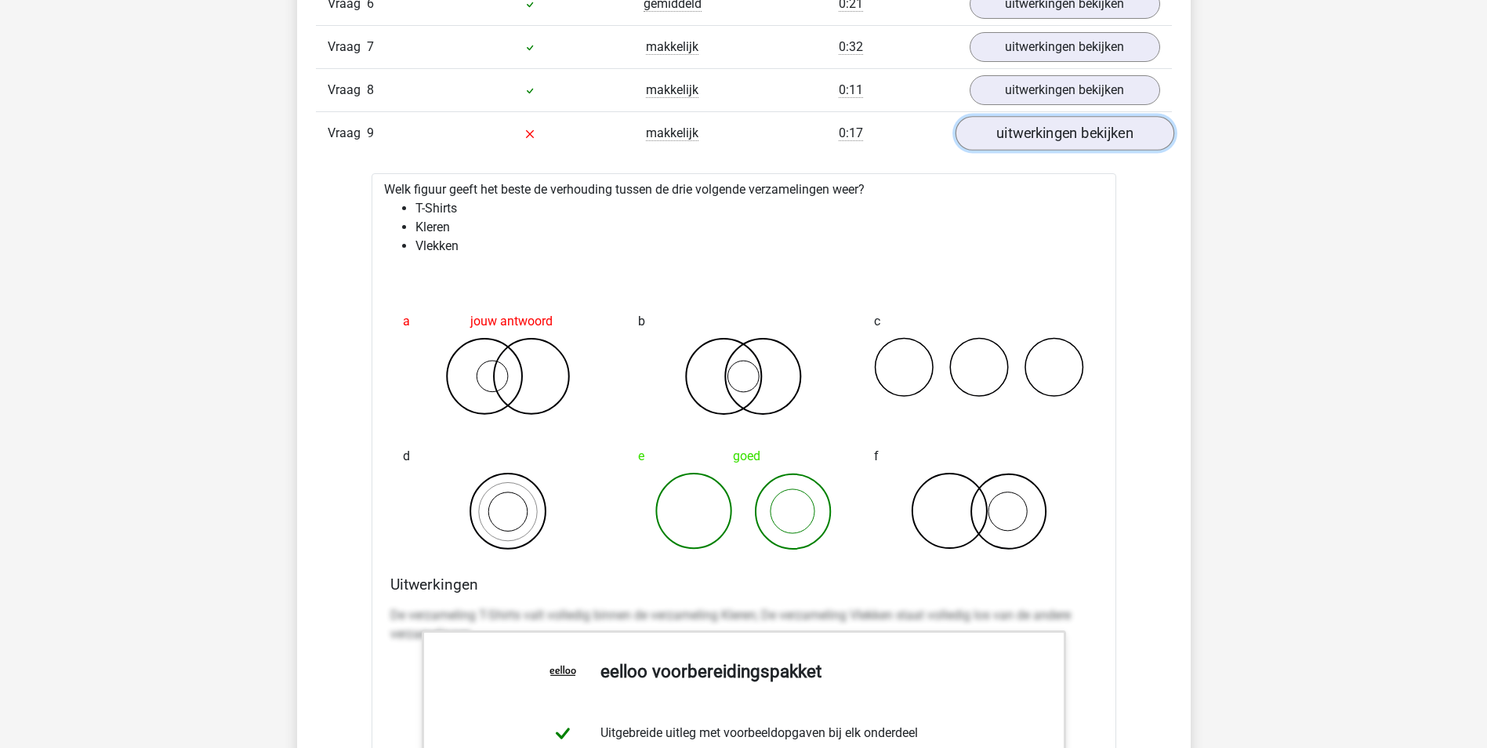
click at [1110, 135] on link "uitwerkingen bekijken" at bounding box center [1064, 133] width 219 height 34
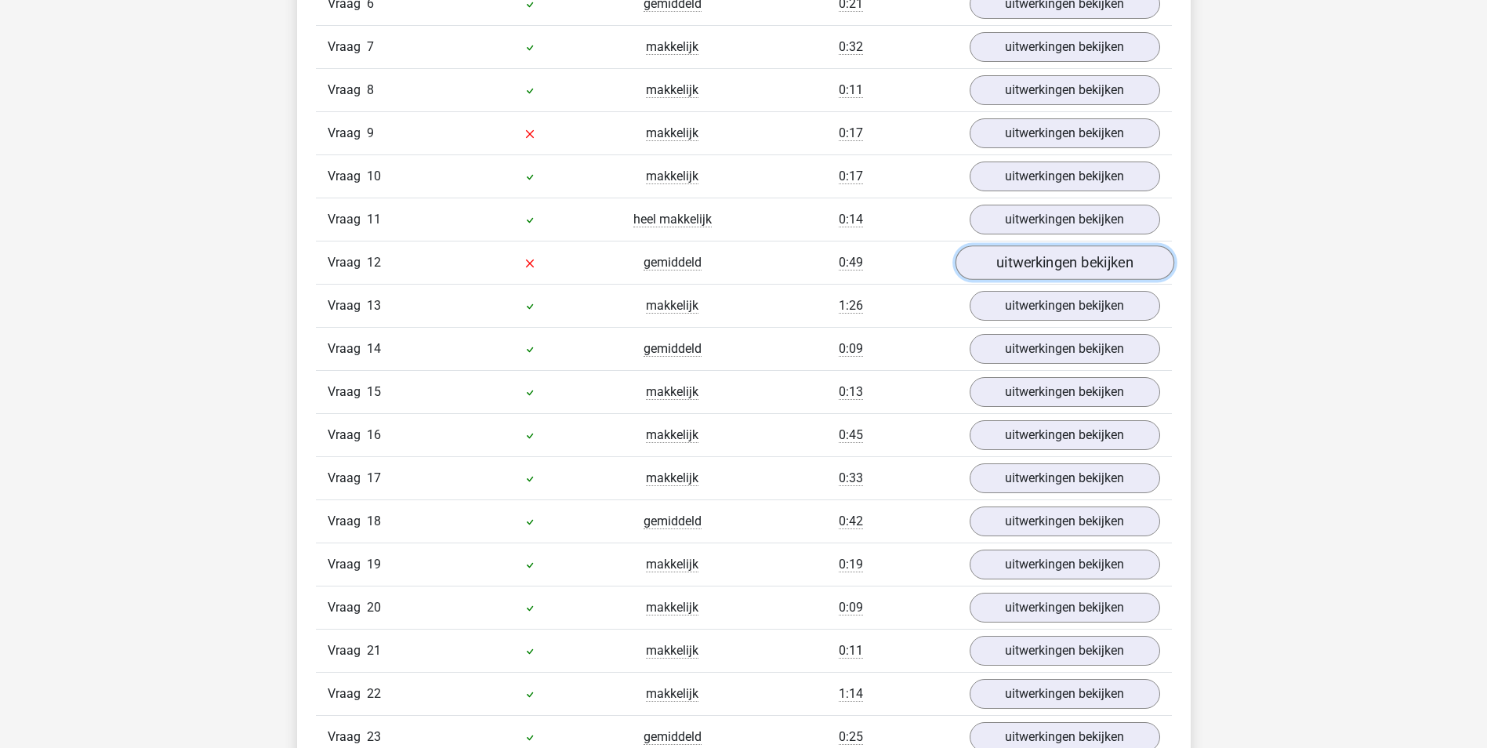
click at [1003, 253] on link "uitwerkingen bekijken" at bounding box center [1064, 262] width 219 height 34
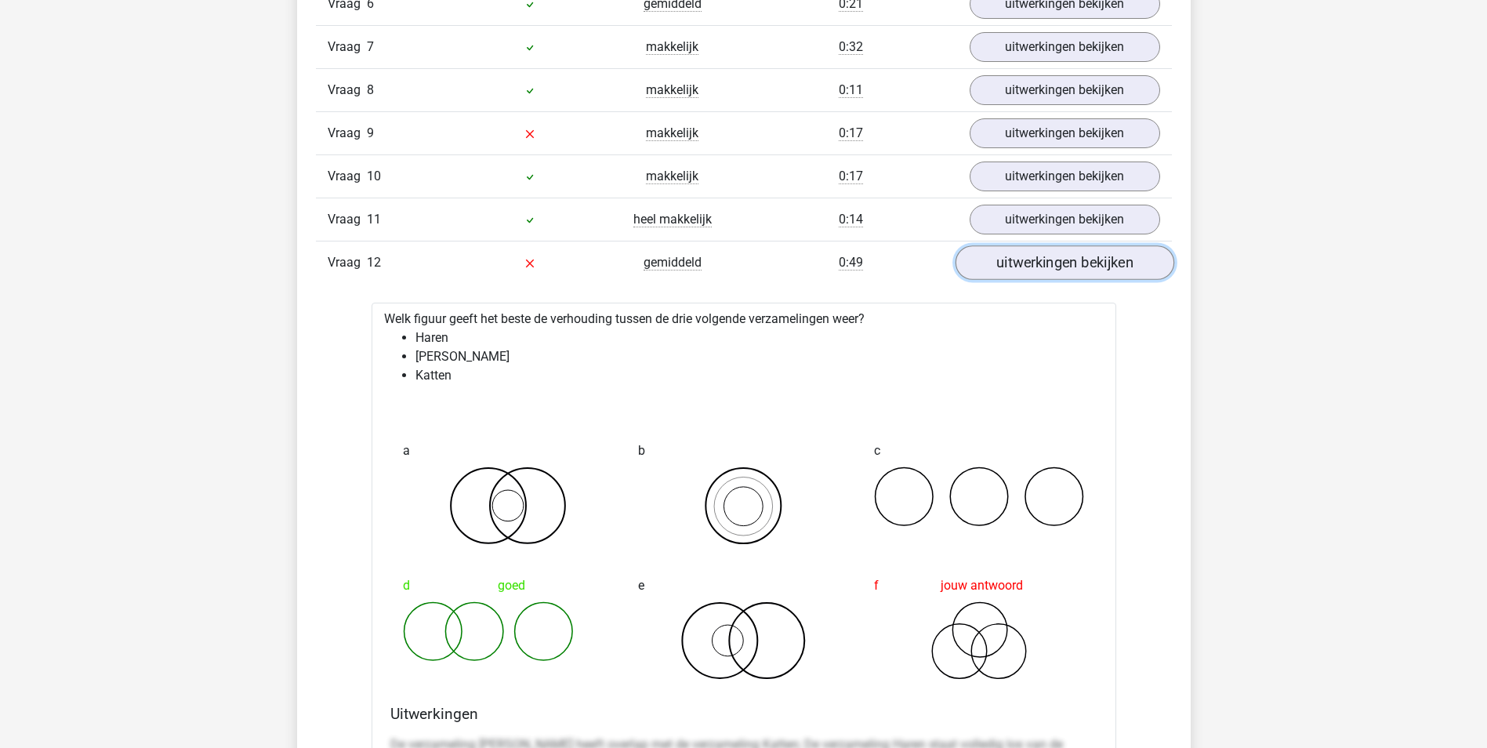
click at [992, 260] on link "uitwerkingen bekijken" at bounding box center [1064, 262] width 219 height 34
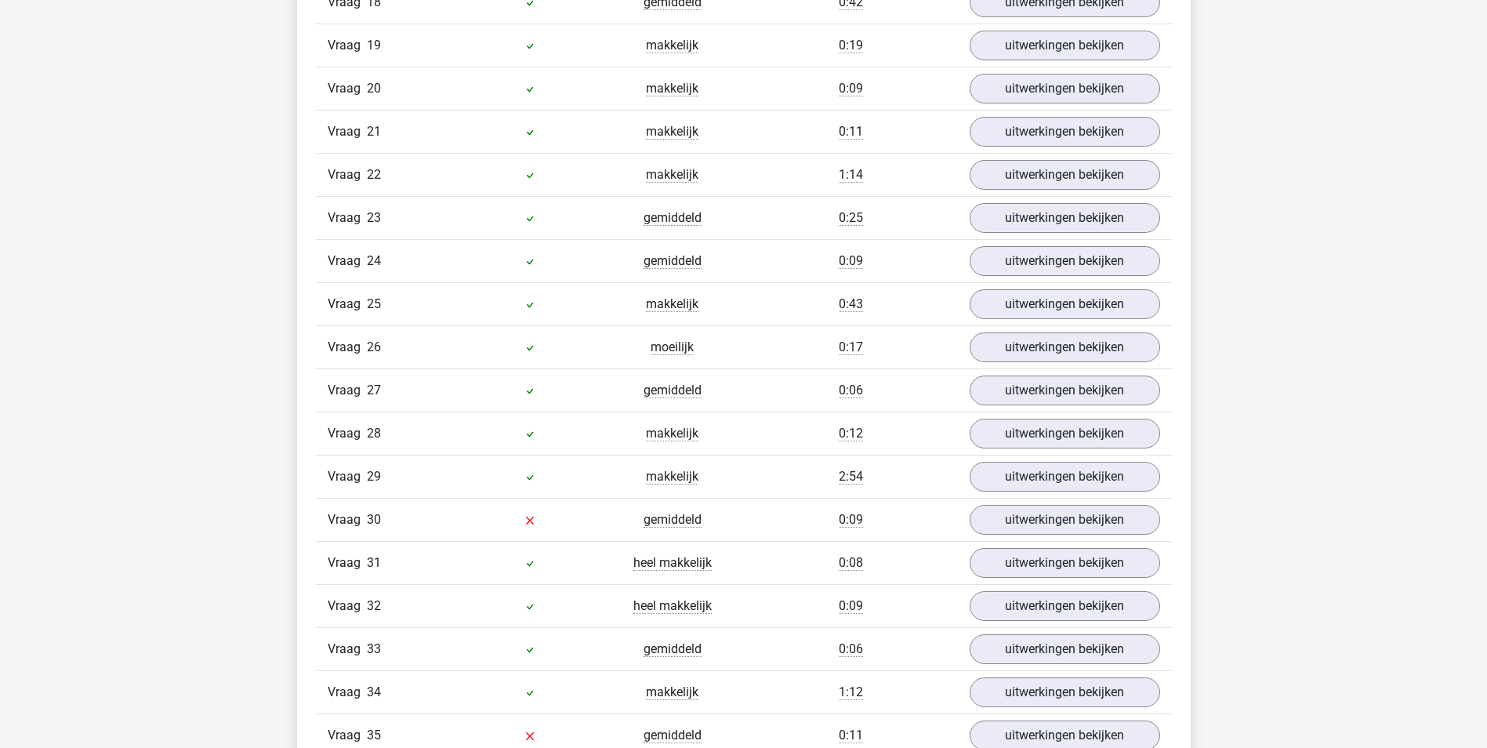
scroll to position [3527, 0]
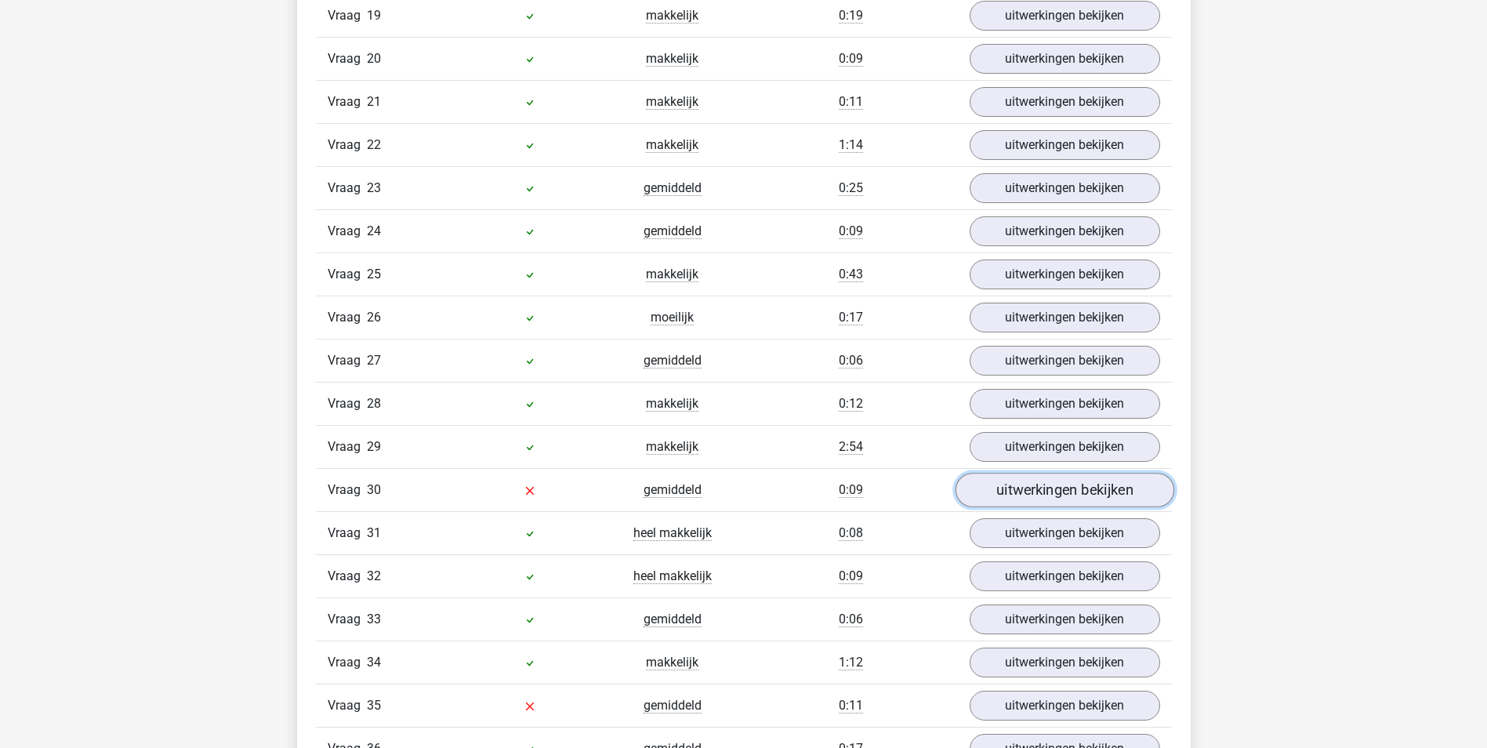
click at [1028, 479] on link "uitwerkingen bekijken" at bounding box center [1064, 490] width 219 height 34
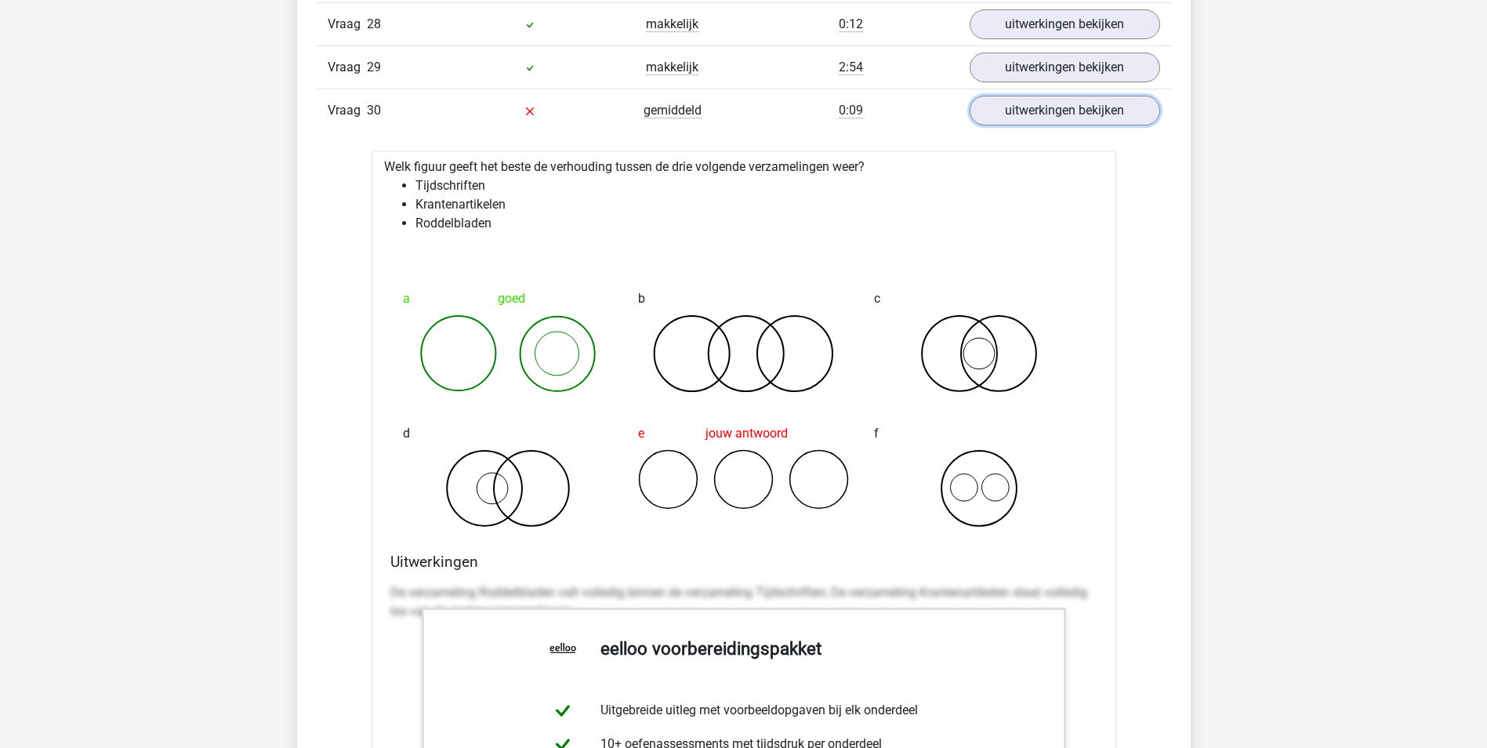
scroll to position [3762, 0]
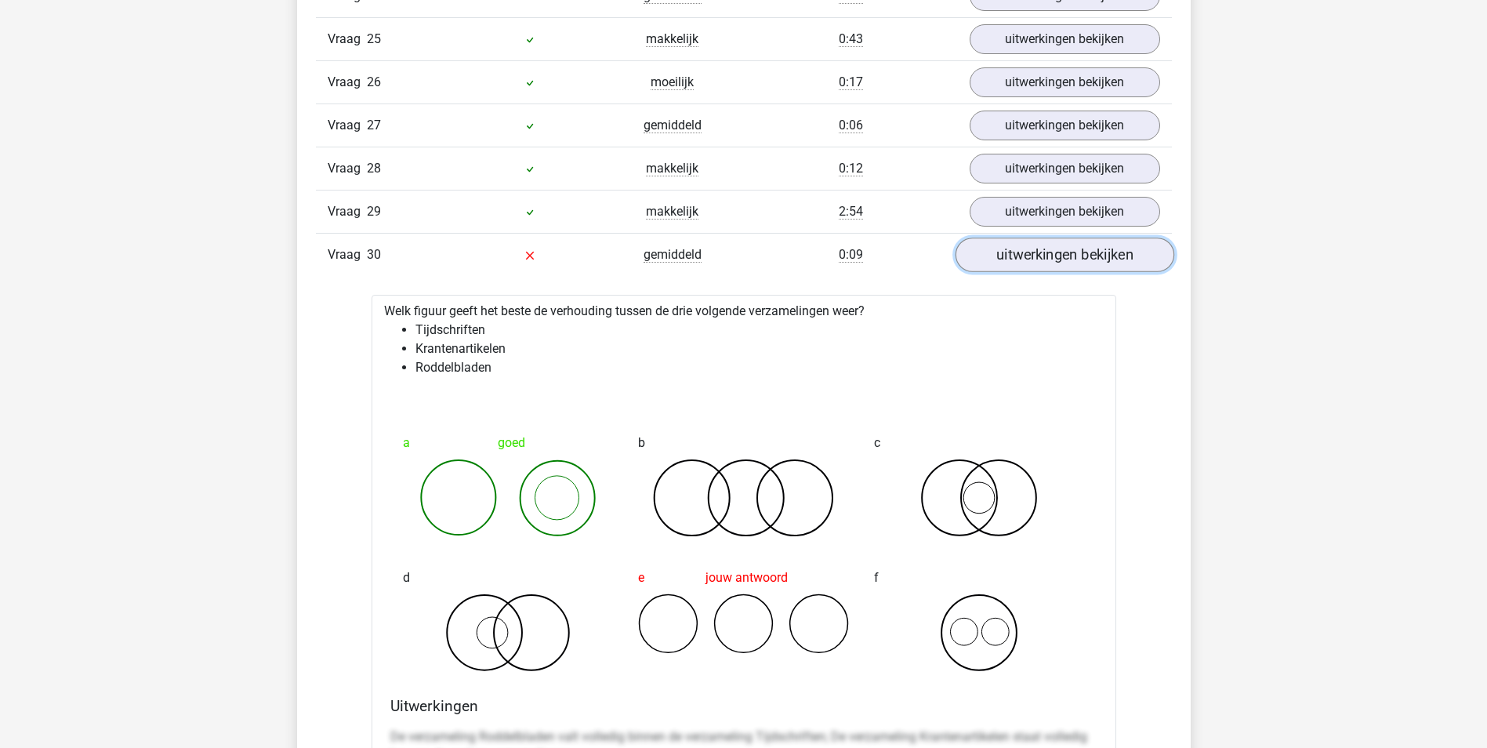
click at [1021, 264] on link "uitwerkingen bekijken" at bounding box center [1064, 254] width 219 height 34
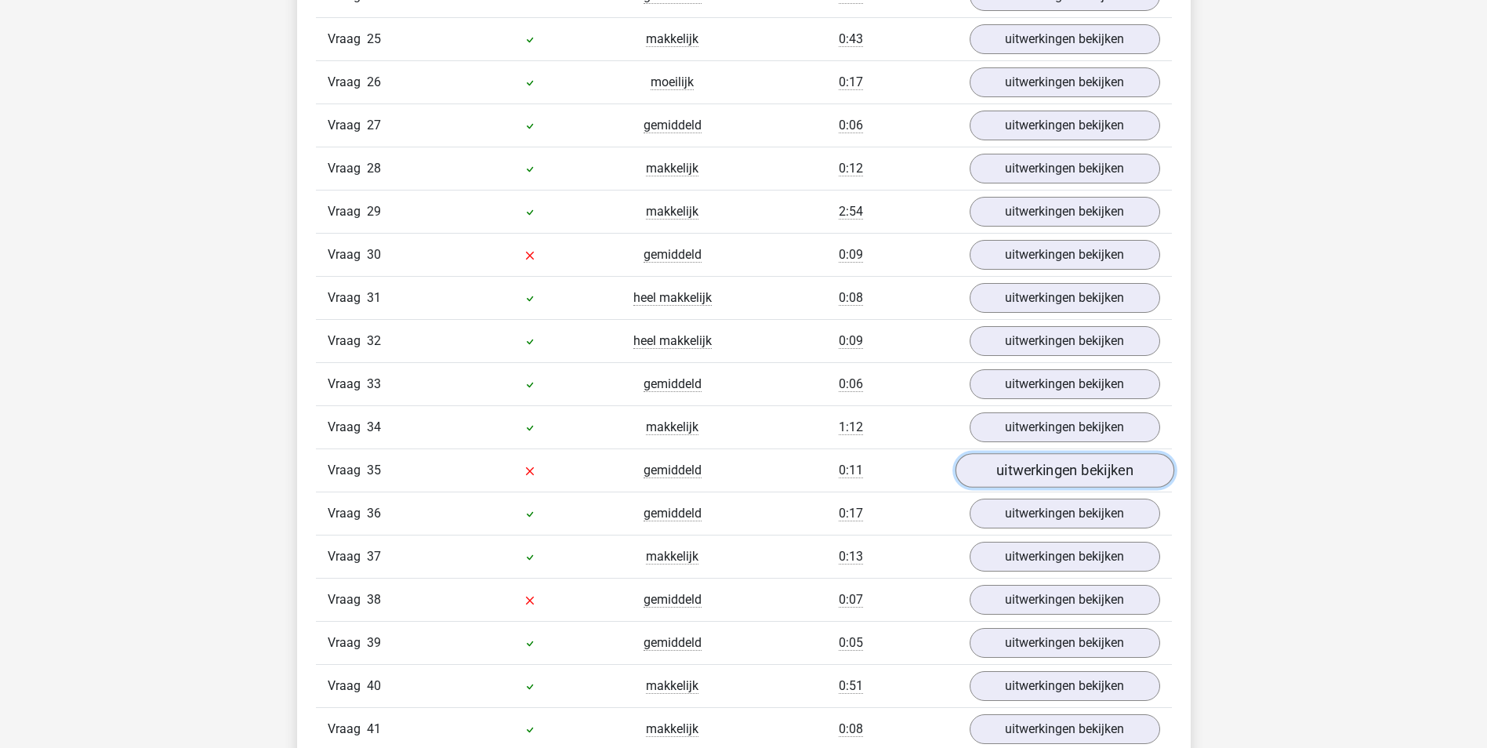
click at [1123, 462] on link "uitwerkingen bekijken" at bounding box center [1064, 470] width 219 height 34
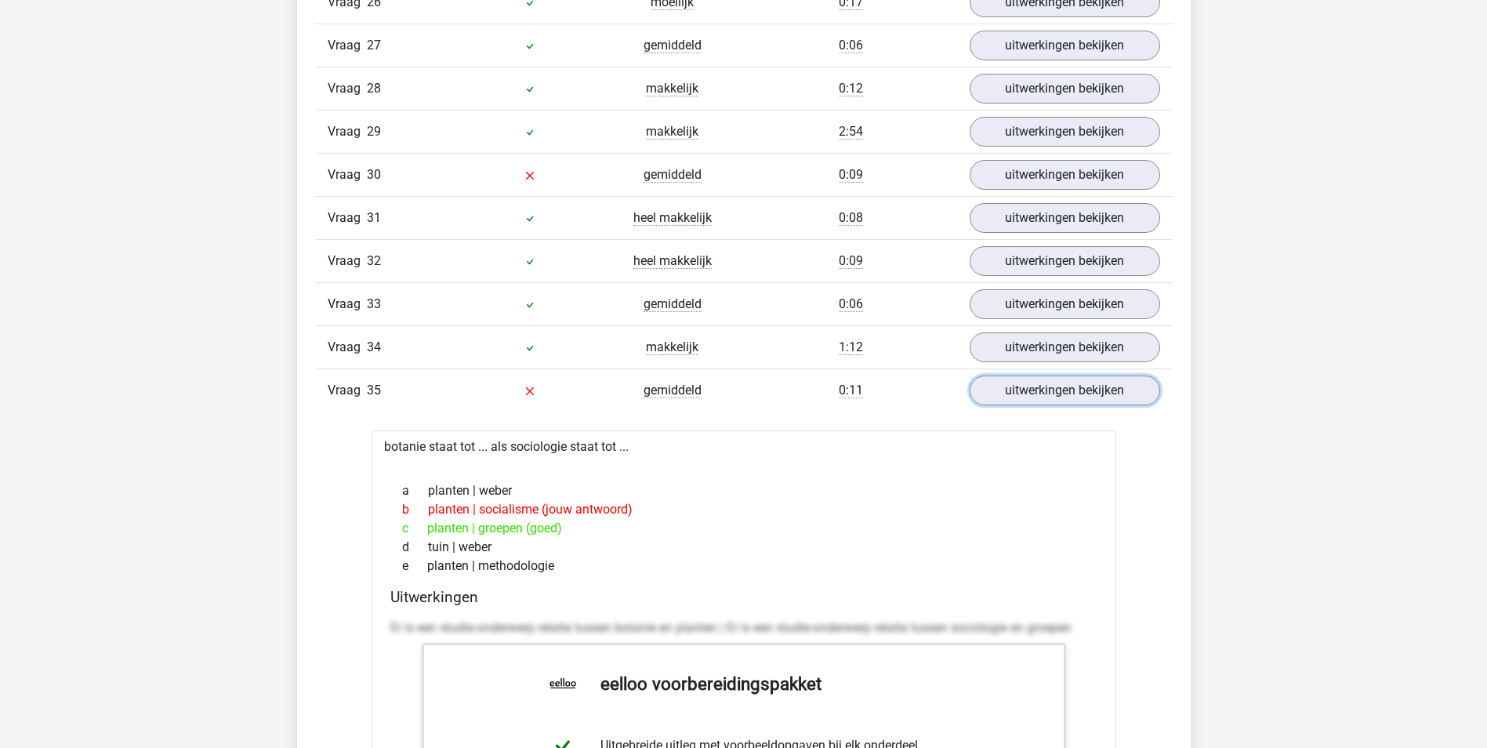
scroll to position [3840, 0]
click at [993, 388] on link "uitwerkingen bekijken" at bounding box center [1064, 392] width 219 height 34
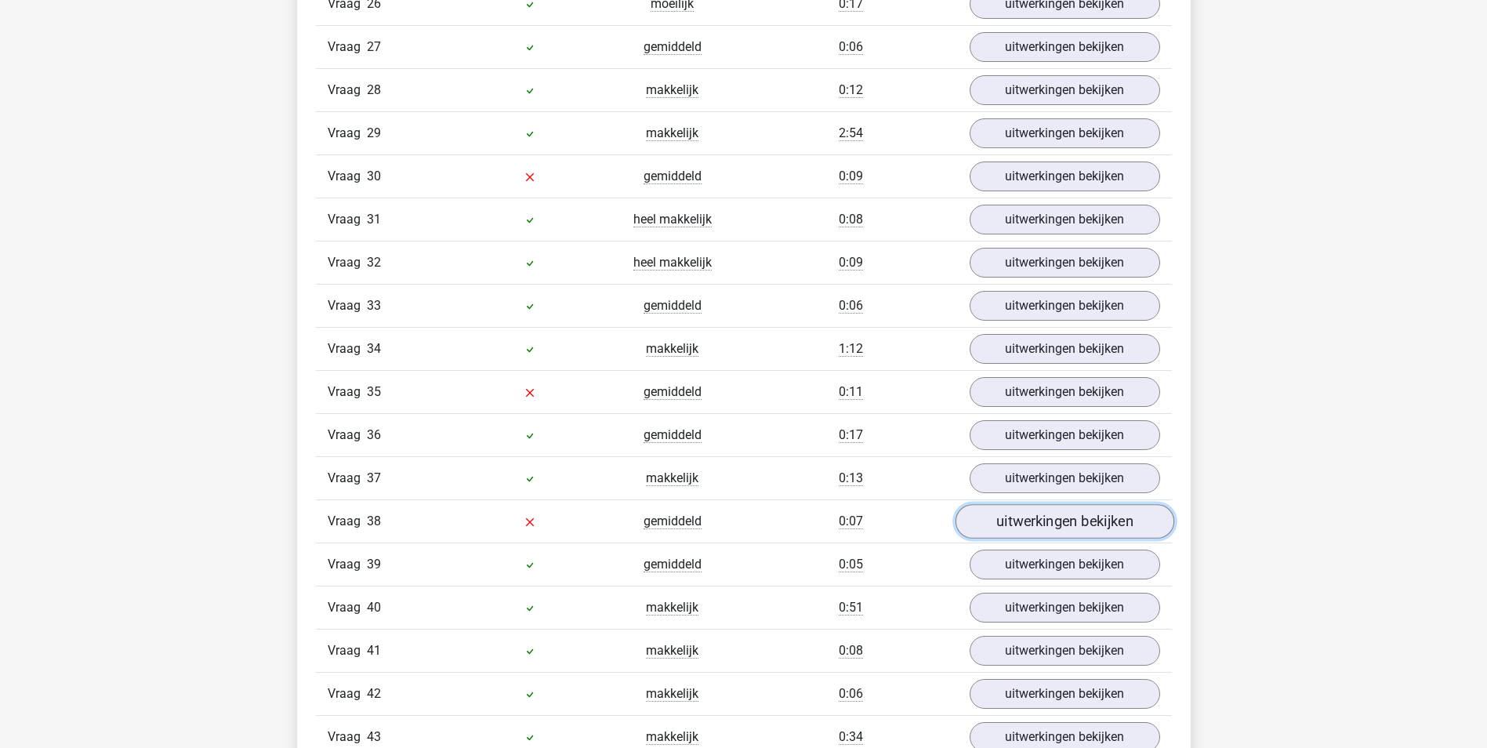
click at [1004, 516] on link "uitwerkingen bekijken" at bounding box center [1064, 521] width 219 height 34
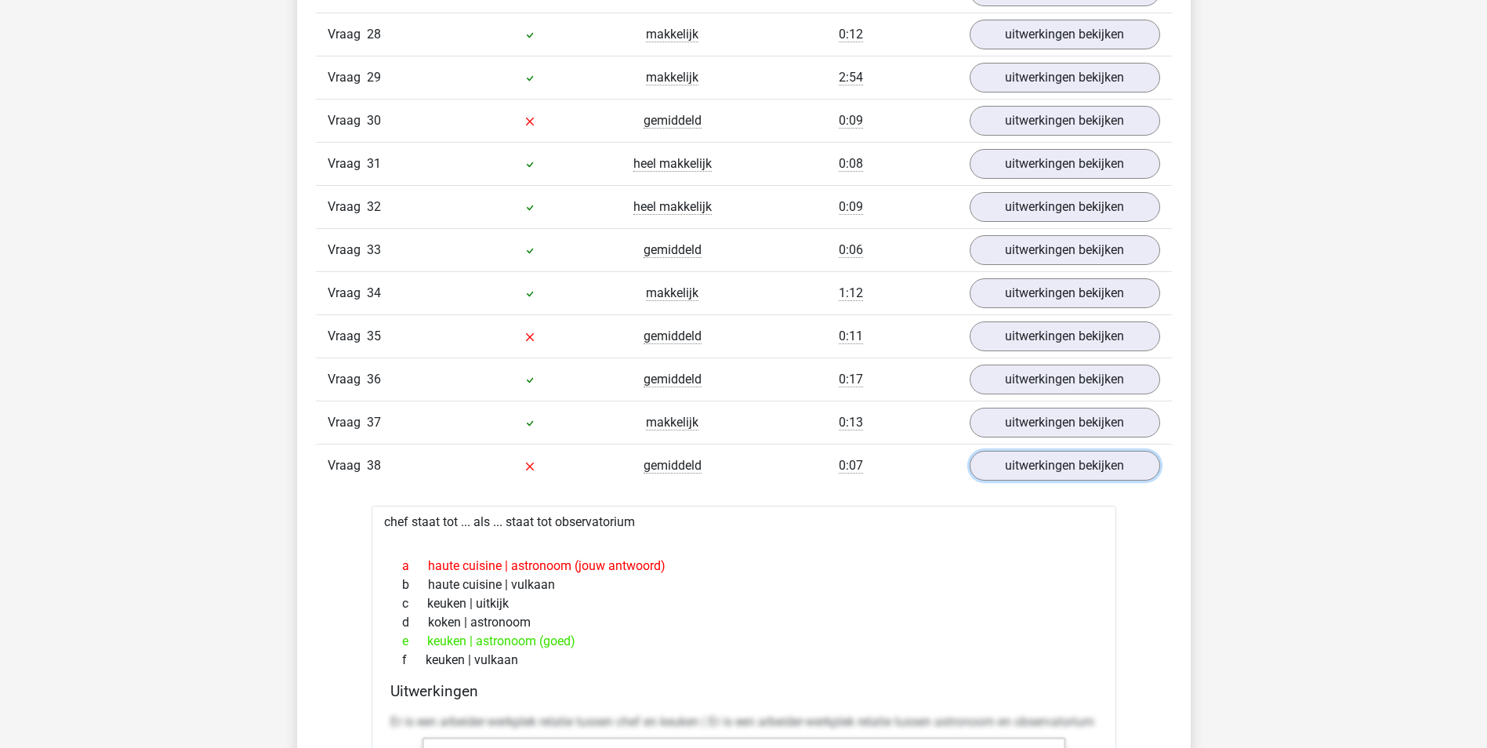
scroll to position [3997, 0]
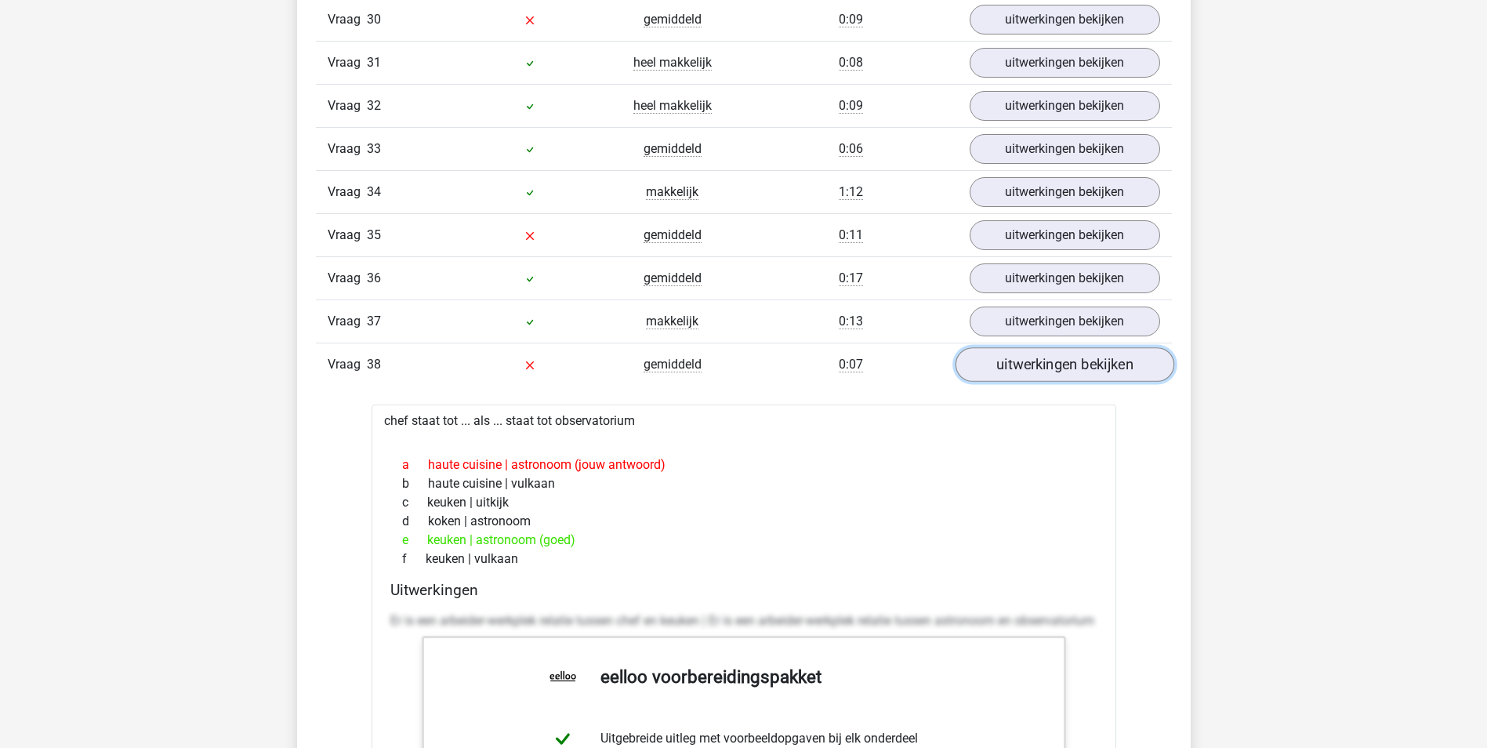
click at [1012, 375] on link "uitwerkingen bekijken" at bounding box center [1064, 364] width 219 height 34
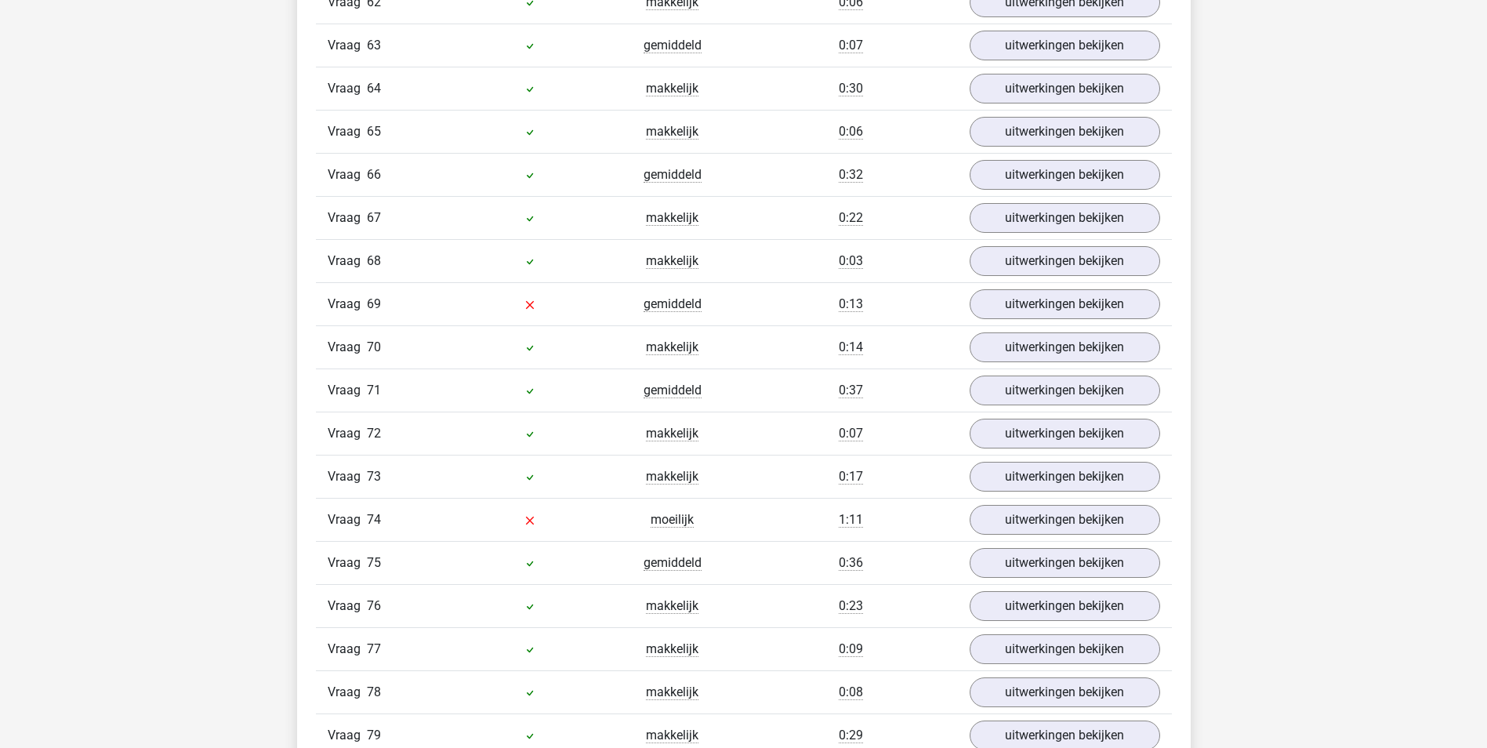
scroll to position [5486, 0]
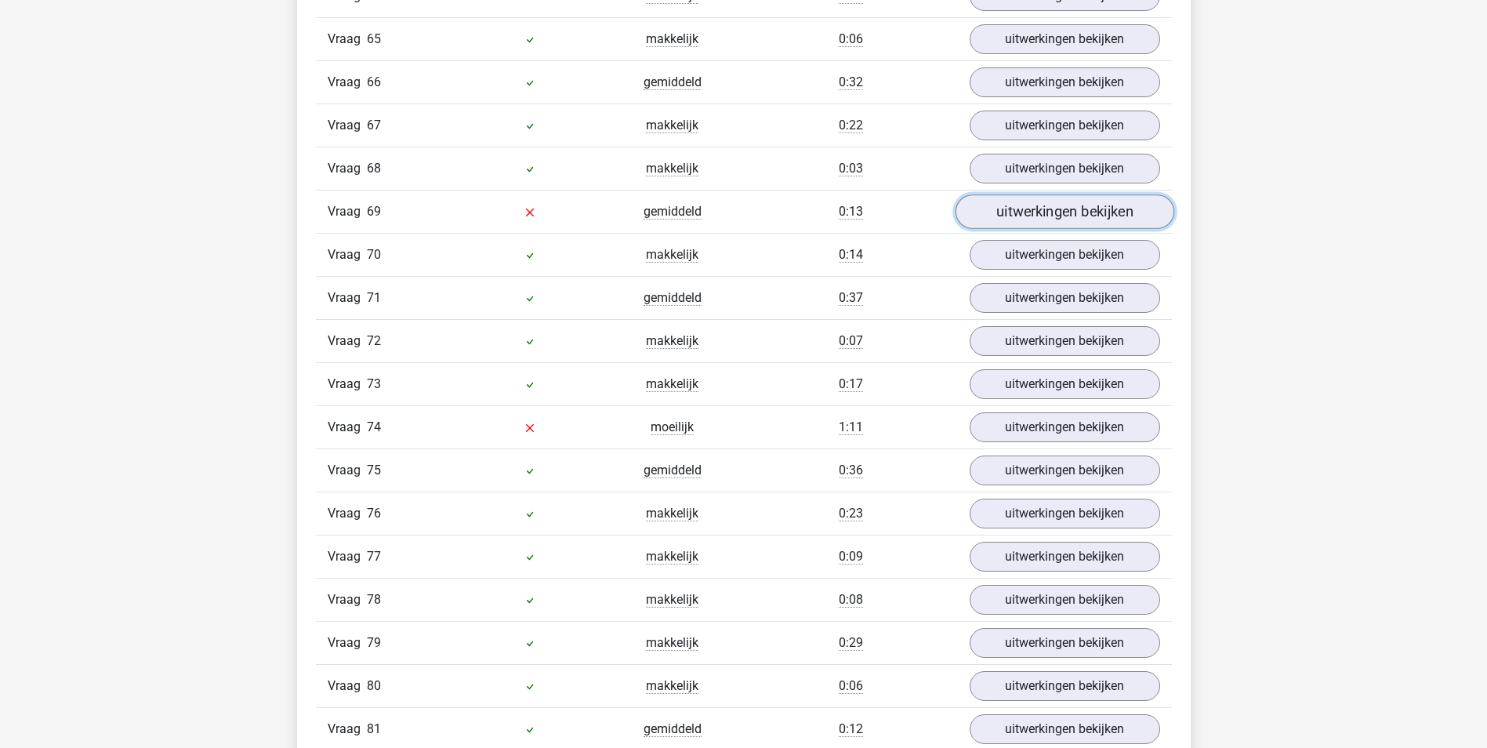
click at [1044, 212] on link "uitwerkingen bekijken" at bounding box center [1064, 211] width 219 height 34
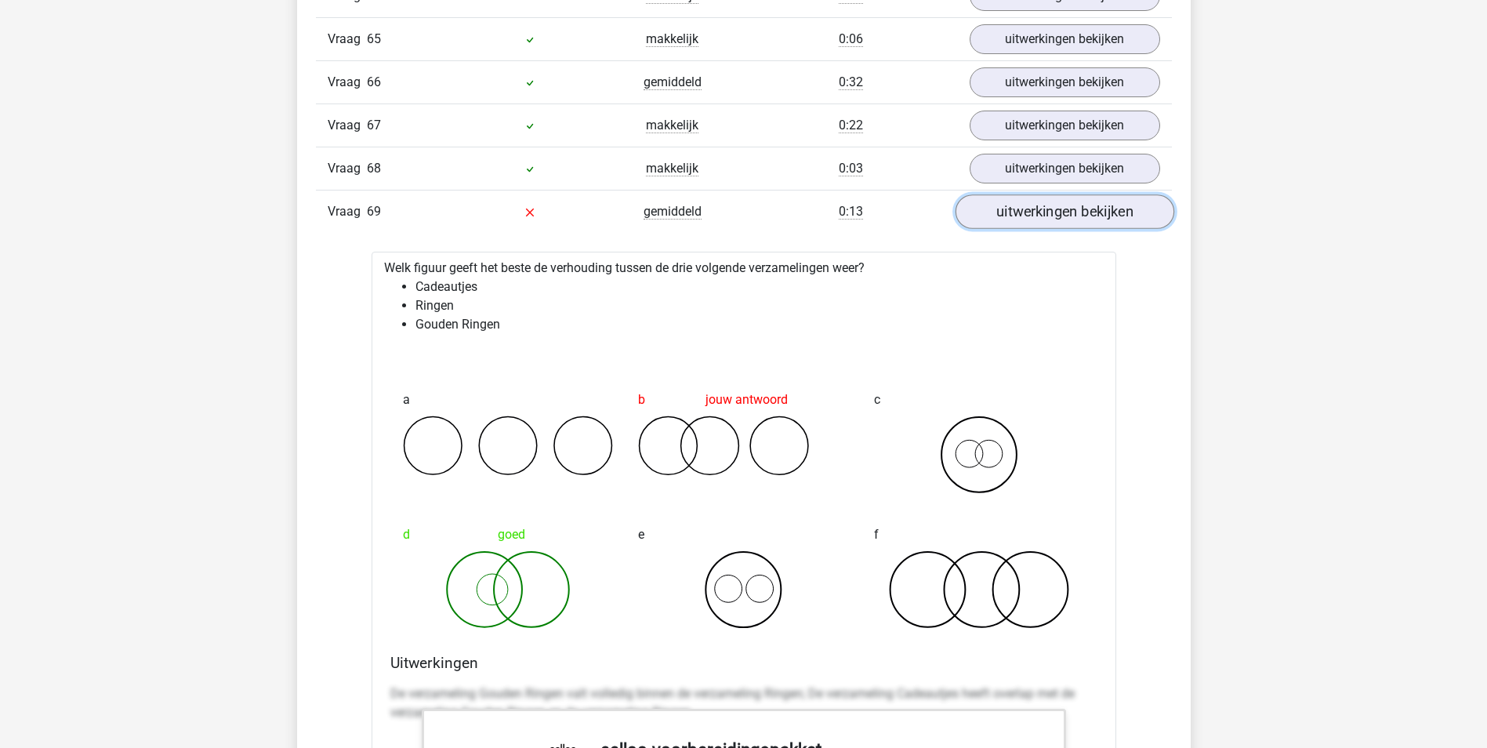
click at [1009, 223] on link "uitwerkingen bekijken" at bounding box center [1064, 211] width 219 height 34
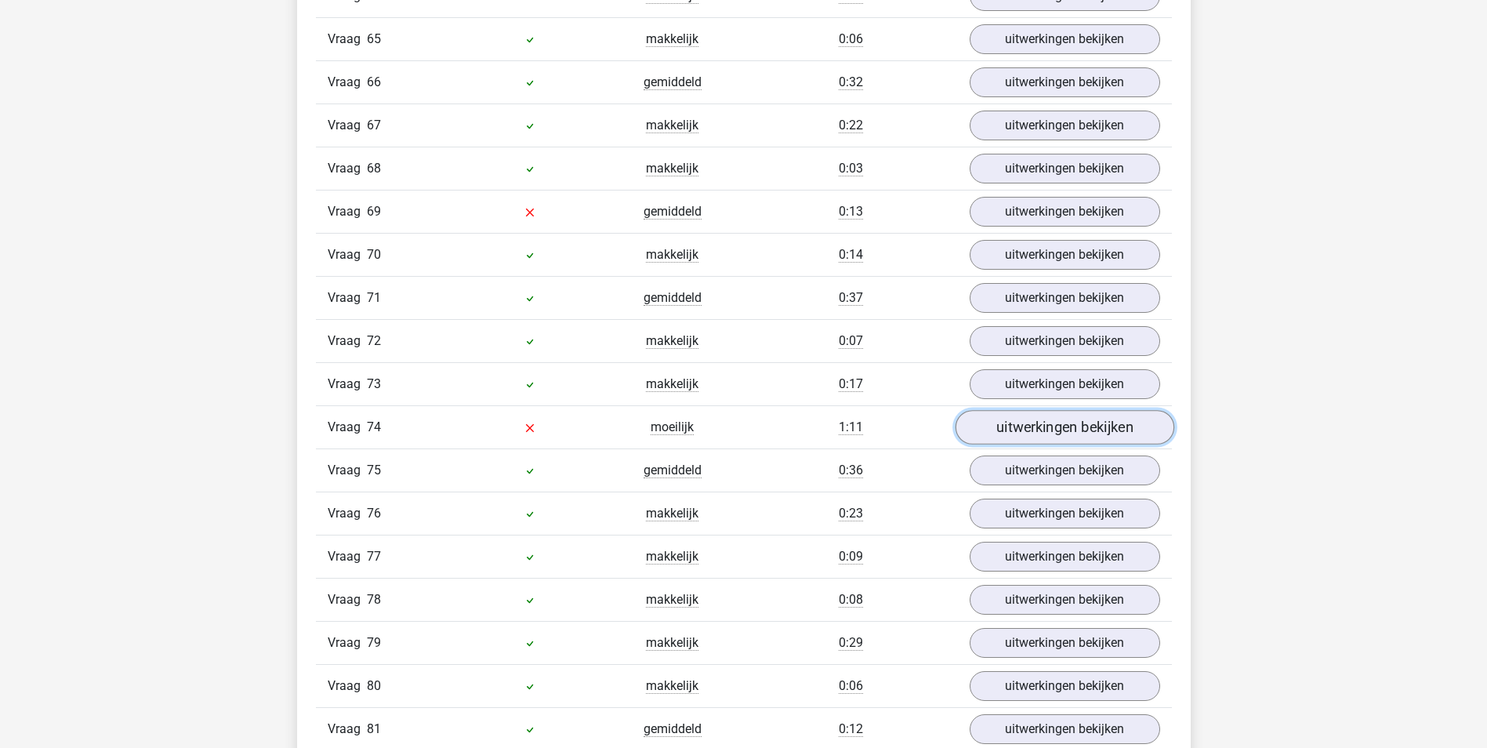
click at [1000, 425] on link "uitwerkingen bekijken" at bounding box center [1064, 427] width 219 height 34
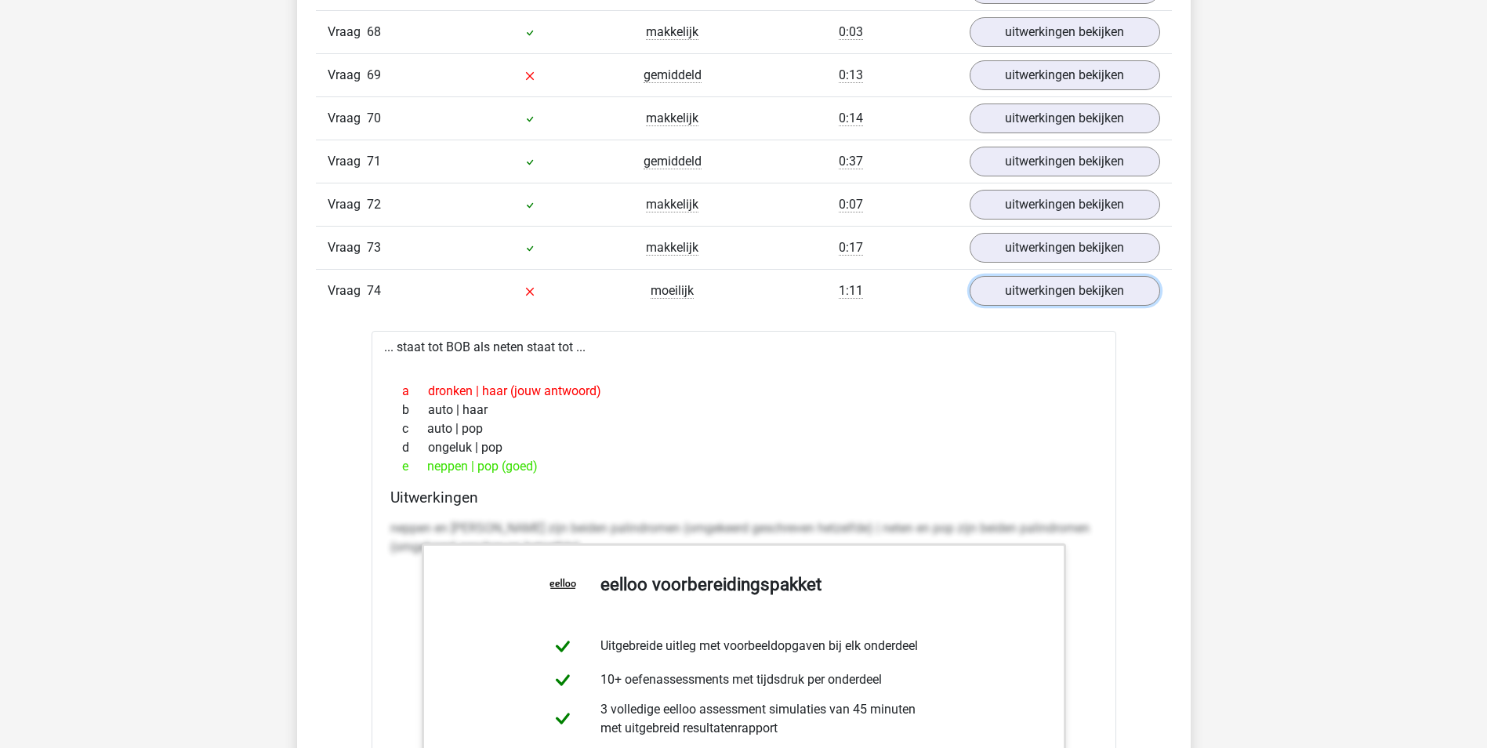
scroll to position [5643, 0]
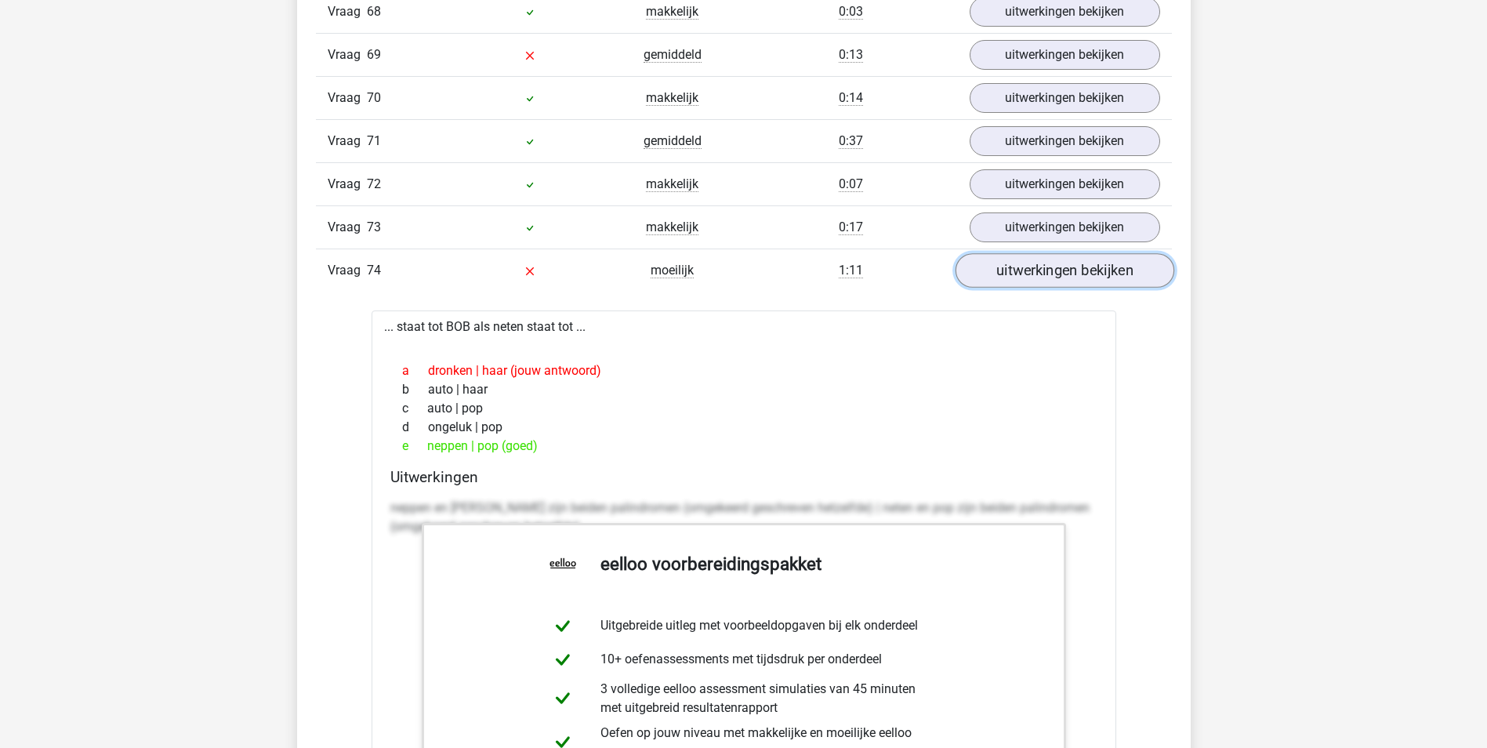
click at [1083, 262] on link "uitwerkingen bekijken" at bounding box center [1064, 270] width 219 height 34
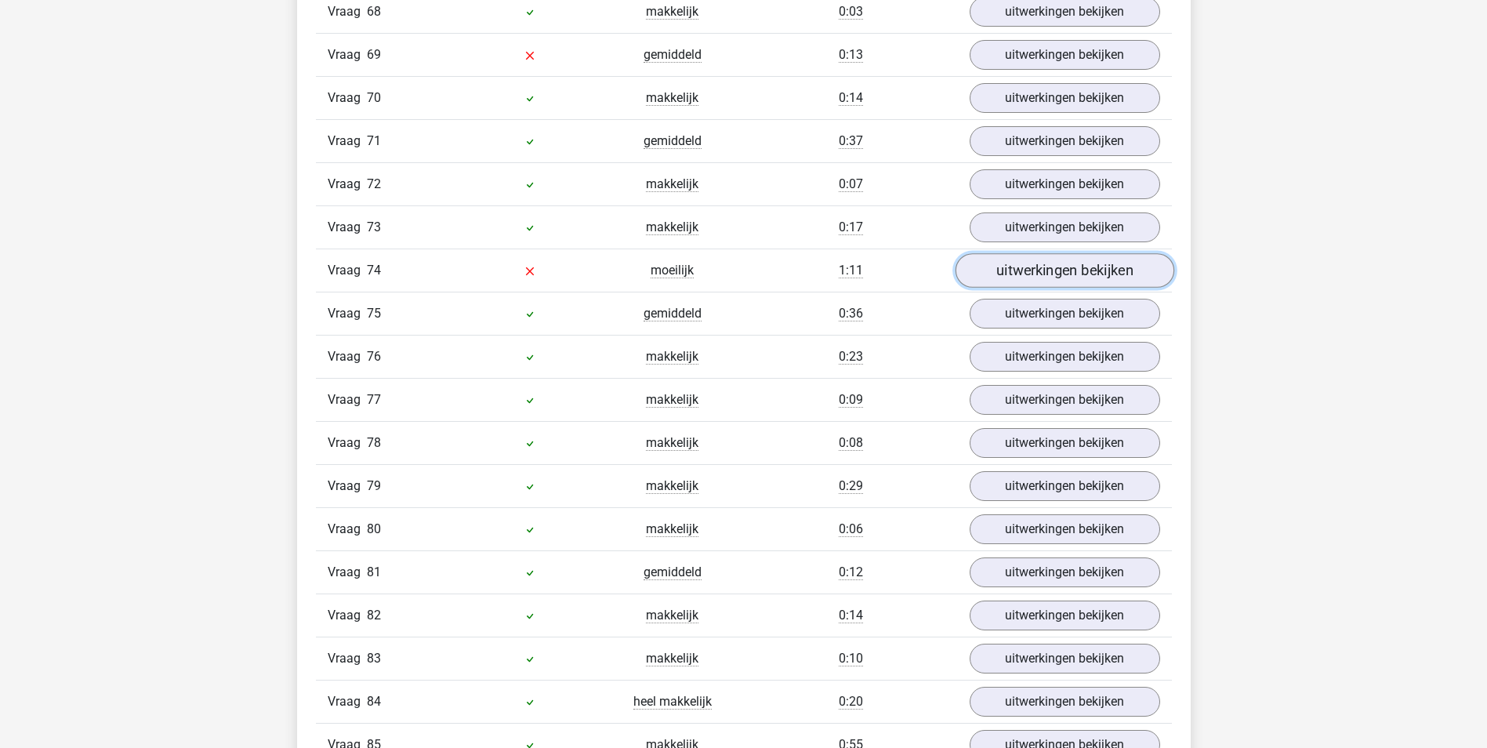
click at [1083, 270] on link "uitwerkingen bekijken" at bounding box center [1064, 270] width 219 height 34
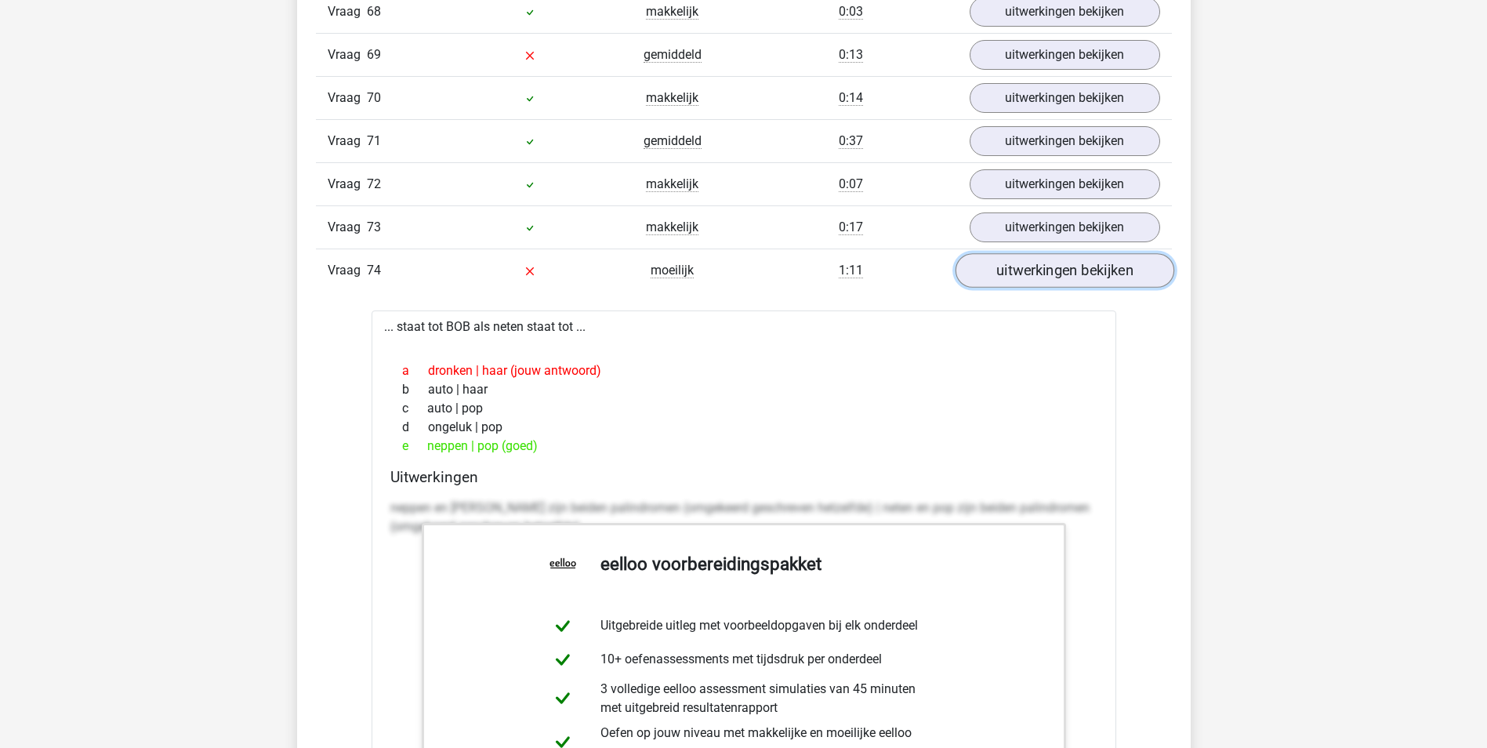
click at [1083, 270] on link "uitwerkingen bekijken" at bounding box center [1064, 270] width 219 height 34
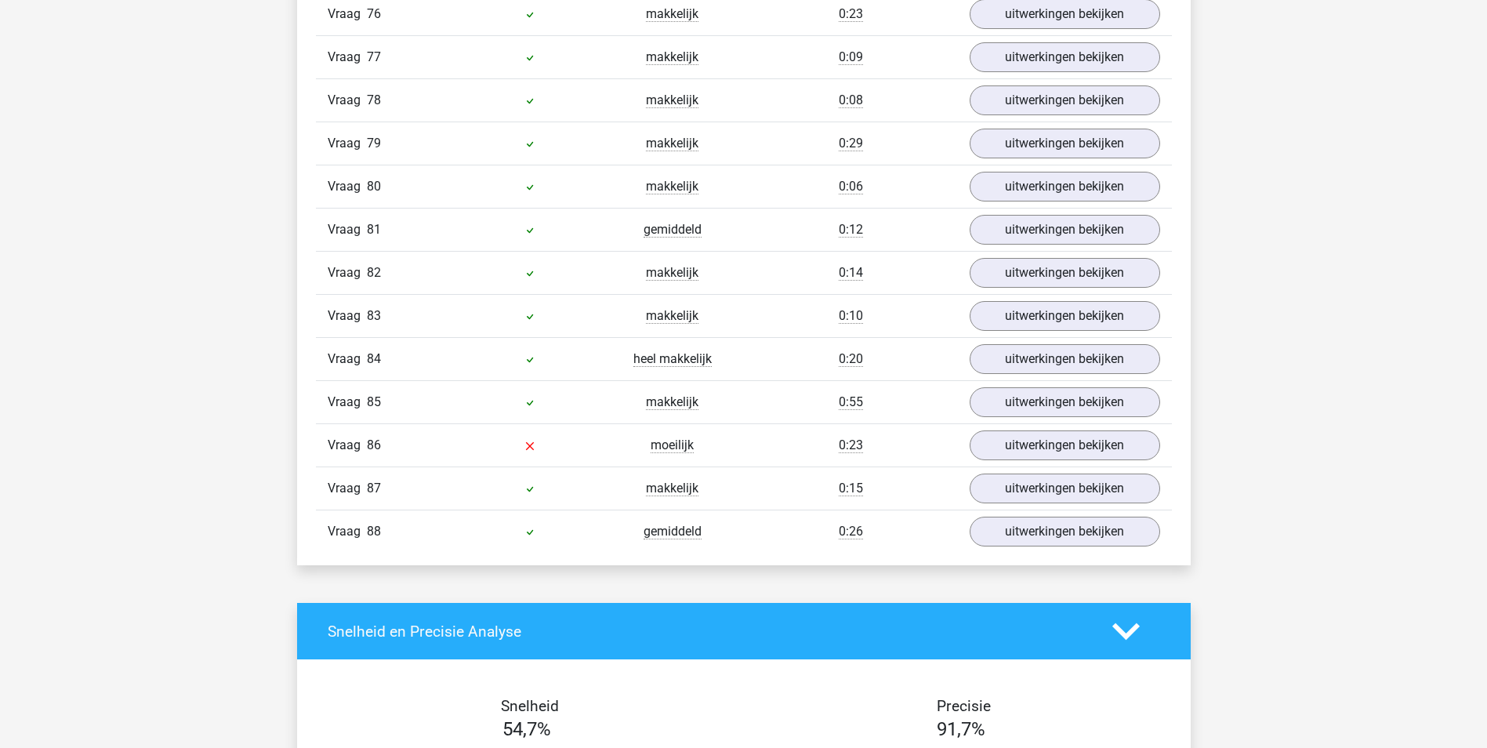
scroll to position [6034, 0]
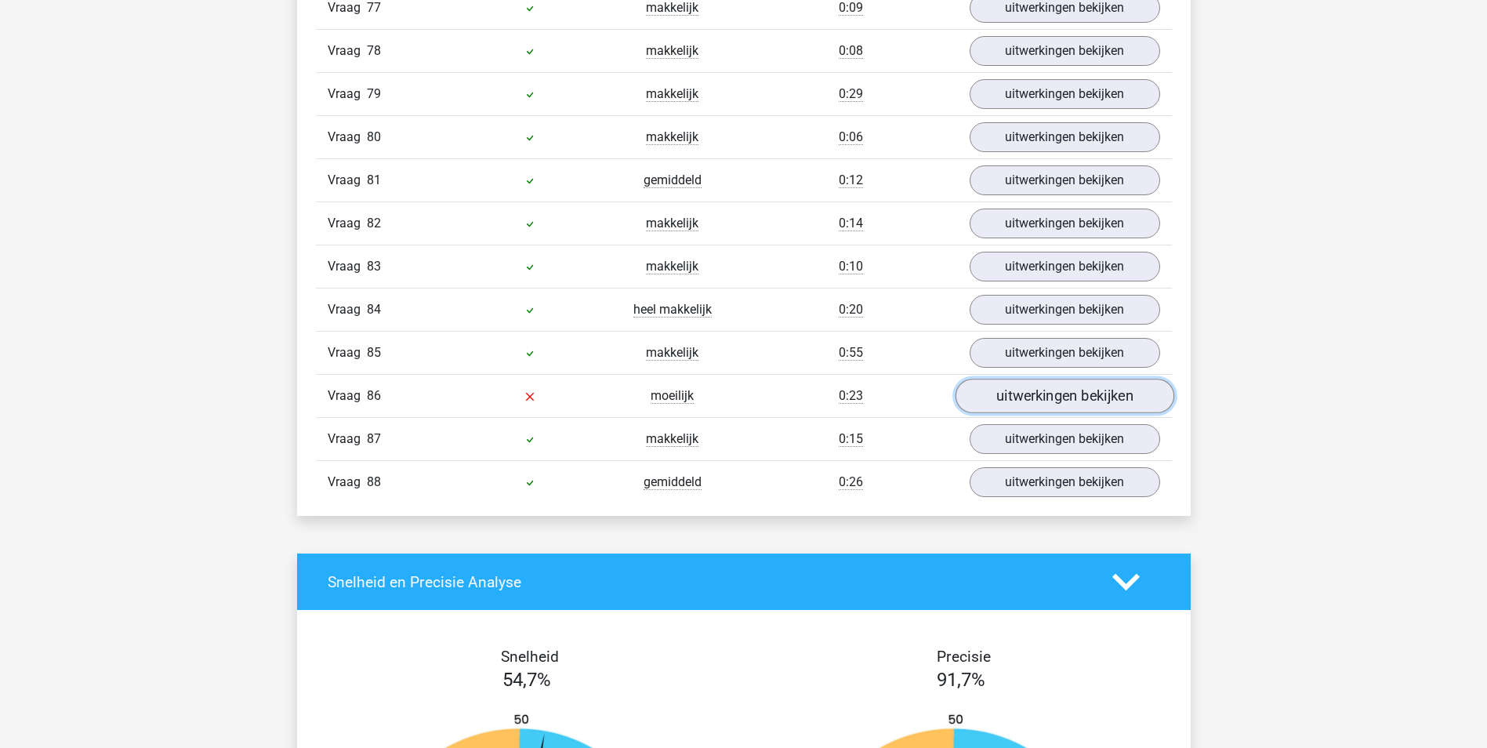
click at [1049, 393] on link "uitwerkingen bekijken" at bounding box center [1064, 396] width 219 height 34
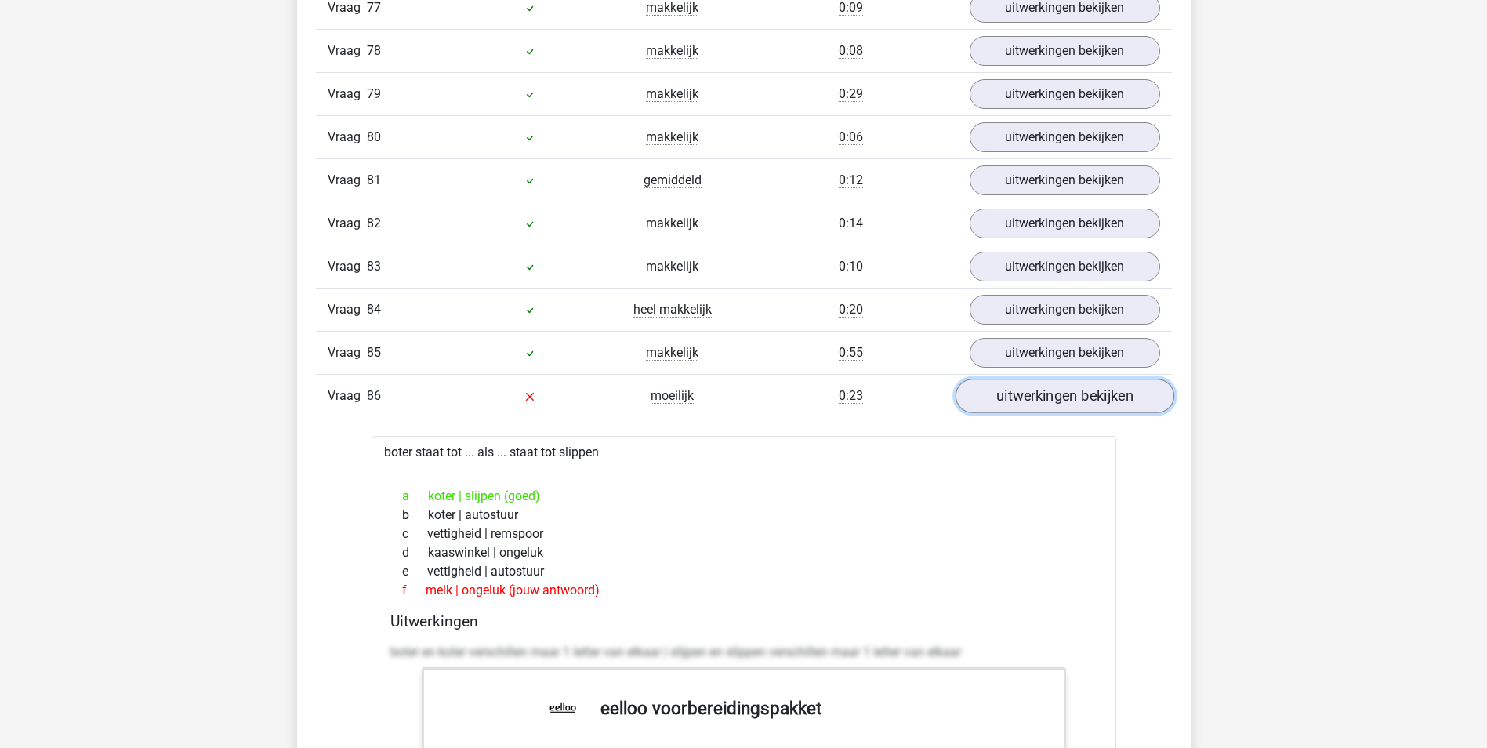
click at [1031, 408] on link "uitwerkingen bekijken" at bounding box center [1064, 396] width 219 height 34
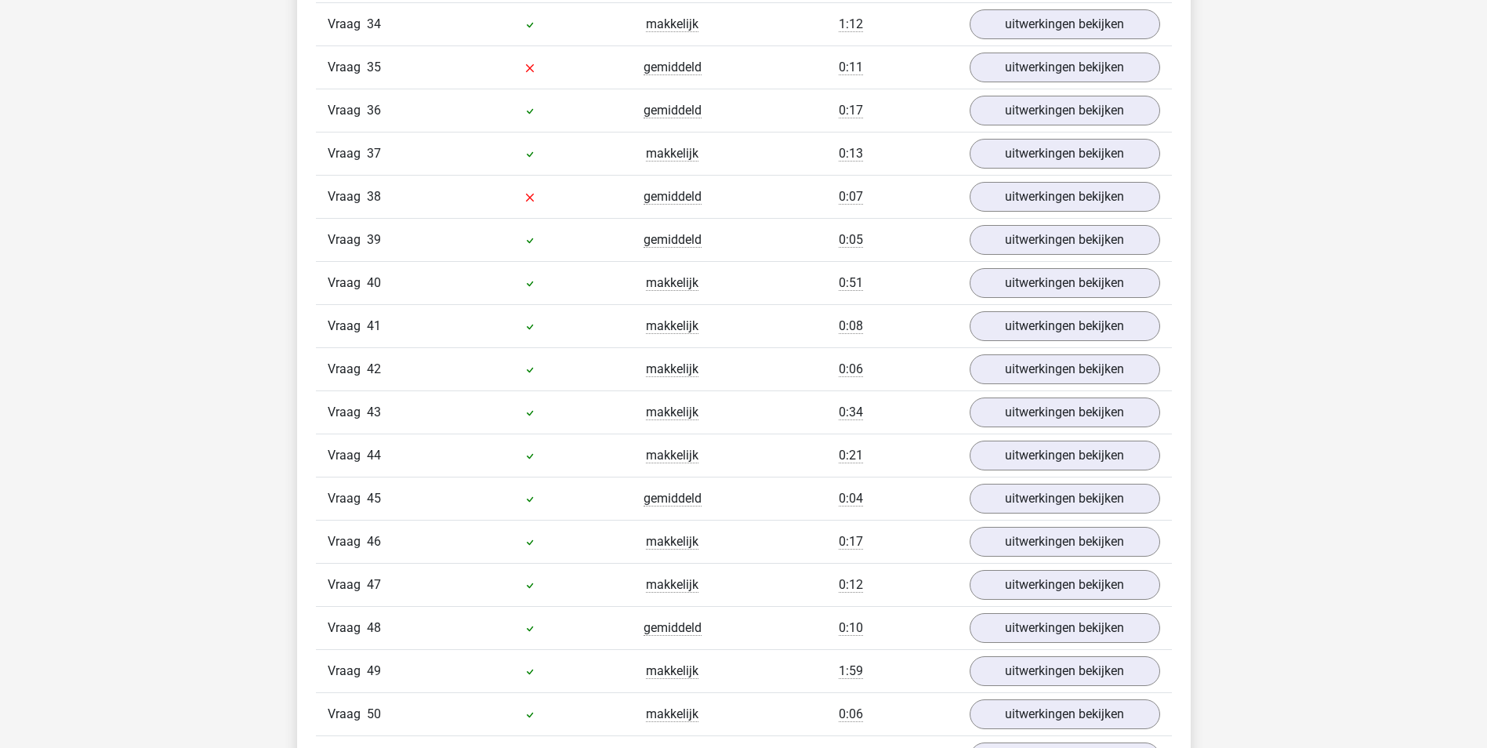
scroll to position [4075, 0]
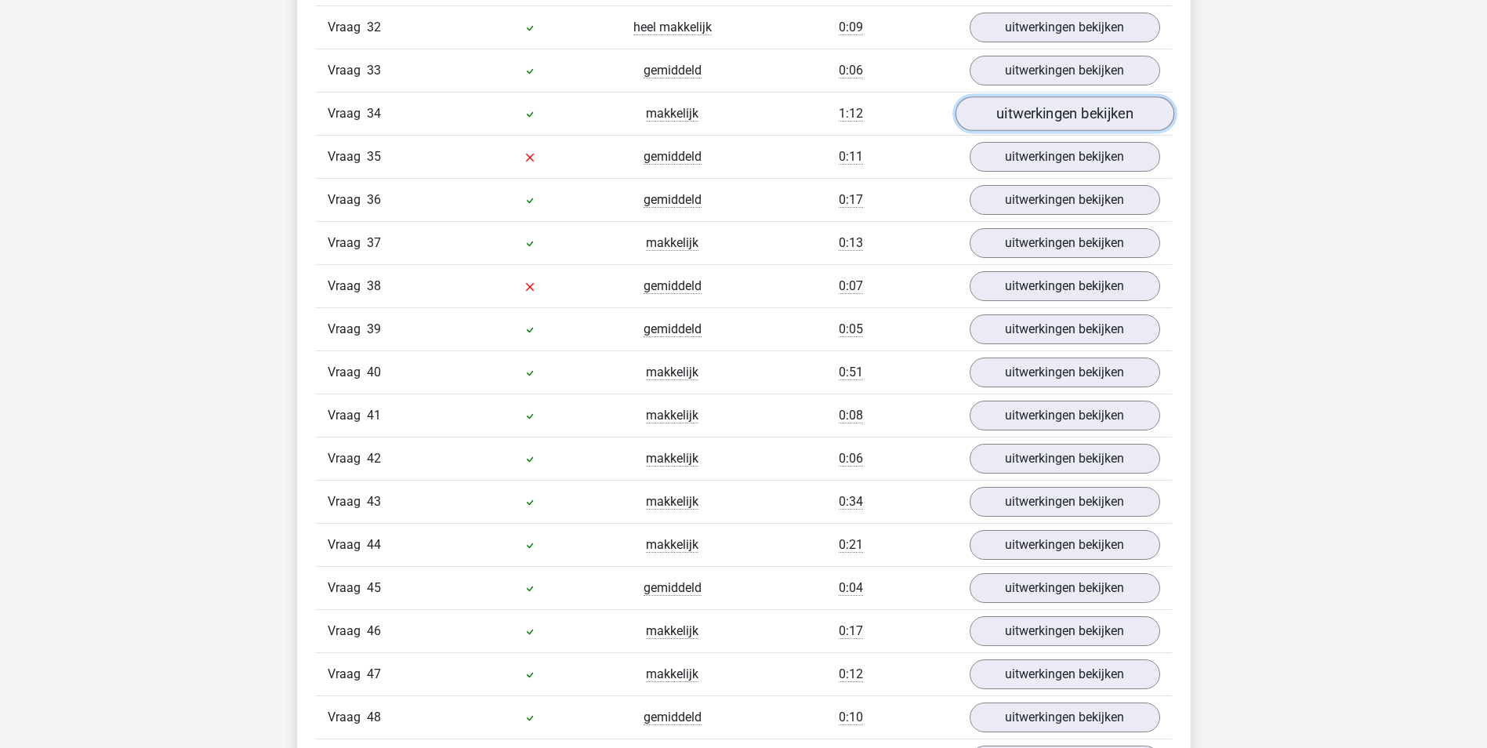
click at [1045, 121] on link "uitwerkingen bekijken" at bounding box center [1064, 113] width 219 height 34
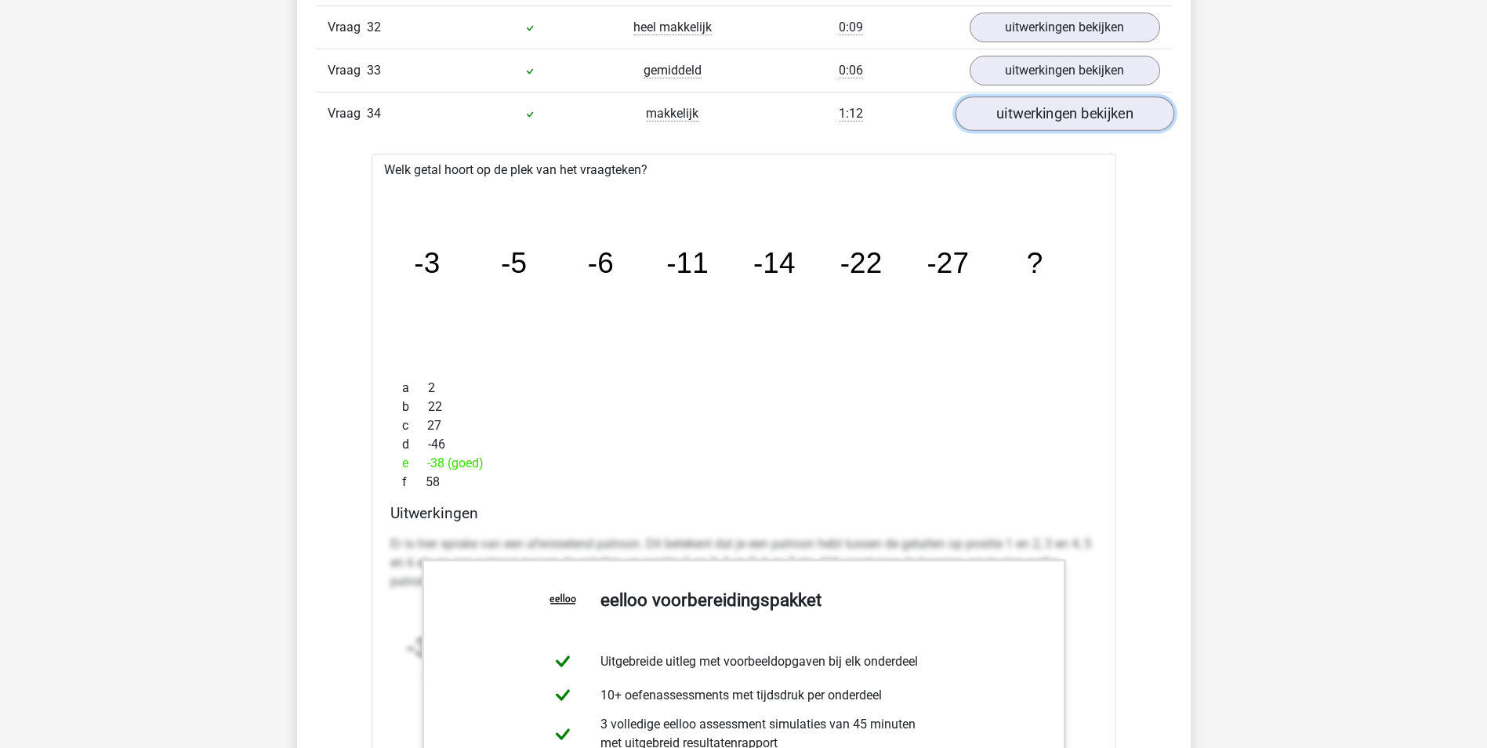
click at [1059, 120] on link "uitwerkingen bekijken" at bounding box center [1064, 113] width 219 height 34
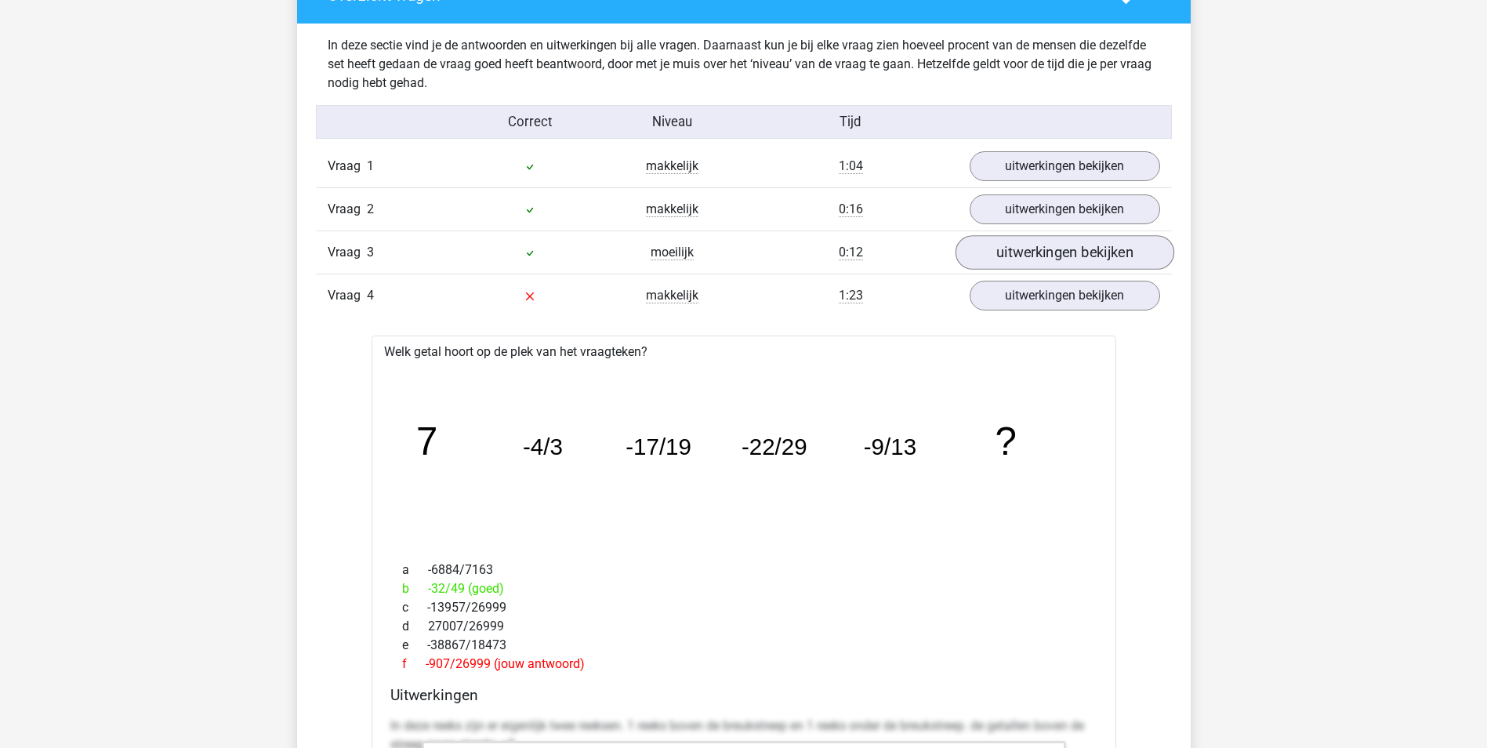
scroll to position [1724, 0]
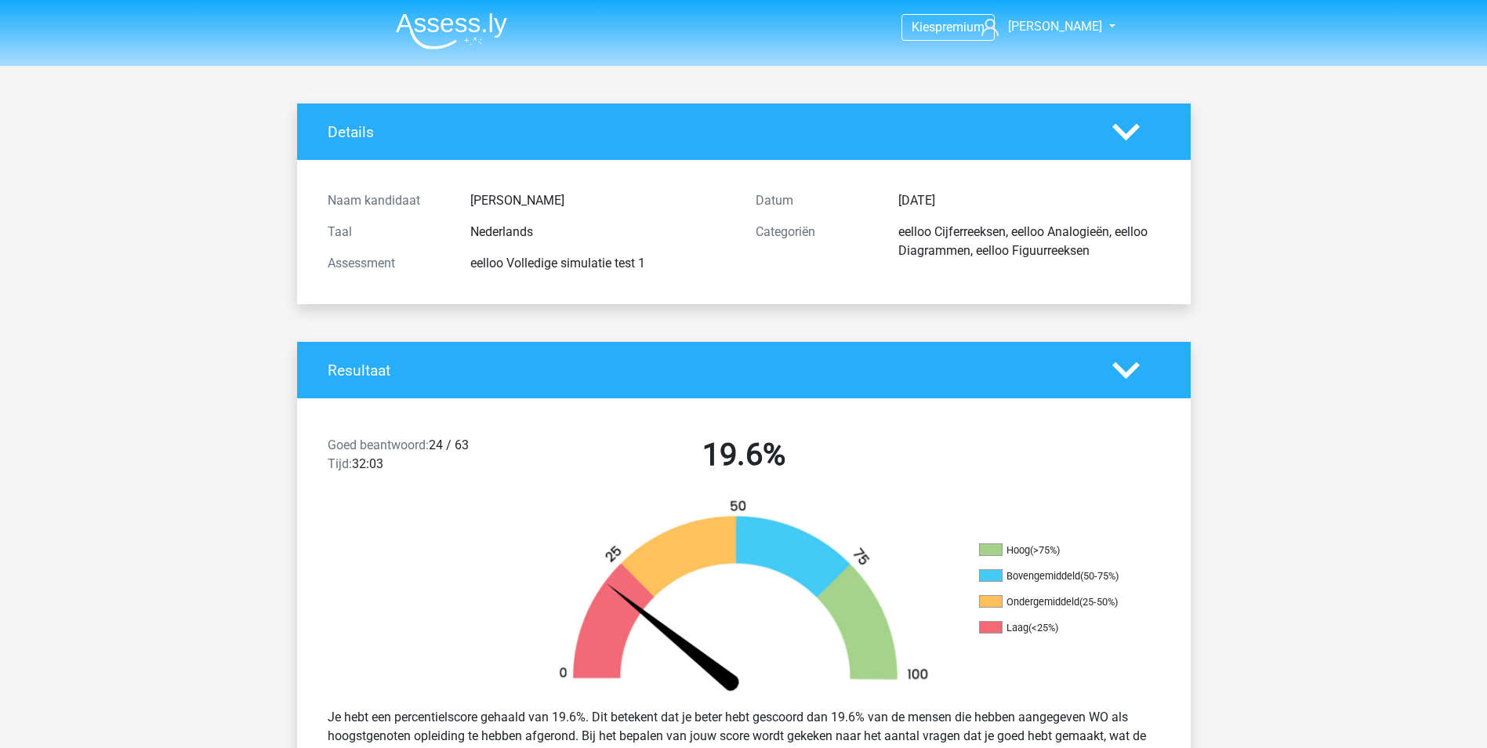
drag, startPoint x: 0, startPoint y: 0, endPoint x: 446, endPoint y: 25, distance: 446.6
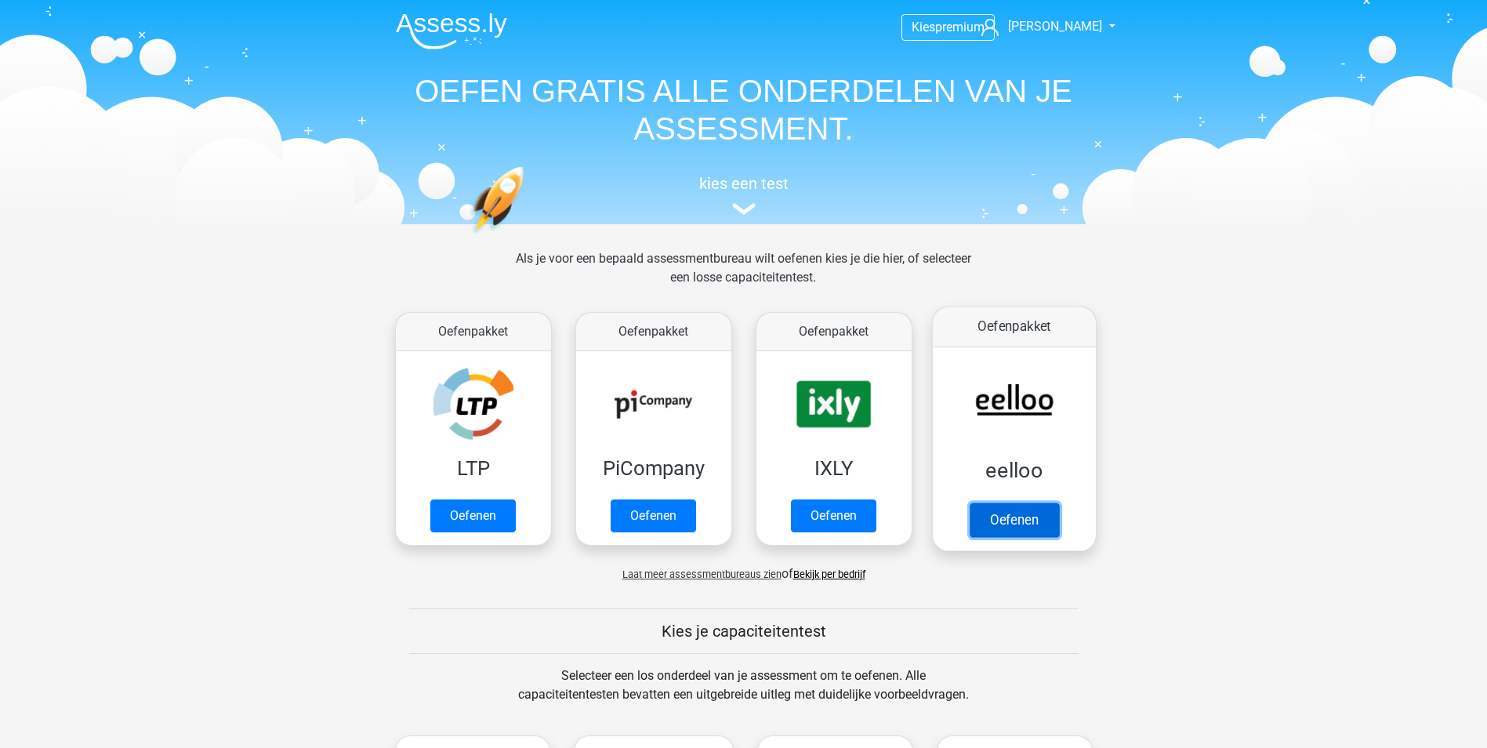
click at [1013, 502] on link "Oefenen" at bounding box center [1013, 519] width 89 height 34
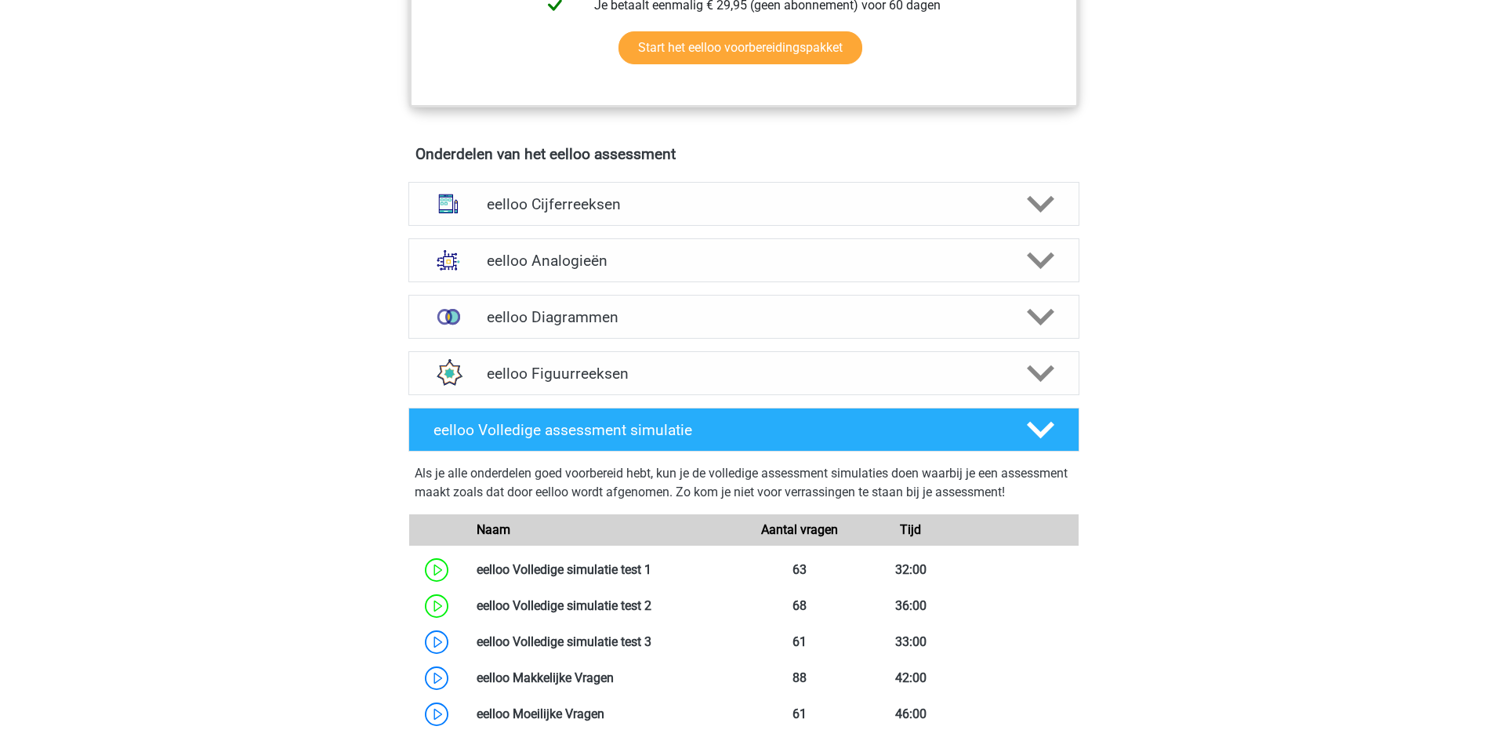
scroll to position [1254, 0]
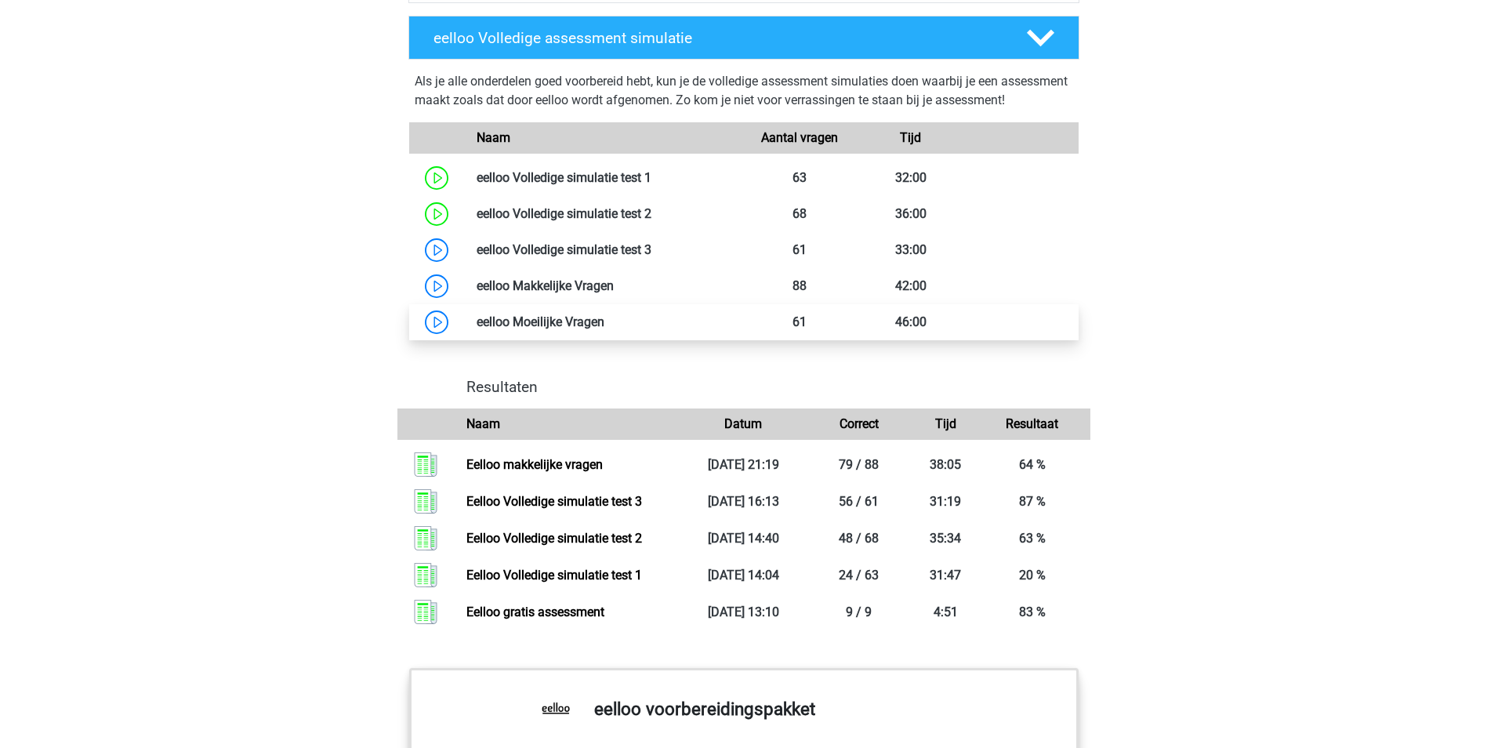
click at [604, 329] on link at bounding box center [604, 321] width 0 height 15
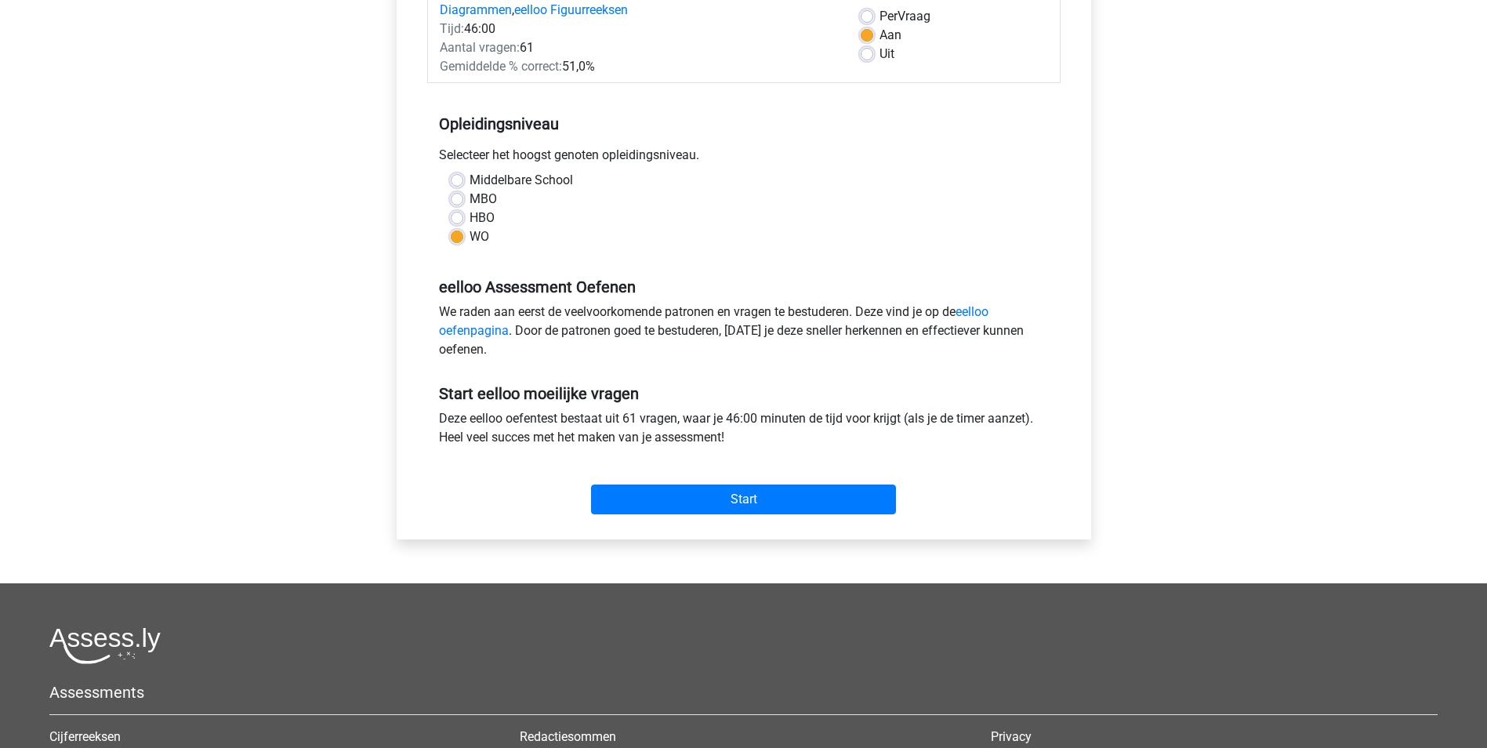
scroll to position [157, 0]
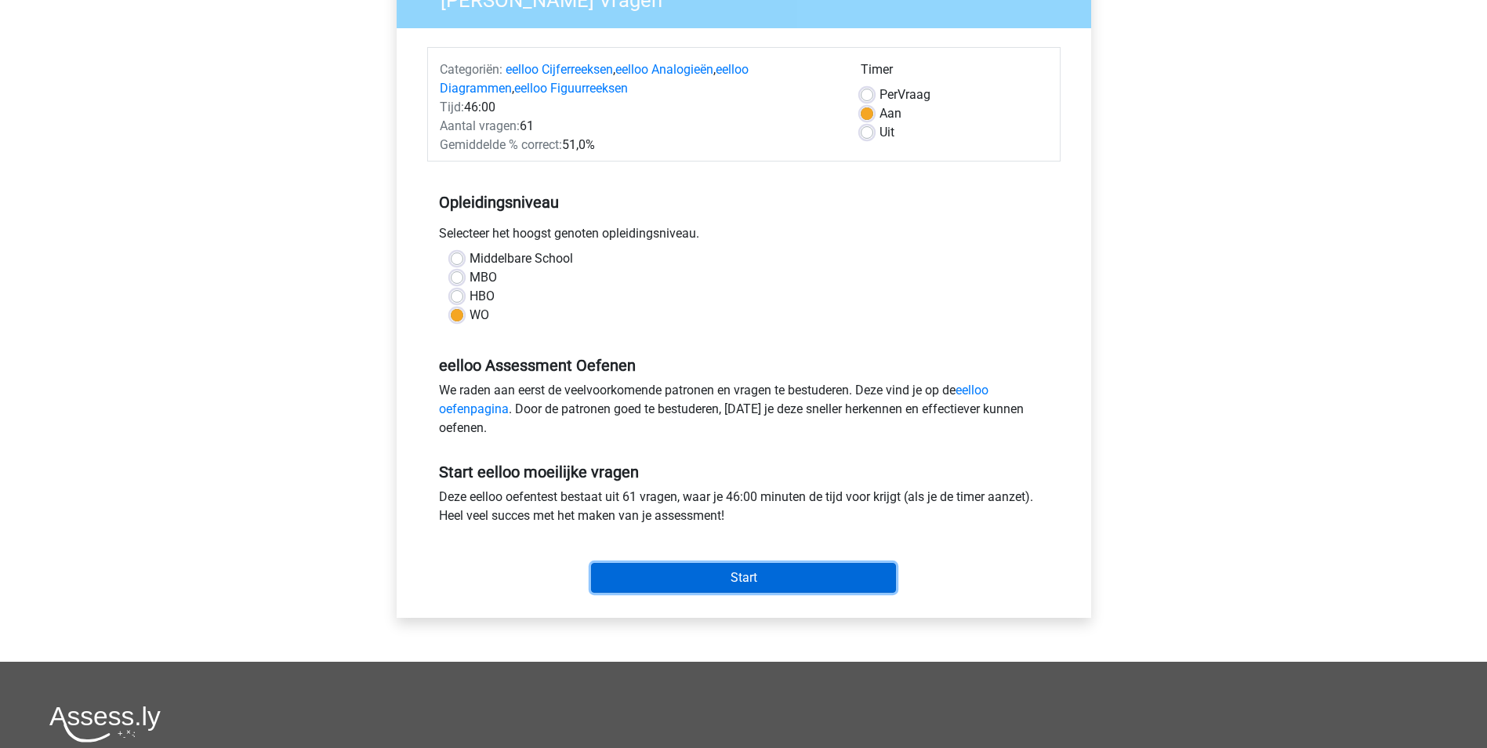
click at [788, 575] on input "Start" at bounding box center [743, 578] width 305 height 30
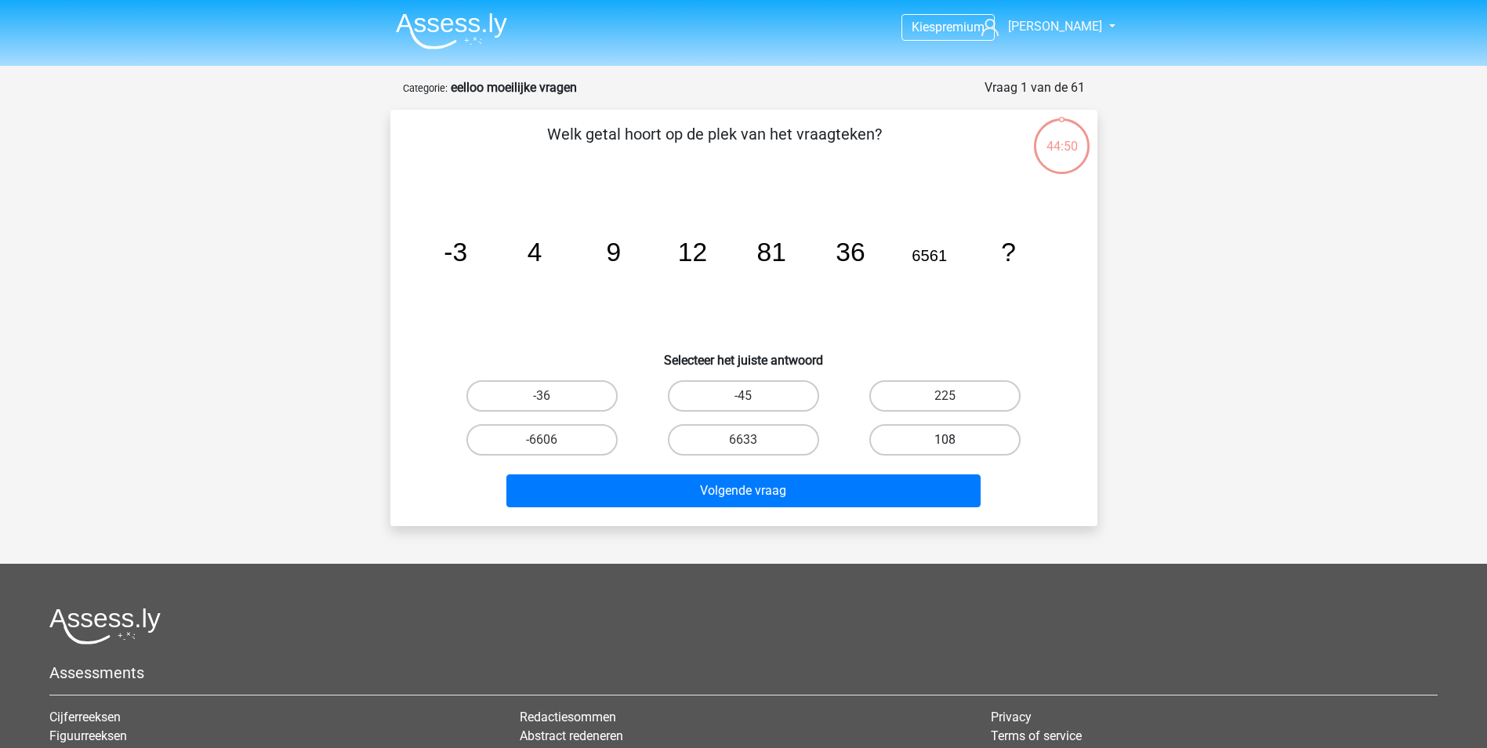
click at [933, 436] on label "108" at bounding box center [944, 439] width 151 height 31
click at [945, 440] on input "108" at bounding box center [950, 445] width 10 height 10
radio input "true"
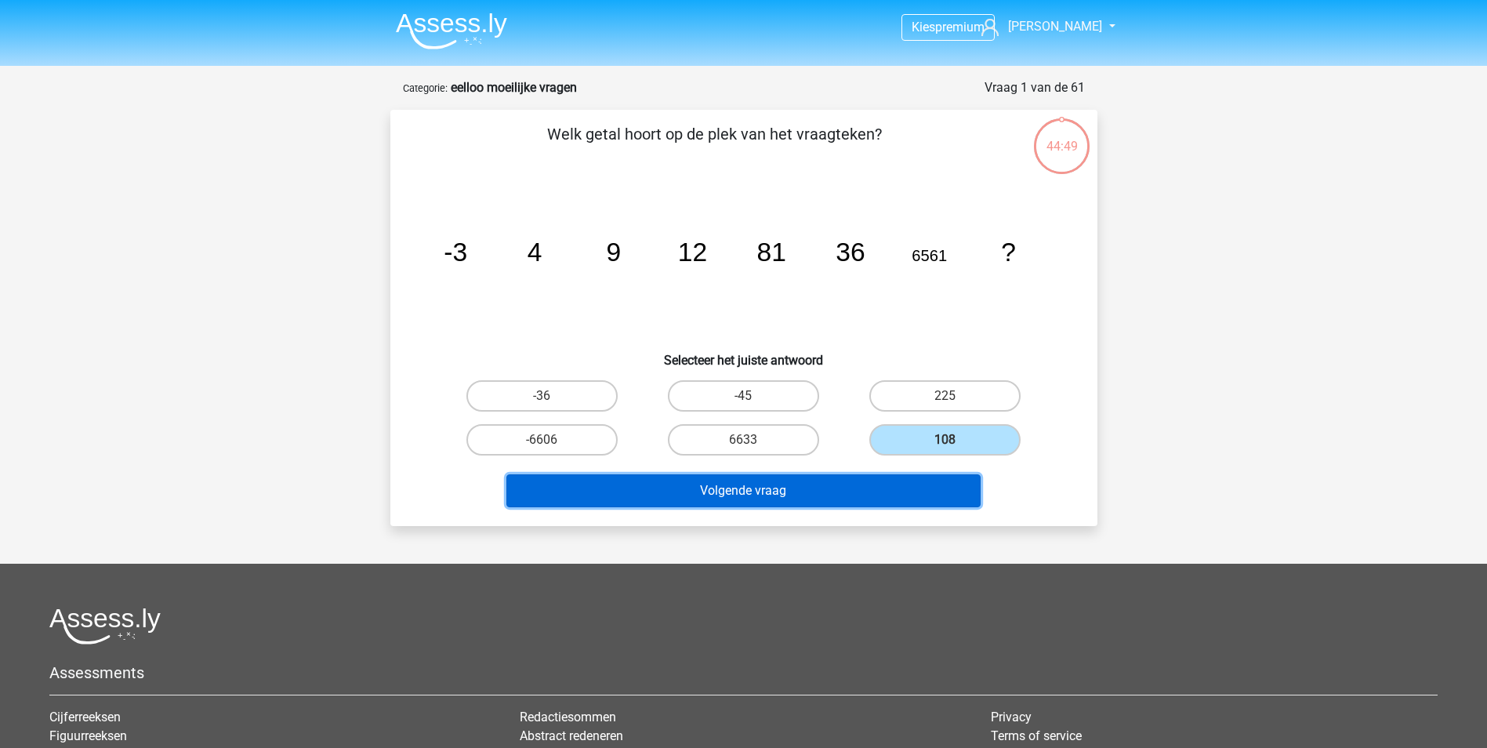
click at [917, 483] on button "Volgende vraag" at bounding box center [743, 490] width 474 height 33
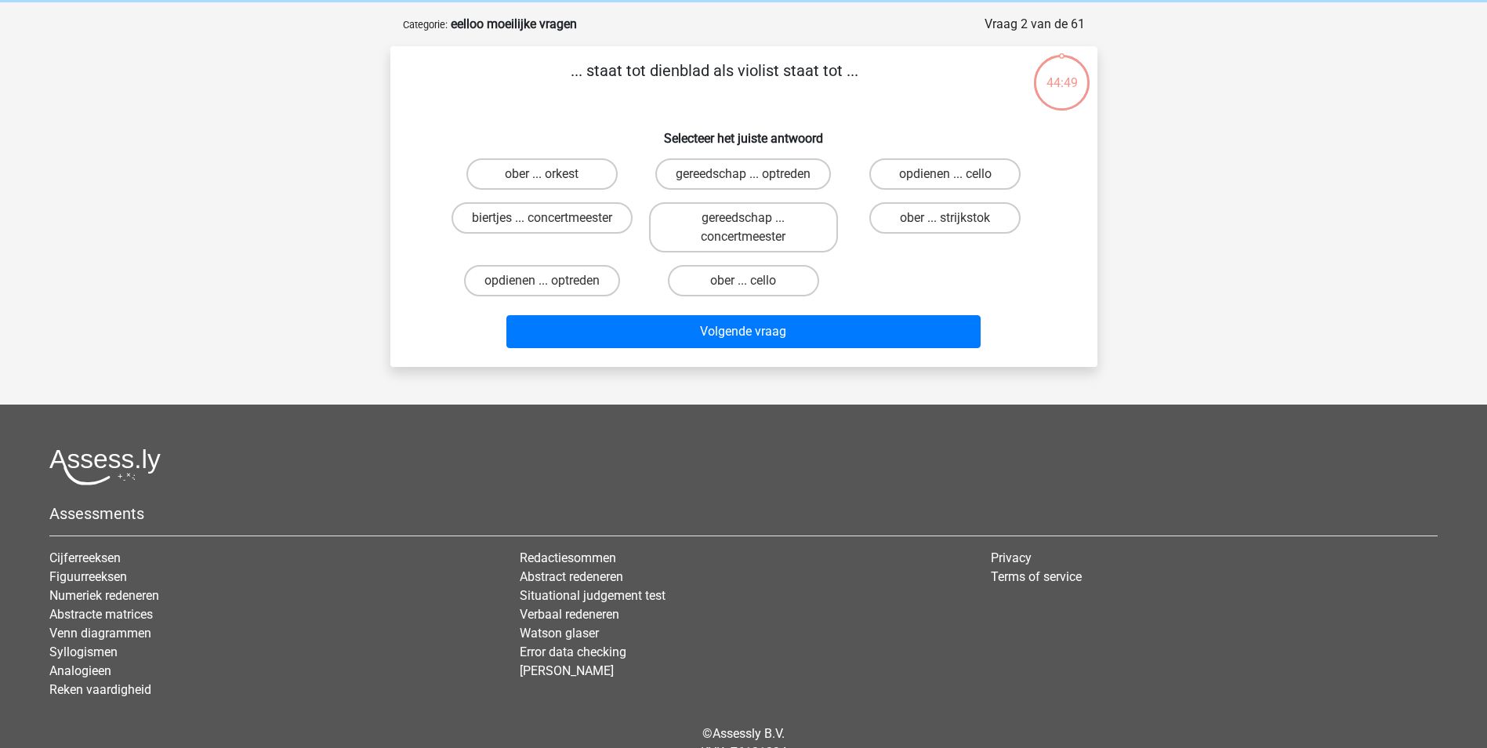
scroll to position [78, 0]
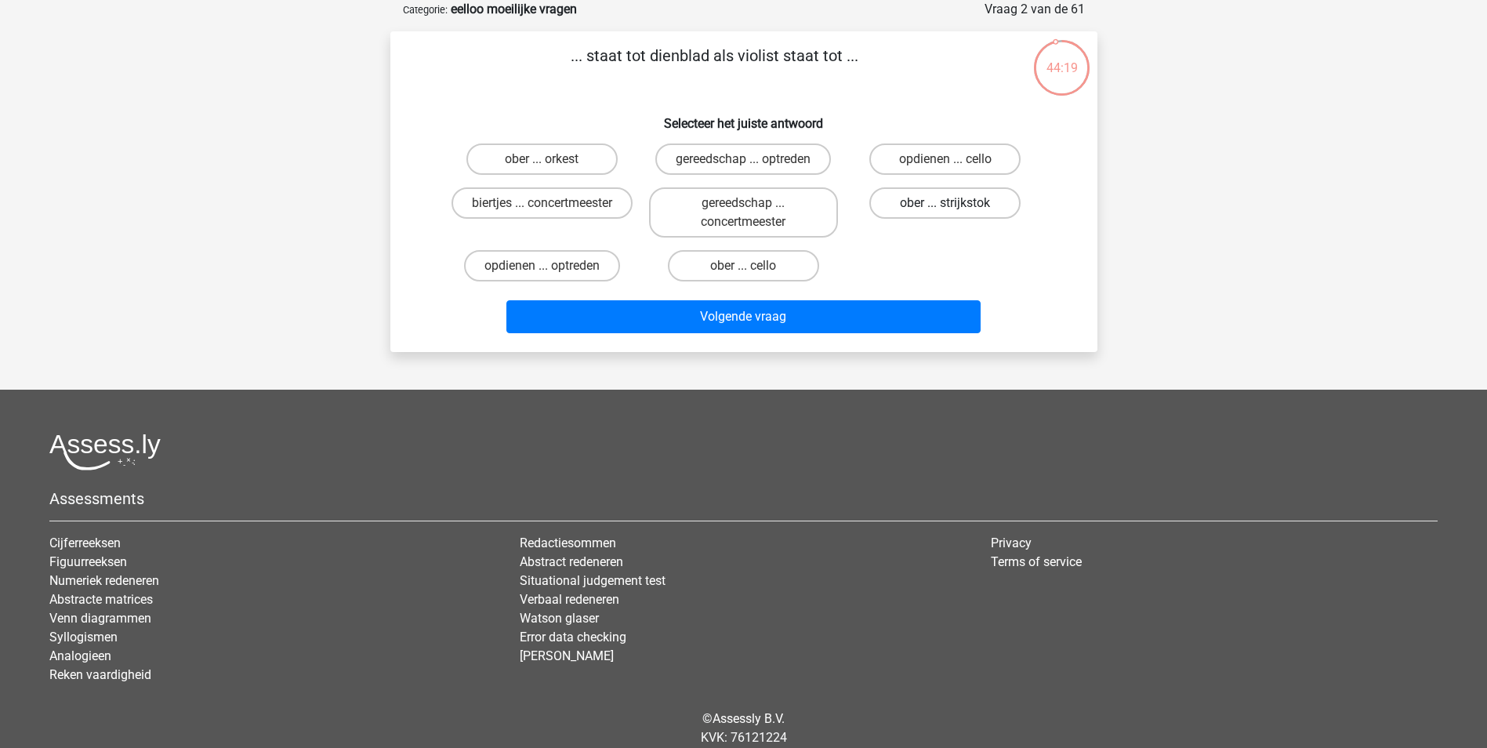
click at [929, 211] on label "ober ... strijkstok" at bounding box center [944, 202] width 151 height 31
click at [945, 211] on input "ober ... strijkstok" at bounding box center [950, 208] width 10 height 10
radio input "true"
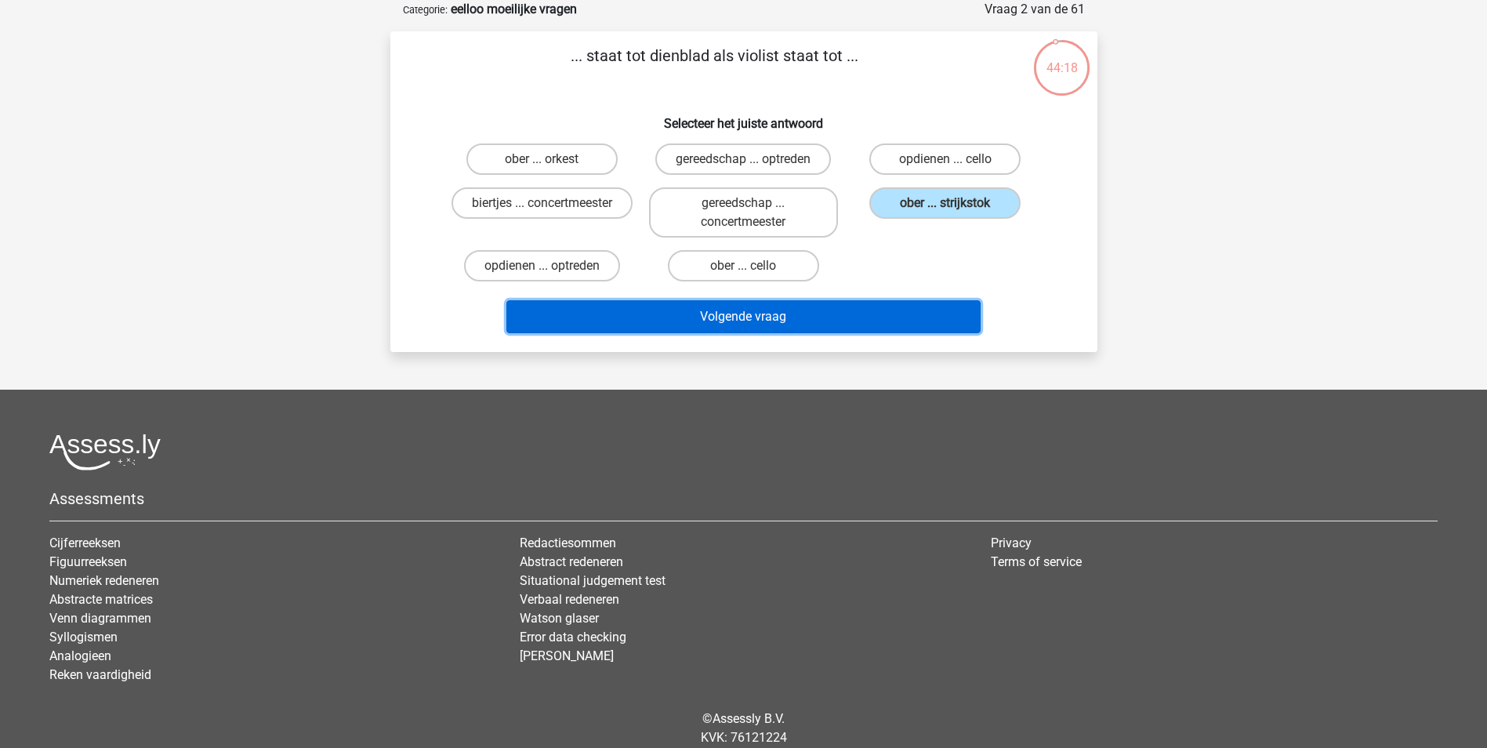
click at [876, 323] on button "Volgende vraag" at bounding box center [743, 316] width 474 height 33
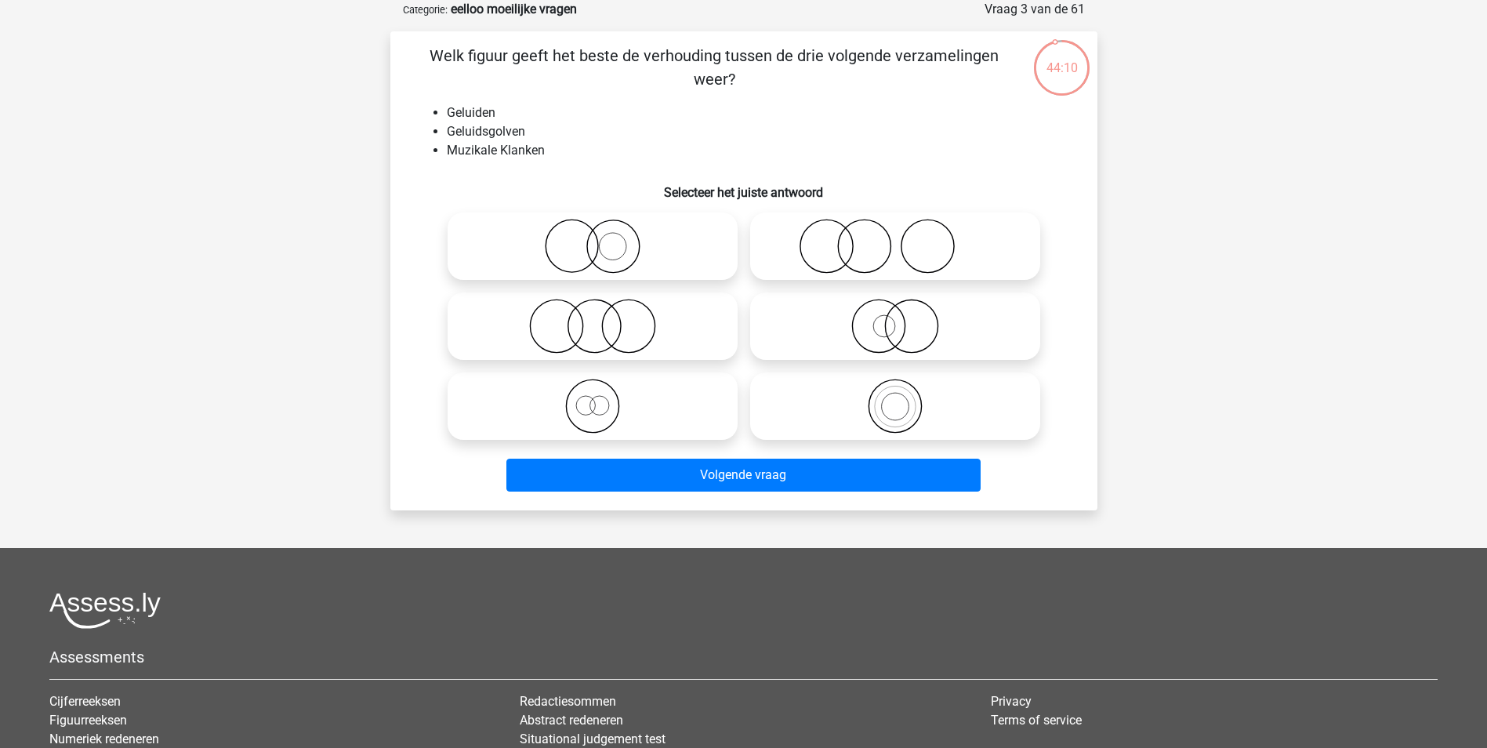
click at [973, 334] on icon at bounding box center [894, 326] width 277 height 55
click at [905, 318] on input "radio" at bounding box center [900, 313] width 10 height 10
radio input "true"
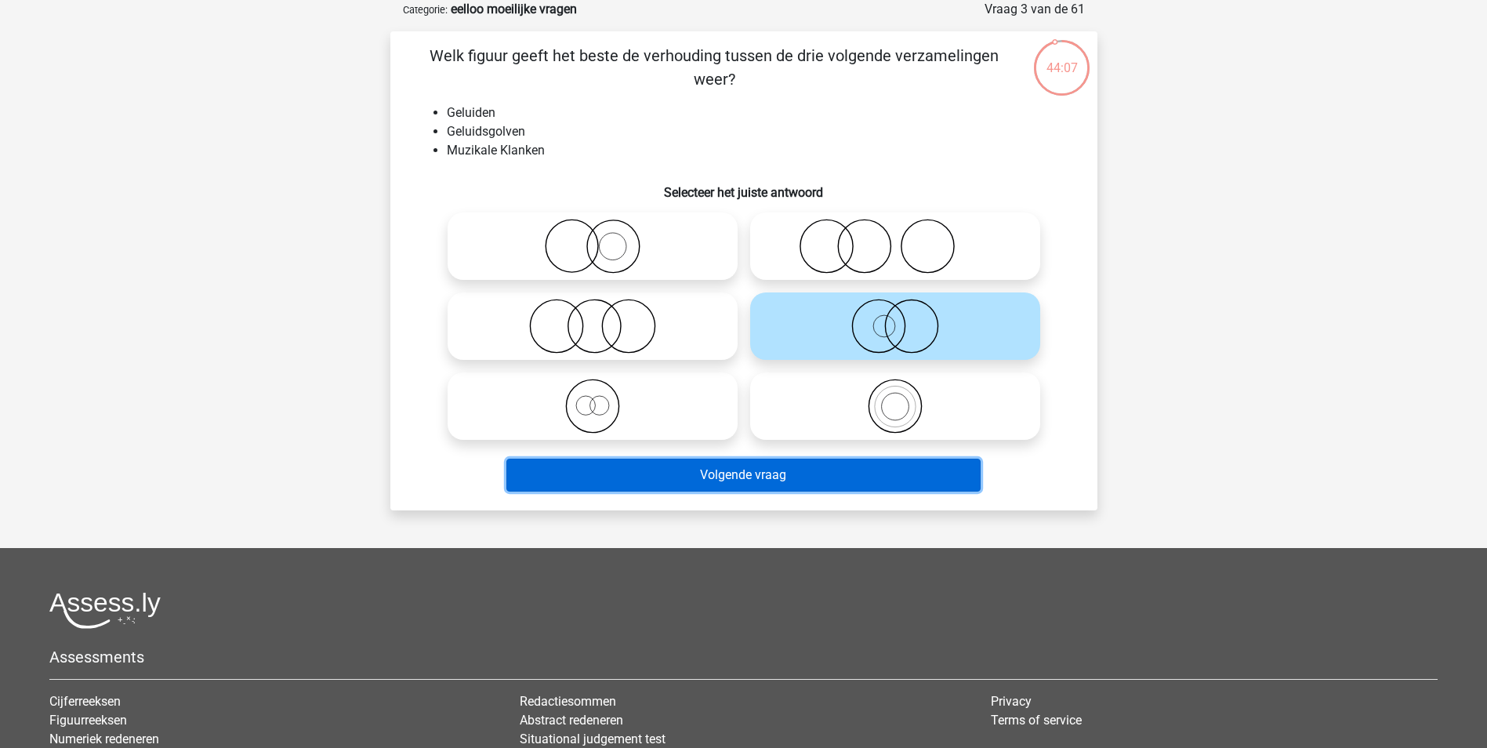
click at [833, 474] on button "Volgende vraag" at bounding box center [743, 474] width 474 height 33
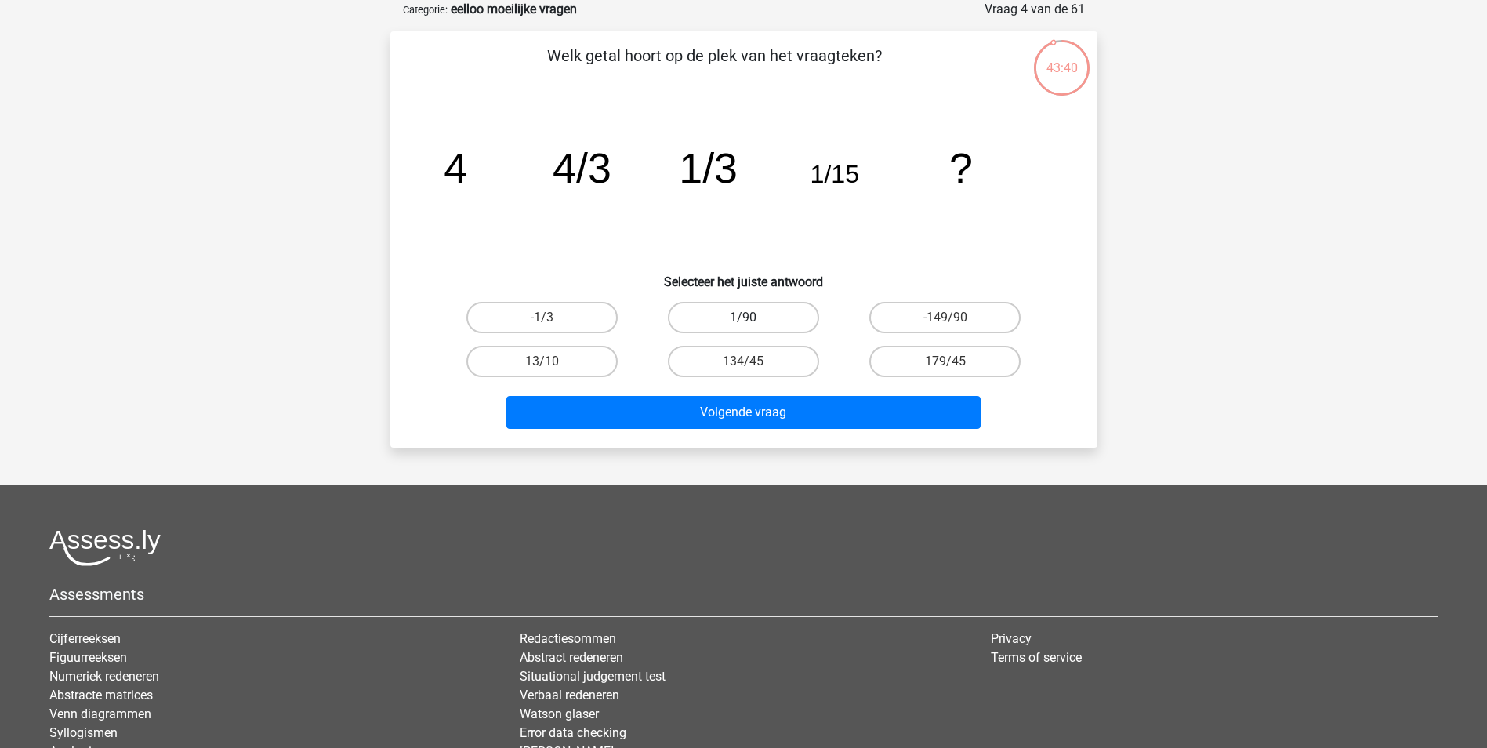
click at [777, 314] on label "1/90" at bounding box center [743, 317] width 151 height 31
click at [753, 317] on input "1/90" at bounding box center [748, 322] width 10 height 10
radio input "true"
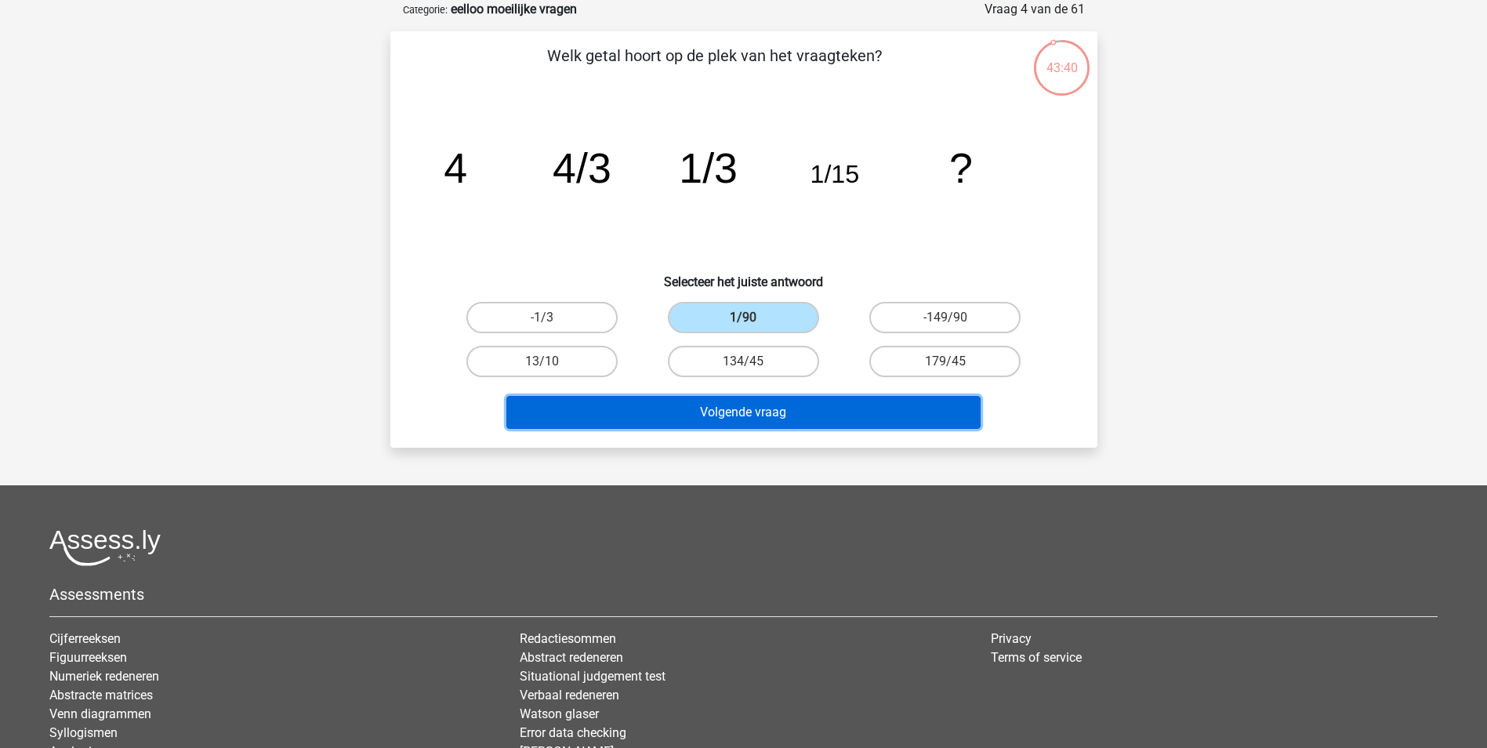
click at [777, 403] on button "Volgende vraag" at bounding box center [743, 412] width 474 height 33
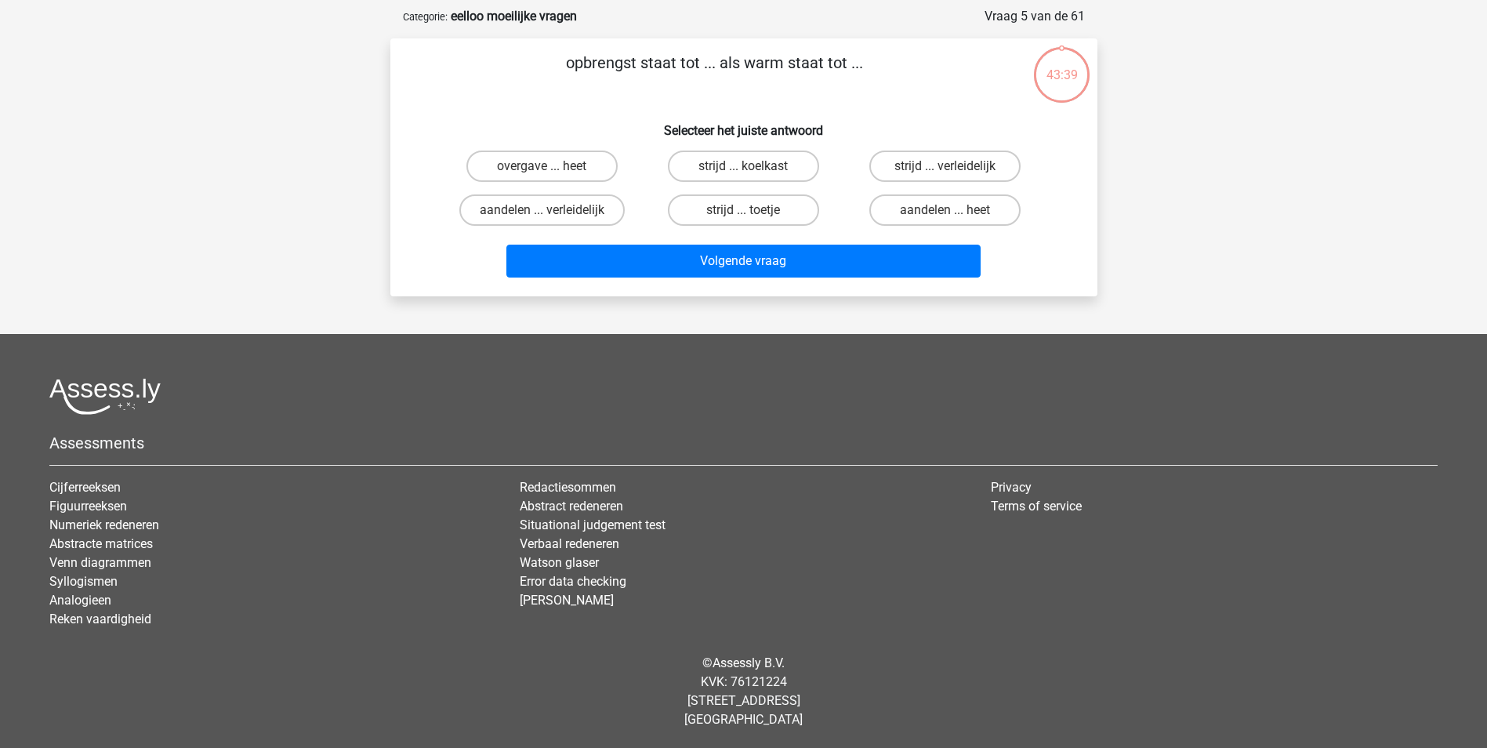
scroll to position [71, 0]
click at [955, 215] on label "aandelen ... heet" at bounding box center [944, 209] width 151 height 31
click at [955, 215] on input "aandelen ... heet" at bounding box center [950, 215] width 10 height 10
radio input "true"
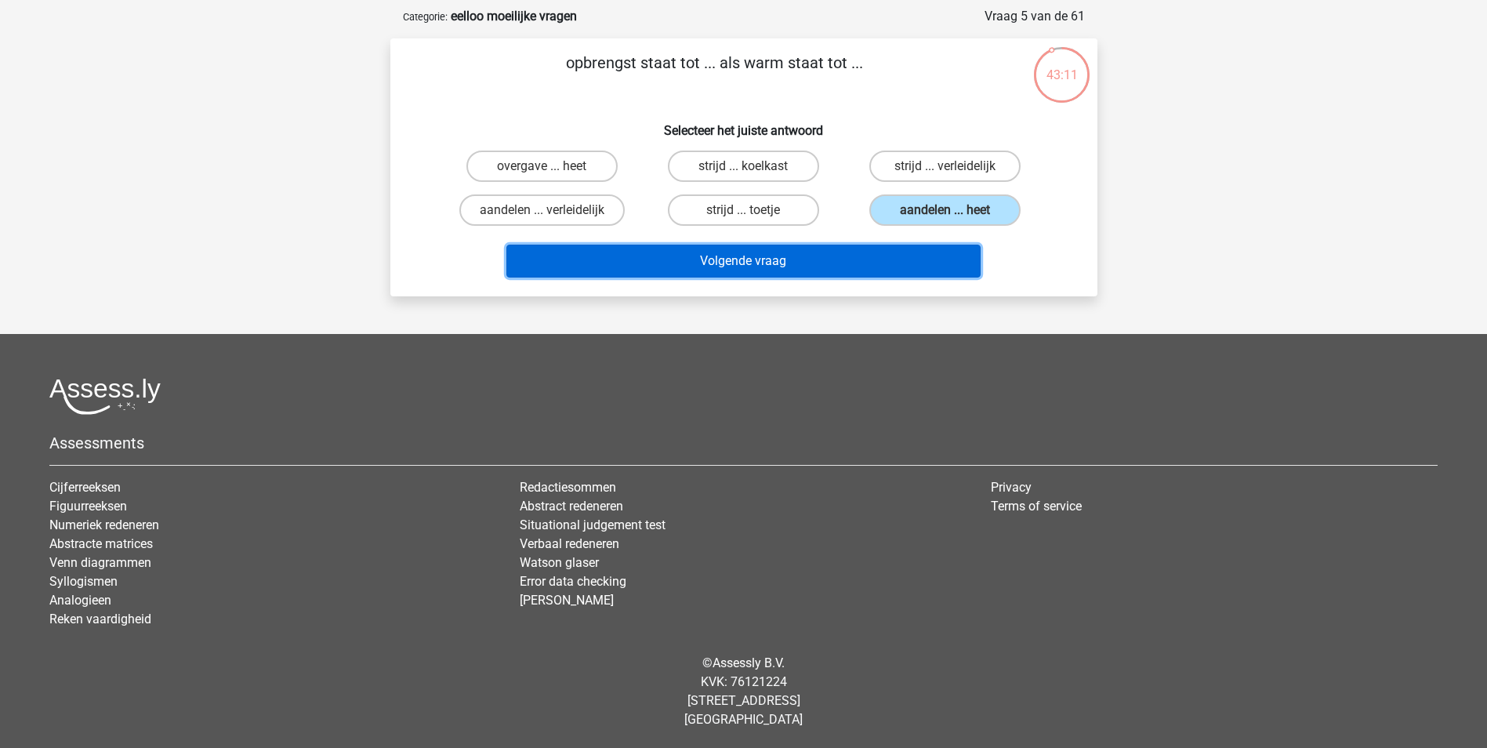
click at [900, 266] on button "Volgende vraag" at bounding box center [743, 261] width 474 height 33
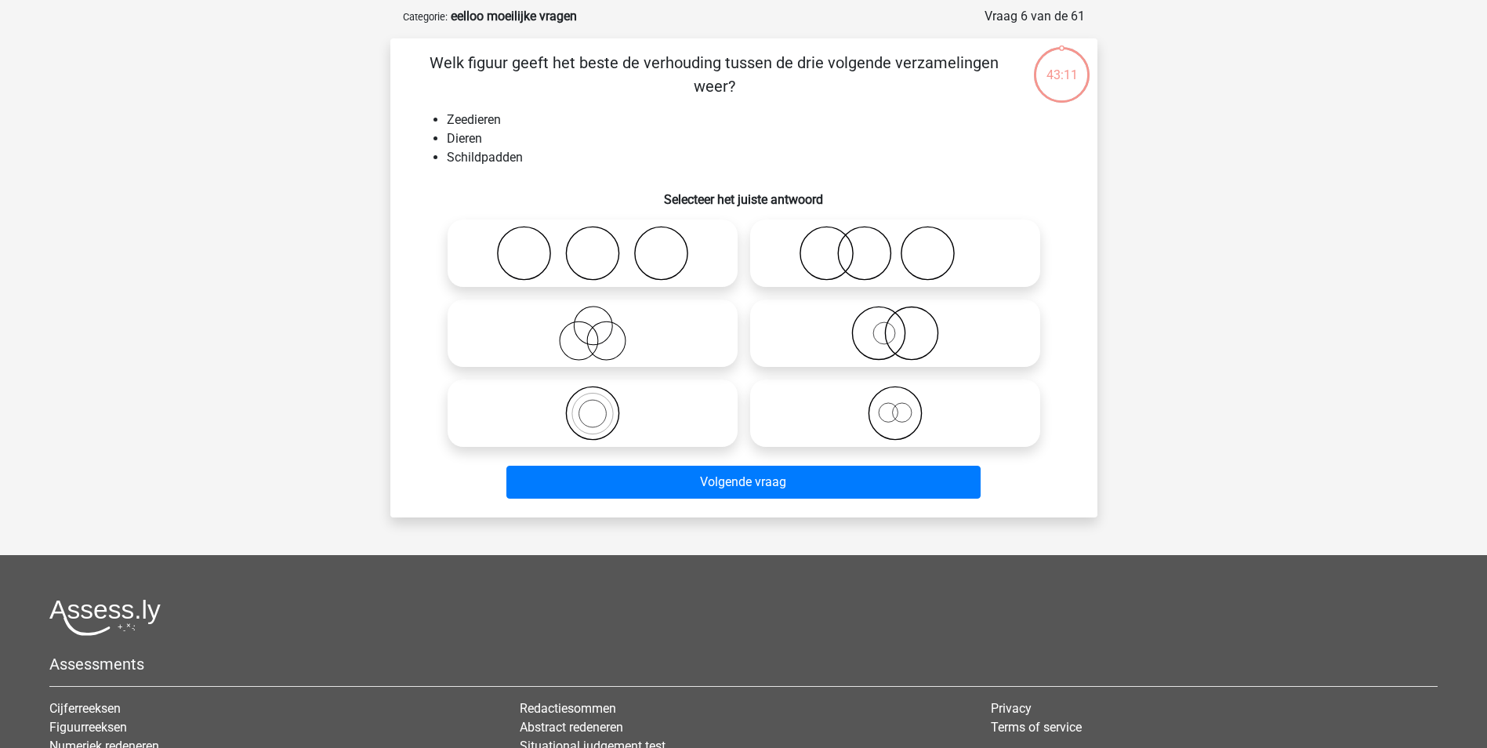
scroll to position [78, 0]
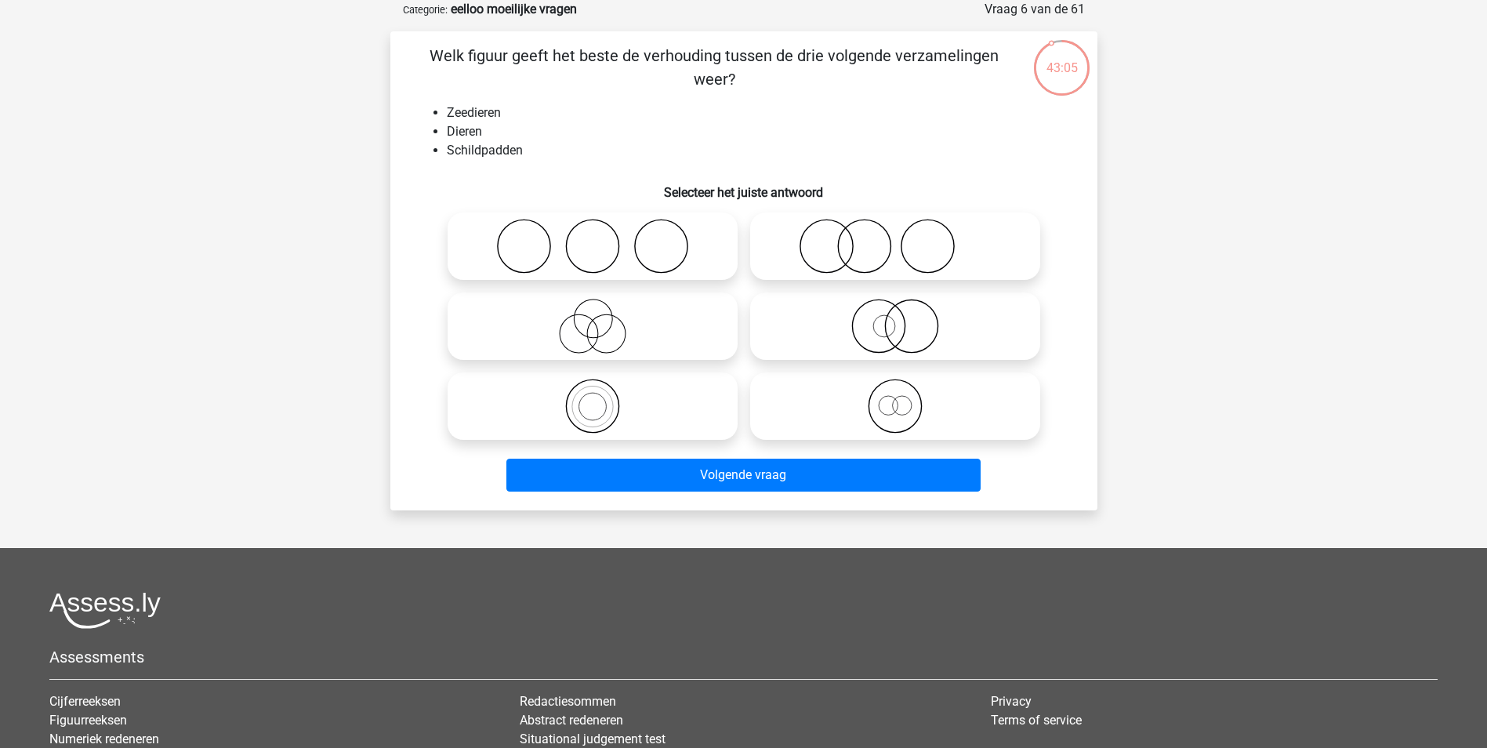
click at [632, 418] on icon at bounding box center [592, 406] width 277 height 55
click at [603, 398] on input "radio" at bounding box center [597, 393] width 10 height 10
radio input "true"
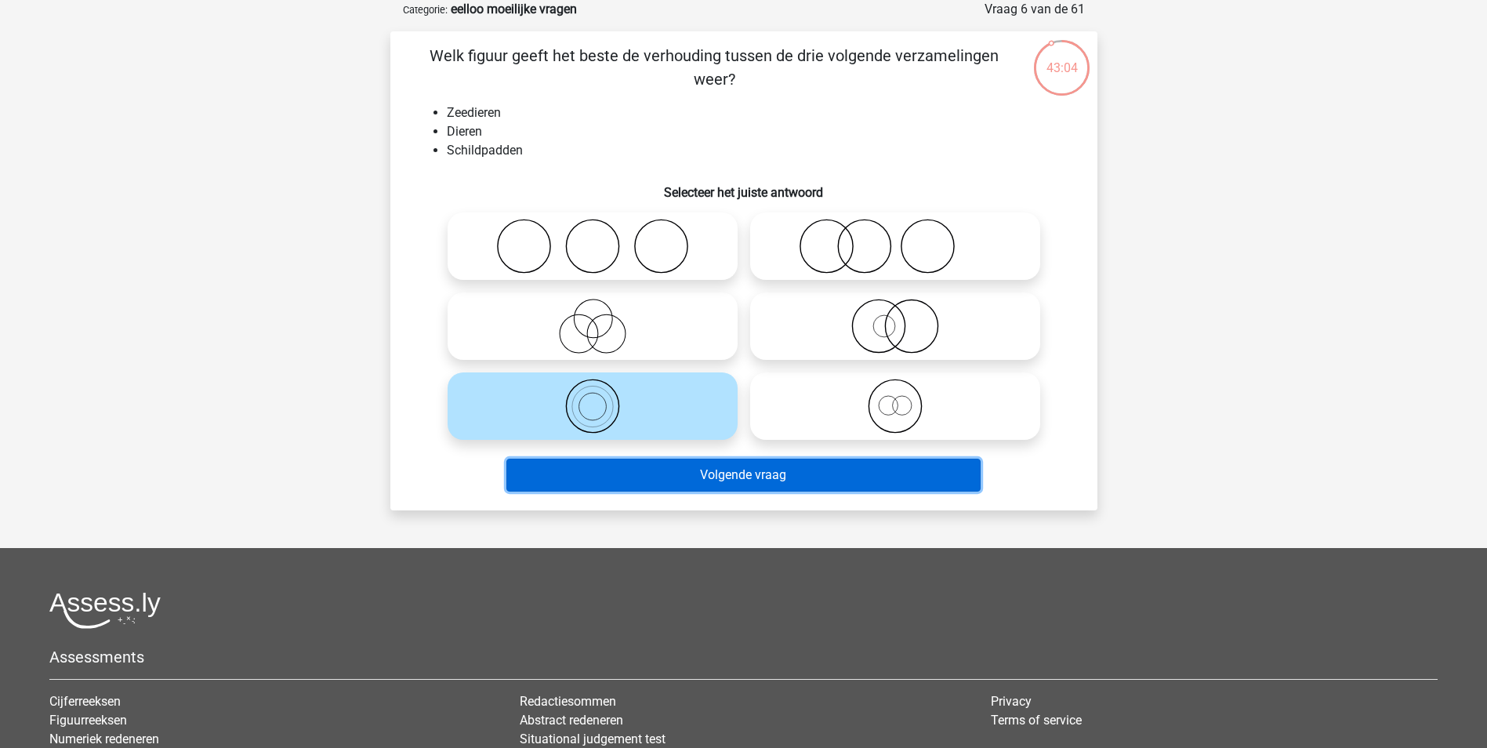
click at [684, 484] on button "Volgende vraag" at bounding box center [743, 474] width 474 height 33
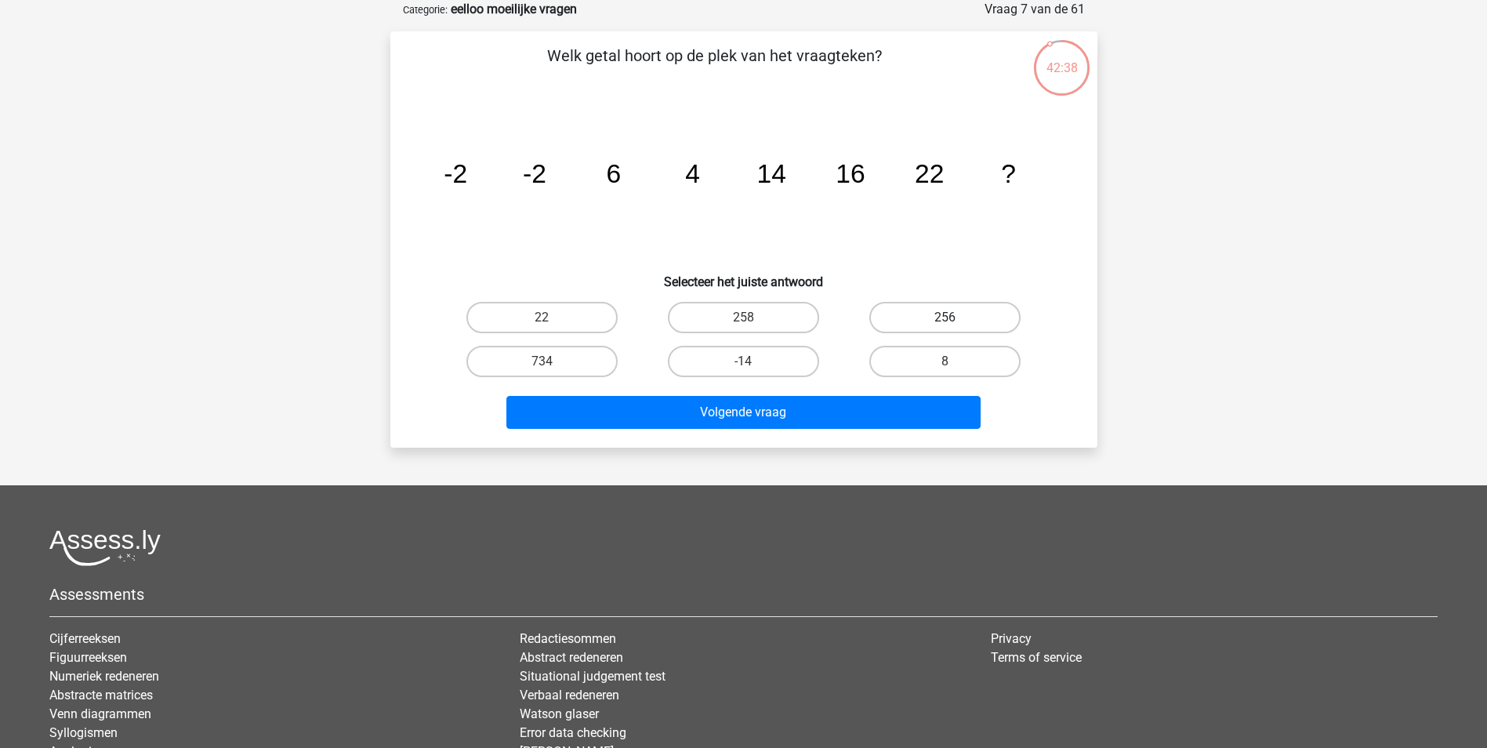
click at [928, 315] on label "256" at bounding box center [944, 317] width 151 height 31
click at [945, 317] on input "256" at bounding box center [950, 322] width 10 height 10
radio input "true"
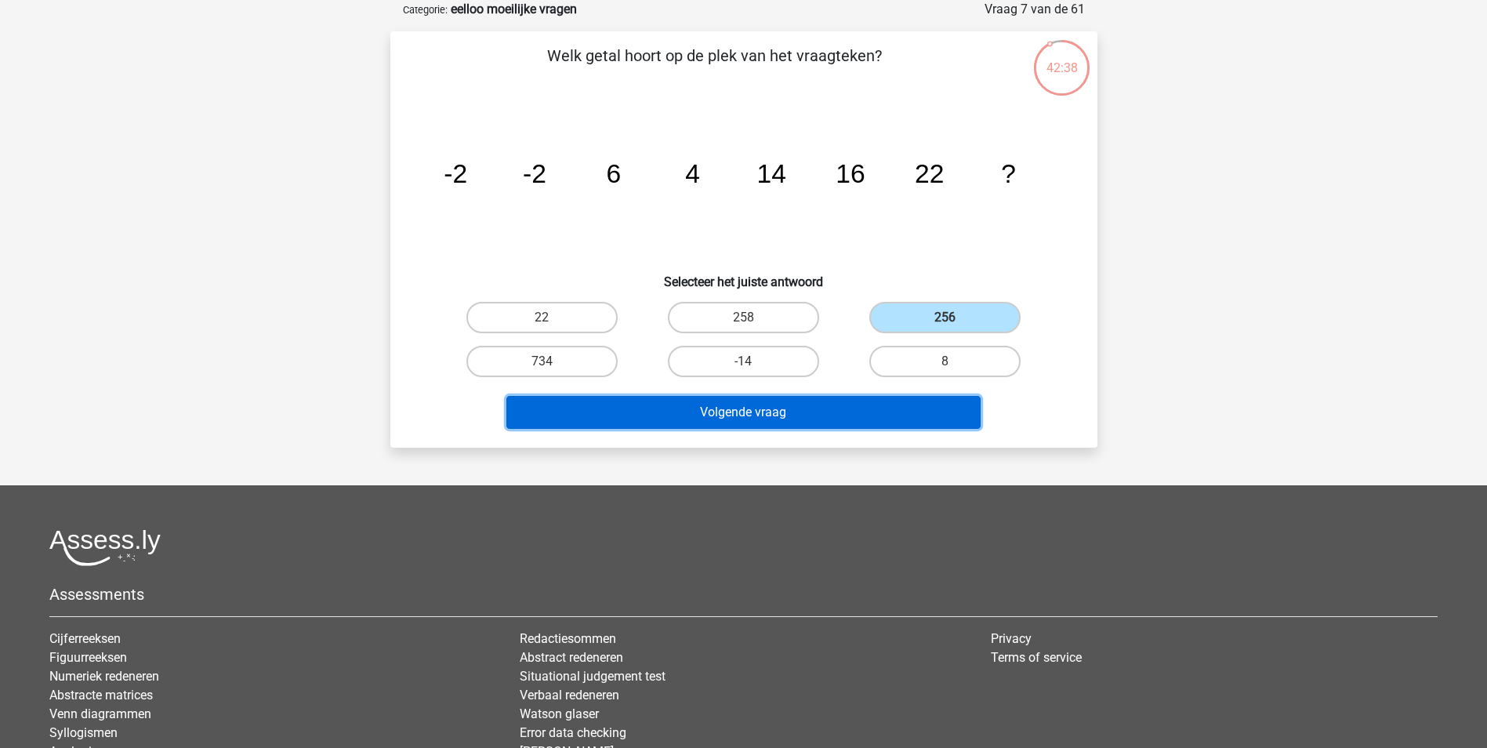
click at [896, 404] on button "Volgende vraag" at bounding box center [743, 412] width 474 height 33
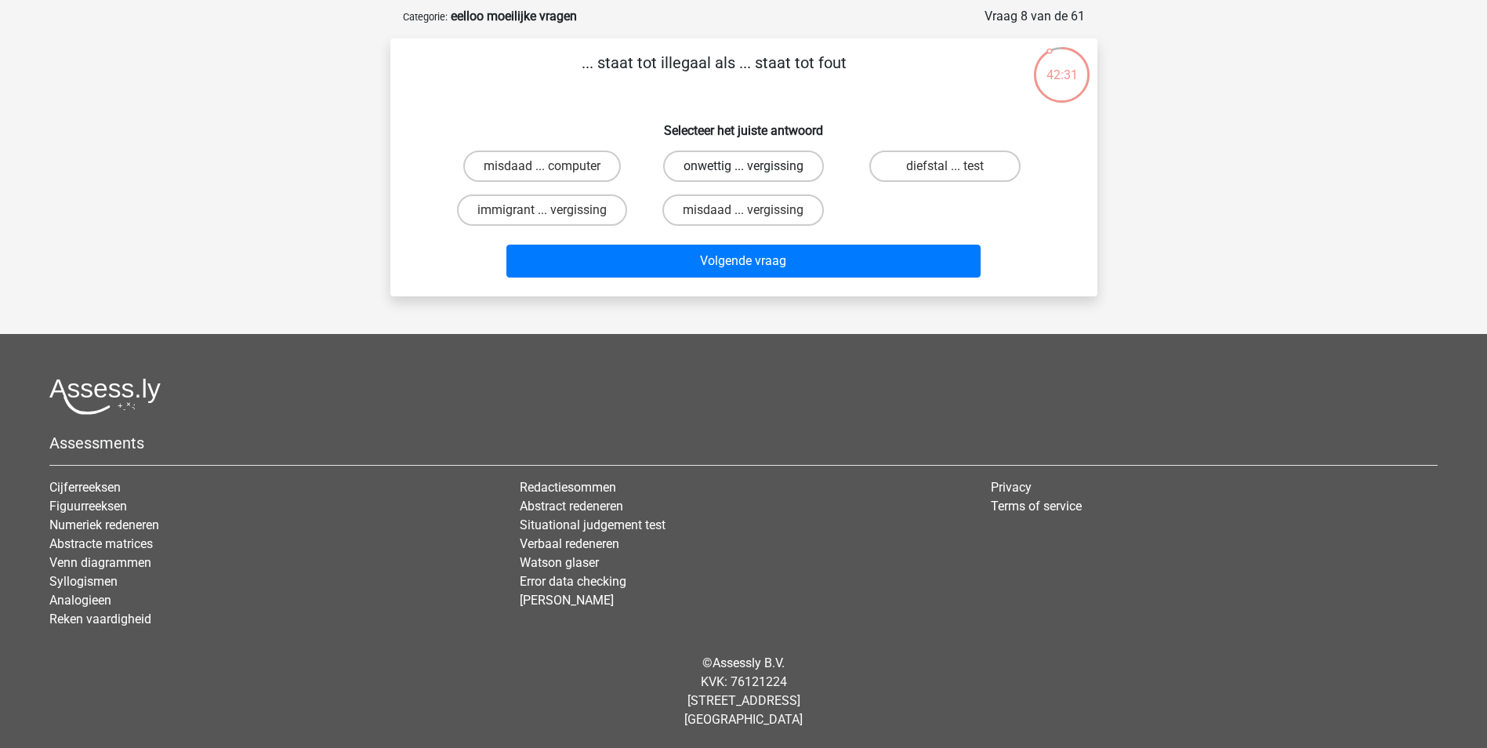
click at [773, 167] on label "onwettig ... vergissing" at bounding box center [743, 165] width 161 height 31
click at [753, 167] on input "onwettig ... vergissing" at bounding box center [748, 171] width 10 height 10
radio input "true"
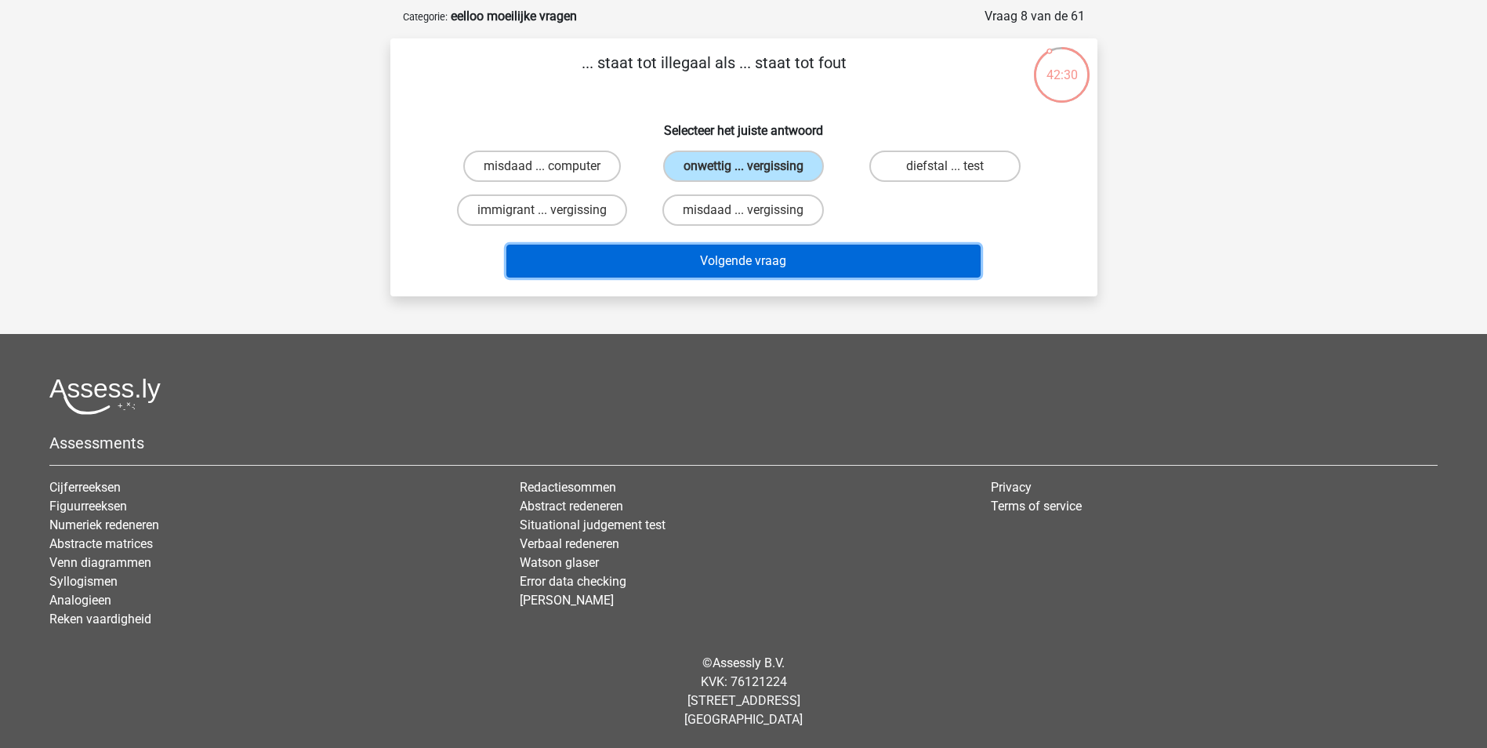
click at [807, 255] on button "Volgende vraag" at bounding box center [743, 261] width 474 height 33
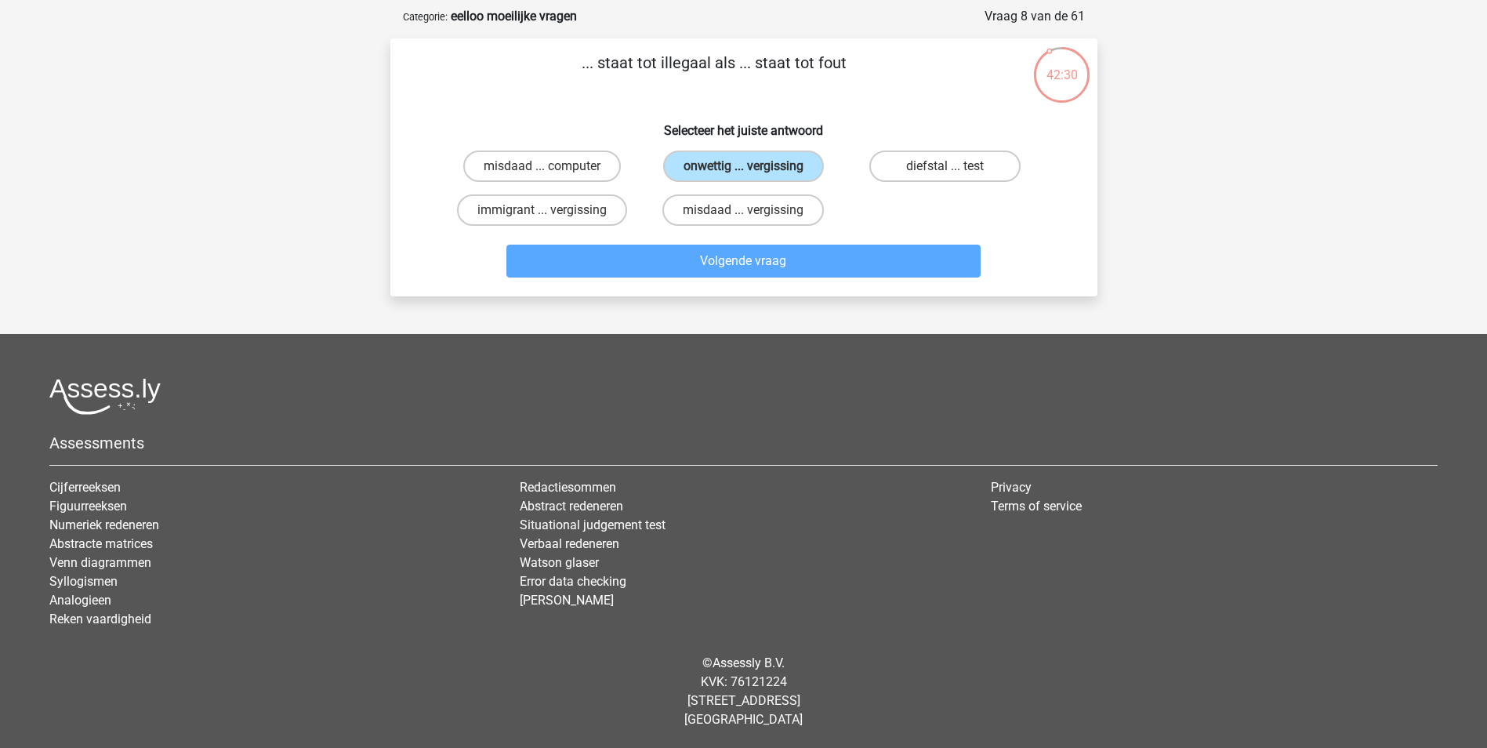
scroll to position [78, 0]
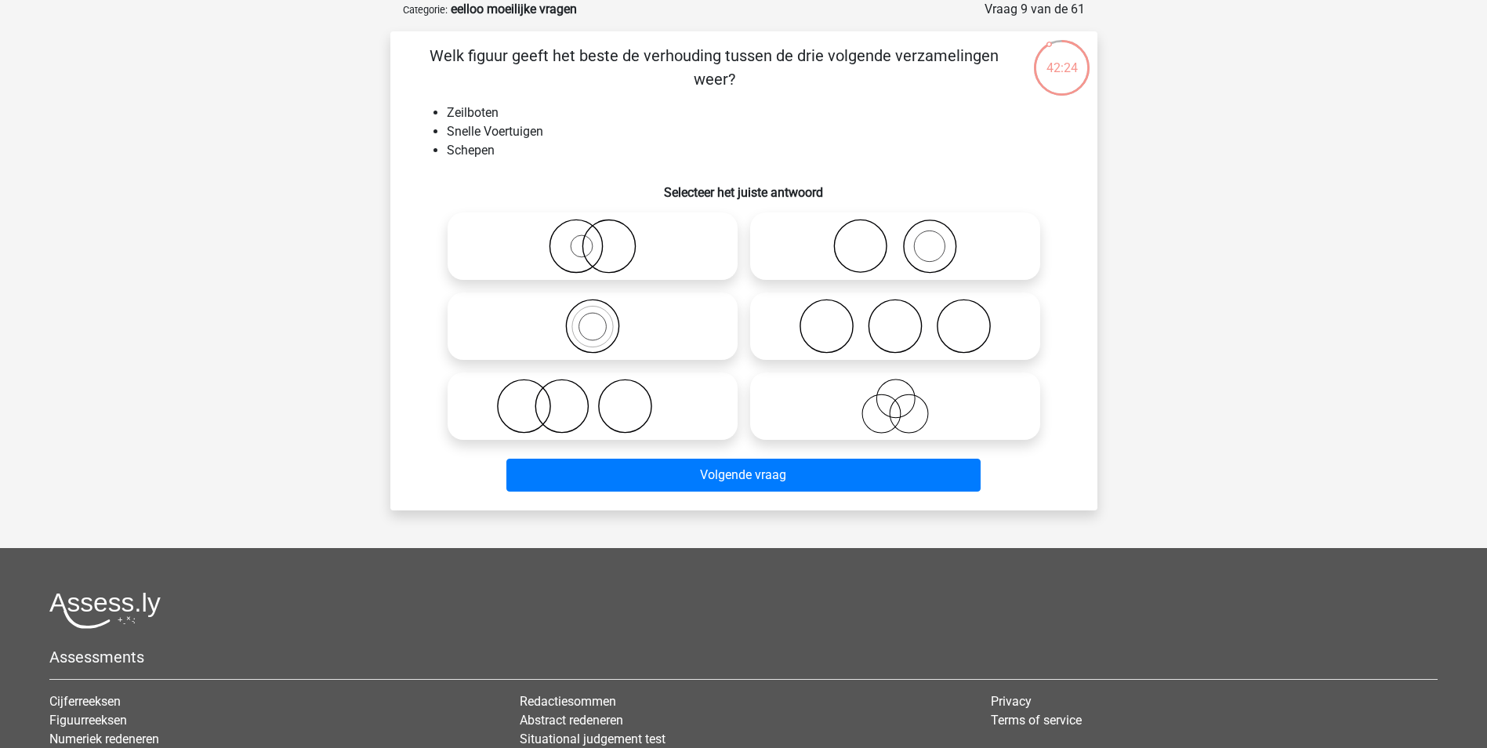
click at [591, 254] on icon at bounding box center [592, 246] width 277 height 55
click at [592, 238] on input "radio" at bounding box center [597, 233] width 10 height 10
radio input "true"
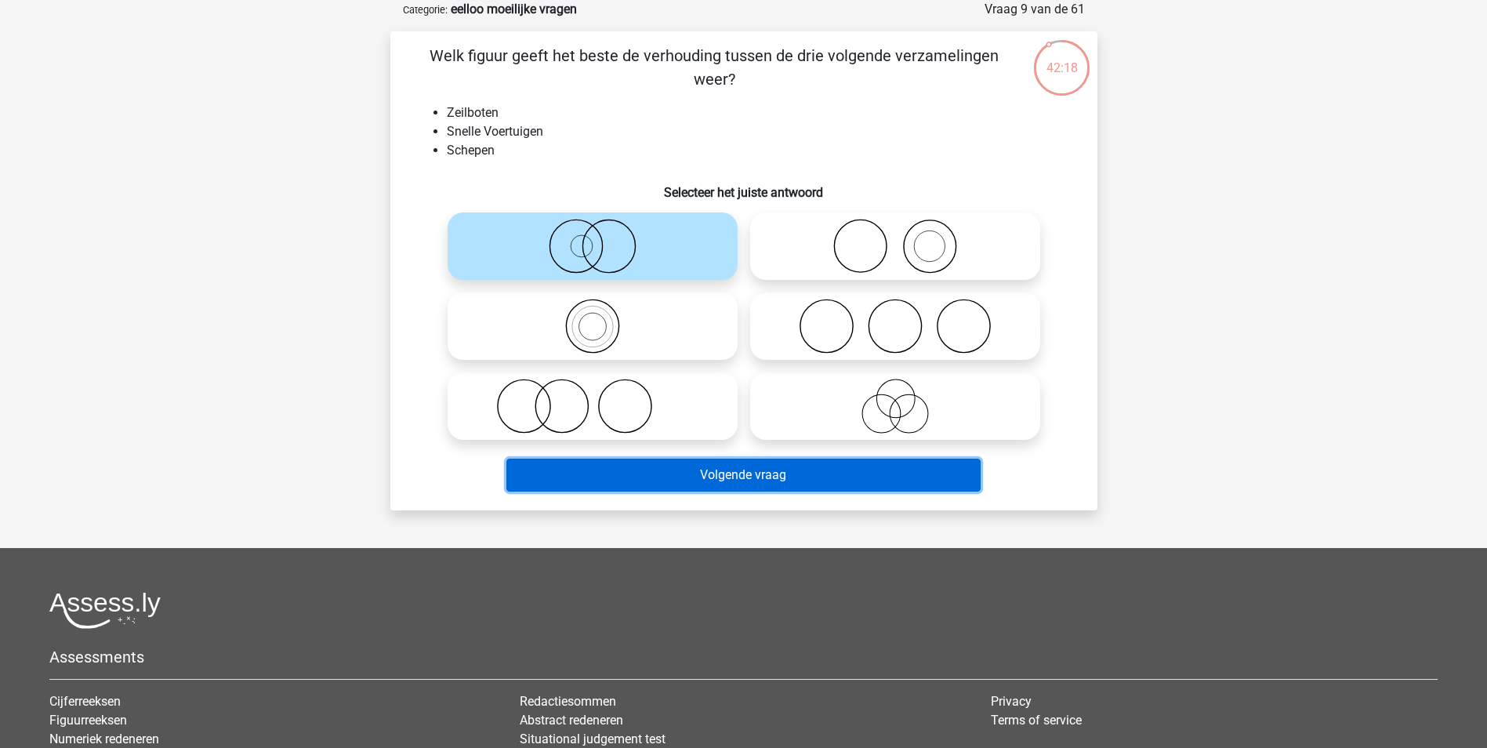
click at [783, 487] on button "Volgende vraag" at bounding box center [743, 474] width 474 height 33
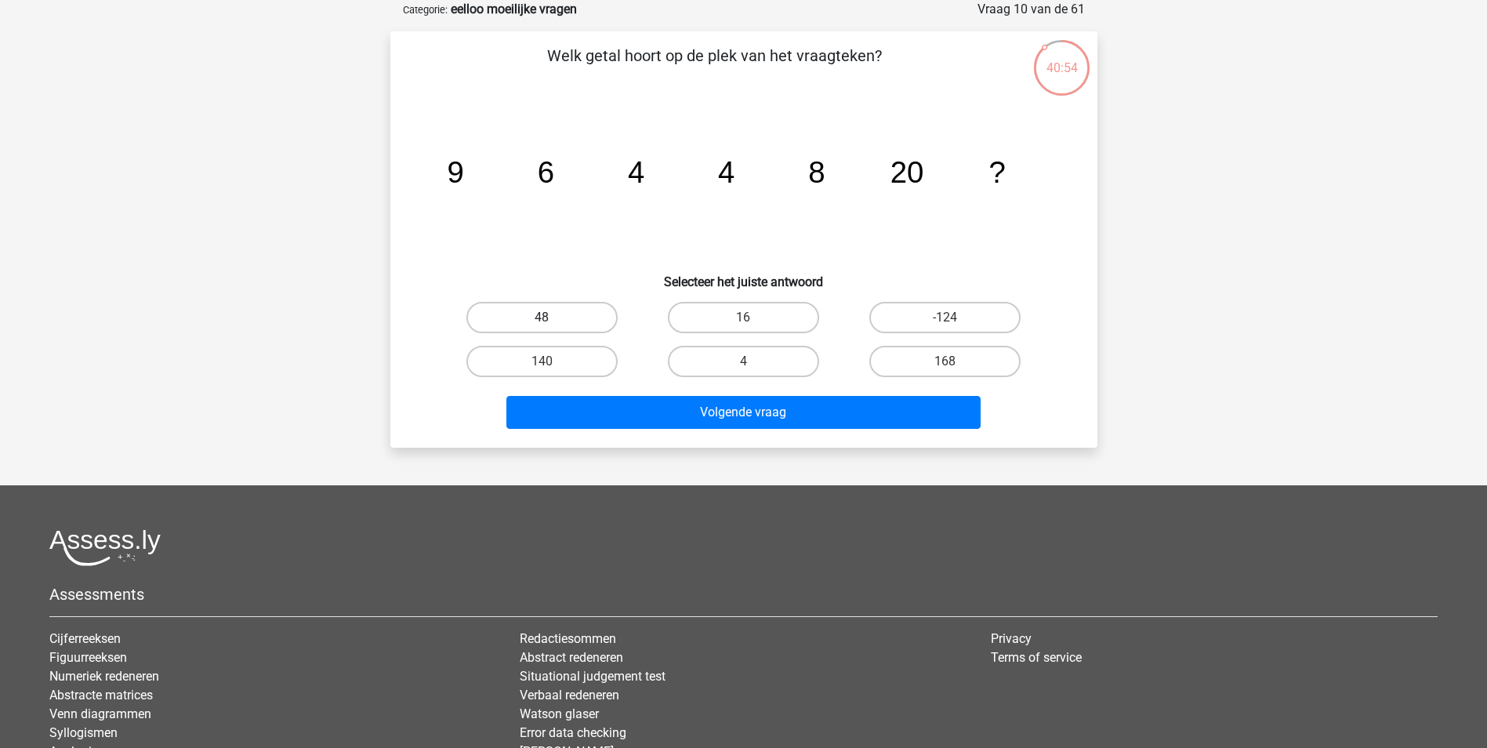
click at [603, 313] on label "48" at bounding box center [541, 317] width 151 height 31
click at [552, 317] on input "48" at bounding box center [547, 322] width 10 height 10
radio input "true"
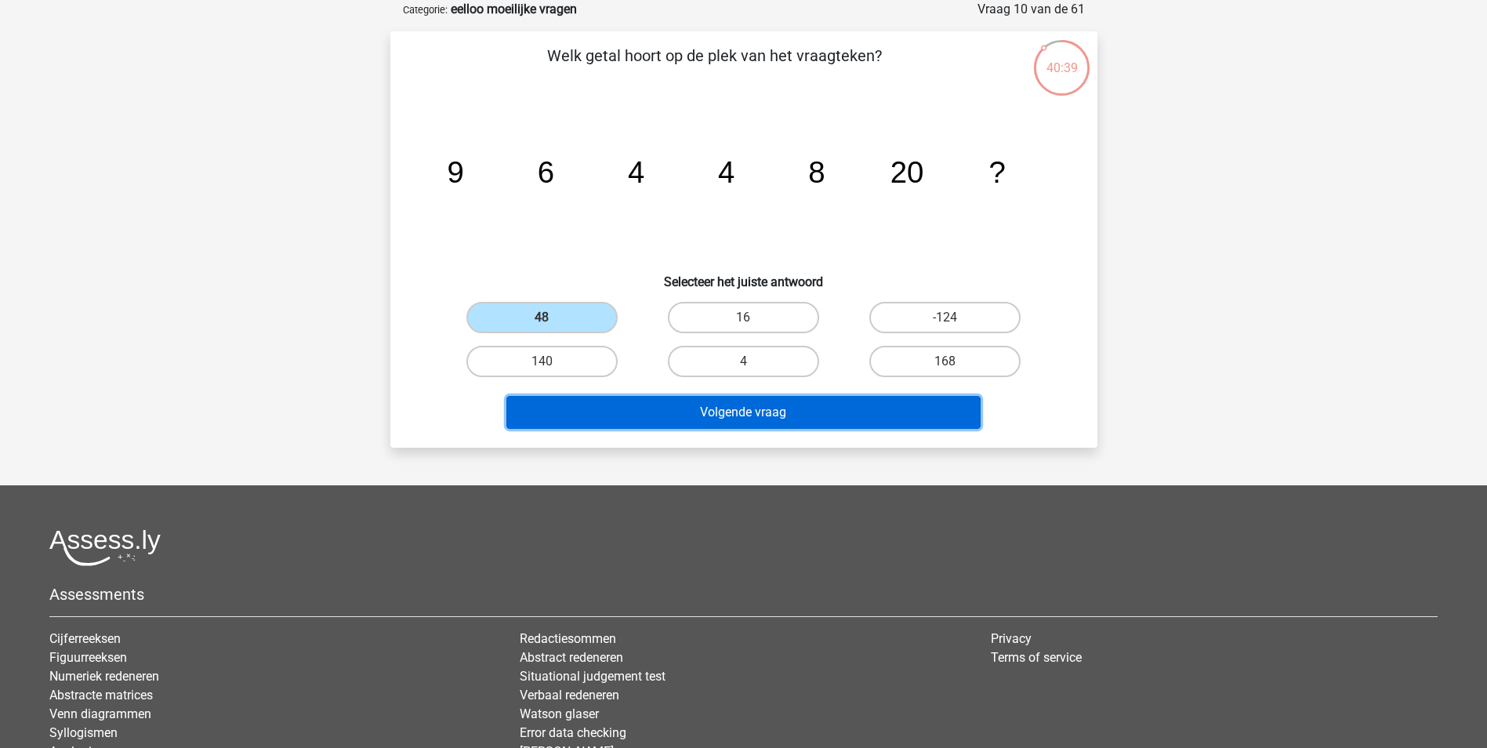
click at [808, 417] on button "Volgende vraag" at bounding box center [743, 412] width 474 height 33
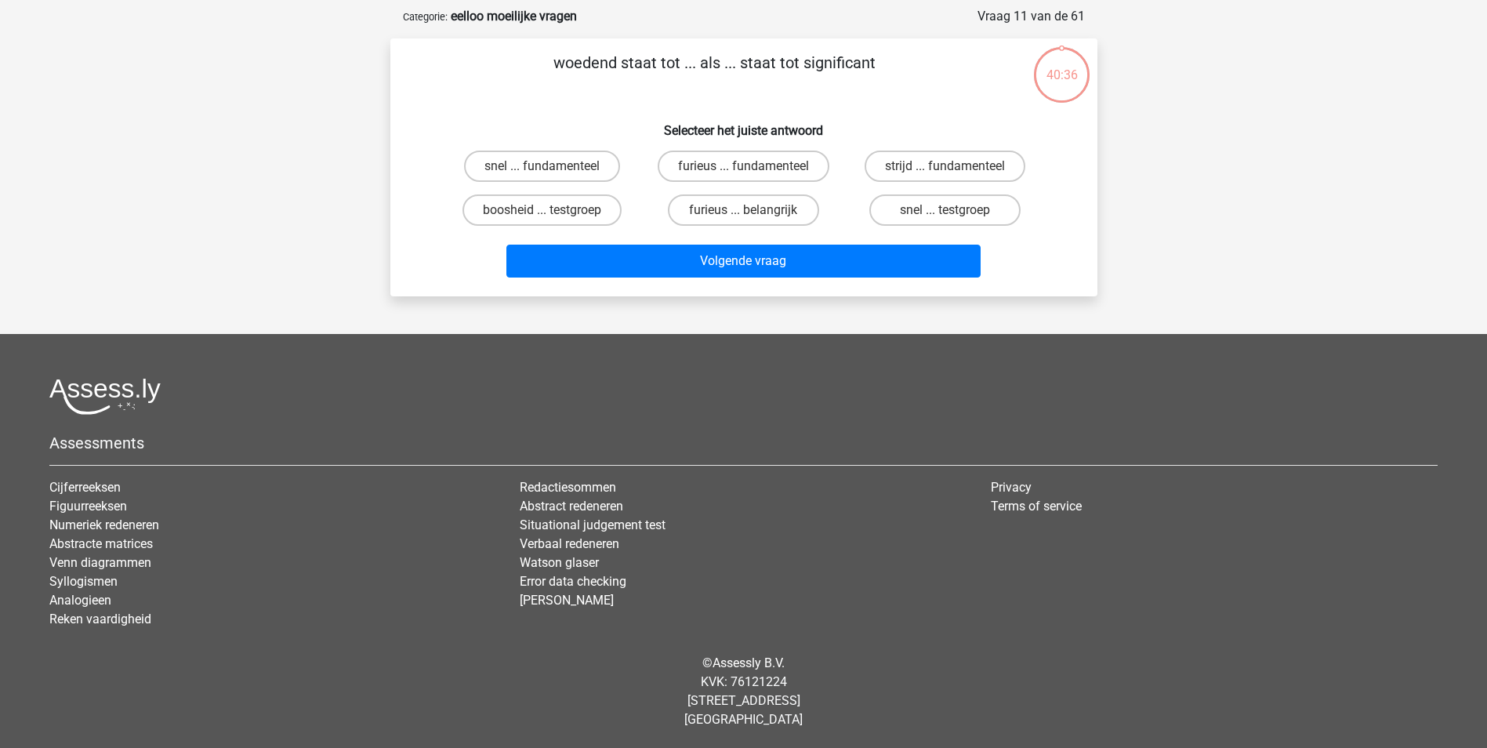
scroll to position [71, 0]
click at [815, 161] on label "furieus ... fundamenteel" at bounding box center [744, 165] width 172 height 31
click at [753, 166] on input "furieus ... fundamenteel" at bounding box center [748, 171] width 10 height 10
radio input "true"
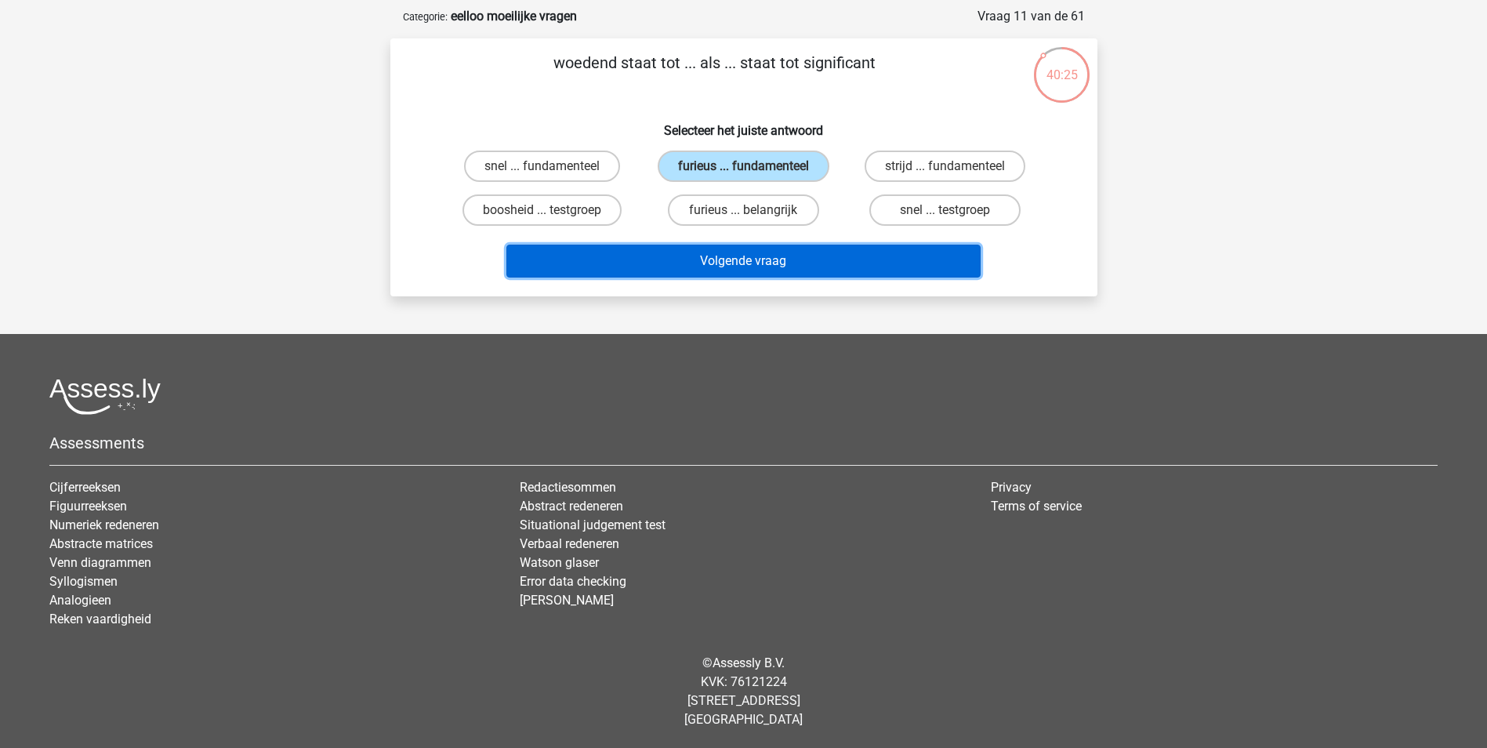
click at [833, 255] on button "Volgende vraag" at bounding box center [743, 261] width 474 height 33
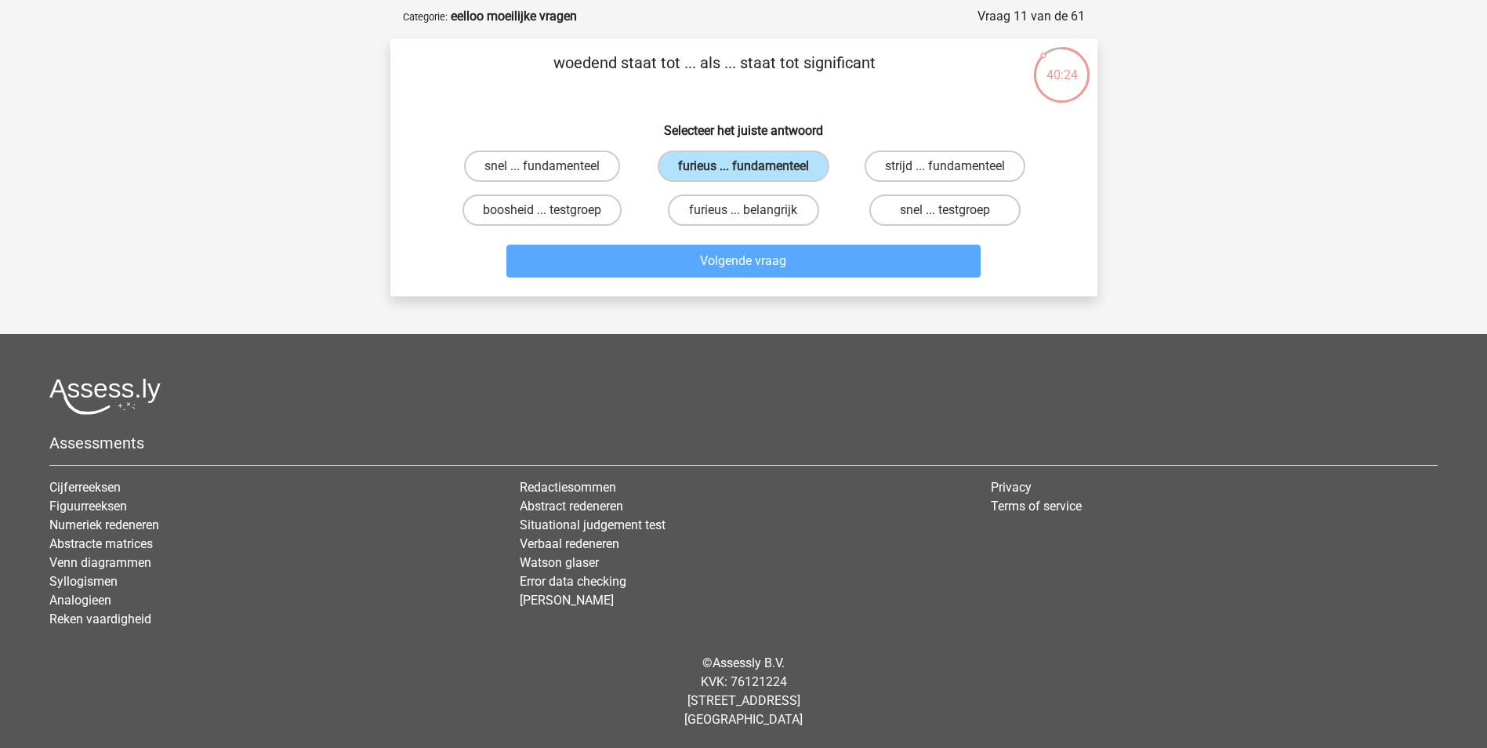
scroll to position [78, 0]
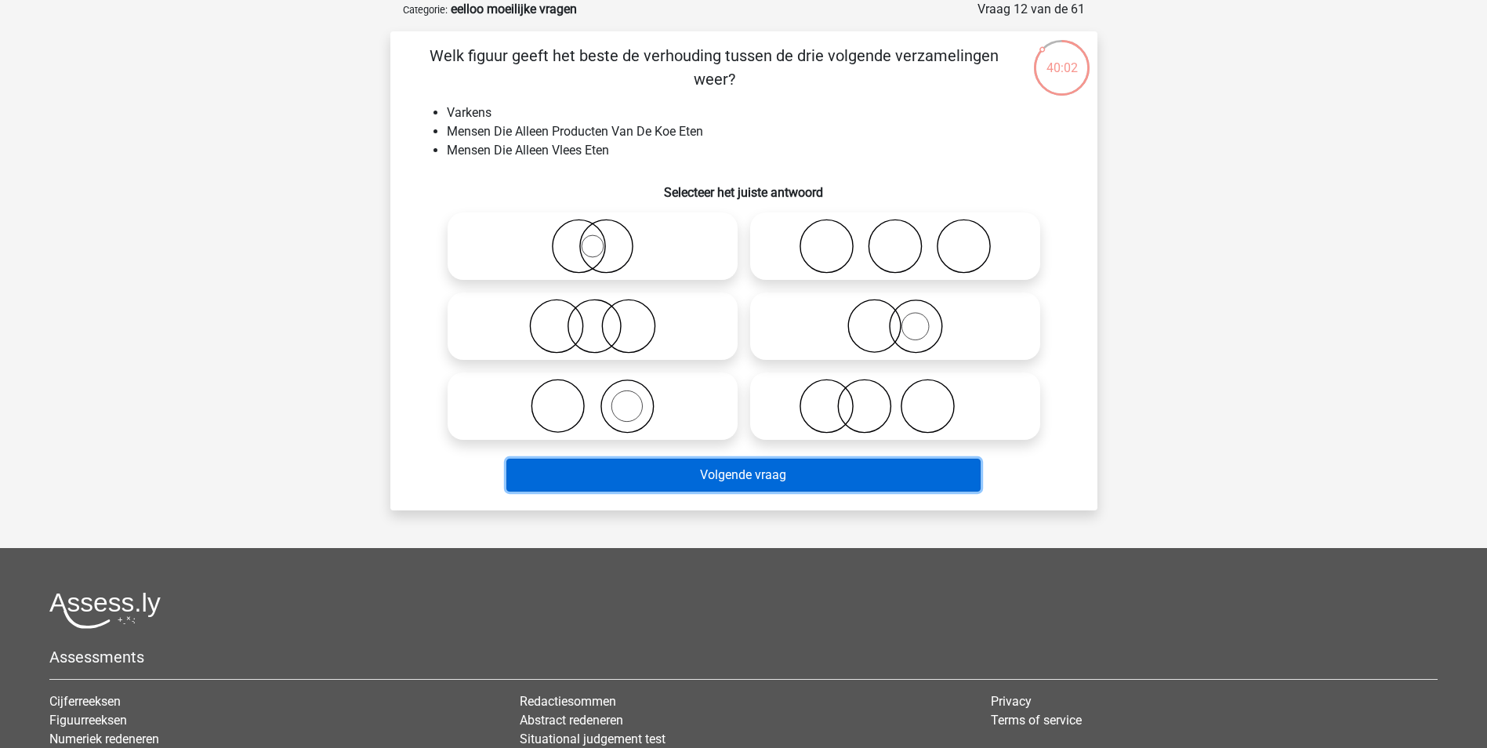
click at [807, 473] on button "Volgende vraag" at bounding box center [743, 474] width 474 height 33
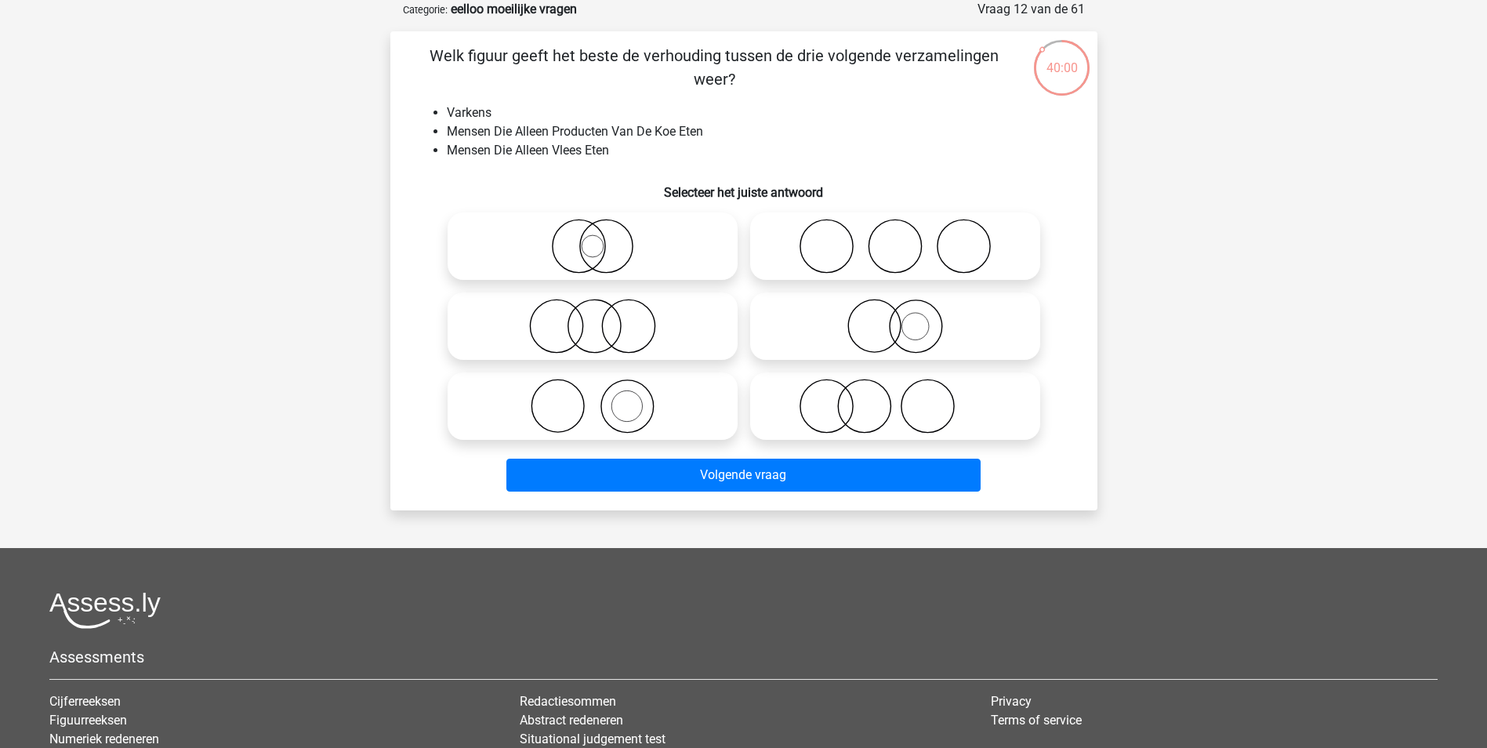
click at [817, 409] on icon at bounding box center [894, 406] width 277 height 55
click at [895, 398] on input "radio" at bounding box center [900, 393] width 10 height 10
radio input "true"
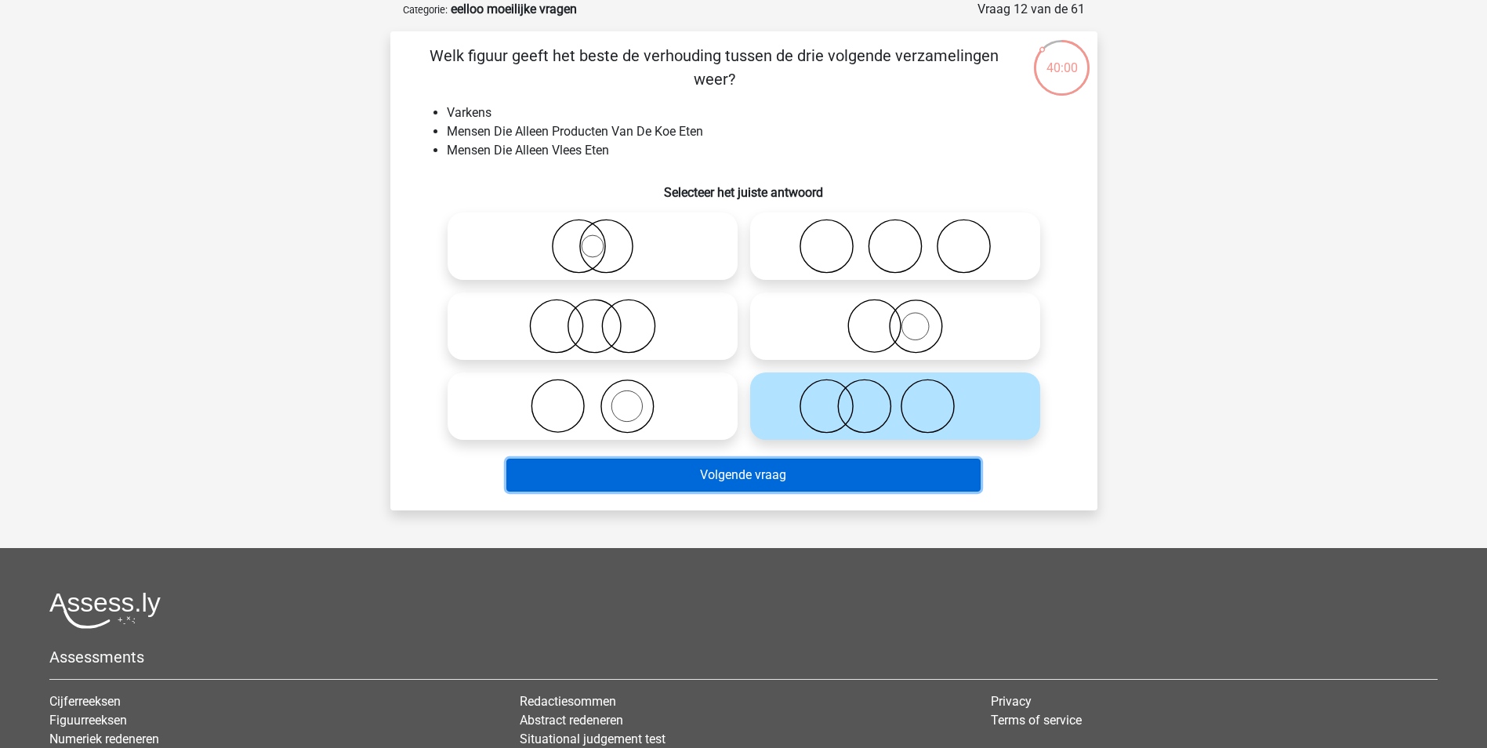
click at [805, 469] on button "Volgende vraag" at bounding box center [743, 474] width 474 height 33
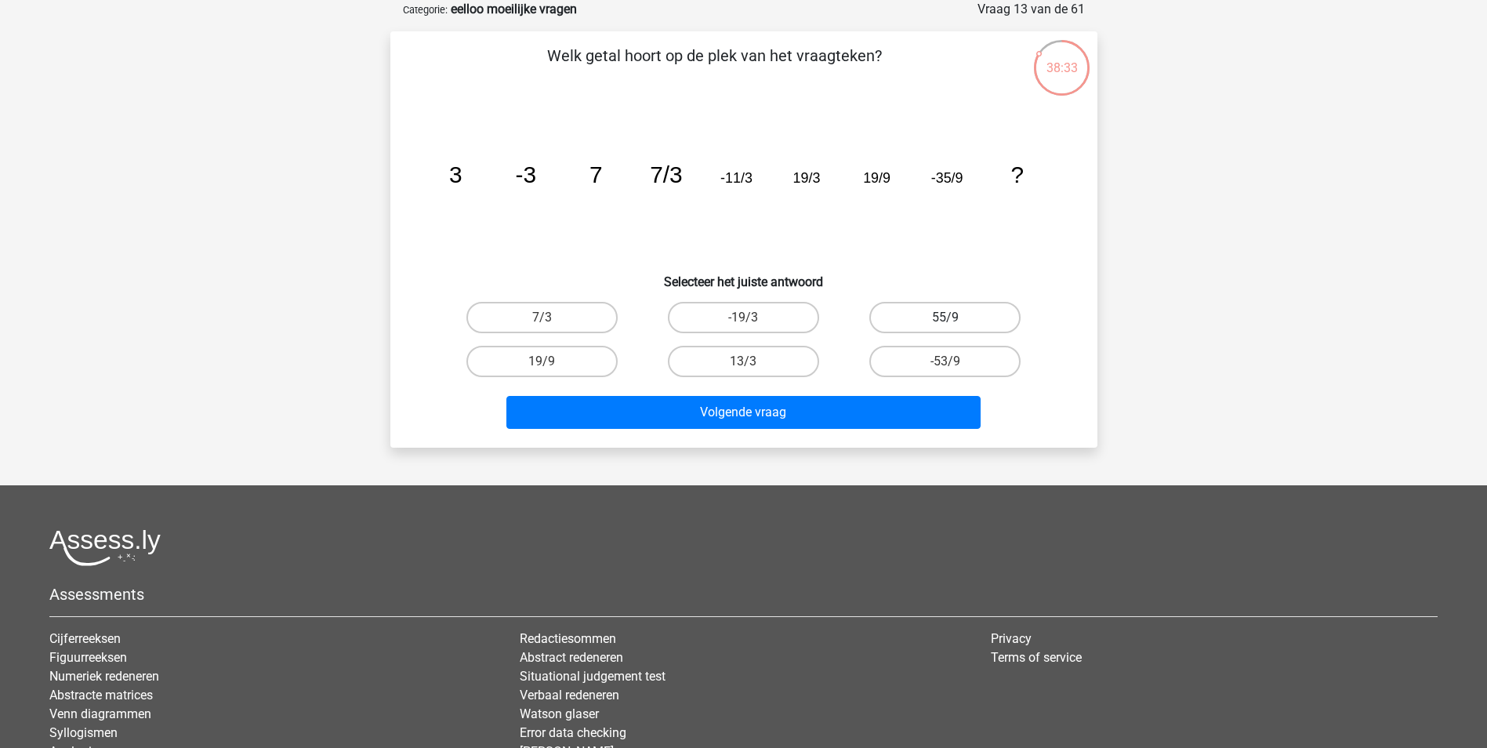
click at [959, 314] on label "55/9" at bounding box center [944, 317] width 151 height 31
click at [955, 317] on input "55/9" at bounding box center [950, 322] width 10 height 10
radio input "true"
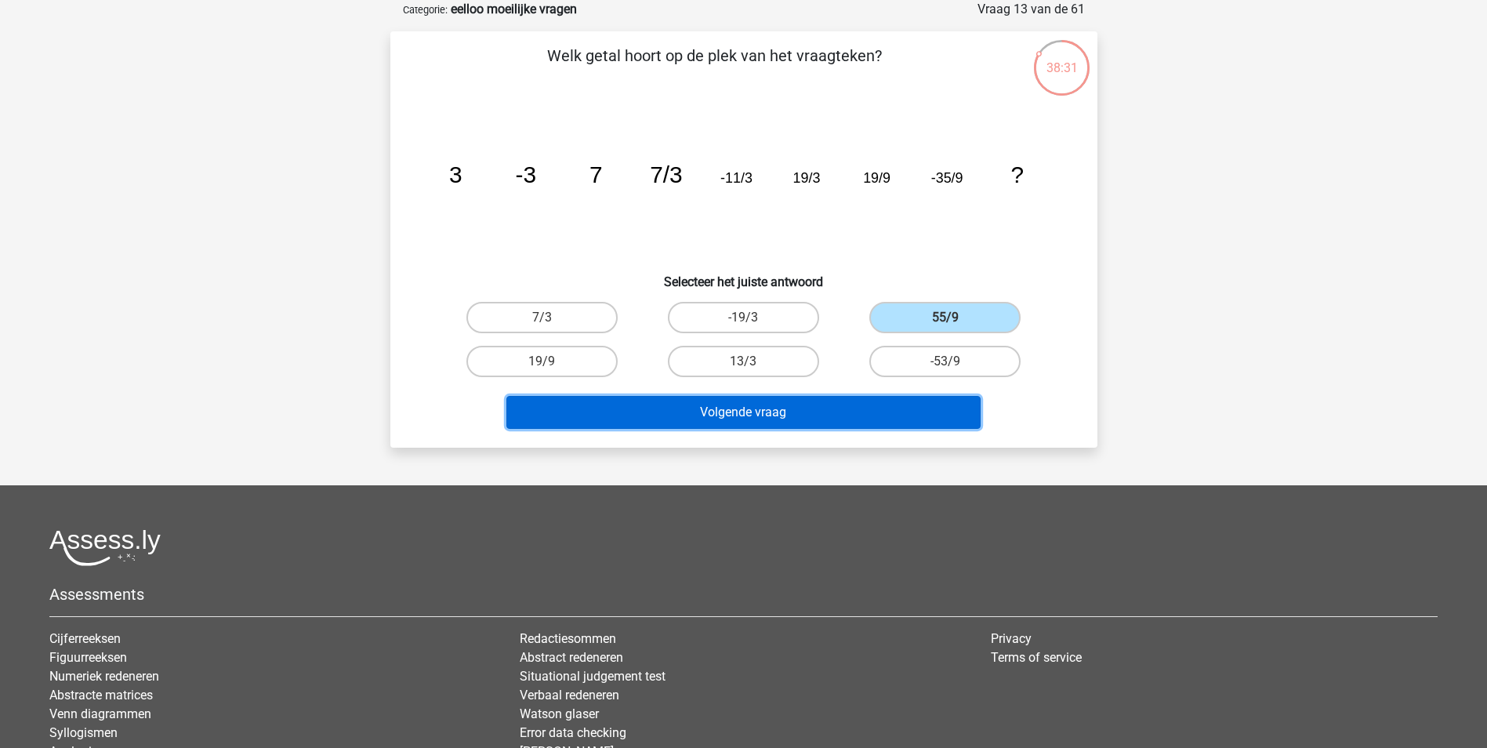
click at [875, 415] on button "Volgende vraag" at bounding box center [743, 412] width 474 height 33
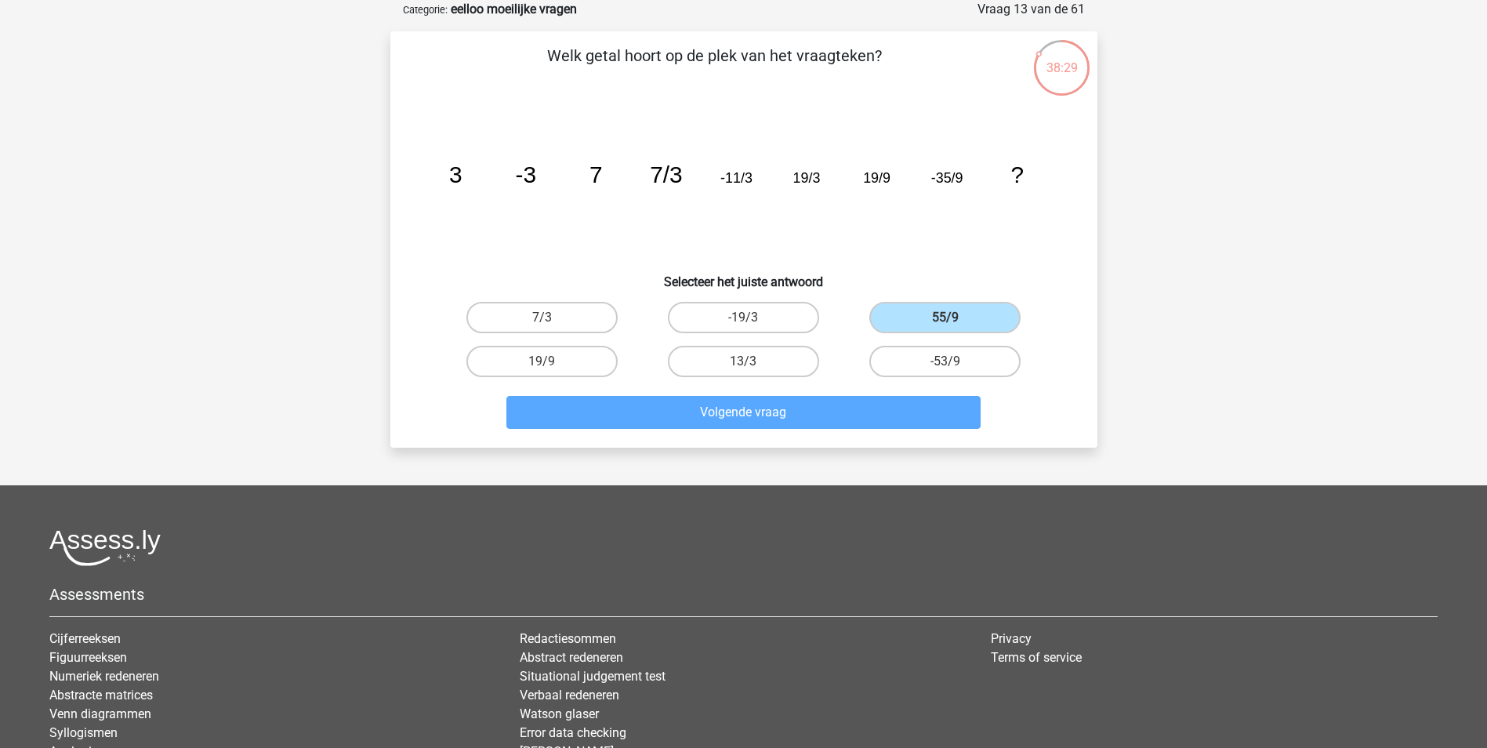
scroll to position [71, 0]
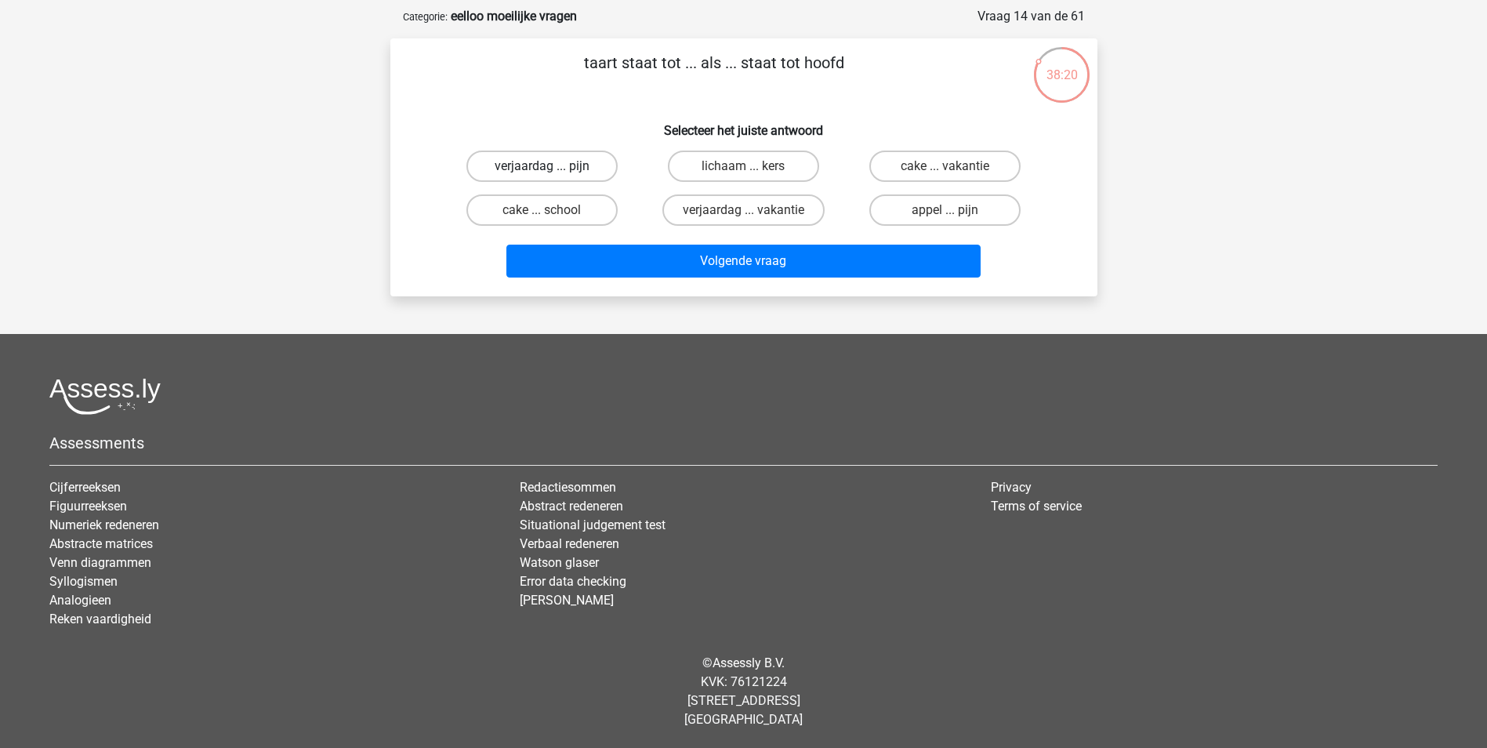
click at [601, 168] on label "verjaardag ... pijn" at bounding box center [541, 165] width 151 height 31
click at [552, 168] on input "verjaardag ... pijn" at bounding box center [547, 171] width 10 height 10
radio input "true"
click at [945, 213] on input "appel ... pijn" at bounding box center [950, 215] width 10 height 10
radio input "true"
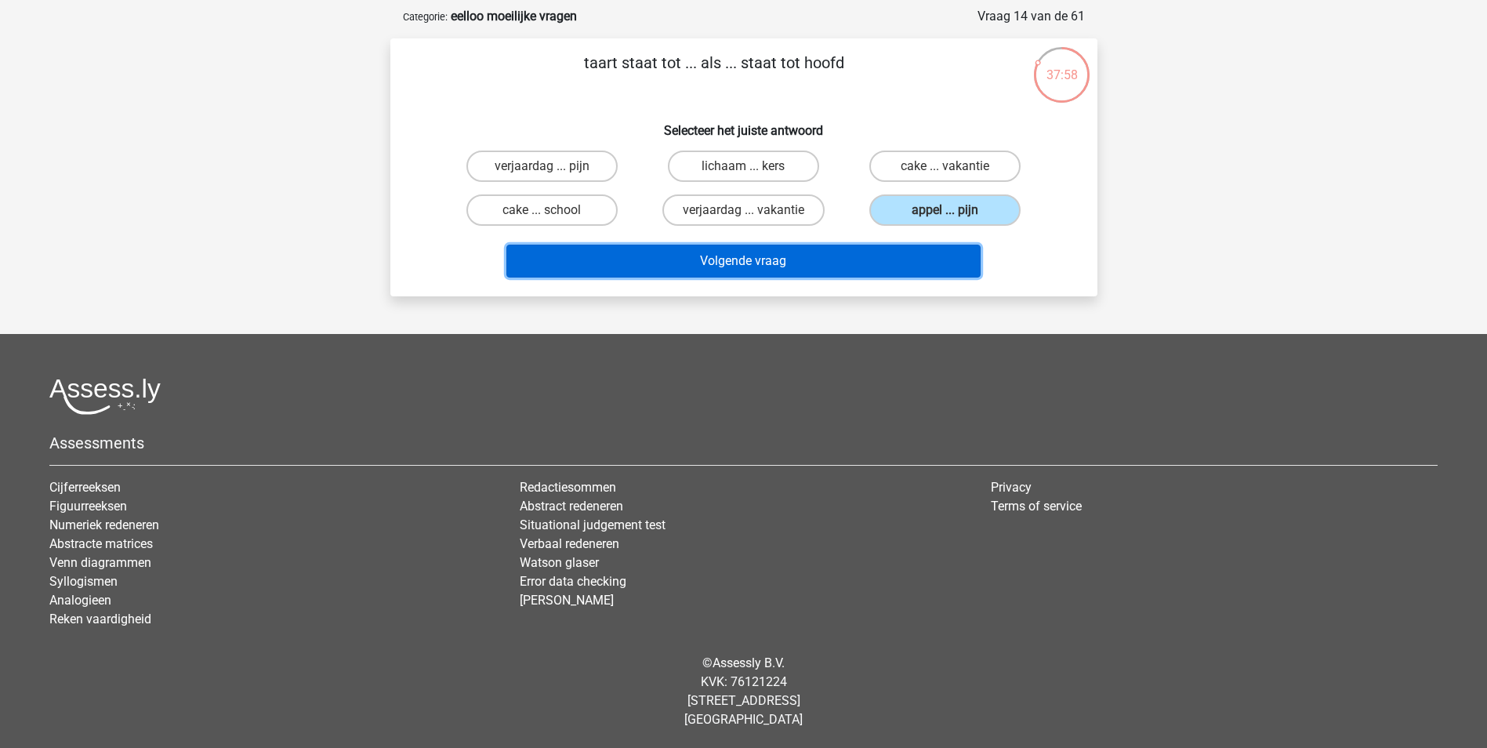
click at [917, 252] on button "Volgende vraag" at bounding box center [743, 261] width 474 height 33
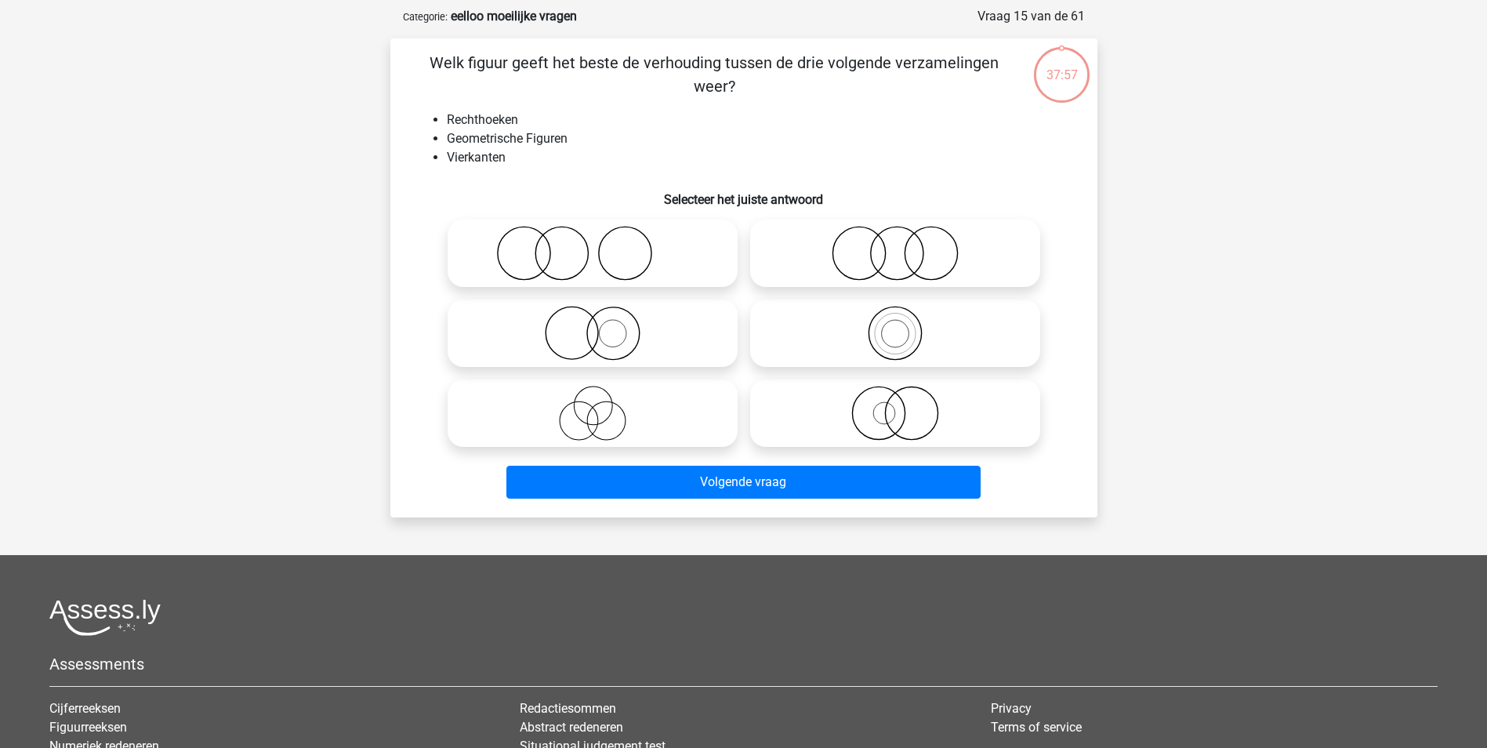
scroll to position [78, 0]
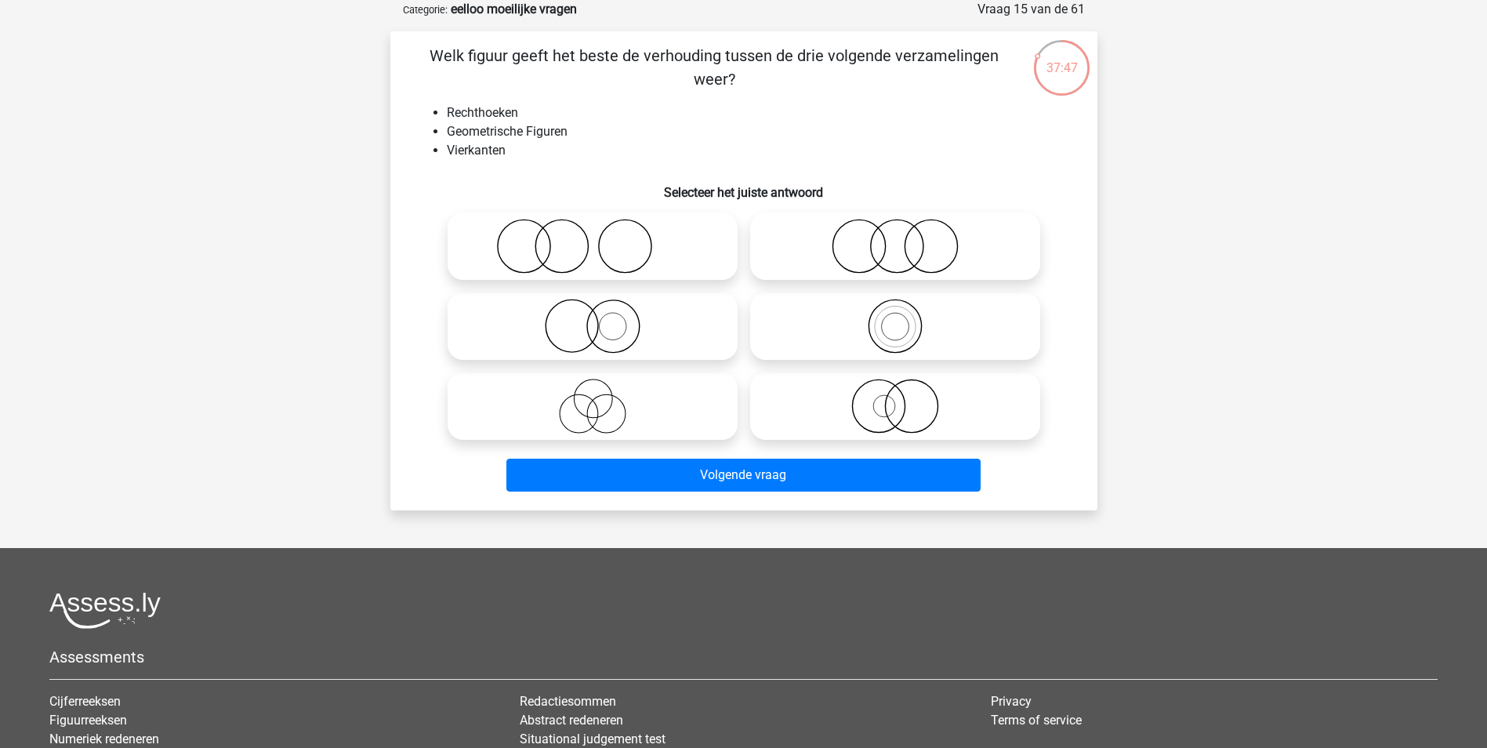
click at [927, 233] on icon at bounding box center [894, 246] width 277 height 55
click at [905, 233] on input "radio" at bounding box center [900, 233] width 10 height 10
radio input "true"
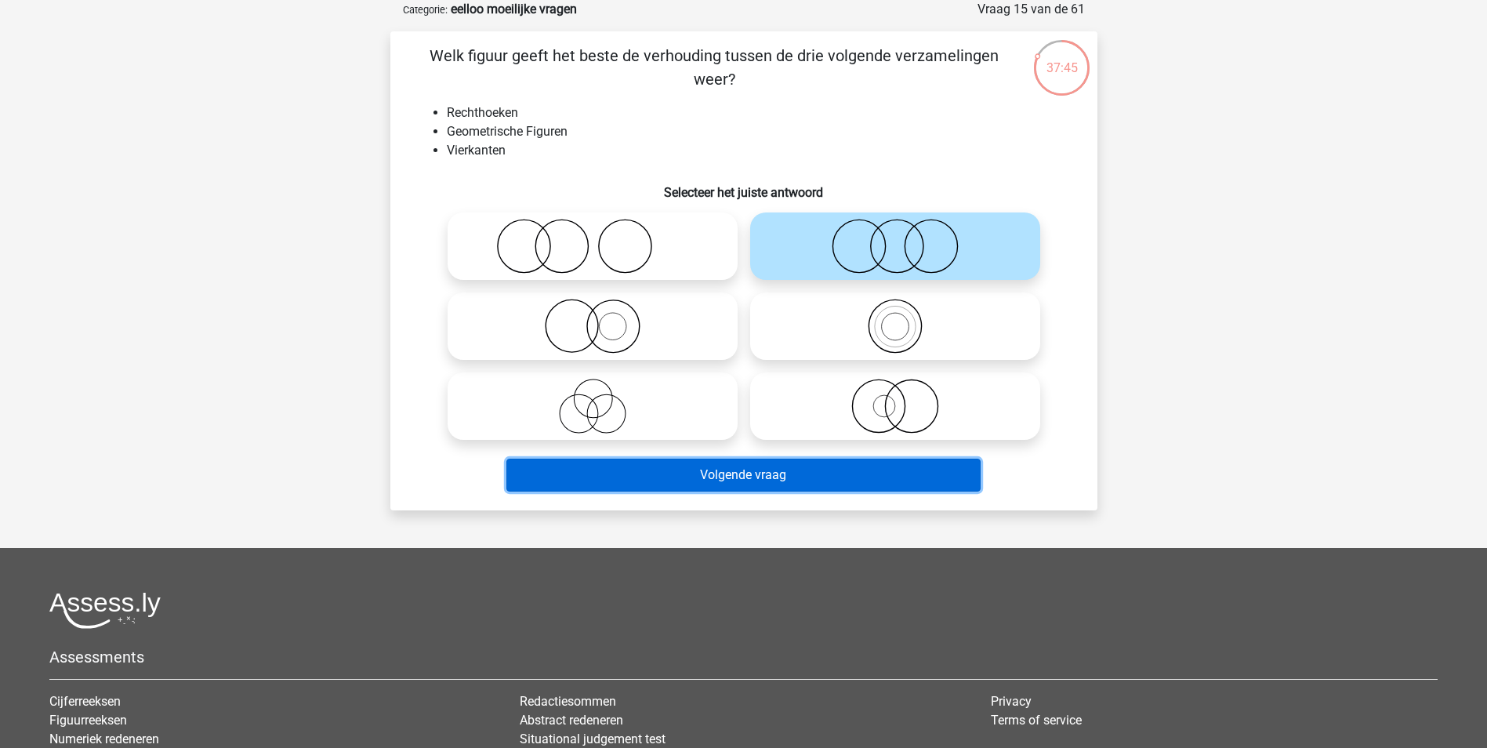
click at [826, 473] on button "Volgende vraag" at bounding box center [743, 474] width 474 height 33
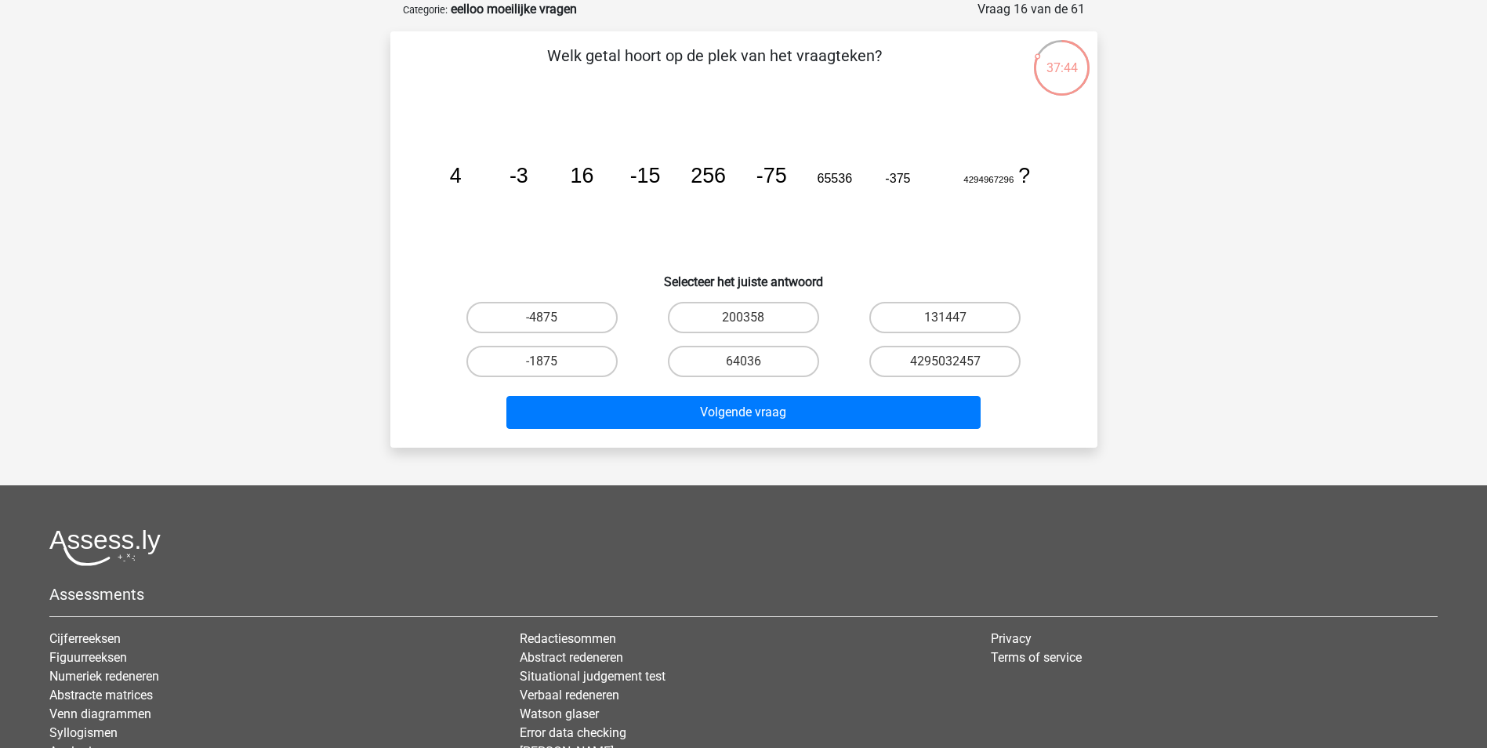
click at [448, 177] on icon "image/svg+xml 4 -3 16 -15 256 -75 65536 -375 4294967296 ?" at bounding box center [744, 182] width 632 height 158
click at [452, 177] on tspan "4" at bounding box center [455, 176] width 12 height 24
drag, startPoint x: 452, startPoint y: 177, endPoint x: 495, endPoint y: 207, distance: 52.4
click at [495, 207] on icon "image/svg+xml 4 -3 16 -15 256 -75 65536 -375 4294967296 ?" at bounding box center [744, 182] width 632 height 158
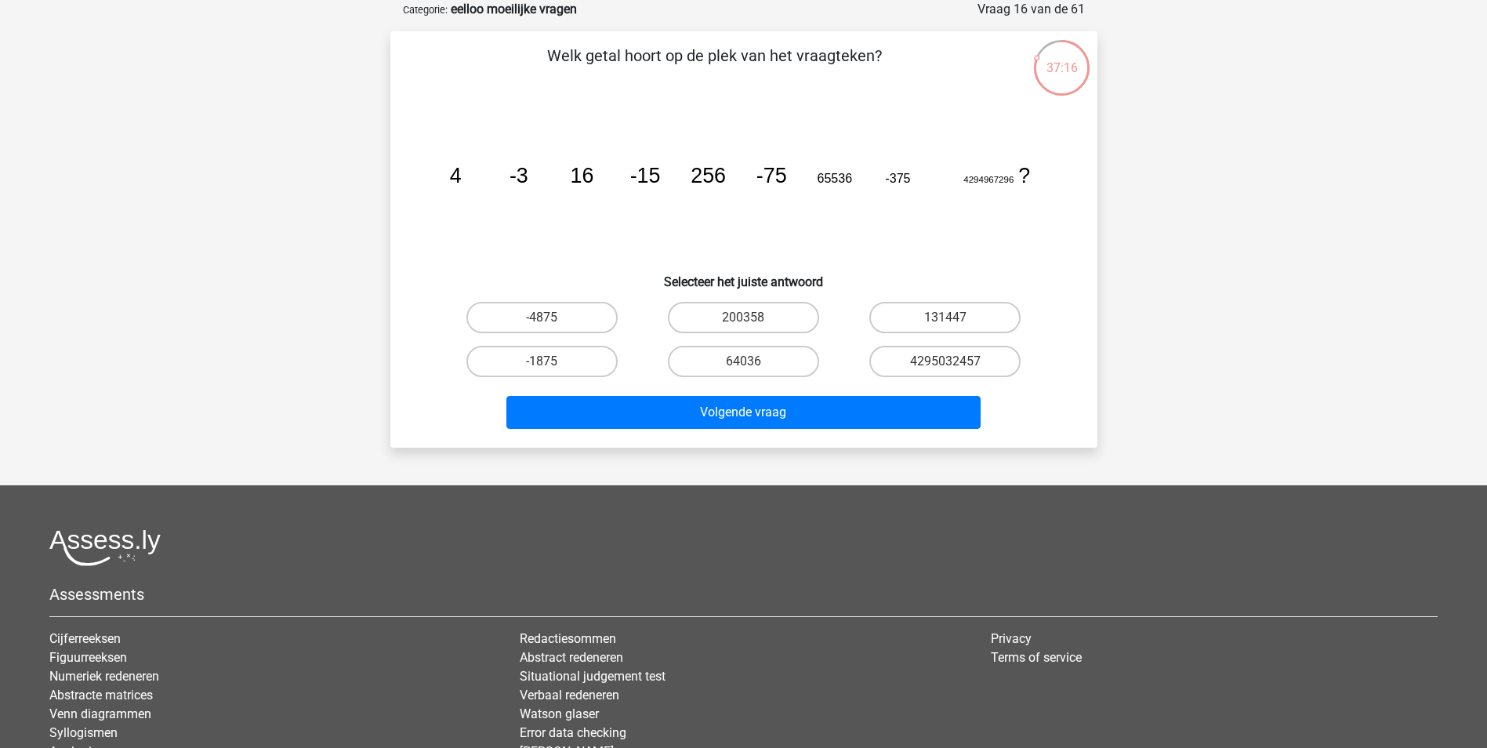
click at [976, 178] on tspan "4294967296" at bounding box center [988, 179] width 50 height 9
click at [576, 358] on label "-1875" at bounding box center [541, 361] width 151 height 31
click at [552, 361] on input "-1875" at bounding box center [547, 366] width 10 height 10
radio input "true"
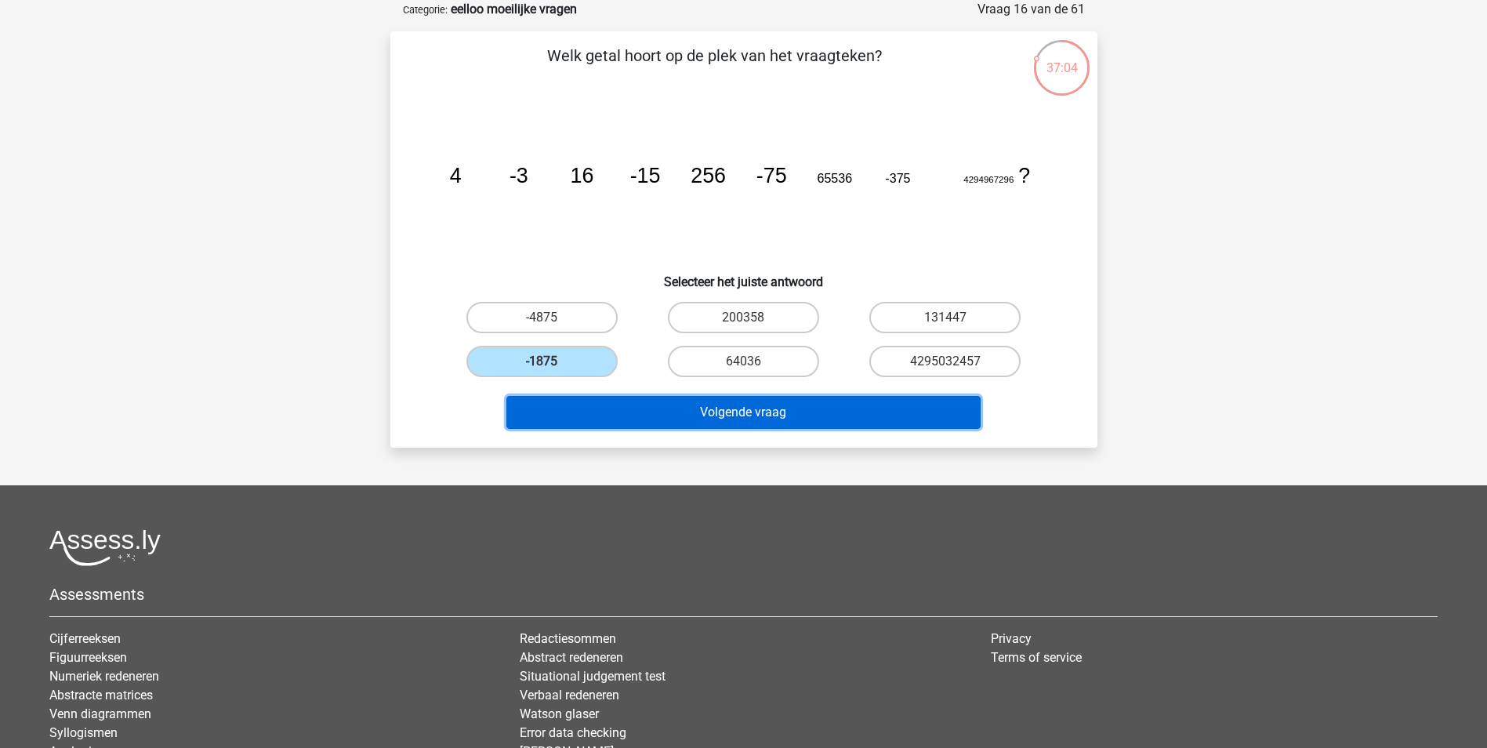
click at [788, 420] on button "Volgende vraag" at bounding box center [743, 412] width 474 height 33
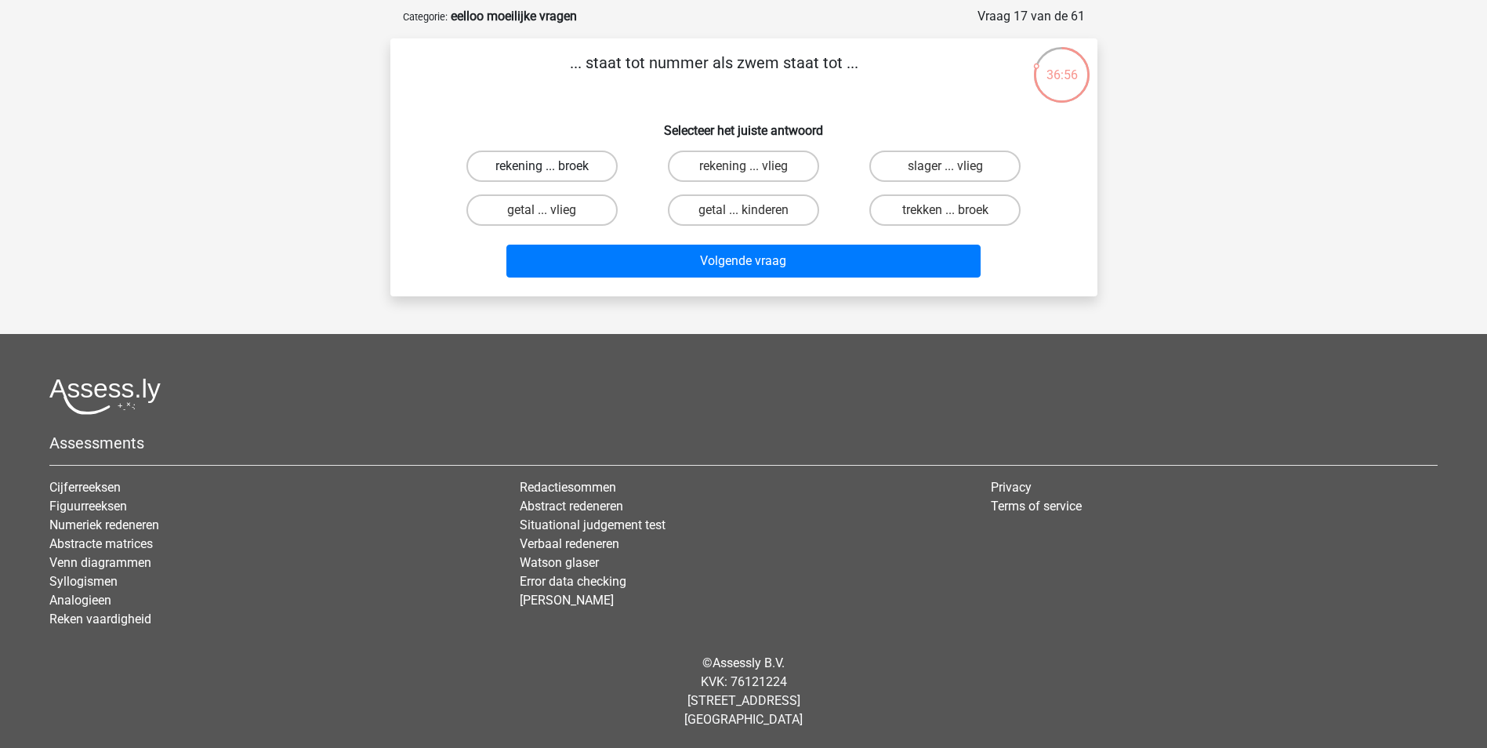
click at [579, 162] on label "rekening ... broek" at bounding box center [541, 165] width 151 height 31
click at [552, 166] on input "rekening ... broek" at bounding box center [547, 171] width 10 height 10
radio input "true"
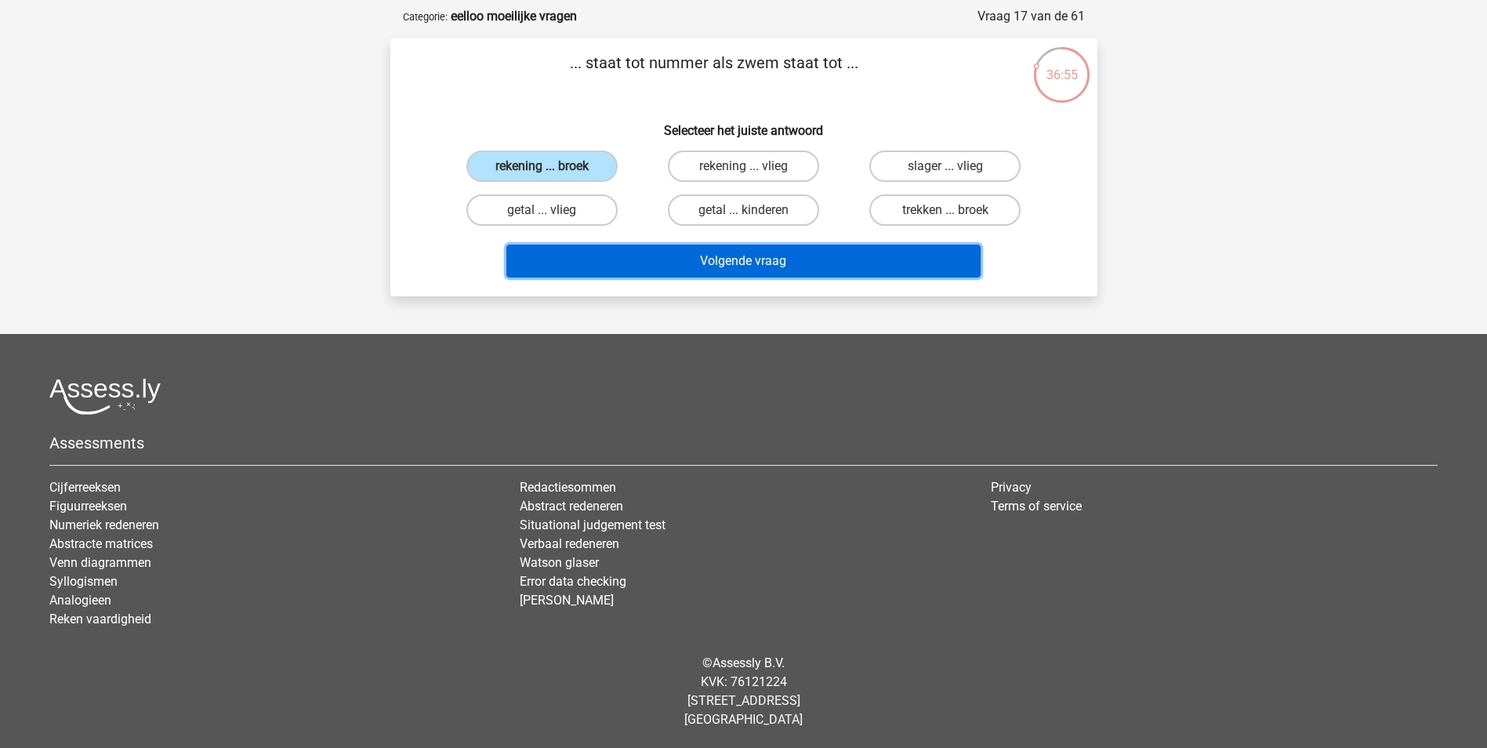
click at [748, 264] on button "Volgende vraag" at bounding box center [743, 261] width 474 height 33
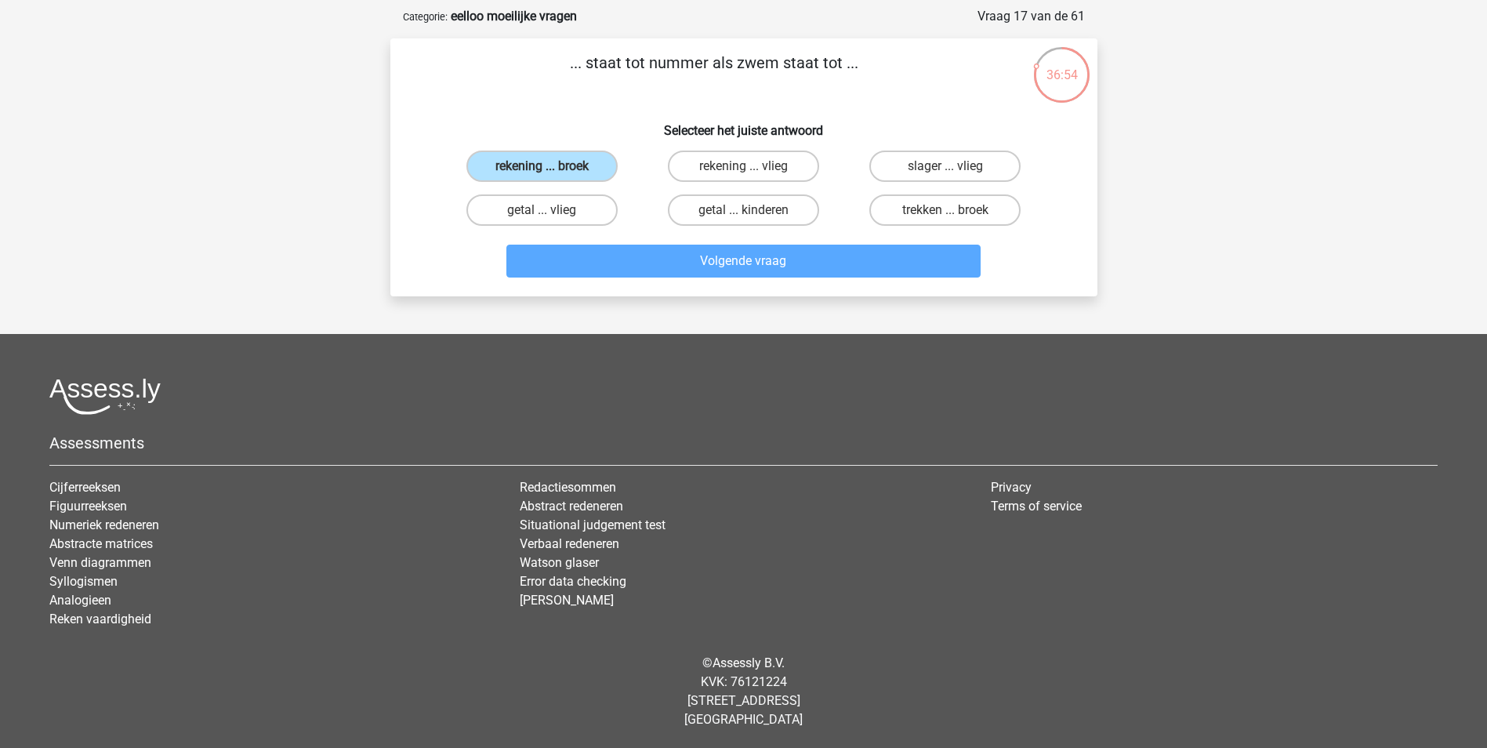
scroll to position [78, 0]
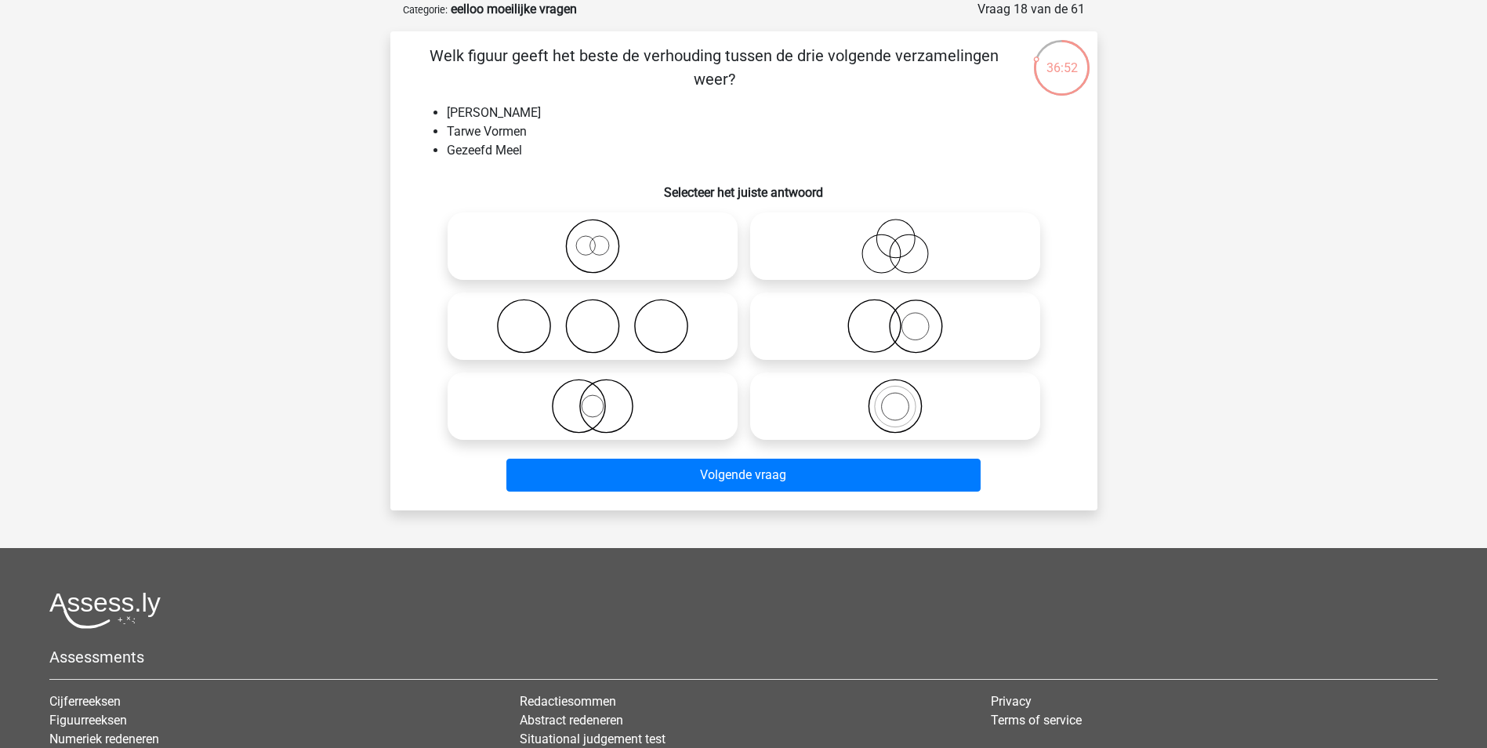
click at [501, 129] on li "Tarwe Vormen" at bounding box center [759, 131] width 625 height 19
drag, startPoint x: 501, startPoint y: 129, endPoint x: 619, endPoint y: 154, distance: 121.0
click at [619, 154] on li "Gezeefd Meel" at bounding box center [759, 150] width 625 height 19
click at [614, 241] on icon at bounding box center [592, 246] width 277 height 55
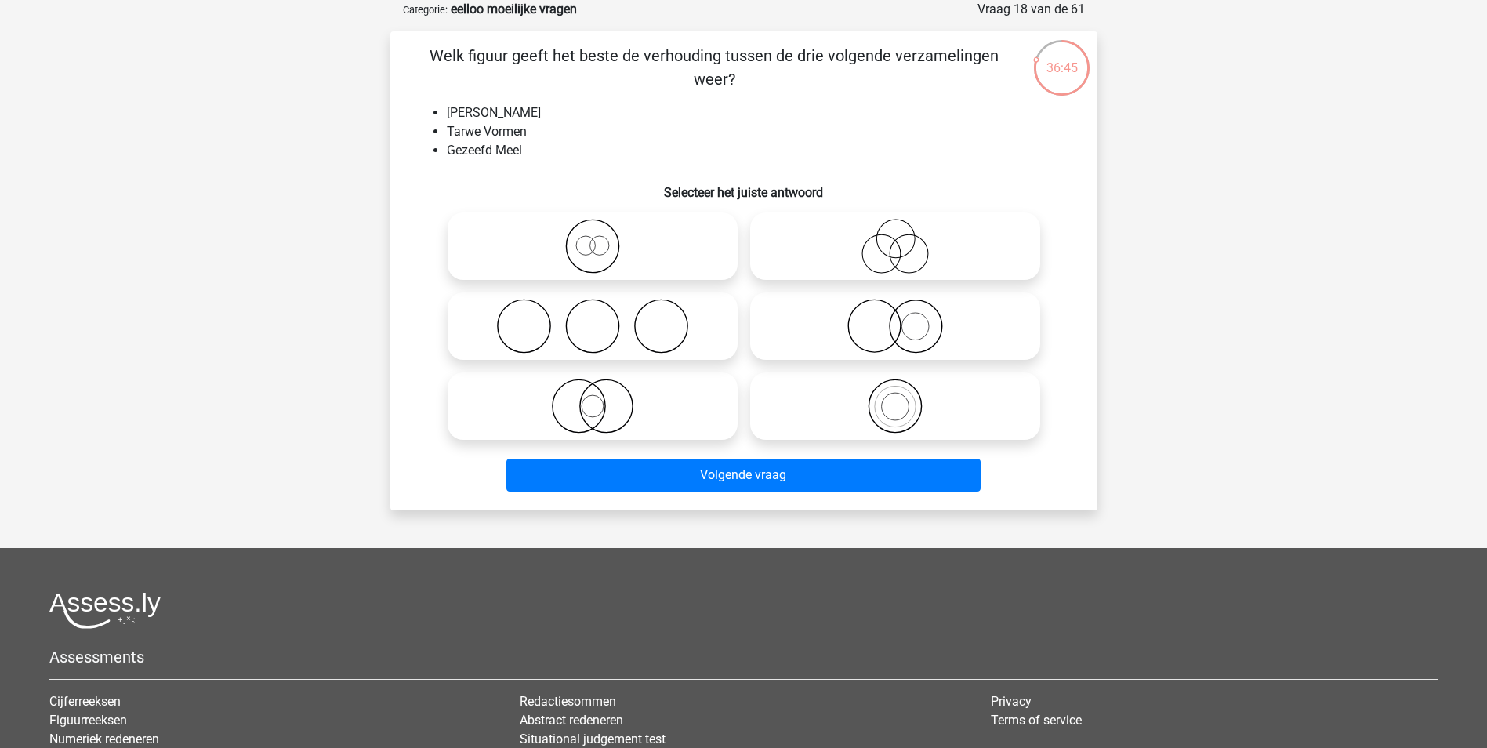
click at [603, 238] on input "radio" at bounding box center [597, 233] width 10 height 10
radio input "true"
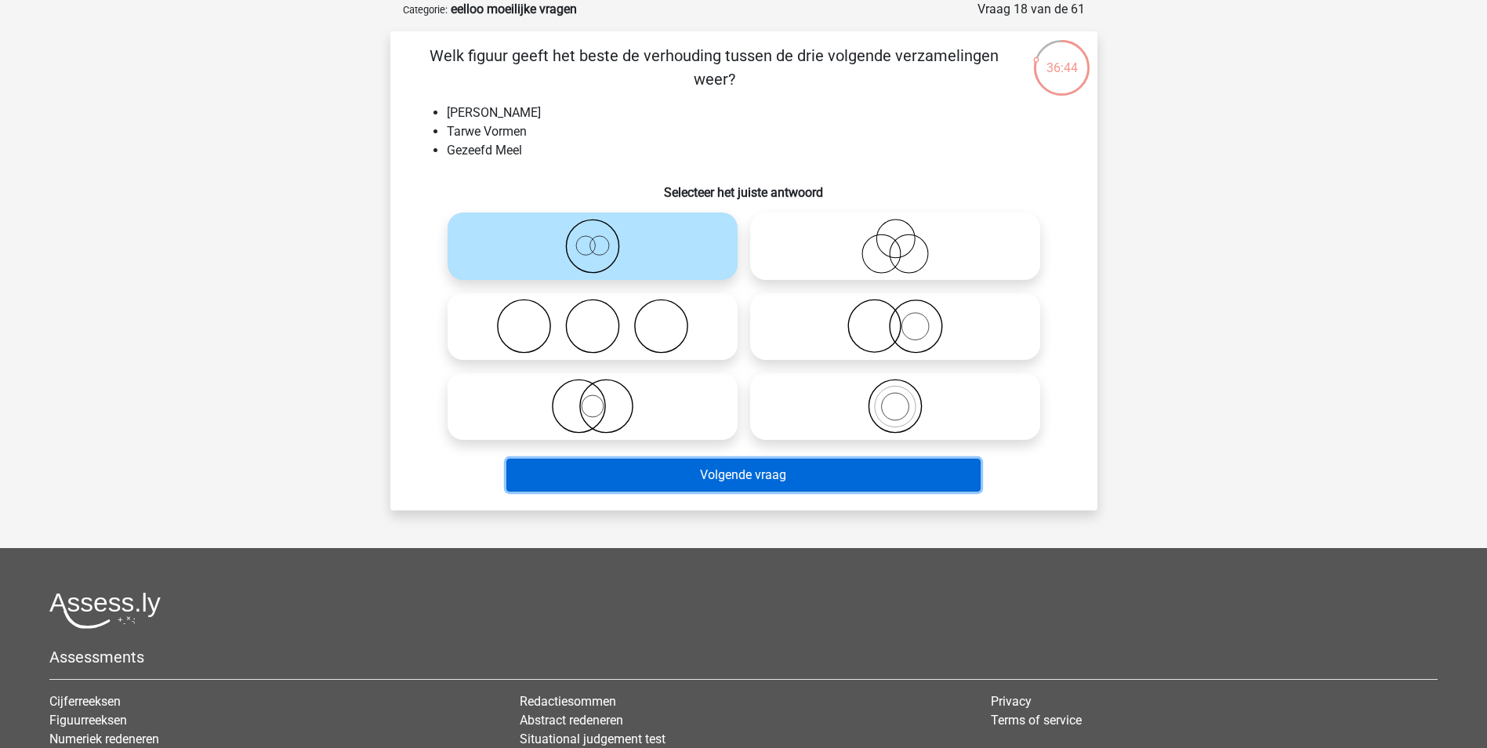
click at [731, 478] on button "Volgende vraag" at bounding box center [743, 474] width 474 height 33
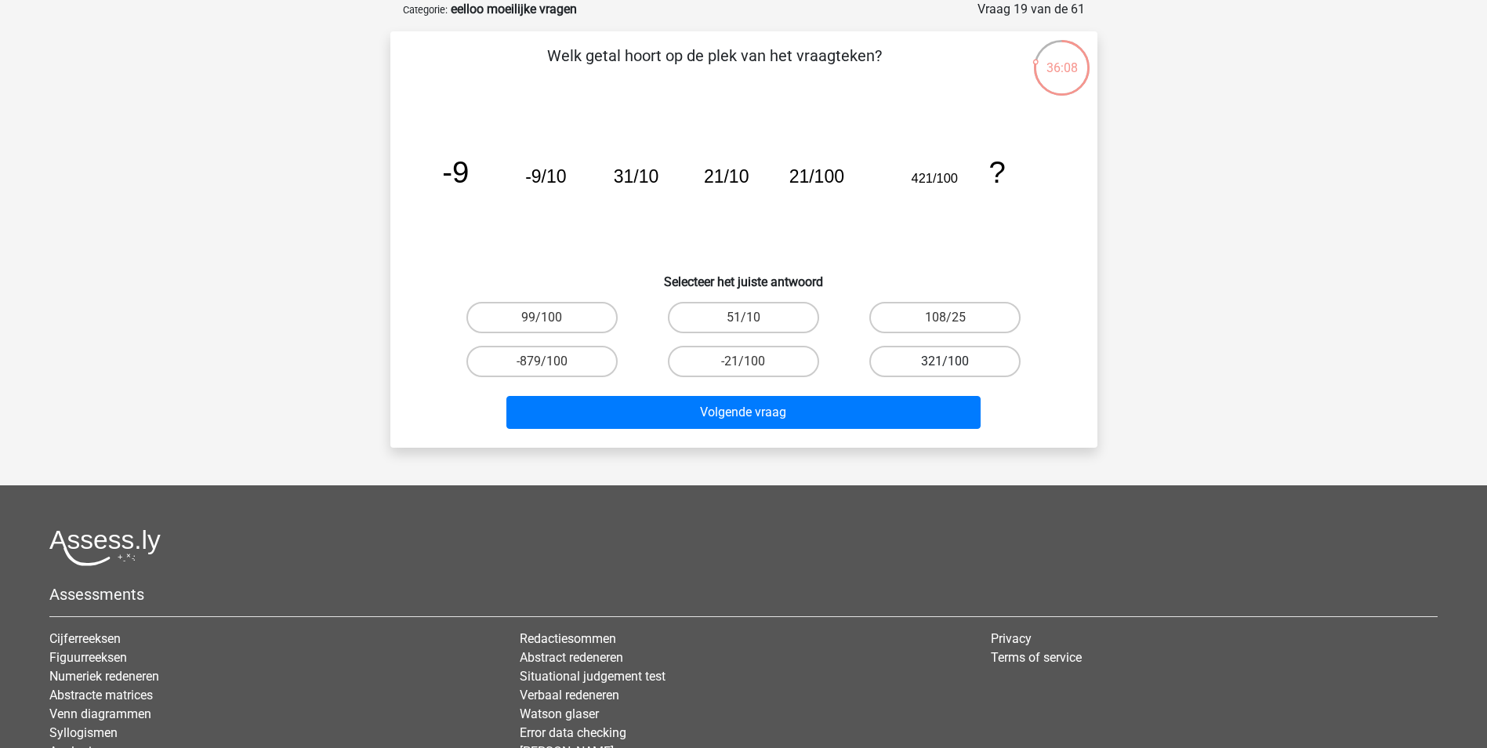
click at [911, 353] on label "321/100" at bounding box center [944, 361] width 151 height 31
click at [945, 361] on input "321/100" at bounding box center [950, 366] width 10 height 10
radio input "true"
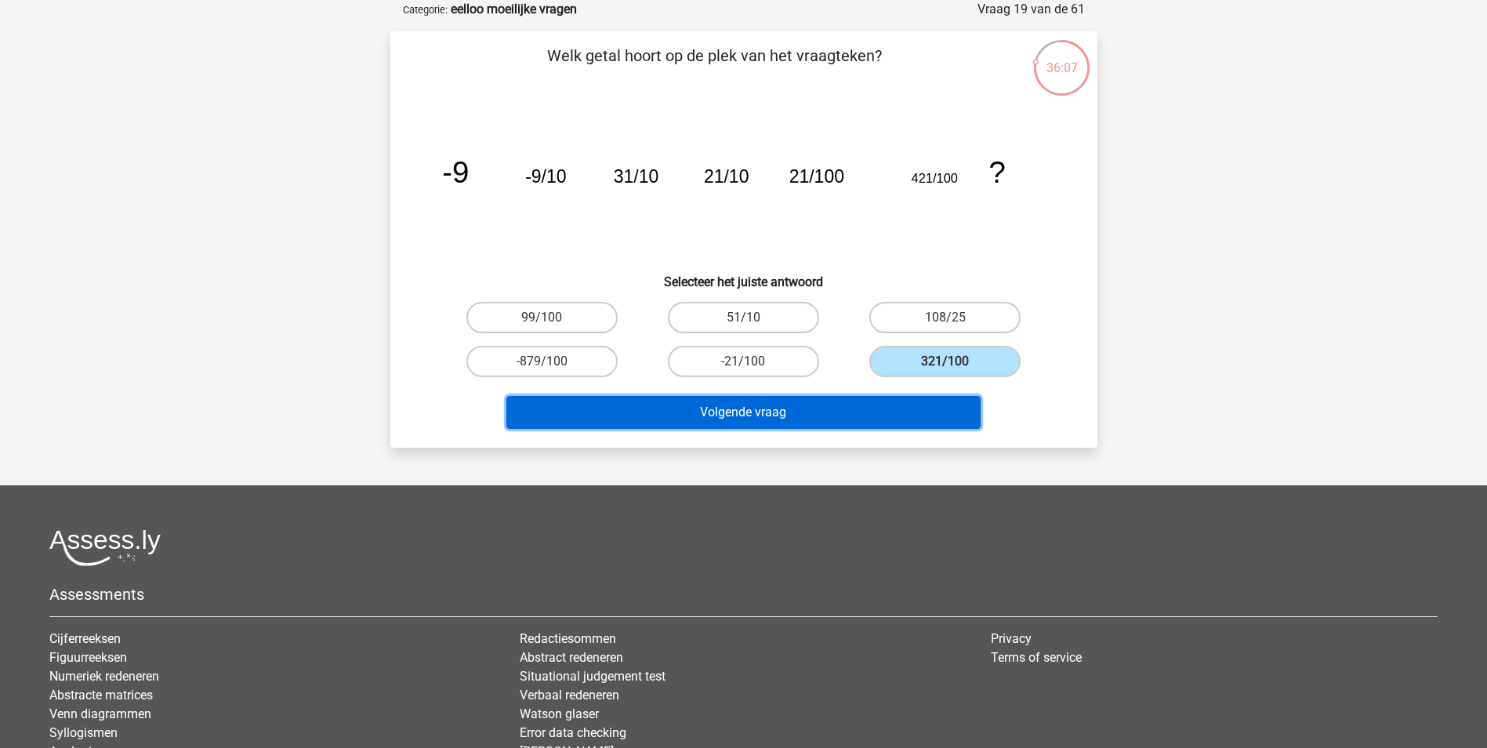
click at [824, 404] on button "Volgende vraag" at bounding box center [743, 412] width 474 height 33
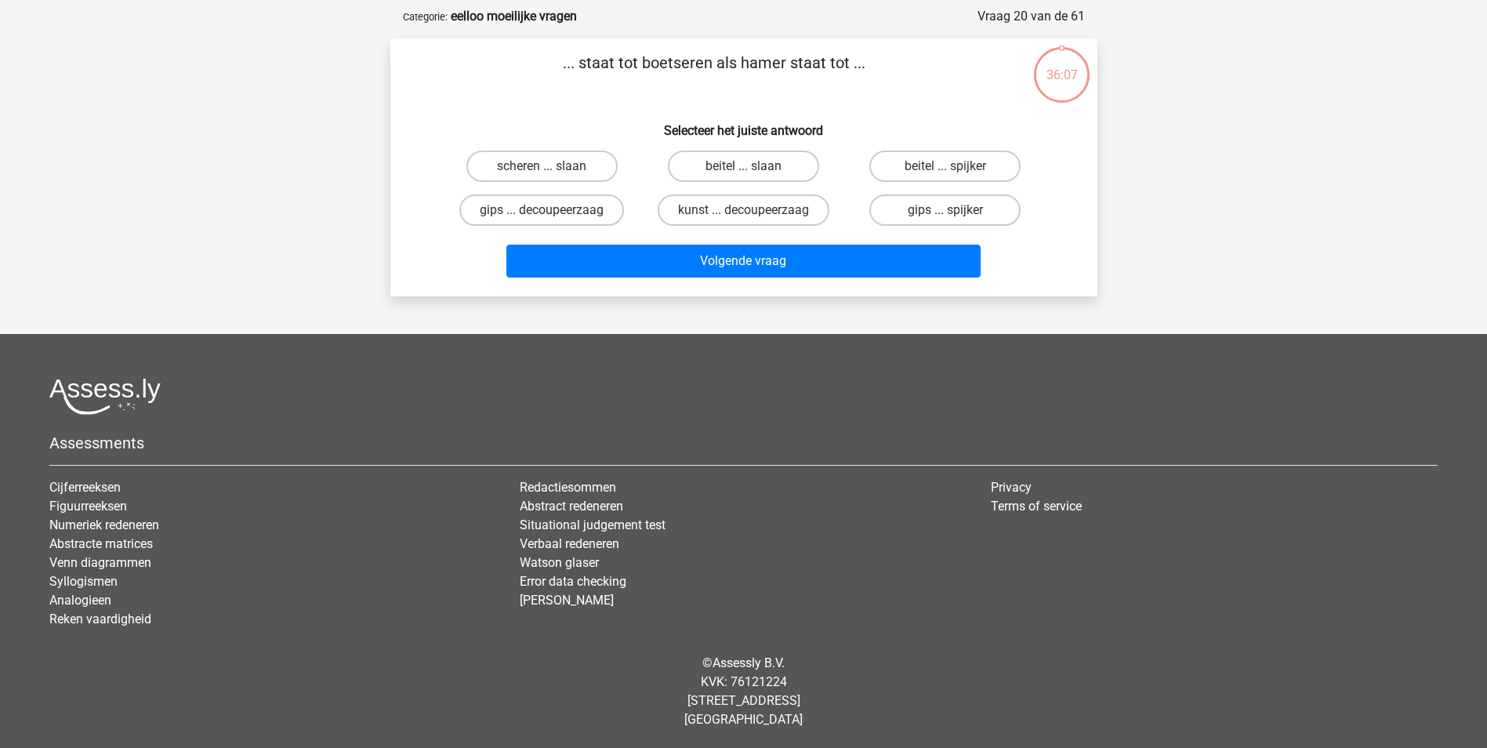
scroll to position [71, 0]
click at [777, 174] on label "beitel ... slaan" at bounding box center [743, 165] width 151 height 31
click at [753, 174] on input "beitel ... slaan" at bounding box center [748, 171] width 10 height 10
radio input "true"
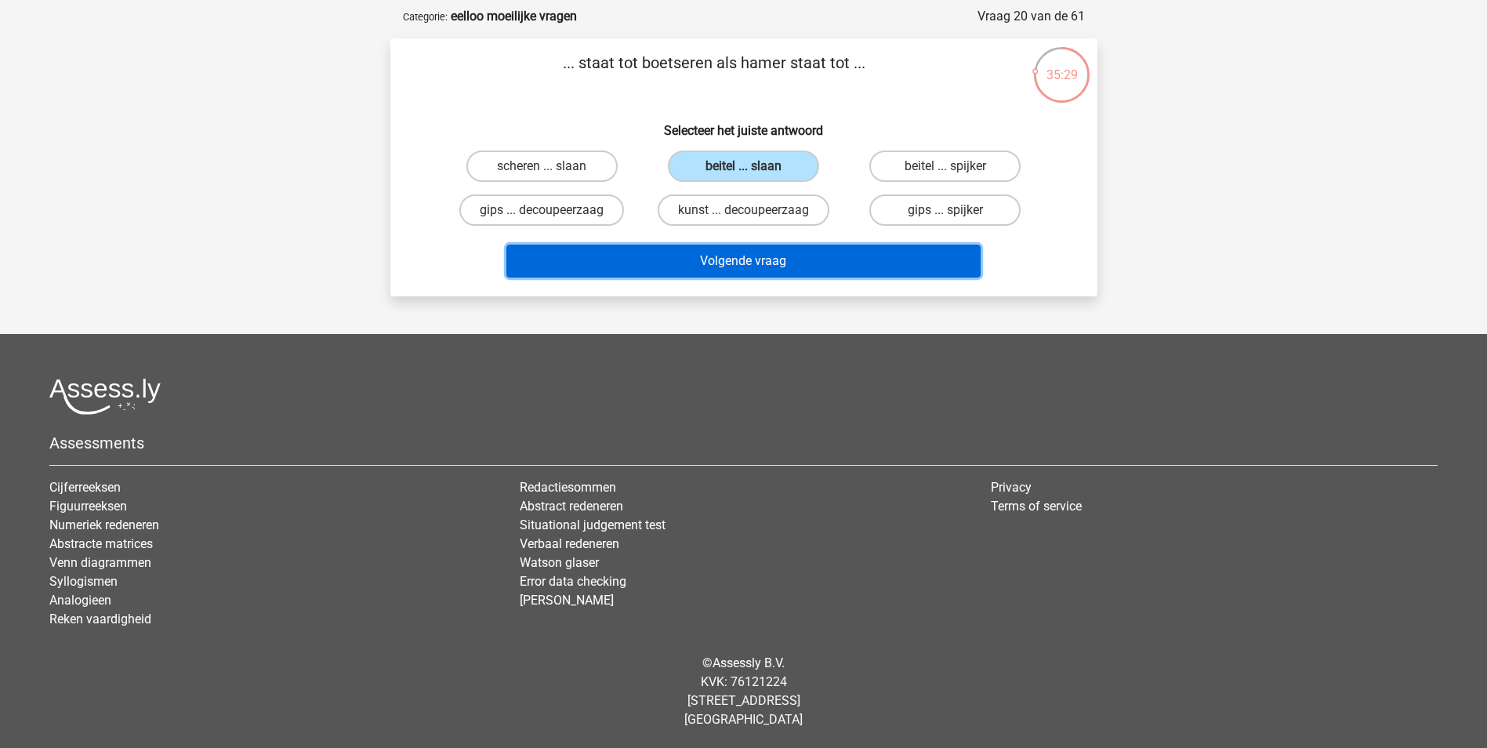
click at [826, 267] on button "Volgende vraag" at bounding box center [743, 261] width 474 height 33
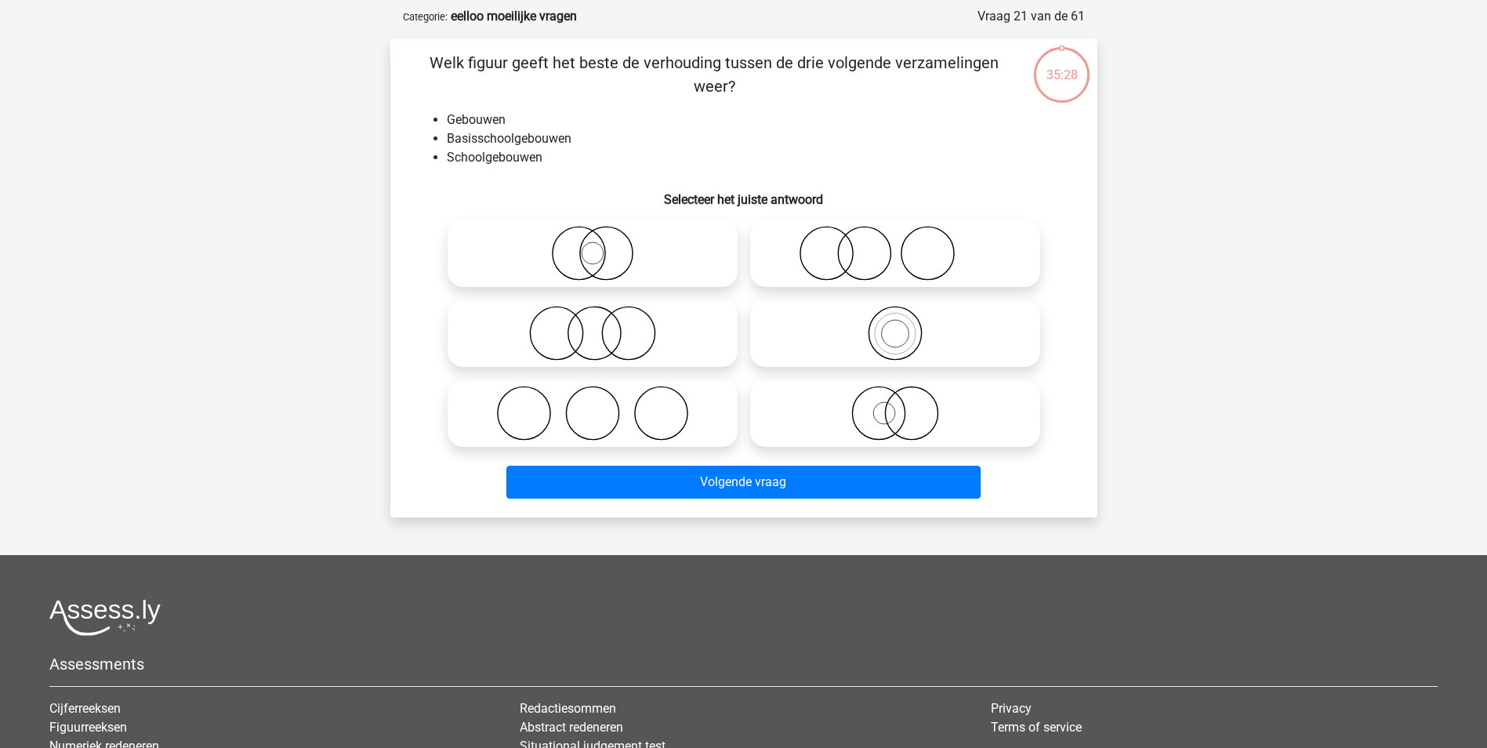
scroll to position [78, 0]
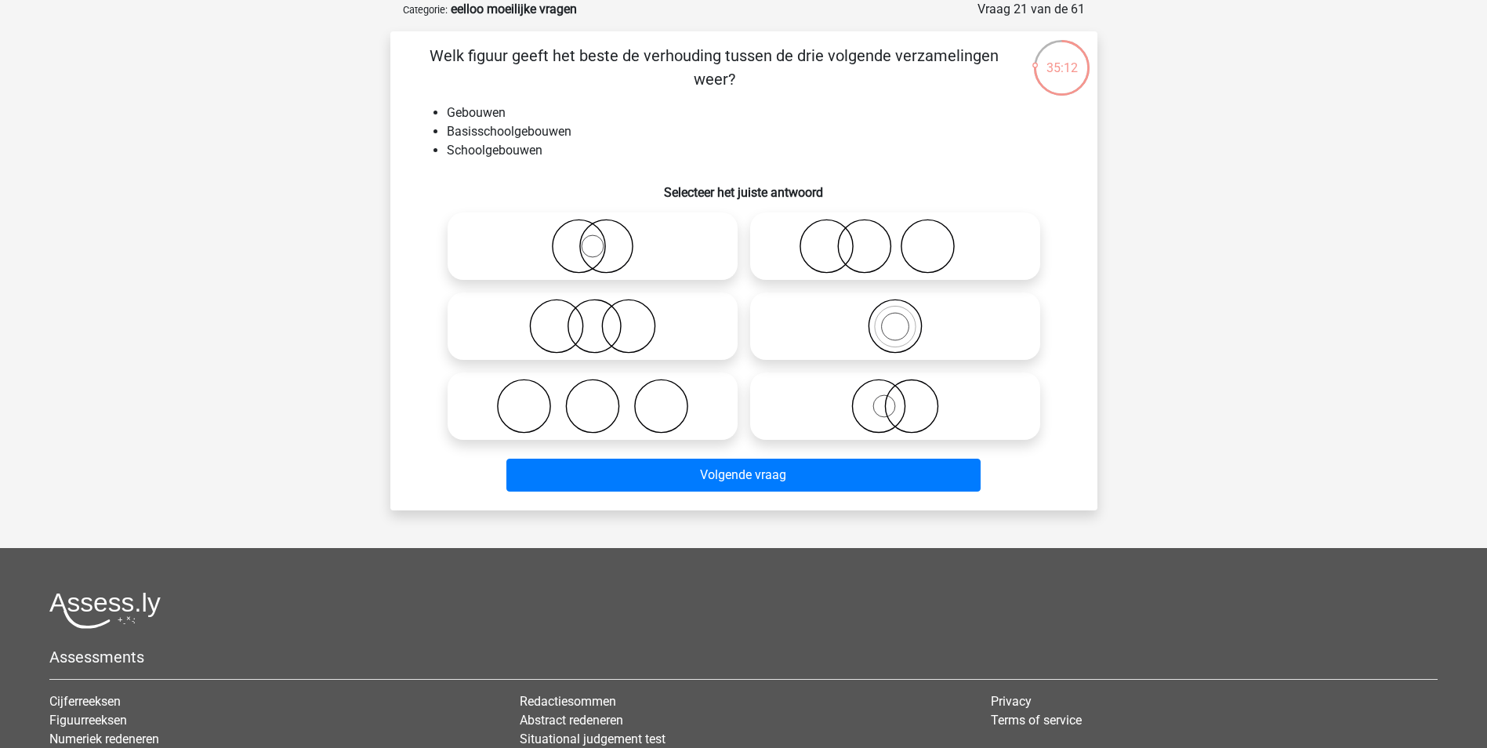
click at [870, 320] on icon at bounding box center [894, 326] width 277 height 55
click at [895, 318] on input "radio" at bounding box center [900, 313] width 10 height 10
radio input "true"
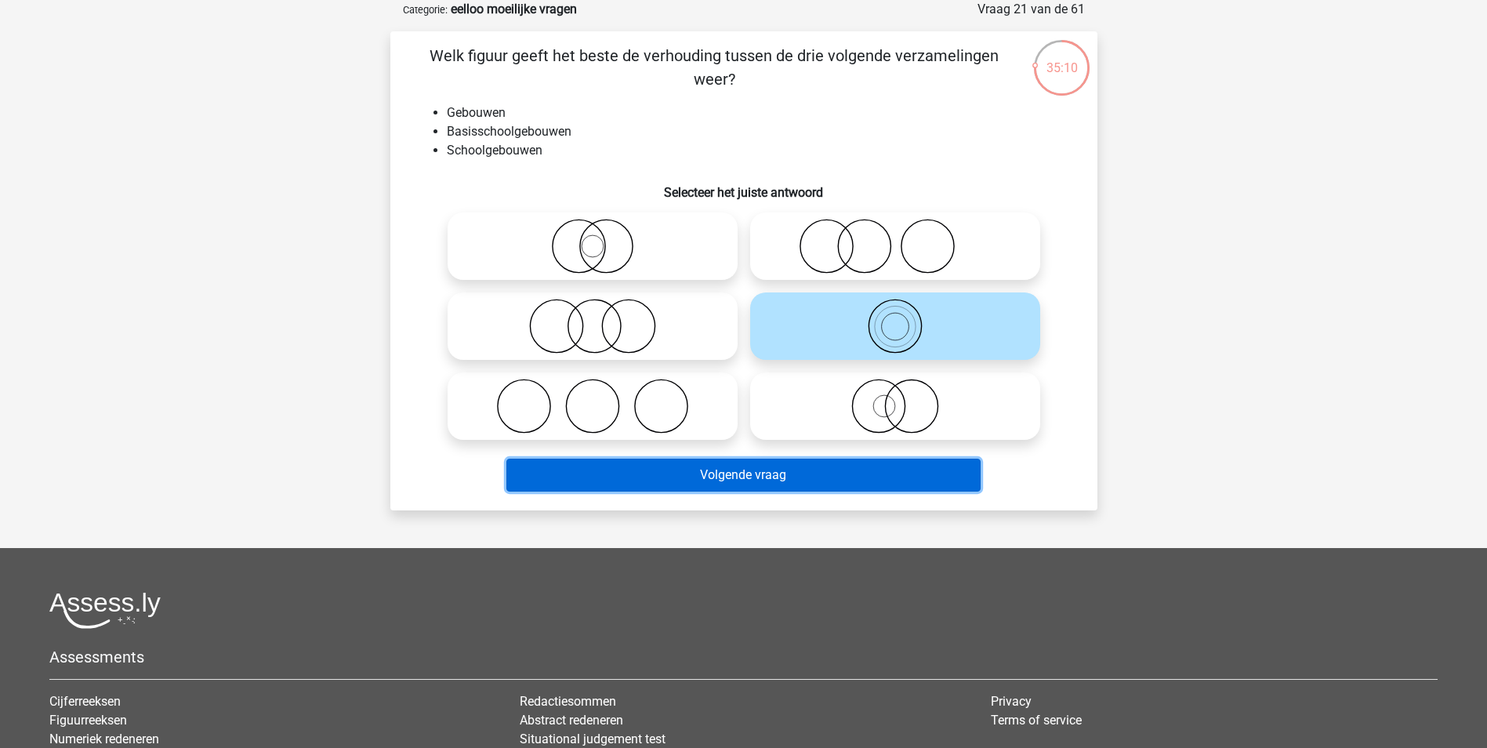
click at [797, 472] on button "Volgende vraag" at bounding box center [743, 474] width 474 height 33
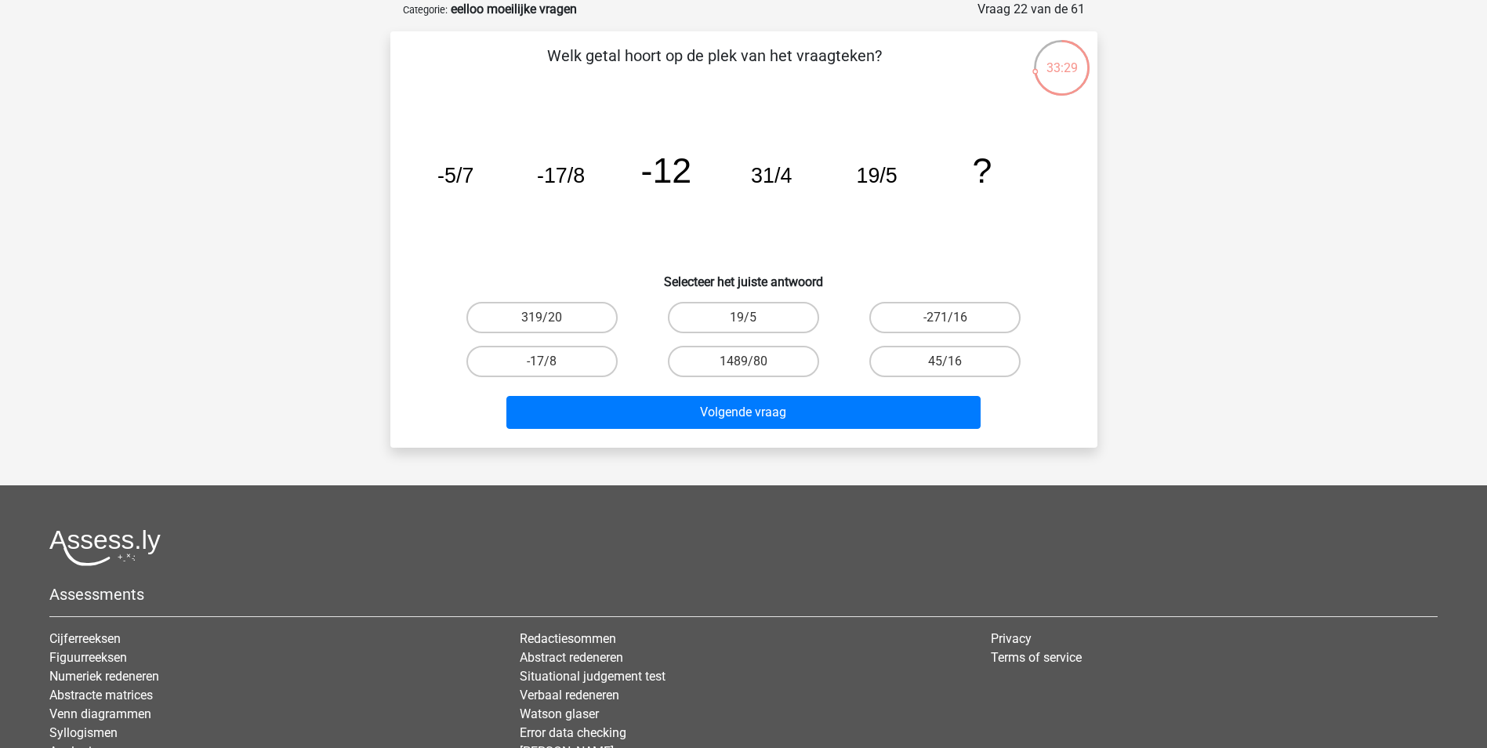
click at [453, 179] on tspan "-5/7" at bounding box center [455, 176] width 36 height 24
drag, startPoint x: 453, startPoint y: 179, endPoint x: 590, endPoint y: 208, distance: 140.2
click at [590, 208] on icon "image/svg+xml -5/7 -17/8 -12 31/4 19/5 ?" at bounding box center [744, 182] width 632 height 158
drag, startPoint x: 445, startPoint y: 182, endPoint x: 473, endPoint y: 181, distance: 28.2
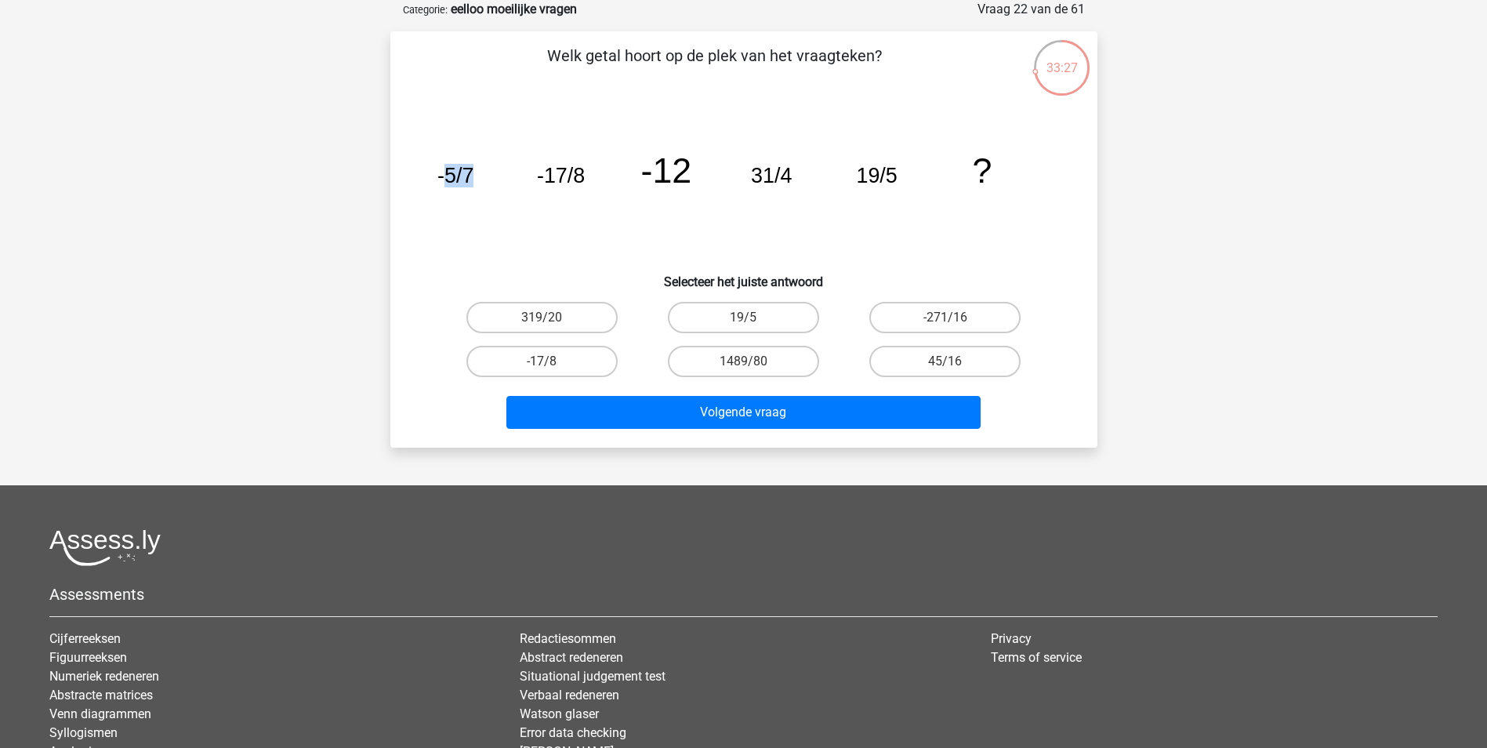
click at [473, 181] on icon "image/svg+xml -5/7 -17/8 -12 31/4 19/5 ?" at bounding box center [744, 182] width 632 height 158
drag, startPoint x: 473, startPoint y: 181, endPoint x: 532, endPoint y: 203, distance: 62.7
click at [532, 203] on icon "image/svg+xml -5/7 -17/8 -12 31/4 19/5 ?" at bounding box center [744, 182] width 632 height 158
drag, startPoint x: 543, startPoint y: 165, endPoint x: 632, endPoint y: 175, distance: 89.1
click at [632, 175] on icon "image/svg+xml -5/7 -17/8 -12 31/4 19/5 ?" at bounding box center [744, 182] width 632 height 158
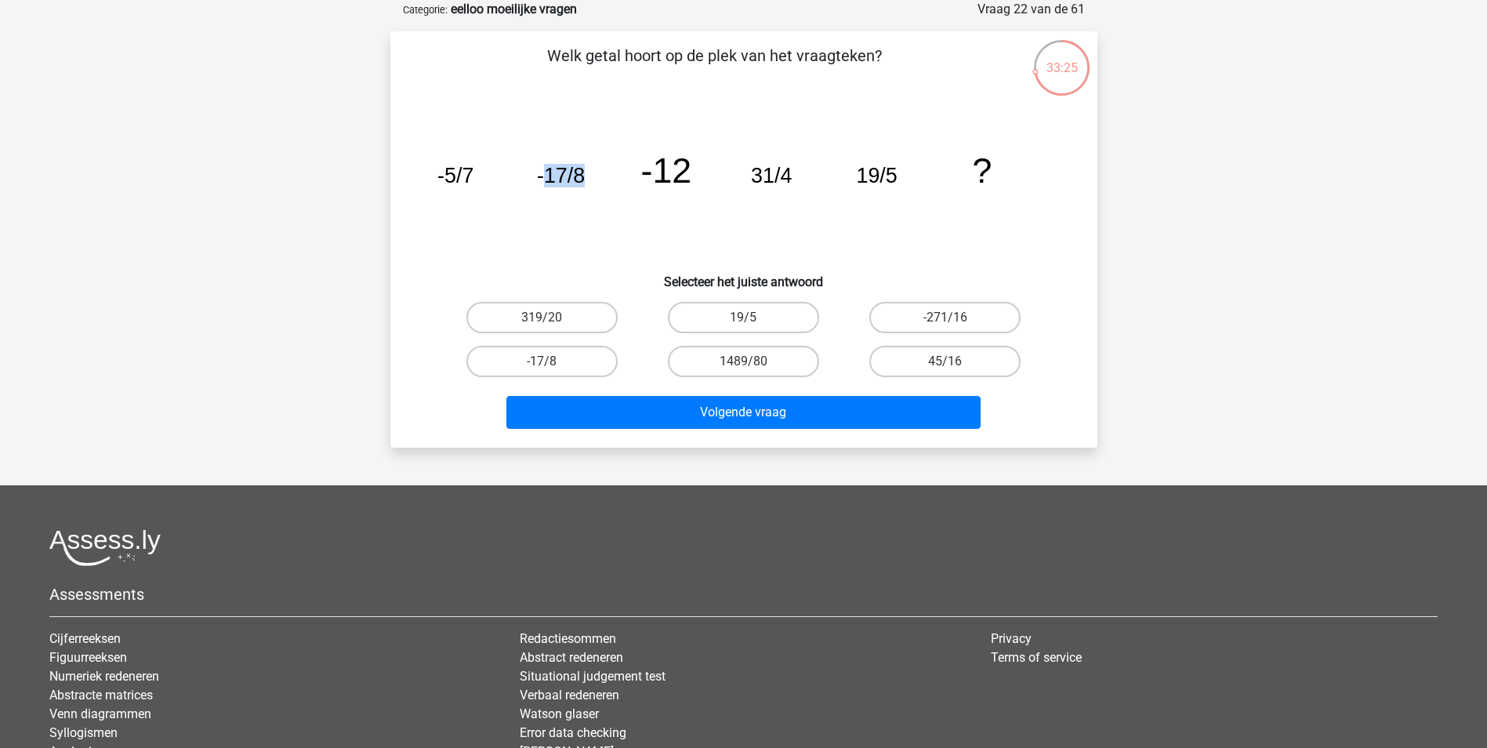
drag, startPoint x: 632, startPoint y: 175, endPoint x: 632, endPoint y: 215, distance: 40.0
click at [632, 215] on icon "image/svg+xml -5/7 -17/8 -12 31/4 19/5 ?" at bounding box center [744, 182] width 632 height 158
click at [571, 177] on tspan "-17/8" at bounding box center [560, 176] width 48 height 24
drag, startPoint x: 571, startPoint y: 177, endPoint x: 636, endPoint y: 236, distance: 87.7
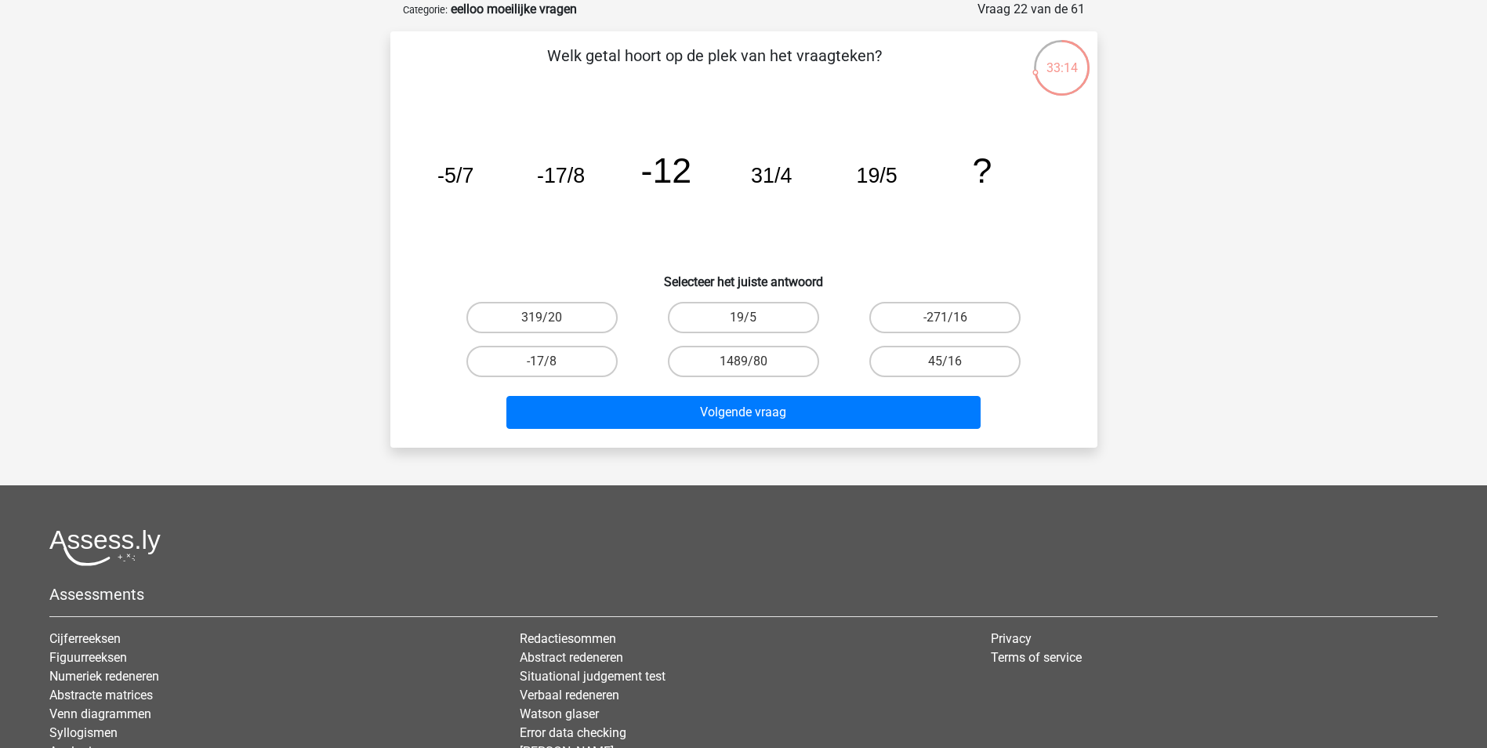
click at [636, 236] on icon "image/svg+xml -5/7 -17/8 -12 31/4 19/5 ?" at bounding box center [744, 182] width 632 height 158
click at [594, 320] on label "319/20" at bounding box center [541, 317] width 151 height 31
click at [552, 320] on input "319/20" at bounding box center [547, 322] width 10 height 10
radio input "true"
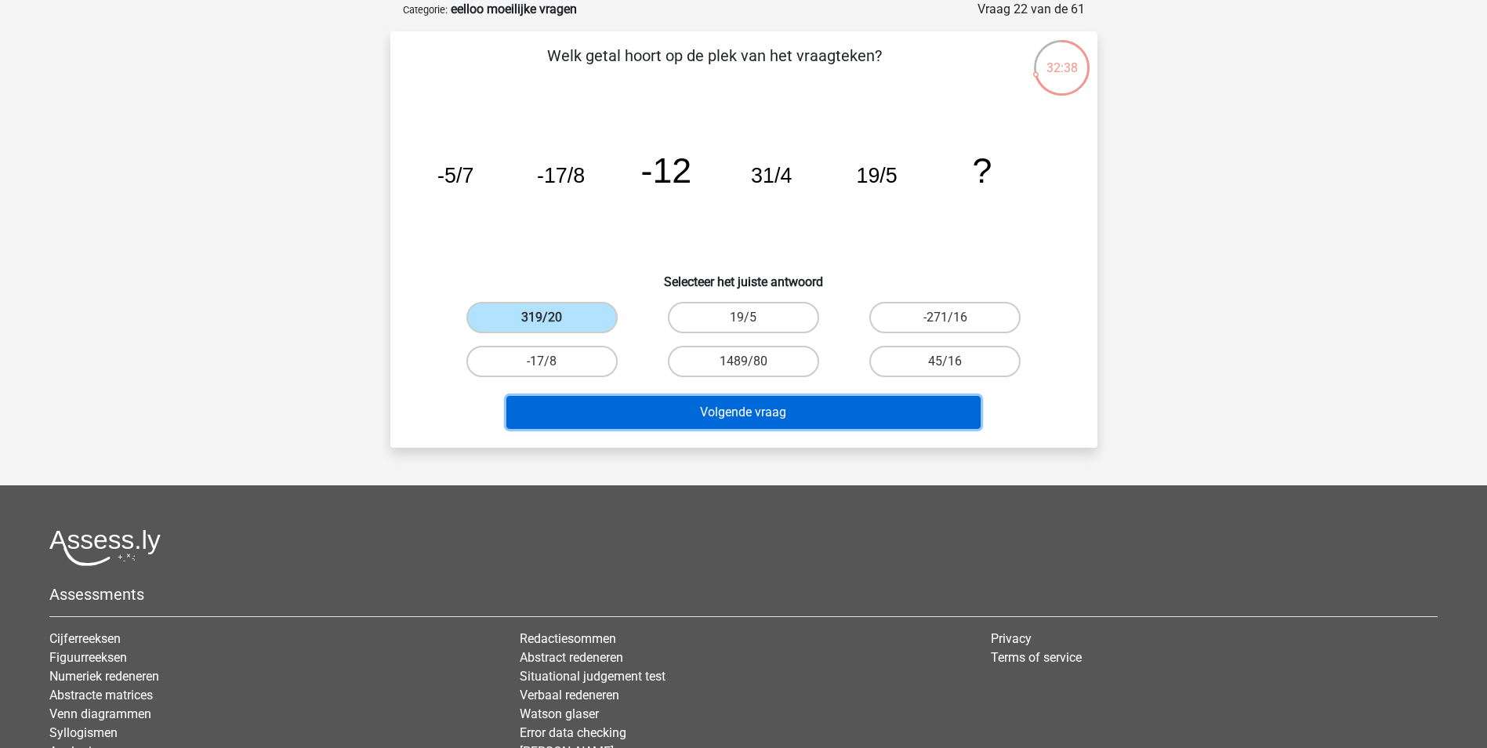
click at [762, 410] on button "Volgende vraag" at bounding box center [743, 412] width 474 height 33
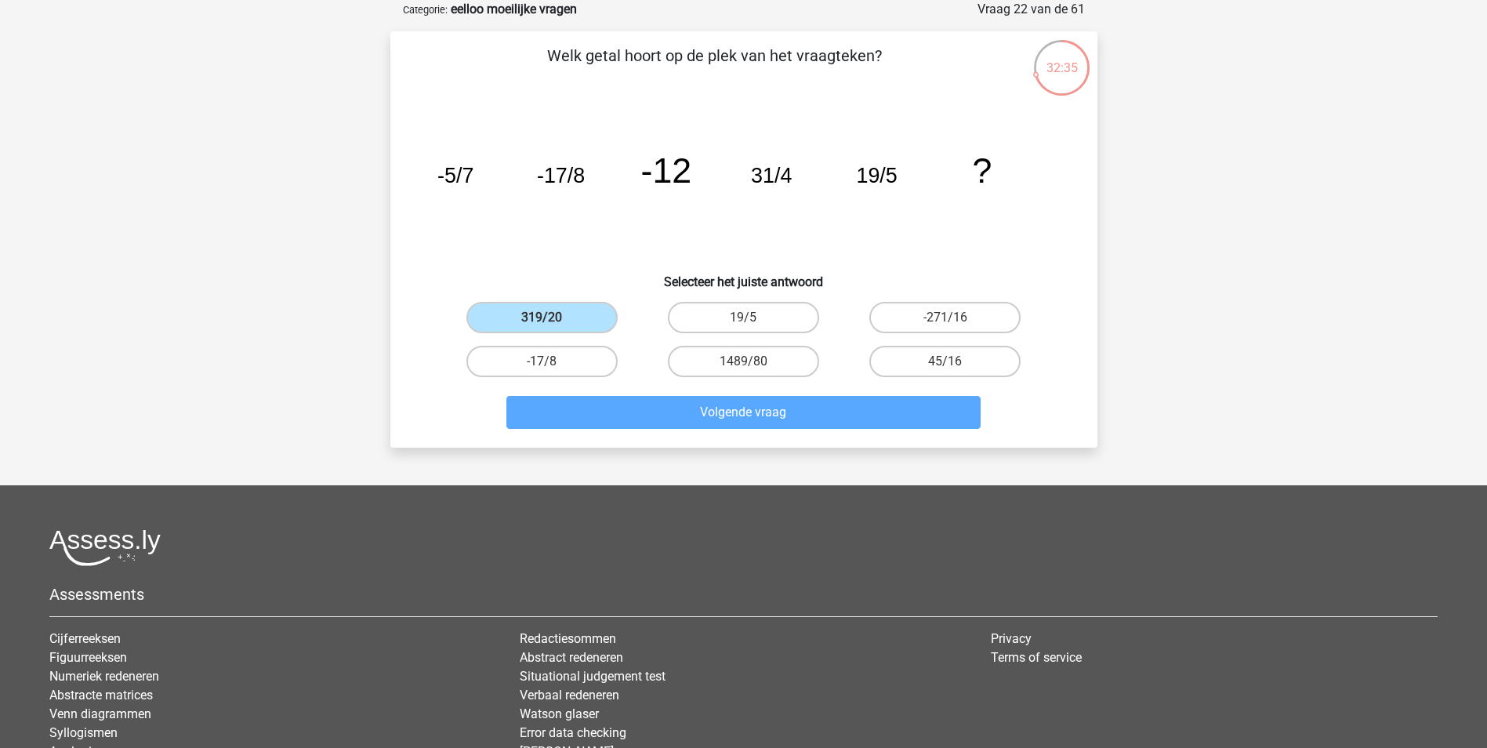
scroll to position [71, 0]
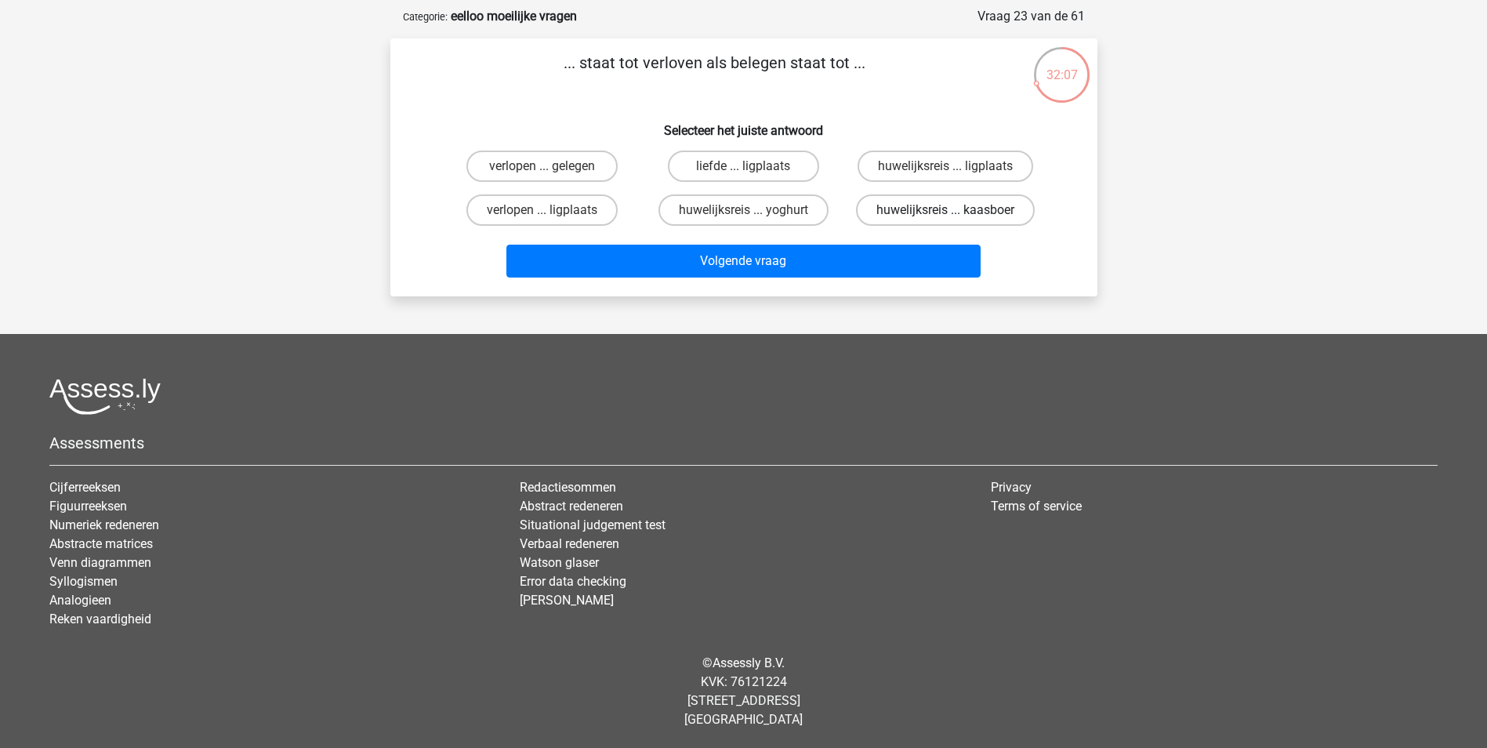
click at [916, 208] on label "huwelijksreis ... kaasboer" at bounding box center [945, 209] width 179 height 31
click at [945, 210] on input "huwelijksreis ... kaasboer" at bounding box center [950, 215] width 10 height 10
radio input "true"
click at [600, 158] on label "verlopen ... gelegen" at bounding box center [541, 165] width 151 height 31
click at [552, 166] on input "verlopen ... gelegen" at bounding box center [547, 171] width 10 height 10
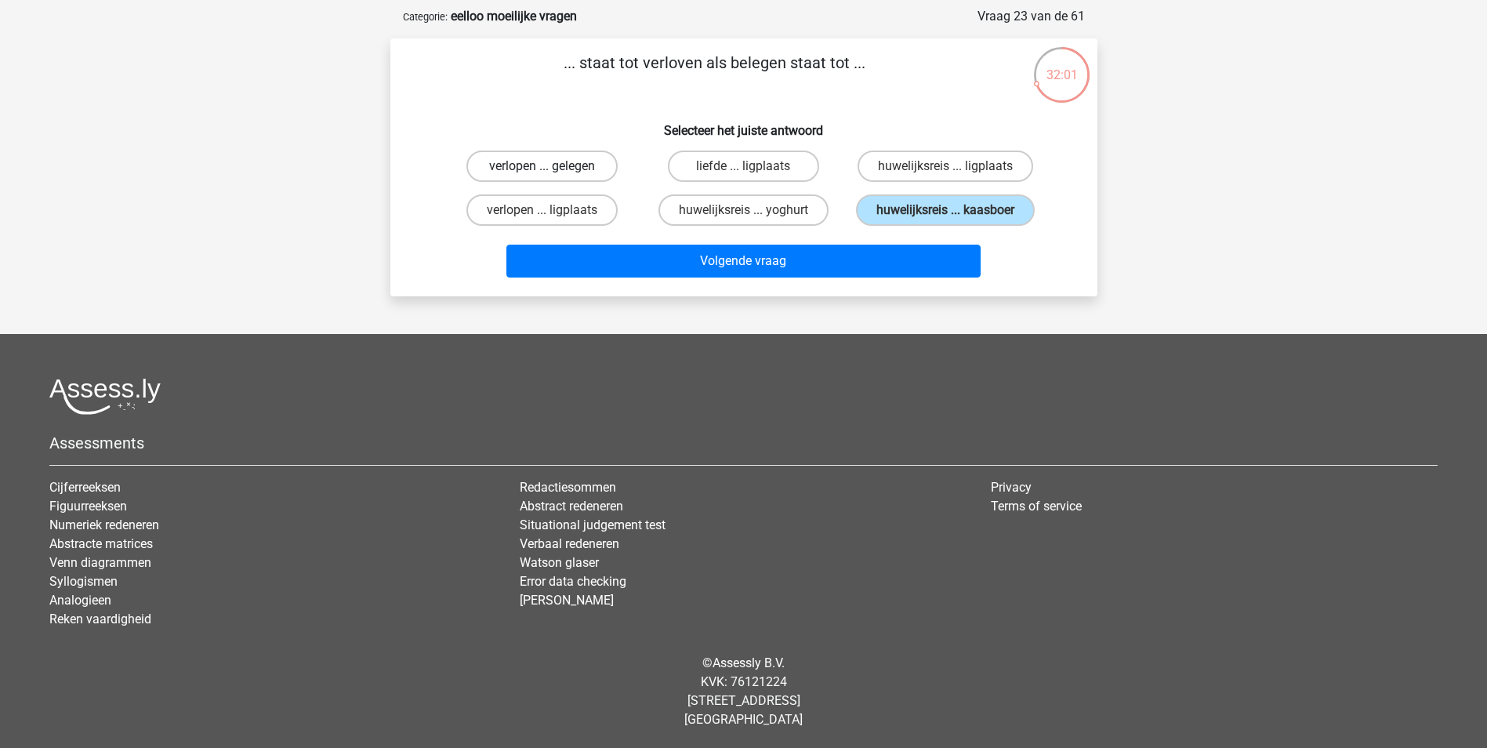
radio input "true"
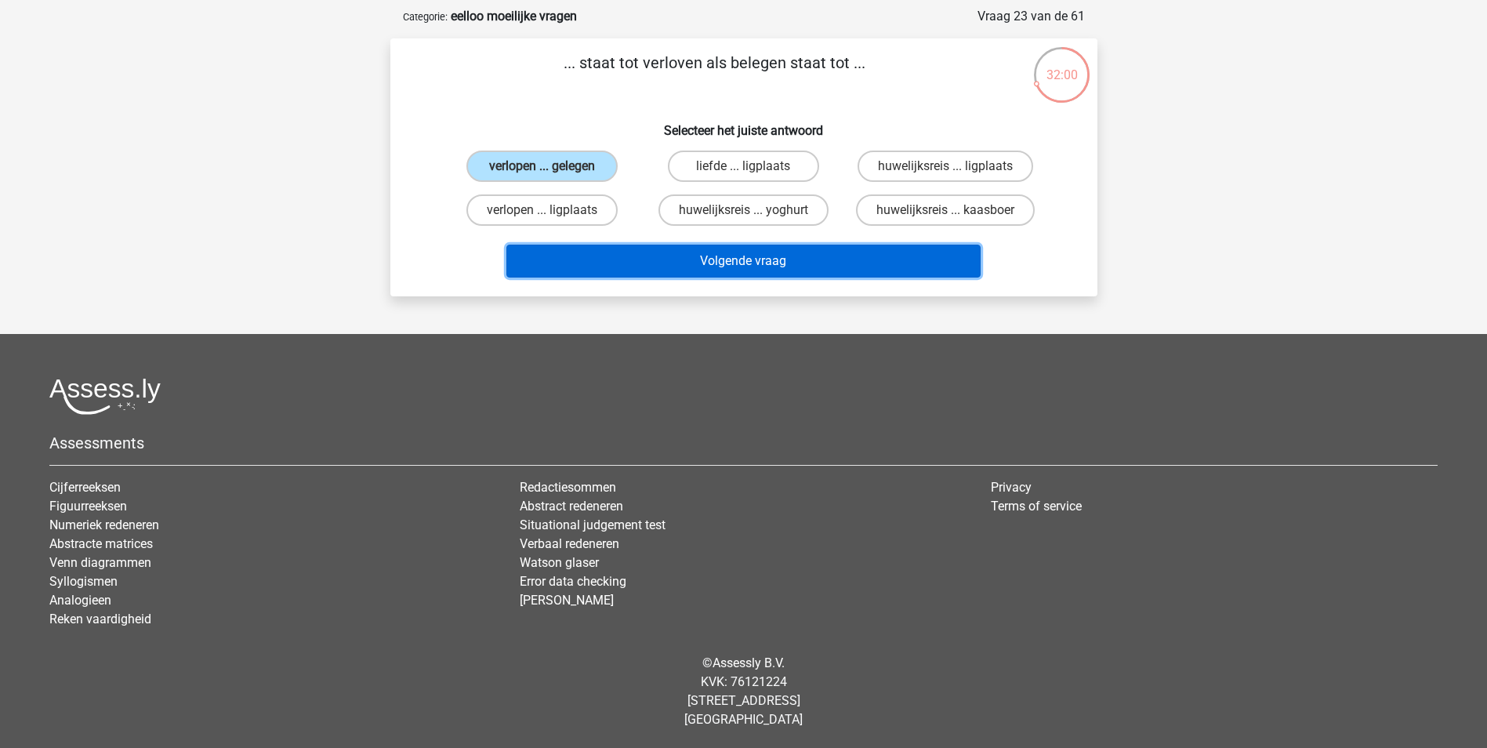
click at [772, 264] on button "Volgende vraag" at bounding box center [743, 261] width 474 height 33
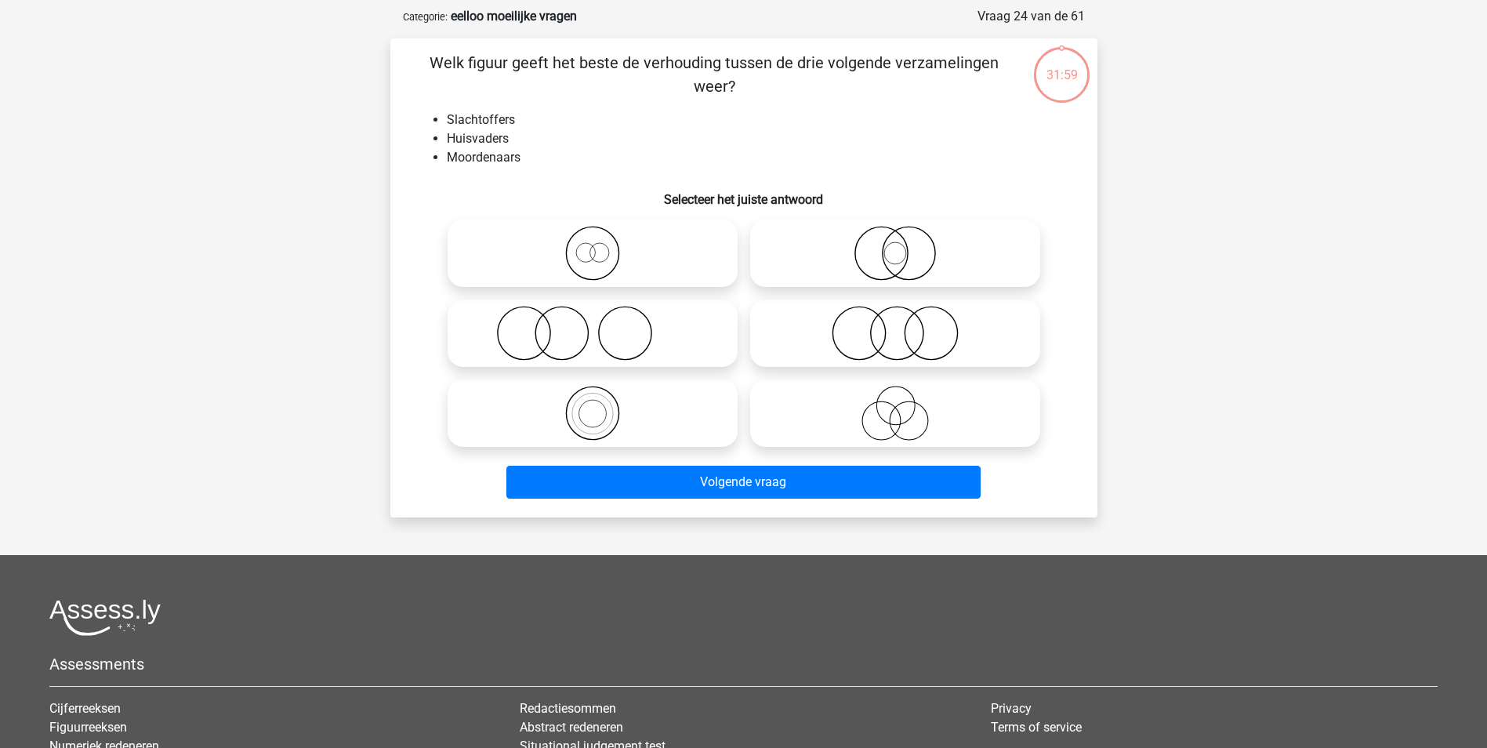
scroll to position [78, 0]
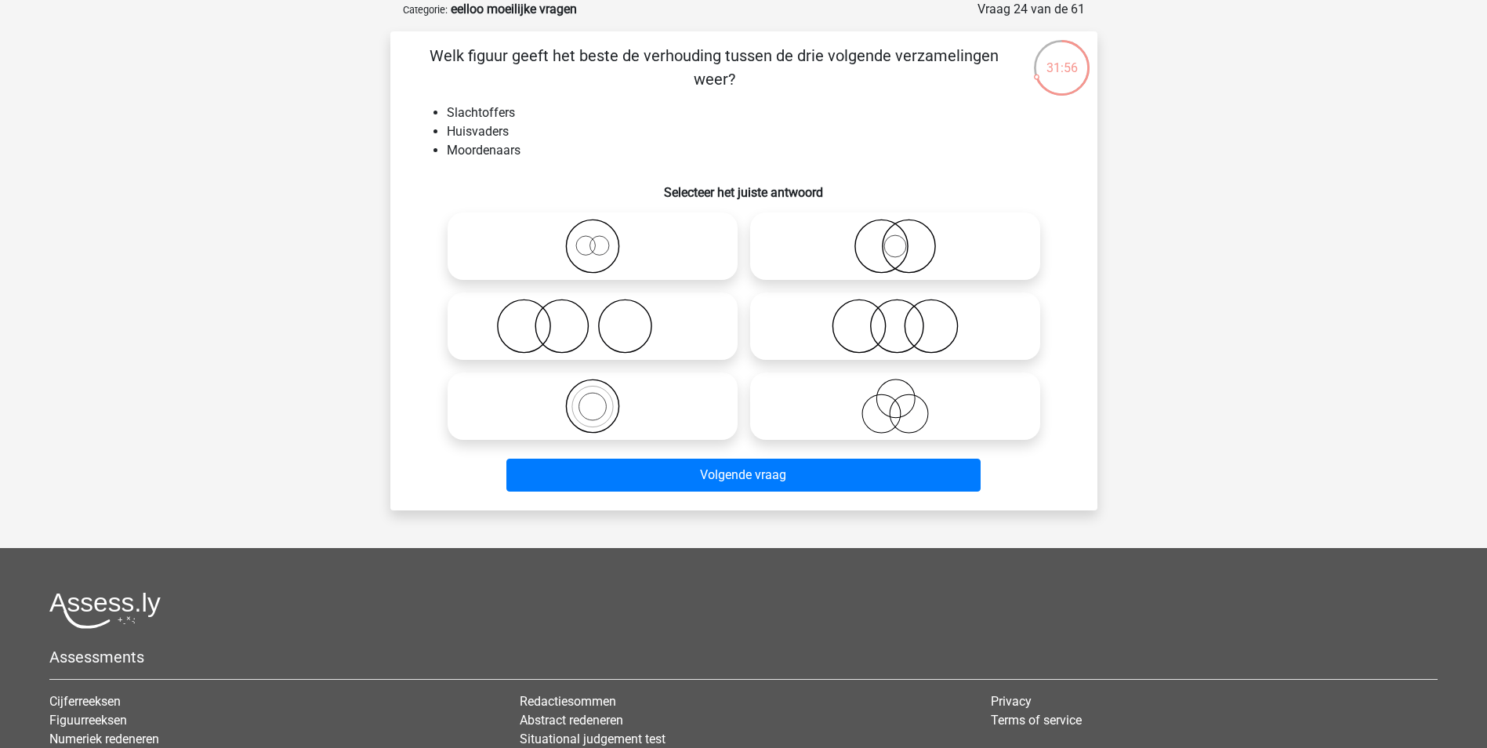
click at [867, 323] on icon at bounding box center [894, 326] width 277 height 55
click at [895, 318] on input "radio" at bounding box center [900, 313] width 10 height 10
radio input "true"
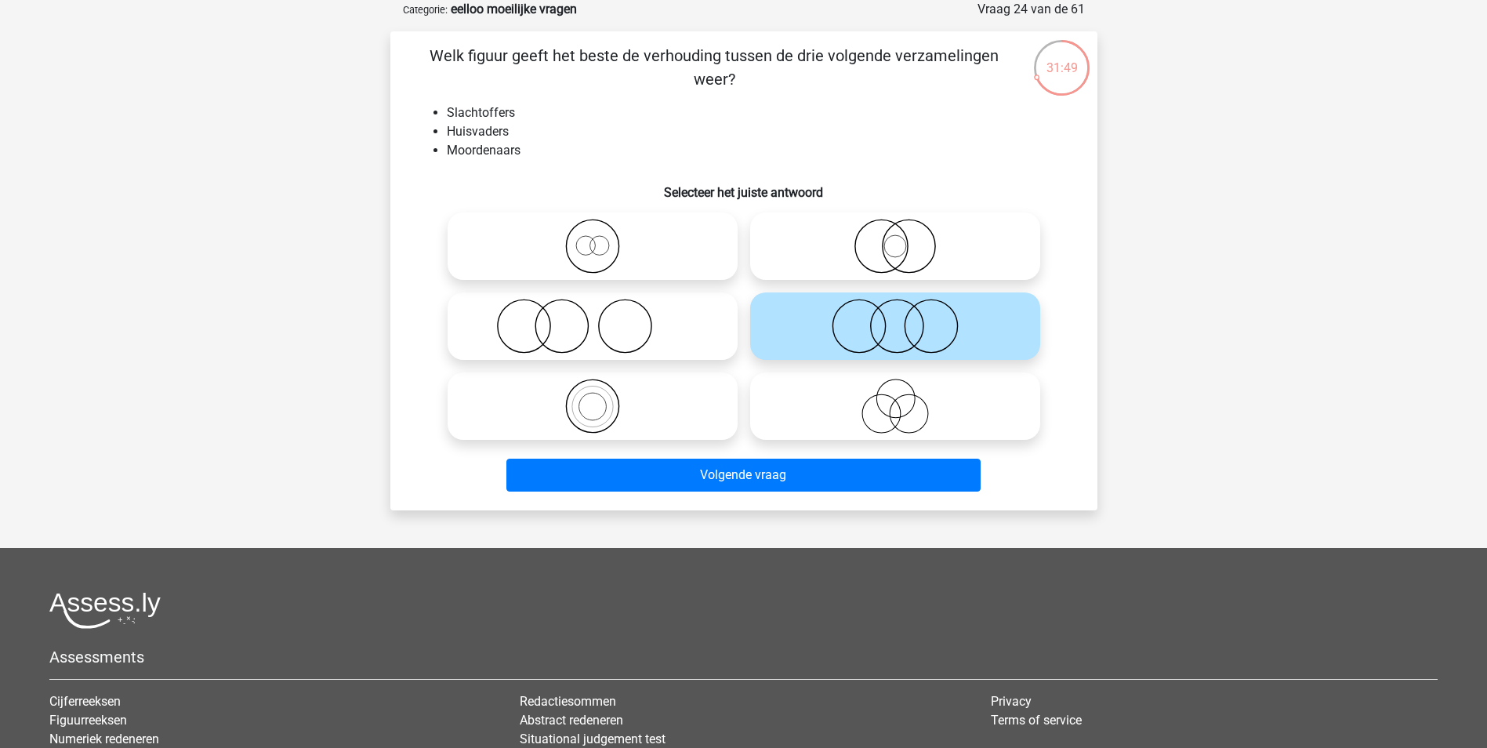
click at [692, 313] on icon at bounding box center [592, 326] width 277 height 55
click at [603, 313] on input "radio" at bounding box center [597, 313] width 10 height 10
radio input "true"
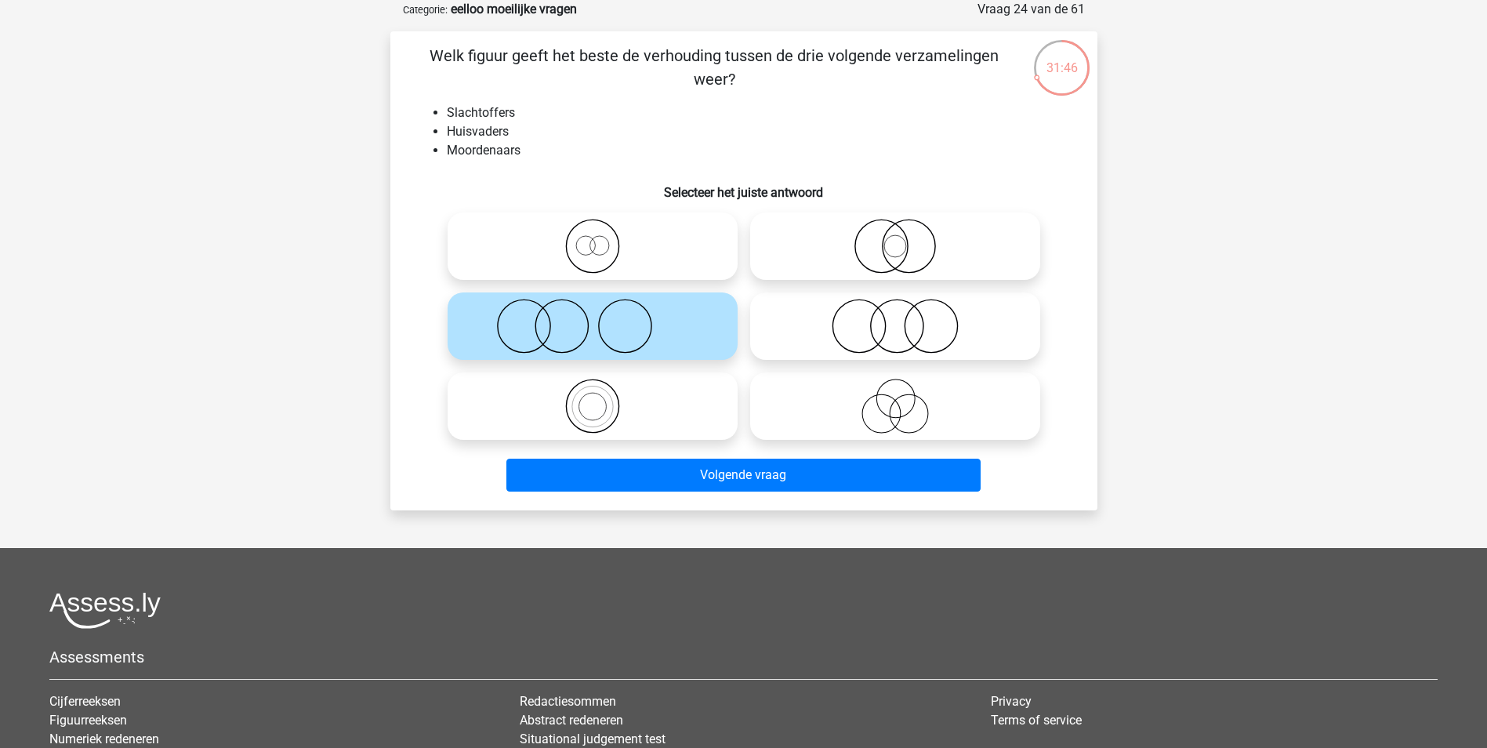
click at [891, 333] on icon at bounding box center [894, 326] width 277 height 55
click at [895, 318] on input "radio" at bounding box center [900, 313] width 10 height 10
radio input "true"
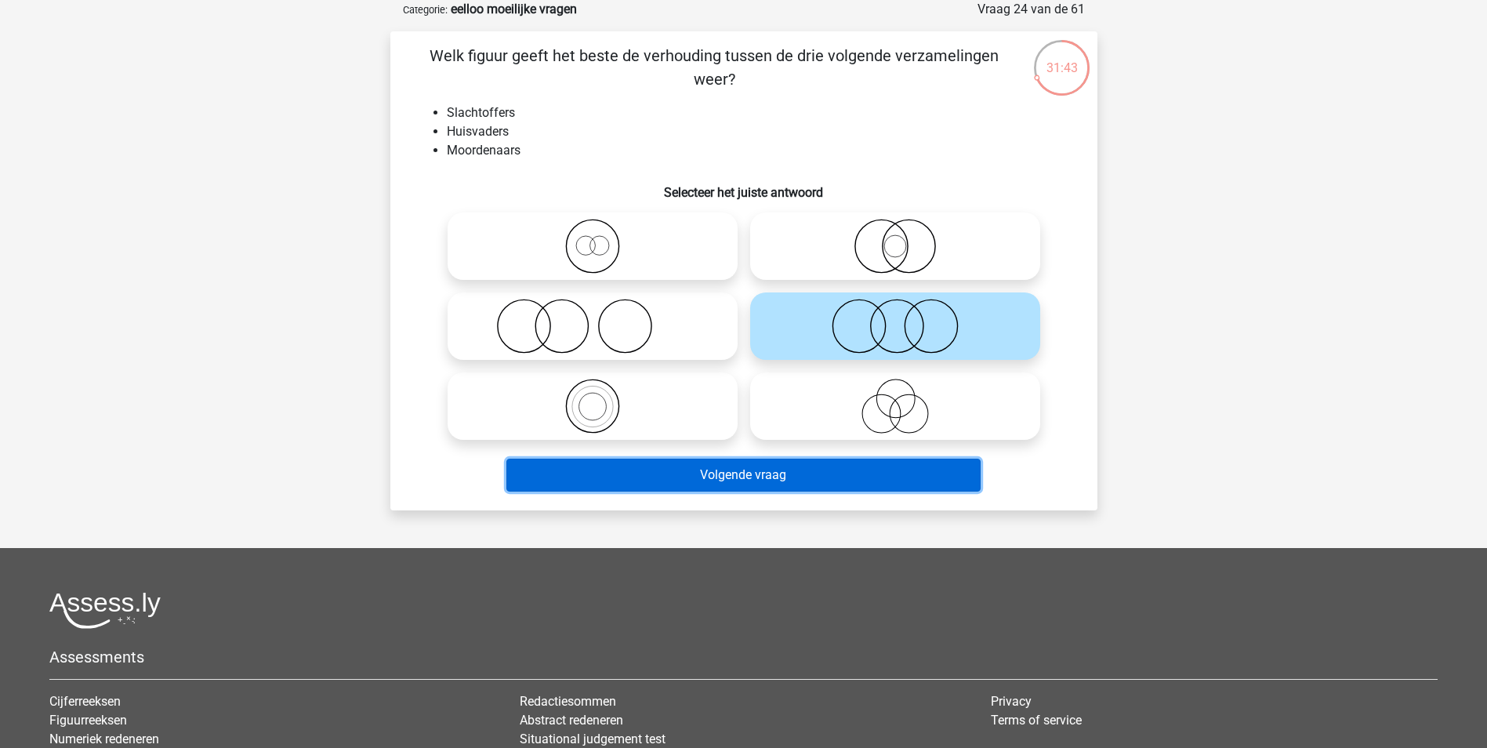
click at [818, 473] on button "Volgende vraag" at bounding box center [743, 474] width 474 height 33
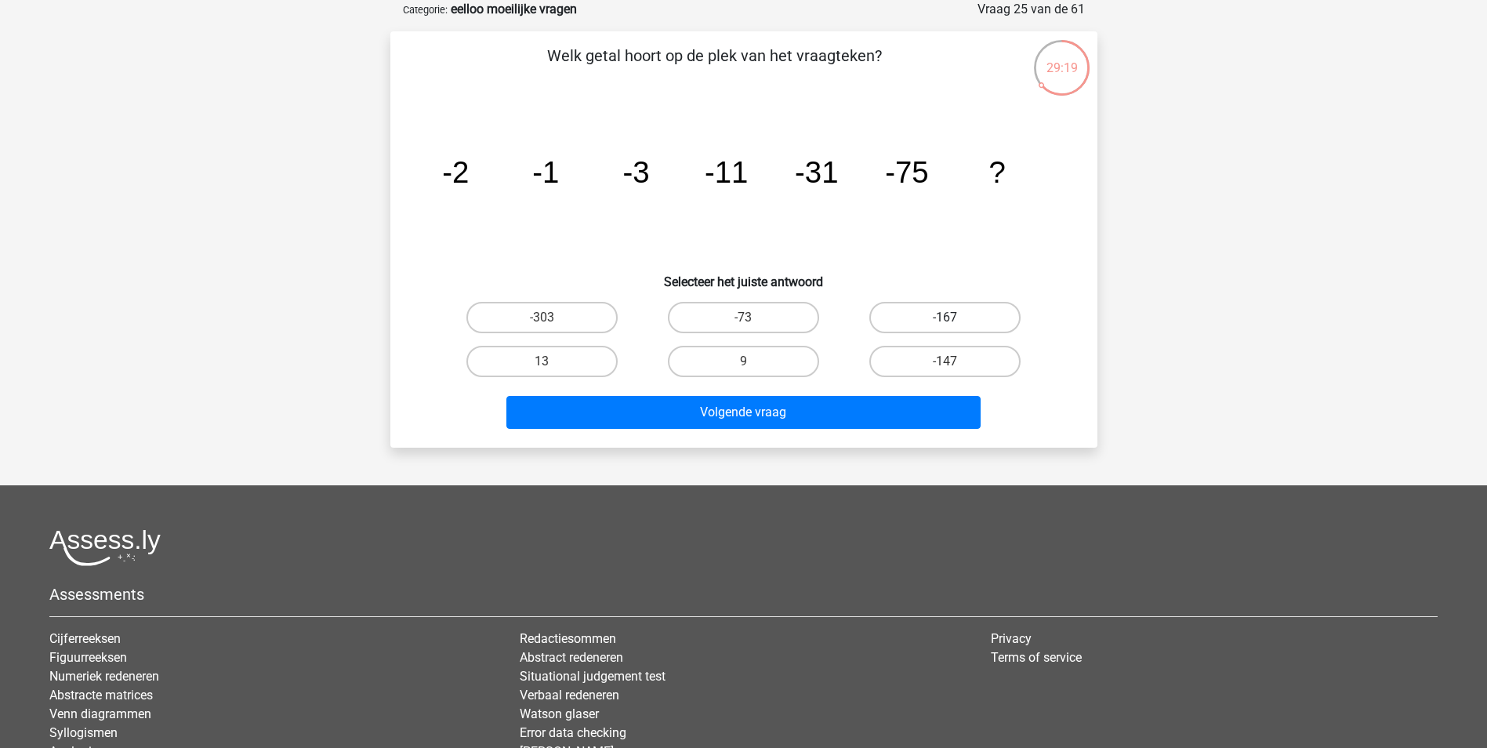
click at [954, 316] on label "-167" at bounding box center [944, 317] width 151 height 31
click at [954, 317] on input "-167" at bounding box center [950, 322] width 10 height 10
radio input "true"
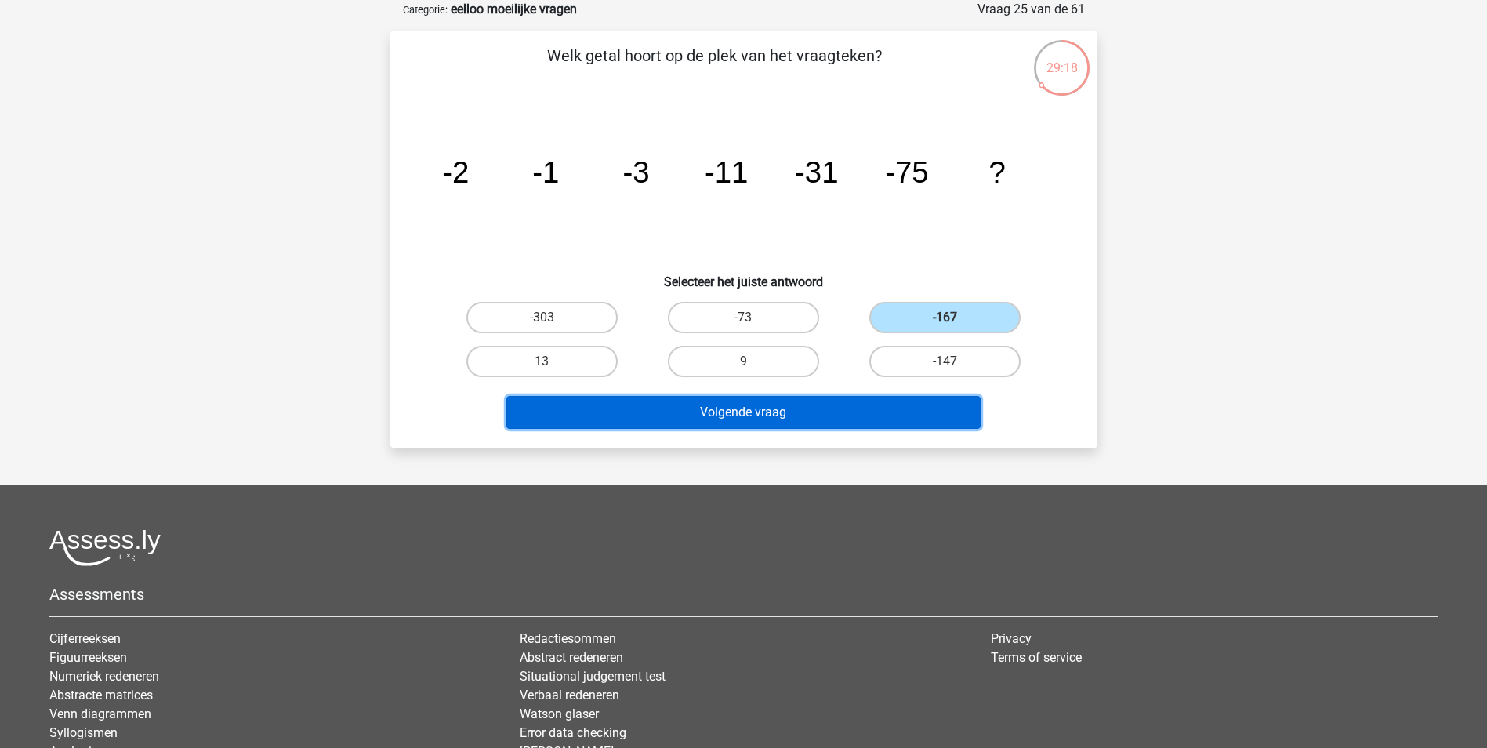
click at [860, 413] on button "Volgende vraag" at bounding box center [743, 412] width 474 height 33
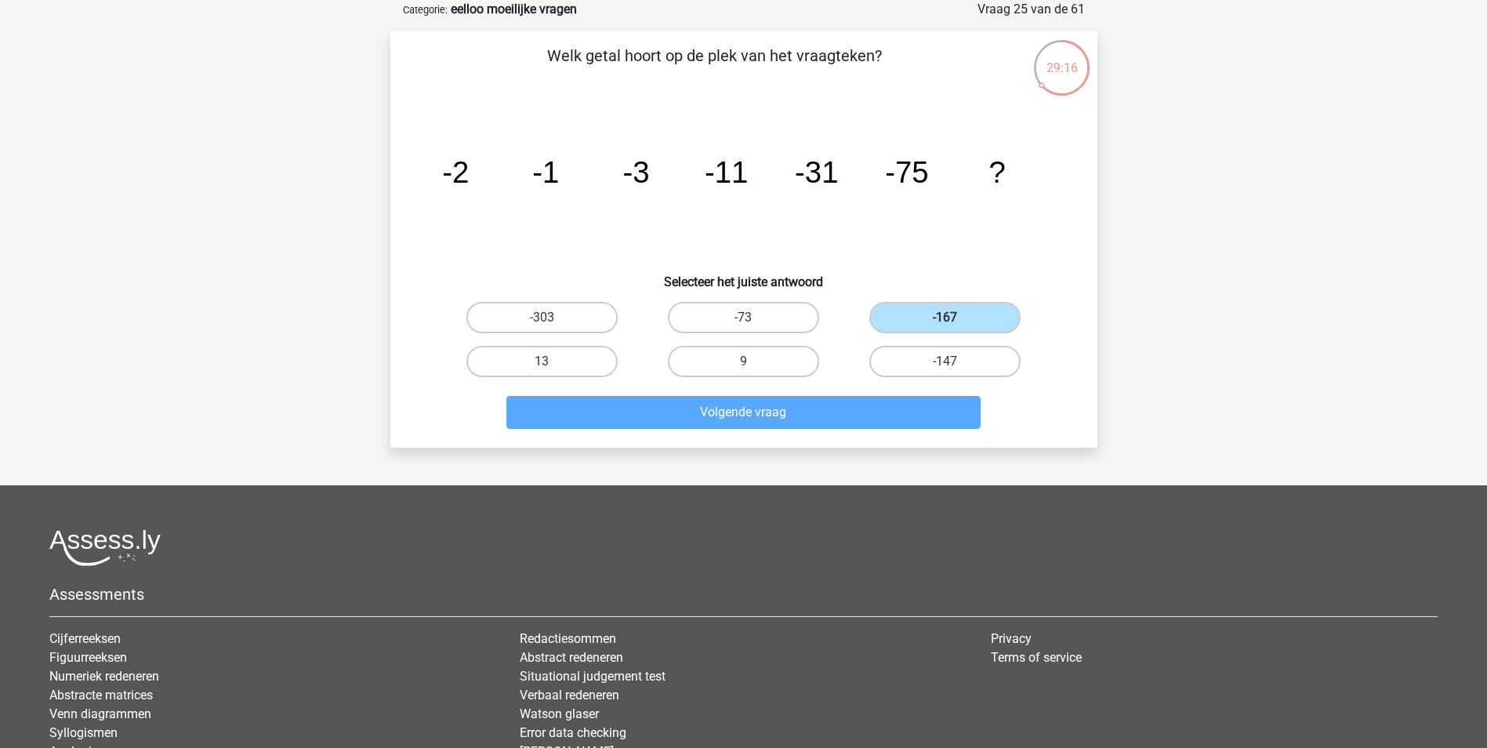
scroll to position [71, 0]
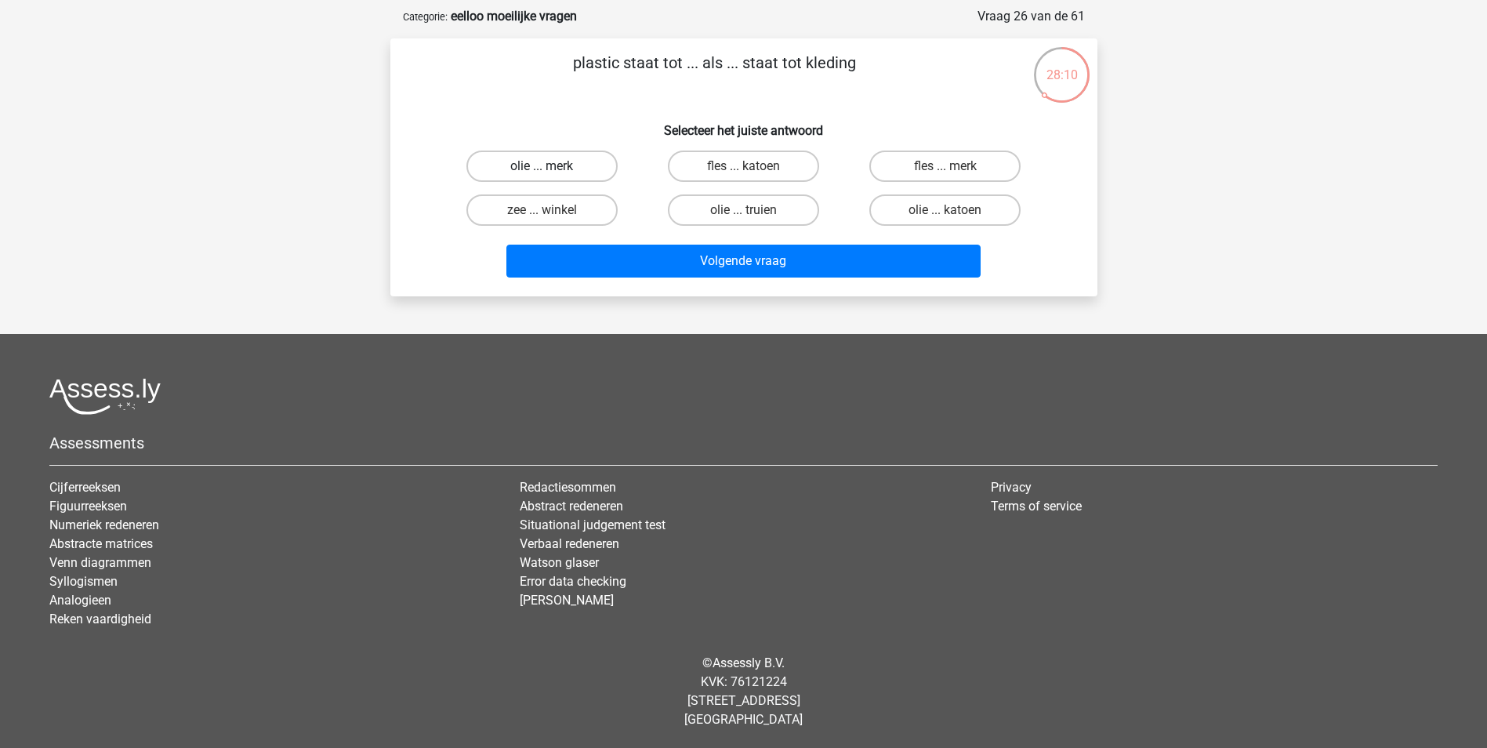
click at [584, 173] on label "olie ... merk" at bounding box center [541, 165] width 151 height 31
click at [552, 173] on input "olie ... merk" at bounding box center [547, 171] width 10 height 10
radio input "true"
click at [950, 214] on input "olie ... katoen" at bounding box center [950, 215] width 10 height 10
radio input "true"
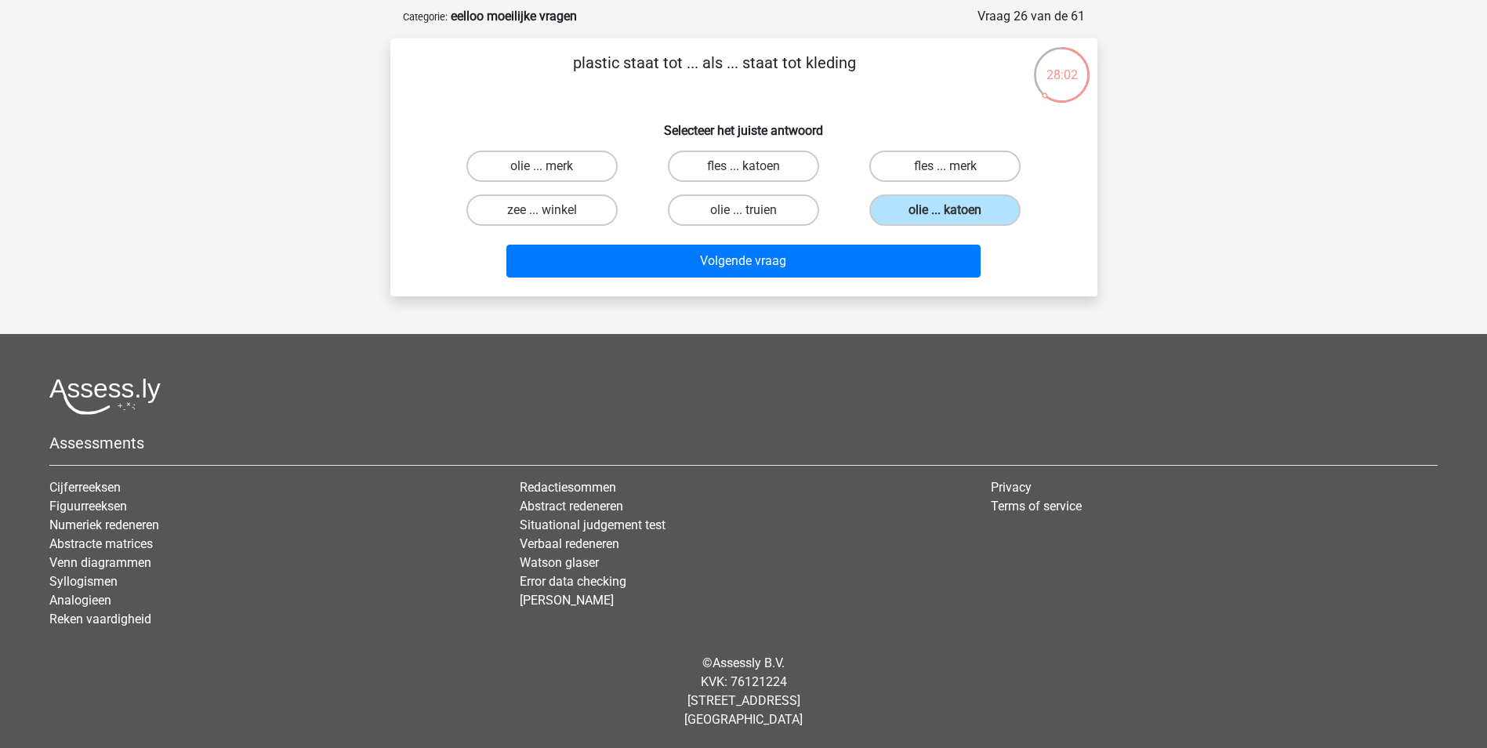
click at [1052, 72] on div "28:02" at bounding box center [1061, 64] width 59 height 39
click at [1052, 72] on div "28:01" at bounding box center [1061, 64] width 59 height 39
drag, startPoint x: 1052, startPoint y: 72, endPoint x: 1029, endPoint y: 147, distance: 78.1
click at [1029, 147] on div "fles ... merk" at bounding box center [944, 166] width 201 height 44
click at [965, 169] on label "fles ... merk" at bounding box center [944, 165] width 151 height 31
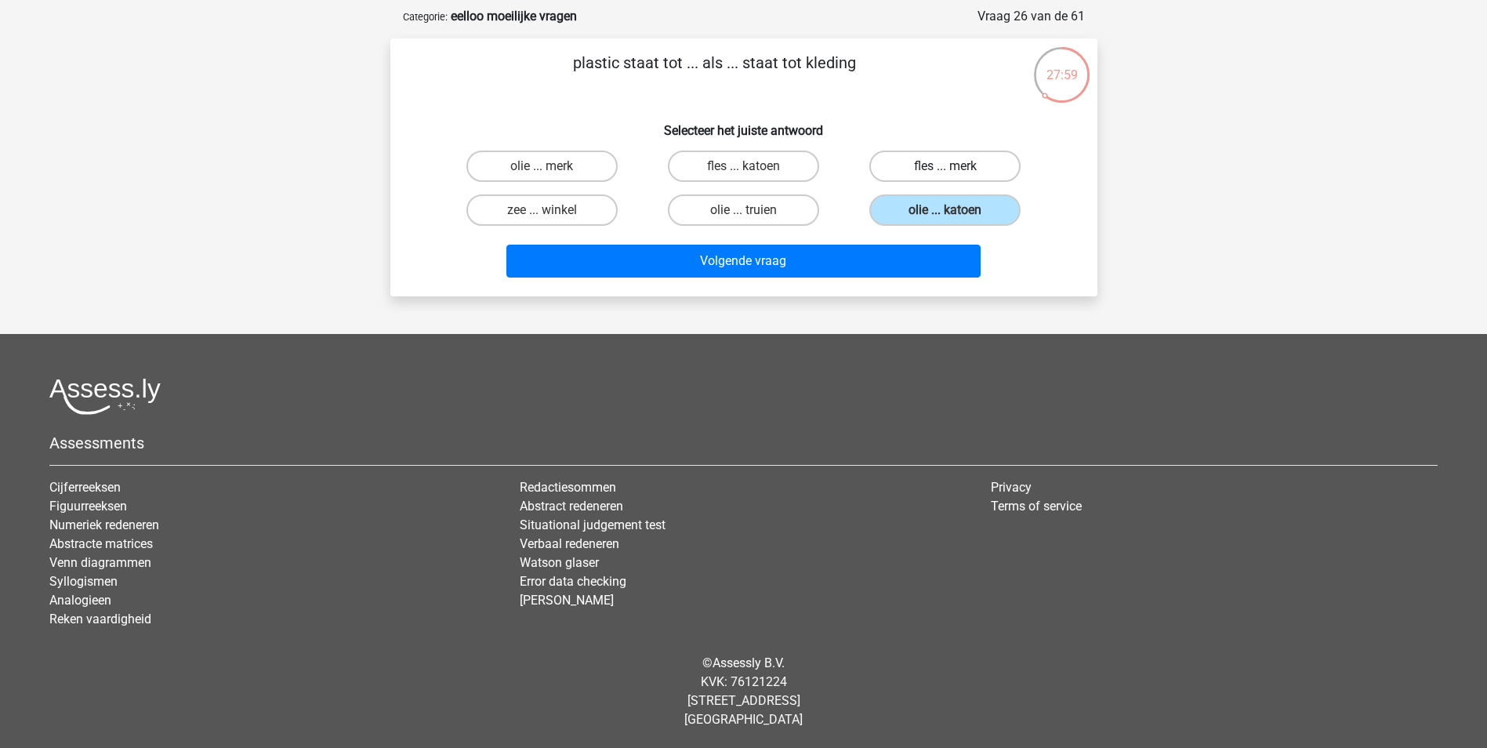
click at [955, 169] on input "fles ... merk" at bounding box center [950, 171] width 10 height 10
radio input "true"
click at [752, 170] on input "fles ... katoen" at bounding box center [748, 171] width 10 height 10
radio input "true"
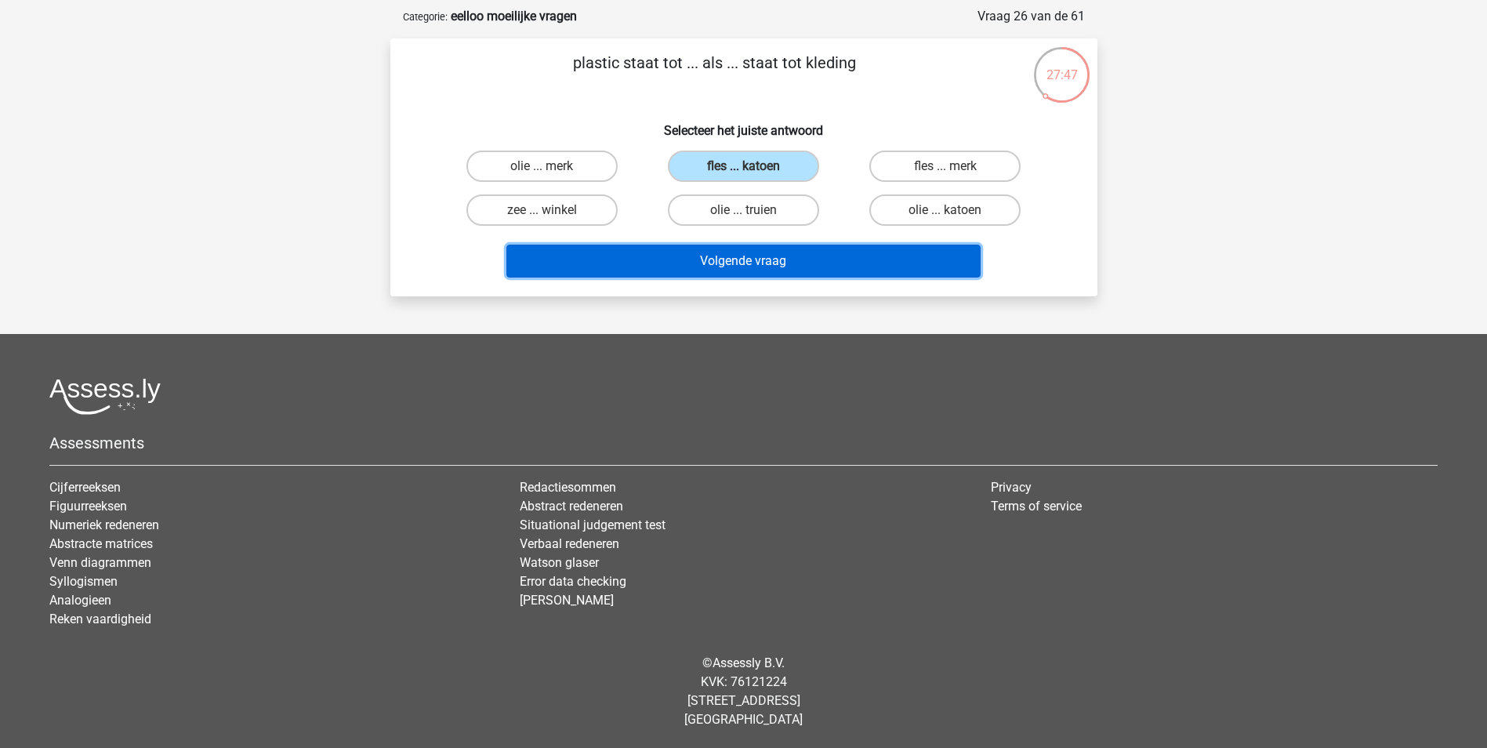
click at [792, 252] on button "Volgende vraag" at bounding box center [743, 261] width 474 height 33
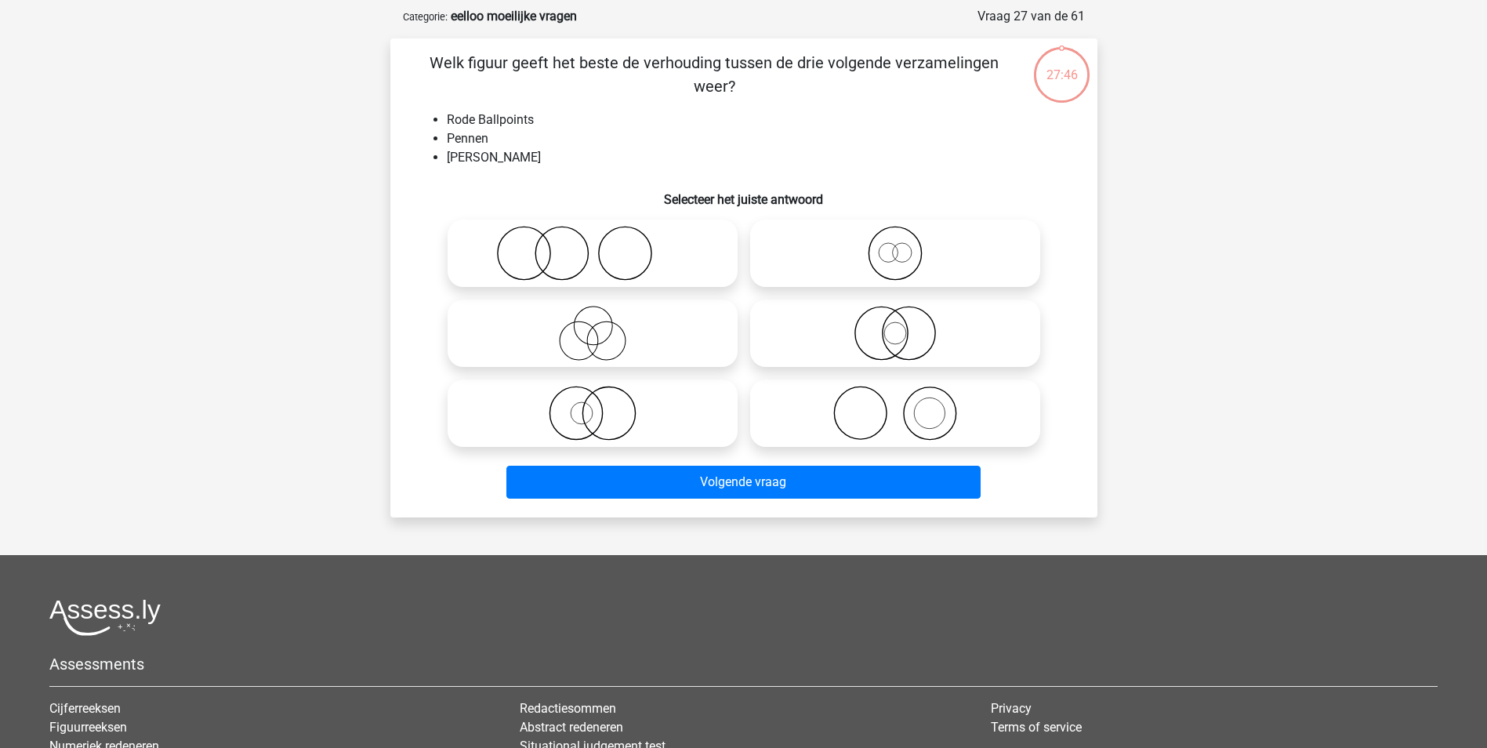
scroll to position [78, 0]
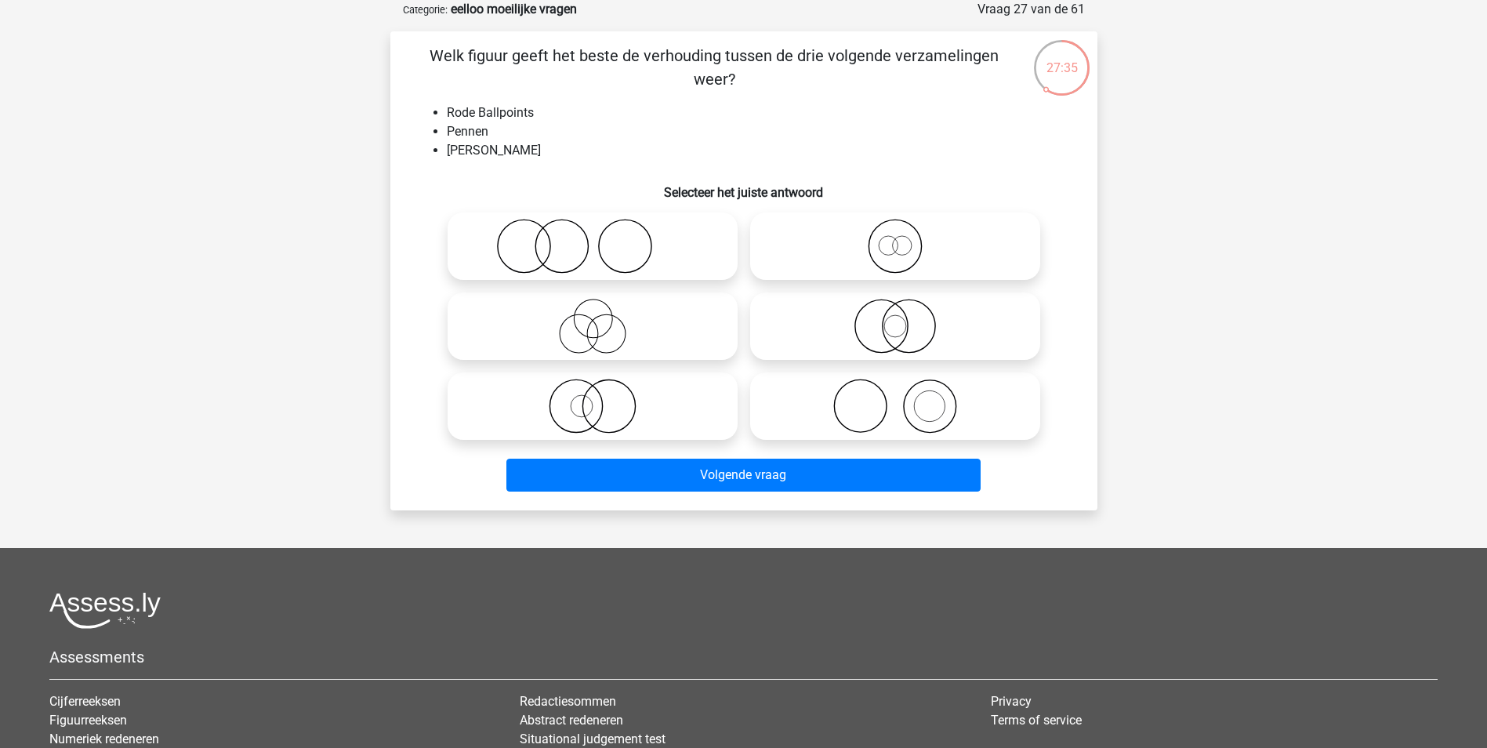
click at [917, 324] on icon at bounding box center [894, 326] width 277 height 55
click at [905, 318] on input "radio" at bounding box center [900, 313] width 10 height 10
radio input "true"
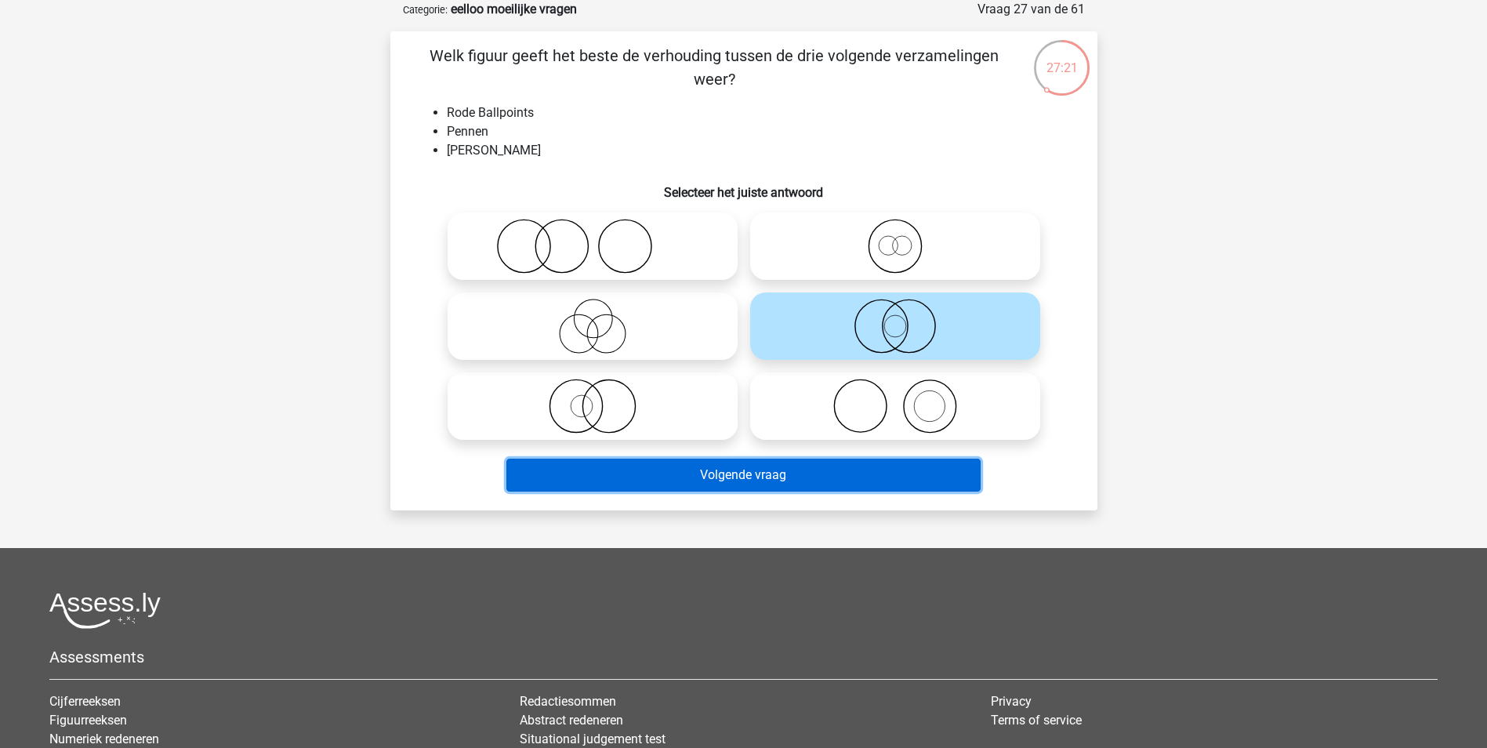
click at [785, 477] on button "Volgende vraag" at bounding box center [743, 474] width 474 height 33
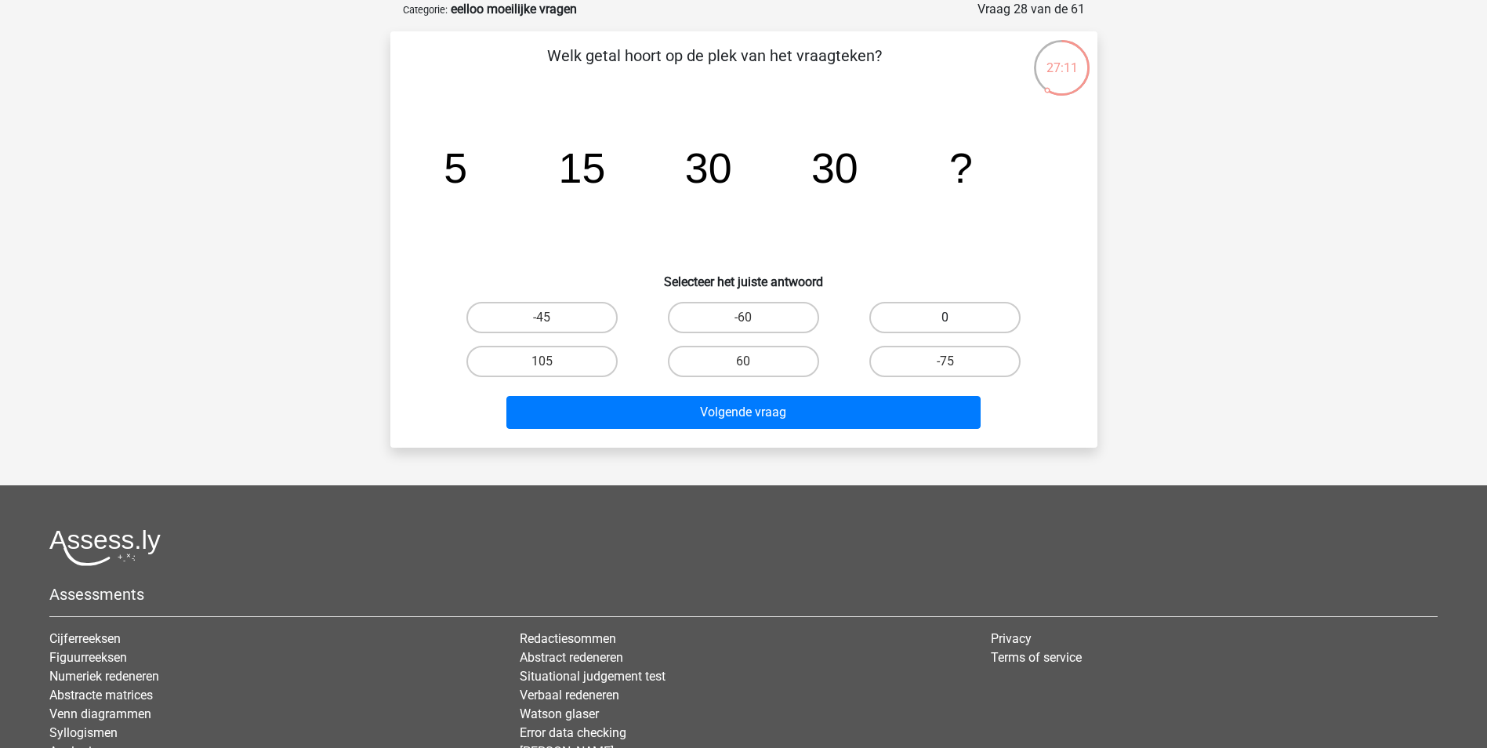
click at [915, 321] on label "0" at bounding box center [944, 317] width 151 height 31
click at [945, 321] on input "0" at bounding box center [950, 322] width 10 height 10
radio input "true"
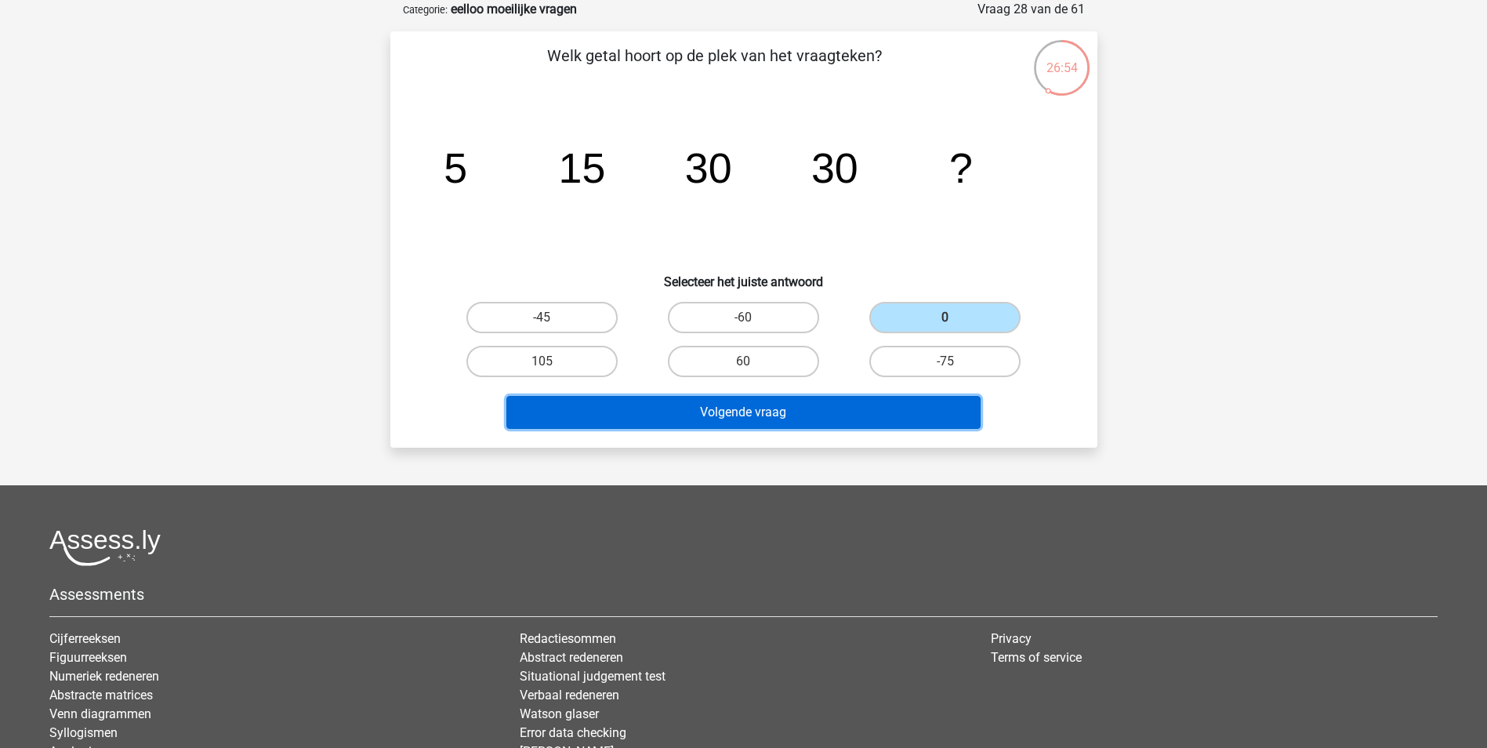
click at [834, 413] on button "Volgende vraag" at bounding box center [743, 412] width 474 height 33
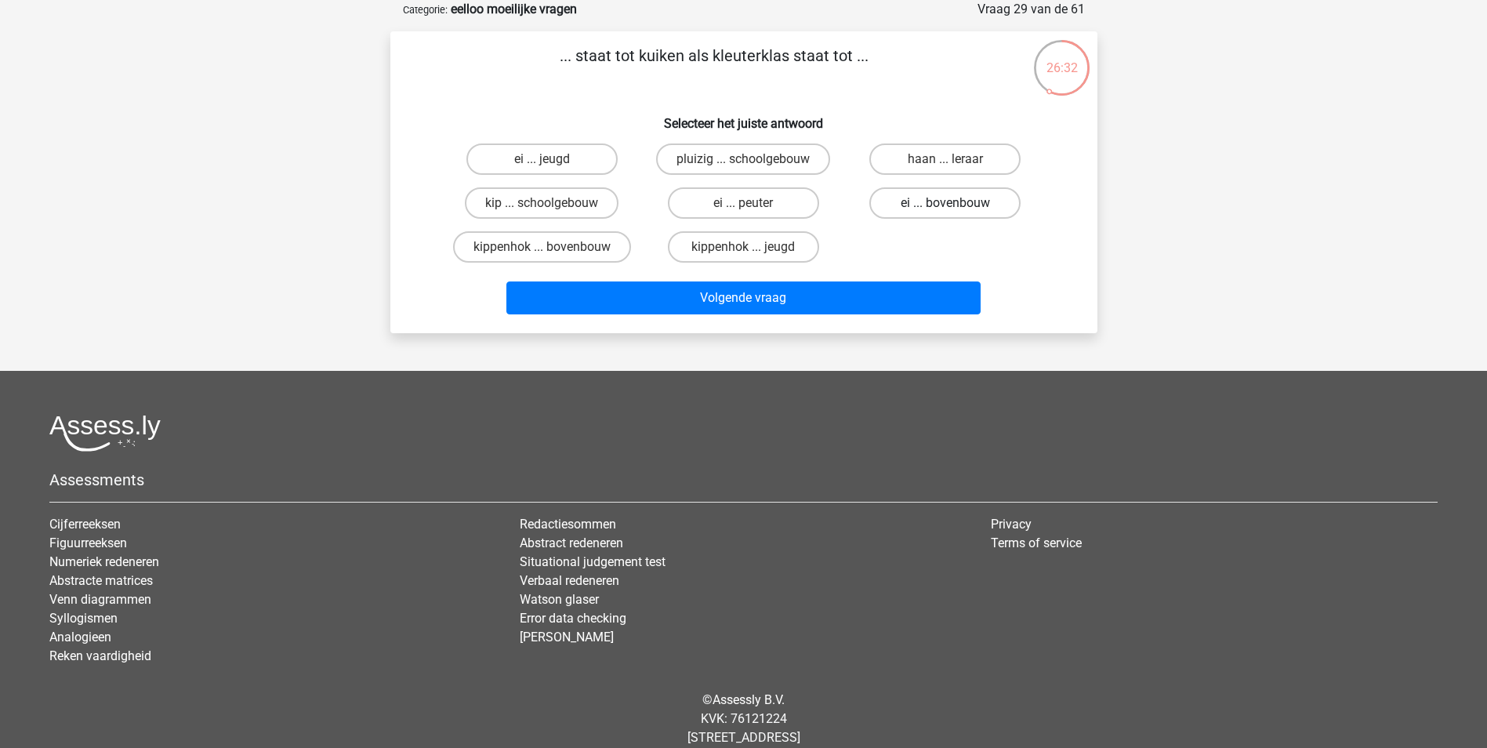
click at [986, 206] on label "ei ... bovenbouw" at bounding box center [944, 202] width 151 height 31
click at [955, 206] on input "ei ... bovenbouw" at bounding box center [950, 208] width 10 height 10
radio input "true"
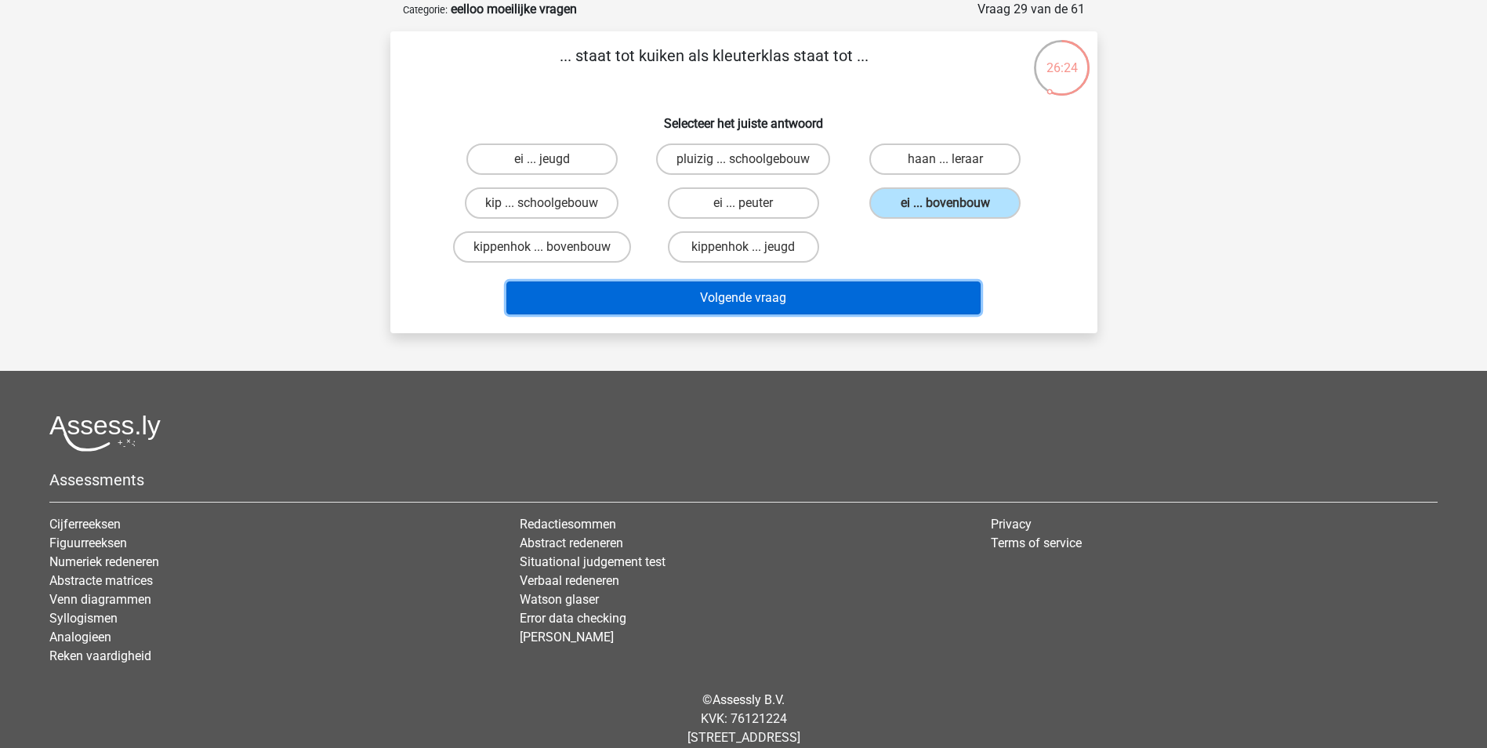
click at [855, 304] on button "Volgende vraag" at bounding box center [743, 297] width 474 height 33
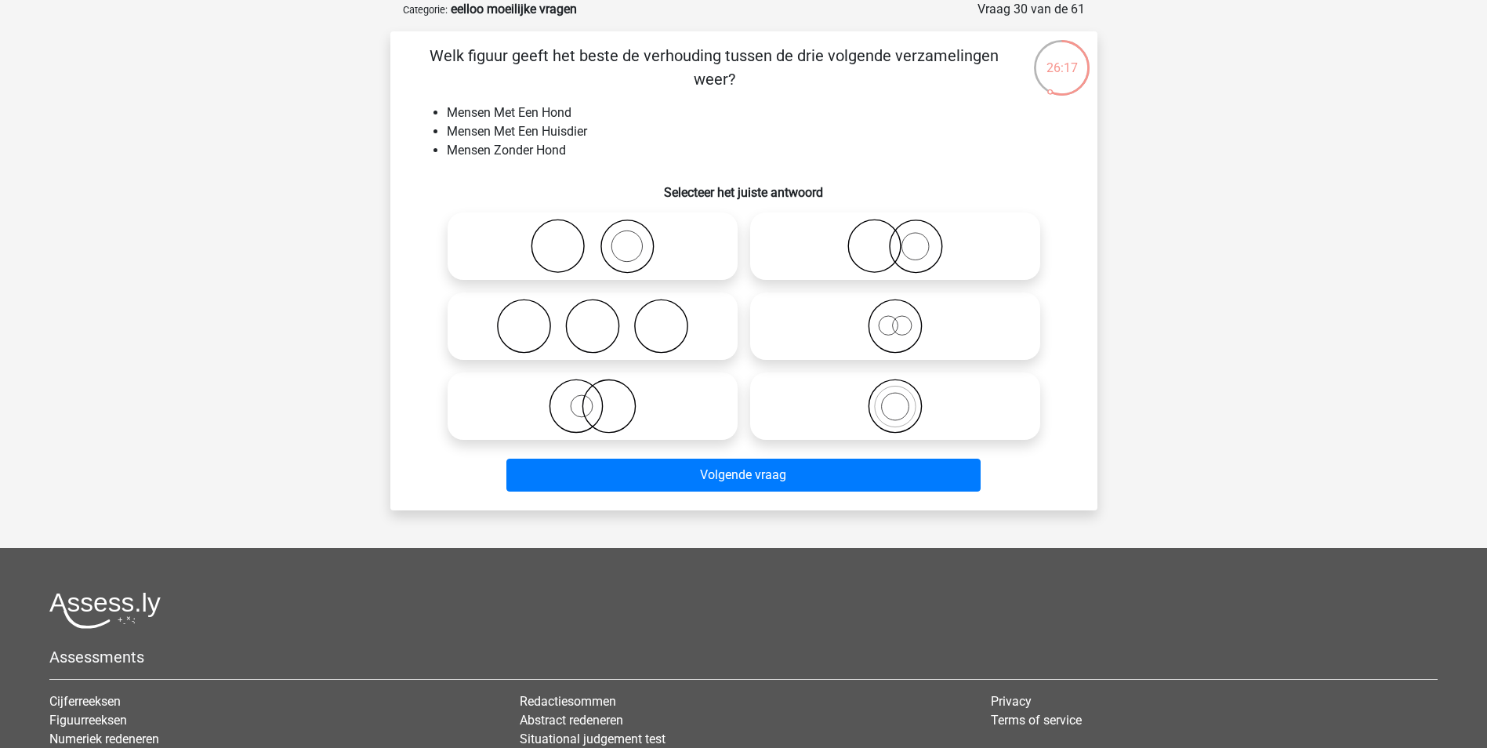
click at [674, 234] on icon at bounding box center [592, 246] width 277 height 55
click at [603, 234] on input "radio" at bounding box center [597, 233] width 10 height 10
radio input "true"
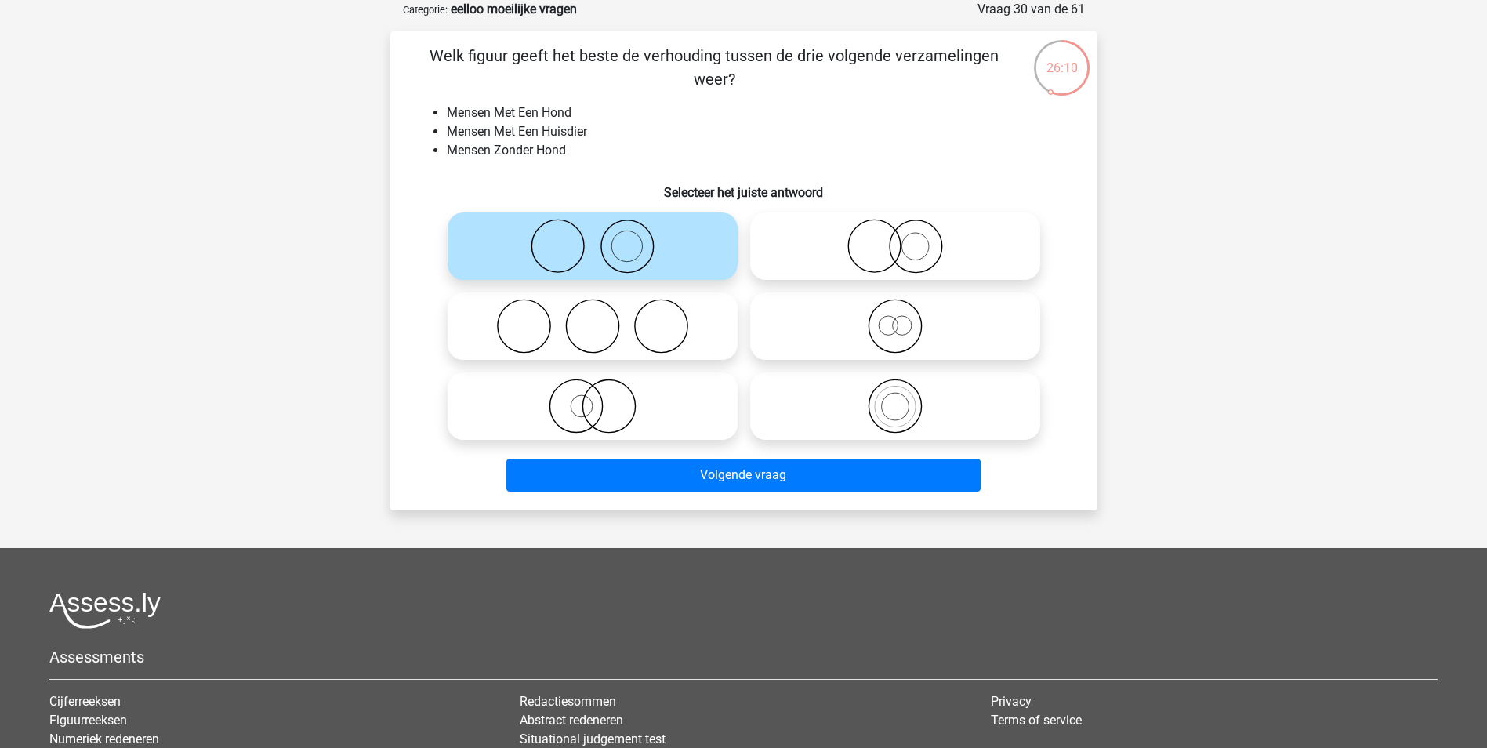
click at [889, 270] on icon at bounding box center [894, 246] width 277 height 55
click at [895, 238] on input "radio" at bounding box center [900, 233] width 10 height 10
radio input "true"
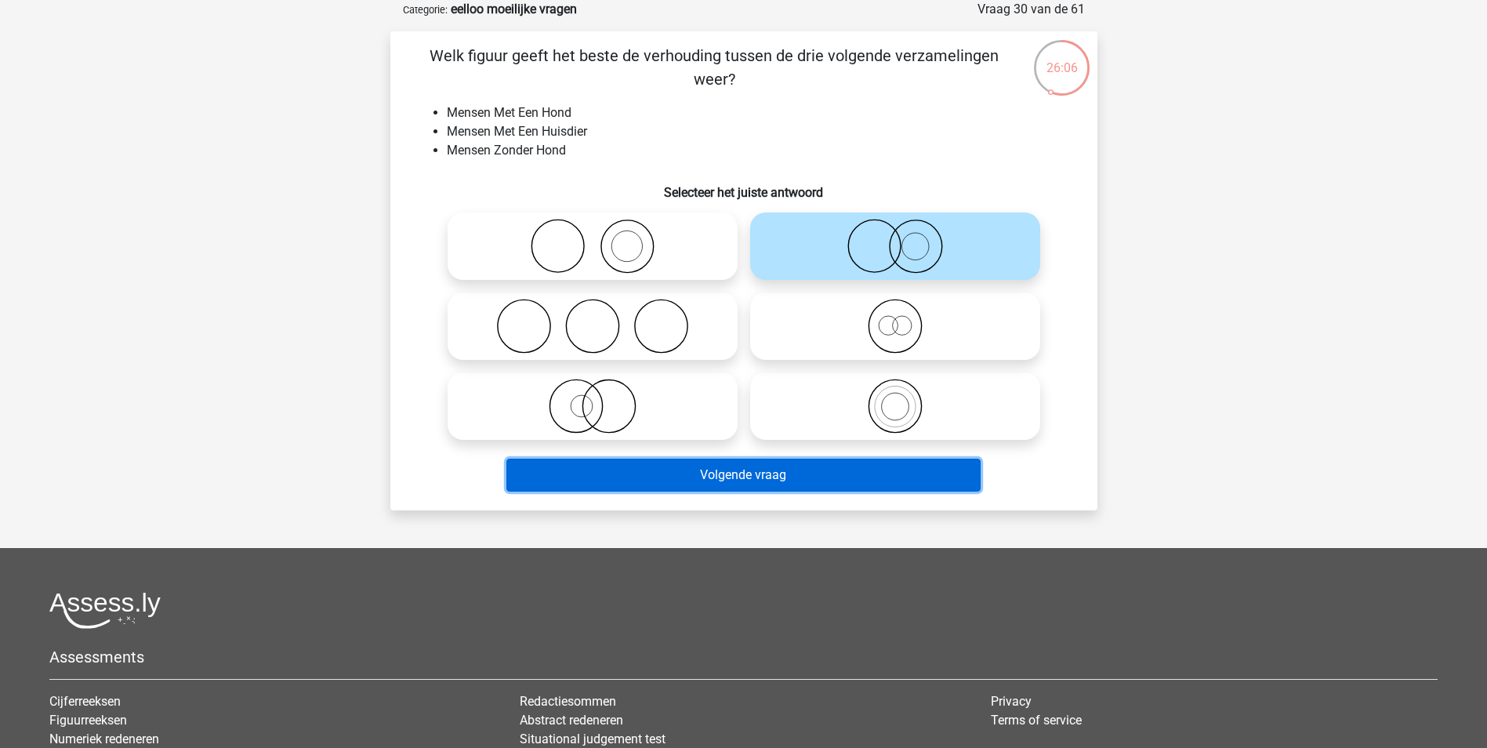
click at [871, 469] on button "Volgende vraag" at bounding box center [743, 474] width 474 height 33
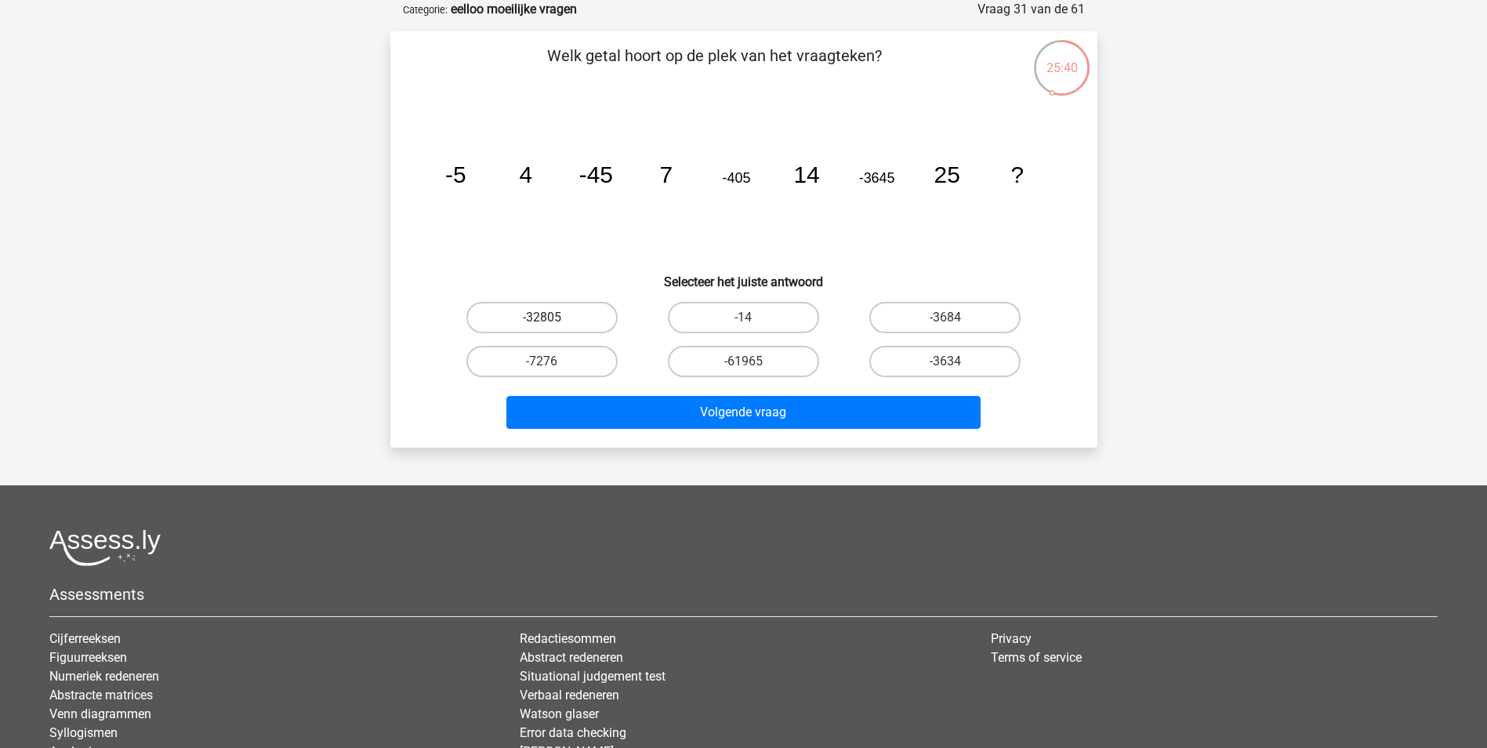
click at [556, 312] on label "-32805" at bounding box center [541, 317] width 151 height 31
click at [552, 317] on input "-32805" at bounding box center [547, 322] width 10 height 10
radio input "true"
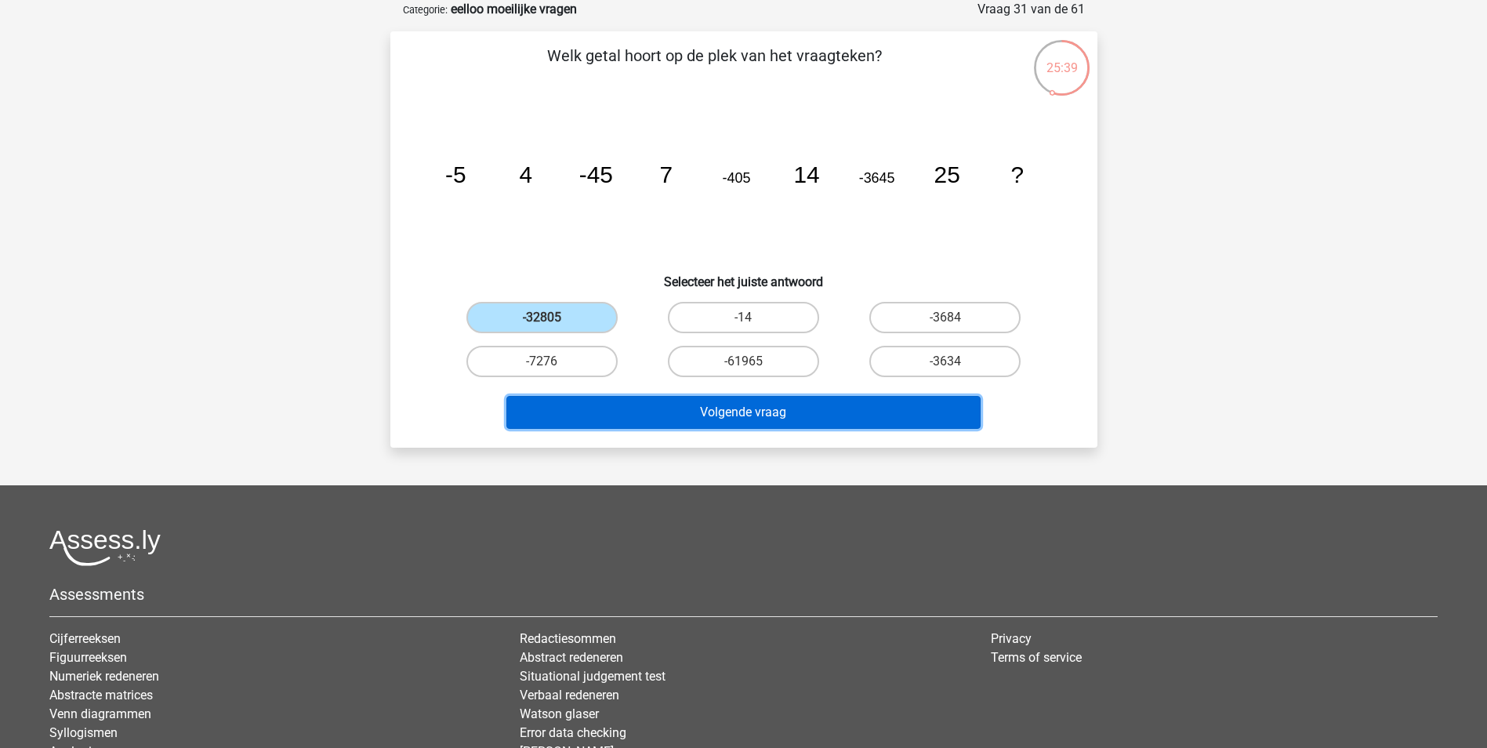
click at [753, 418] on button "Volgende vraag" at bounding box center [743, 412] width 474 height 33
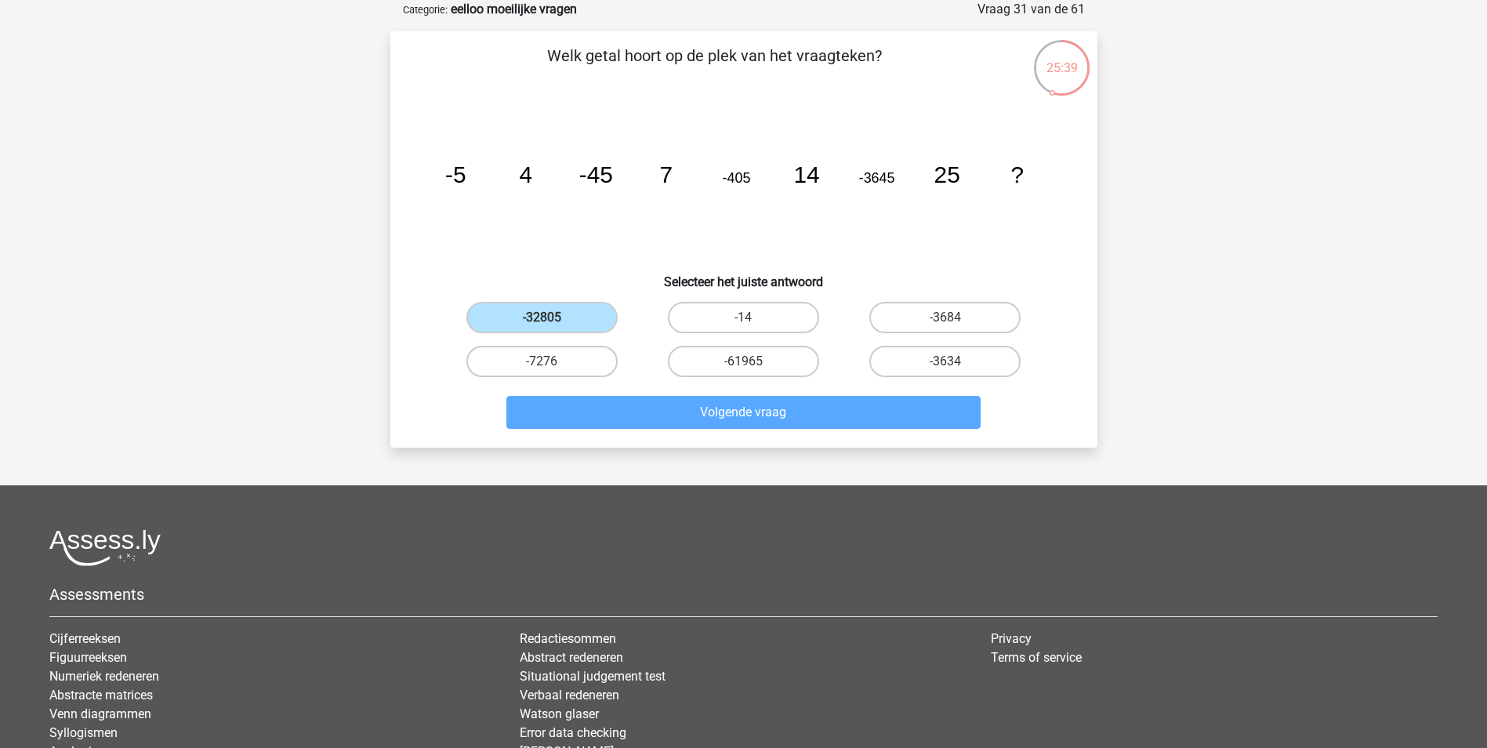
scroll to position [71, 0]
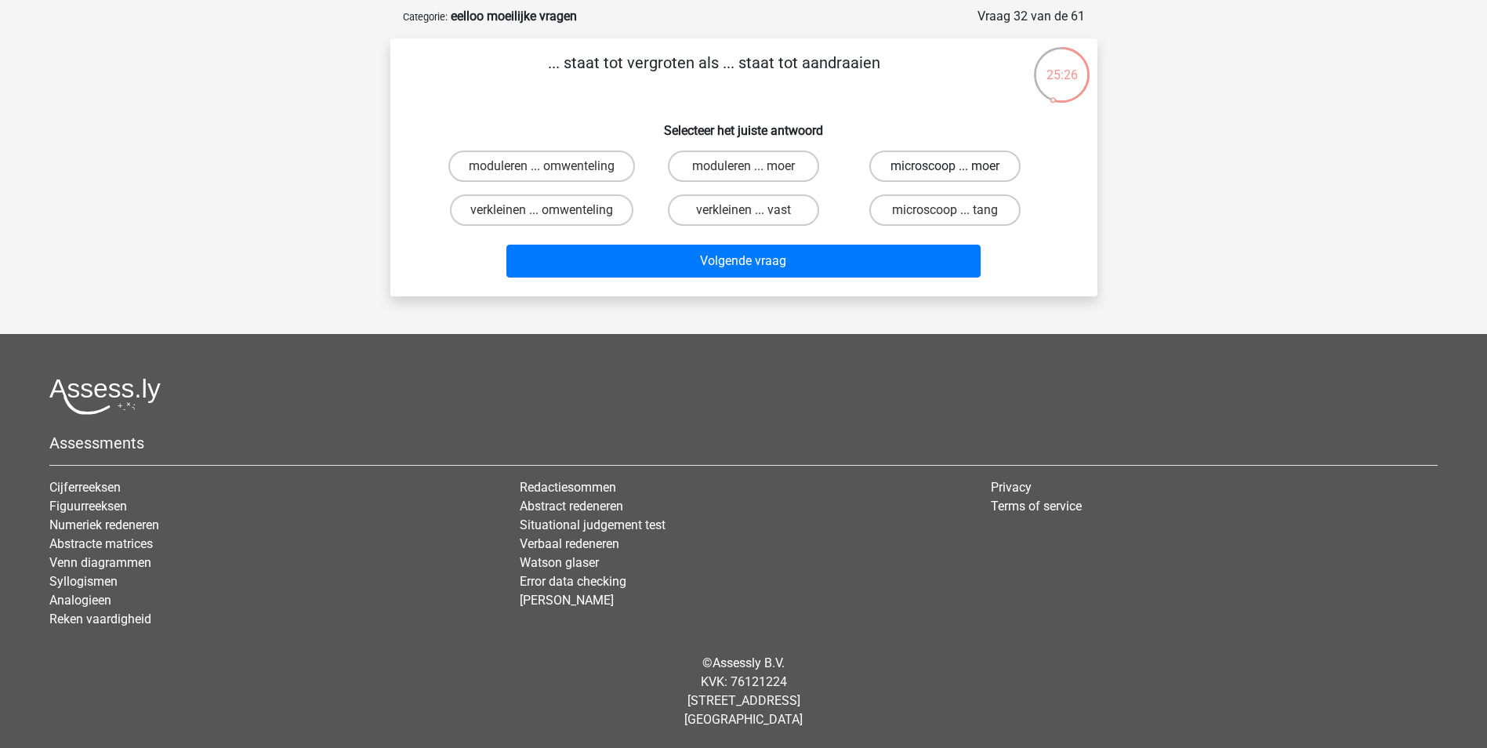
click at [934, 168] on label "microscoop ... moer" at bounding box center [944, 165] width 151 height 31
click at [945, 168] on input "microscoop ... moer" at bounding box center [950, 171] width 10 height 10
radio input "true"
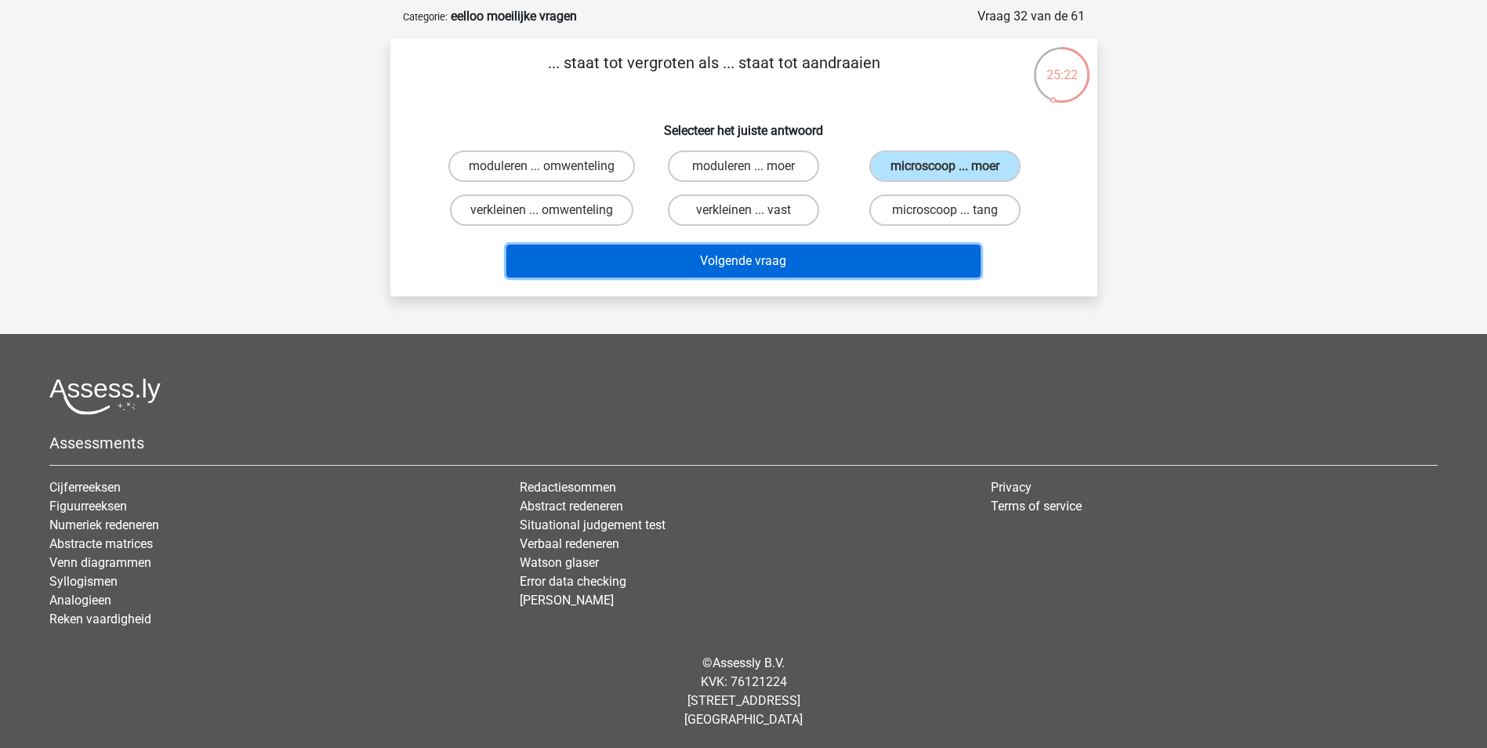
click at [751, 263] on button "Volgende vraag" at bounding box center [743, 261] width 474 height 33
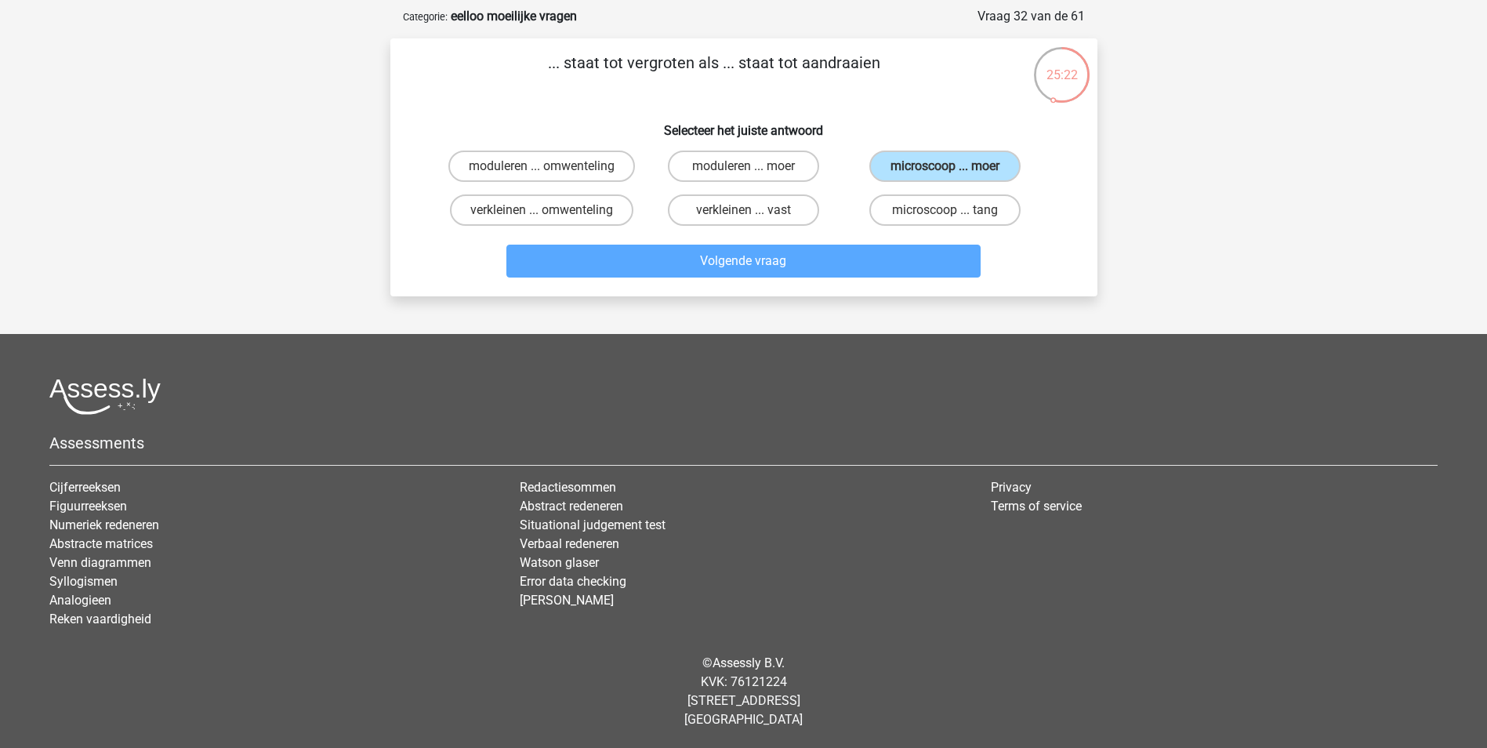
scroll to position [78, 0]
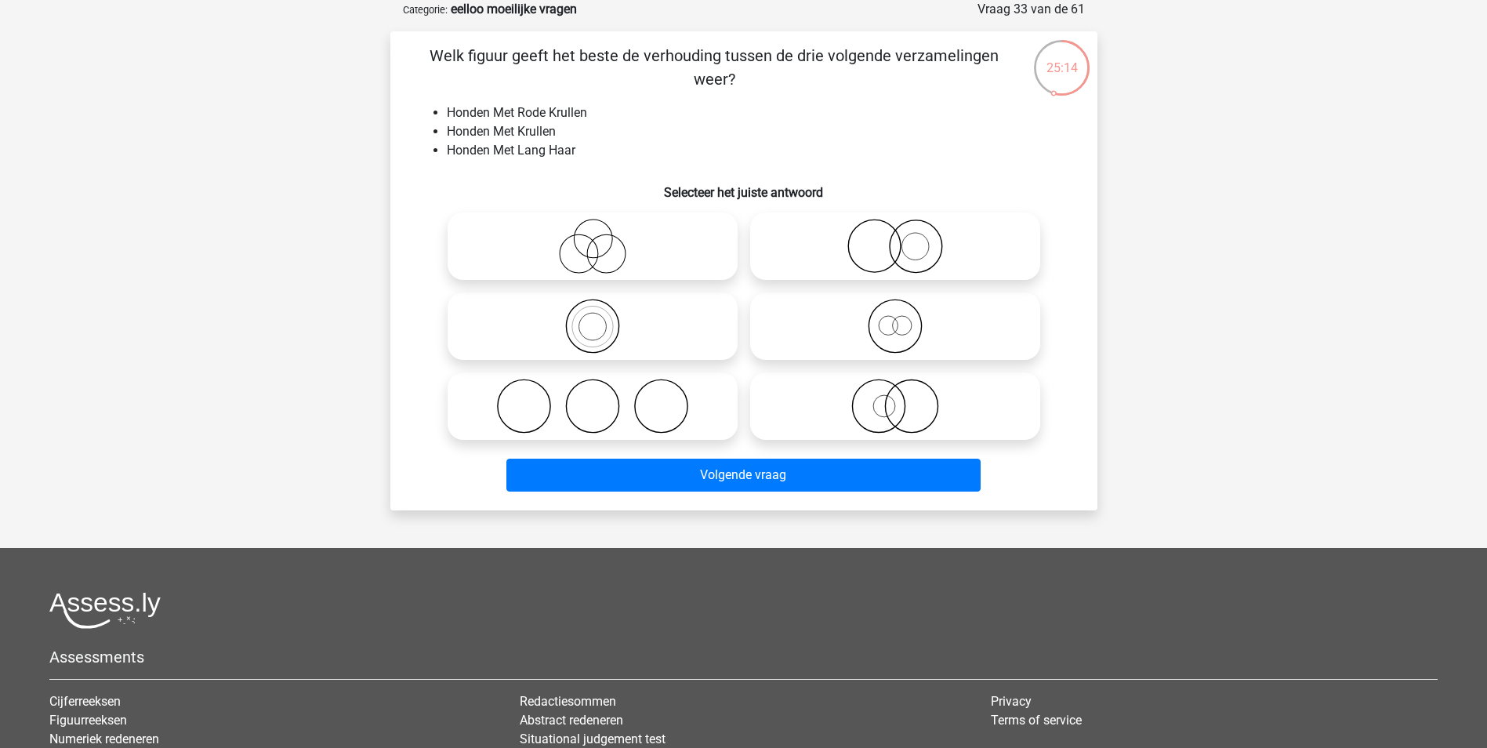
click at [933, 409] on icon at bounding box center [894, 406] width 277 height 55
click at [905, 398] on input "radio" at bounding box center [900, 393] width 10 height 10
radio input "true"
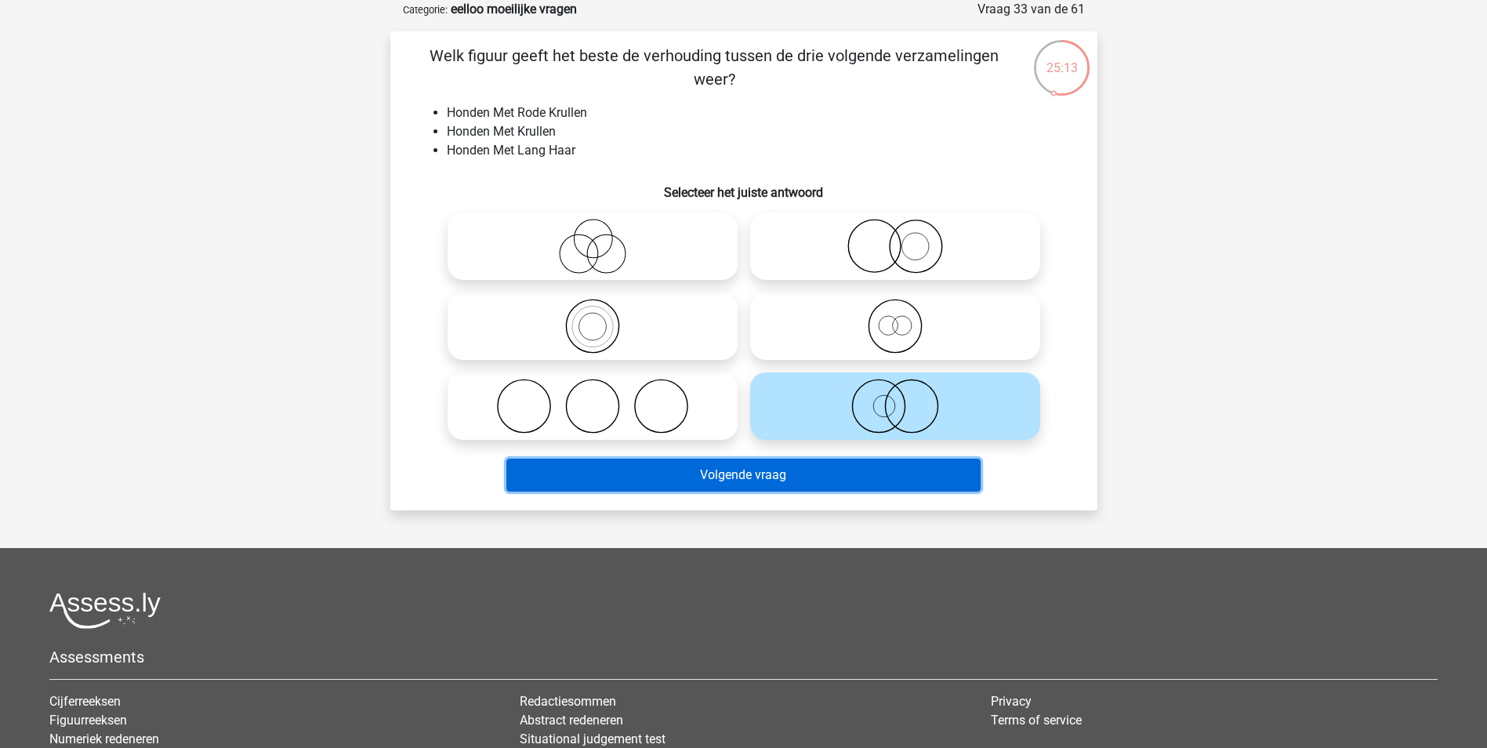
click at [903, 473] on button "Volgende vraag" at bounding box center [743, 474] width 474 height 33
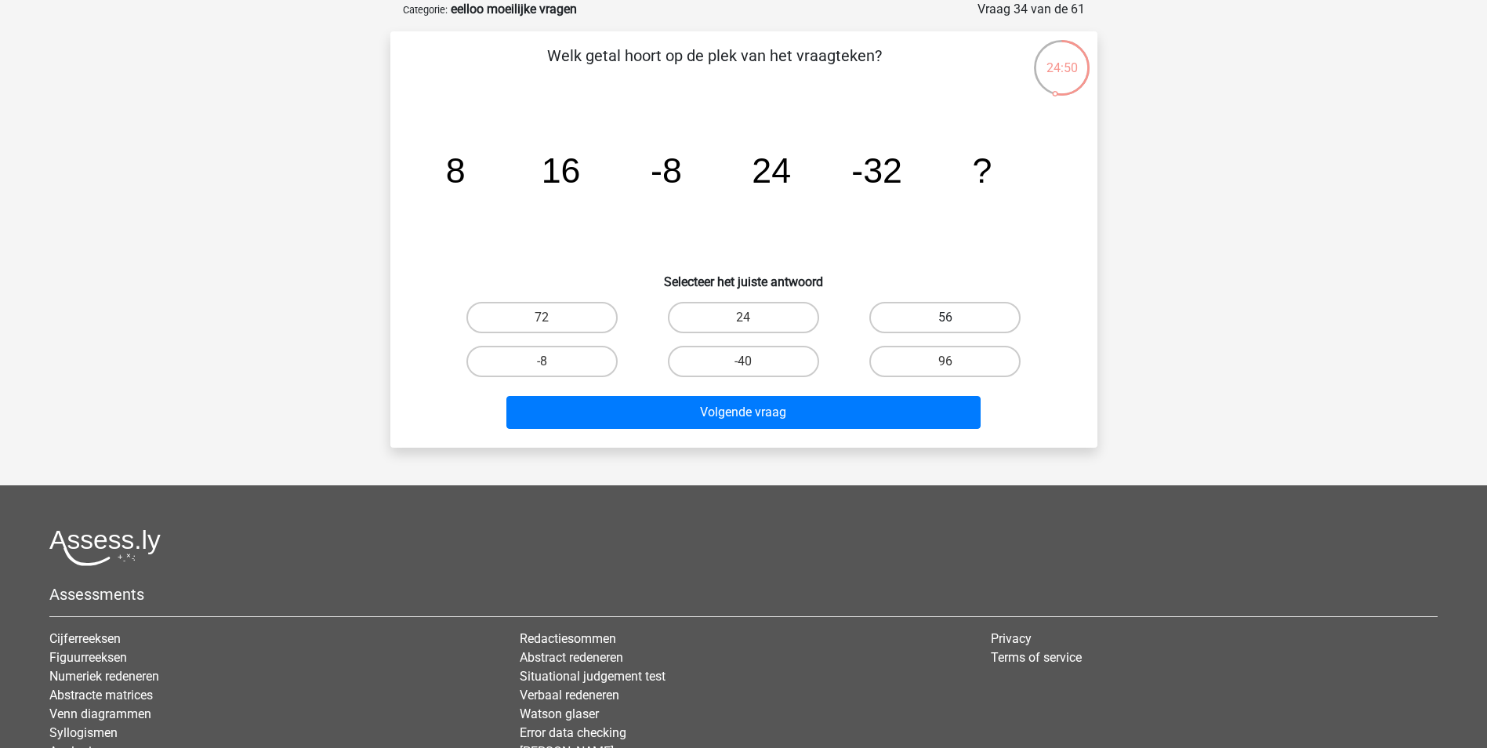
click at [910, 316] on label "56" at bounding box center [944, 317] width 151 height 31
click at [945, 317] on input "56" at bounding box center [950, 322] width 10 height 10
radio input "true"
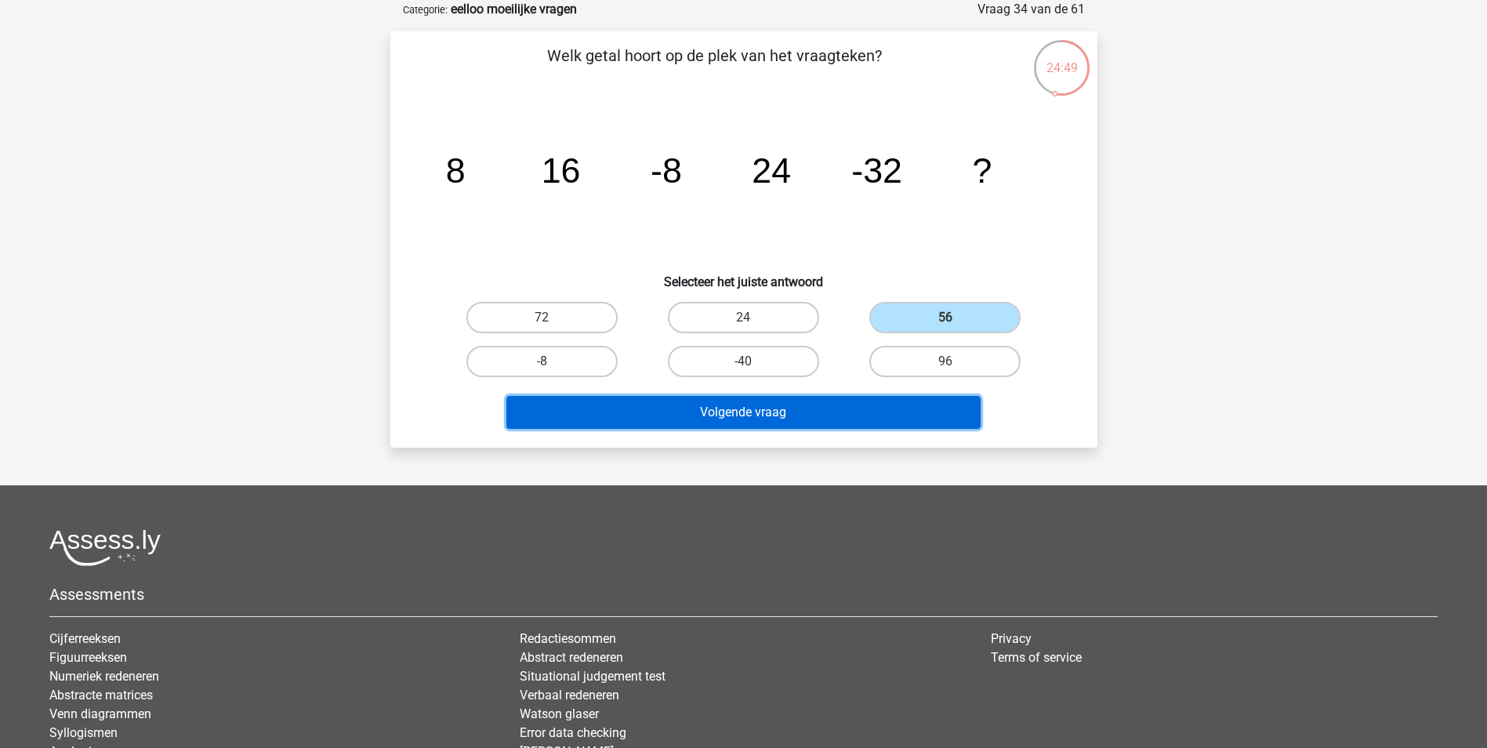
click at [877, 411] on button "Volgende vraag" at bounding box center [743, 412] width 474 height 33
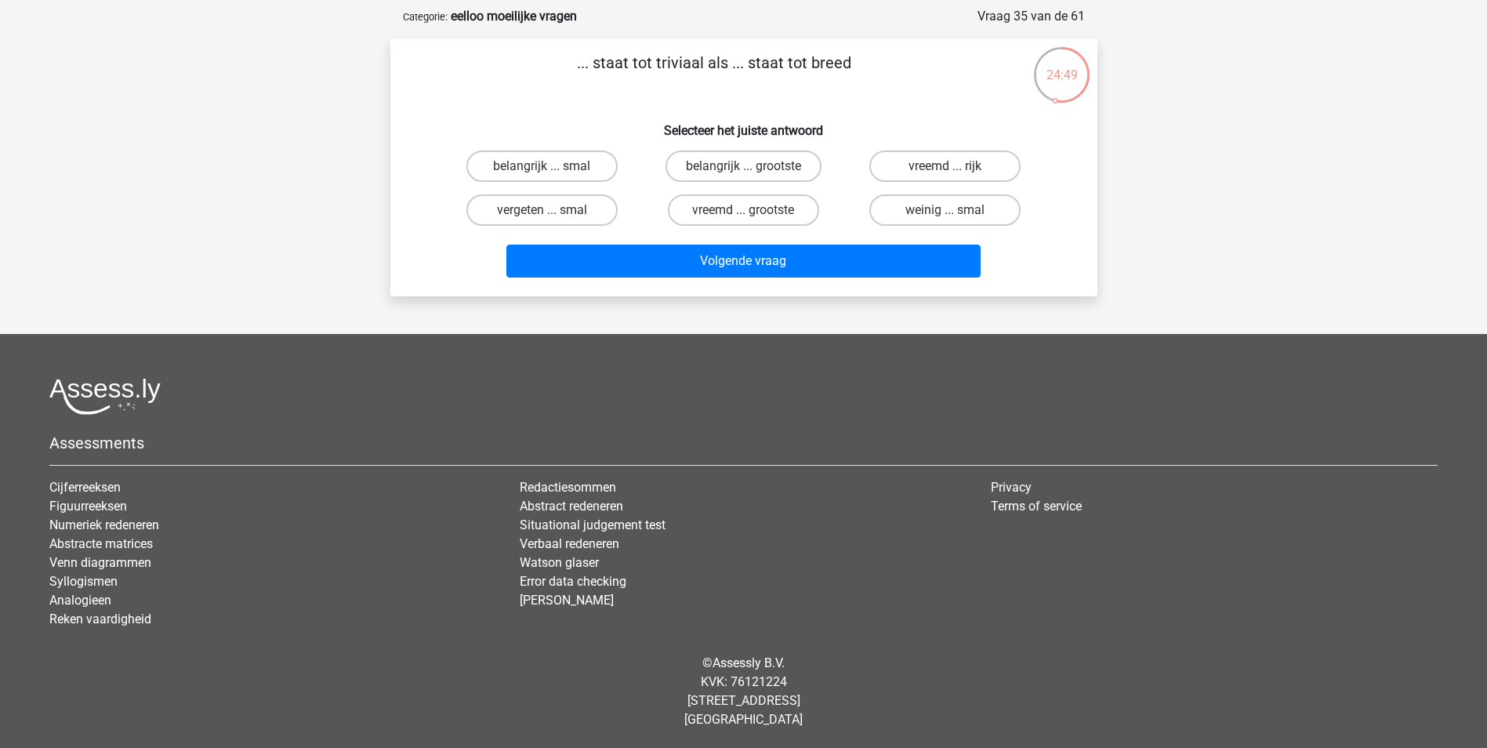
scroll to position [71, 0]
click at [697, 123] on h6 "Selecteer het juiste antwoord" at bounding box center [743, 123] width 657 height 27
drag, startPoint x: 697, startPoint y: 123, endPoint x: 748, endPoint y: 130, distance: 51.4
click at [748, 130] on h6 "Selecteer het juiste antwoord" at bounding box center [743, 123] width 657 height 27
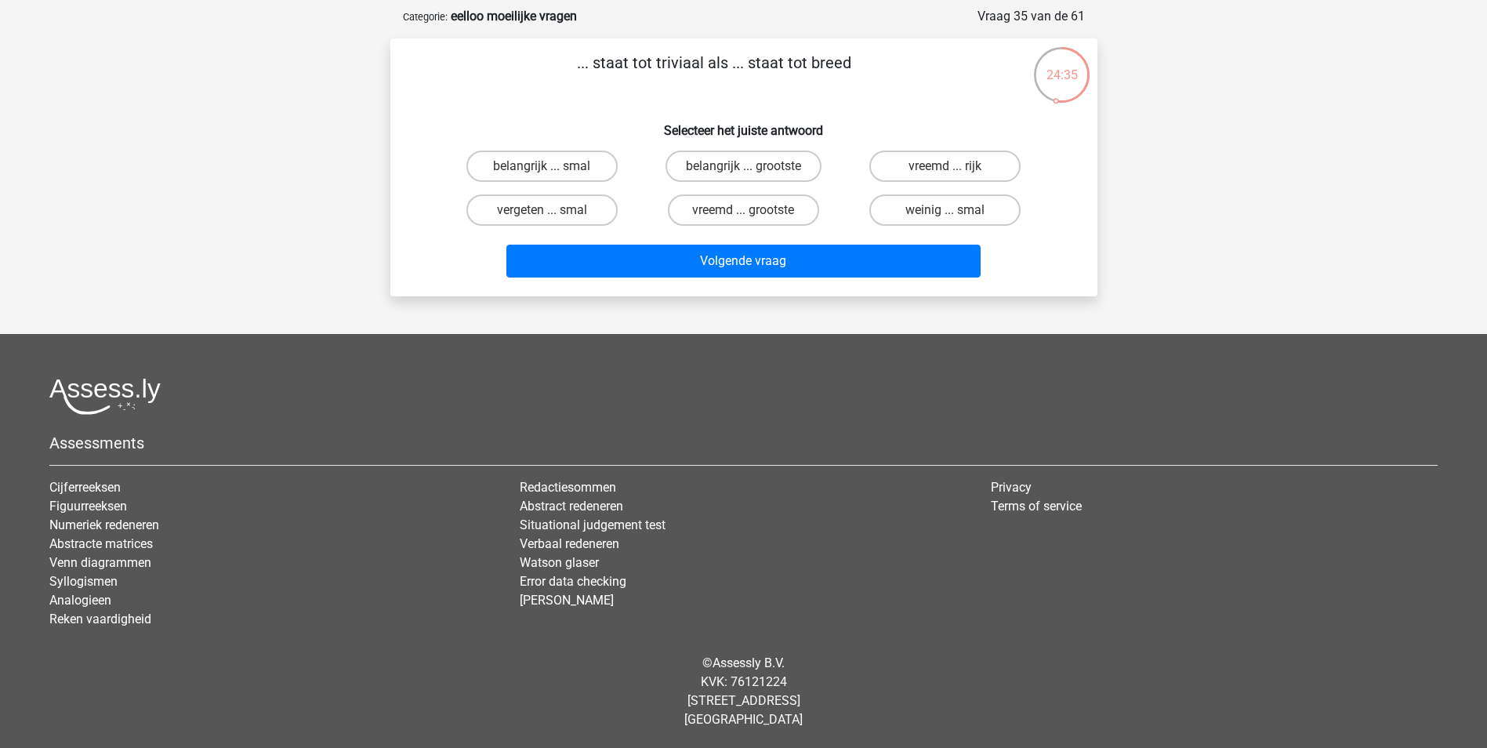
click at [849, 71] on p "... staat tot triviaal als ... staat tot breed" at bounding box center [714, 74] width 598 height 47
click at [831, 68] on p "... staat tot triviaal als ... staat tot breed" at bounding box center [714, 74] width 598 height 47
drag, startPoint x: 831, startPoint y: 68, endPoint x: 1074, endPoint y: 137, distance: 253.3
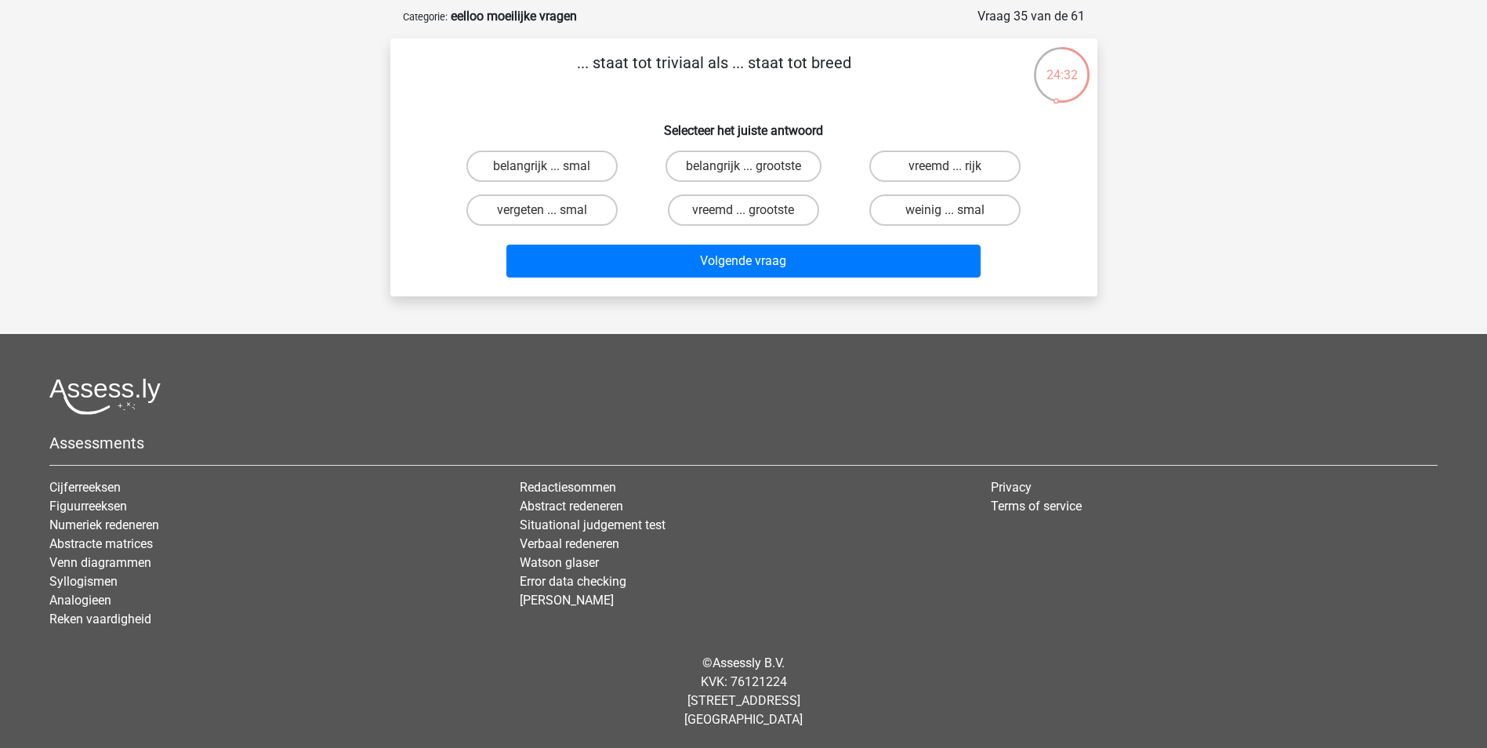
click at [1074, 137] on div "... staat tot triviaal als ... staat tot breed Selecteer het juiste antwoord be…" at bounding box center [744, 167] width 694 height 233
click at [683, 61] on p "... staat tot triviaal als ... staat tot breed" at bounding box center [714, 74] width 598 height 47
drag, startPoint x: 683, startPoint y: 61, endPoint x: 880, endPoint y: 109, distance: 202.4
click at [880, 109] on div "... staat tot triviaal als ... staat tot breed Selecteer het juiste antwoord be…" at bounding box center [744, 167] width 694 height 233
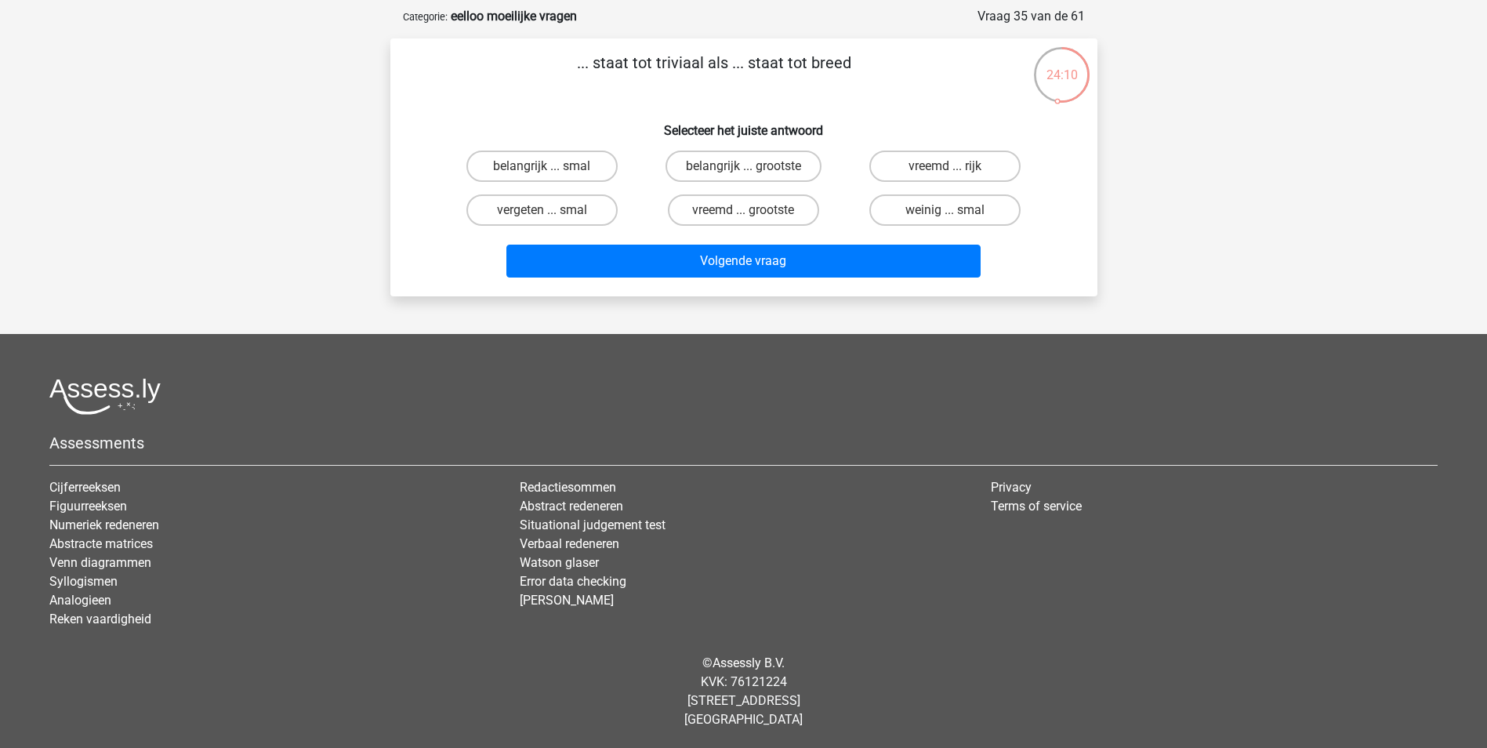
click at [819, 129] on h6 "Selecteer het juiste antwoord" at bounding box center [743, 123] width 657 height 27
click at [802, 129] on h6 "Selecteer het juiste antwoord" at bounding box center [743, 123] width 657 height 27
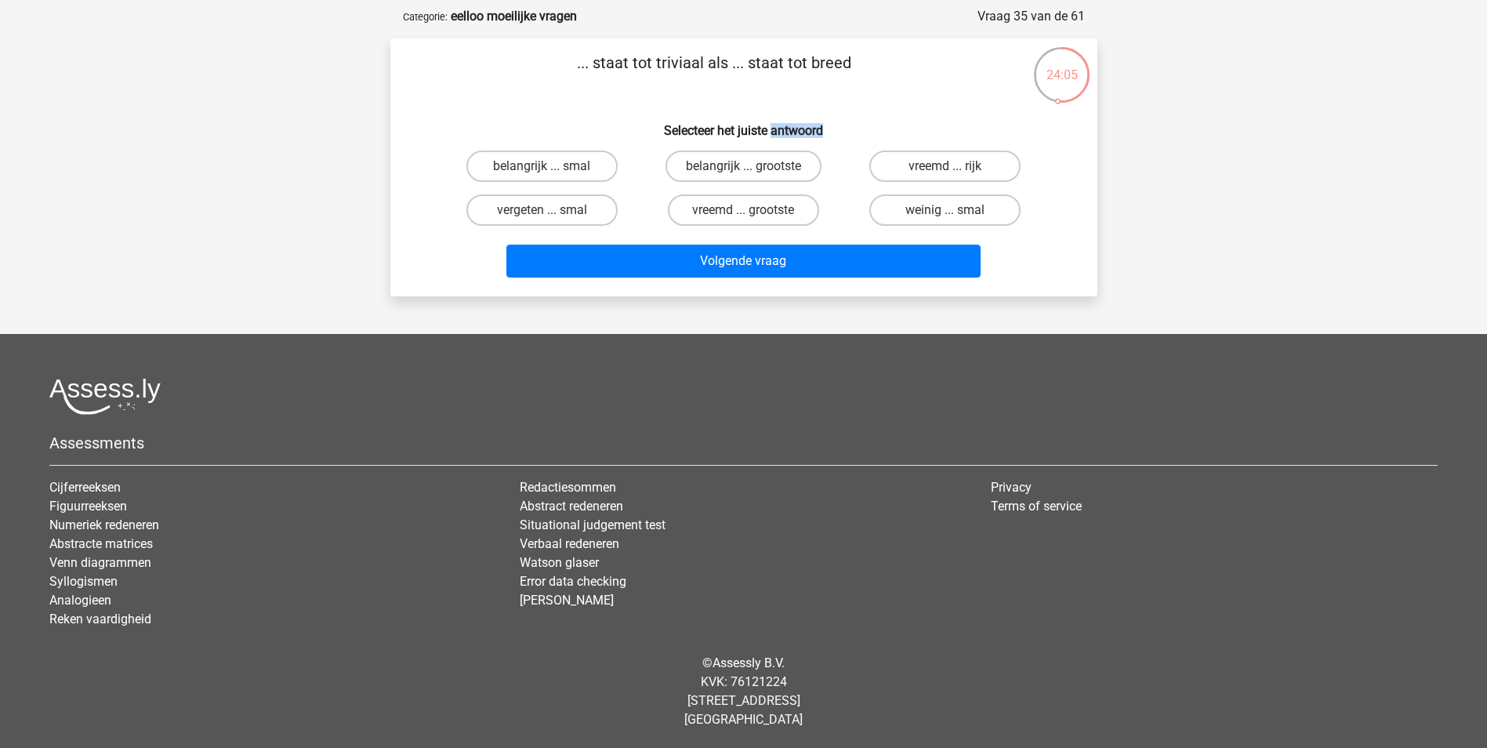
drag, startPoint x: 802, startPoint y: 129, endPoint x: 832, endPoint y: 137, distance: 30.8
click at [832, 137] on h6 "Selecteer het juiste antwoord" at bounding box center [743, 123] width 657 height 27
click at [618, 58] on p "... staat tot triviaal als ... staat tot breed" at bounding box center [714, 74] width 598 height 47
drag, startPoint x: 618, startPoint y: 58, endPoint x: 831, endPoint y: 90, distance: 215.6
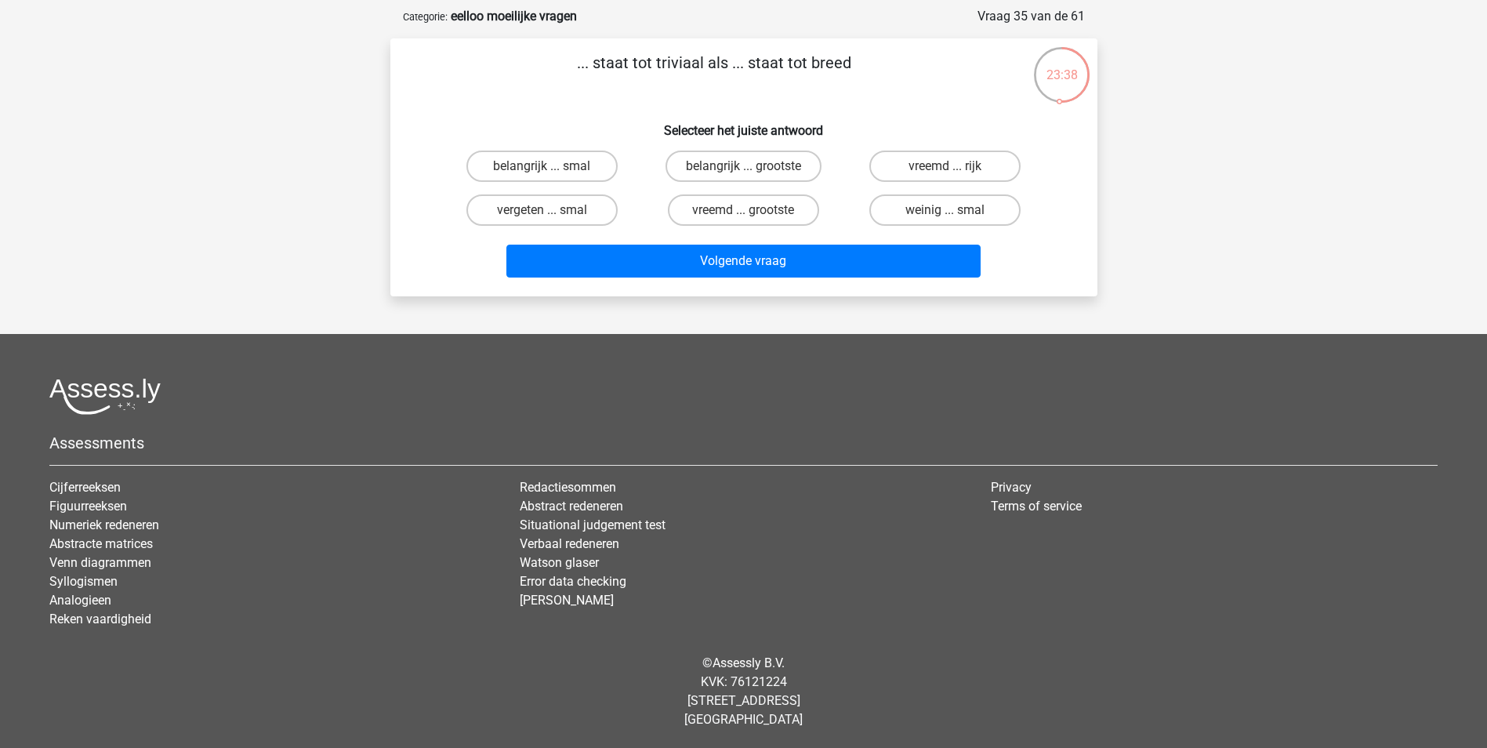
click at [831, 90] on p "... staat tot triviaal als ... staat tot breed" at bounding box center [714, 74] width 598 height 47
click at [839, 62] on p "... staat tot triviaal als ... staat tot breed" at bounding box center [714, 74] width 598 height 47
drag, startPoint x: 839, startPoint y: 62, endPoint x: 986, endPoint y: 100, distance: 152.1
click at [986, 100] on div "... staat tot triviaal als ... staat tot breed Selecteer het juiste antwoord be…" at bounding box center [744, 167] width 694 height 233
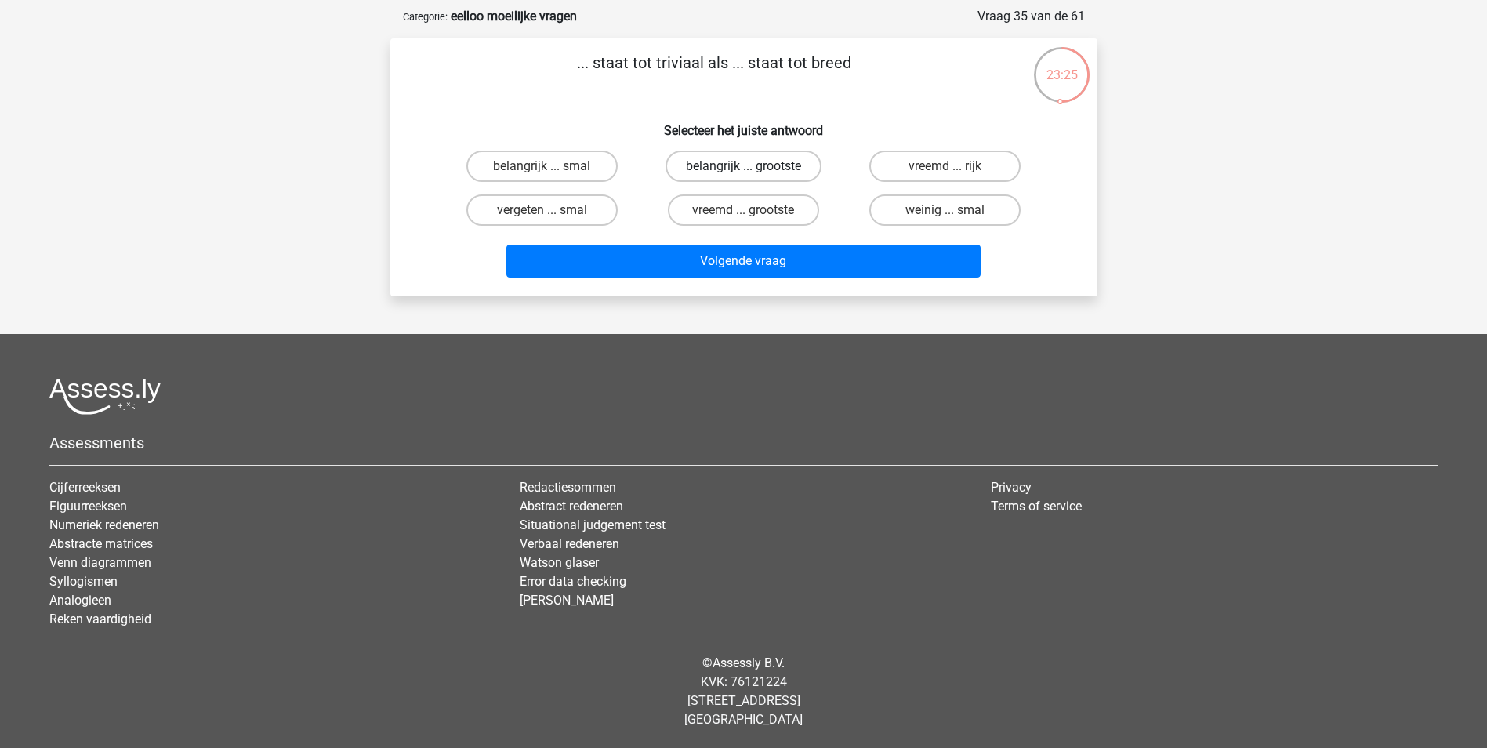
click at [741, 167] on label "belangrijk ... grootste" at bounding box center [743, 165] width 156 height 31
click at [743, 167] on input "belangrijk ... grootste" at bounding box center [748, 171] width 10 height 10
radio input "true"
click at [585, 177] on label "belangrijk ... smal" at bounding box center [541, 165] width 151 height 31
click at [552, 176] on input "belangrijk ... smal" at bounding box center [547, 171] width 10 height 10
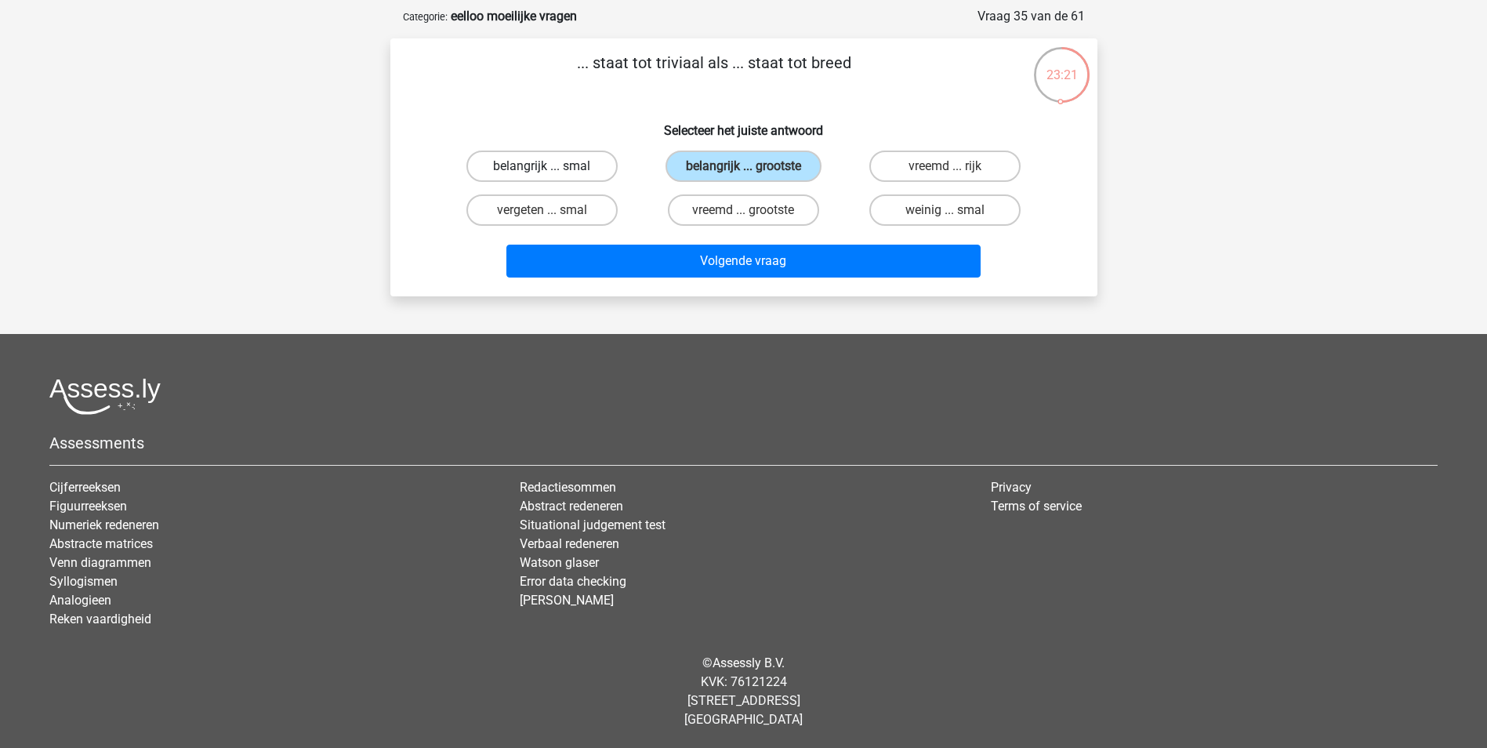
radio input "true"
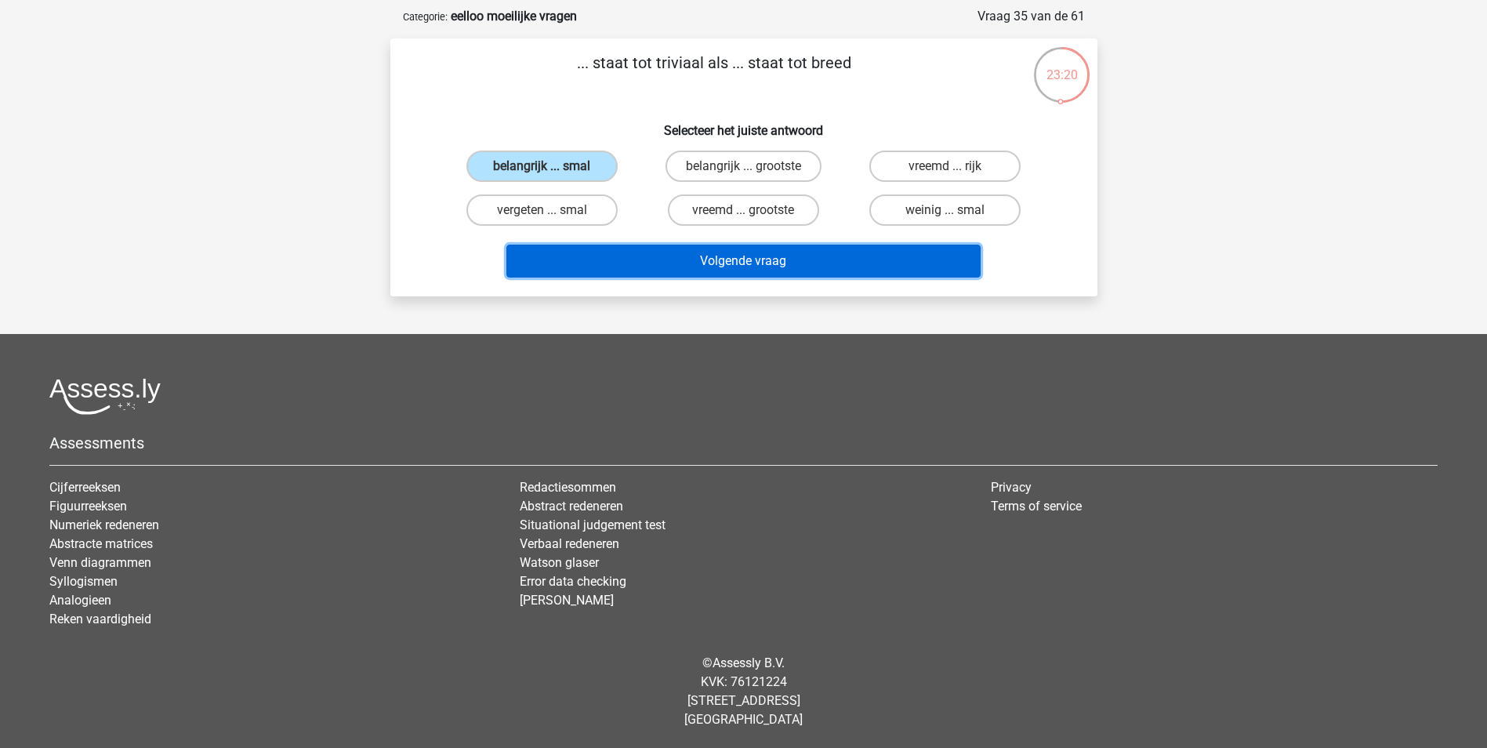
click at [757, 270] on button "Volgende vraag" at bounding box center [743, 261] width 474 height 33
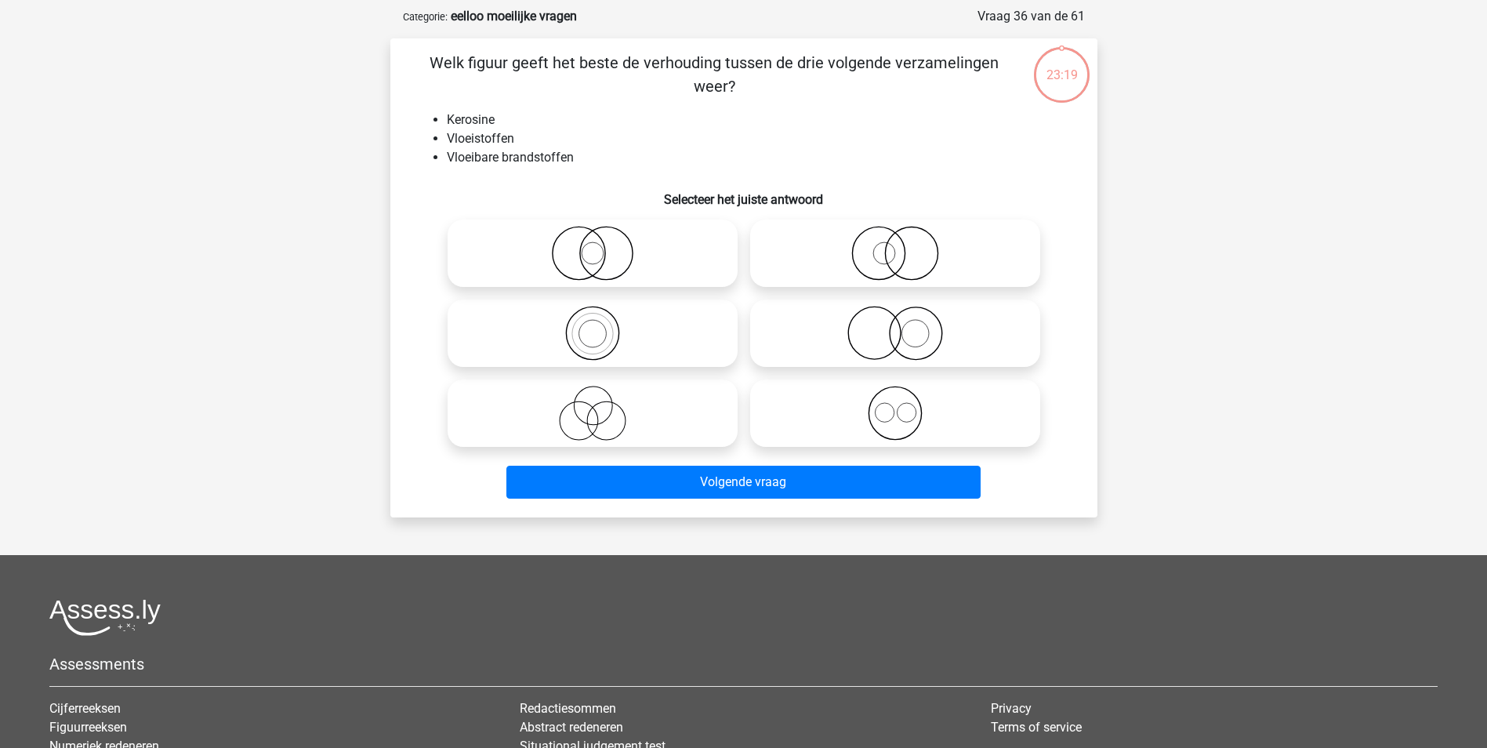
scroll to position [78, 0]
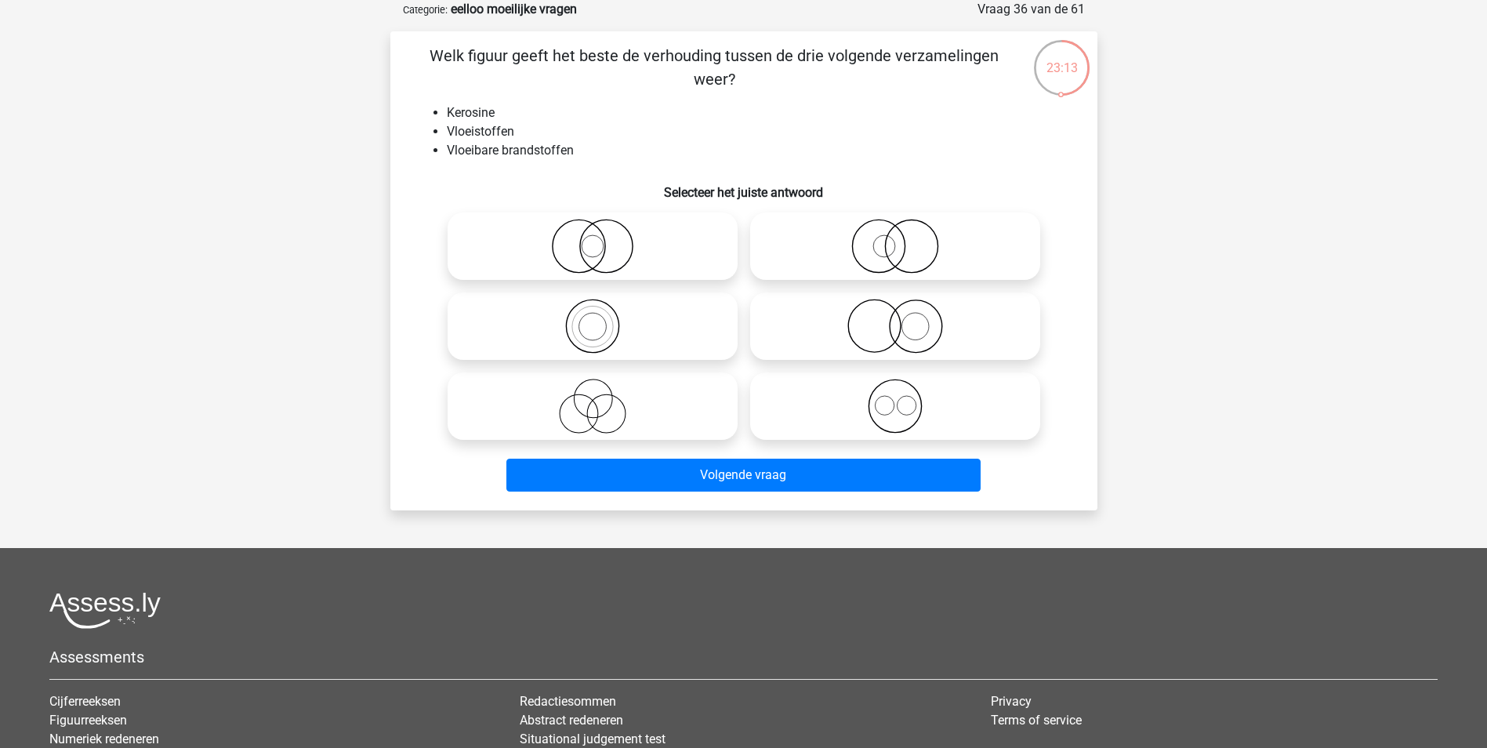
click at [663, 341] on icon at bounding box center [592, 326] width 277 height 55
click at [603, 318] on input "radio" at bounding box center [597, 313] width 10 height 10
radio input "true"
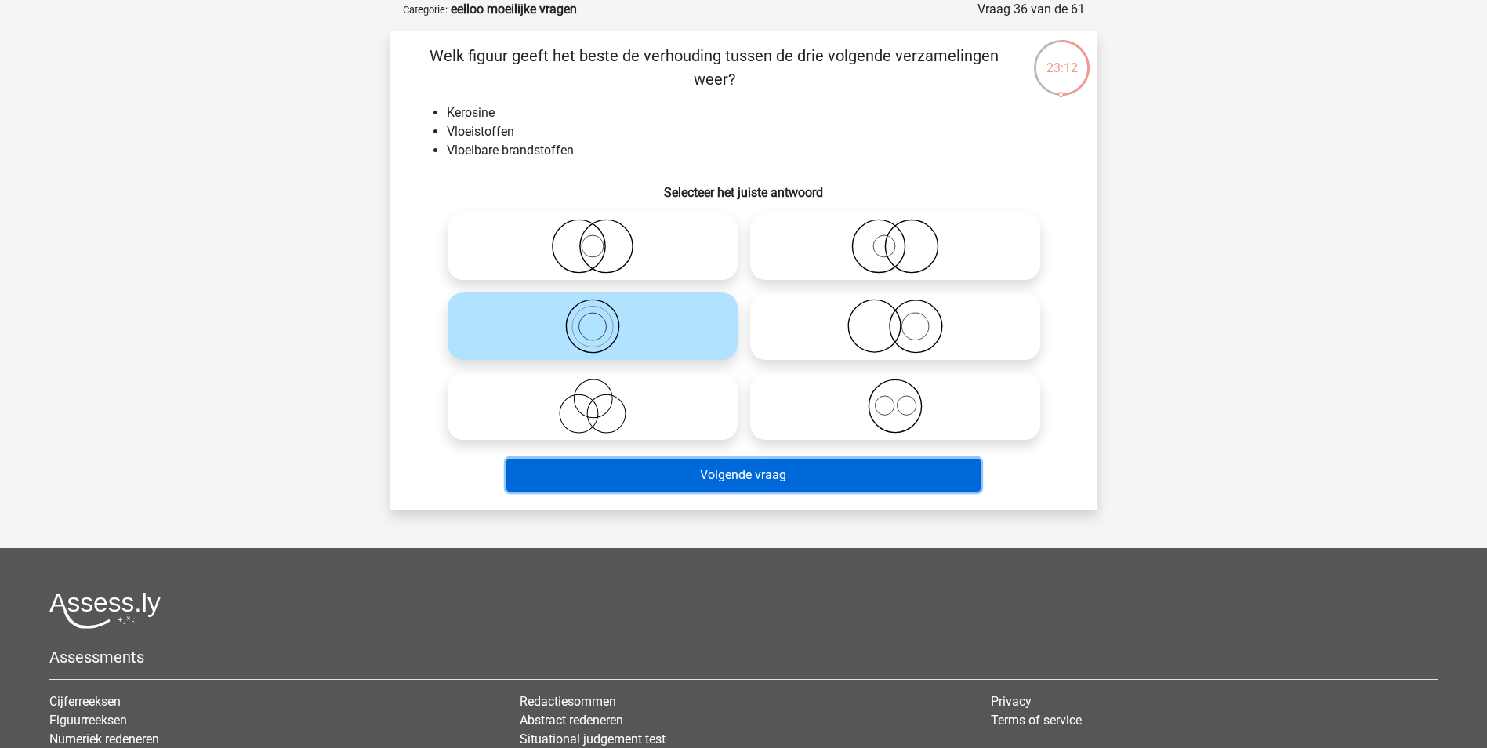
click at [697, 480] on button "Volgende vraag" at bounding box center [743, 474] width 474 height 33
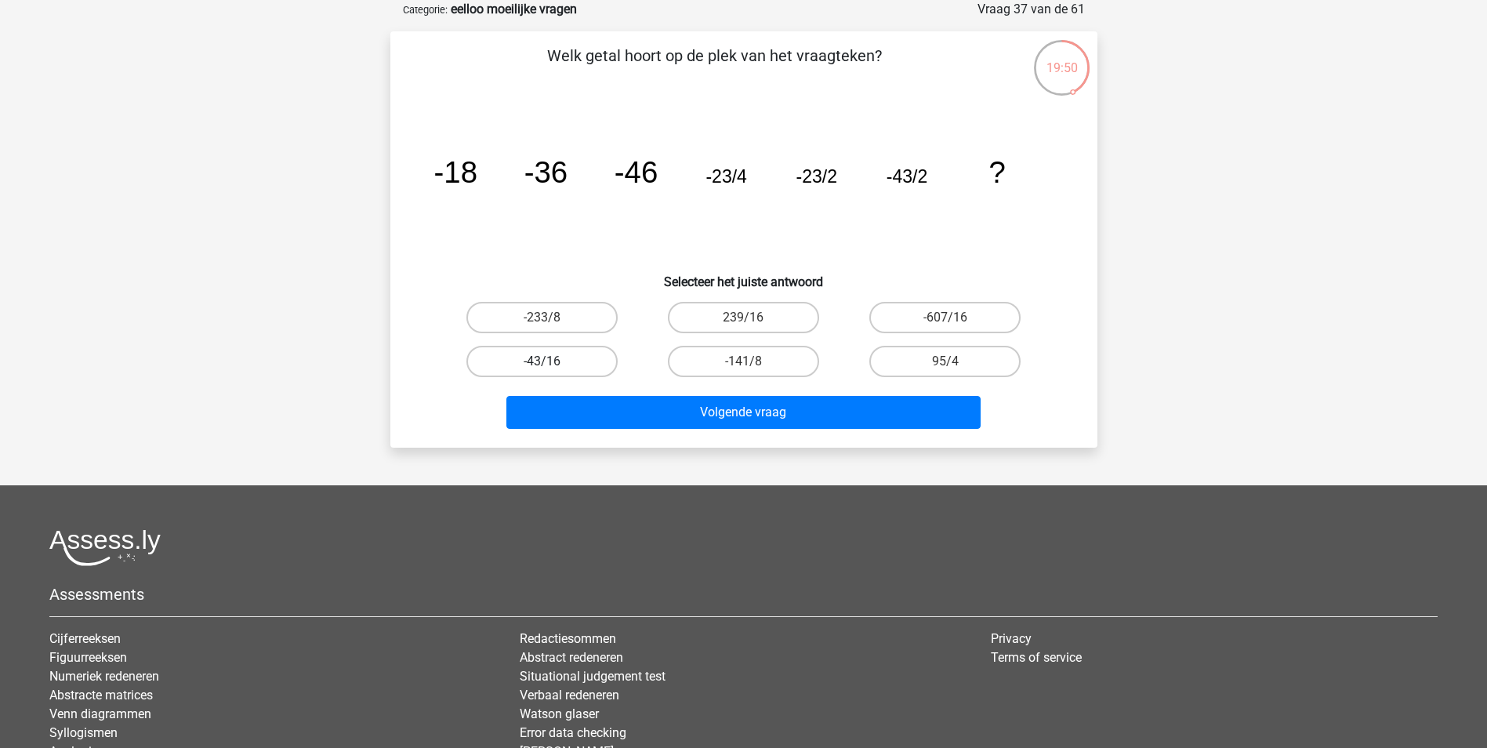
click at [584, 371] on label "-43/16" at bounding box center [541, 361] width 151 height 31
click at [552, 371] on input "-43/16" at bounding box center [547, 366] width 10 height 10
radio input "true"
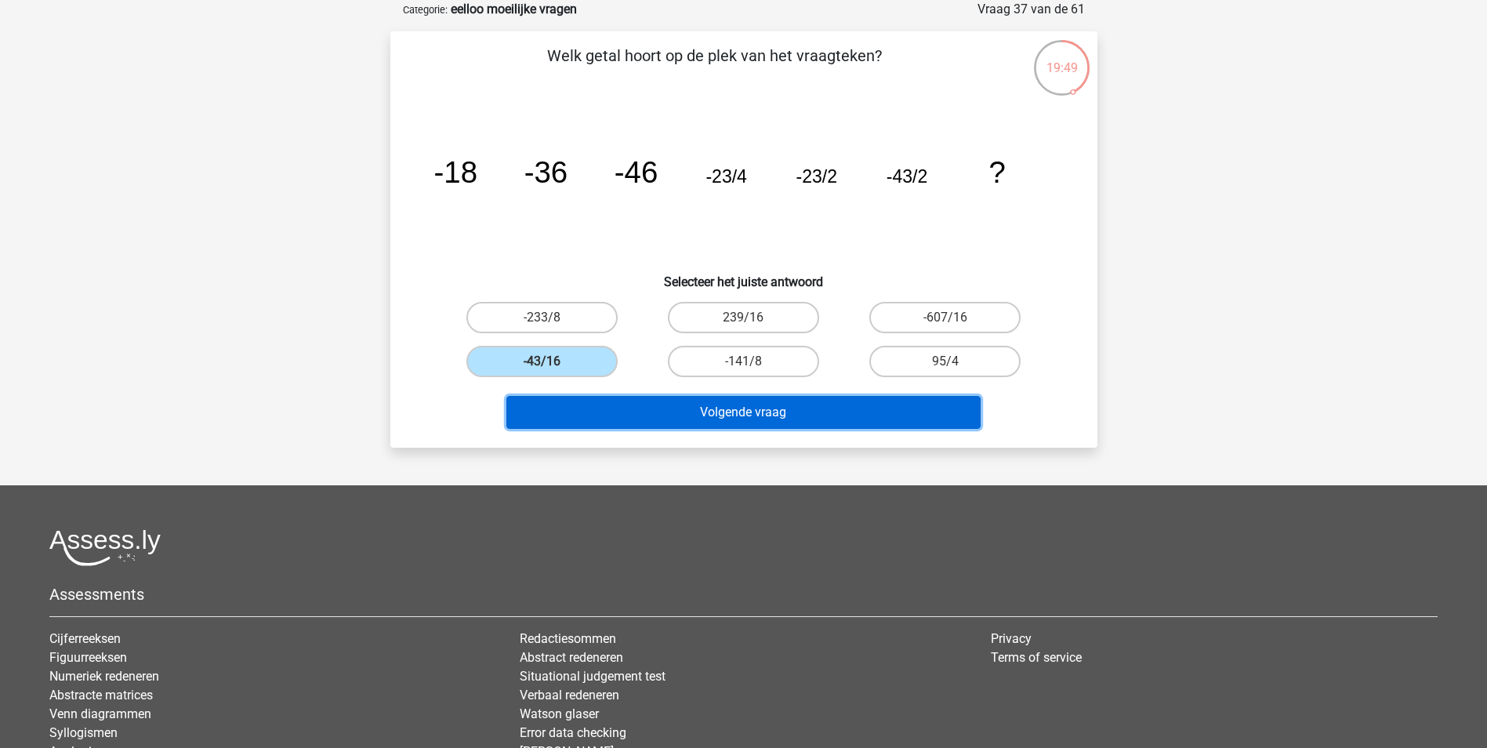
click at [682, 407] on button "Volgende vraag" at bounding box center [743, 412] width 474 height 33
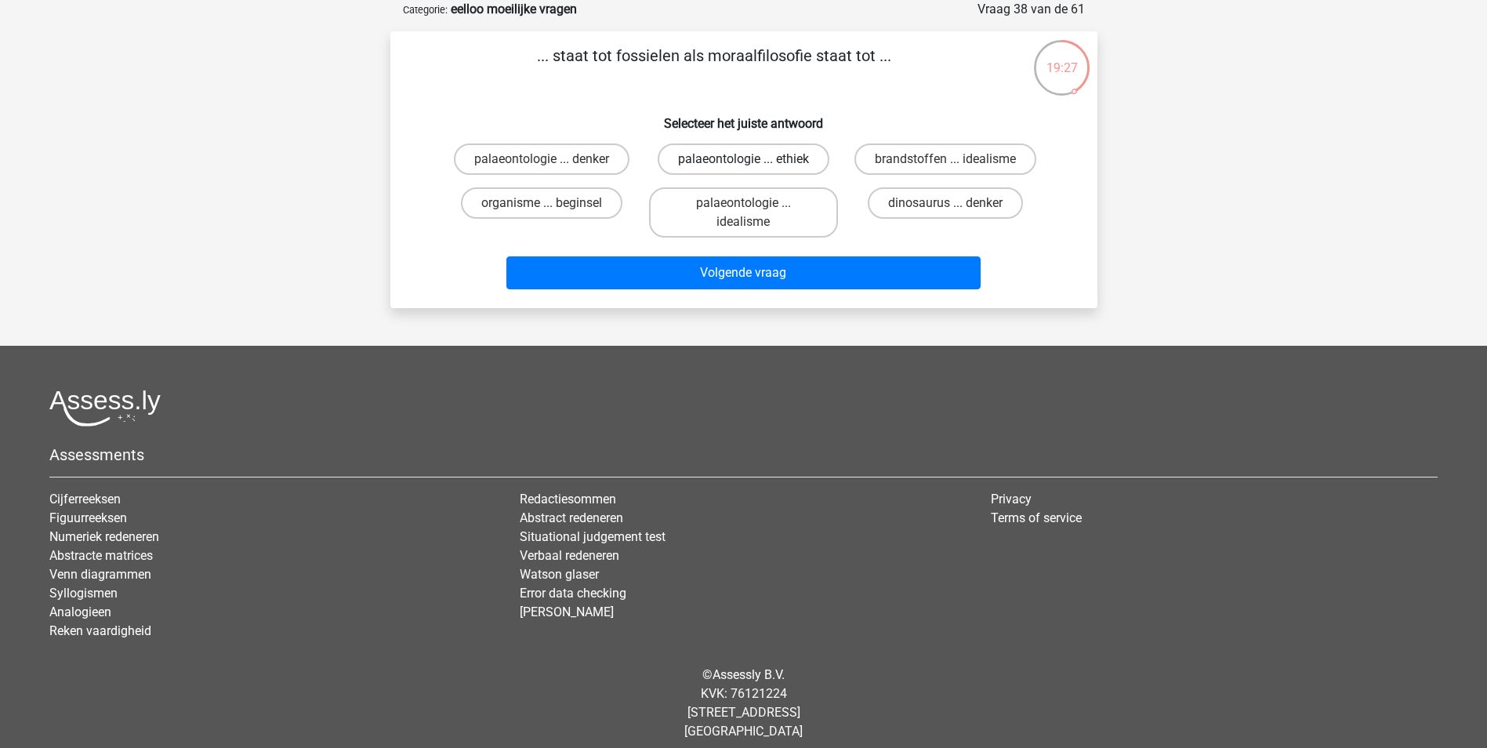
click at [786, 166] on label "palaeontologie ... ethiek" at bounding box center [744, 158] width 172 height 31
click at [753, 166] on input "palaeontologie ... ethiek" at bounding box center [748, 164] width 10 height 10
radio input "true"
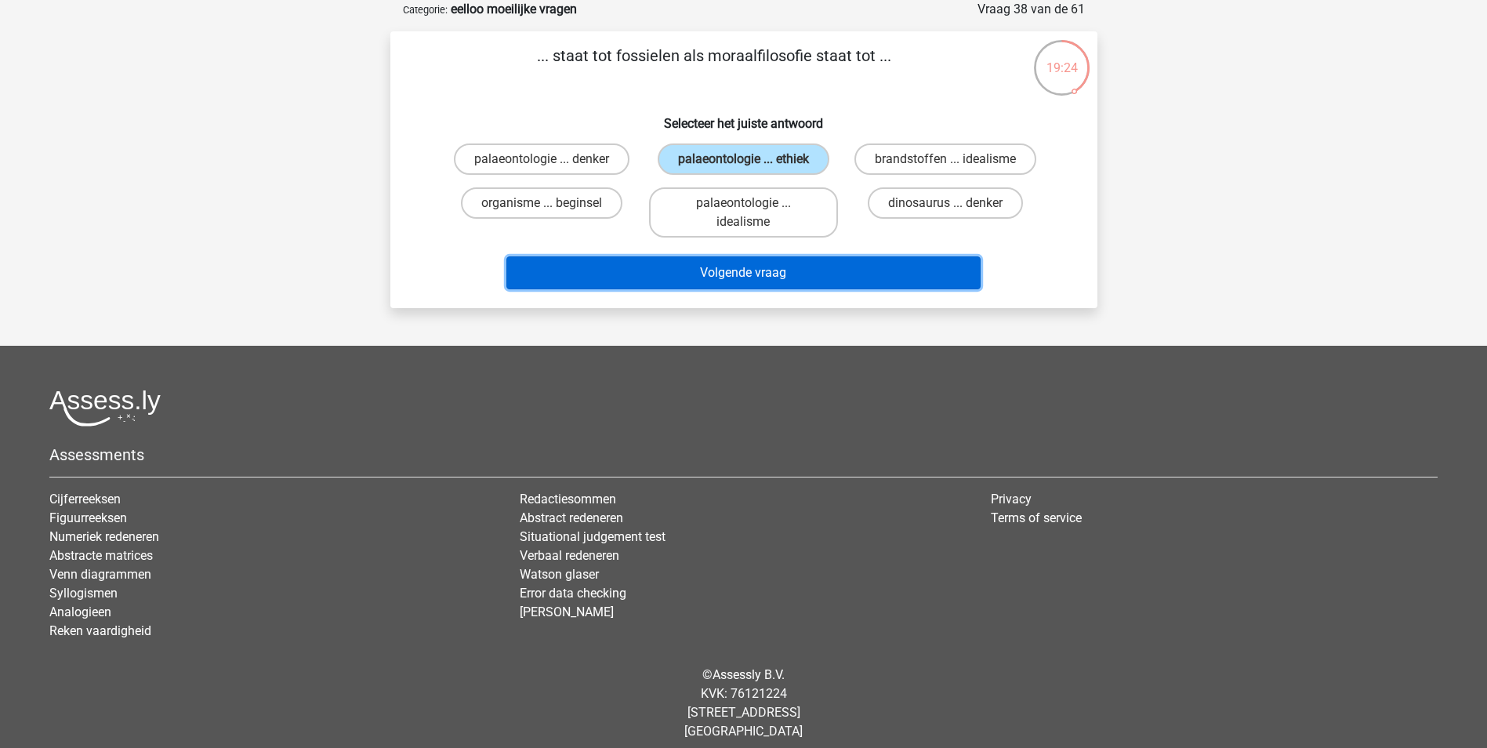
click at [810, 266] on button "Volgende vraag" at bounding box center [743, 272] width 474 height 33
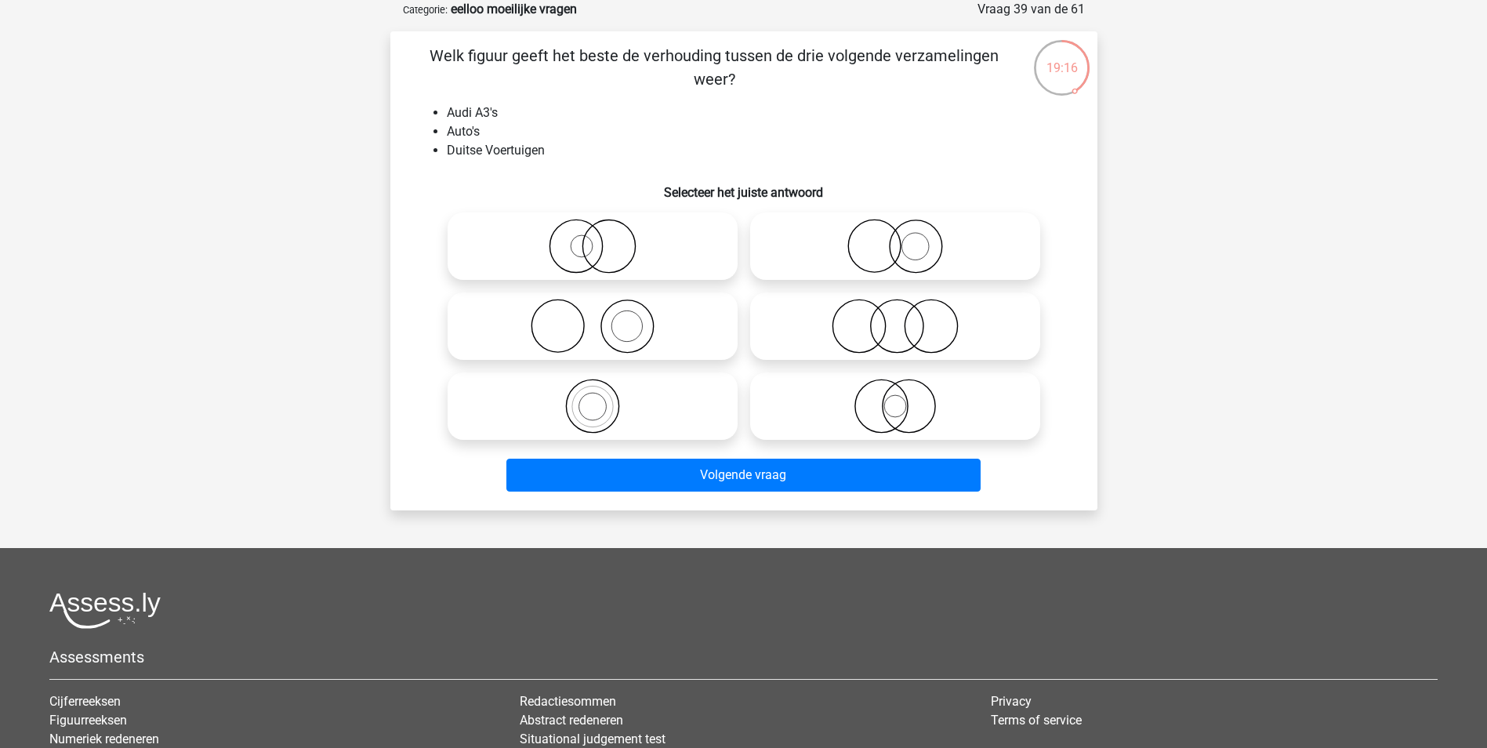
click at [686, 424] on icon at bounding box center [592, 406] width 277 height 55
click at [603, 398] on input "radio" at bounding box center [597, 393] width 10 height 10
radio input "true"
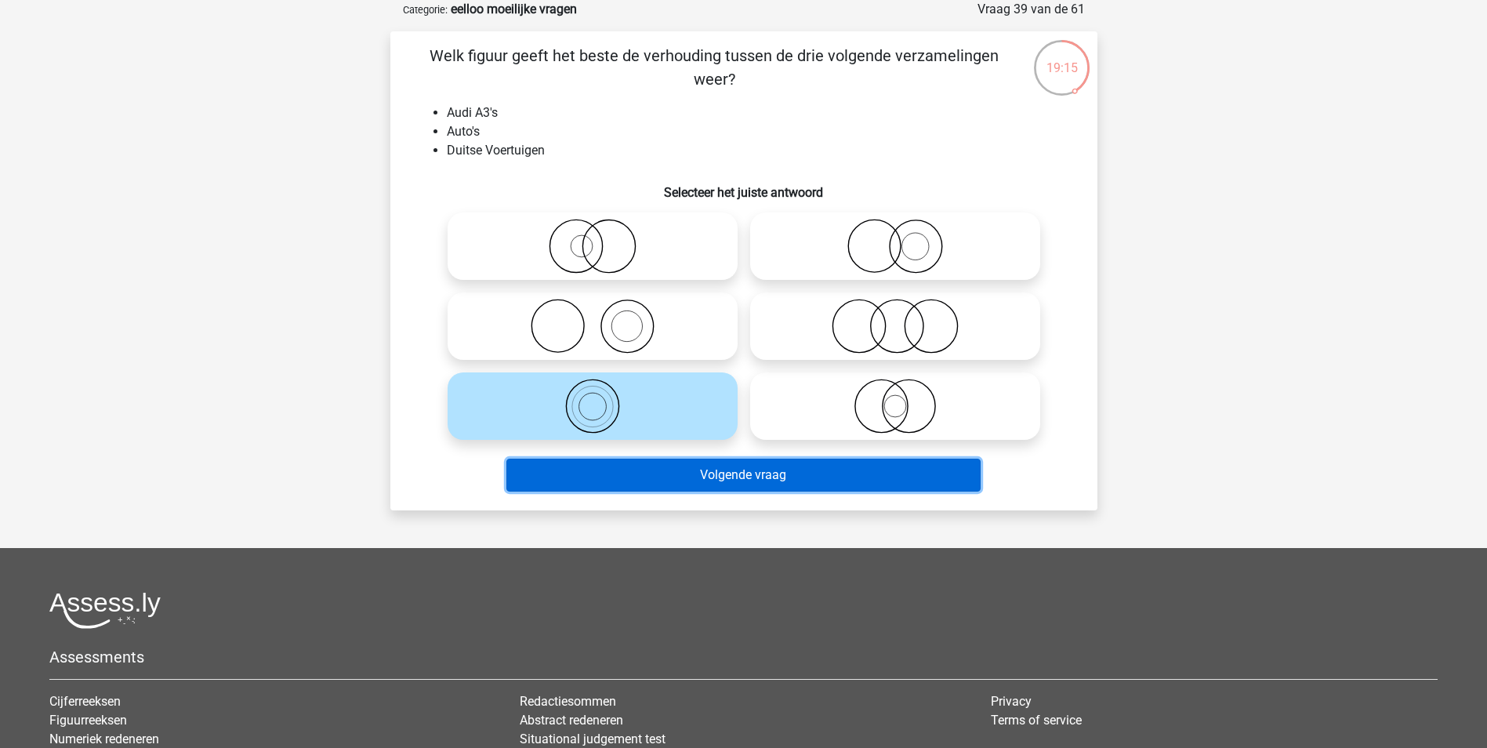
click at [714, 481] on button "Volgende vraag" at bounding box center [743, 474] width 474 height 33
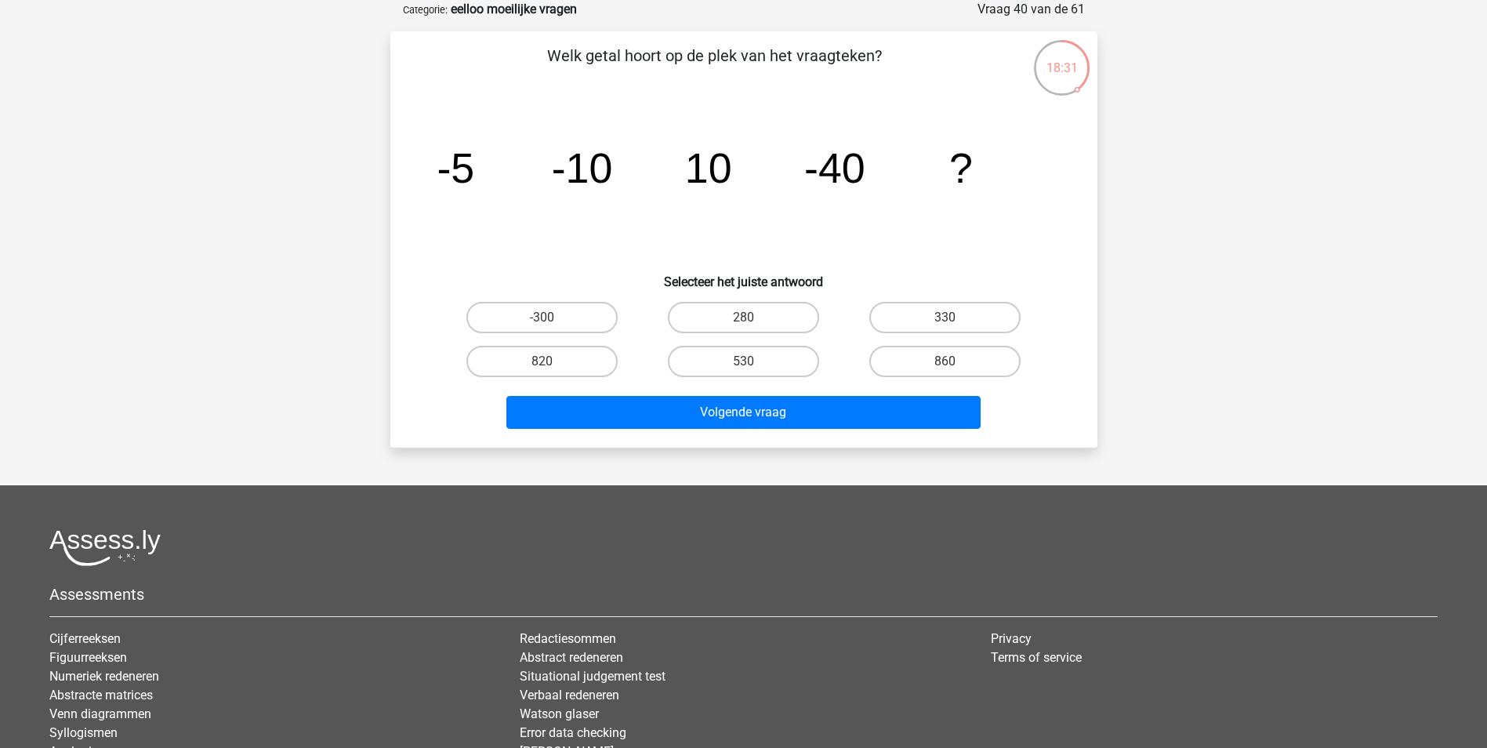
click at [596, 176] on tspan "-10" at bounding box center [581, 167] width 61 height 47
drag, startPoint x: 596, startPoint y: 176, endPoint x: 611, endPoint y: 263, distance: 88.4
click at [610, 257] on icon "image/svg+xml -5 -10 10 -40 ?" at bounding box center [744, 182] width 632 height 158
click at [808, 277] on h6 "Selecteer het juiste antwoord" at bounding box center [743, 275] width 657 height 27
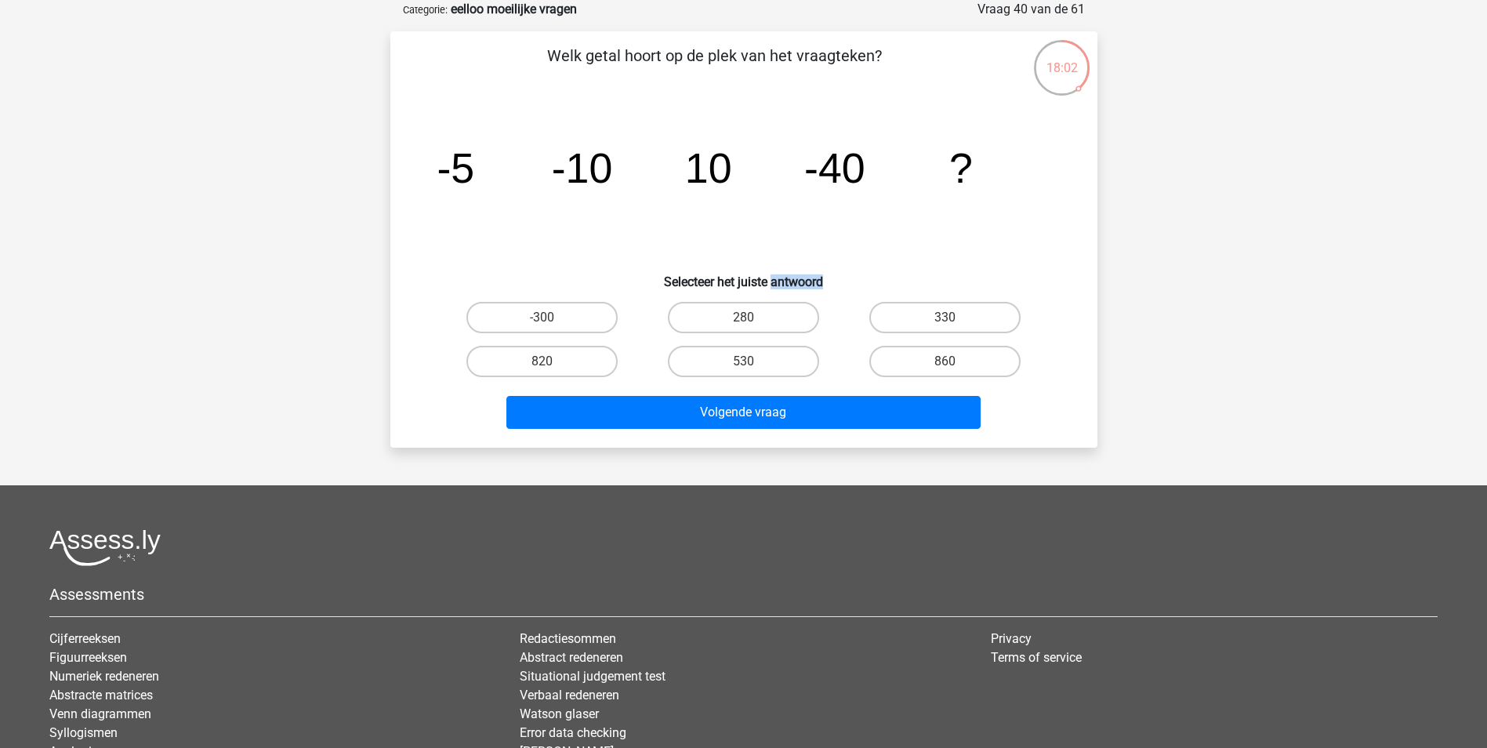
click at [808, 277] on h6 "Selecteer het juiste antwoord" at bounding box center [743, 275] width 657 height 27
click at [1202, 294] on div "Kies premium Bruno [EMAIL_ADDRESS][DOMAIN_NAME]" at bounding box center [743, 410] width 1487 height 977
click at [944, 238] on icon "image/svg+xml -5 -10 10 -40 ?" at bounding box center [744, 182] width 632 height 158
click at [709, 321] on label "280" at bounding box center [743, 317] width 151 height 31
click at [743, 321] on input "280" at bounding box center [748, 322] width 10 height 10
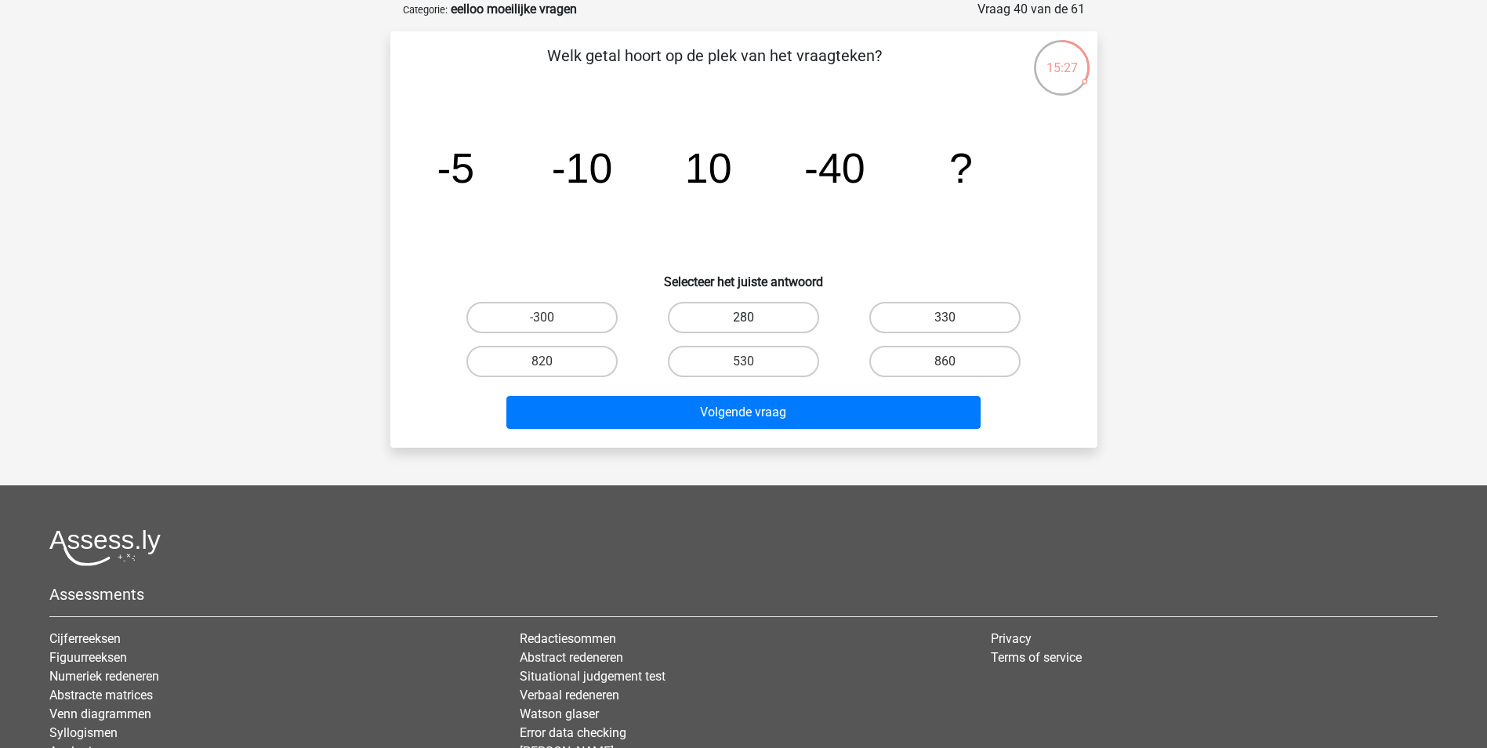
radio input "true"
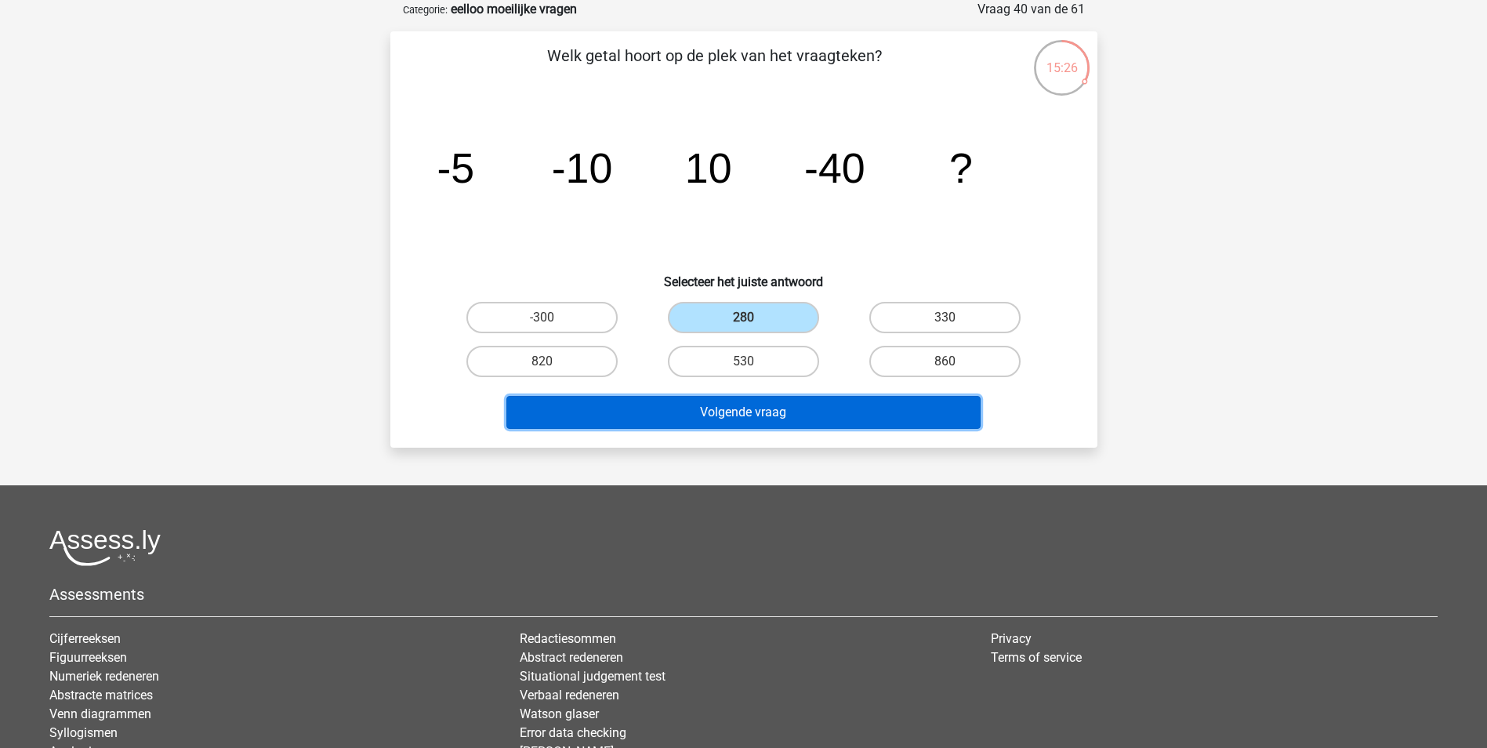
click at [752, 407] on button "Volgende vraag" at bounding box center [743, 412] width 474 height 33
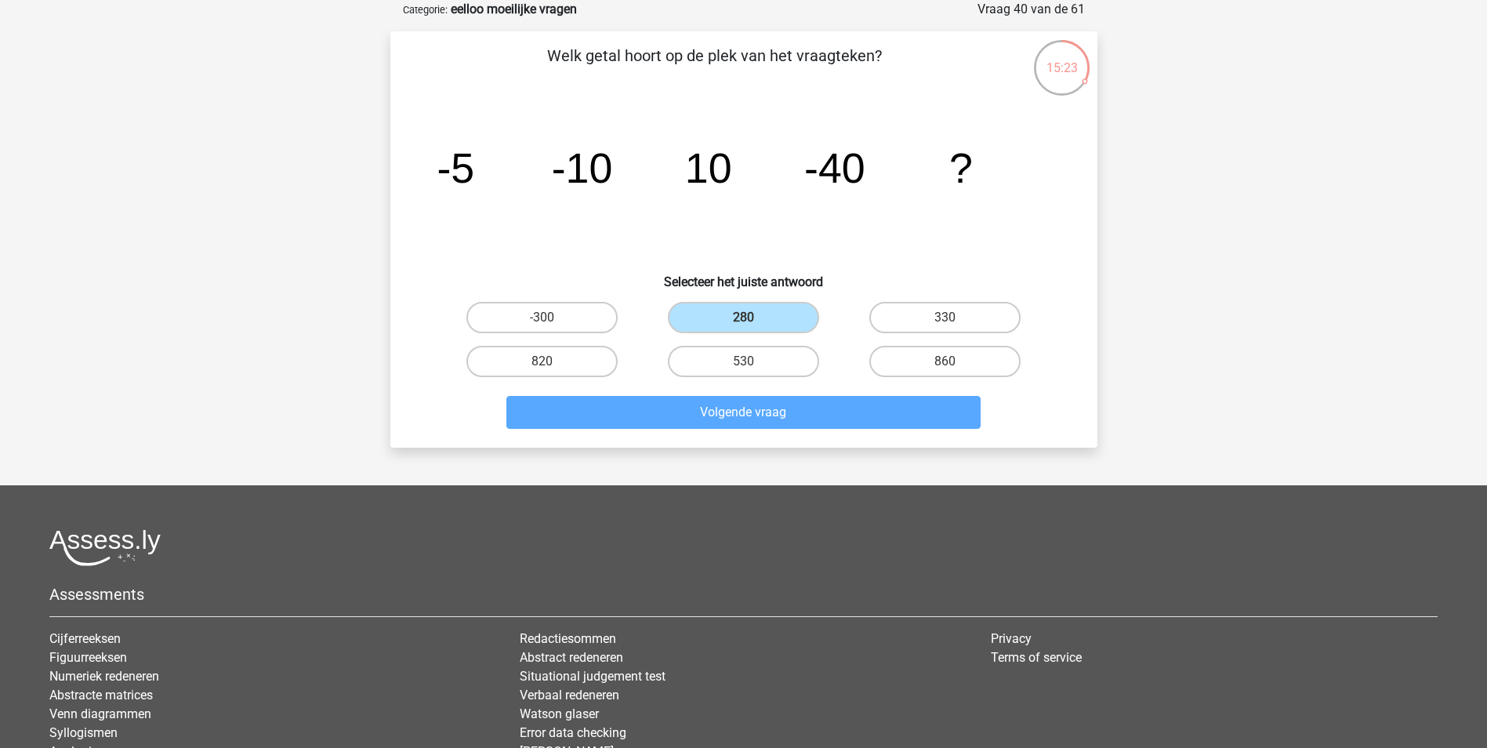
scroll to position [71, 0]
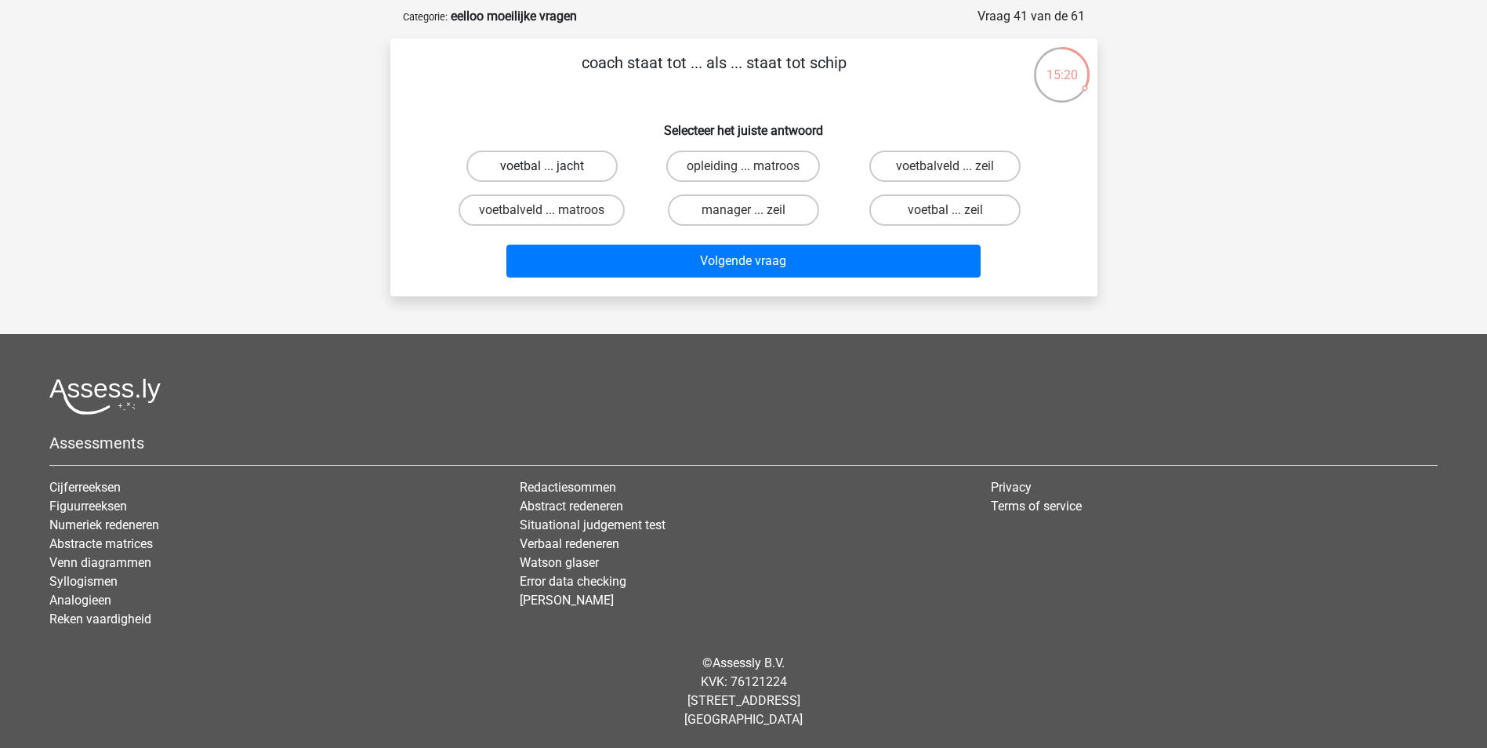
click at [570, 168] on label "voetbal ... jacht" at bounding box center [541, 165] width 151 height 31
click at [552, 168] on input "voetbal ... jacht" at bounding box center [547, 171] width 10 height 10
radio input "true"
click at [936, 208] on label "voetbal ... zeil" at bounding box center [944, 209] width 151 height 31
click at [945, 210] on input "voetbal ... zeil" at bounding box center [950, 215] width 10 height 10
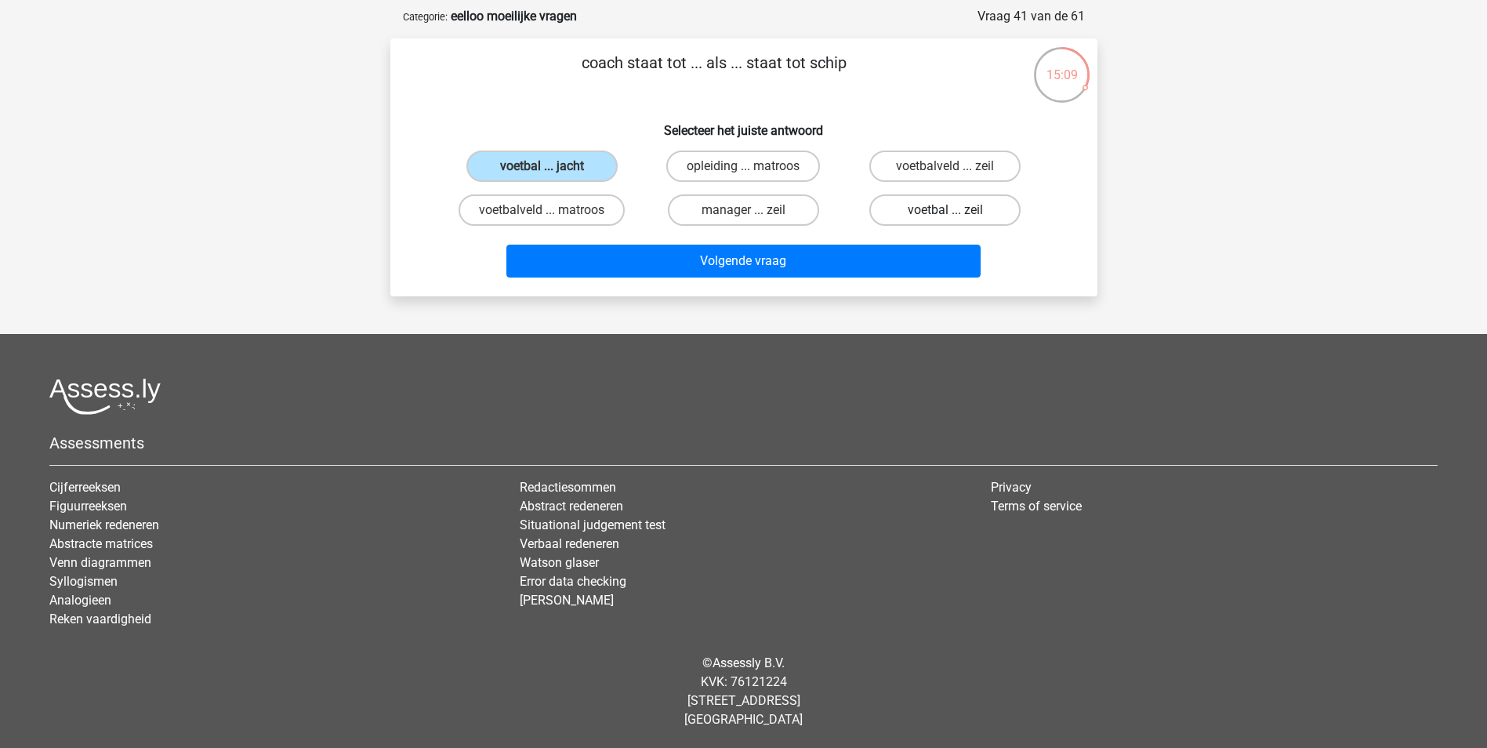
radio input "true"
click at [920, 179] on label "voetbalveld ... zeil" at bounding box center [944, 165] width 151 height 31
click at [945, 176] on input "voetbalveld ... zeil" at bounding box center [950, 171] width 10 height 10
radio input "true"
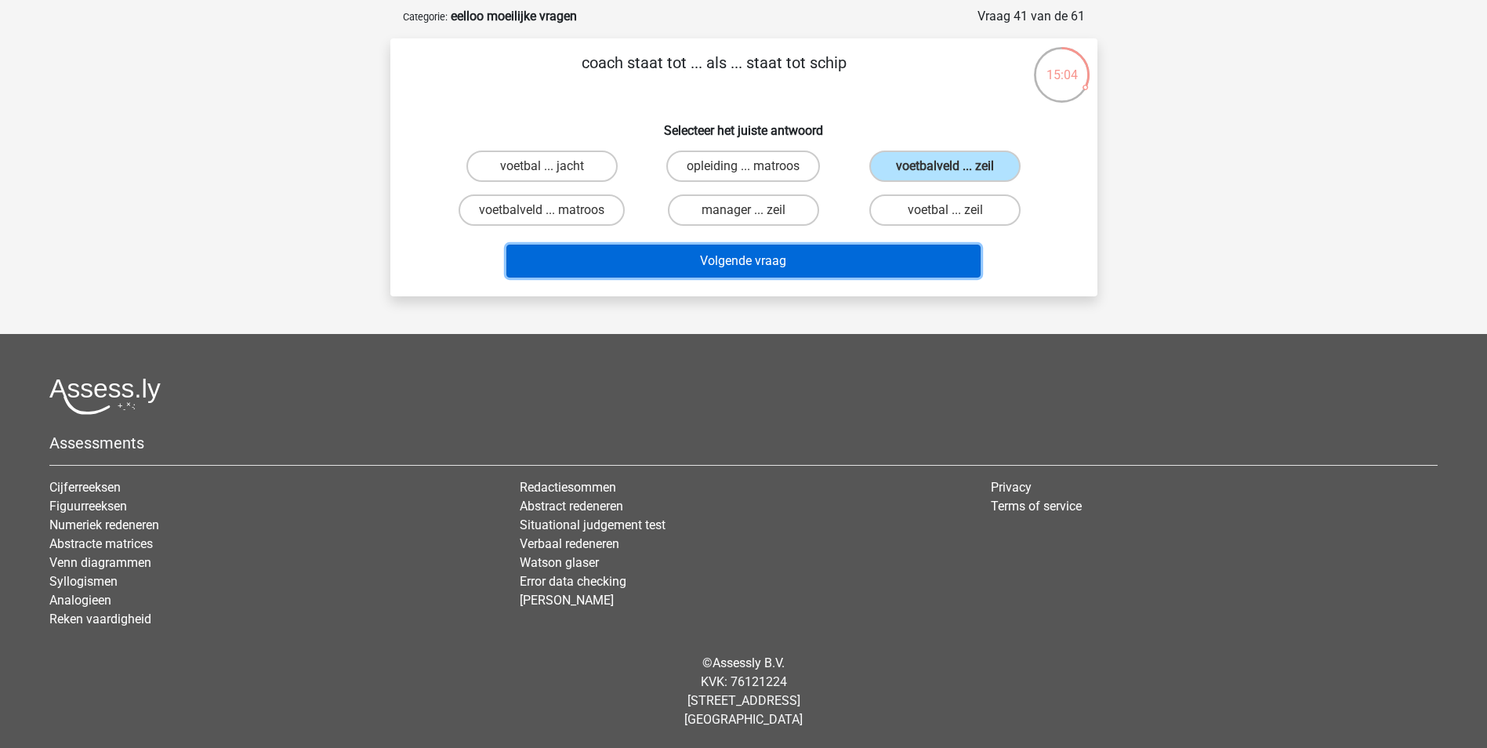
click at [889, 251] on button "Volgende vraag" at bounding box center [743, 261] width 474 height 33
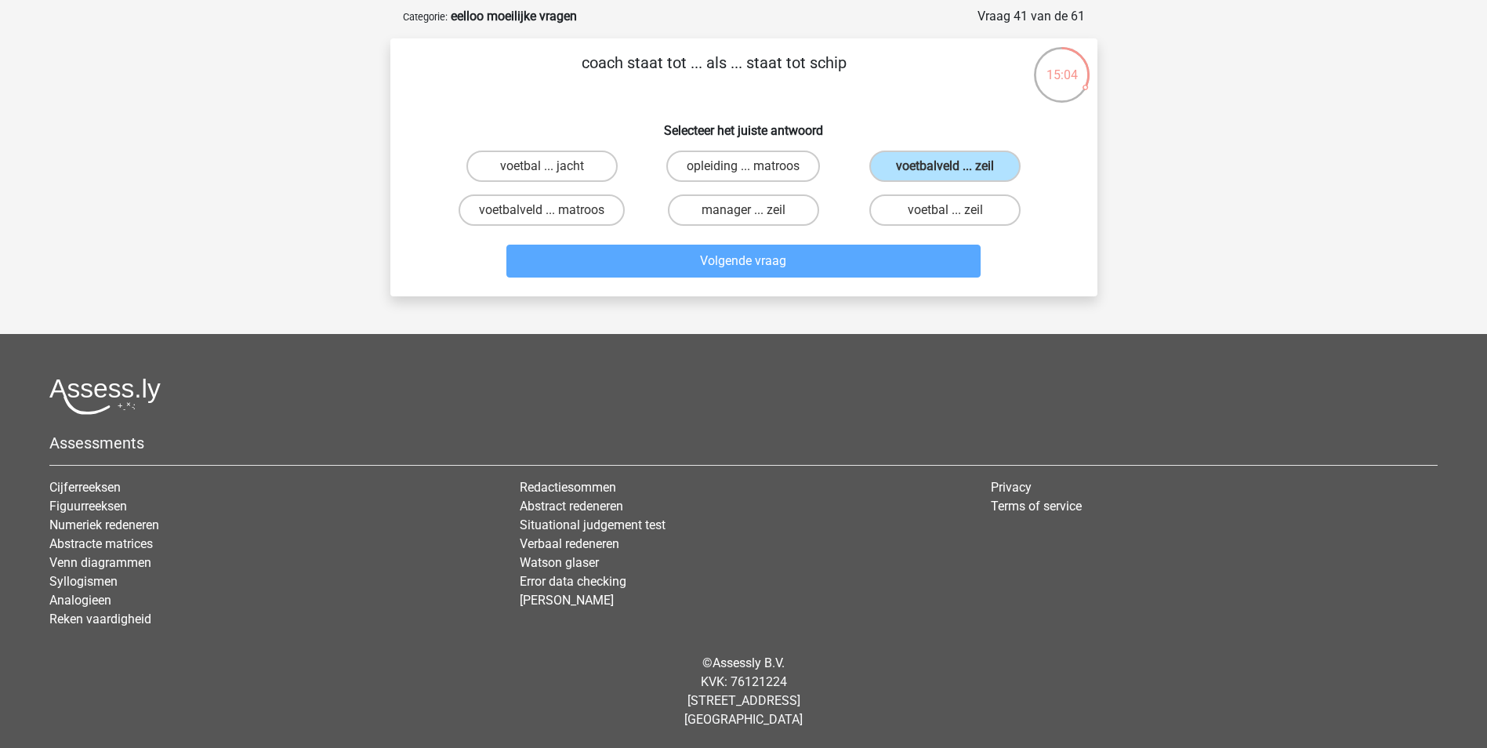
scroll to position [78, 0]
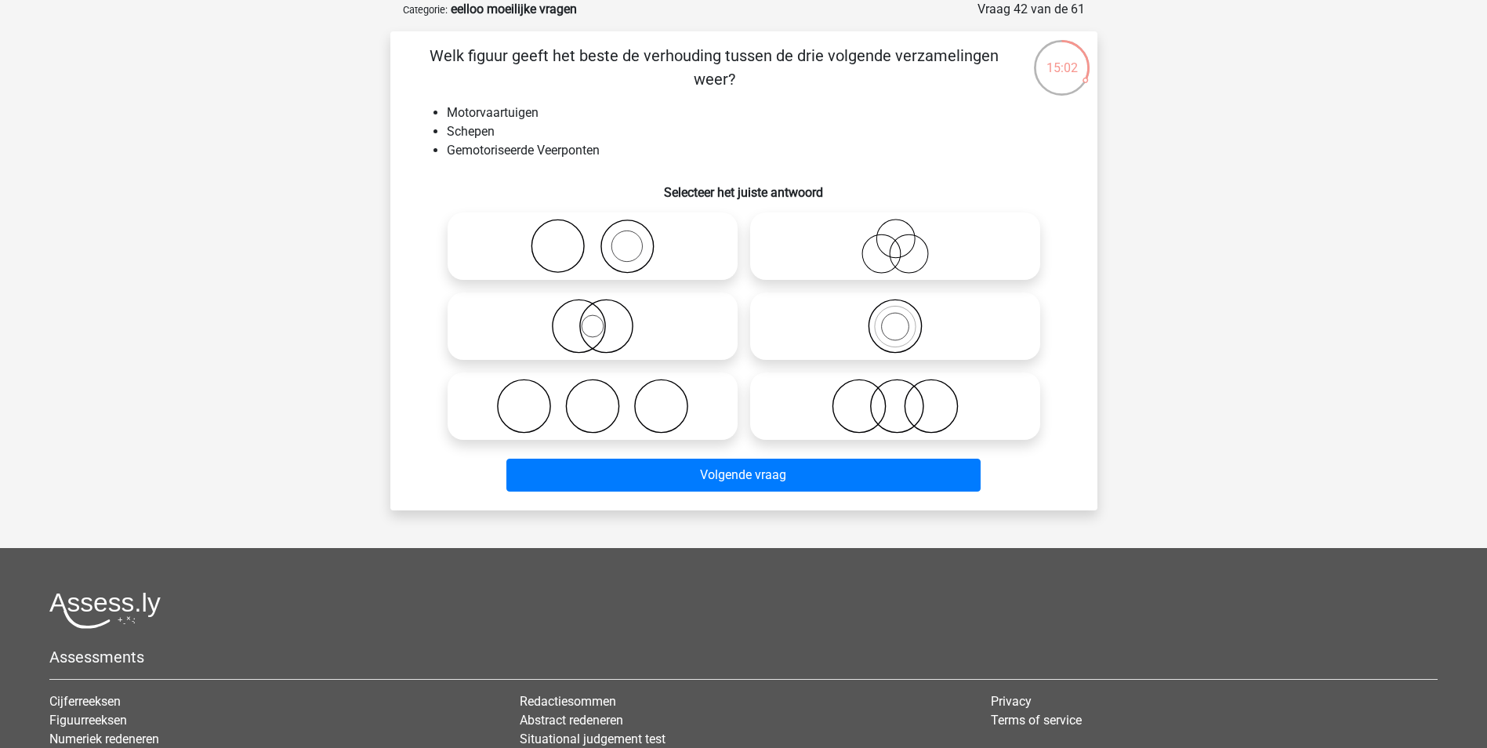
click at [725, 85] on p "Welk figuur geeft het beste de verhouding tussen de drie volgende verzamelingen…" at bounding box center [714, 67] width 598 height 47
drag, startPoint x: 725, startPoint y: 85, endPoint x: 611, endPoint y: 142, distance: 127.2
click at [619, 142] on li "Gemotoriseerde Veerponten" at bounding box center [759, 150] width 625 height 19
click at [465, 131] on li "Schepen" at bounding box center [759, 131] width 625 height 19
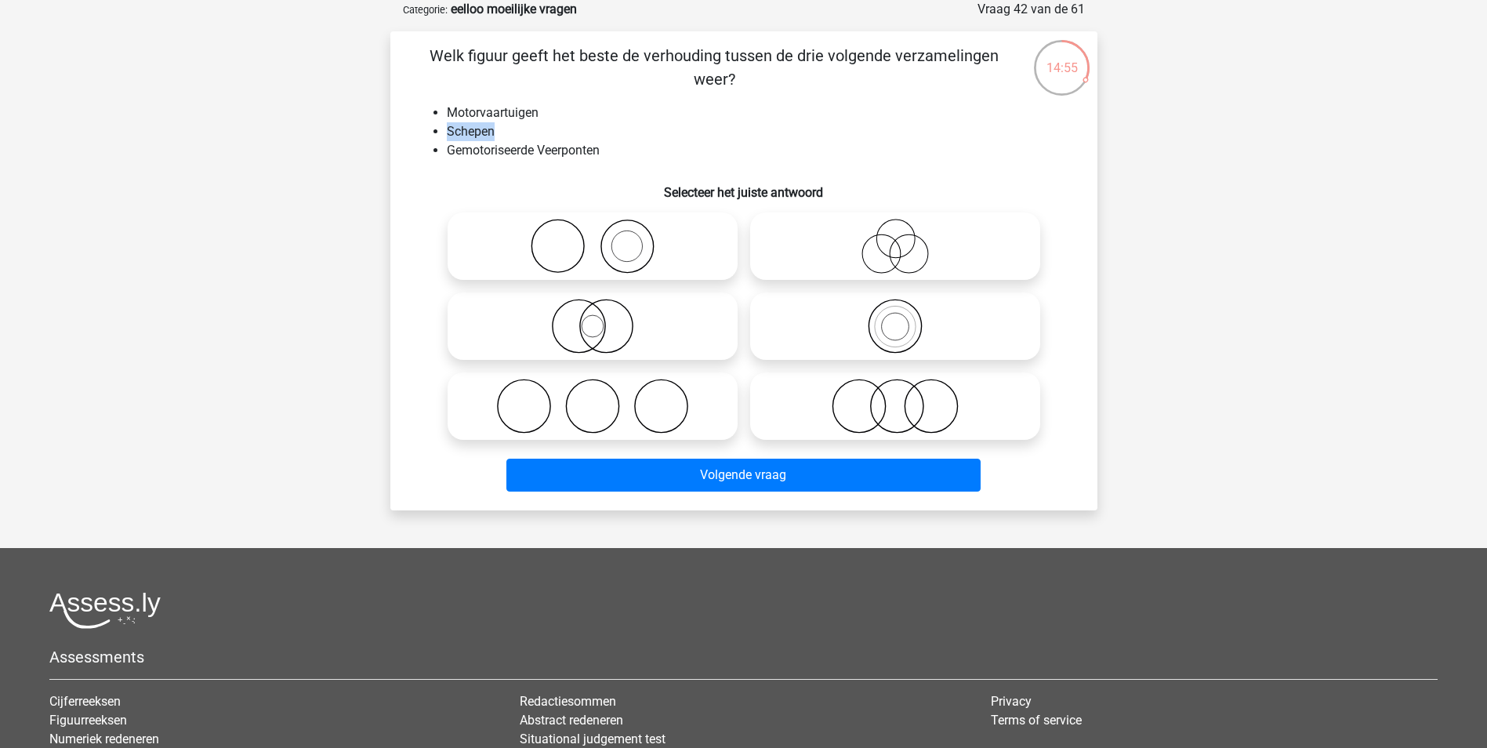
click at [465, 131] on li "Schepen" at bounding box center [759, 131] width 625 height 19
drag, startPoint x: 465, startPoint y: 131, endPoint x: 581, endPoint y: 162, distance: 120.1
click at [581, 162] on div "Welk figuur geeft het beste de verhouding tussen de drie volgende verzamelingen…" at bounding box center [744, 271] width 694 height 454
click at [526, 104] on li "Motorvaartuigen" at bounding box center [759, 112] width 625 height 19
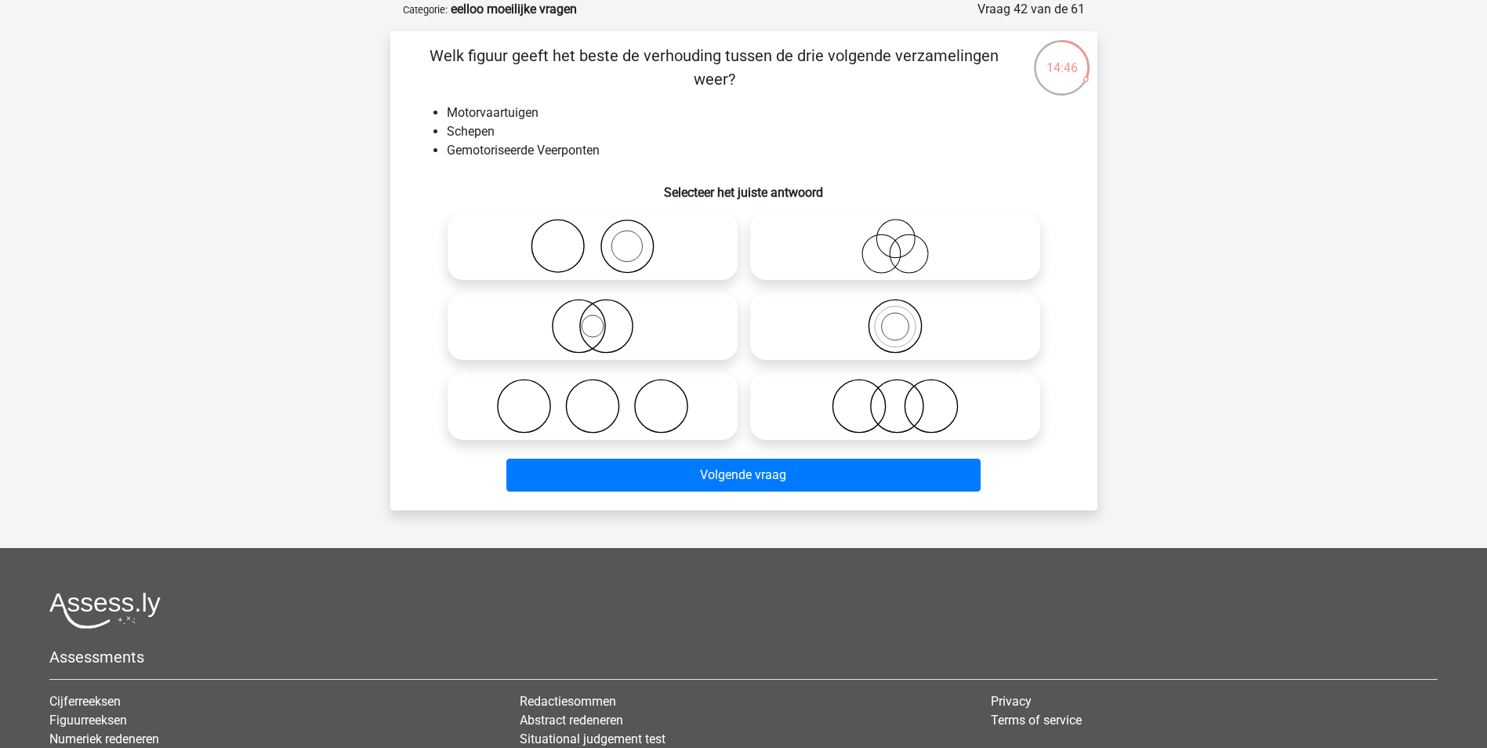
drag, startPoint x: 526, startPoint y: 104, endPoint x: 518, endPoint y: 158, distance: 53.9
click at [518, 158] on li "Gemotoriseerde Veerponten" at bounding box center [759, 150] width 625 height 19
click at [868, 335] on icon at bounding box center [894, 326] width 277 height 55
click at [895, 318] on input "radio" at bounding box center [900, 313] width 10 height 10
radio input "true"
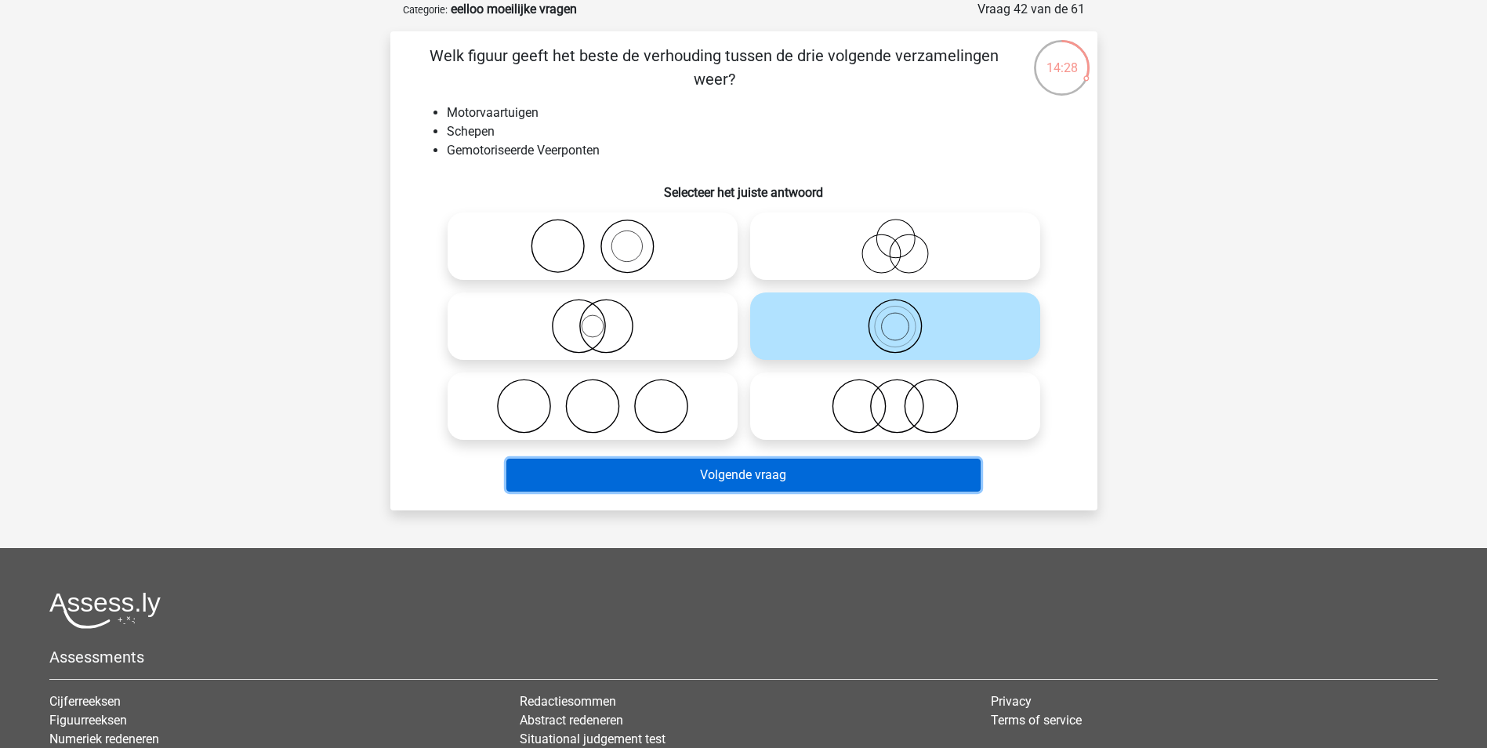
click at [793, 469] on button "Volgende vraag" at bounding box center [743, 474] width 474 height 33
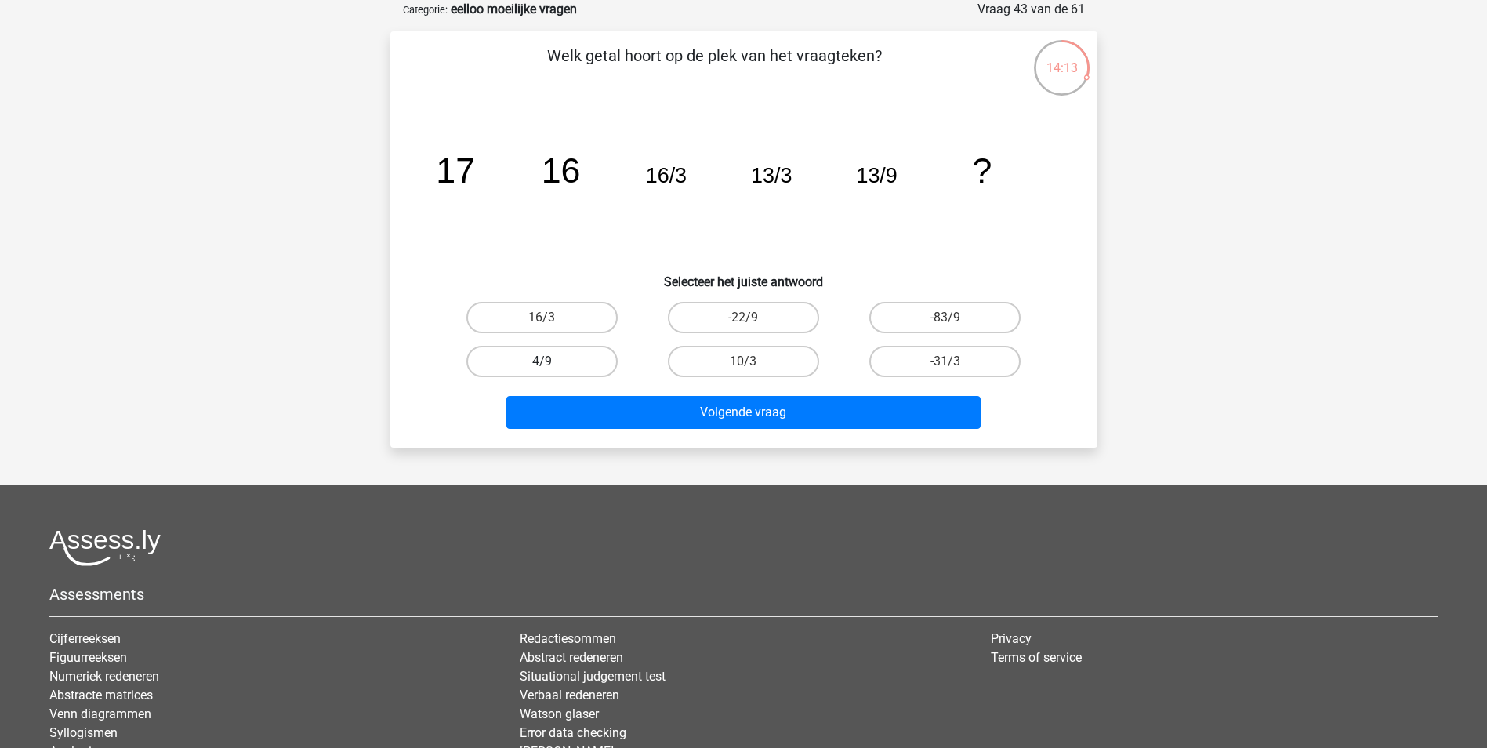
click at [562, 363] on label "4/9" at bounding box center [541, 361] width 151 height 31
click at [552, 363] on input "4/9" at bounding box center [547, 366] width 10 height 10
radio input "true"
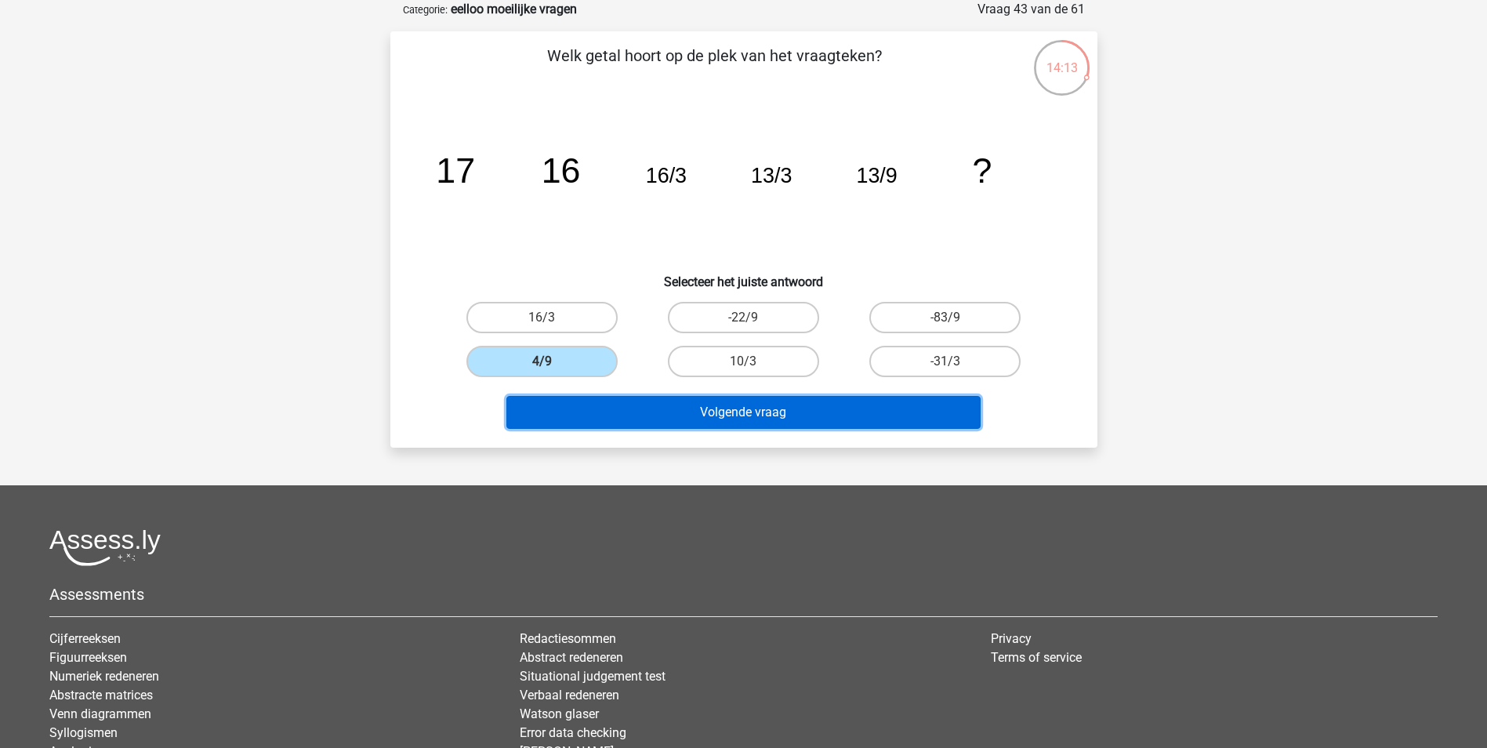
click at [579, 414] on button "Volgende vraag" at bounding box center [743, 412] width 474 height 33
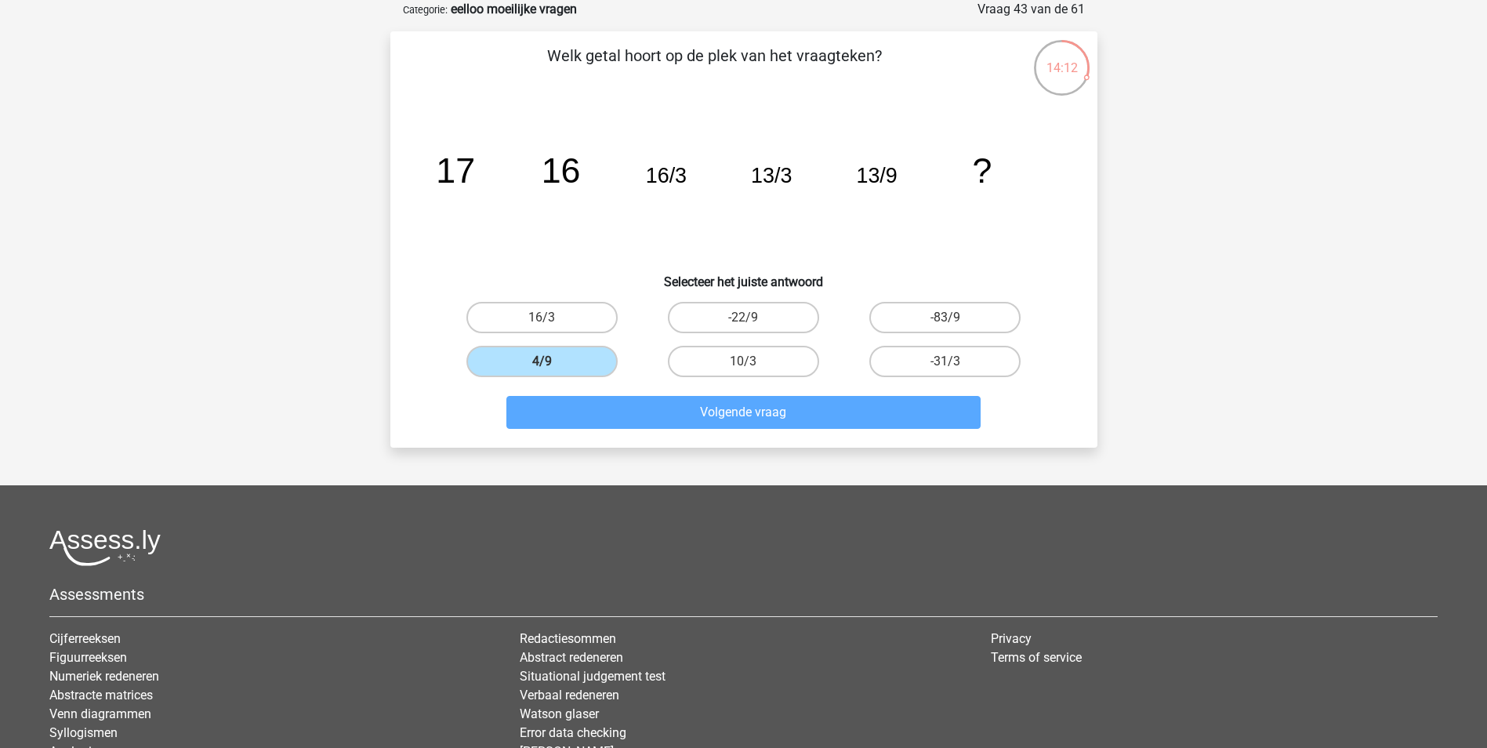
scroll to position [71, 0]
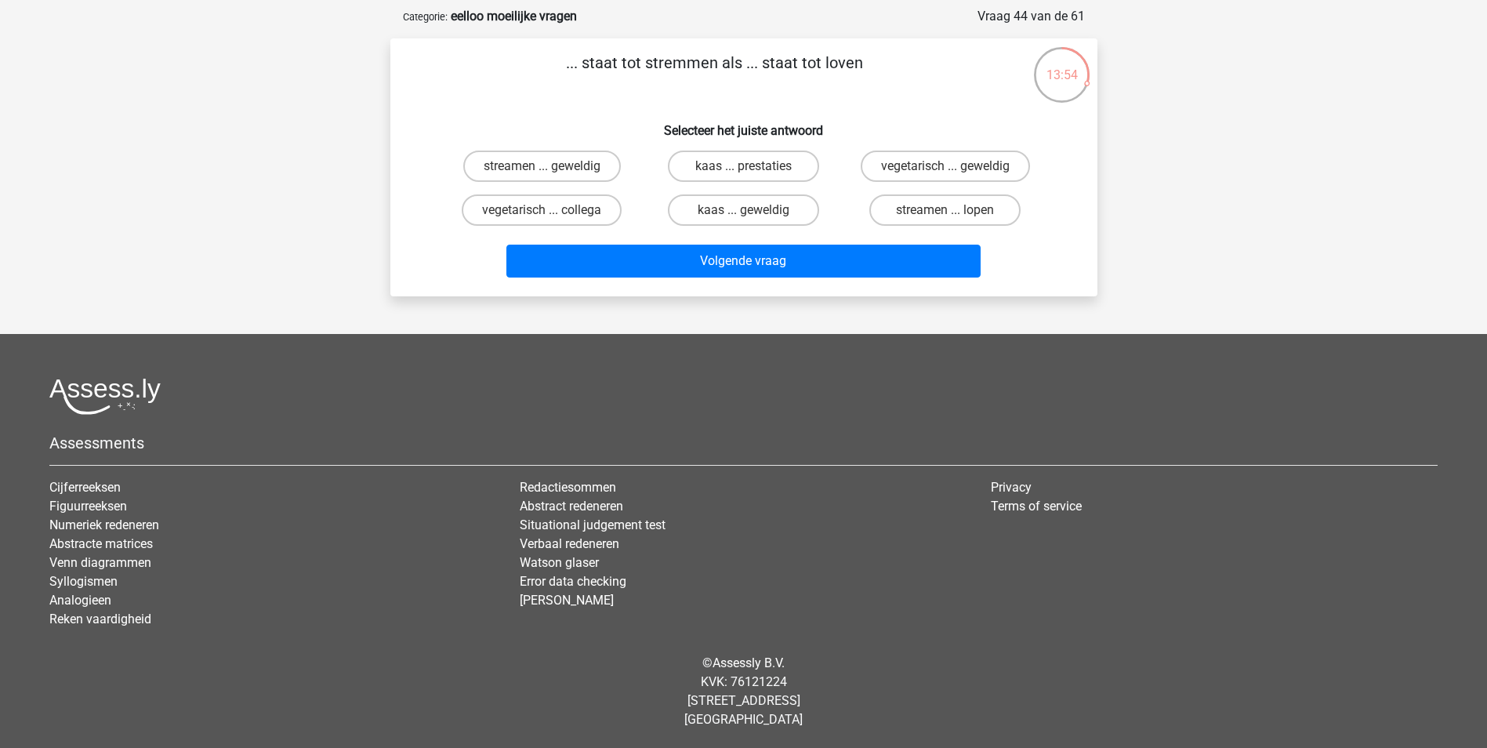
click at [752, 211] on input "kaas ... geweldig" at bounding box center [748, 215] width 10 height 10
radio input "true"
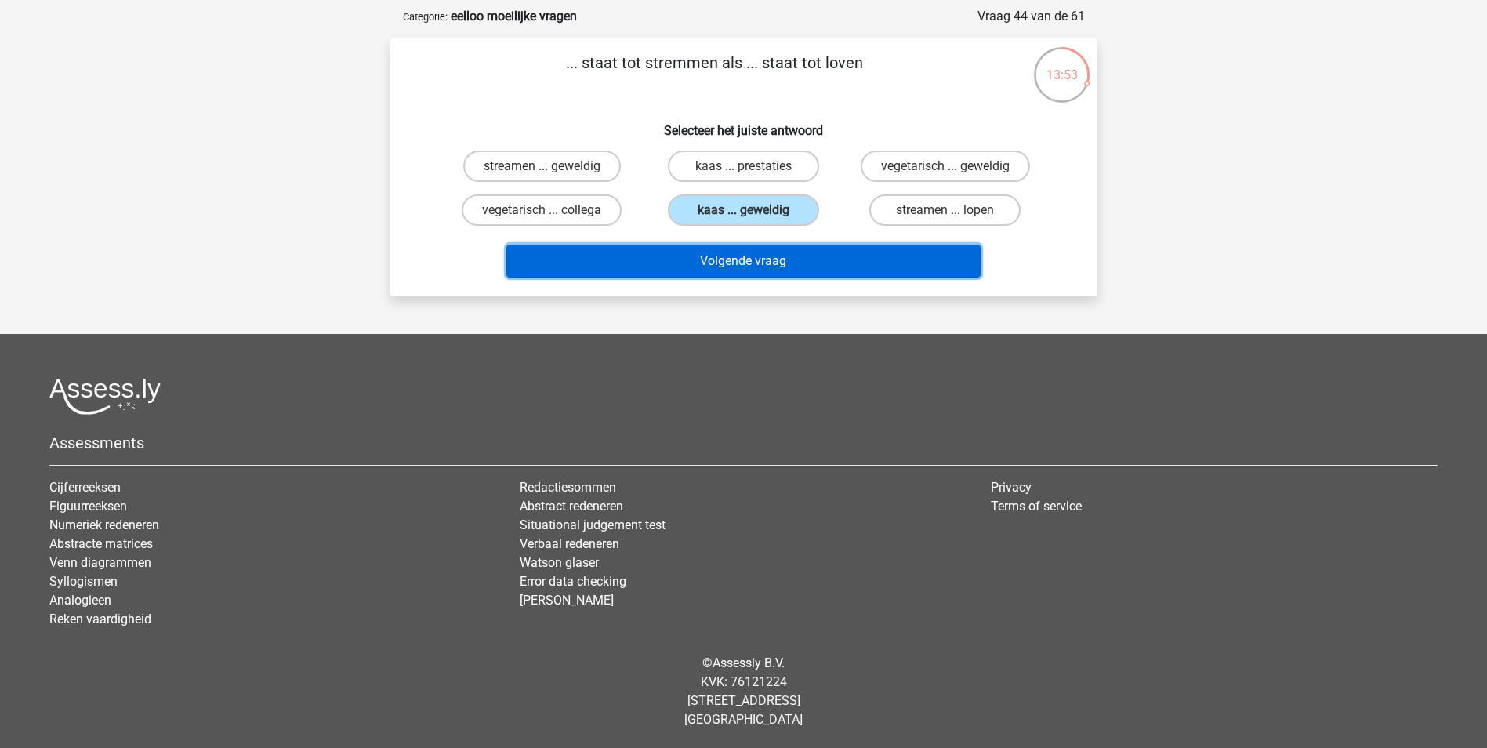
click at [739, 264] on button "Volgende vraag" at bounding box center [743, 261] width 474 height 33
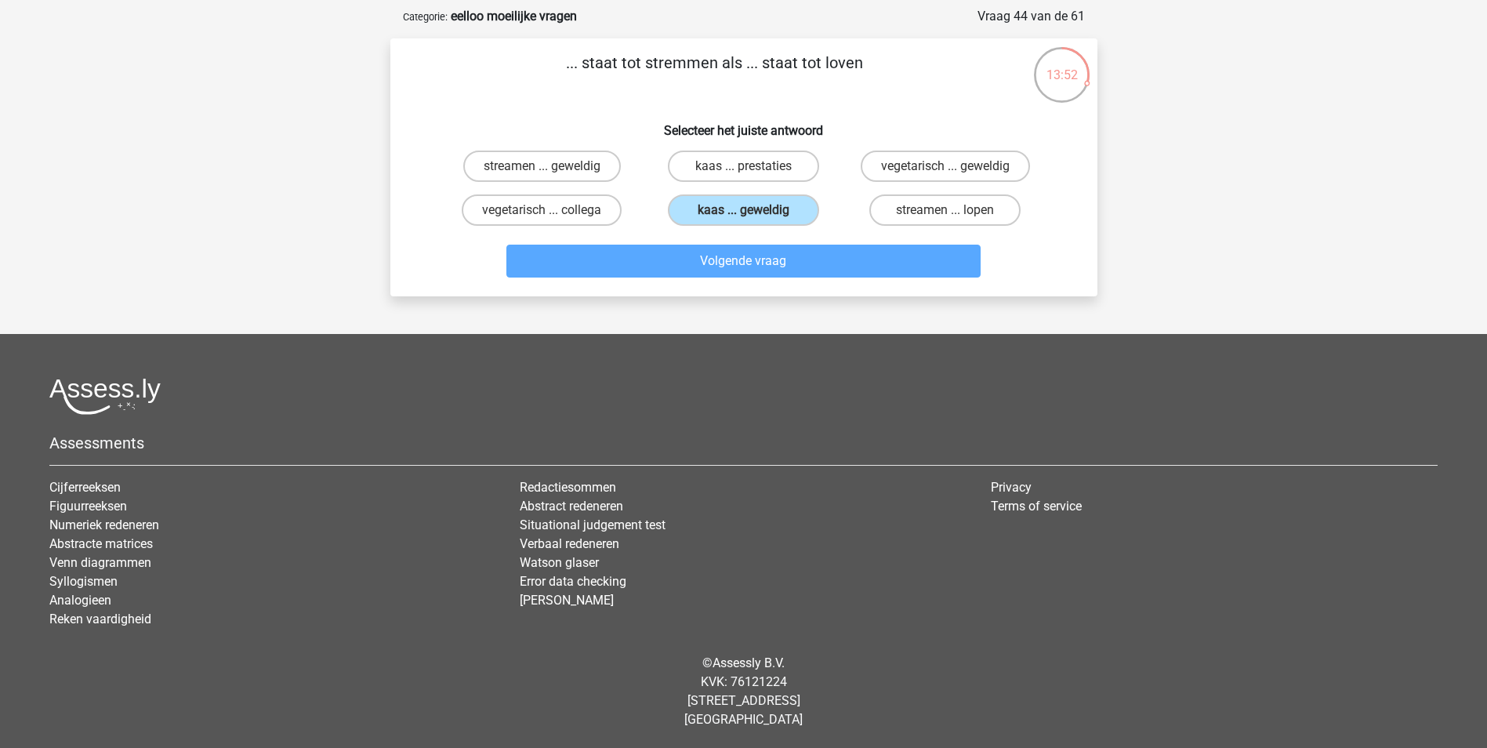
scroll to position [78, 0]
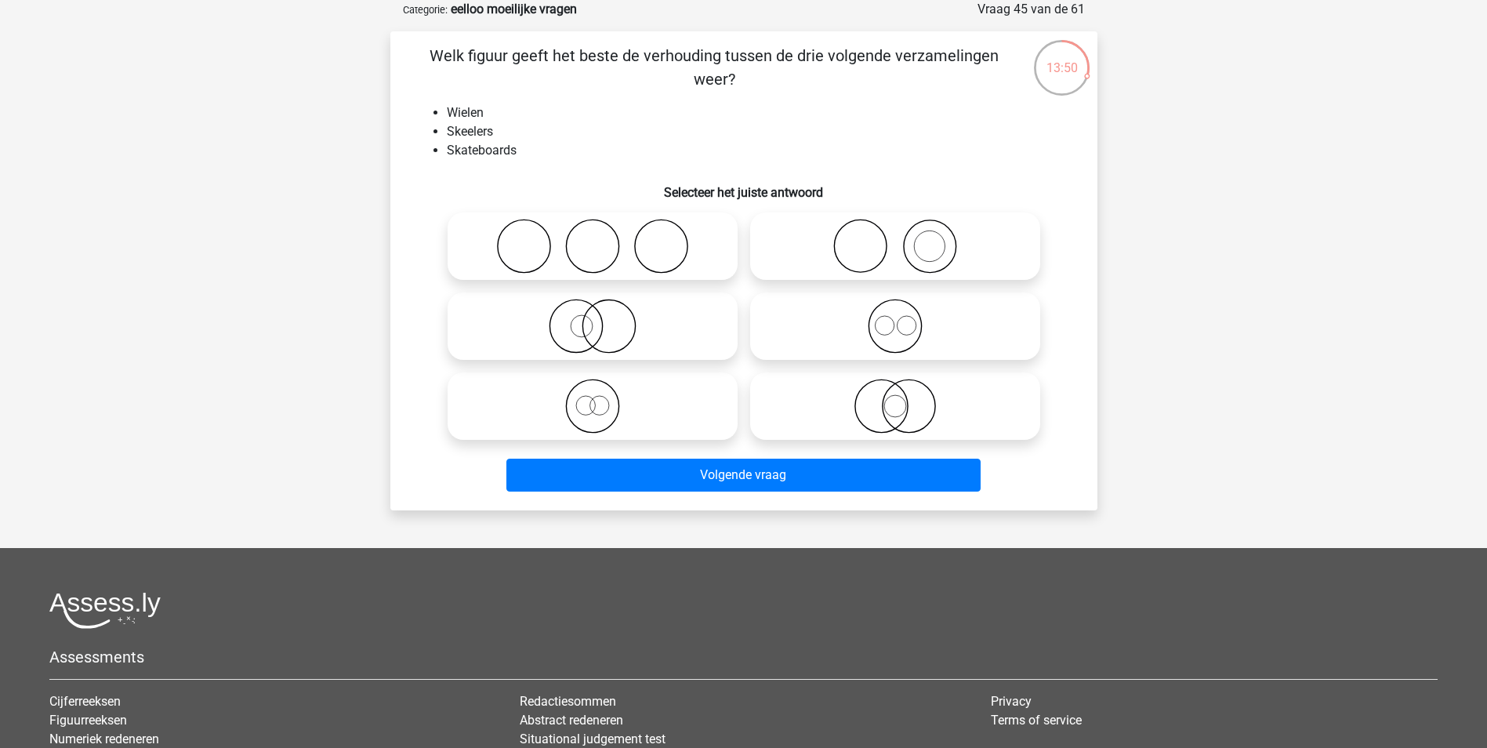
click at [594, 255] on icon at bounding box center [592, 246] width 277 height 55
click at [594, 238] on input "radio" at bounding box center [597, 233] width 10 height 10
radio input "true"
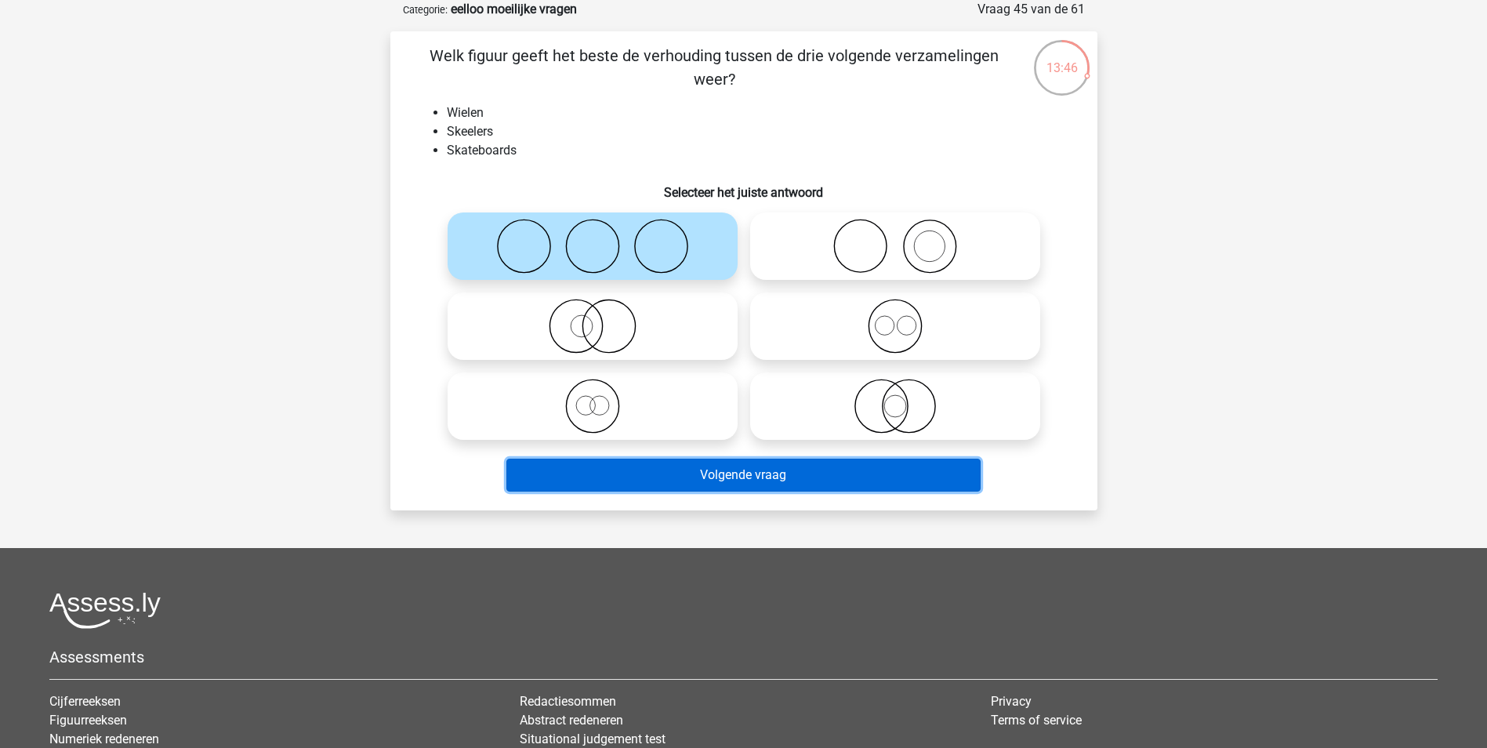
click at [777, 480] on button "Volgende vraag" at bounding box center [743, 474] width 474 height 33
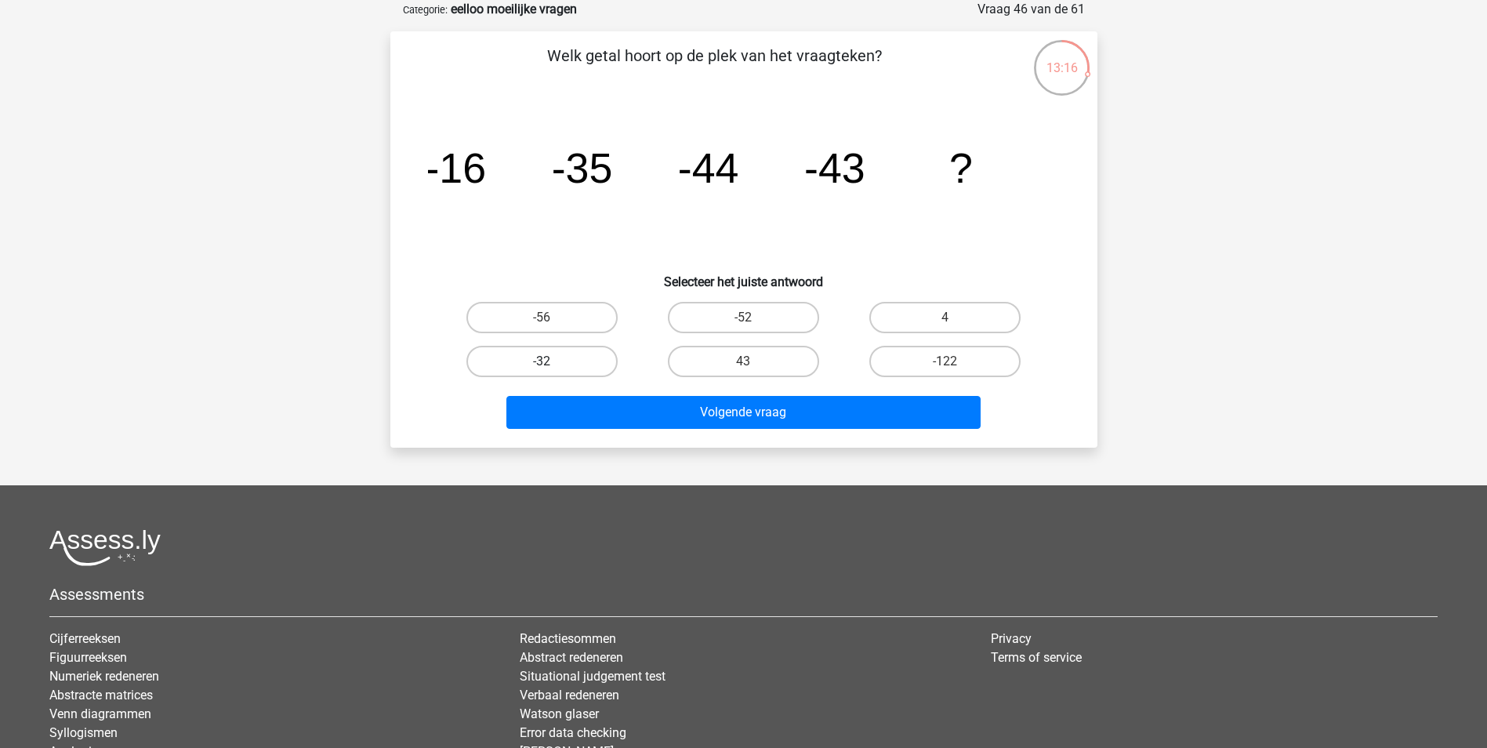
click at [572, 358] on label "-32" at bounding box center [541, 361] width 151 height 31
click at [552, 361] on input "-32" at bounding box center [547, 366] width 10 height 10
radio input "true"
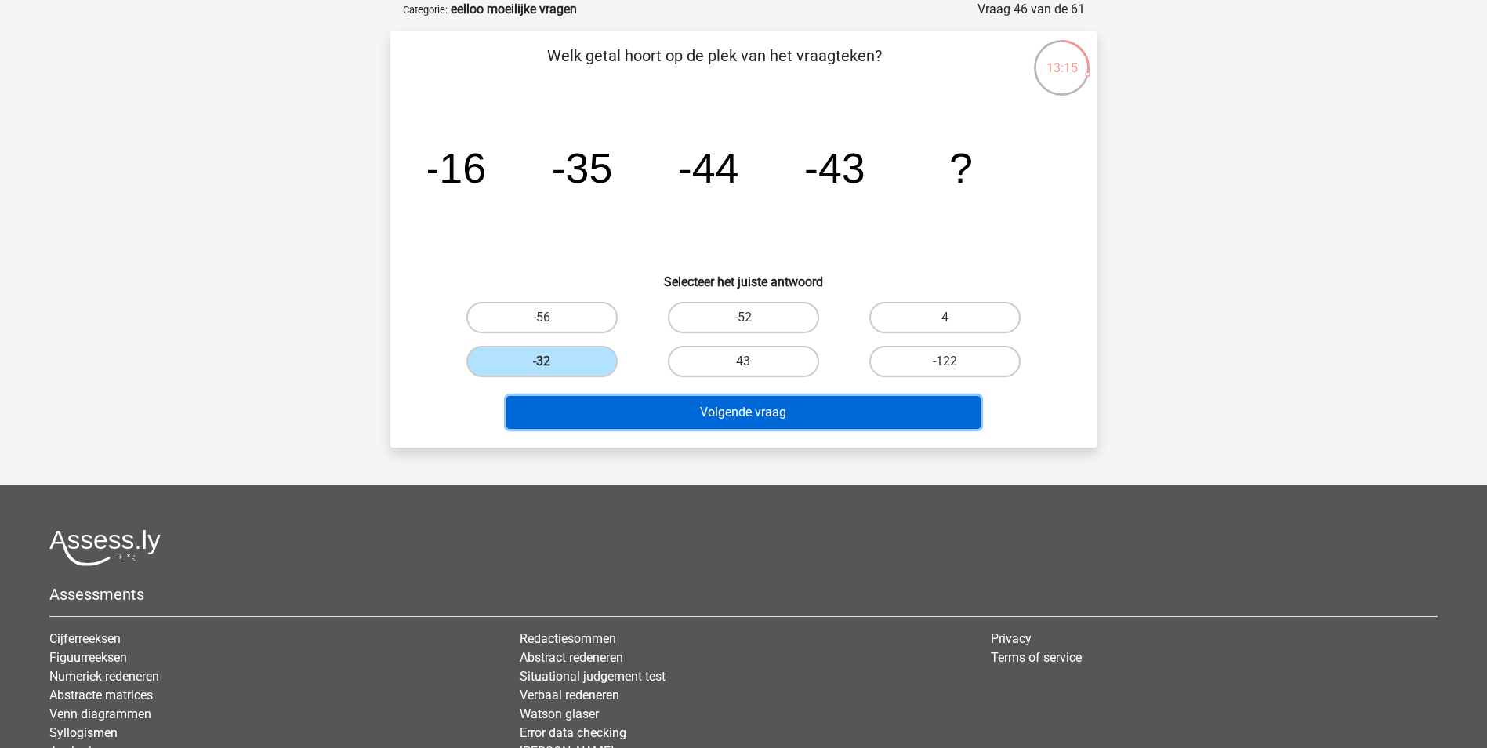
click at [728, 408] on button "Volgende vraag" at bounding box center [743, 412] width 474 height 33
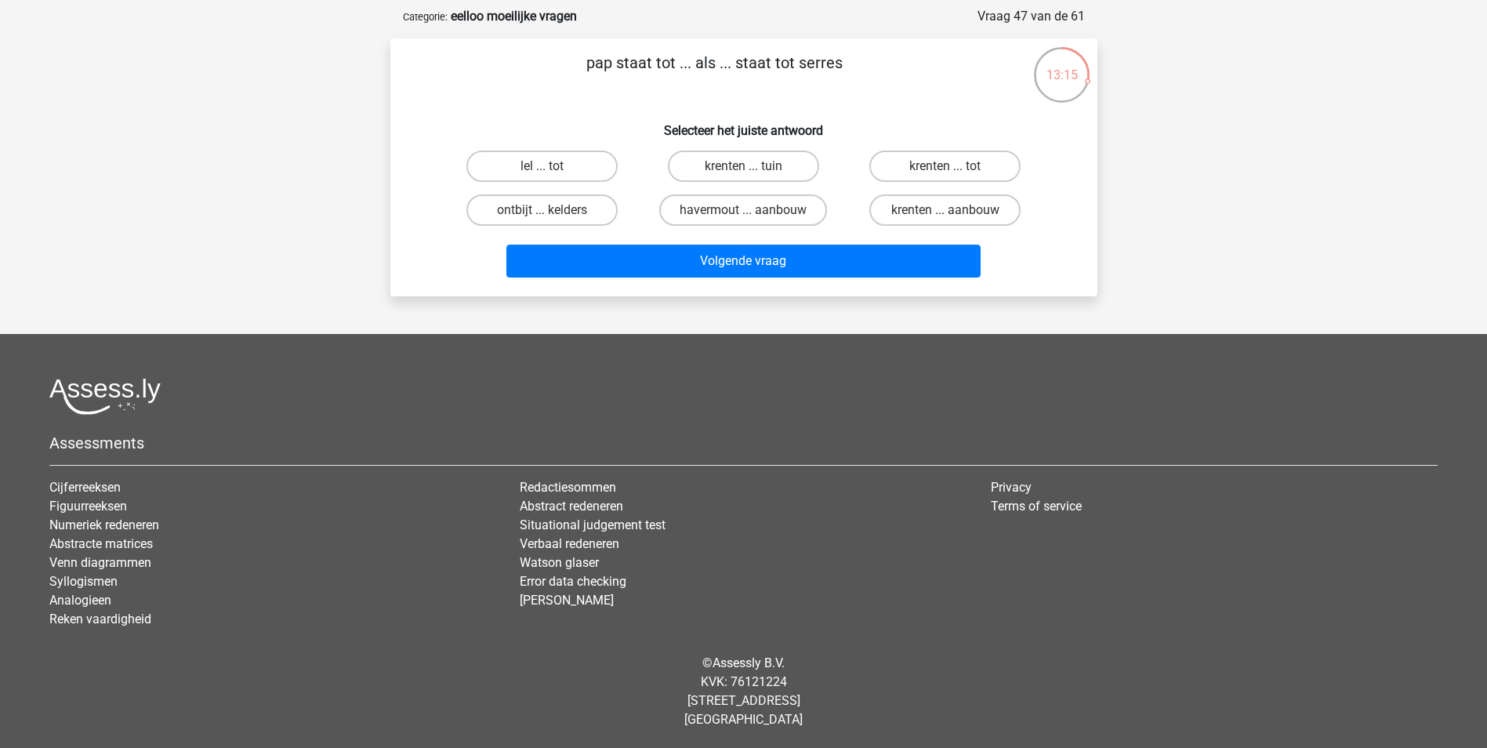
scroll to position [71, 0]
click at [778, 207] on label "havermout ... aanbouw" at bounding box center [743, 209] width 168 height 31
click at [753, 210] on input "havermout ... aanbouw" at bounding box center [748, 215] width 10 height 10
radio input "true"
click at [983, 213] on label "krenten ... aanbouw" at bounding box center [944, 209] width 151 height 31
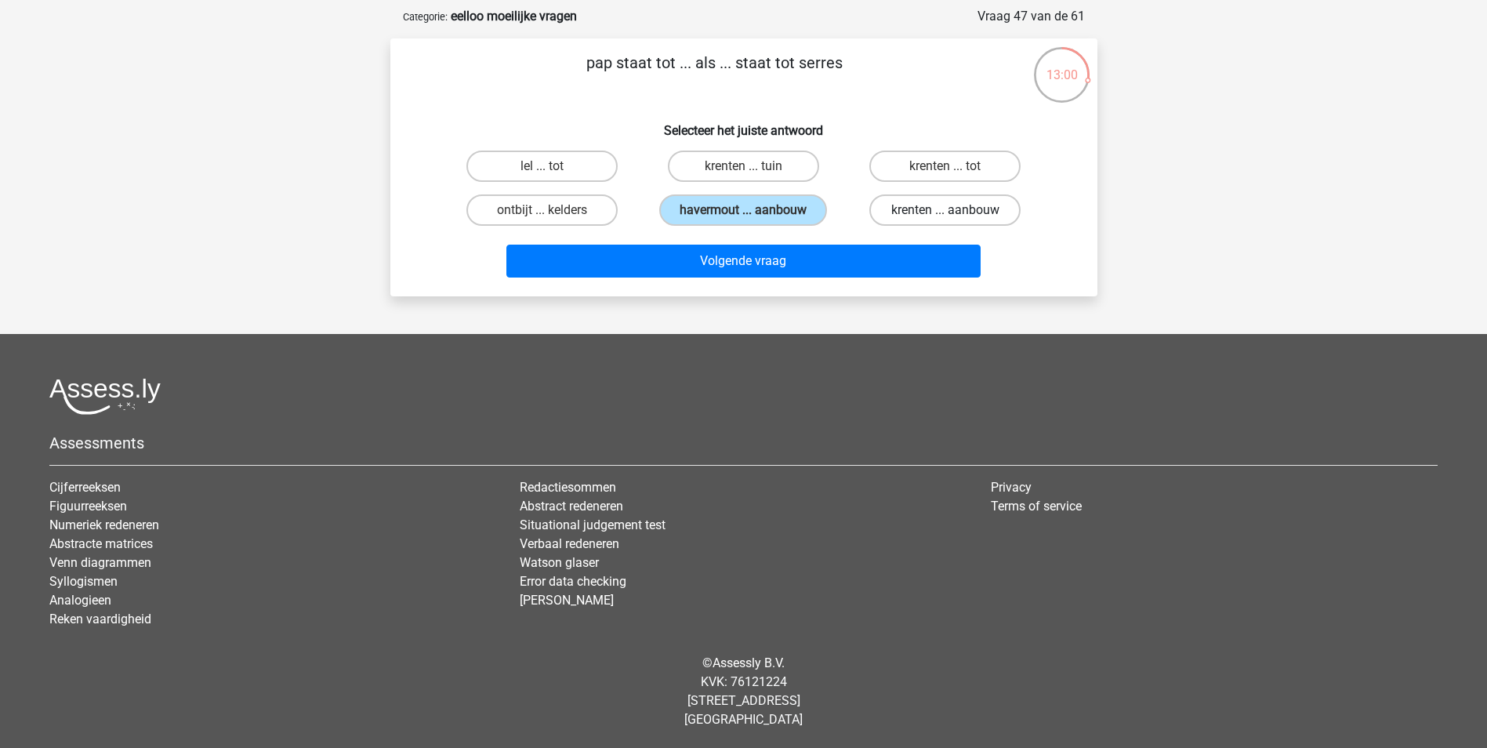
click at [955, 213] on input "krenten ... aanbouw" at bounding box center [950, 215] width 10 height 10
radio input "true"
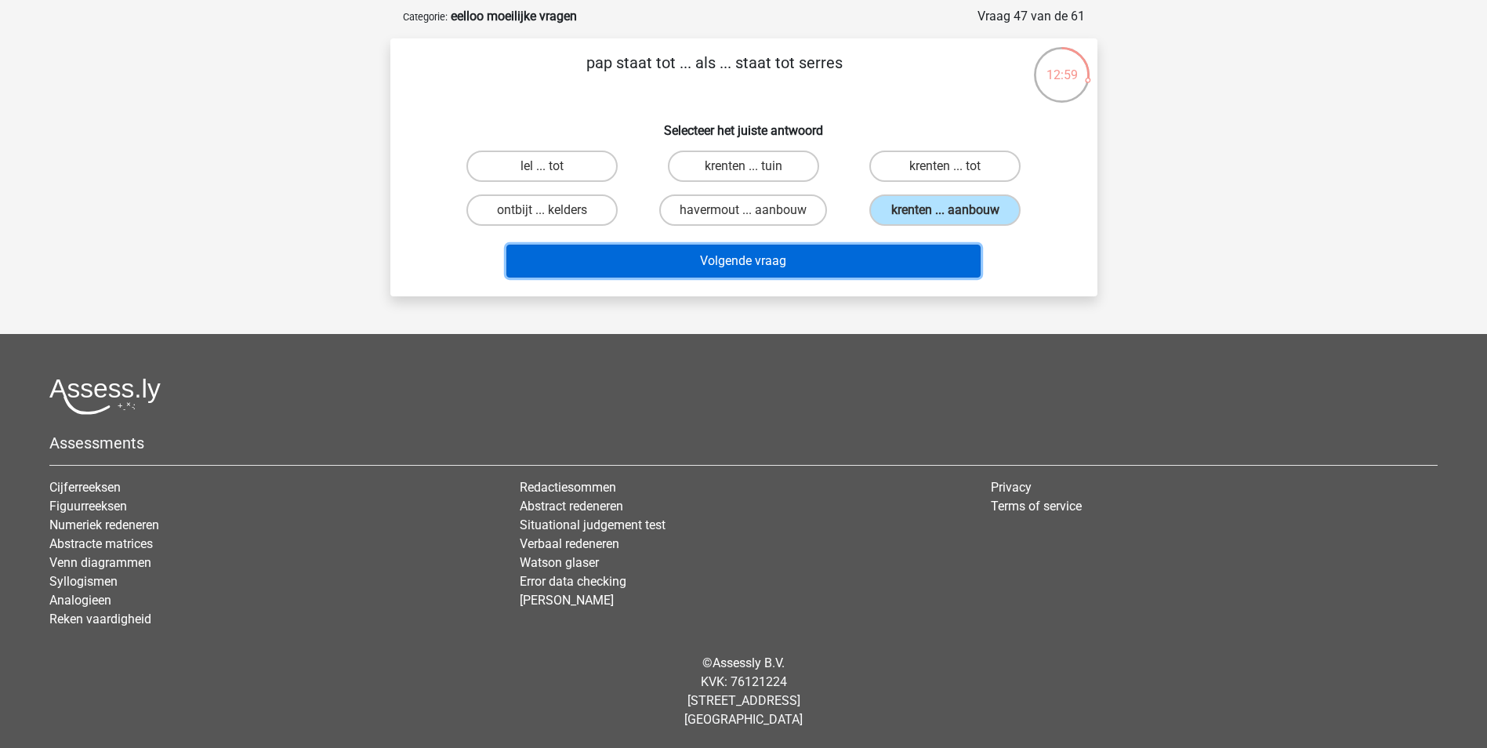
click at [862, 259] on button "Volgende vraag" at bounding box center [743, 261] width 474 height 33
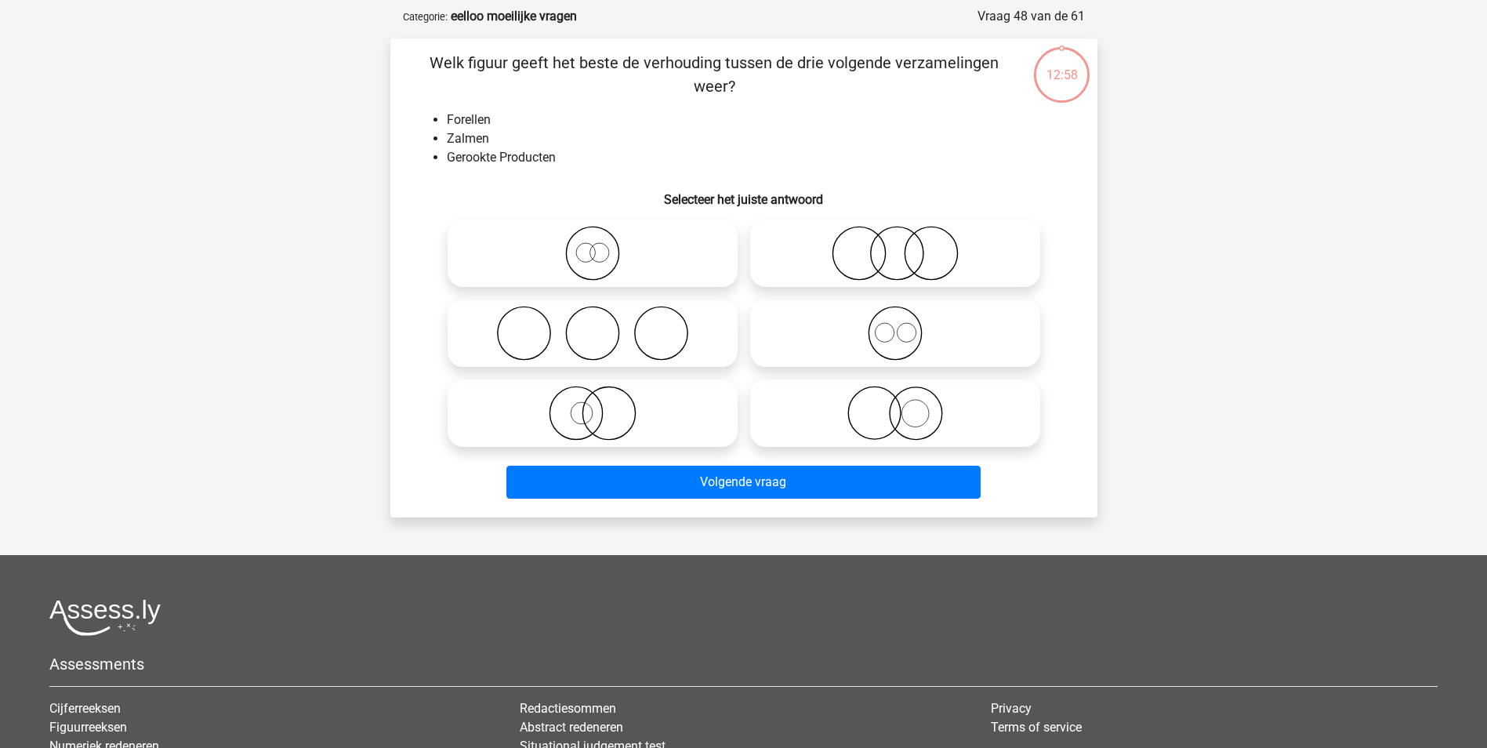
scroll to position [78, 0]
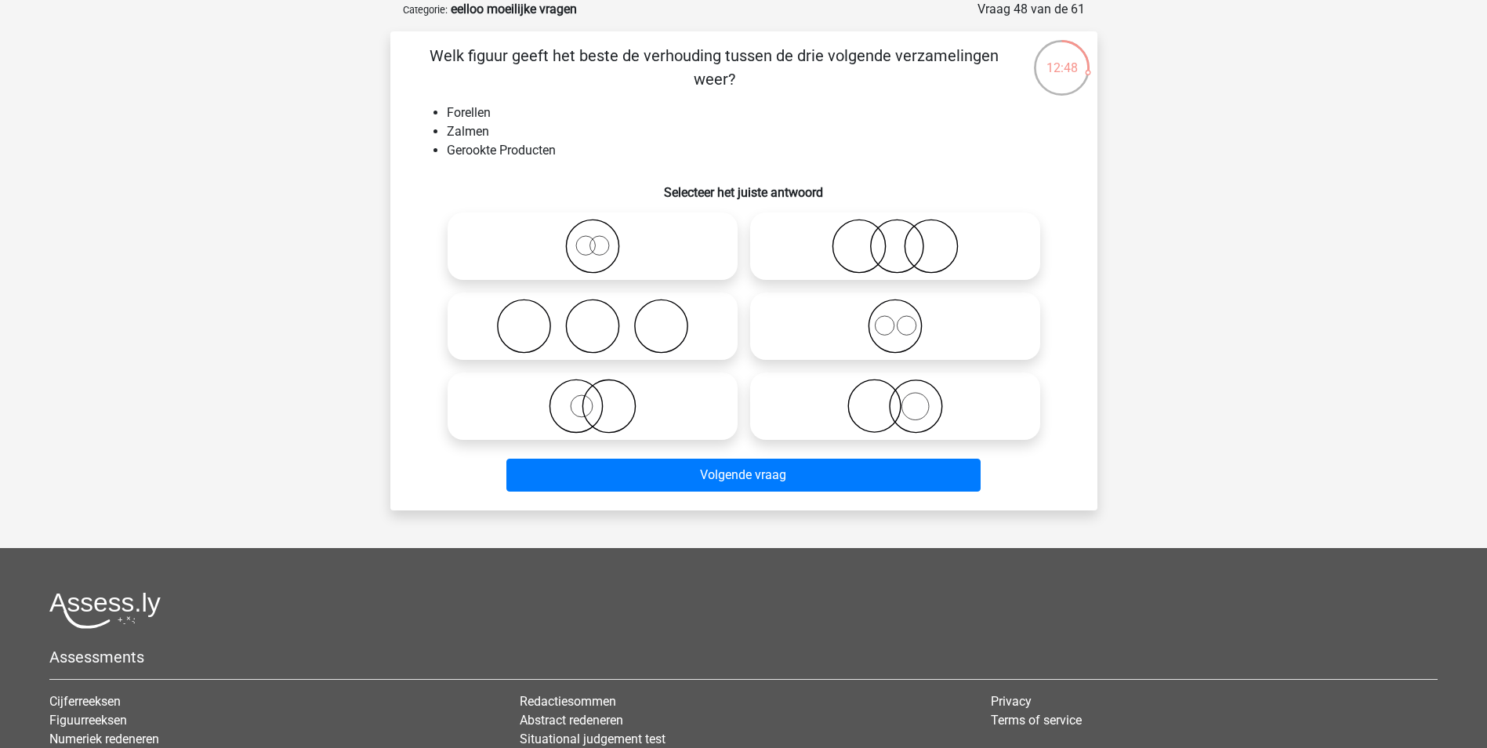
click at [922, 245] on circle at bounding box center [896, 246] width 53 height 53
click at [905, 238] on input "radio" at bounding box center [900, 233] width 10 height 10
radio input "true"
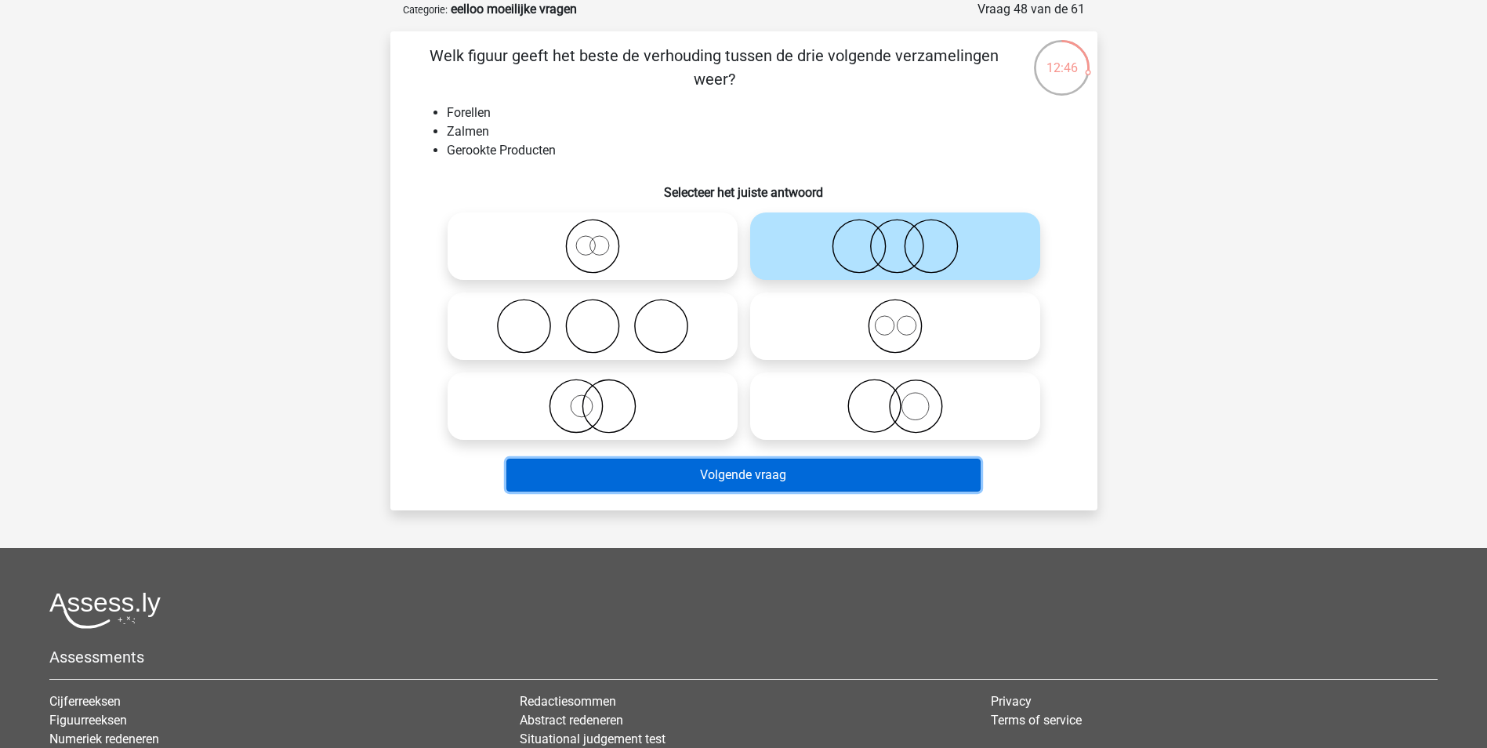
click at [806, 476] on button "Volgende vraag" at bounding box center [743, 474] width 474 height 33
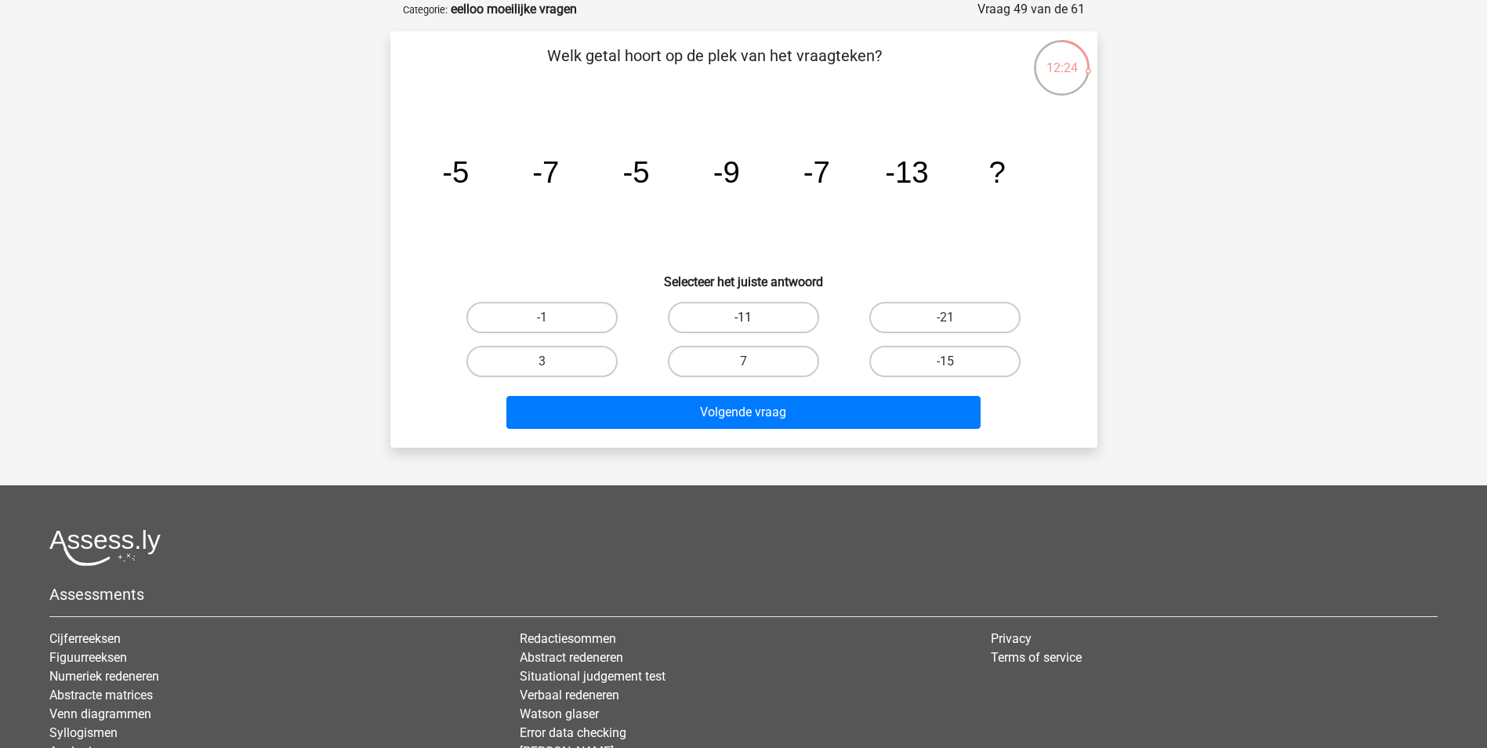
click at [738, 310] on label "-11" at bounding box center [743, 317] width 151 height 31
click at [743, 317] on input "-11" at bounding box center [748, 322] width 10 height 10
radio input "true"
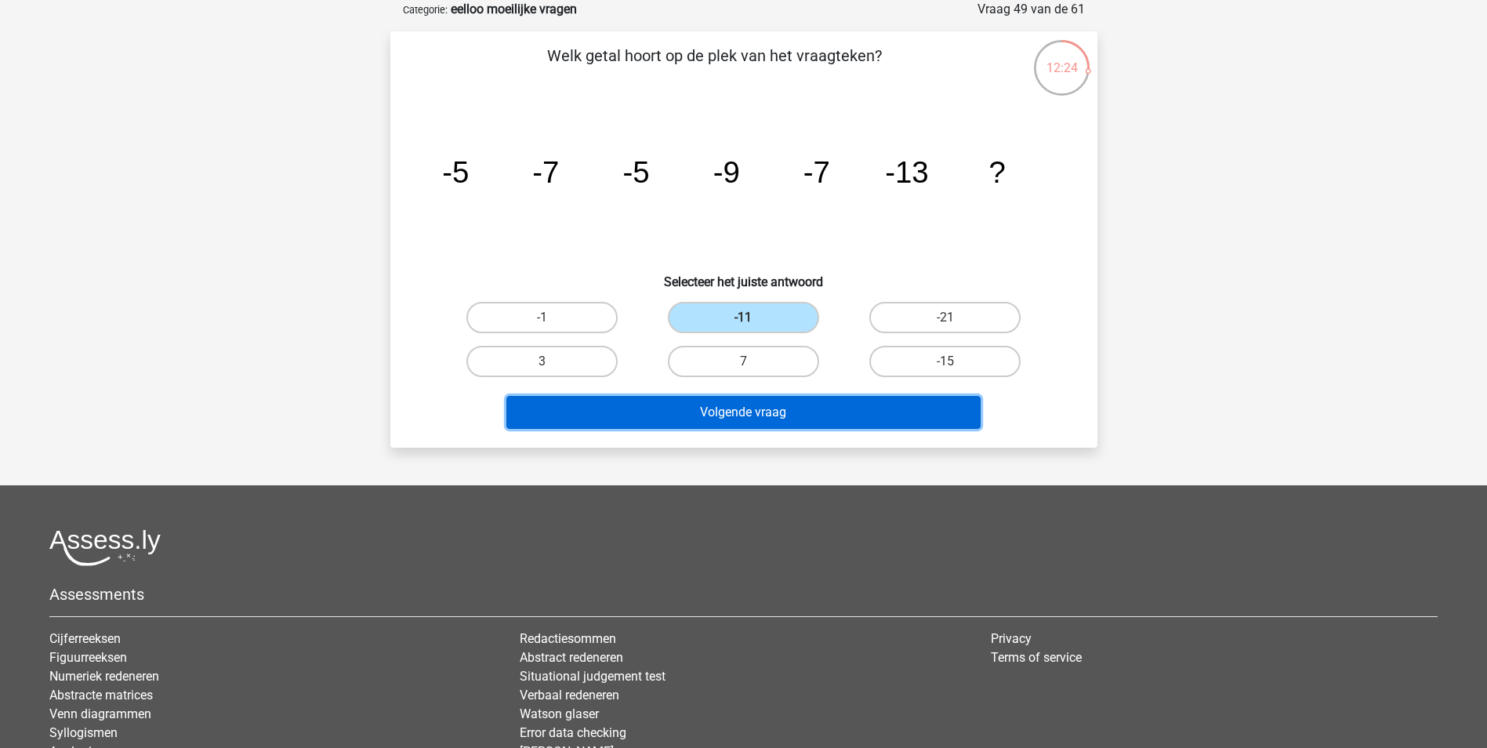
click at [758, 408] on button "Volgende vraag" at bounding box center [743, 412] width 474 height 33
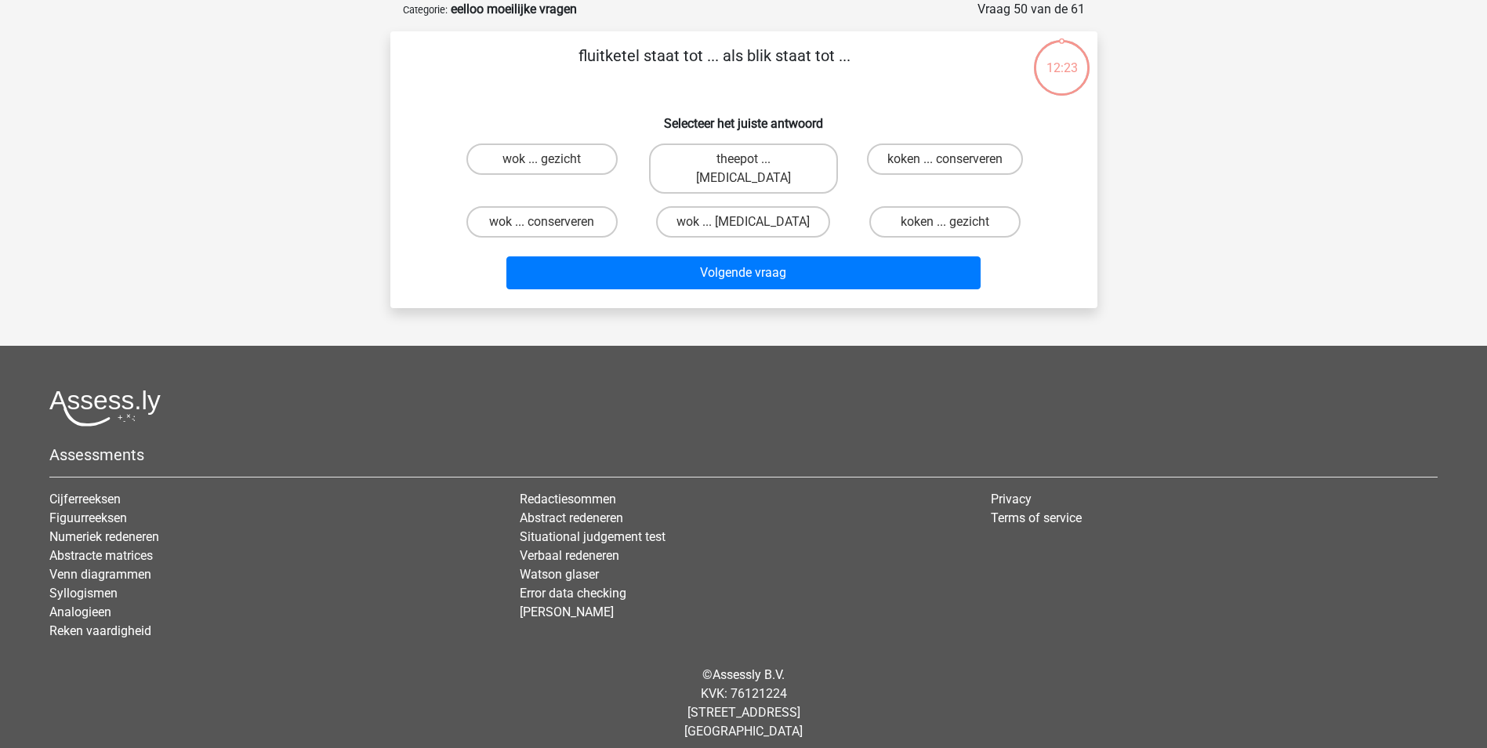
scroll to position [71, 0]
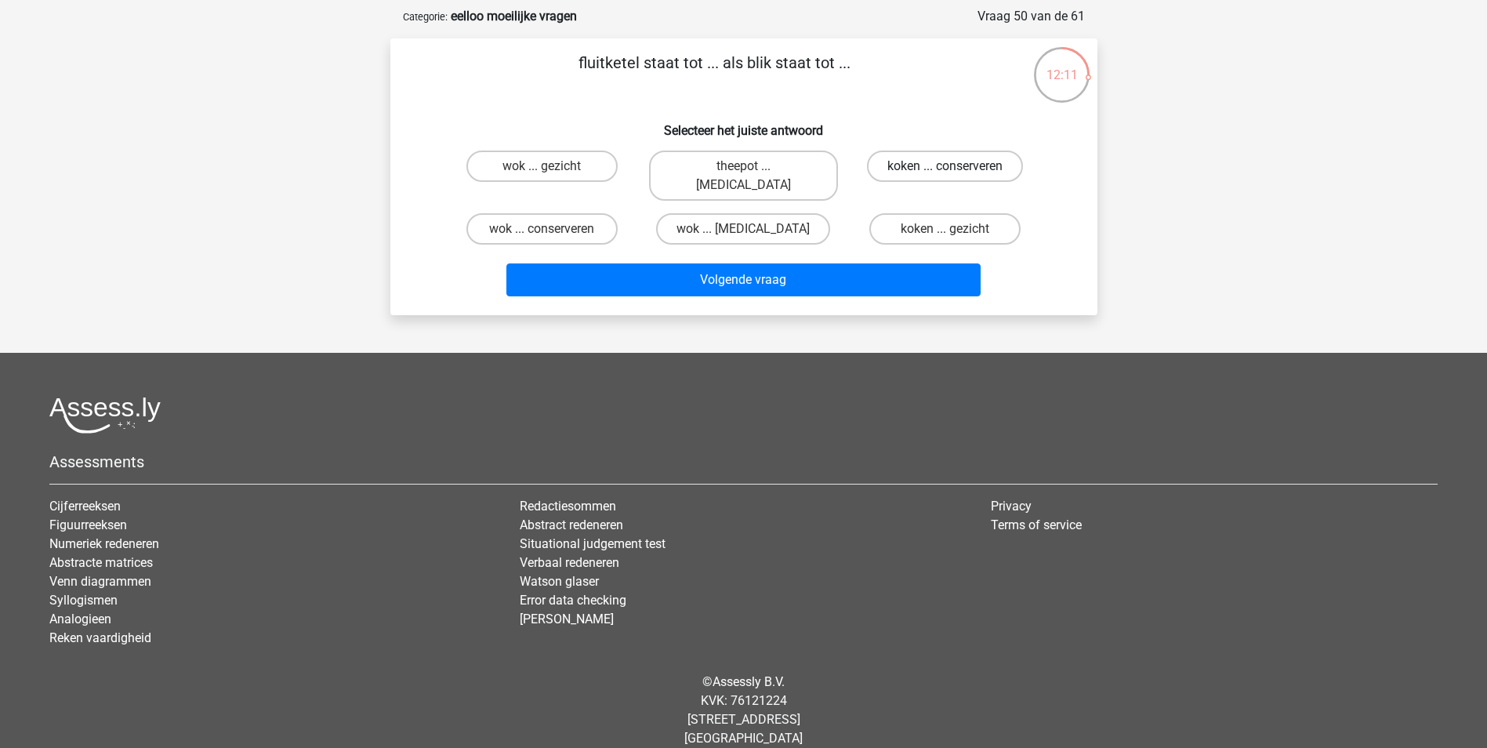
click at [939, 168] on label "koken ... conserveren" at bounding box center [945, 165] width 156 height 31
click at [945, 168] on input "koken ... conserveren" at bounding box center [950, 171] width 10 height 10
radio input "true"
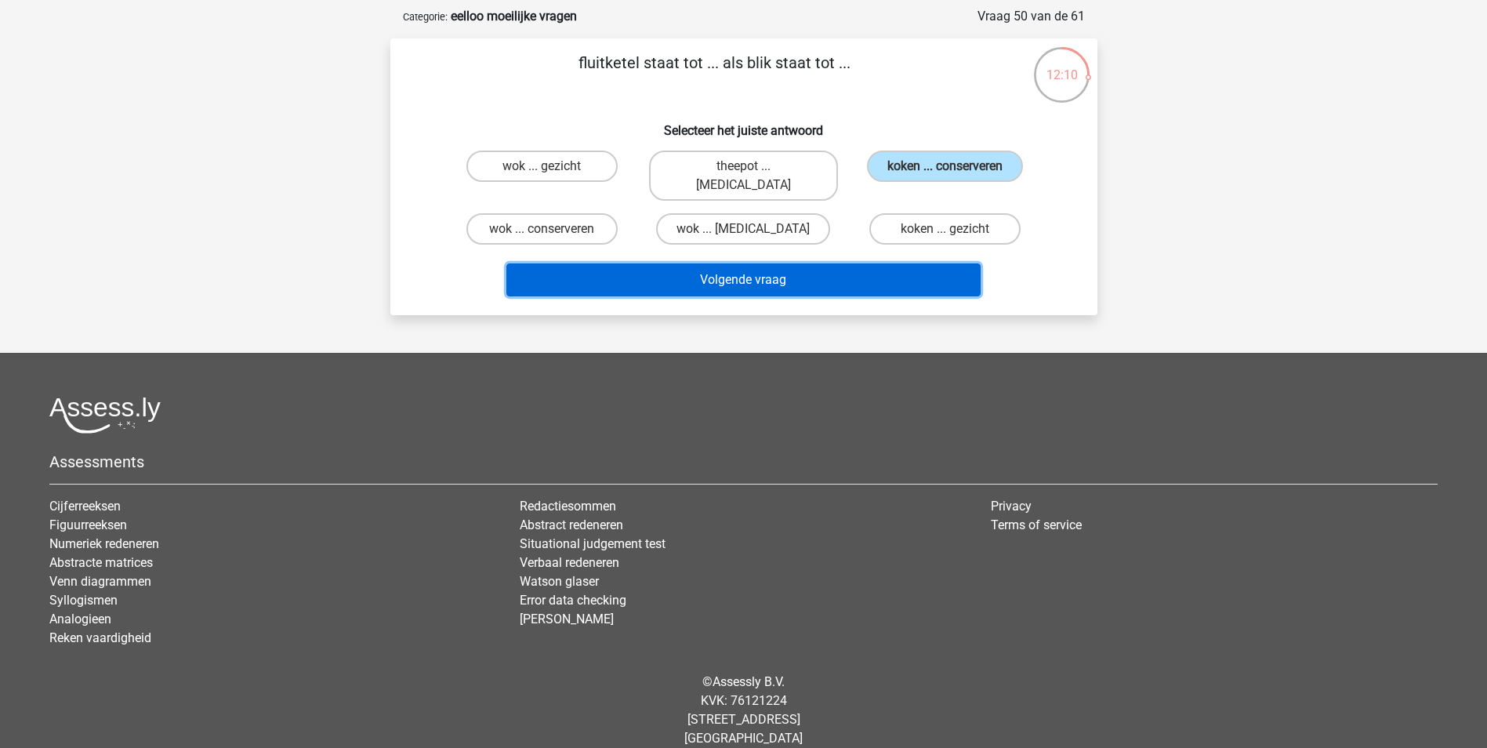
click at [885, 263] on button "Volgende vraag" at bounding box center [743, 279] width 474 height 33
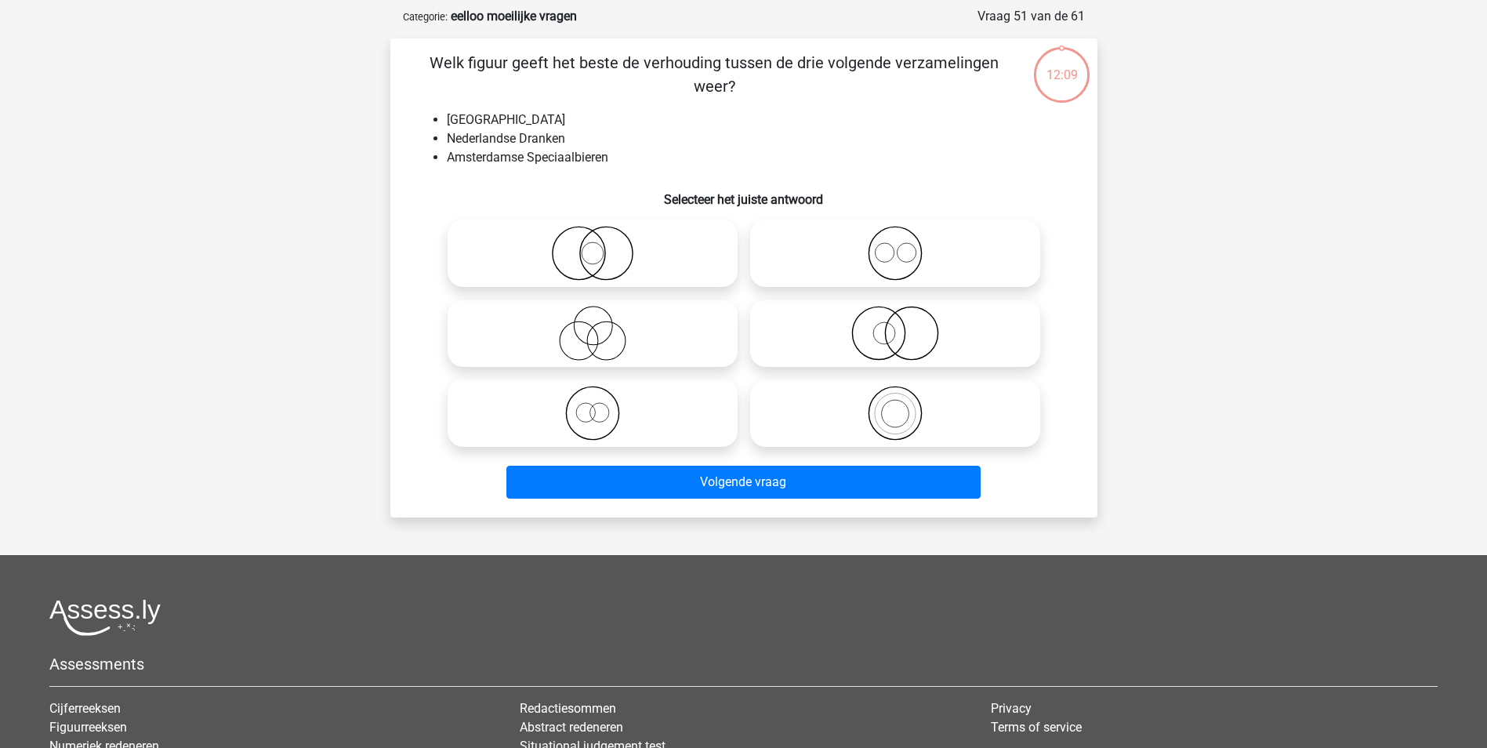
scroll to position [78, 0]
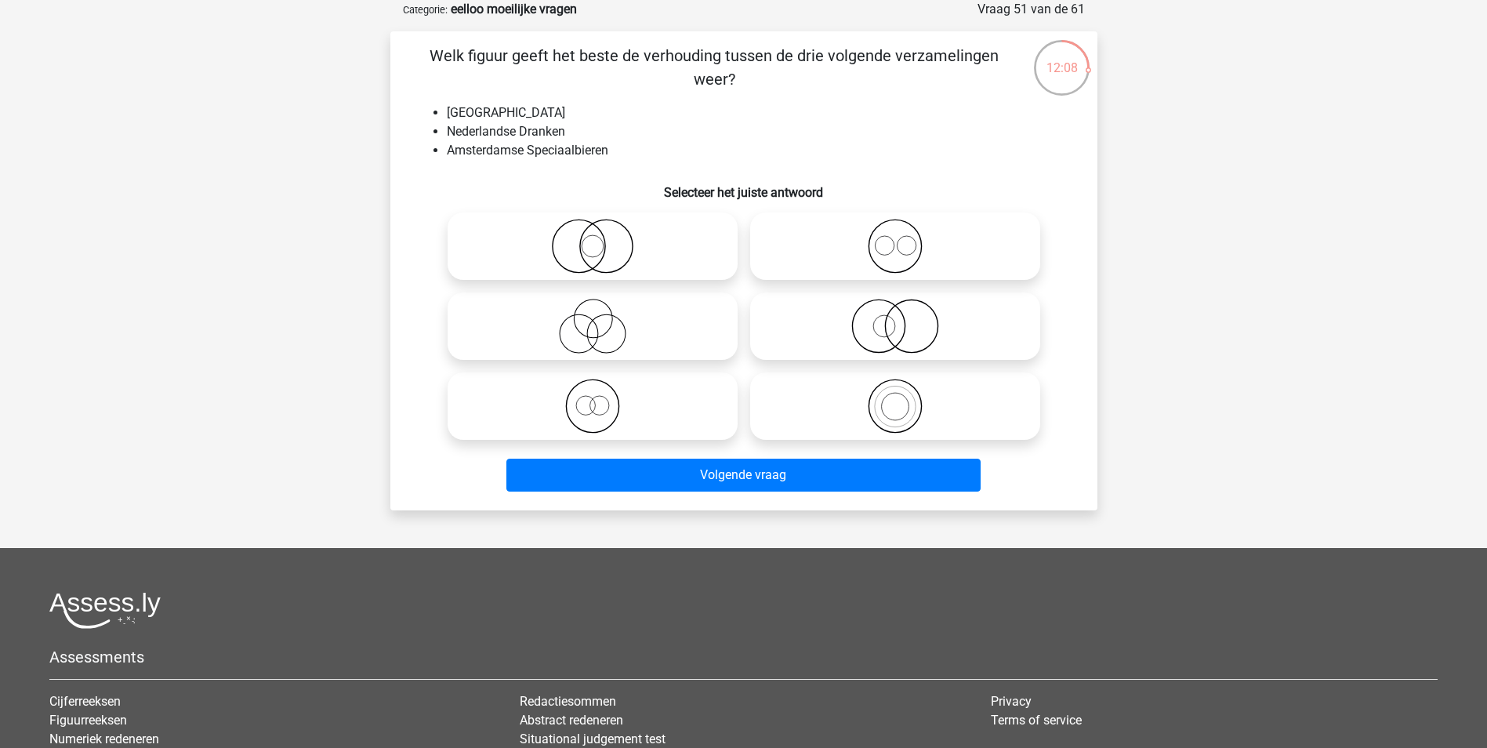
click at [491, 107] on li "[GEOGRAPHIC_DATA]" at bounding box center [759, 112] width 625 height 19
drag, startPoint x: 491, startPoint y: 107, endPoint x: 526, endPoint y: 168, distance: 70.9
click at [526, 168] on div "Welk figuur geeft het beste de verhouding tussen de drie volgende verzamelingen…" at bounding box center [744, 271] width 694 height 454
click at [640, 258] on icon at bounding box center [592, 246] width 277 height 55
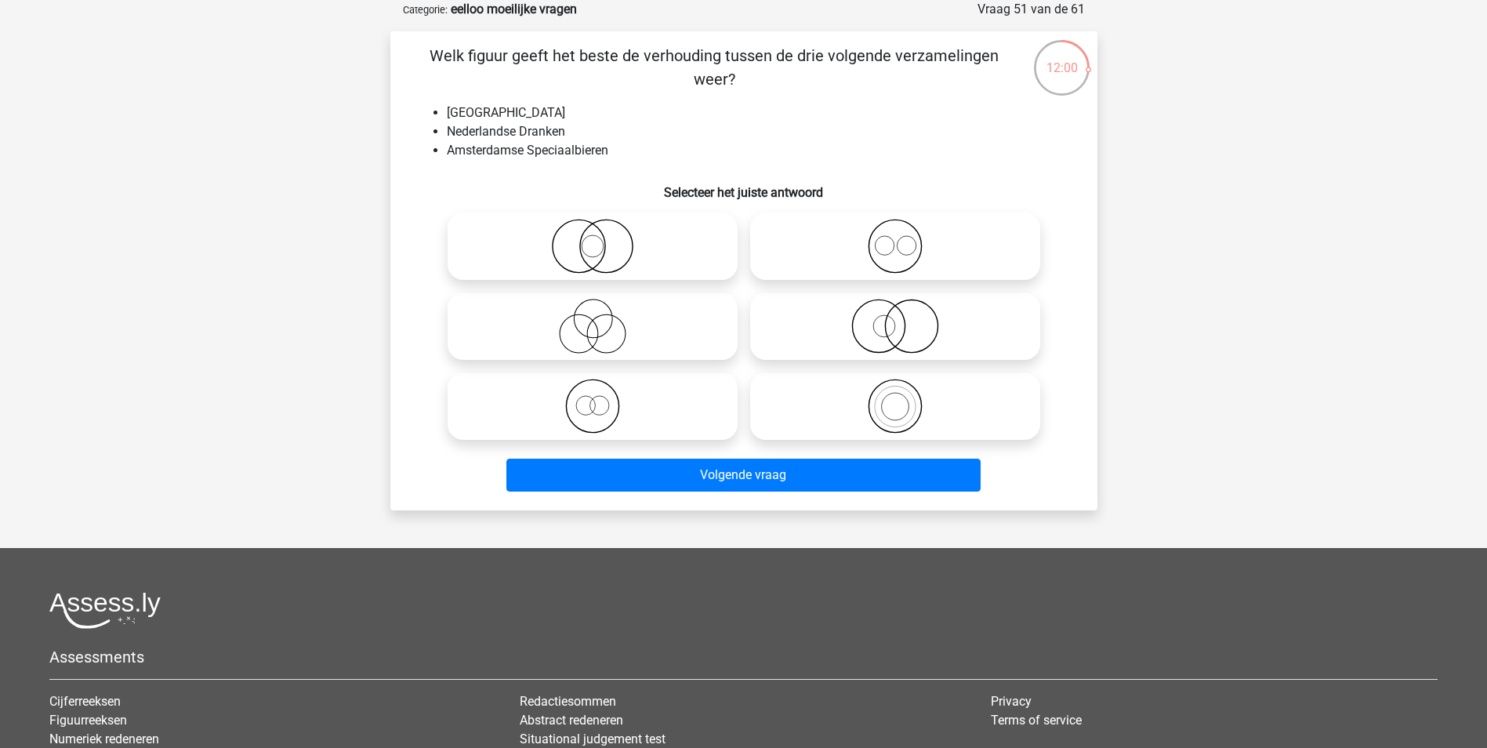
click at [603, 238] on input "radio" at bounding box center [597, 233] width 10 height 10
radio input "true"
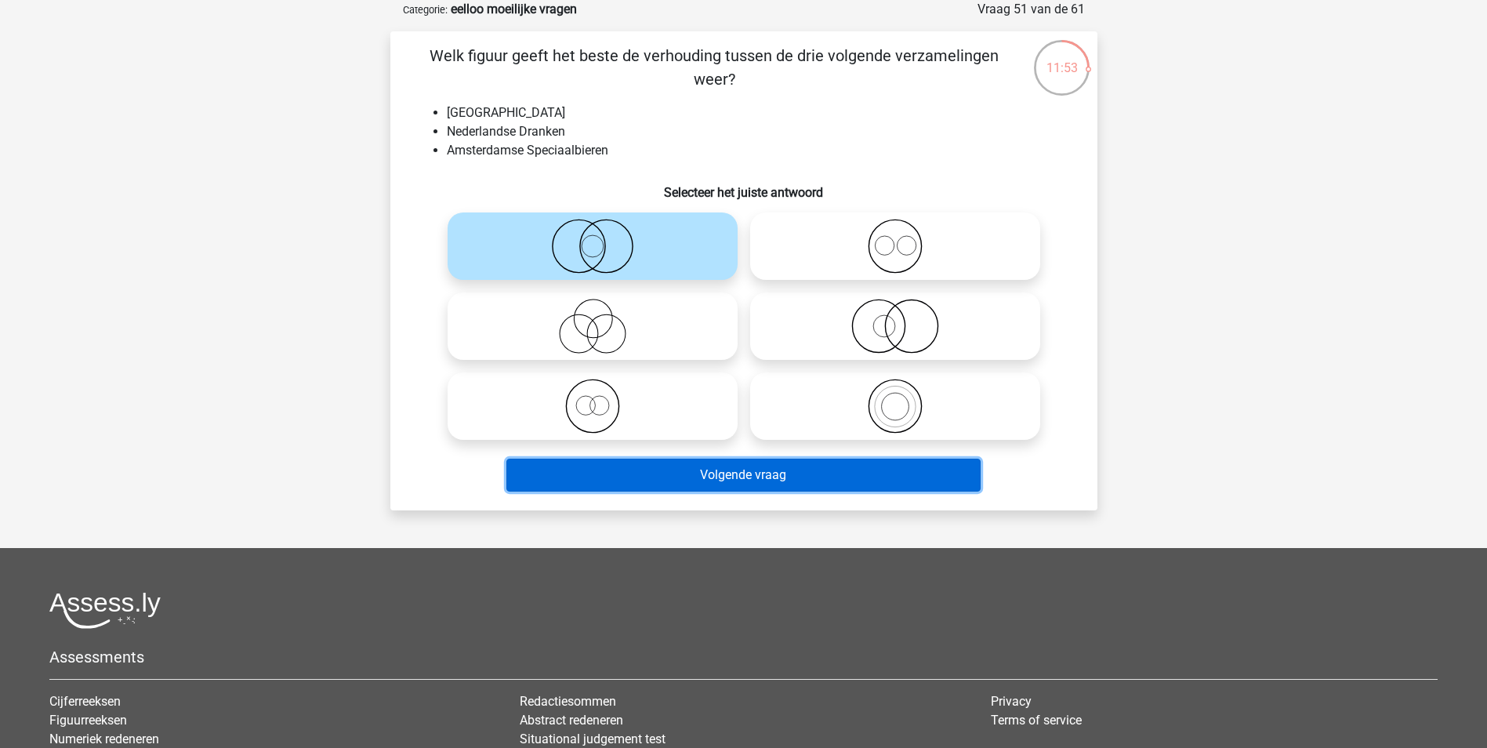
click at [788, 473] on button "Volgende vraag" at bounding box center [743, 474] width 474 height 33
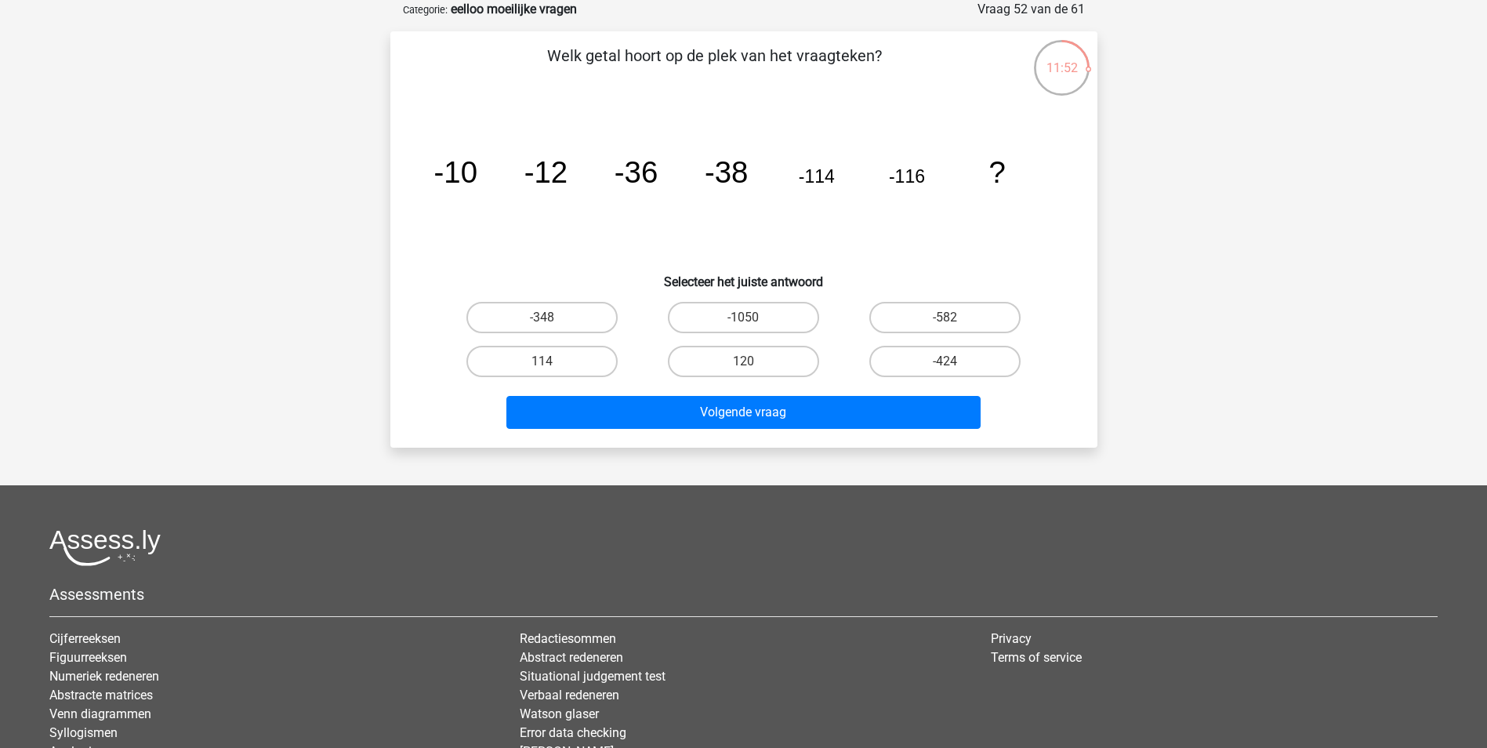
click at [735, 165] on tspan "-38" at bounding box center [725, 172] width 43 height 34
click at [735, 166] on tspan "-38" at bounding box center [725, 172] width 43 height 34
drag, startPoint x: 735, startPoint y: 166, endPoint x: 740, endPoint y: 216, distance: 49.6
click at [737, 225] on icon "image/svg+xml -10 -12 -36 -38 -114 -116 ?" at bounding box center [744, 182] width 632 height 158
click at [733, 178] on tspan "-38" at bounding box center [725, 172] width 43 height 34
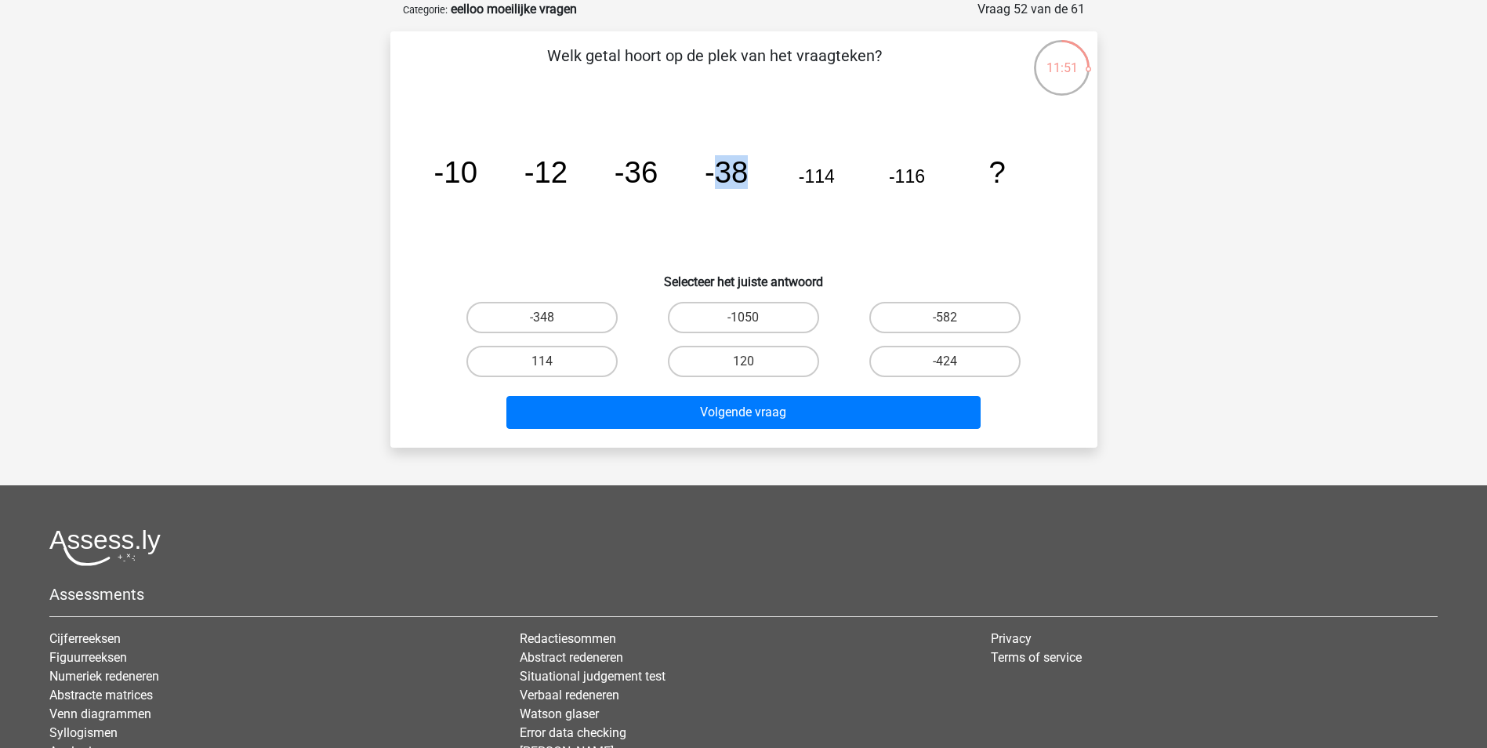
click at [733, 178] on tspan "-38" at bounding box center [725, 172] width 43 height 34
drag, startPoint x: 733, startPoint y: 178, endPoint x: 730, endPoint y: 241, distance: 62.8
click at [730, 241] on icon "image/svg+xml -10 -12 -36 -38 -114 -116 ?" at bounding box center [744, 182] width 632 height 158
click at [556, 314] on label "-348" at bounding box center [541, 317] width 151 height 31
click at [552, 317] on input "-348" at bounding box center [547, 322] width 10 height 10
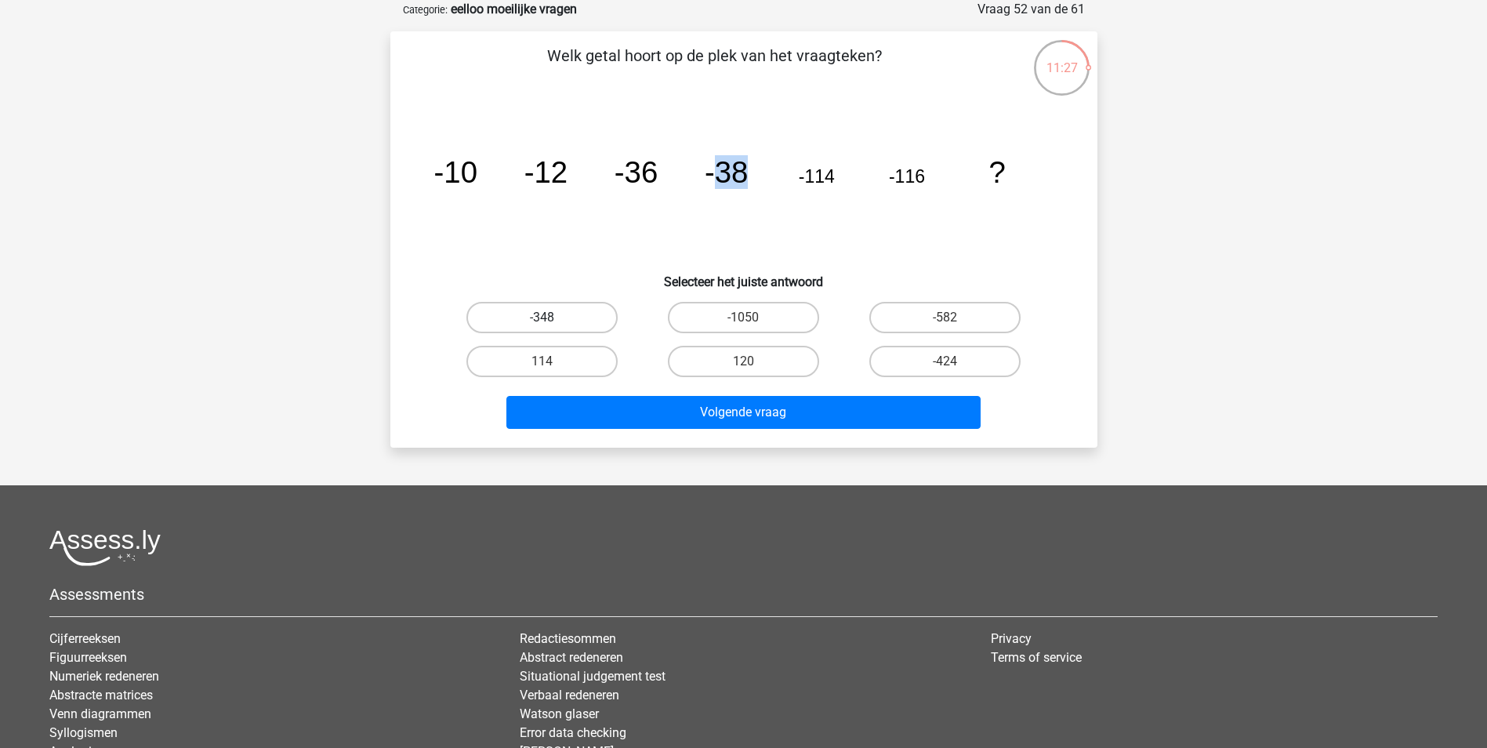
radio input "true"
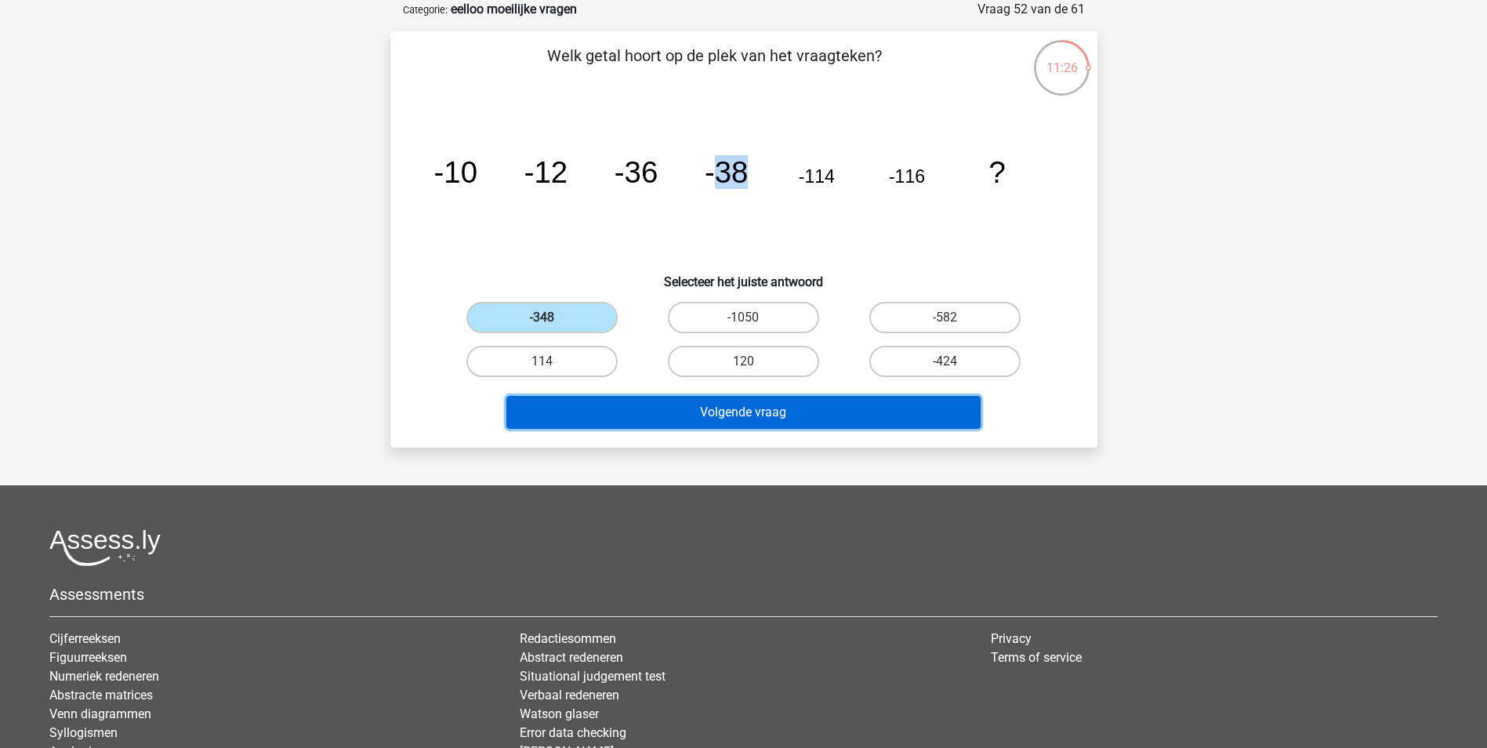
click at [708, 409] on button "Volgende vraag" at bounding box center [743, 412] width 474 height 33
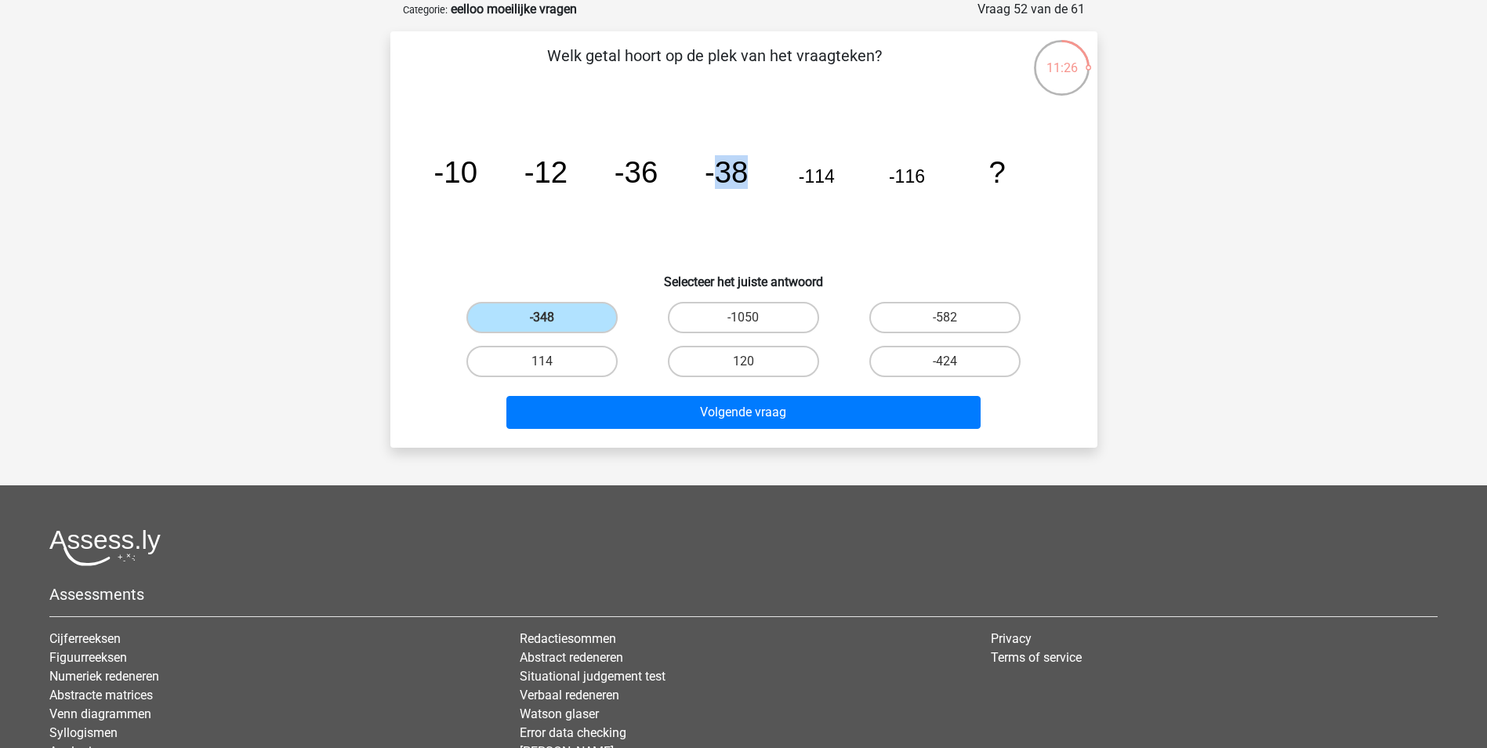
scroll to position [71, 0]
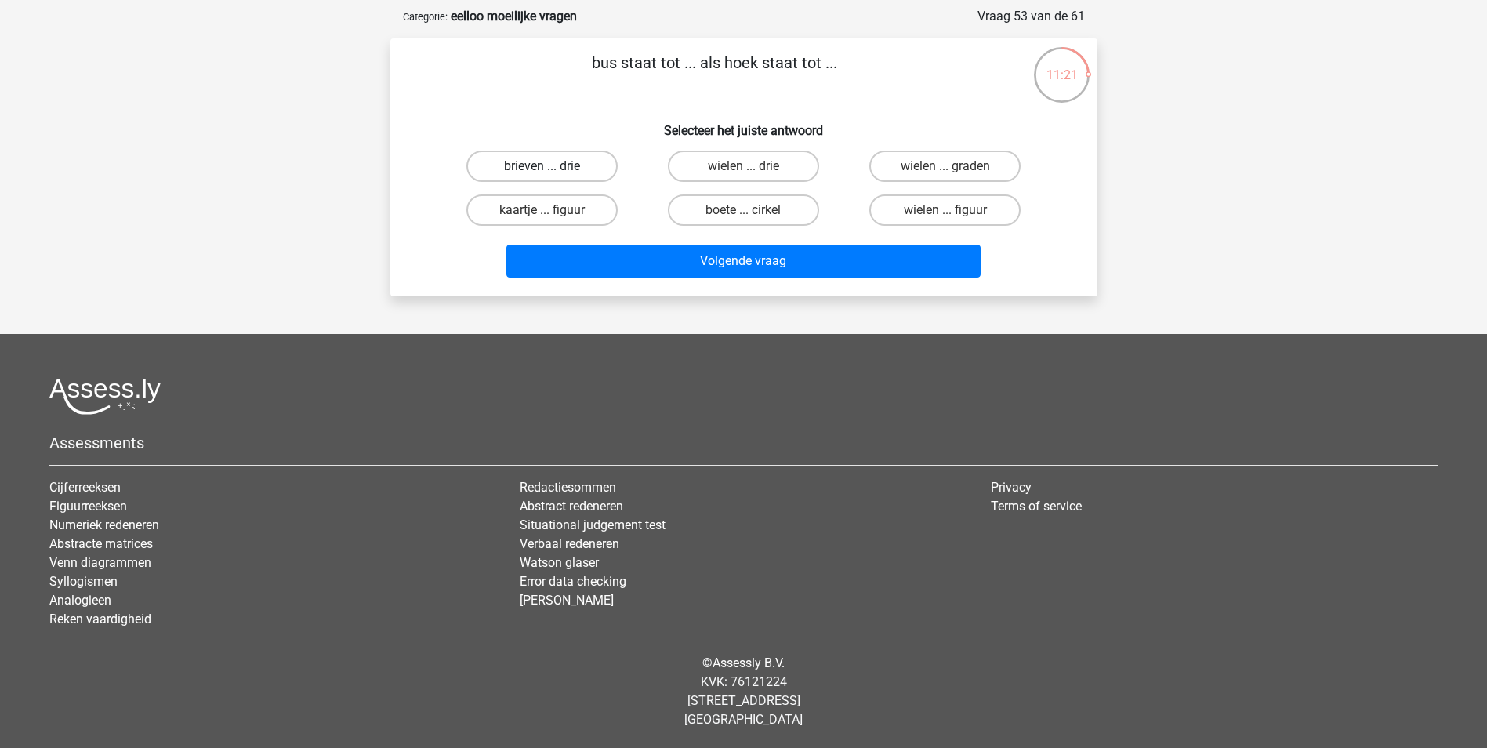
click at [557, 156] on label "brieven ... drie" at bounding box center [541, 165] width 151 height 31
click at [552, 166] on input "brieven ... drie" at bounding box center [547, 171] width 10 height 10
radio input "true"
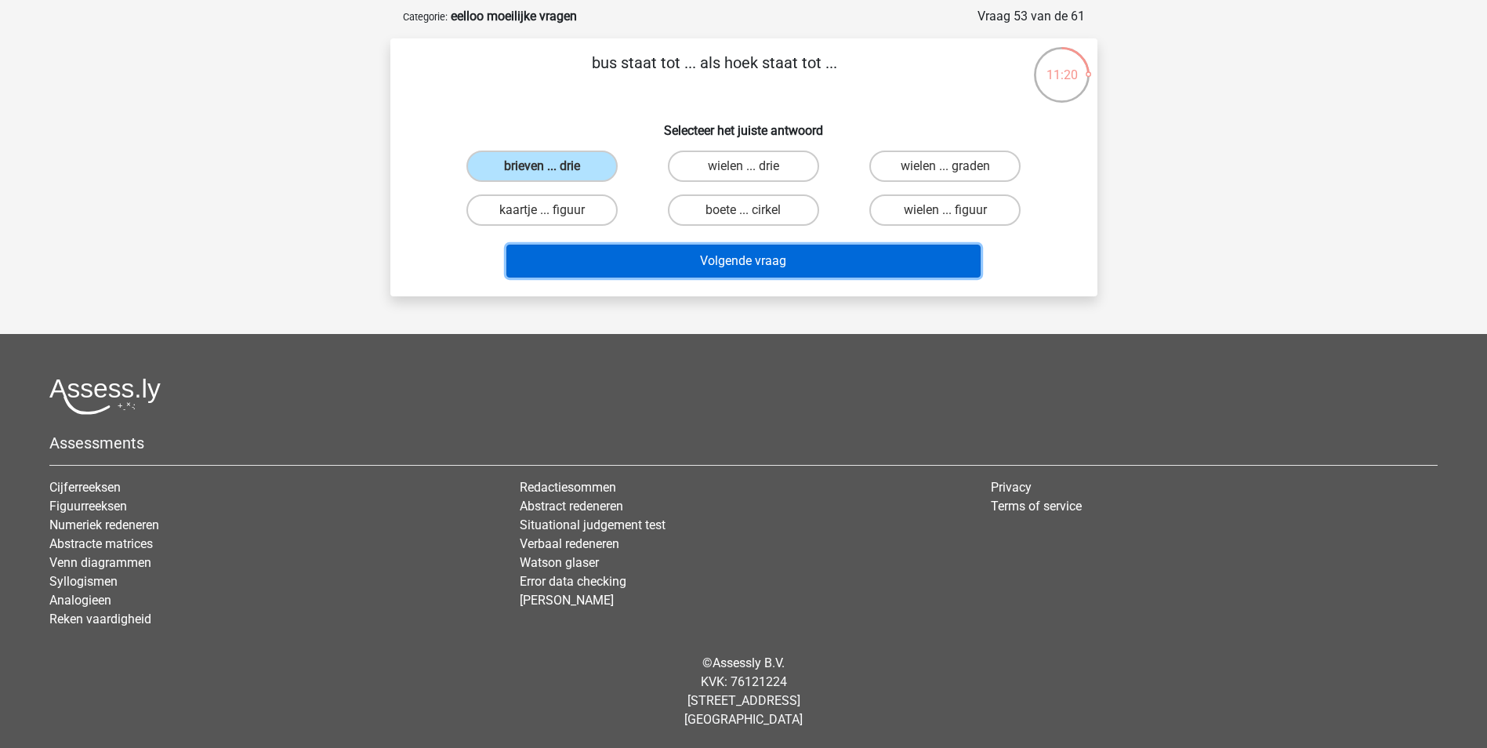
click at [686, 262] on button "Volgende vraag" at bounding box center [743, 261] width 474 height 33
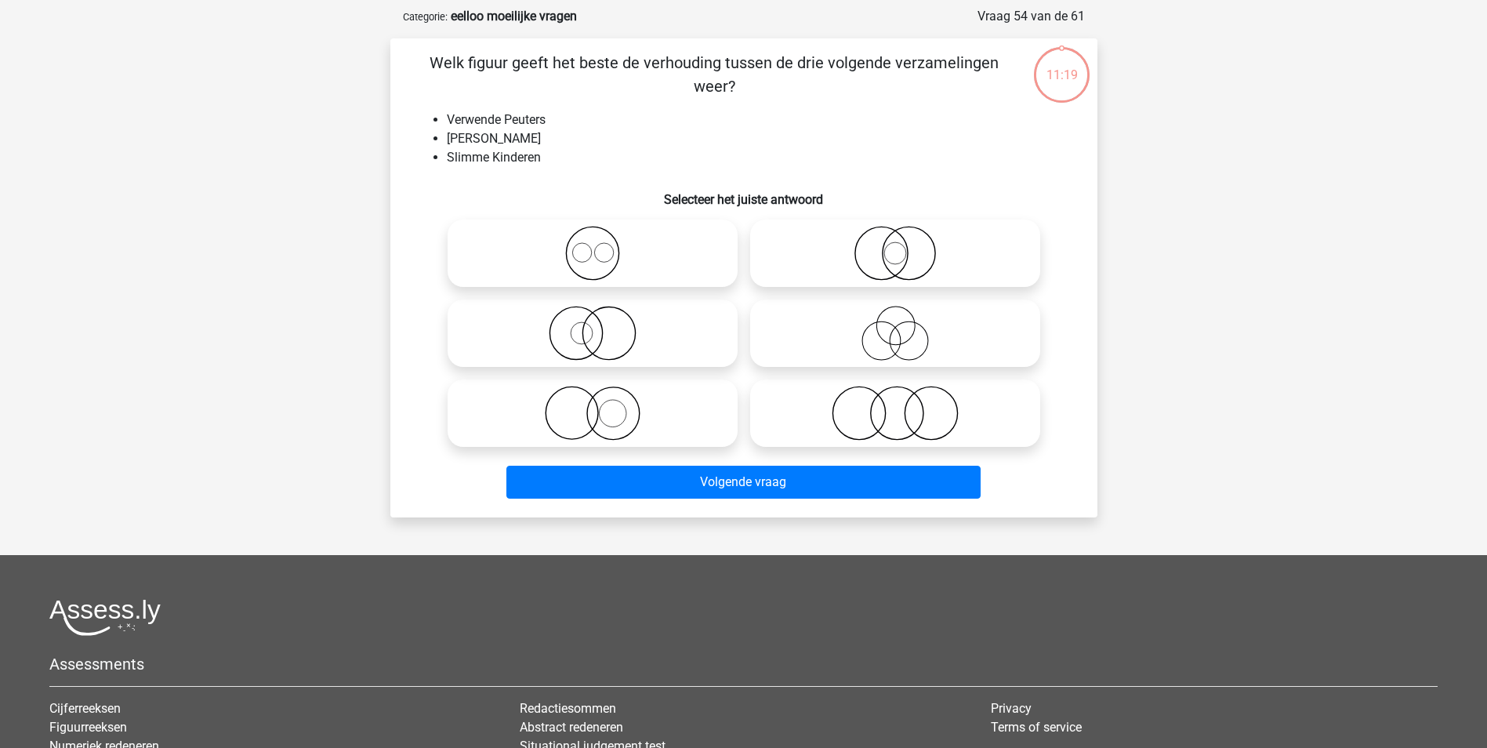
scroll to position [78, 0]
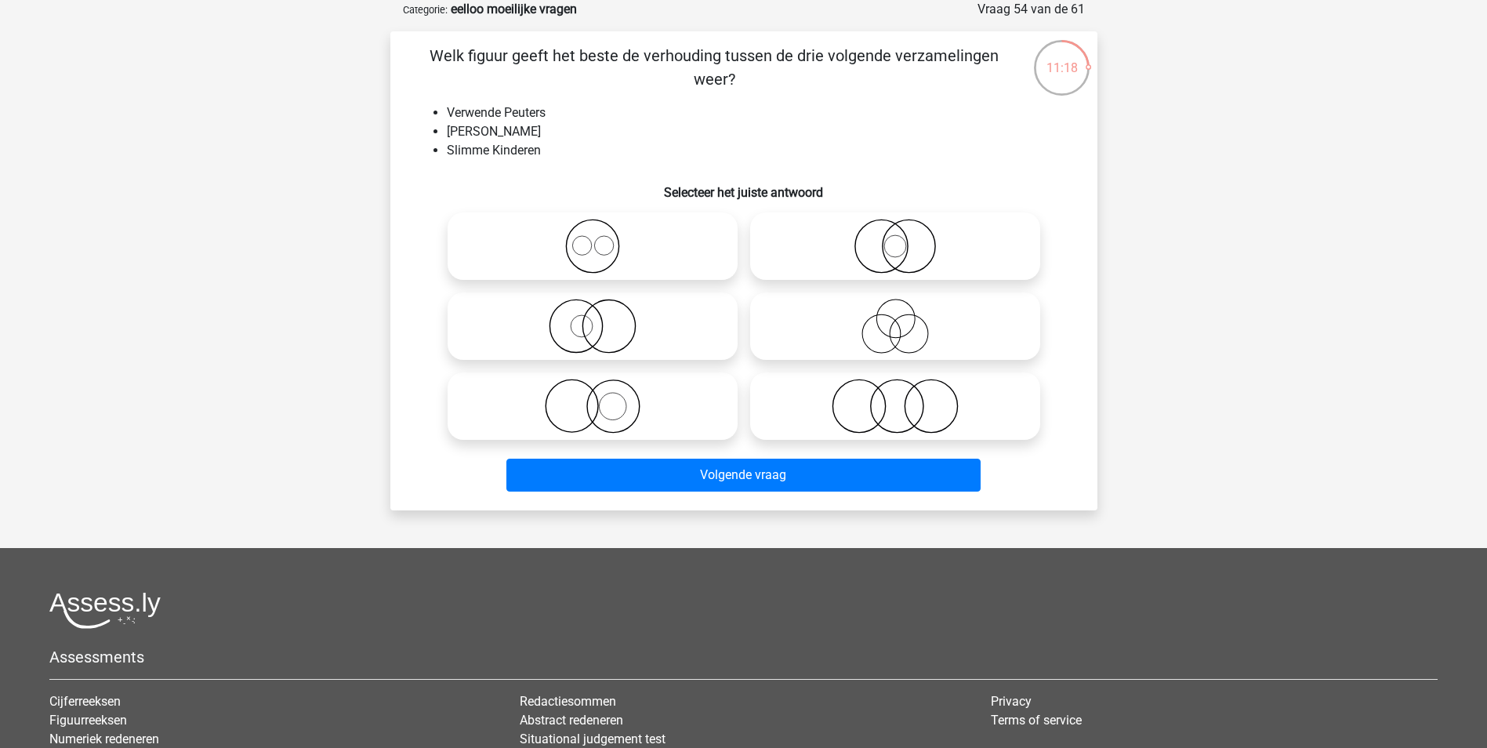
click at [492, 118] on li "Verwende Peuters" at bounding box center [759, 112] width 625 height 19
drag, startPoint x: 492, startPoint y: 118, endPoint x: 603, endPoint y: 151, distance: 116.0
click at [603, 151] on li "Slimme Kinderen" at bounding box center [759, 150] width 625 height 19
click at [924, 412] on icon at bounding box center [894, 406] width 277 height 55
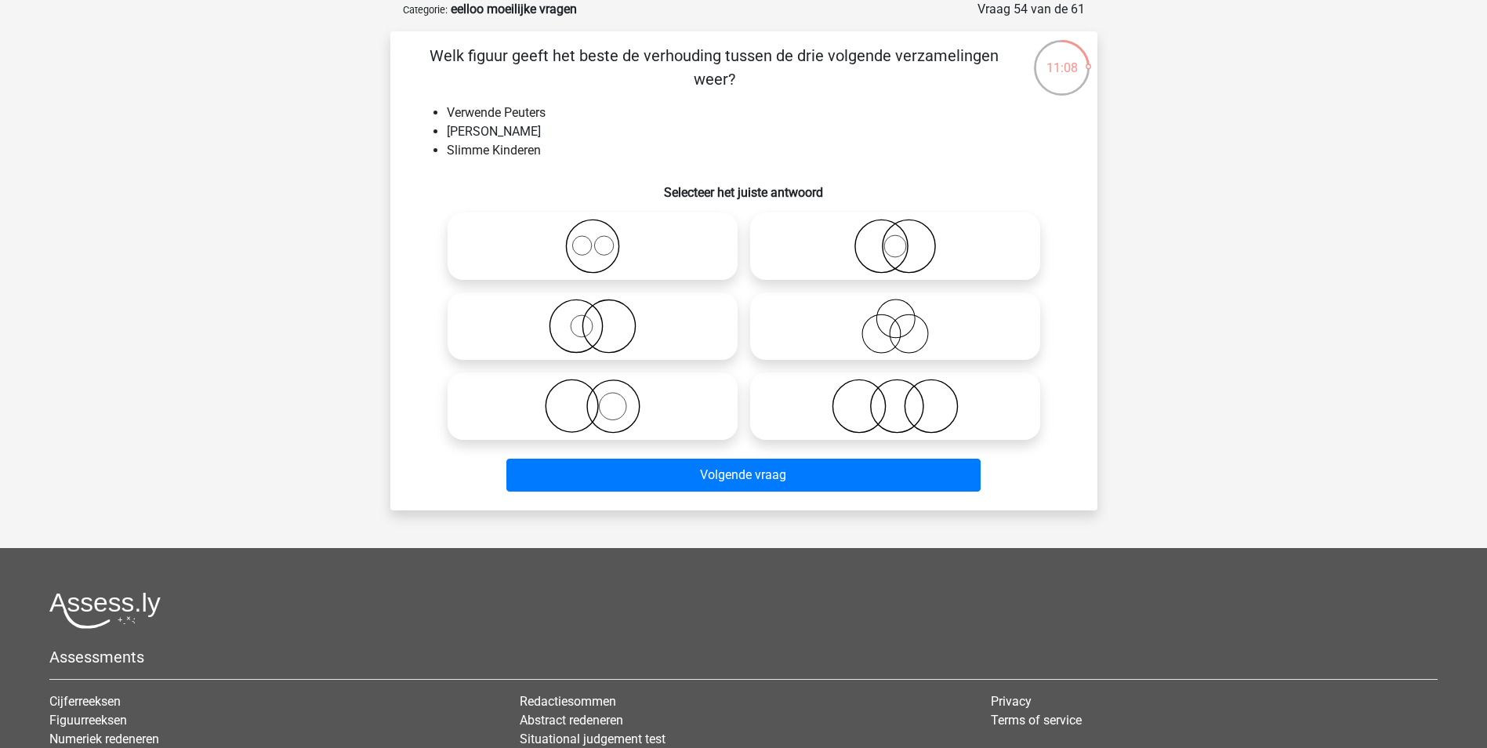
click at [905, 398] on input "radio" at bounding box center [900, 393] width 10 height 10
radio input "true"
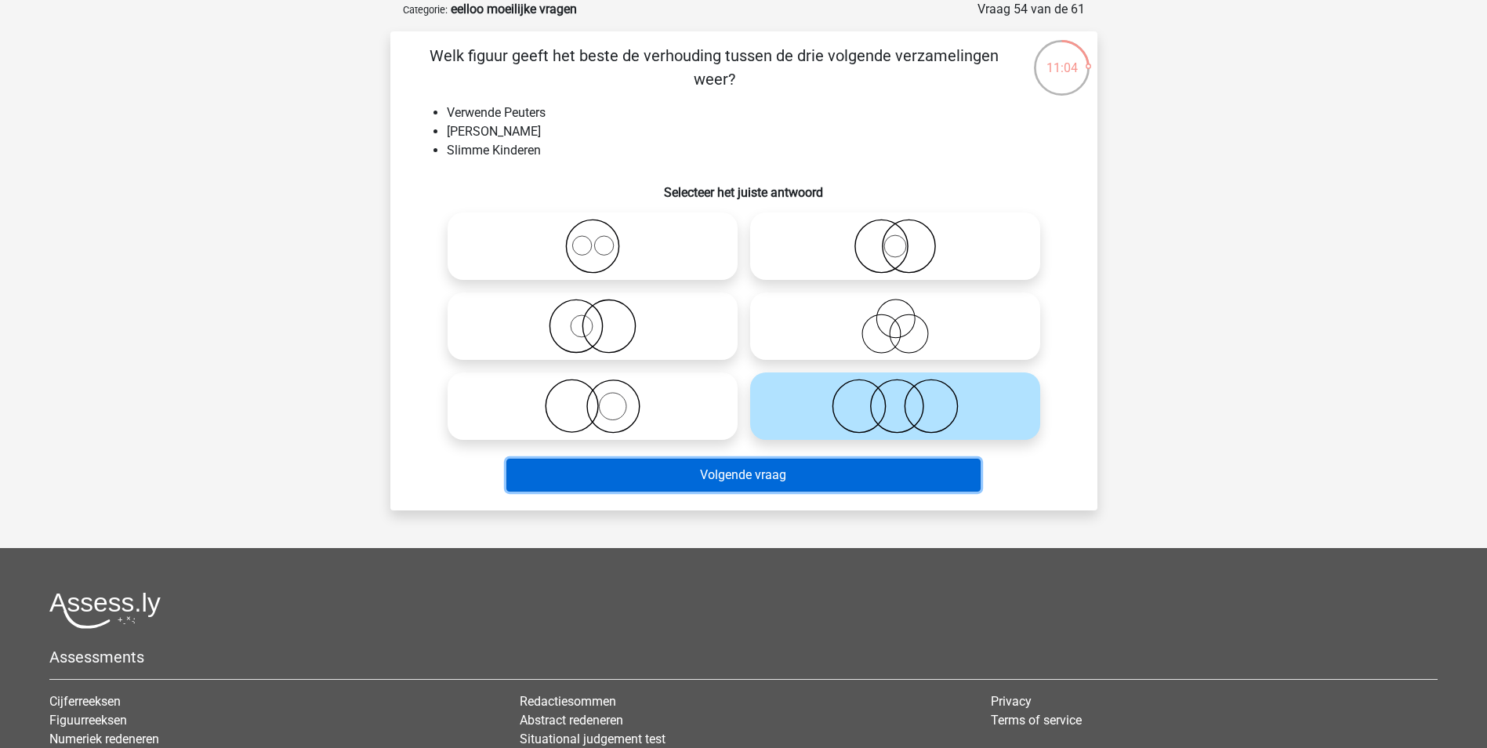
click at [795, 481] on button "Volgende vraag" at bounding box center [743, 474] width 474 height 33
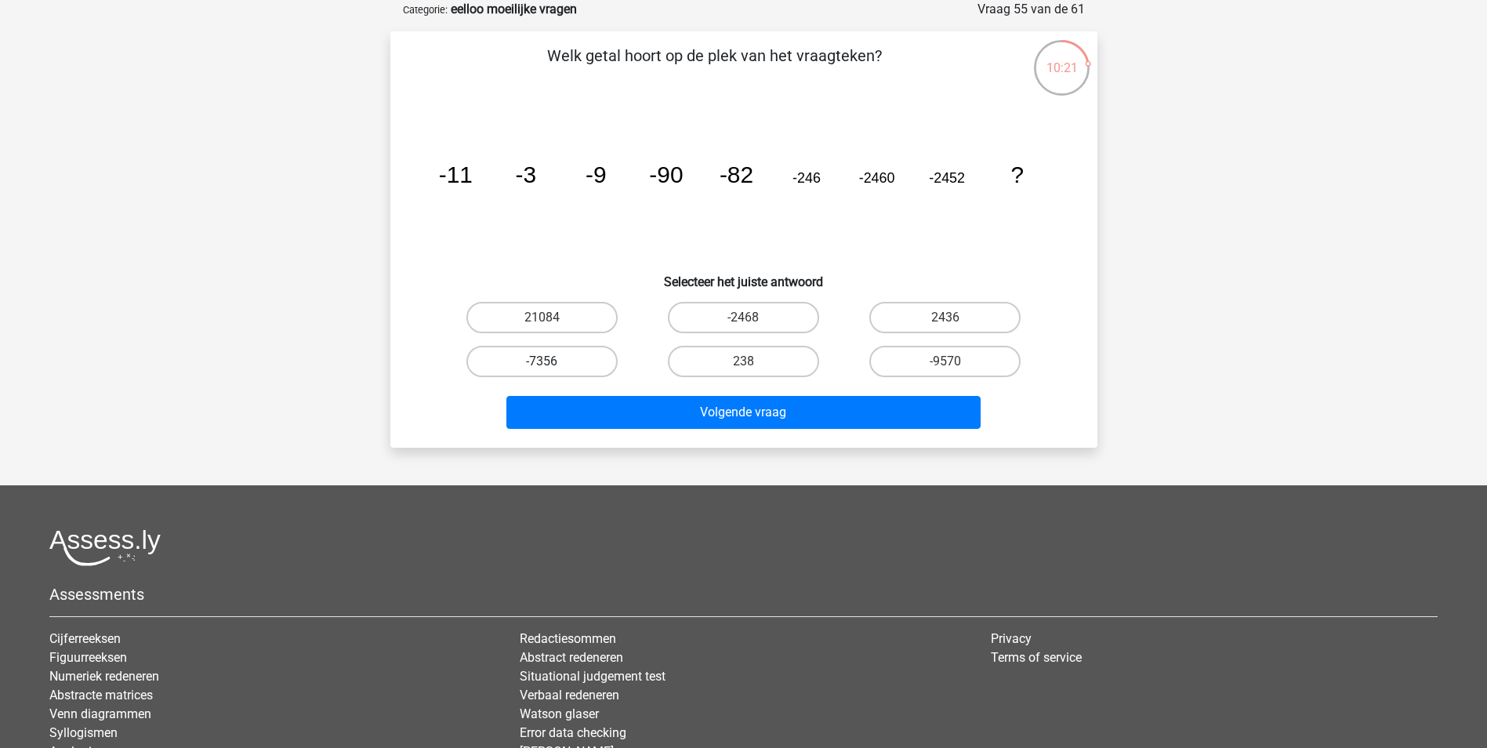
click at [557, 366] on label "-7356" at bounding box center [541, 361] width 151 height 31
click at [552, 366] on input "-7356" at bounding box center [547, 366] width 10 height 10
radio input "true"
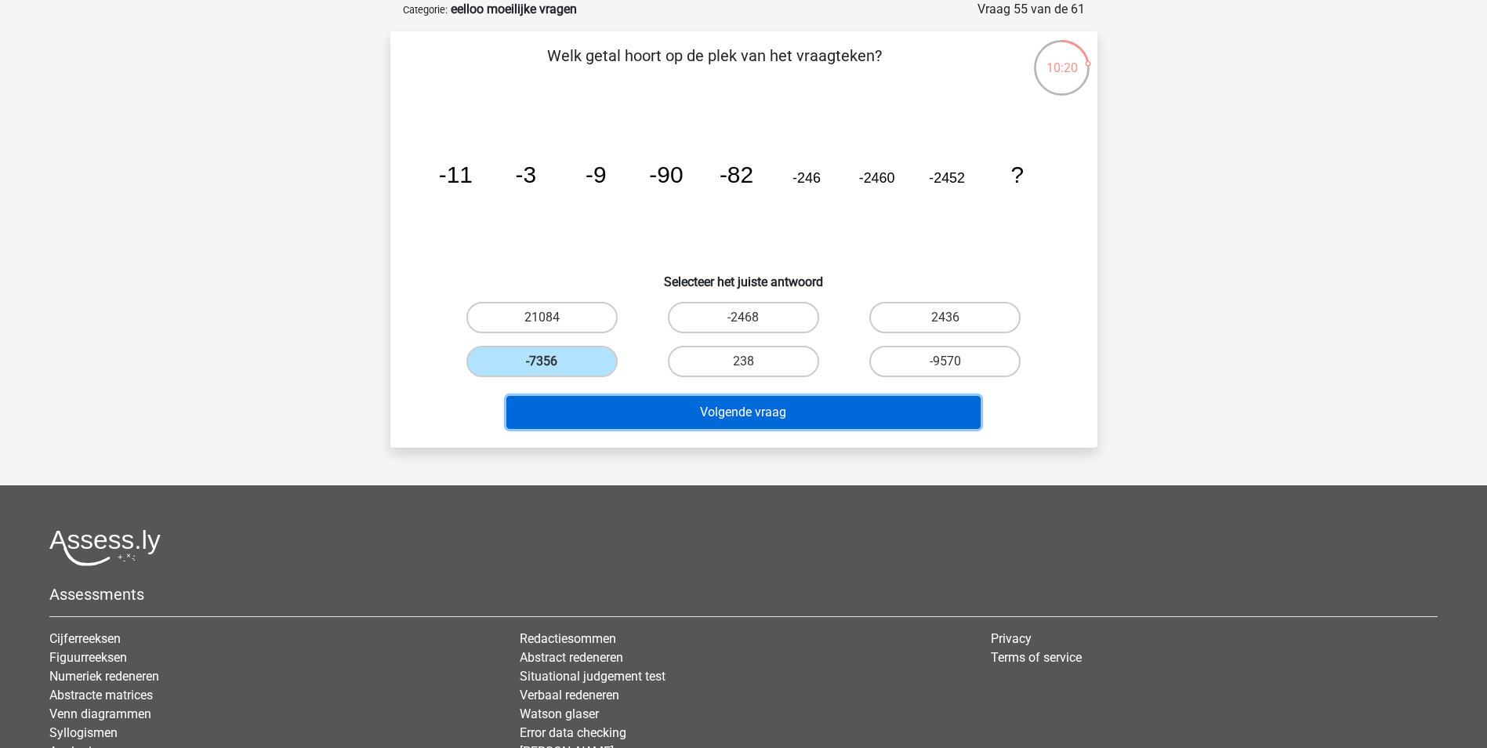
click at [737, 418] on button "Volgende vraag" at bounding box center [743, 412] width 474 height 33
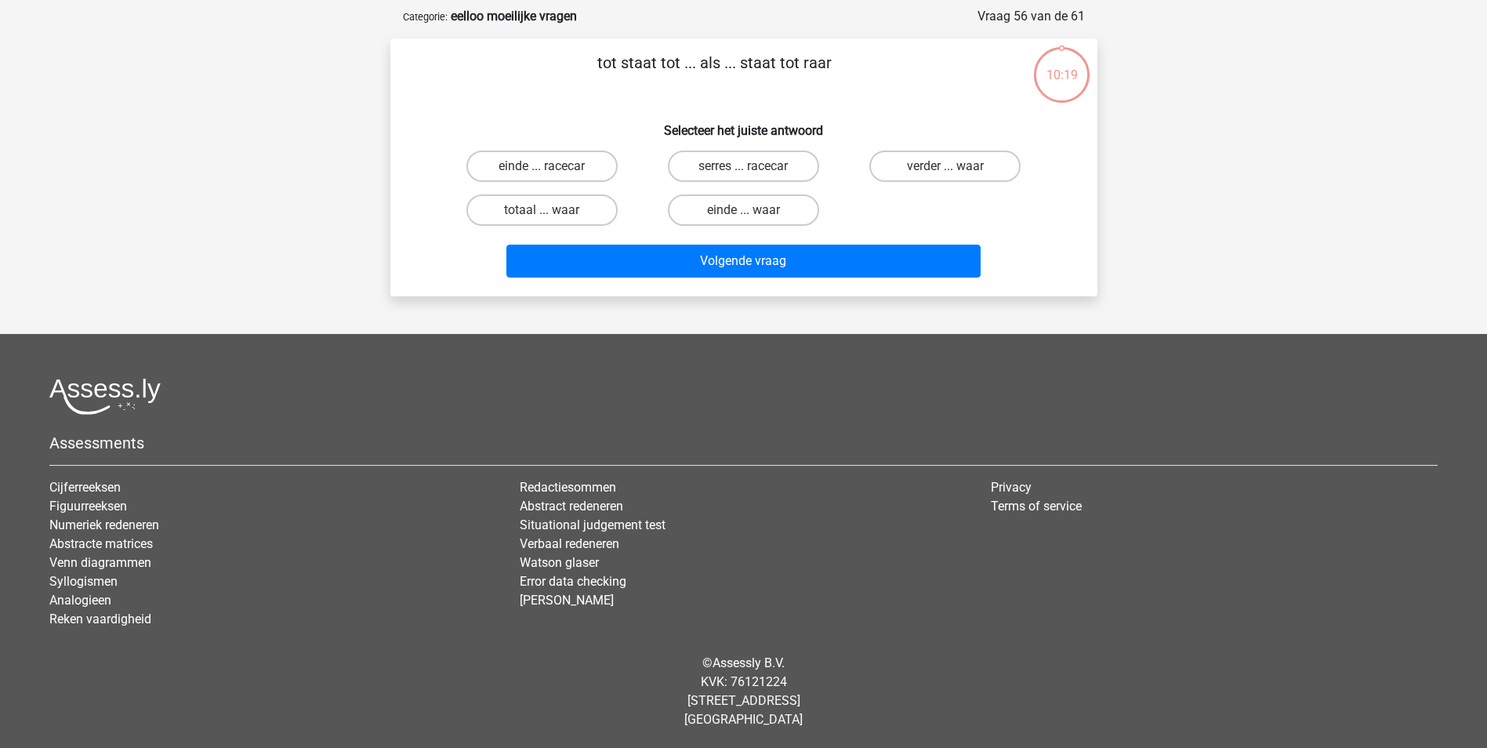
scroll to position [71, 0]
click at [897, 163] on label "verder ... waar" at bounding box center [944, 165] width 151 height 31
click at [945, 166] on input "verder ... waar" at bounding box center [950, 171] width 10 height 10
radio input "true"
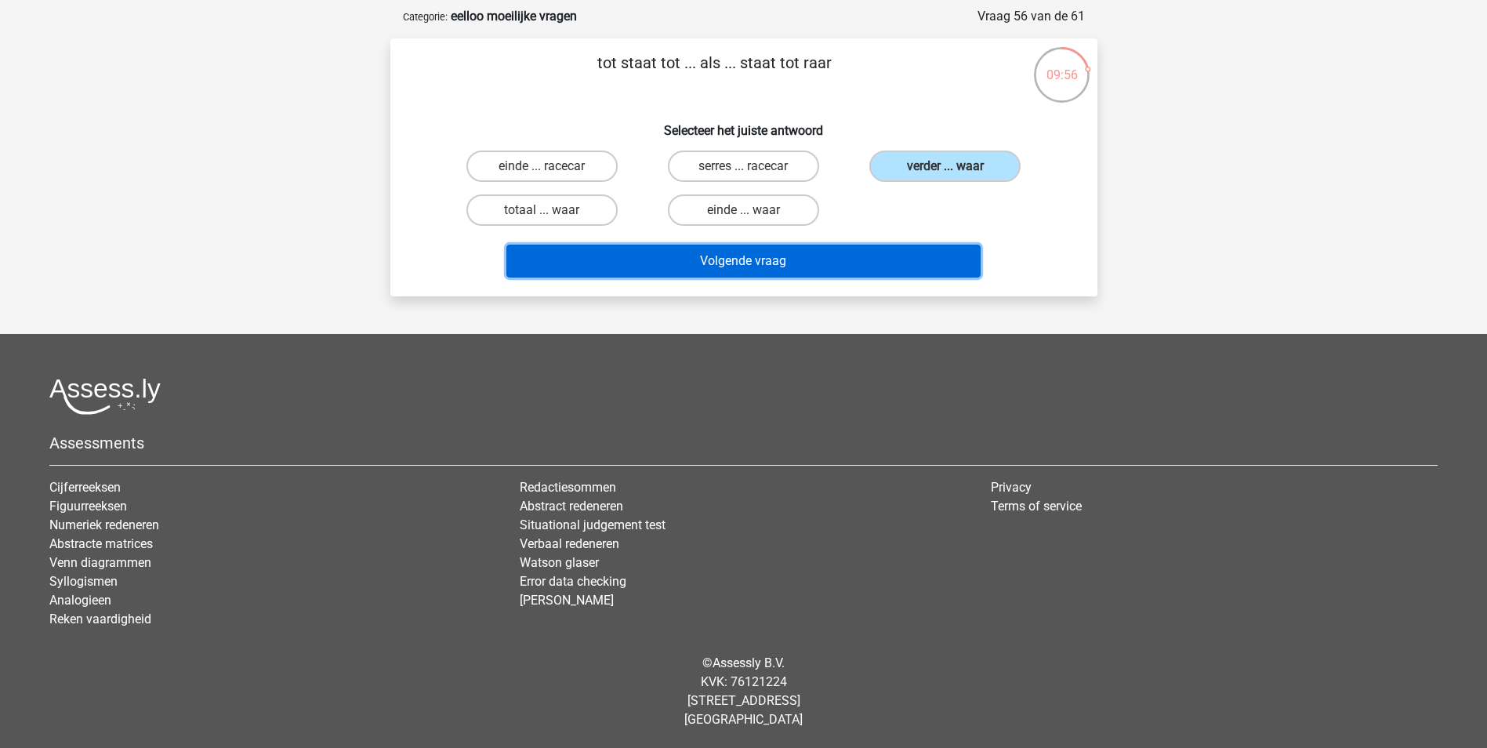
click at [861, 249] on button "Volgende vraag" at bounding box center [743, 261] width 474 height 33
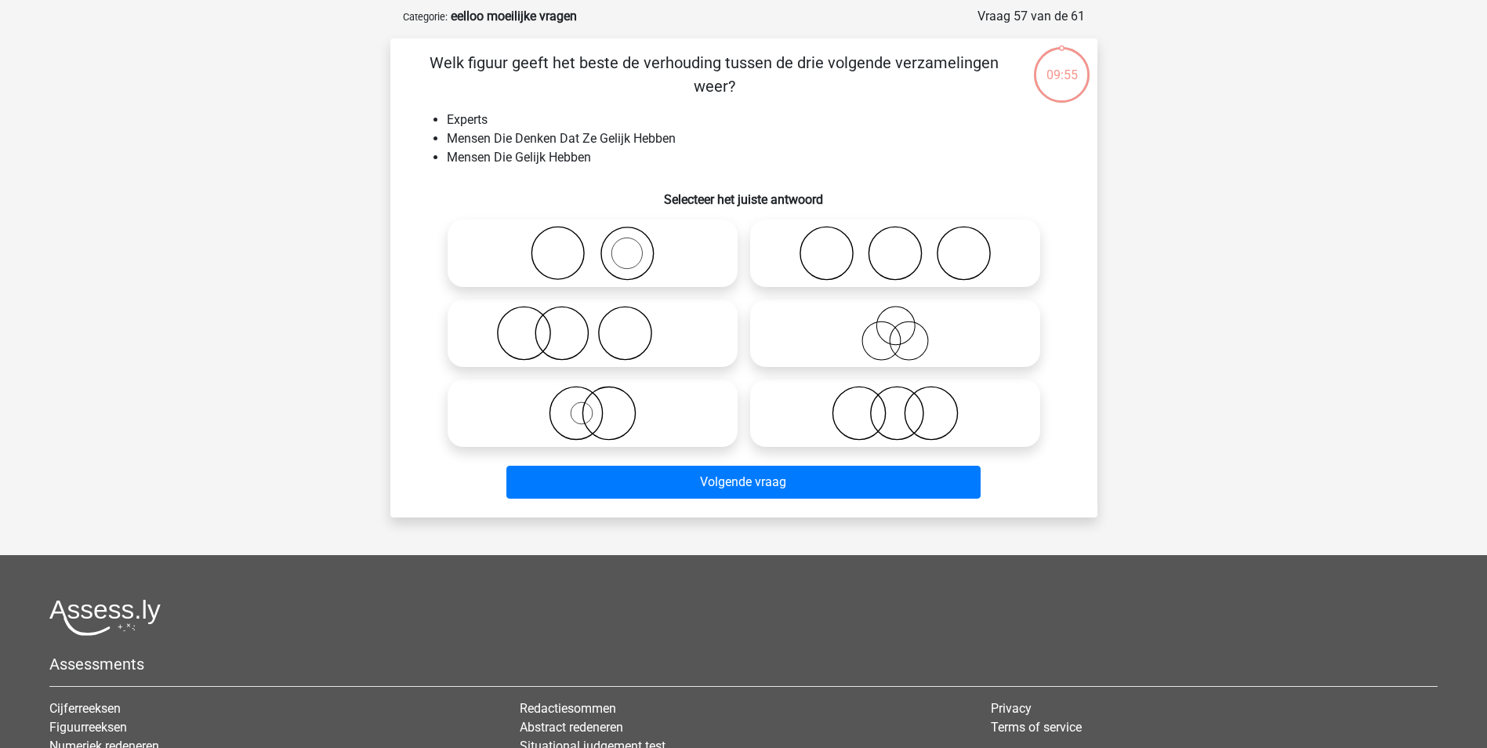
scroll to position [78, 0]
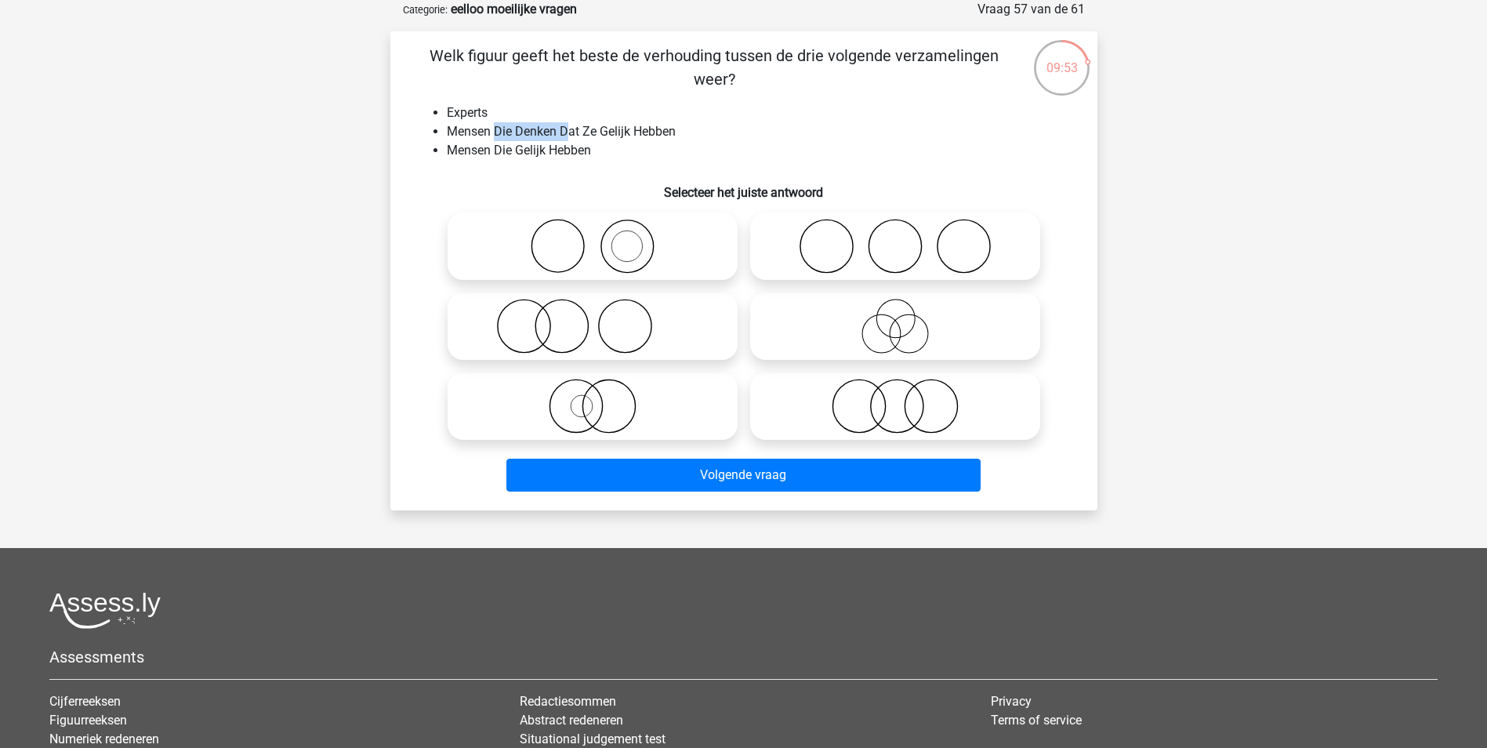
drag, startPoint x: 531, startPoint y: 134, endPoint x: 565, endPoint y: 134, distance: 33.7
click at [565, 134] on li "Mensen Die Denken Dat Ze Gelijk Hebben" at bounding box center [759, 131] width 625 height 19
drag, startPoint x: 565, startPoint y: 134, endPoint x: 568, endPoint y: 152, distance: 18.3
click at [568, 152] on li "Mensen Die Gelijk Hebben" at bounding box center [759, 150] width 625 height 19
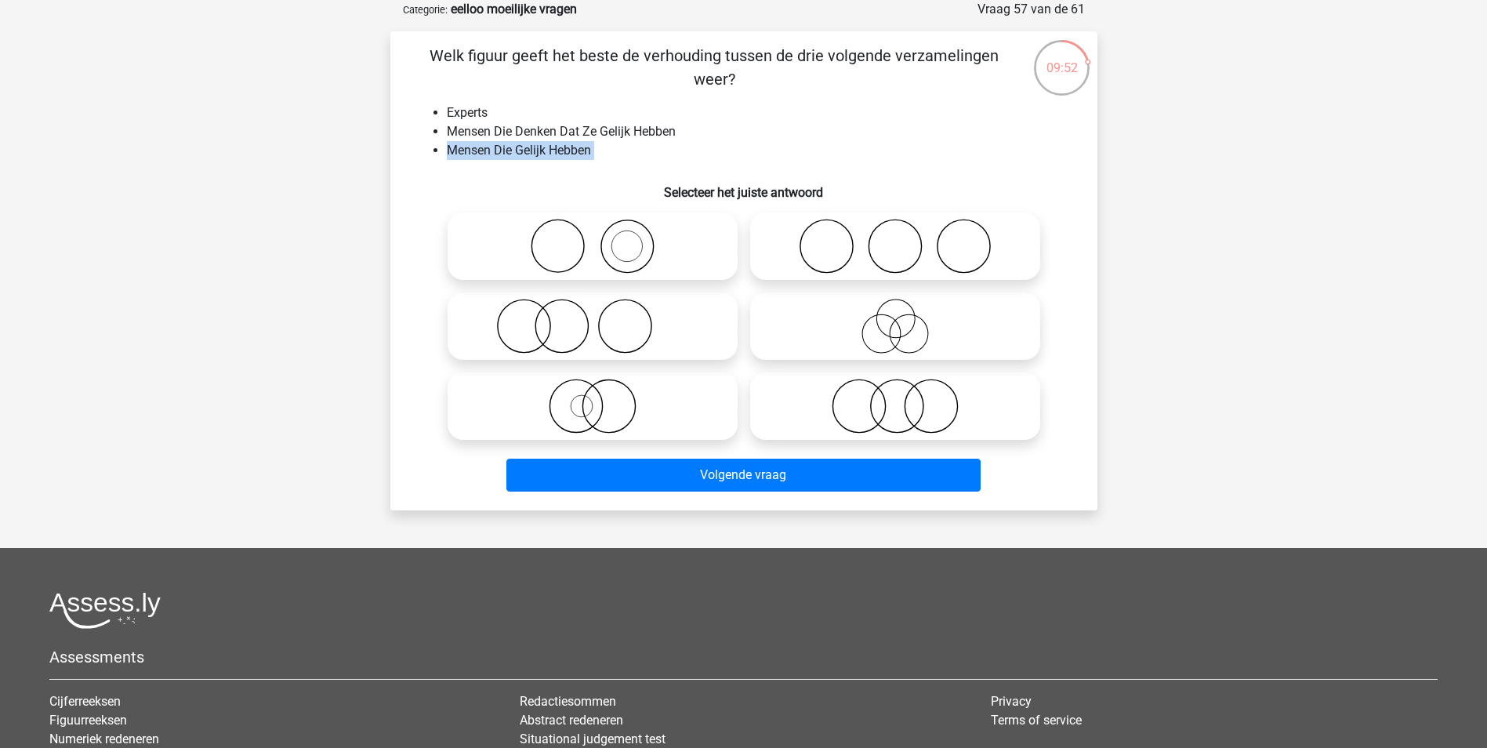
click at [568, 152] on li "Mensen Die Gelijk Hebben" at bounding box center [759, 150] width 625 height 19
drag, startPoint x: 568, startPoint y: 152, endPoint x: 653, endPoint y: 160, distance: 85.0
click at [653, 160] on li "Mensen Die Gelijk Hebben" at bounding box center [759, 150] width 625 height 19
click at [711, 342] on icon at bounding box center [592, 326] width 277 height 55
click at [603, 318] on input "radio" at bounding box center [597, 313] width 10 height 10
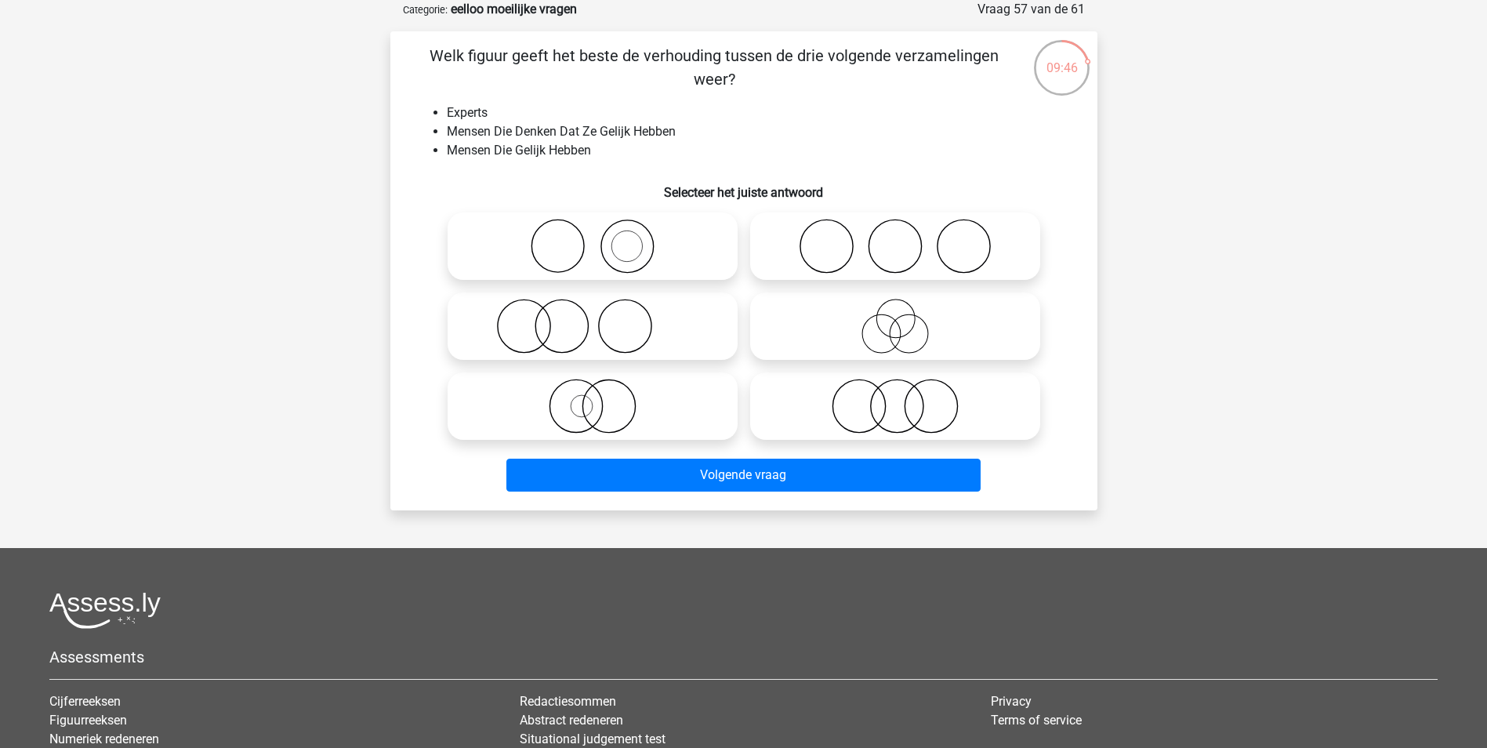
radio input "true"
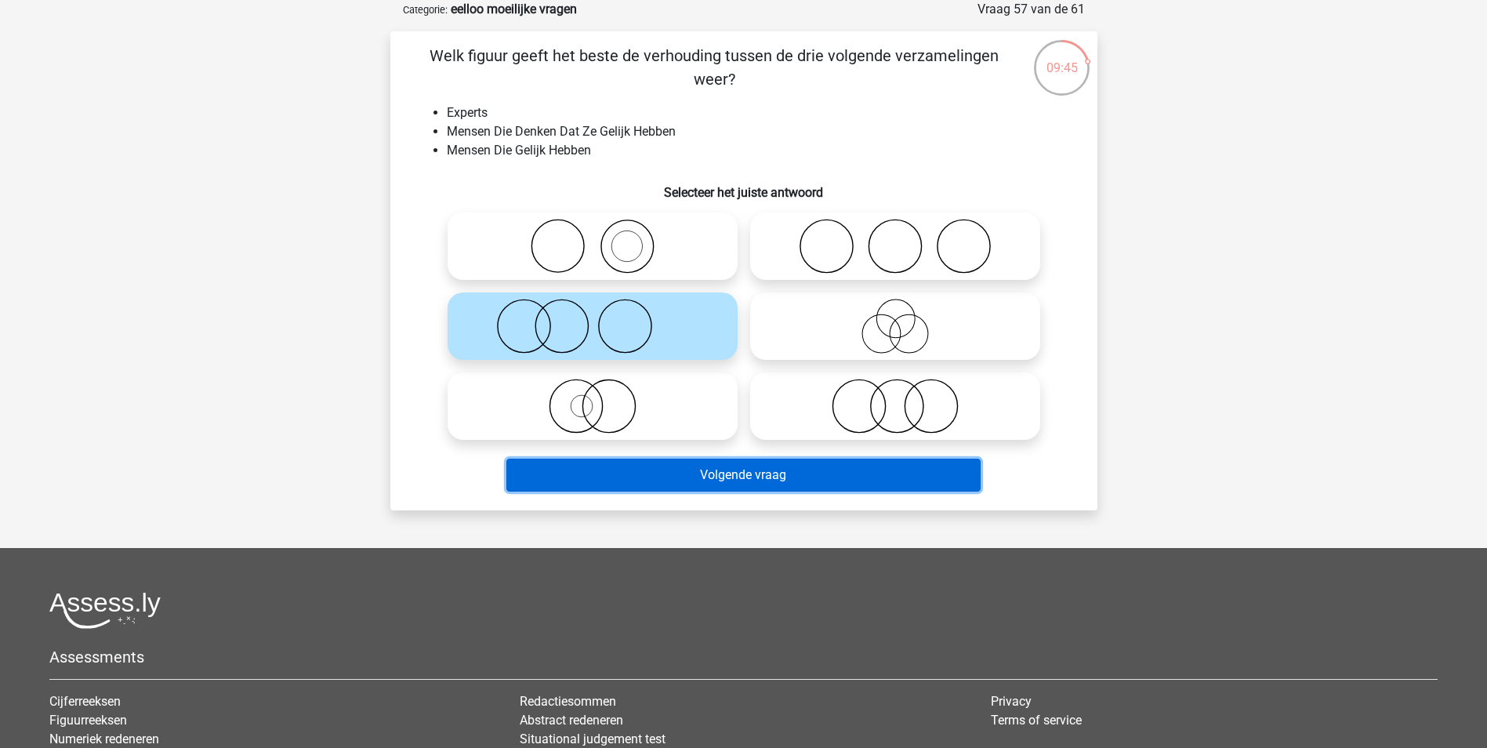
click at [760, 478] on button "Volgende vraag" at bounding box center [743, 474] width 474 height 33
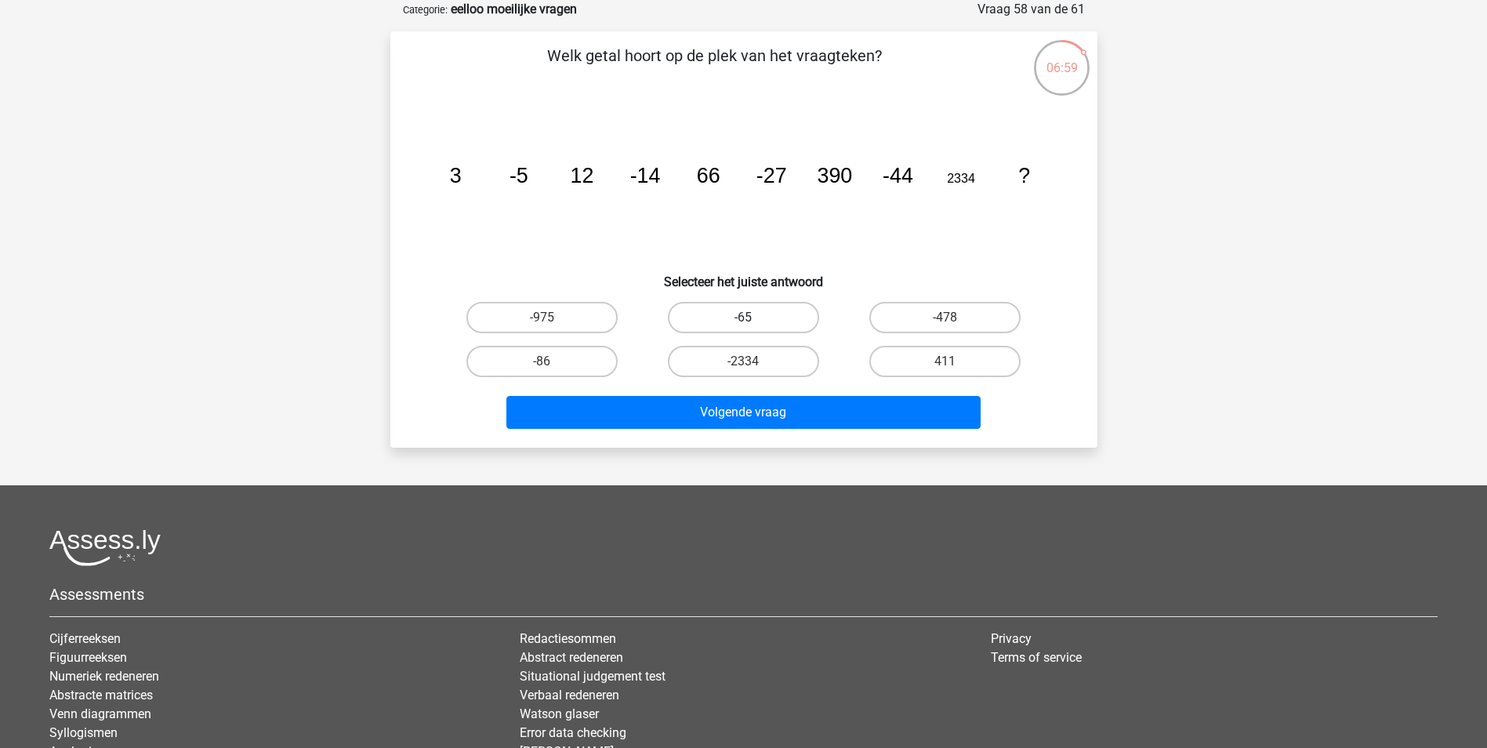
click at [781, 310] on label "-65" at bounding box center [743, 317] width 151 height 31
click at [753, 317] on input "-65" at bounding box center [748, 322] width 10 height 10
radio input "true"
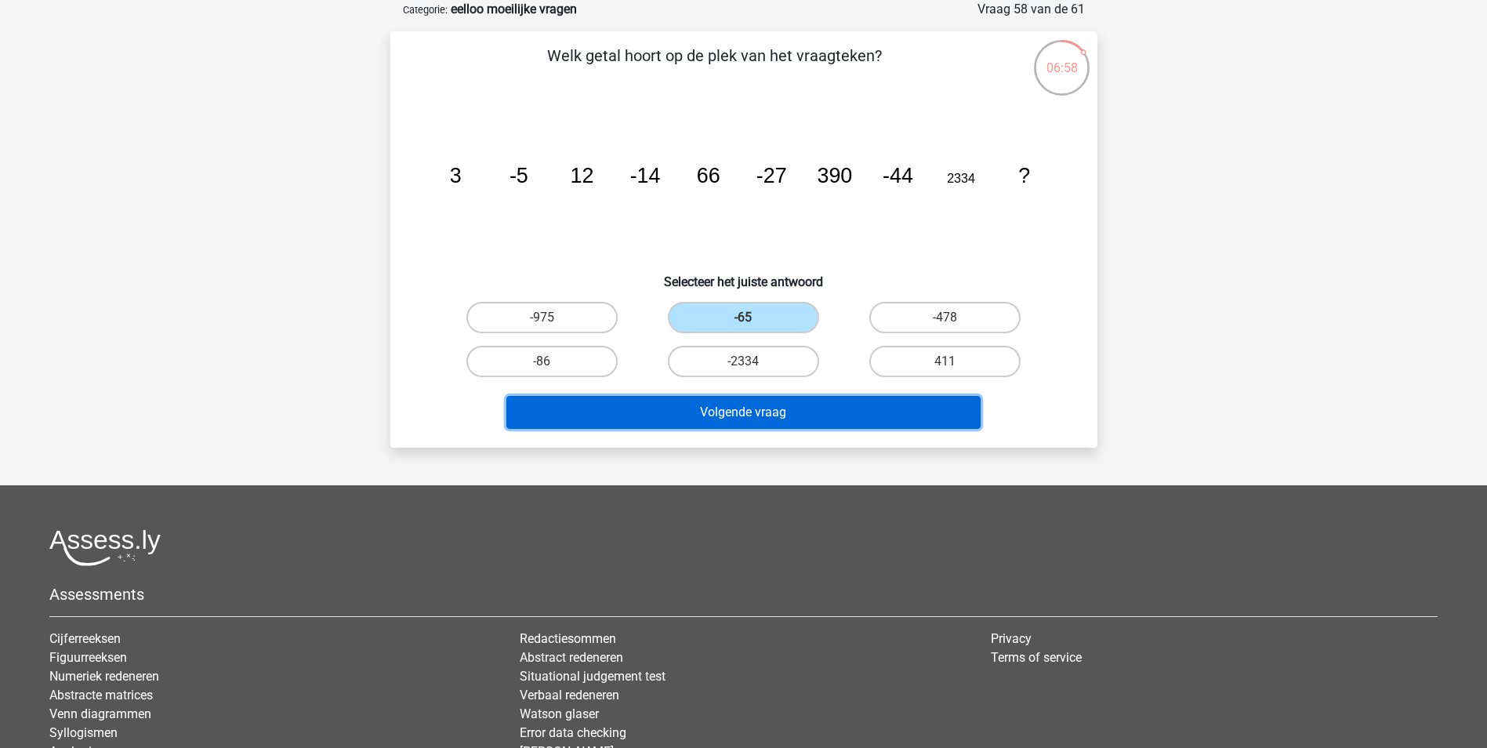
click at [812, 411] on button "Volgende vraag" at bounding box center [743, 412] width 474 height 33
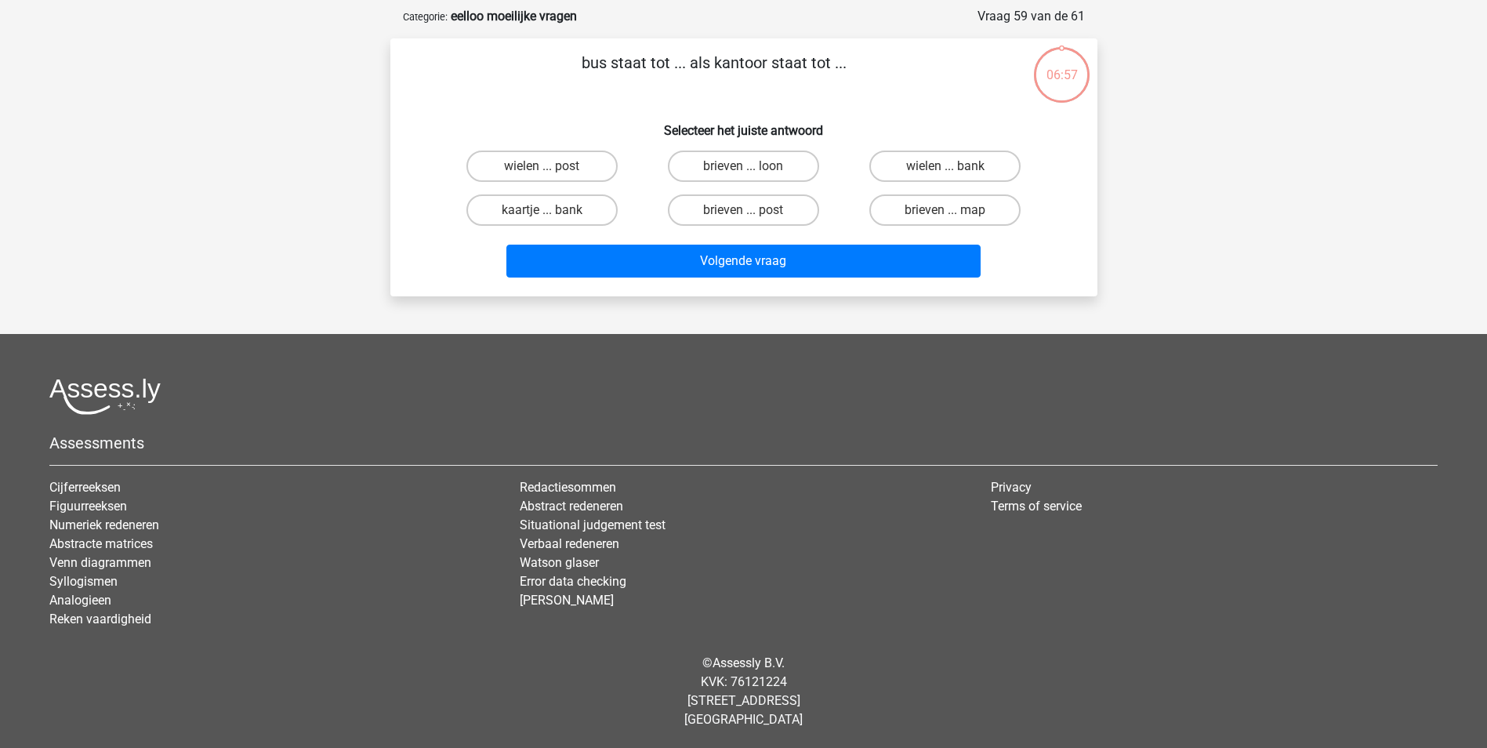
scroll to position [71, 0]
click at [764, 208] on label "brieven ... post" at bounding box center [743, 209] width 151 height 31
click at [753, 210] on input "brieven ... post" at bounding box center [748, 215] width 10 height 10
radio input "true"
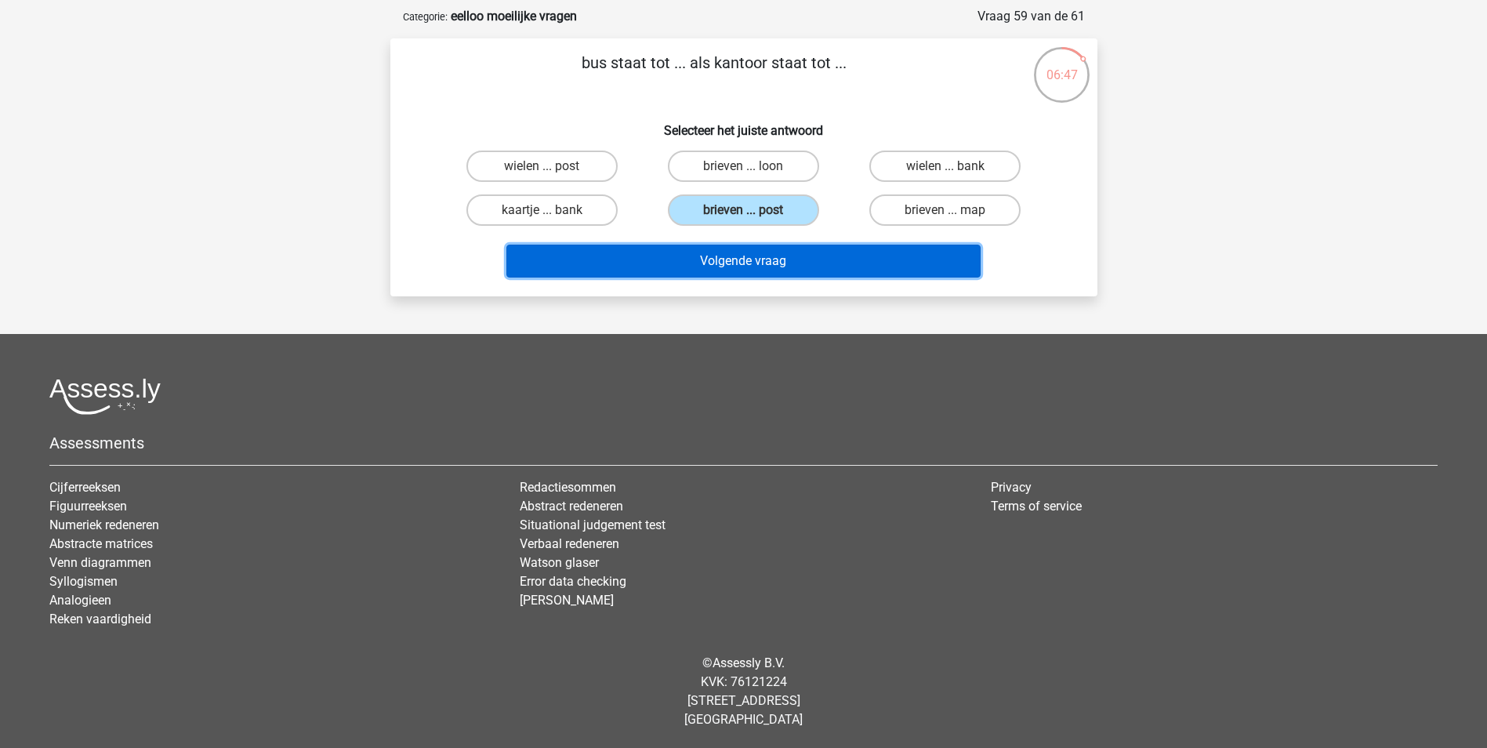
click at [773, 259] on button "Volgende vraag" at bounding box center [743, 261] width 474 height 33
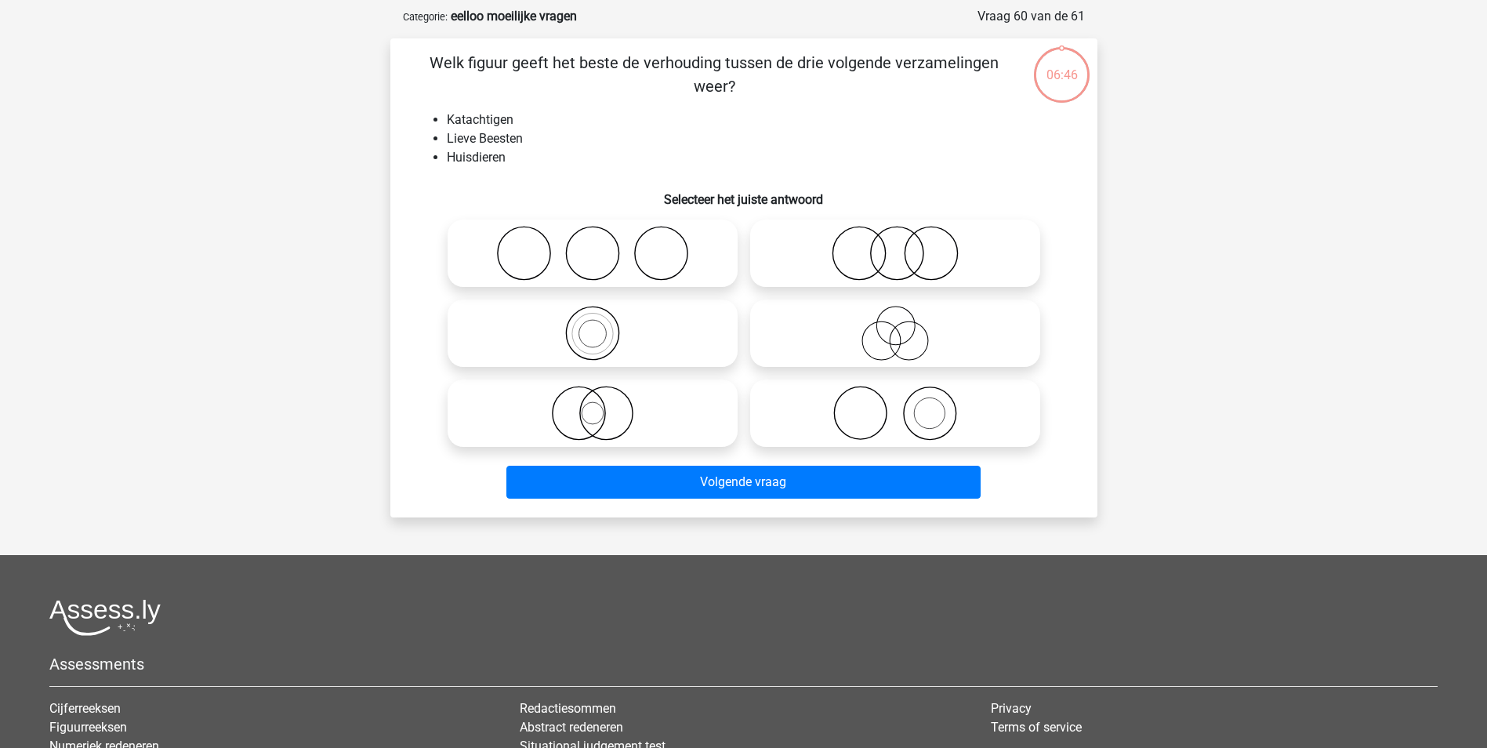
scroll to position [78, 0]
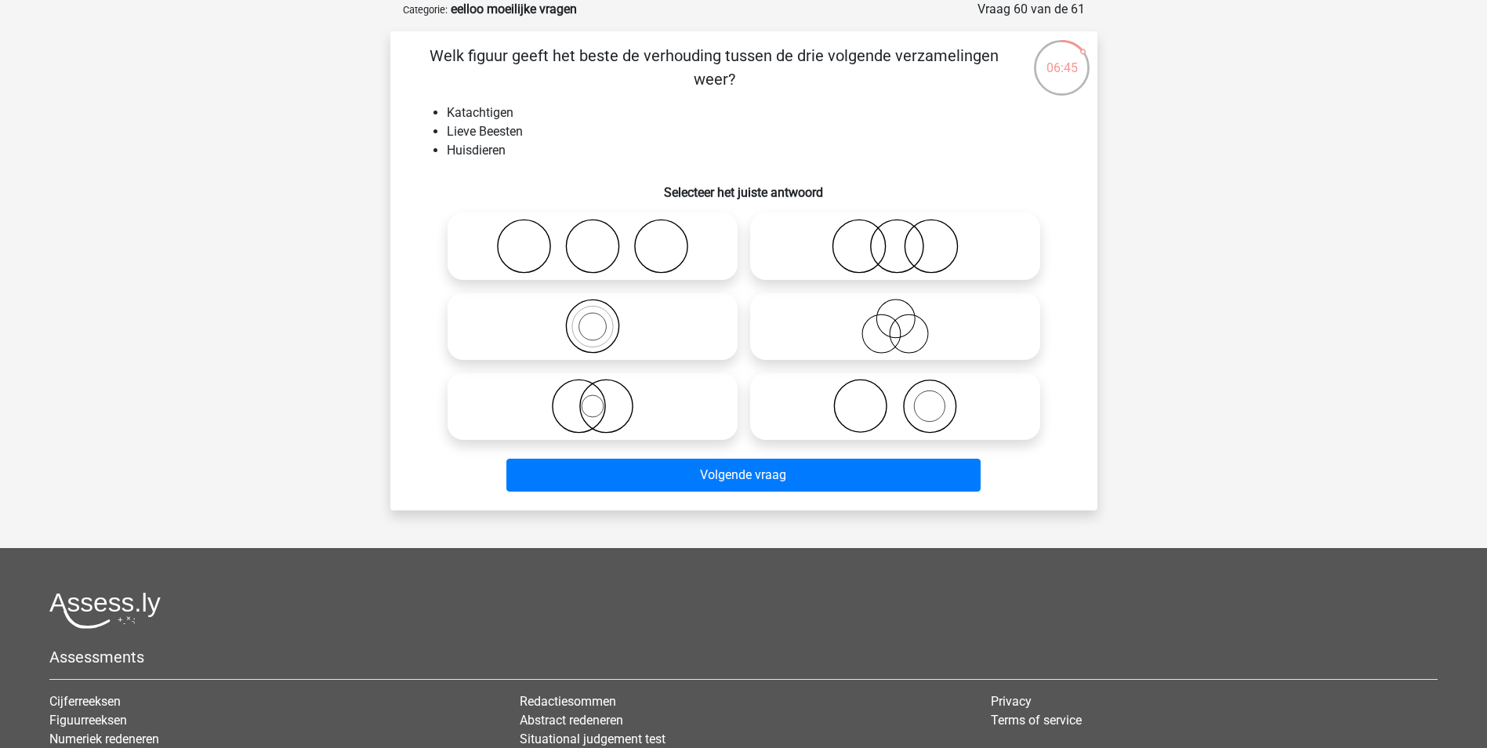
click at [515, 131] on li "Lieve Beesten" at bounding box center [759, 131] width 625 height 19
drag, startPoint x: 515, startPoint y: 131, endPoint x: 693, endPoint y: 139, distance: 178.1
click at [693, 139] on li "Lieve Beesten" at bounding box center [759, 131] width 625 height 19
click at [893, 324] on icon at bounding box center [894, 326] width 277 height 55
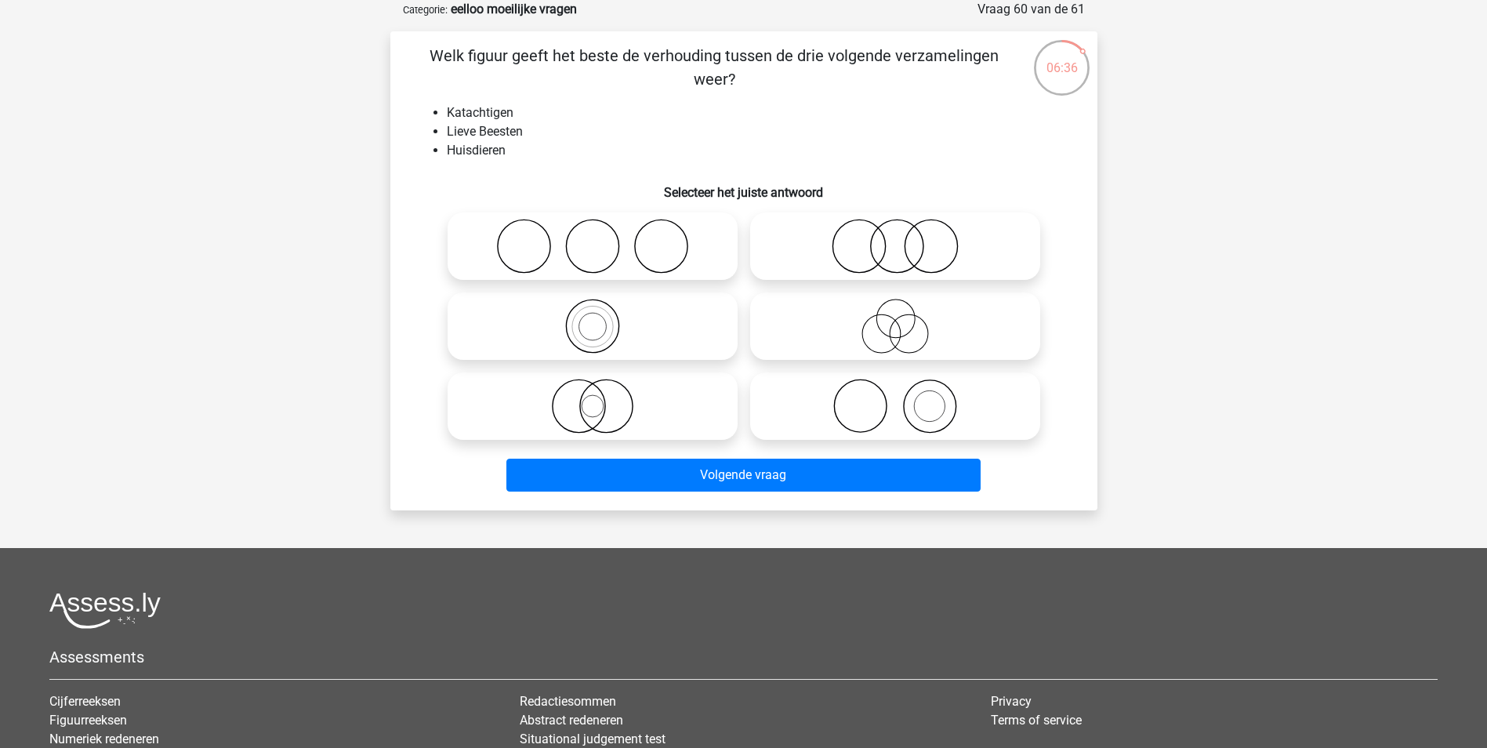
click at [895, 318] on input "radio" at bounding box center [900, 313] width 10 height 10
radio input "true"
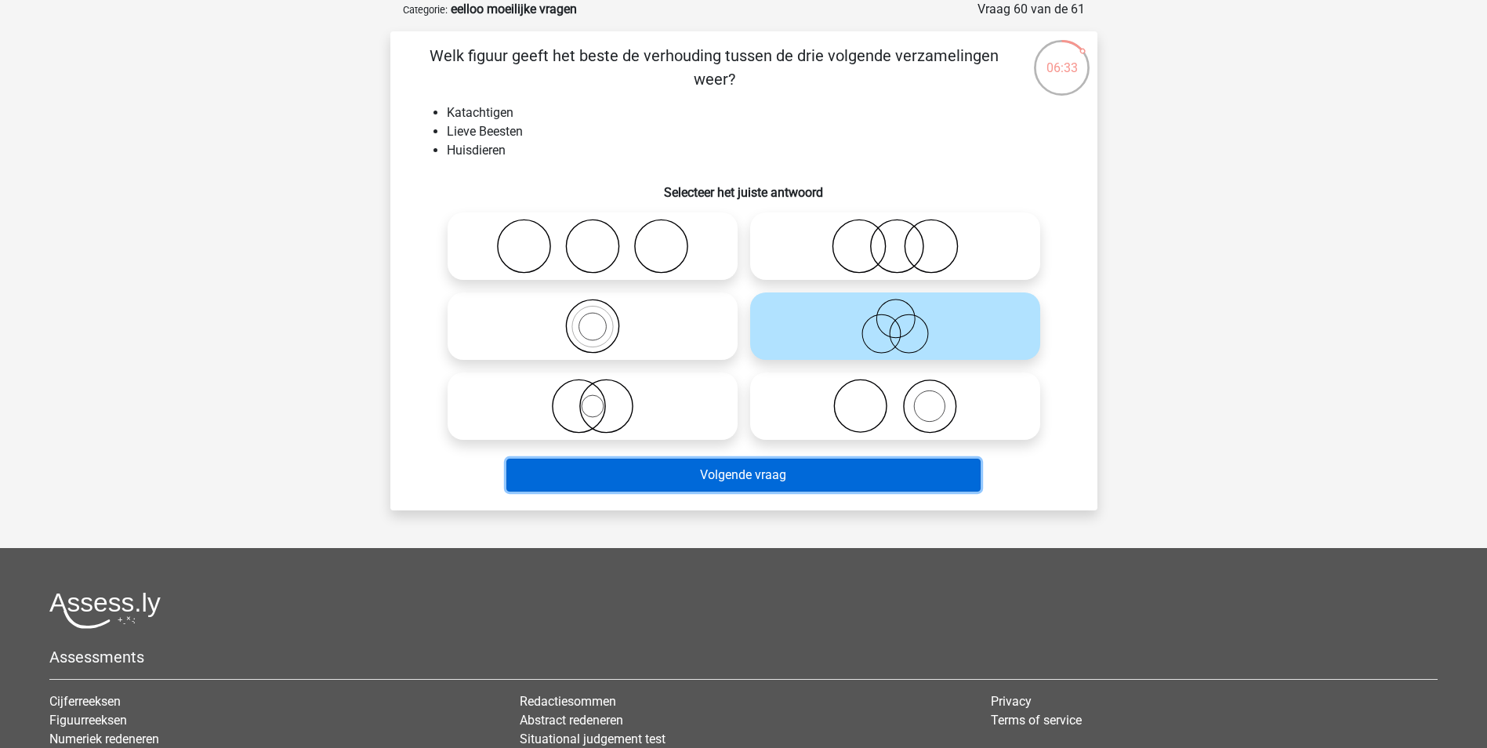
click at [854, 471] on button "Volgende vraag" at bounding box center [743, 474] width 474 height 33
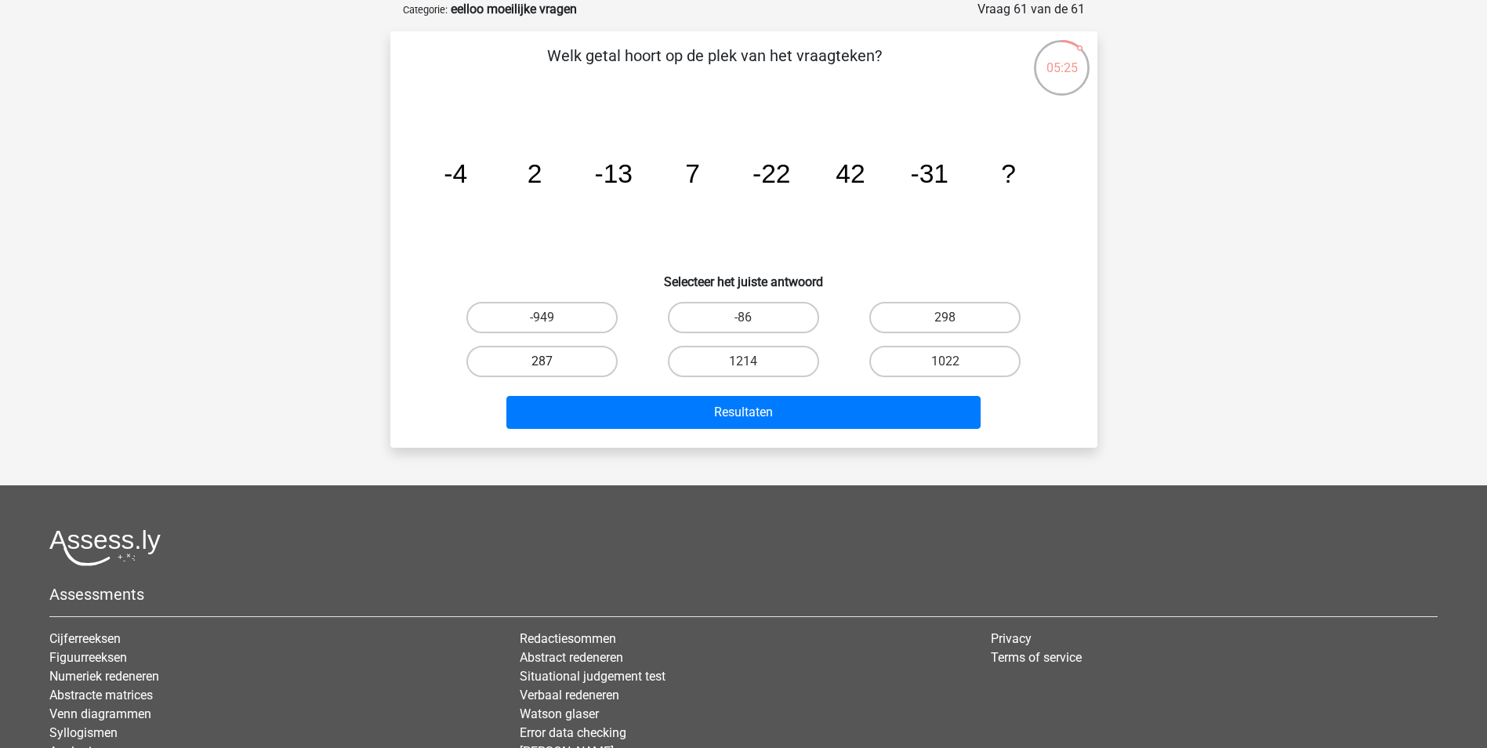
click at [579, 361] on label "287" at bounding box center [541, 361] width 151 height 31
click at [552, 361] on input "287" at bounding box center [547, 366] width 10 height 10
radio input "true"
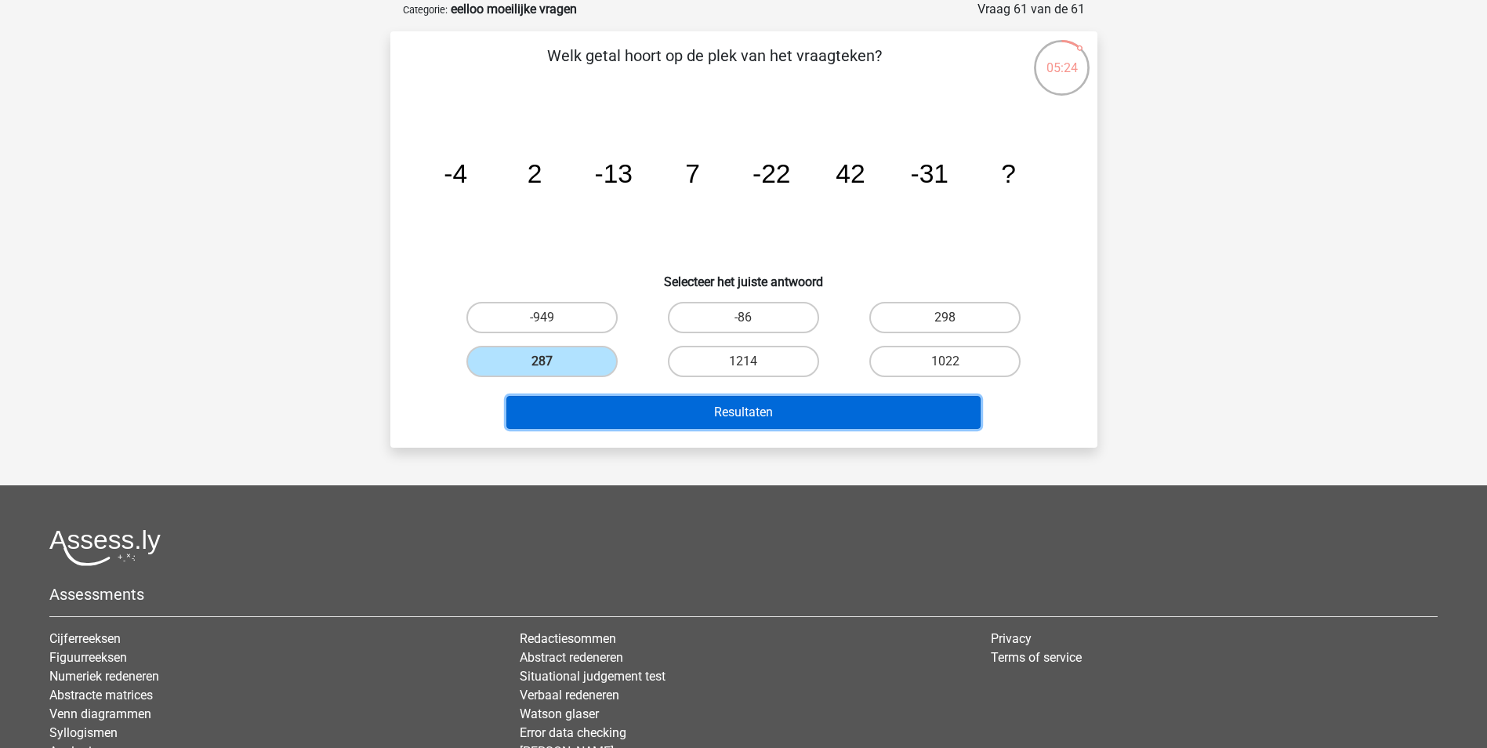
click at [615, 422] on button "Resultaten" at bounding box center [743, 412] width 474 height 33
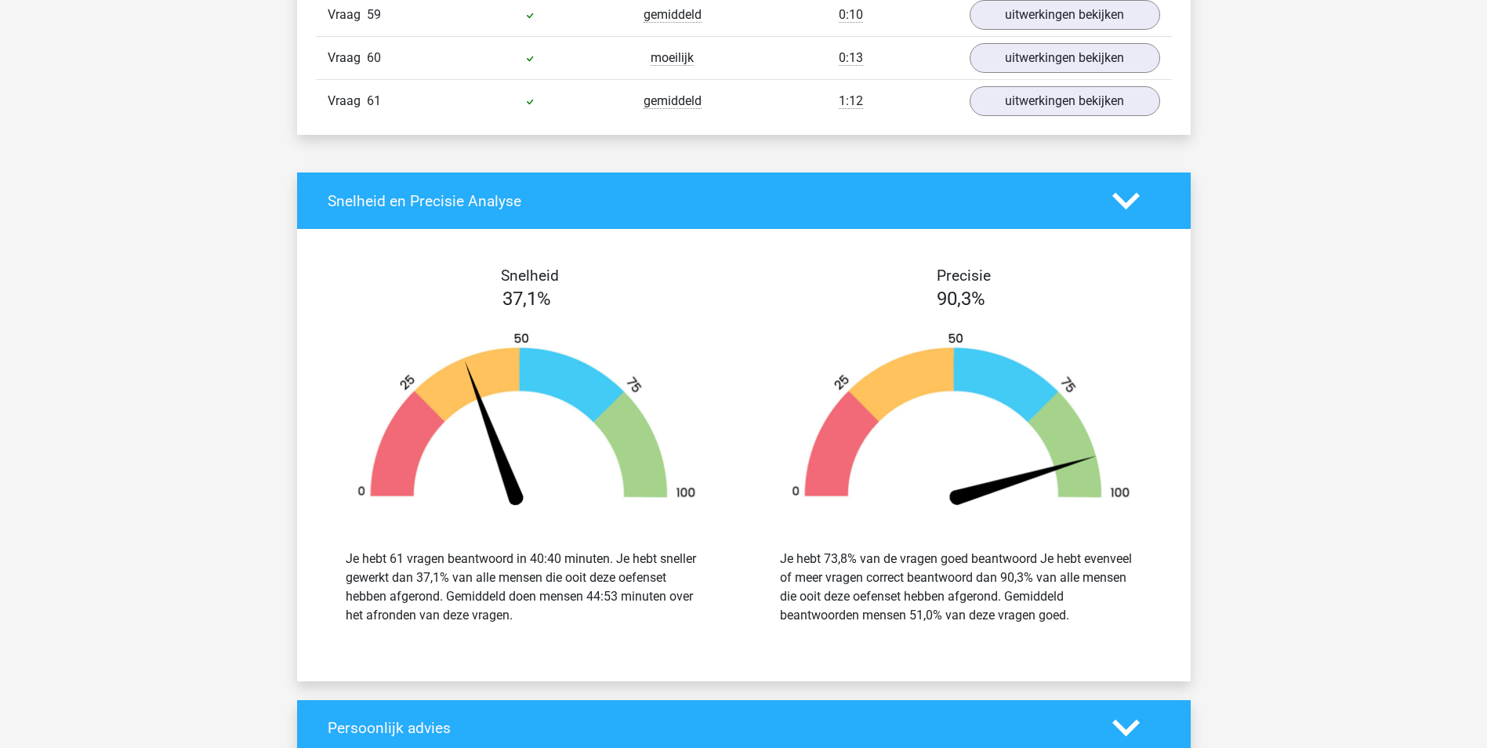
scroll to position [4310, 0]
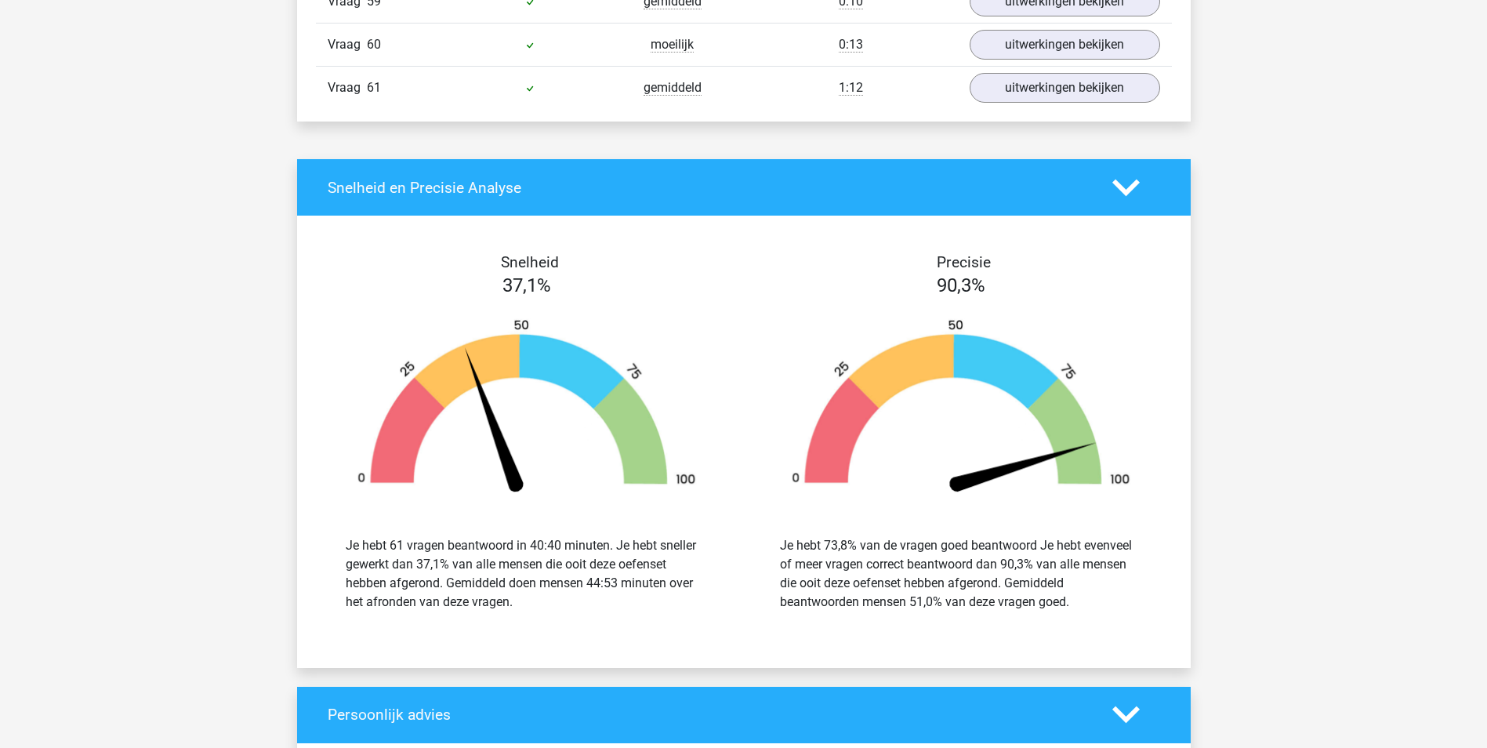
drag, startPoint x: 507, startPoint y: 603, endPoint x: 441, endPoint y: 578, distance: 70.2
click at [441, 578] on div "Je hebt 61 vragen beantwoord in 40:40 minuten. Je hebt sneller gewerkt dan 37,1…" at bounding box center [527, 573] width 362 height 75
drag, startPoint x: 441, startPoint y: 578, endPoint x: 570, endPoint y: 609, distance: 132.1
click at [570, 609] on div "Je hebt 61 vragen beantwoord in 40:40 minuten. Je hebt sneller gewerkt dan 37,1…" at bounding box center [527, 573] width 362 height 75
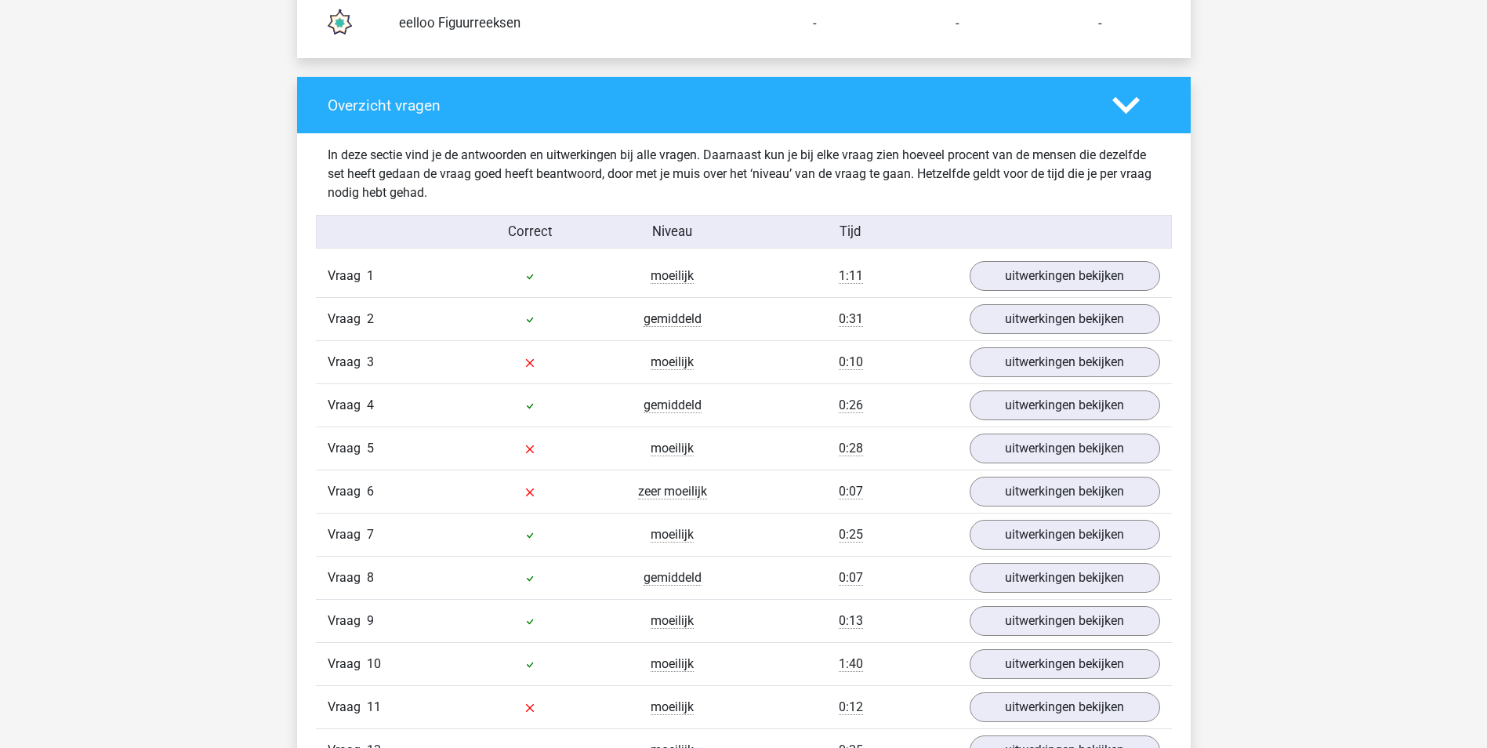
scroll to position [1097, 0]
